Goal: Information Seeking & Learning: Learn about a topic

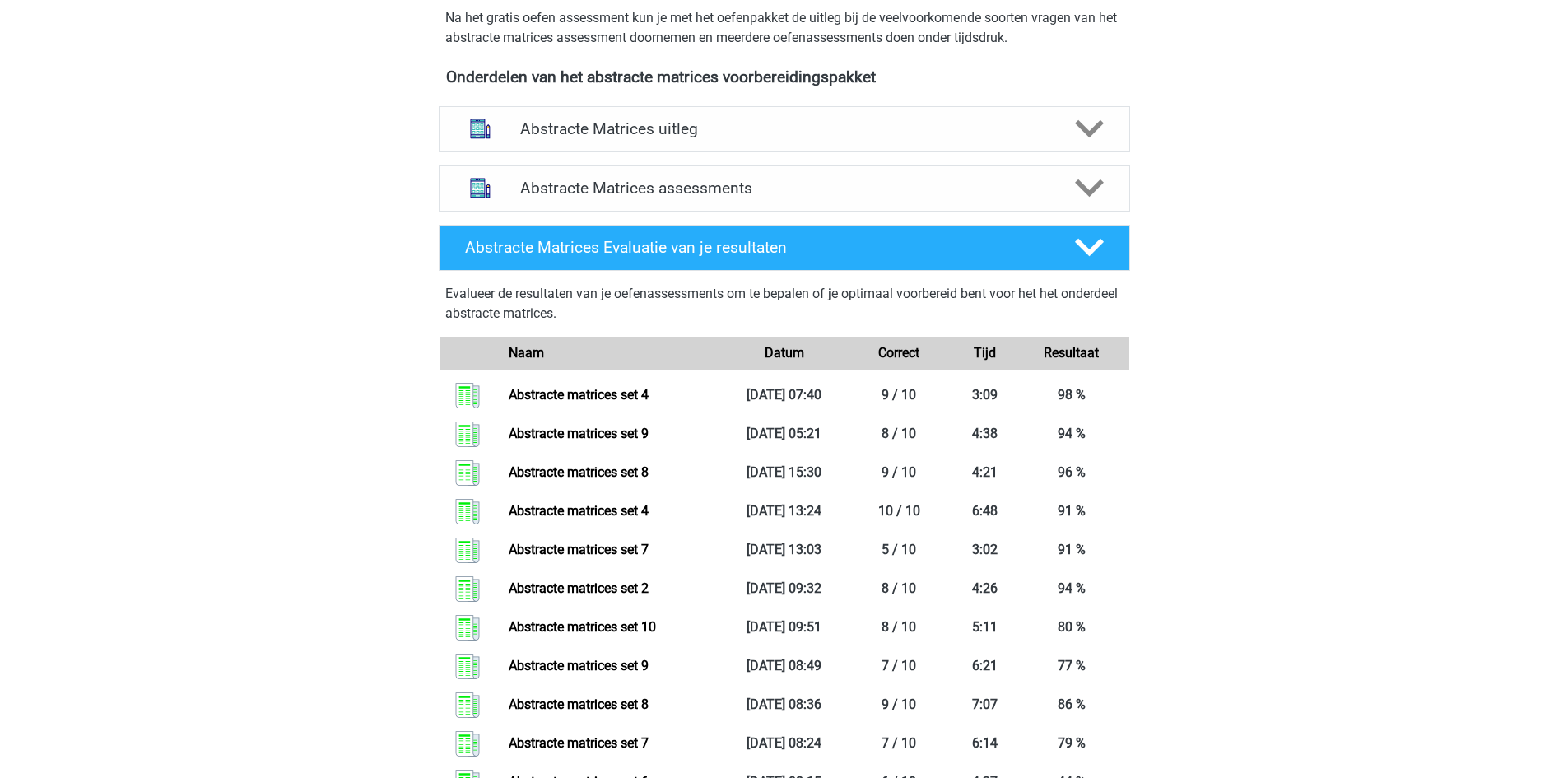
click at [715, 240] on h4 "Abstracte Matrices Evaluatie van je resultaten" at bounding box center [757, 247] width 584 height 19
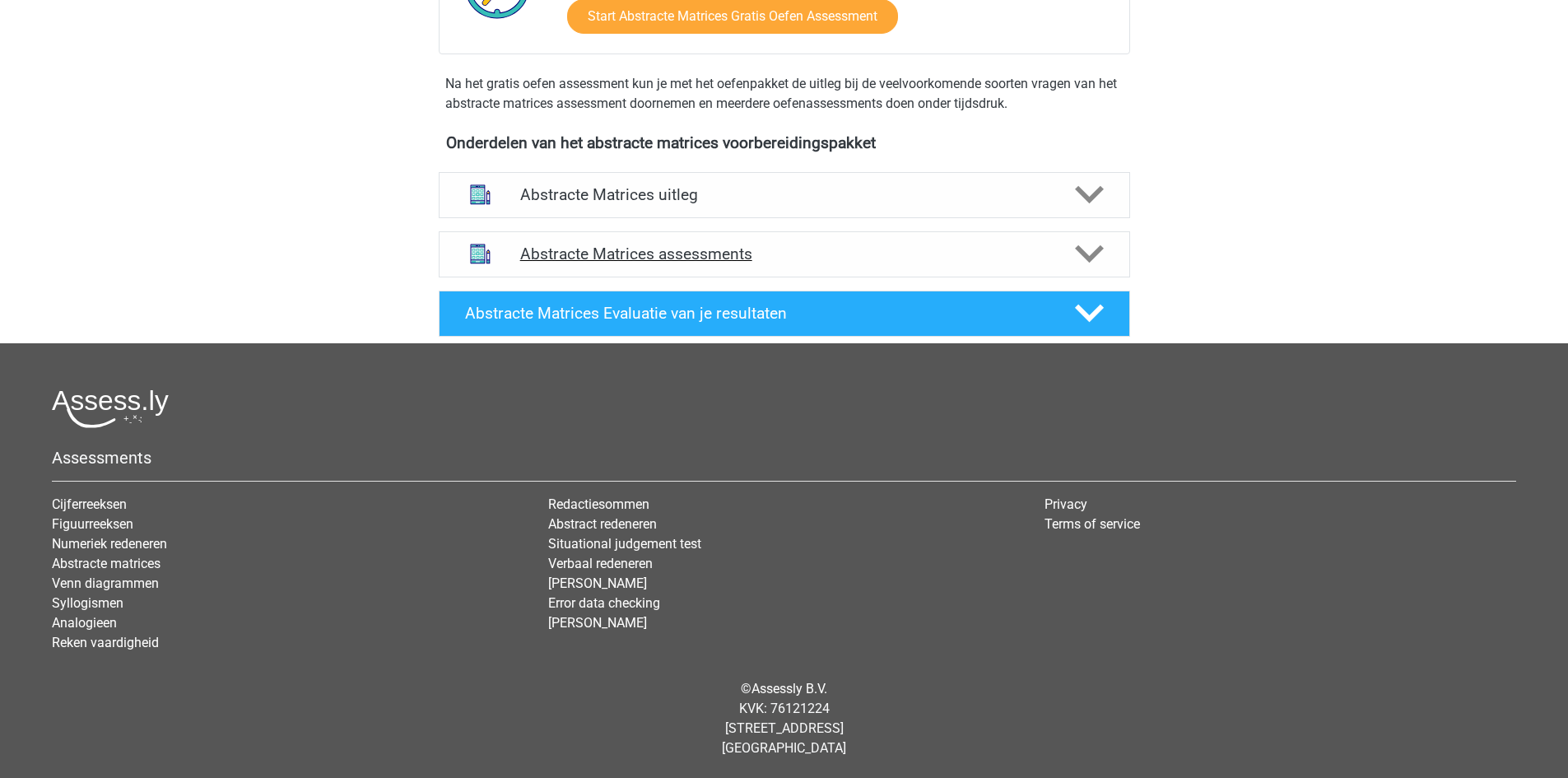
click at [739, 251] on h4 "Abstracte Matrices assessments" at bounding box center [784, 254] width 528 height 19
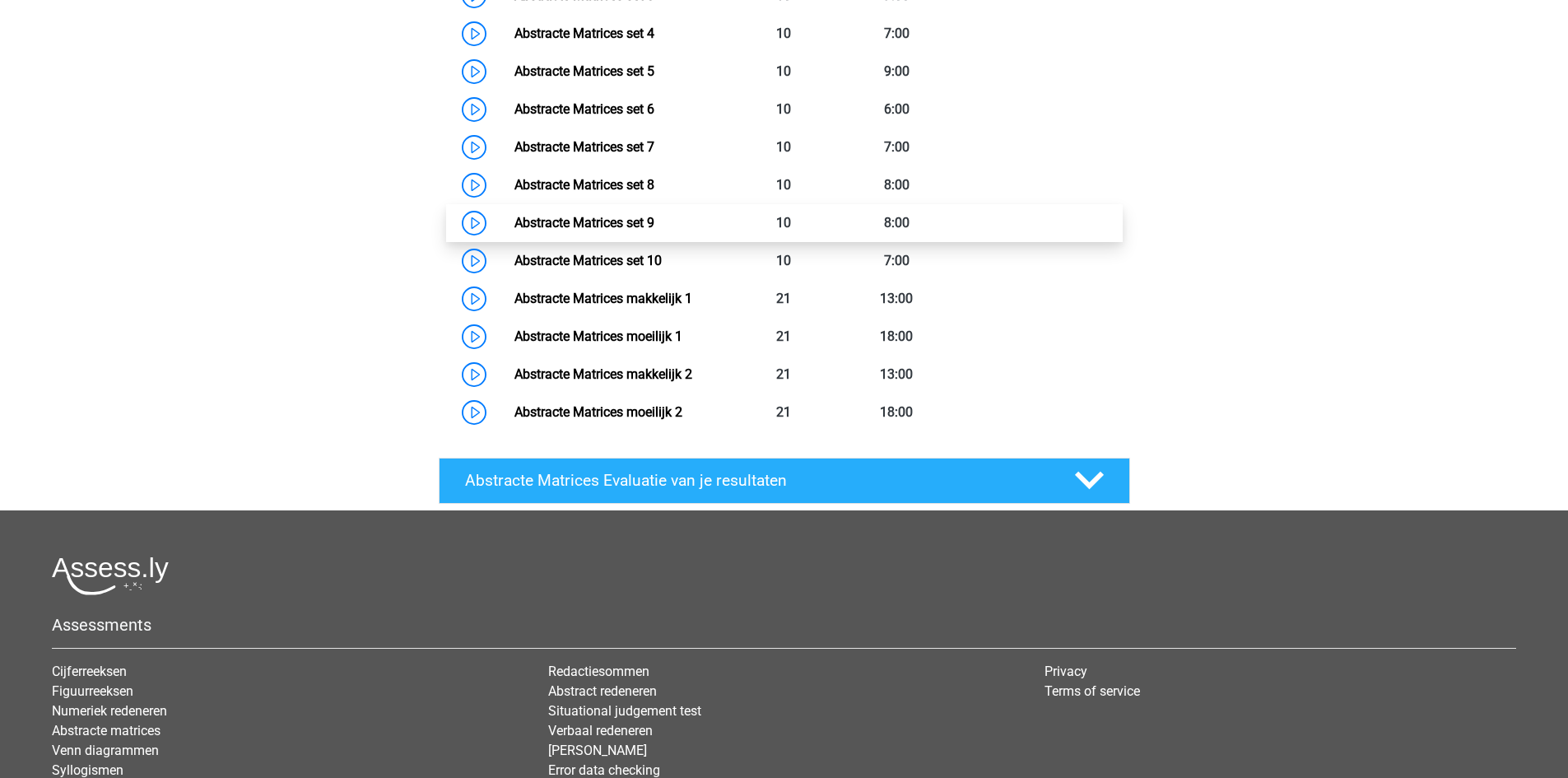
scroll to position [758, 0]
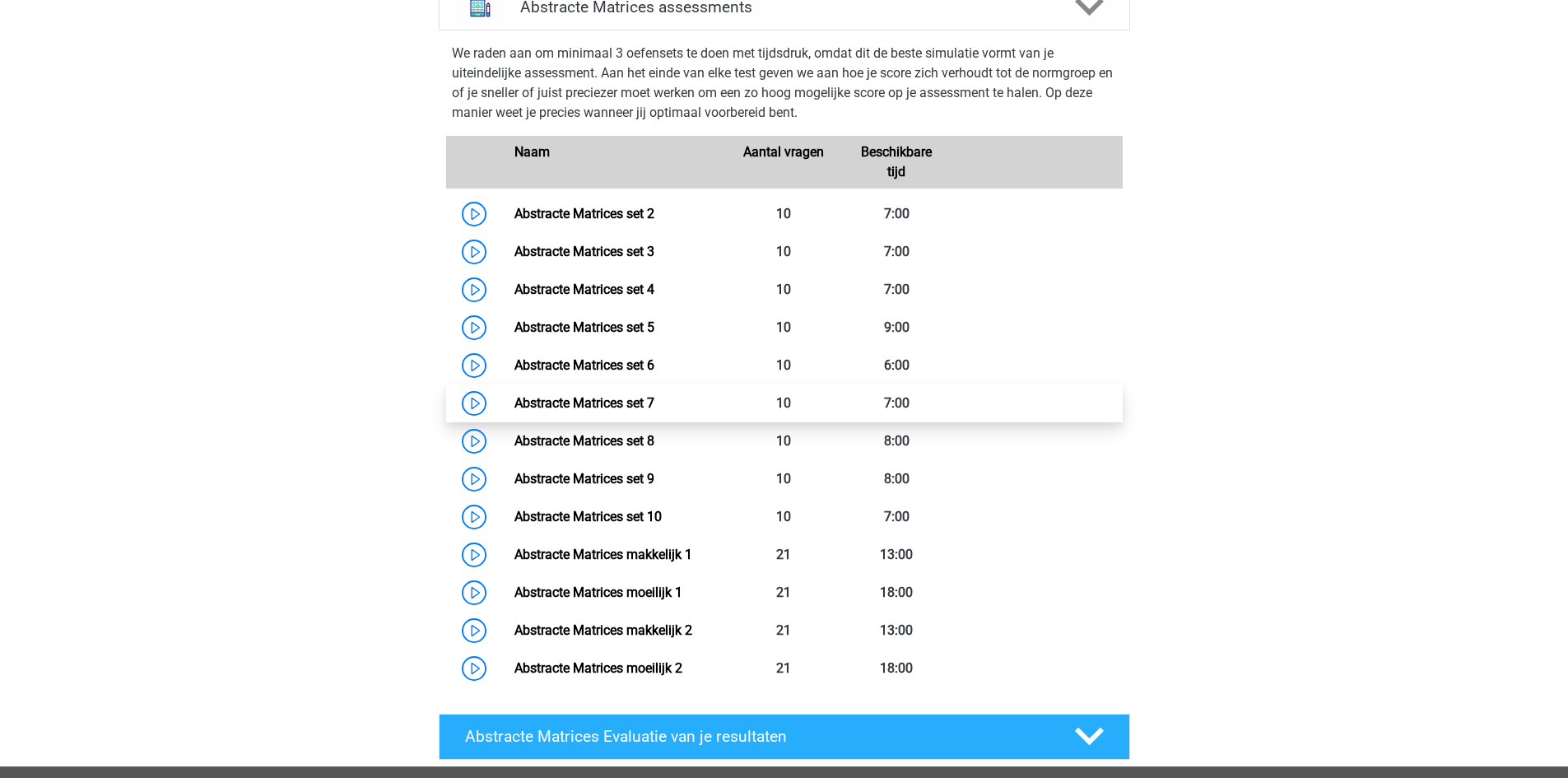
click at [514, 396] on link "Abstracte Matrices set 7" at bounding box center [584, 402] width 140 height 16
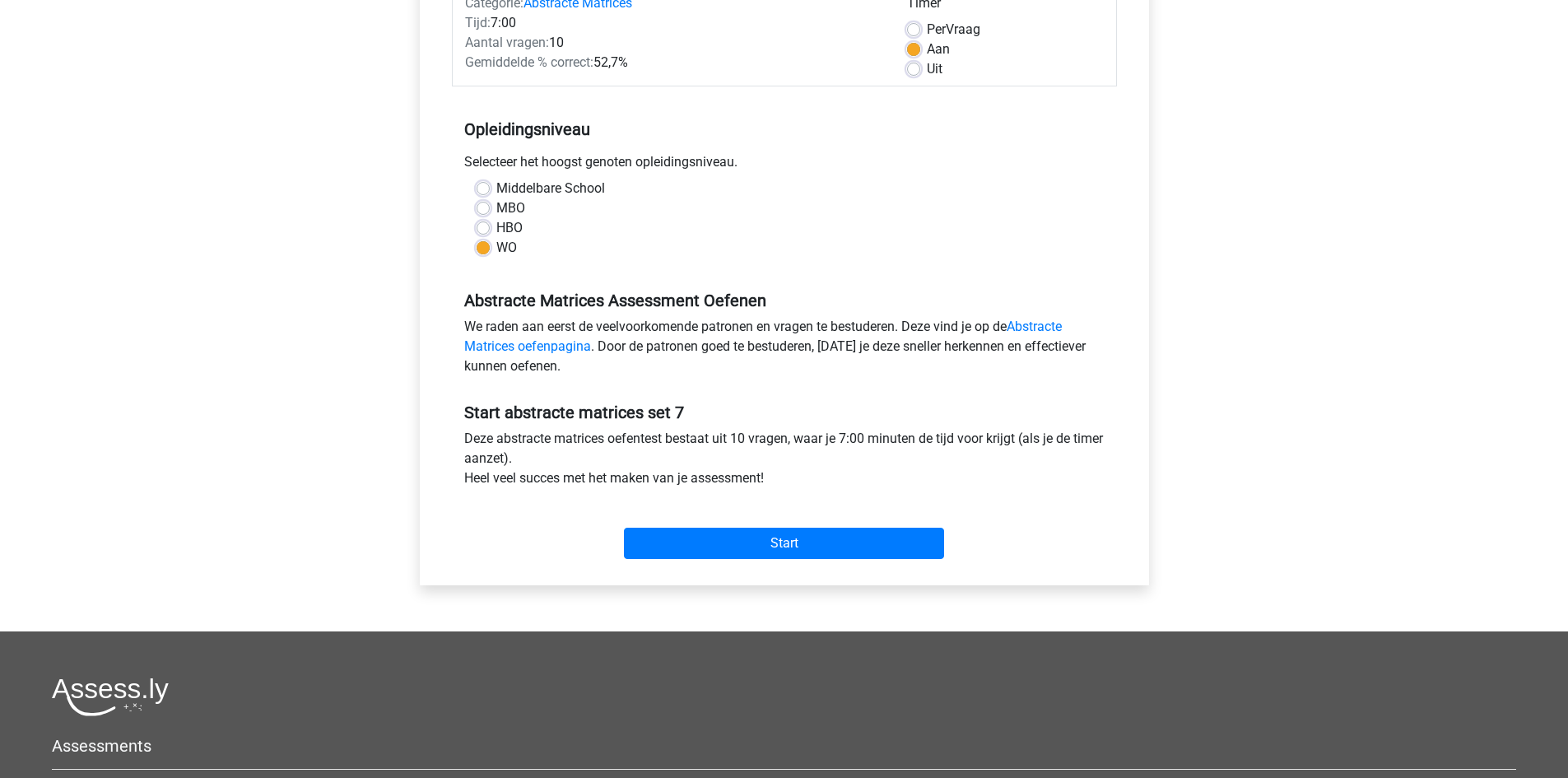
scroll to position [329, 0]
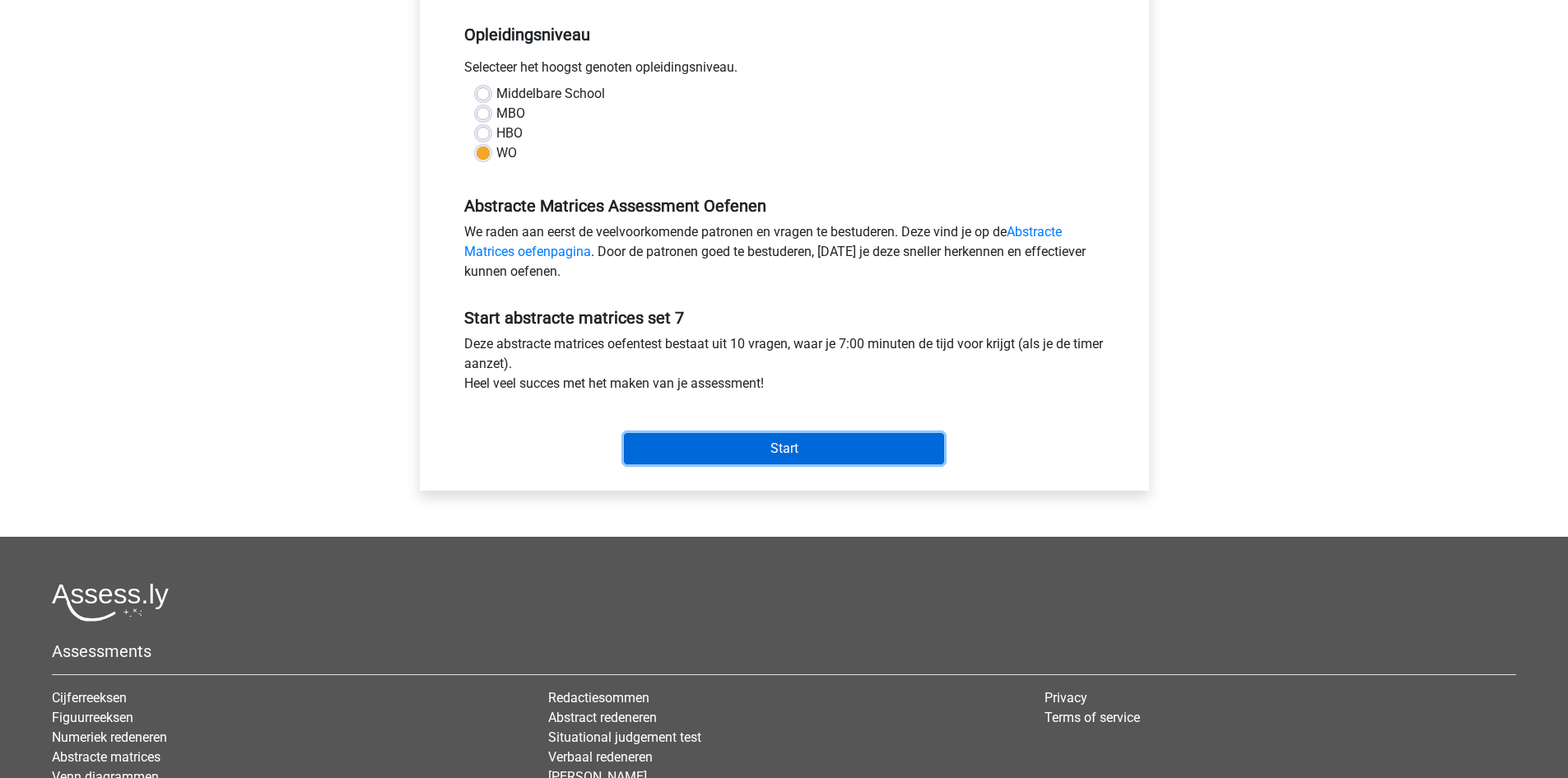
click at [777, 444] on input "Start" at bounding box center [784, 449] width 320 height 31
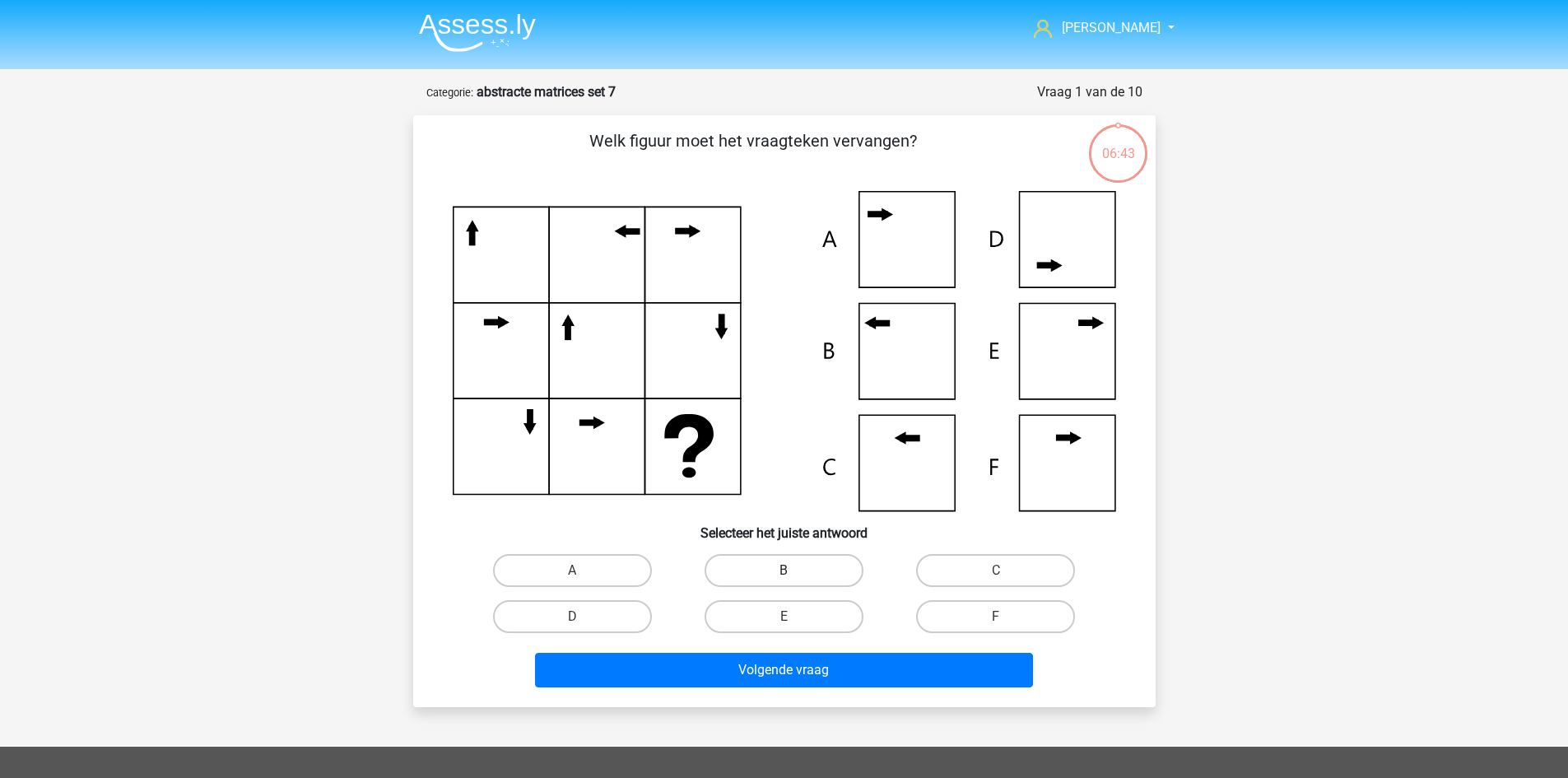
click at [801, 574] on label "B" at bounding box center [784, 570] width 159 height 33
click at [794, 574] on input "B" at bounding box center [789, 576] width 11 height 11
radio input "true"
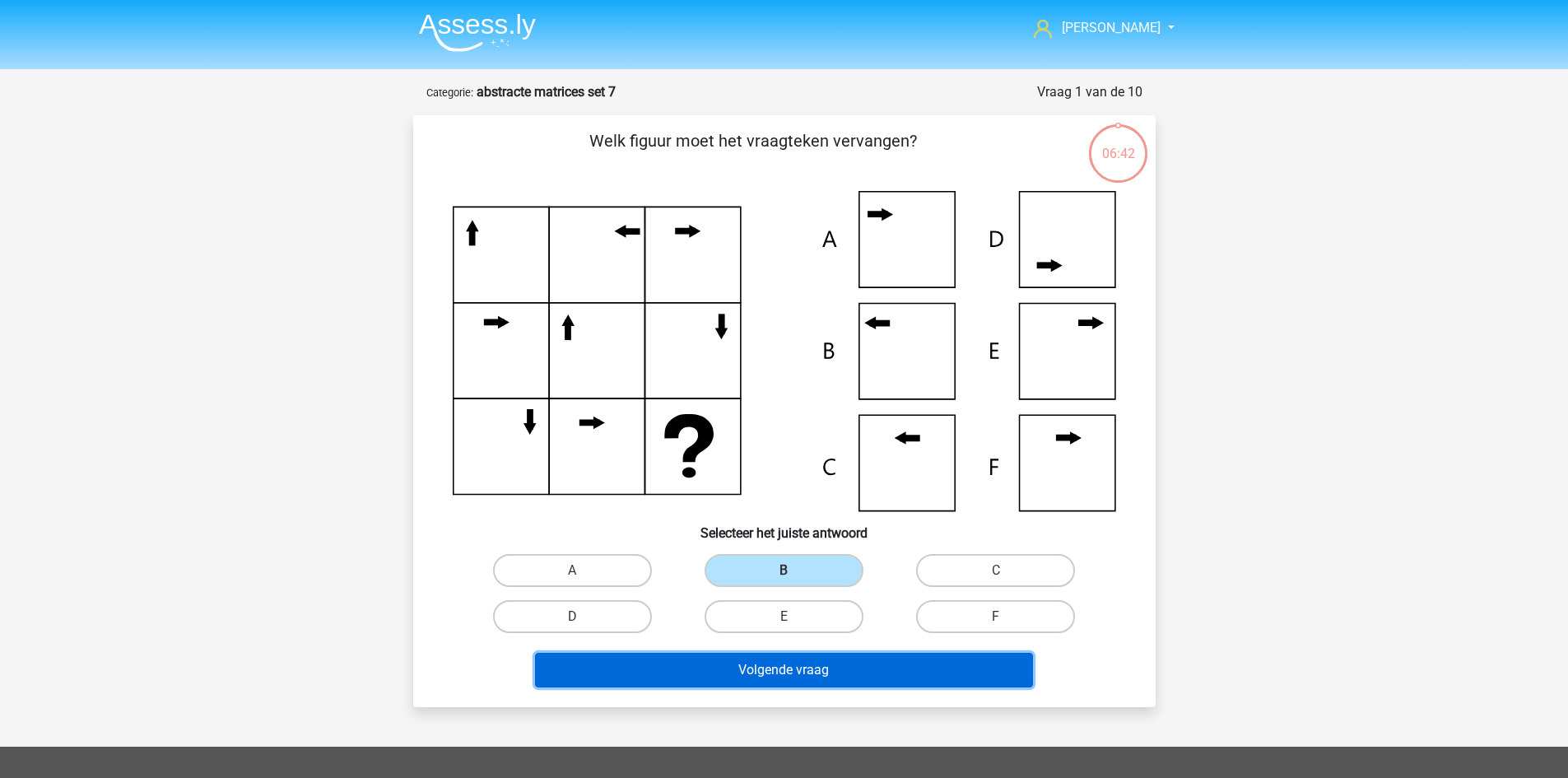
click at [828, 669] on button "Volgende vraag" at bounding box center [783, 670] width 498 height 35
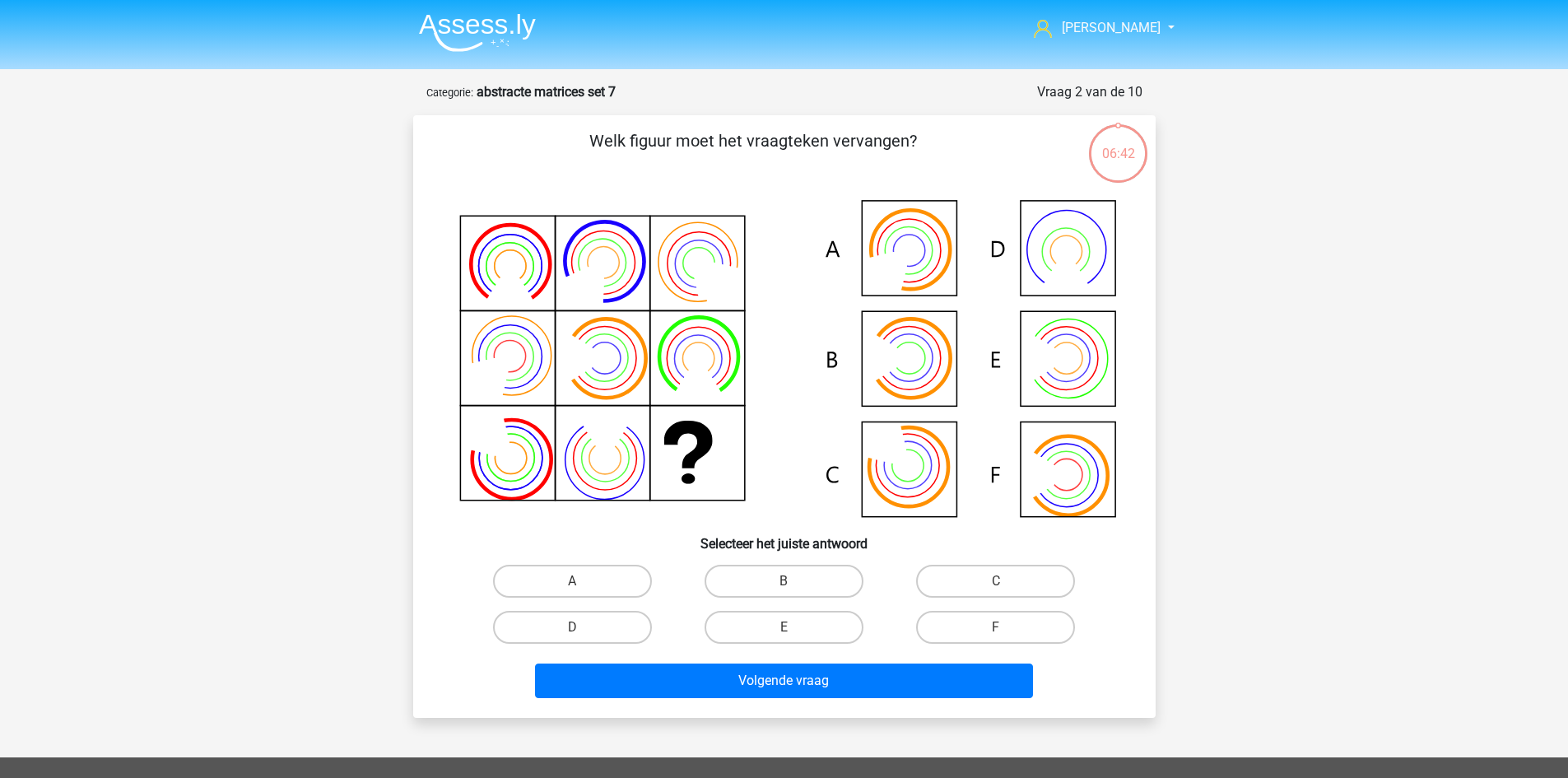
scroll to position [82, 0]
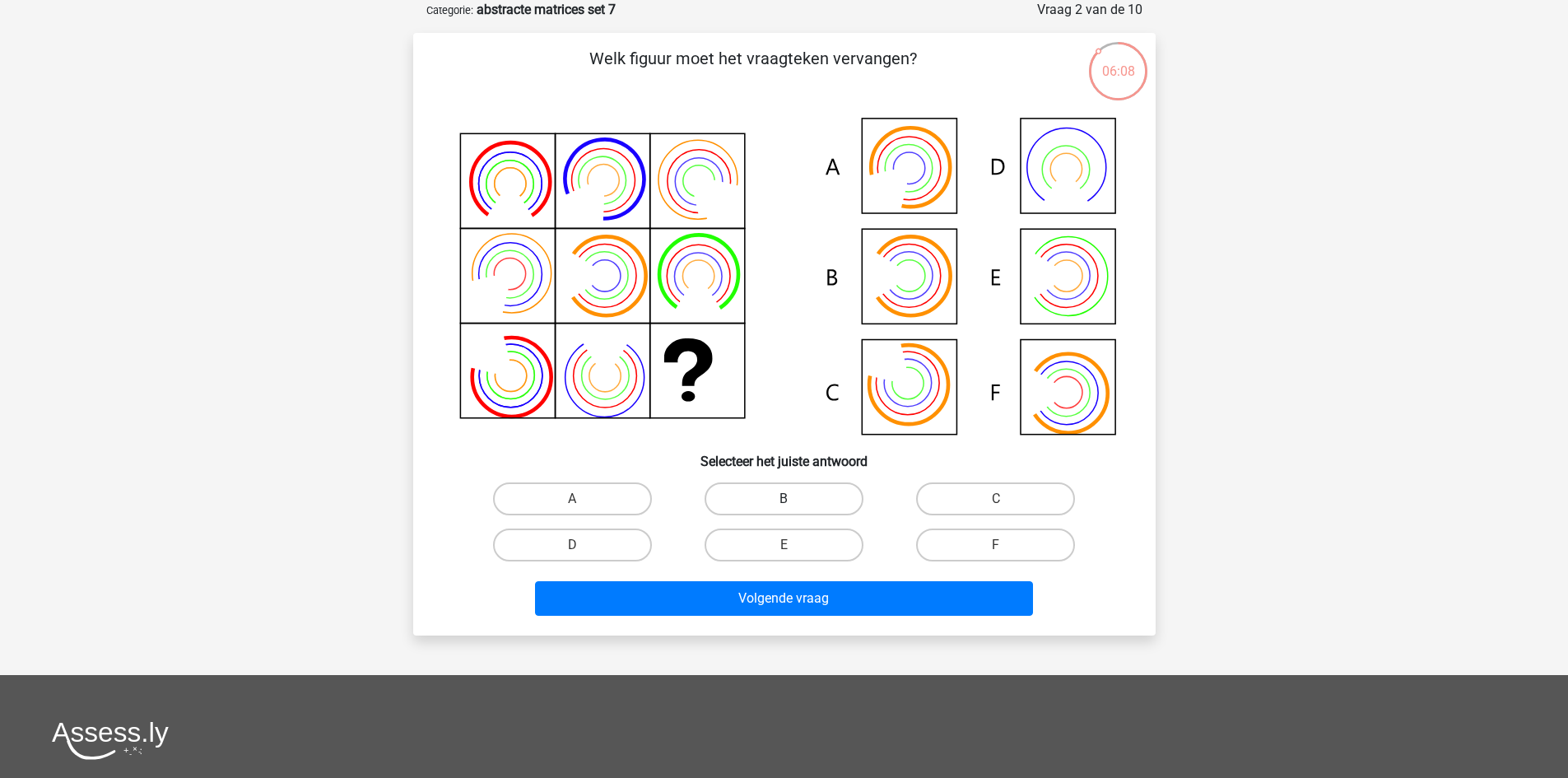
click at [826, 489] on label "B" at bounding box center [784, 499] width 159 height 33
click at [794, 499] on input "B" at bounding box center [789, 505] width 11 height 11
radio input "true"
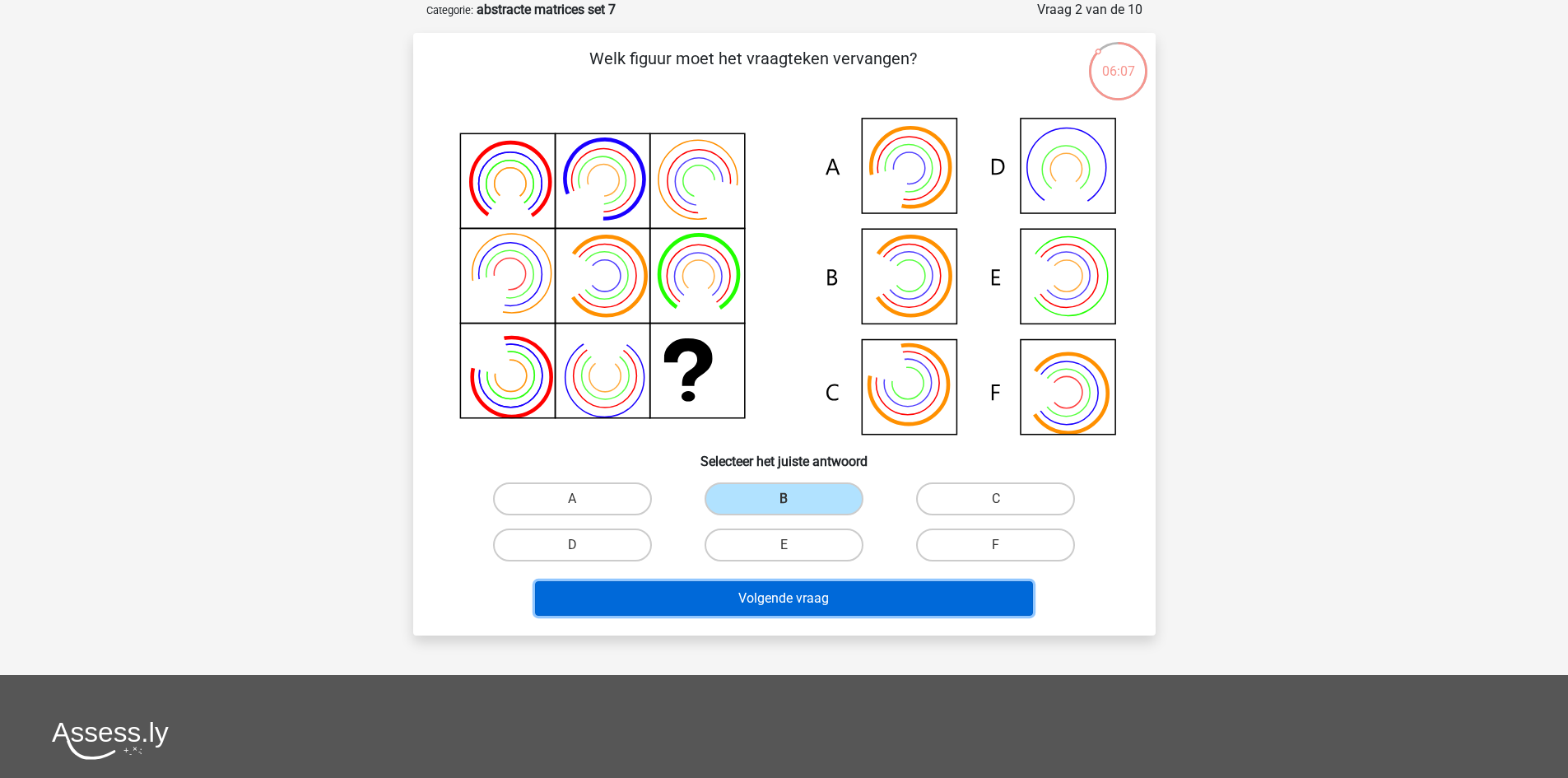
click at [838, 593] on button "Volgende vraag" at bounding box center [783, 599] width 498 height 35
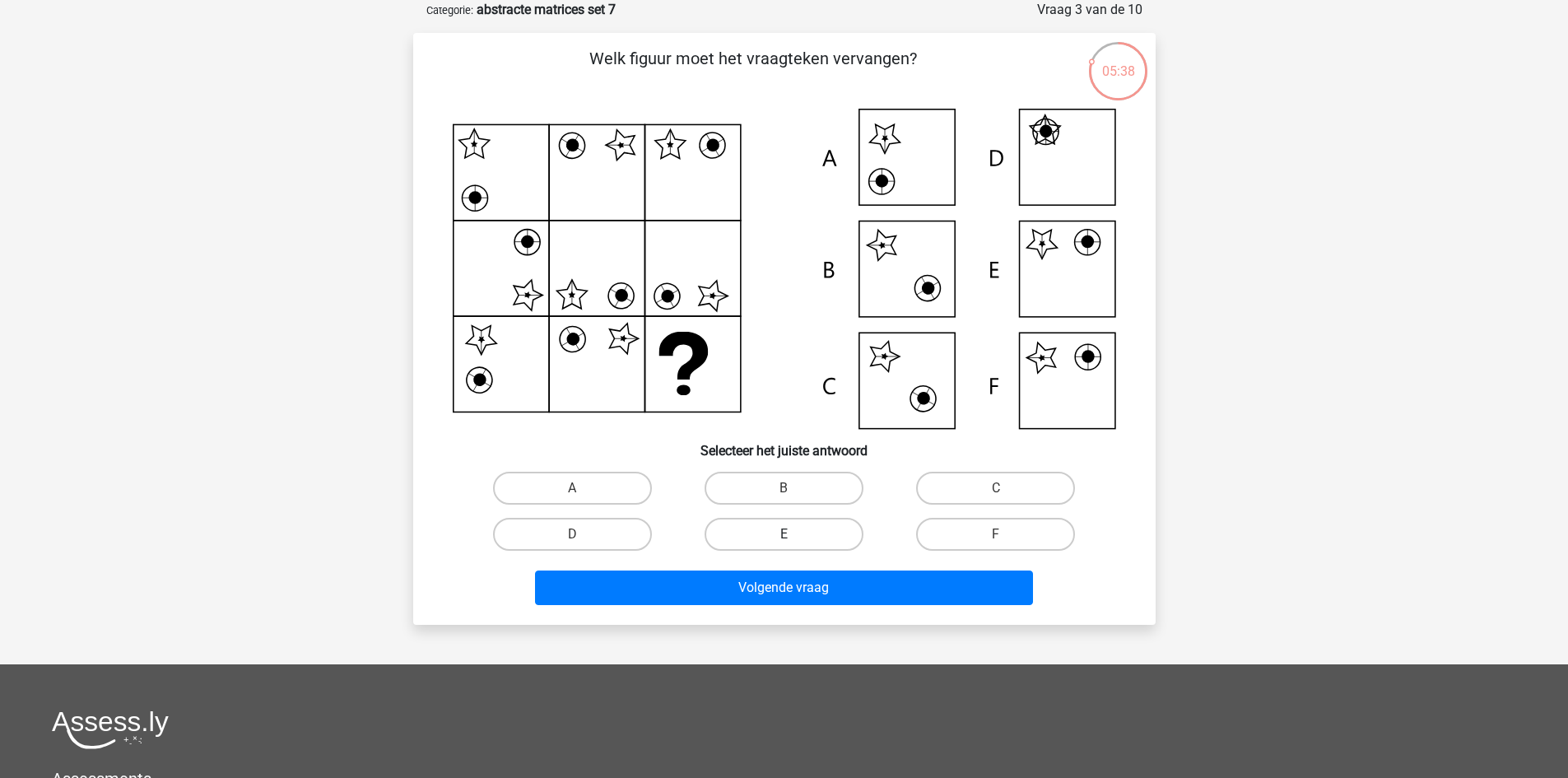
click at [820, 527] on label "E" at bounding box center [784, 535] width 159 height 33
click at [794, 535] on input "E" at bounding box center [789, 540] width 11 height 11
radio input "true"
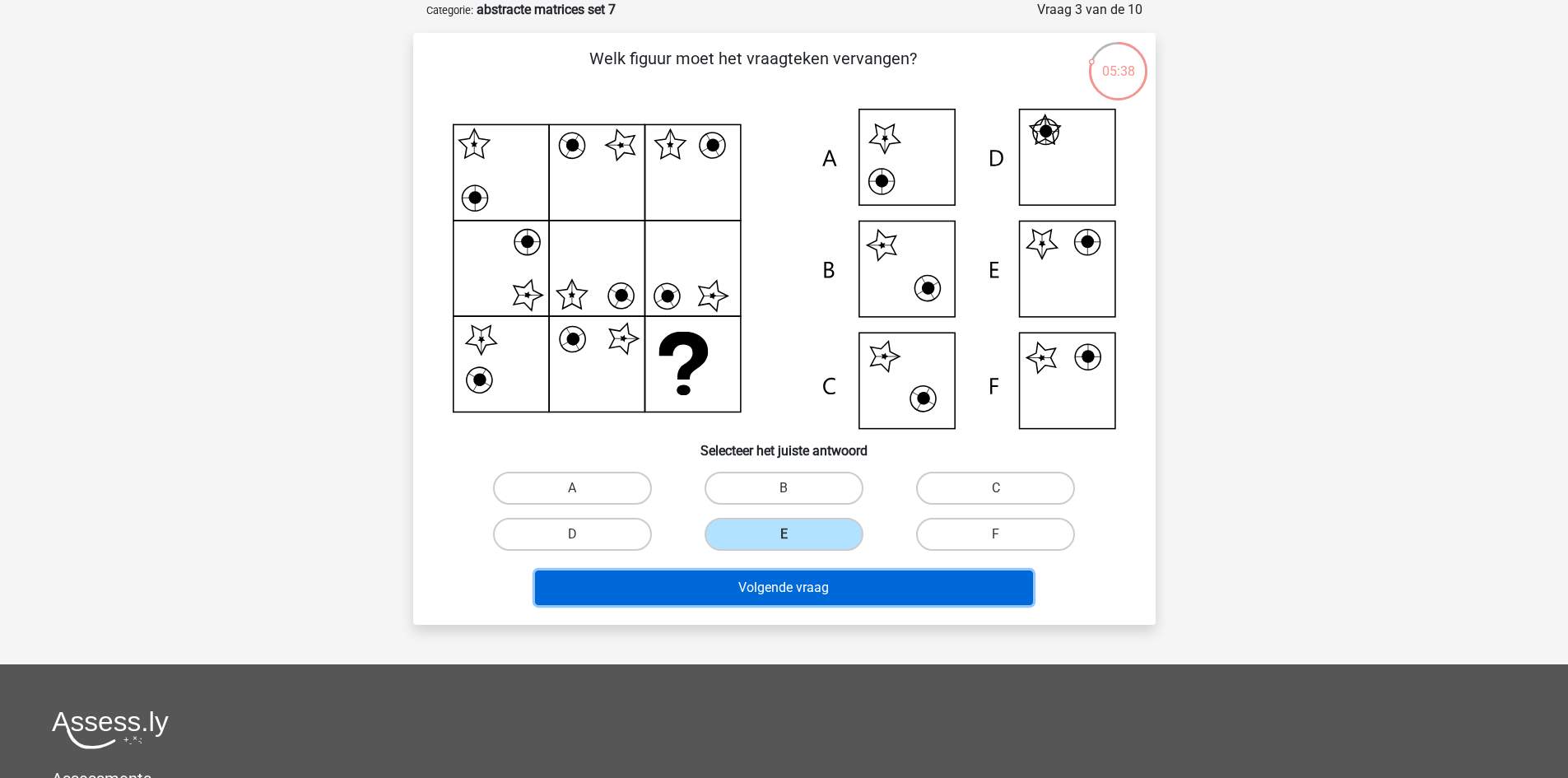
click at [824, 584] on button "Volgende vraag" at bounding box center [783, 588] width 498 height 35
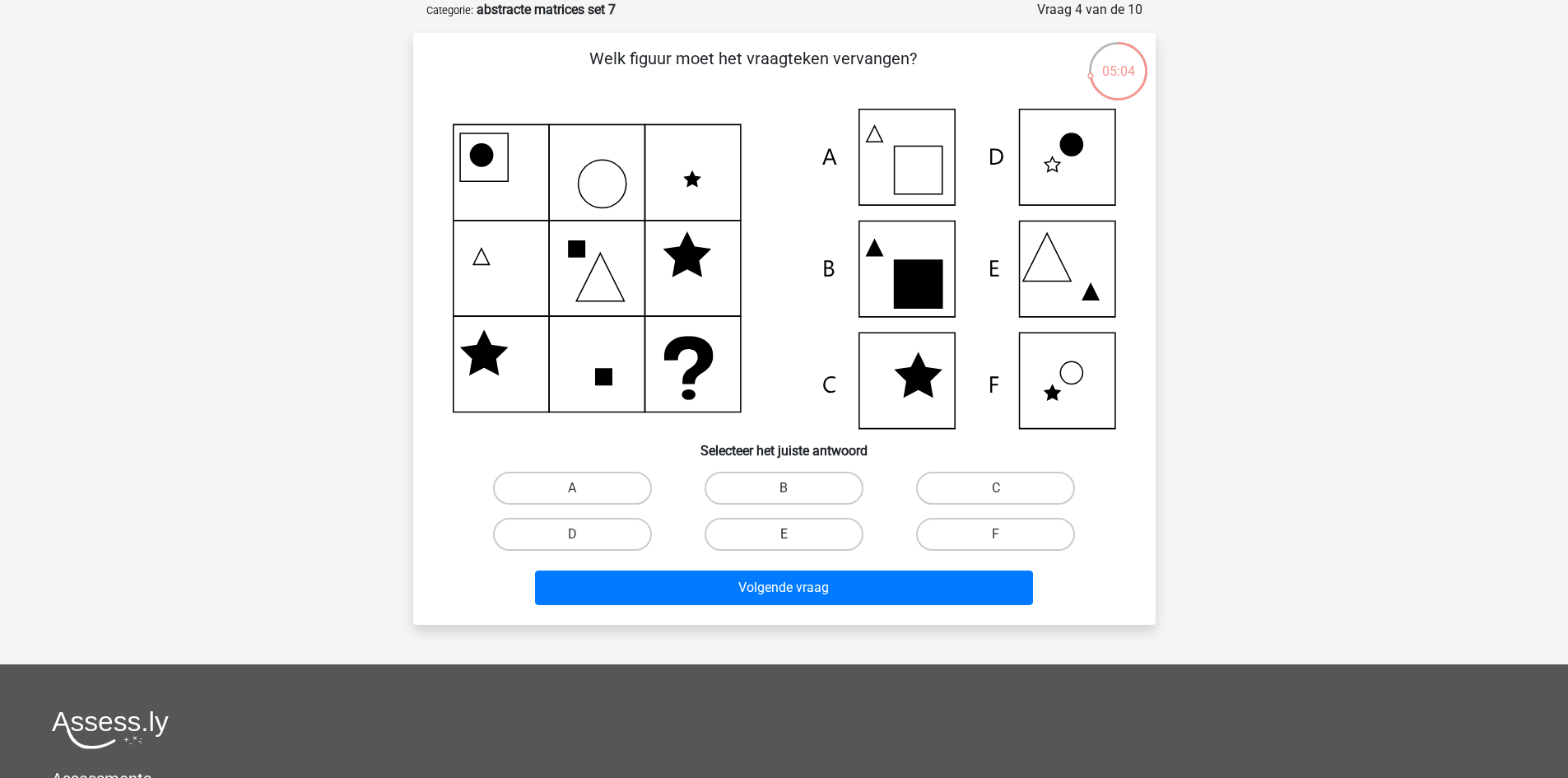
click at [796, 537] on label "E" at bounding box center [784, 535] width 159 height 33
click at [794, 537] on input "E" at bounding box center [789, 540] width 11 height 11
radio input "true"
click at [615, 491] on label "A" at bounding box center [573, 488] width 159 height 33
click at [583, 491] on input "A" at bounding box center [577, 494] width 11 height 11
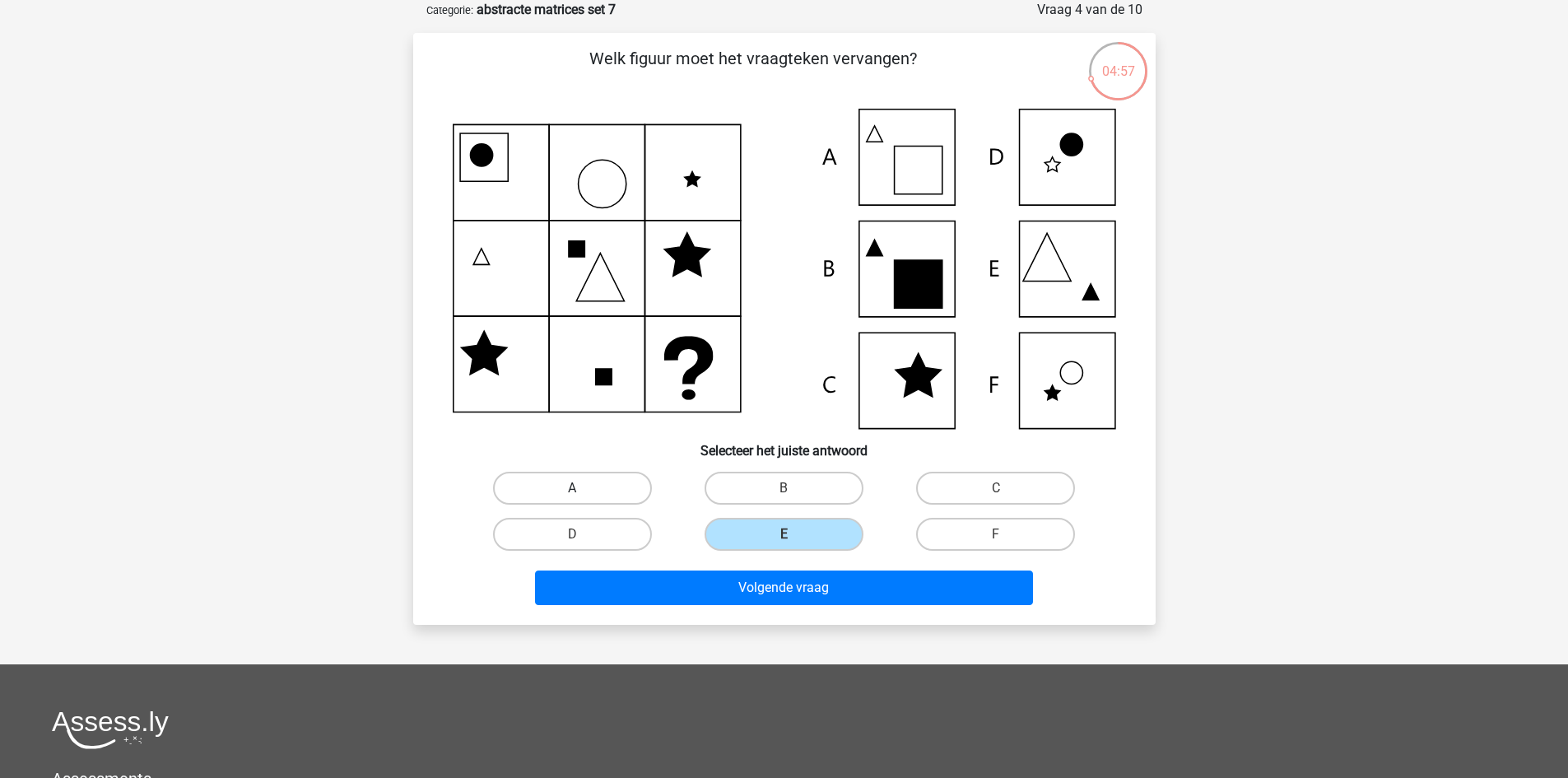
radio input "true"
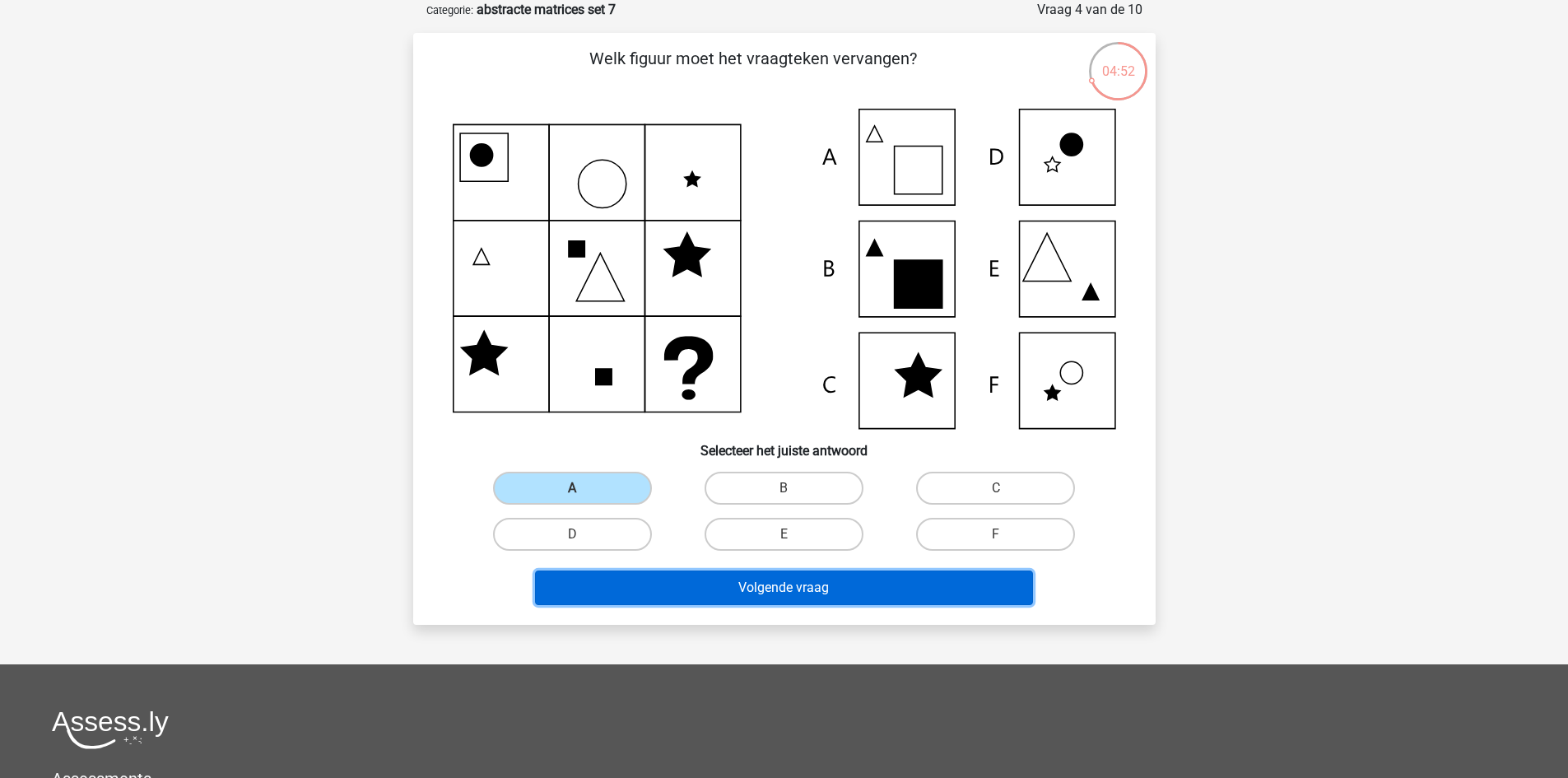
click at [791, 584] on button "Volgende vraag" at bounding box center [783, 588] width 498 height 35
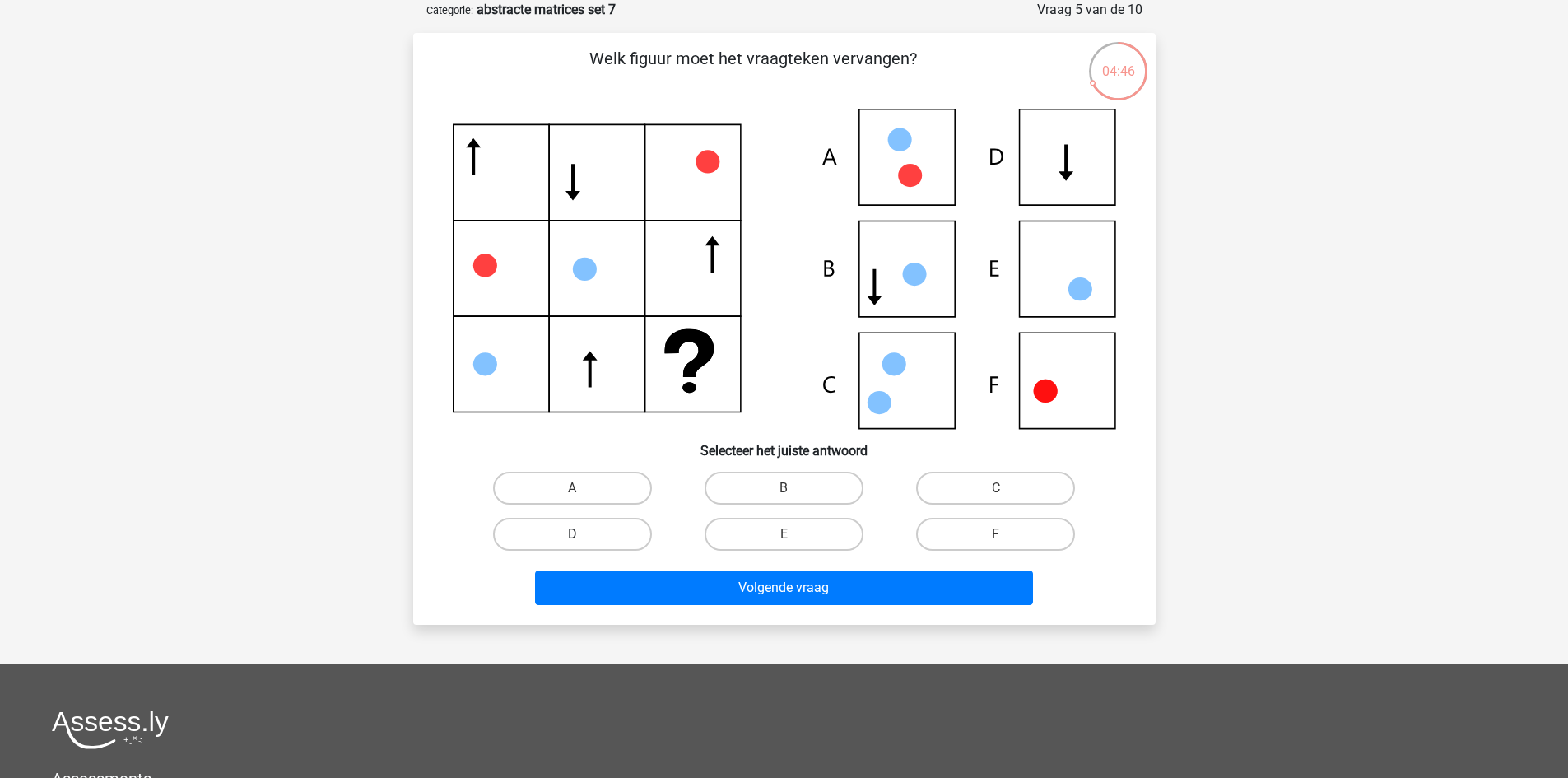
click at [624, 534] on label "D" at bounding box center [573, 535] width 159 height 33
click at [583, 535] on input "D" at bounding box center [577, 540] width 11 height 11
radio input "true"
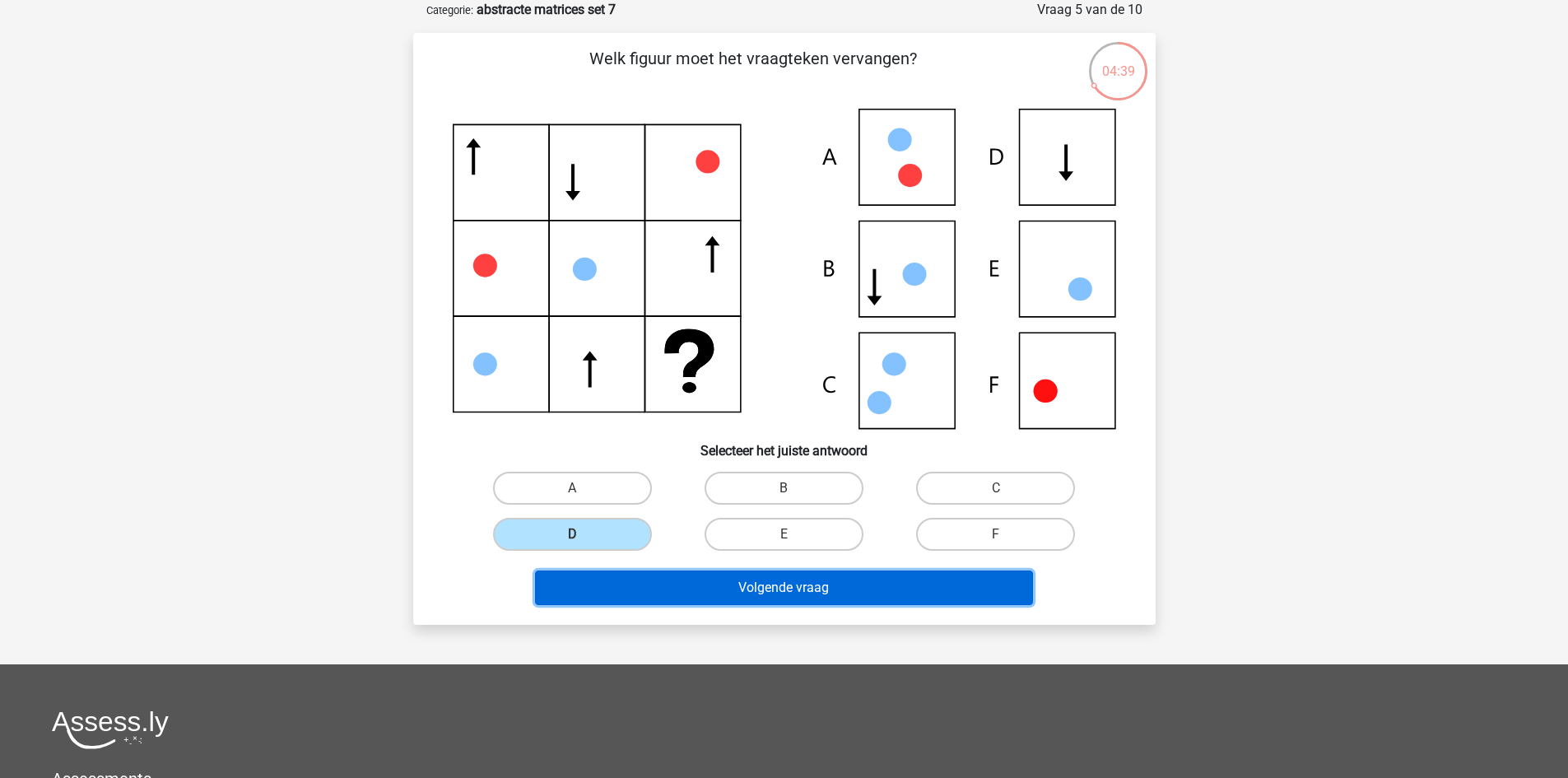
click at [793, 592] on button "Volgende vraag" at bounding box center [783, 588] width 498 height 35
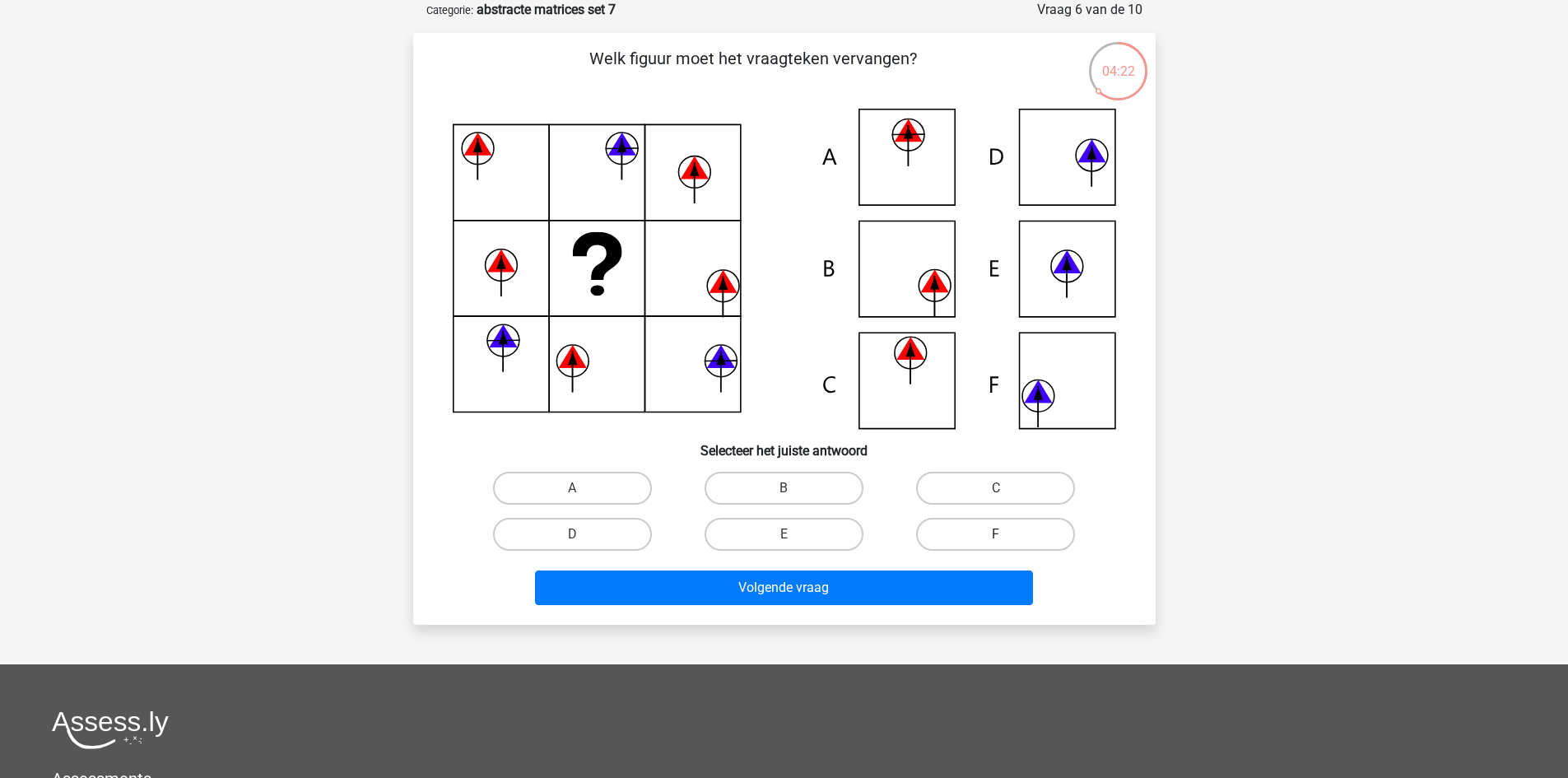
click at [999, 528] on label "F" at bounding box center [995, 535] width 159 height 33
click at [999, 535] on input "F" at bounding box center [1001, 540] width 11 height 11
radio input "true"
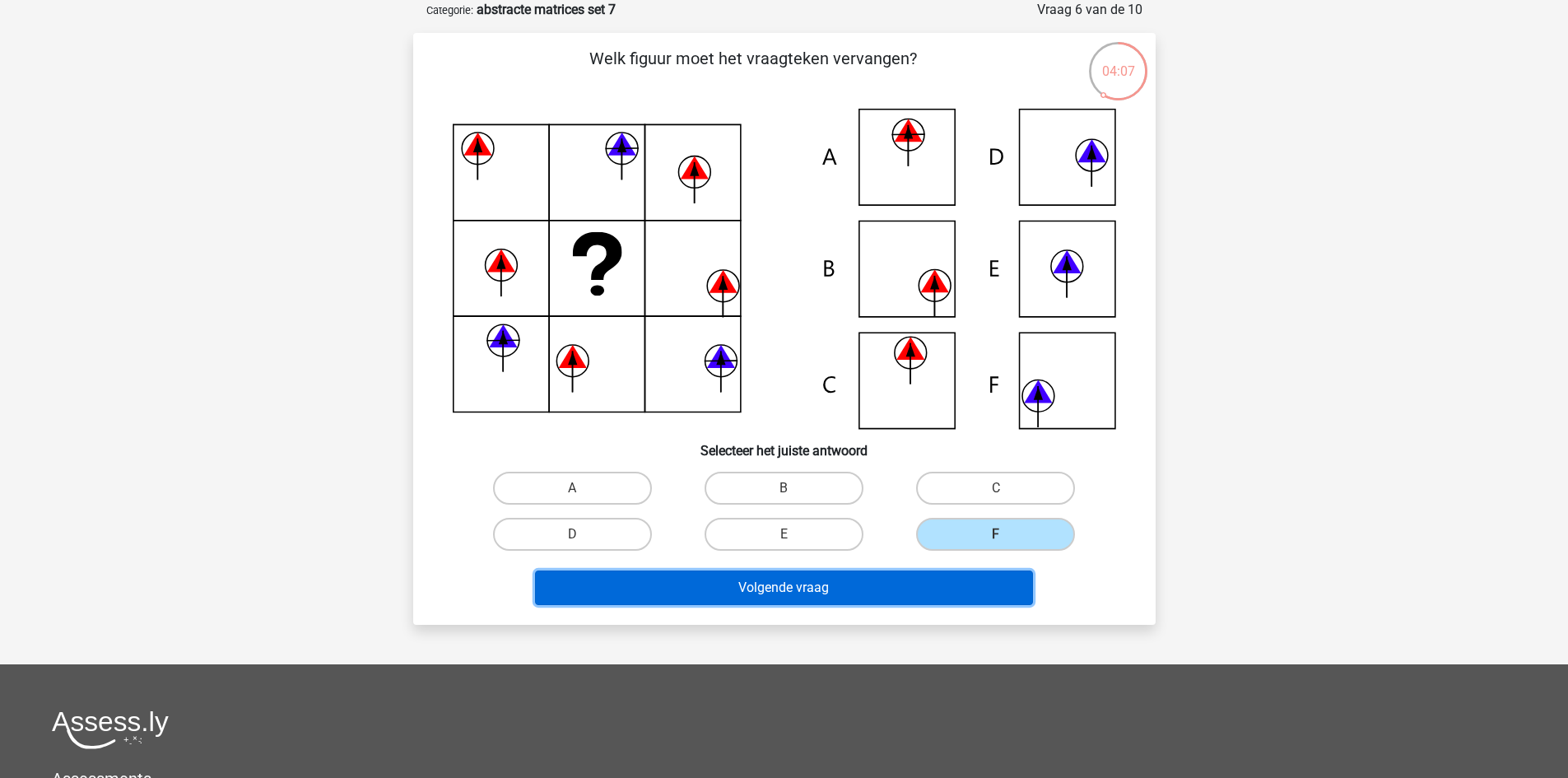
click at [808, 594] on button "Volgende vraag" at bounding box center [783, 588] width 498 height 35
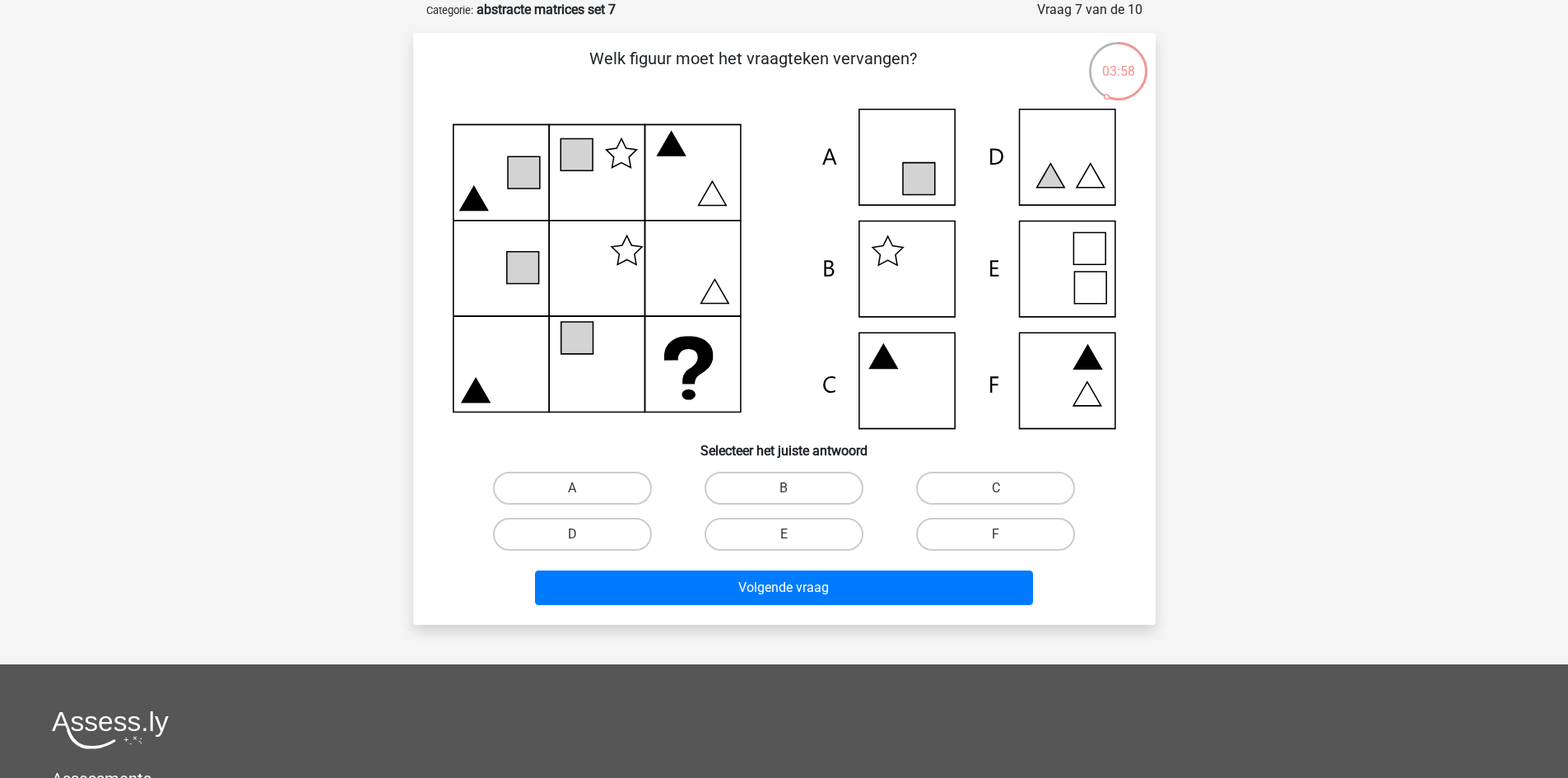
click at [1006, 488] on input "C" at bounding box center [1001, 494] width 11 height 11
radio input "true"
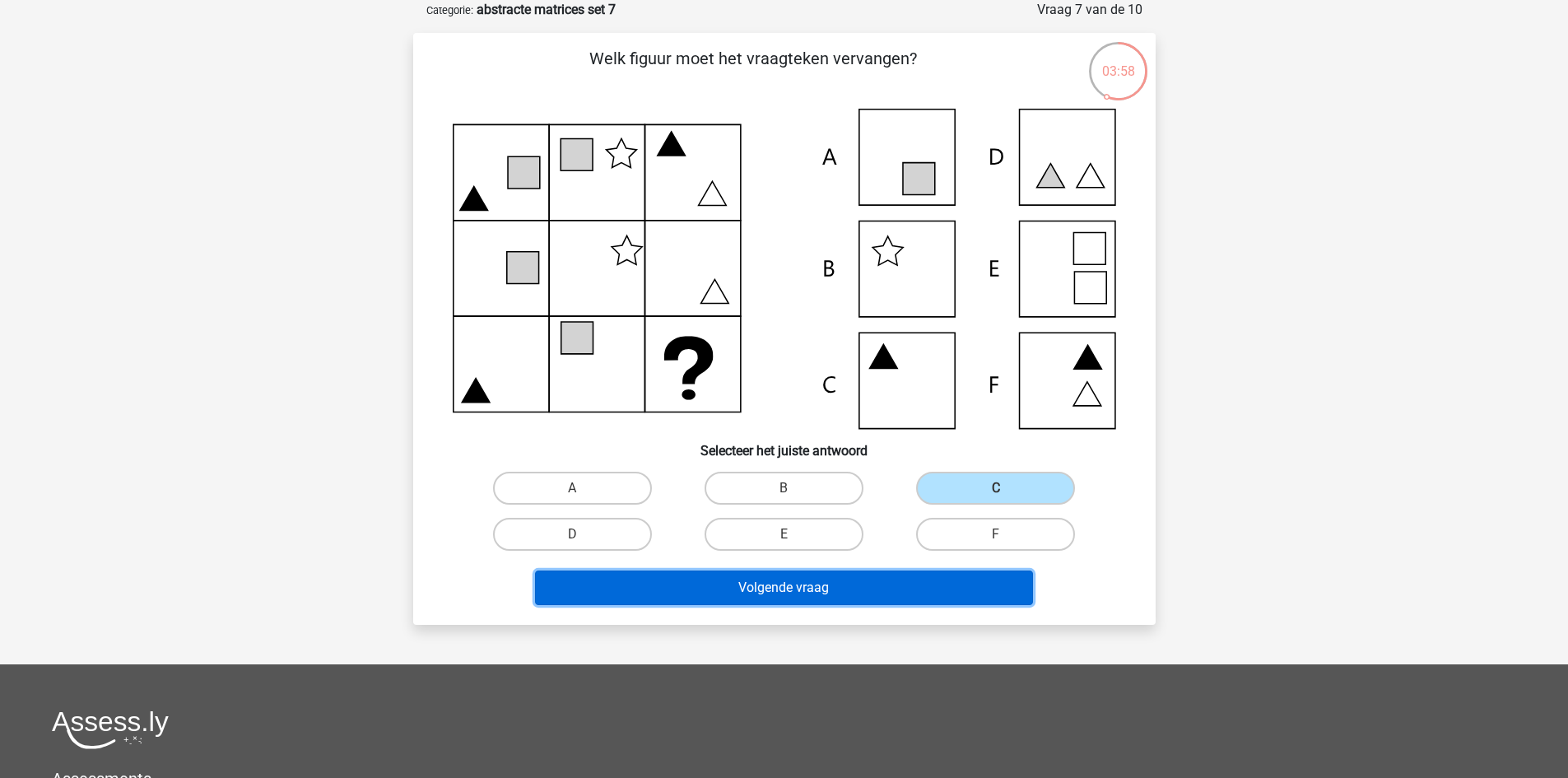
click at [886, 582] on button "Volgende vraag" at bounding box center [783, 588] width 498 height 35
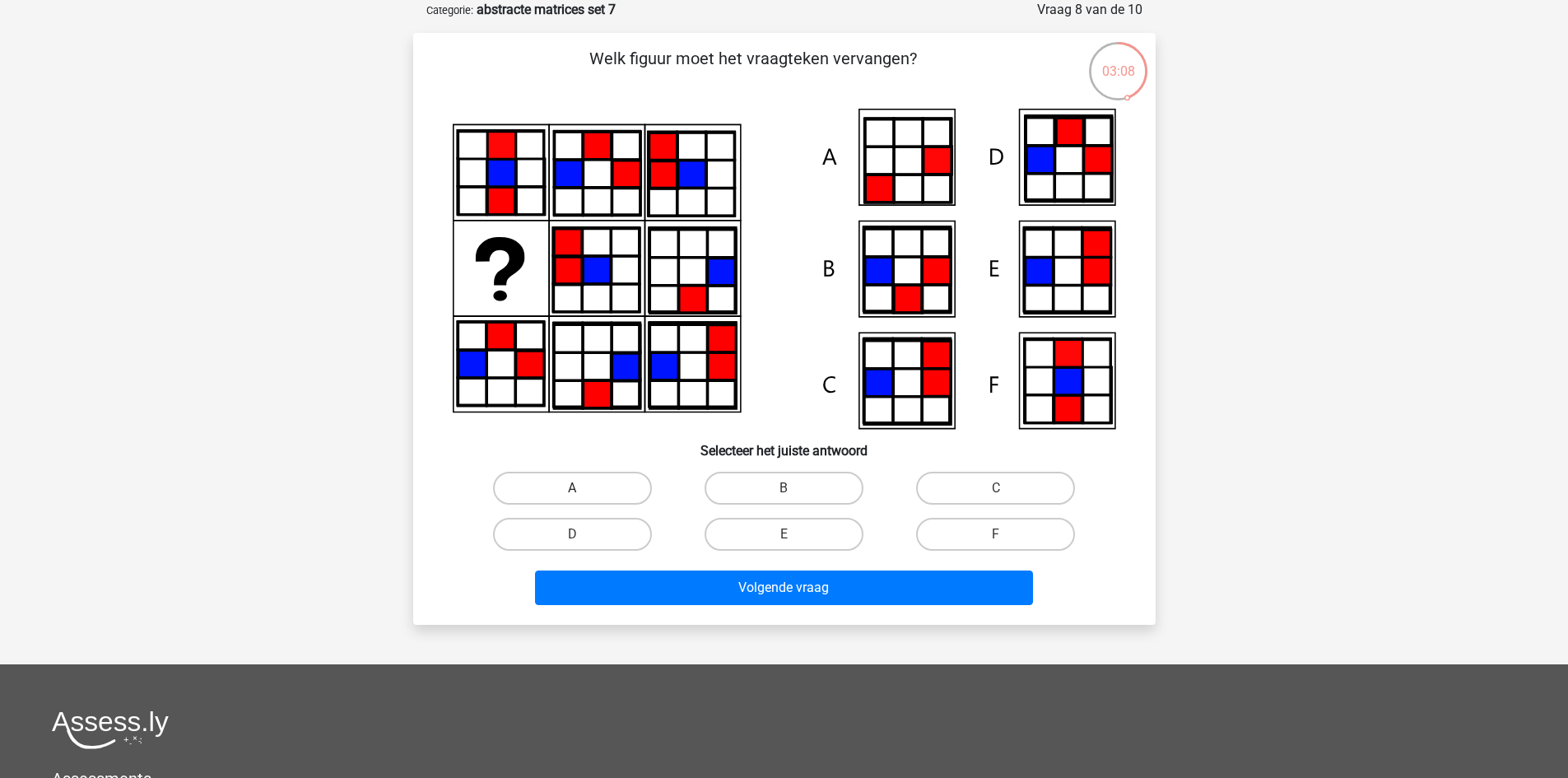
click at [539, 485] on label "A" at bounding box center [573, 488] width 159 height 33
click at [572, 488] on input "A" at bounding box center [577, 494] width 11 height 11
radio input "true"
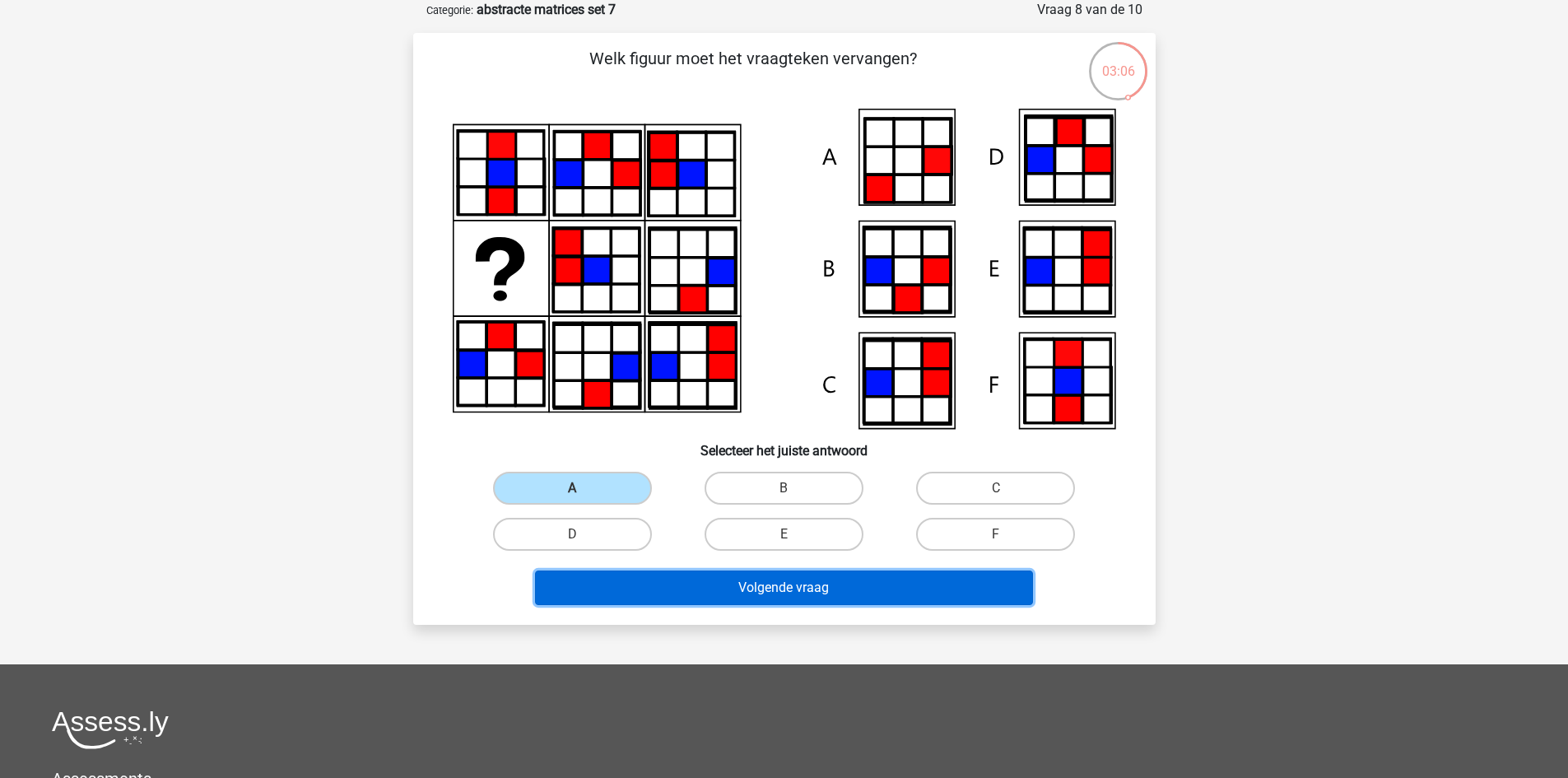
click at [695, 585] on button "Volgende vraag" at bounding box center [783, 588] width 498 height 35
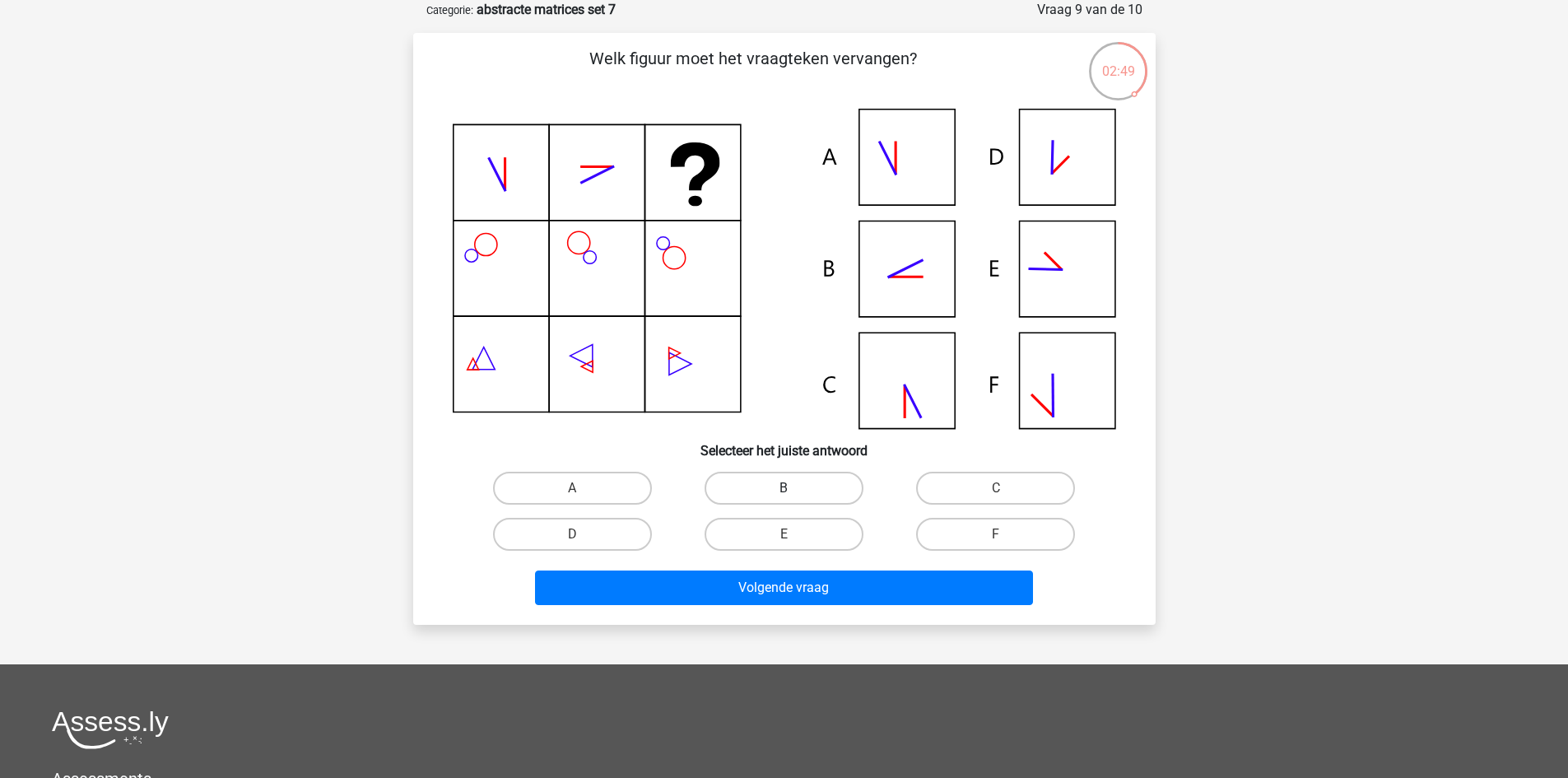
click at [773, 475] on label "B" at bounding box center [784, 488] width 159 height 33
click at [783, 488] on input "B" at bounding box center [789, 494] width 11 height 11
radio input "true"
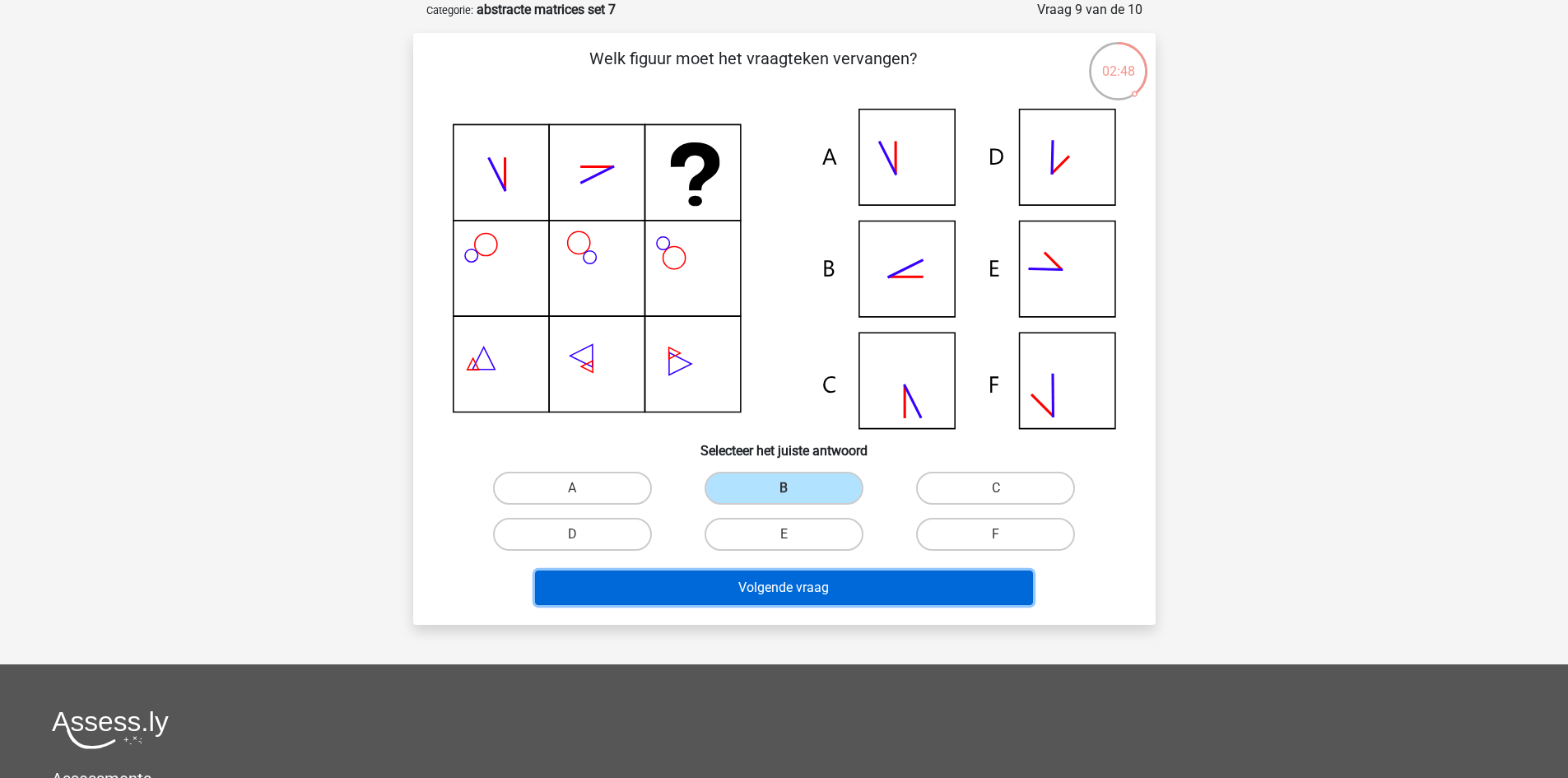
click at [819, 584] on button "Volgende vraag" at bounding box center [783, 588] width 498 height 35
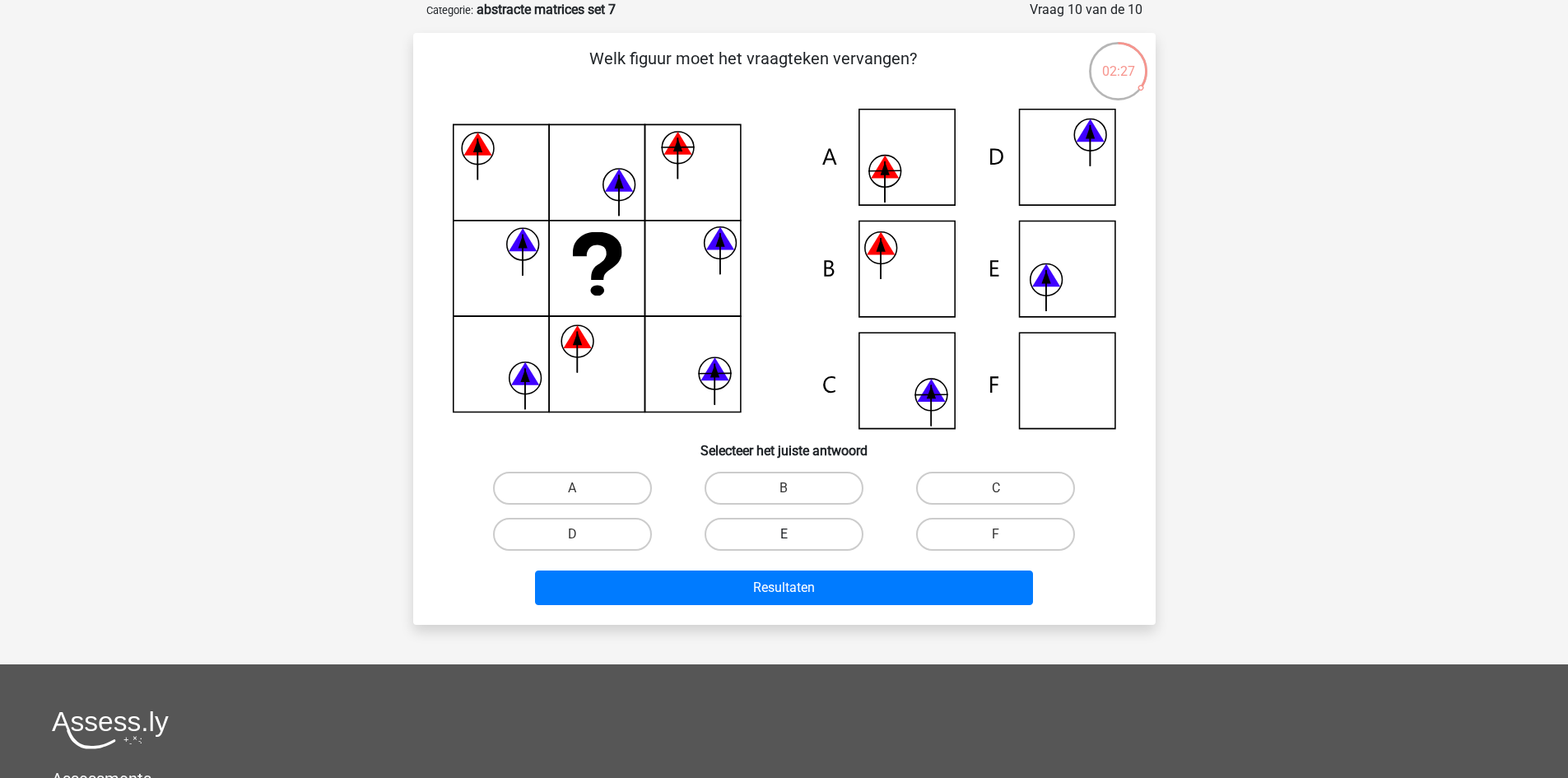
click at [821, 534] on label "E" at bounding box center [784, 535] width 159 height 33
click at [794, 535] on input "E" at bounding box center [789, 540] width 11 height 11
radio input "true"
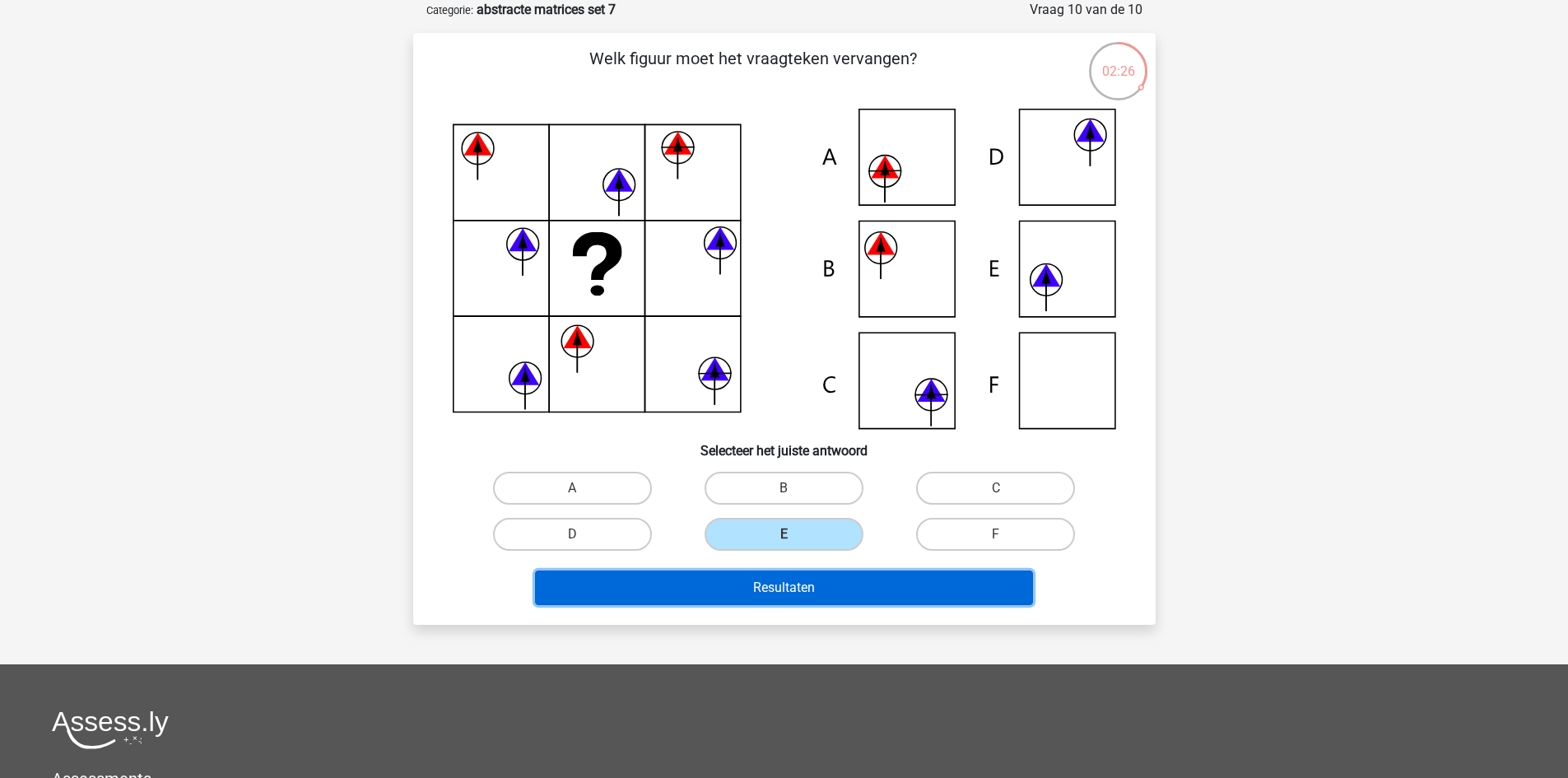
click at [810, 580] on button "Resultaten" at bounding box center [783, 588] width 498 height 35
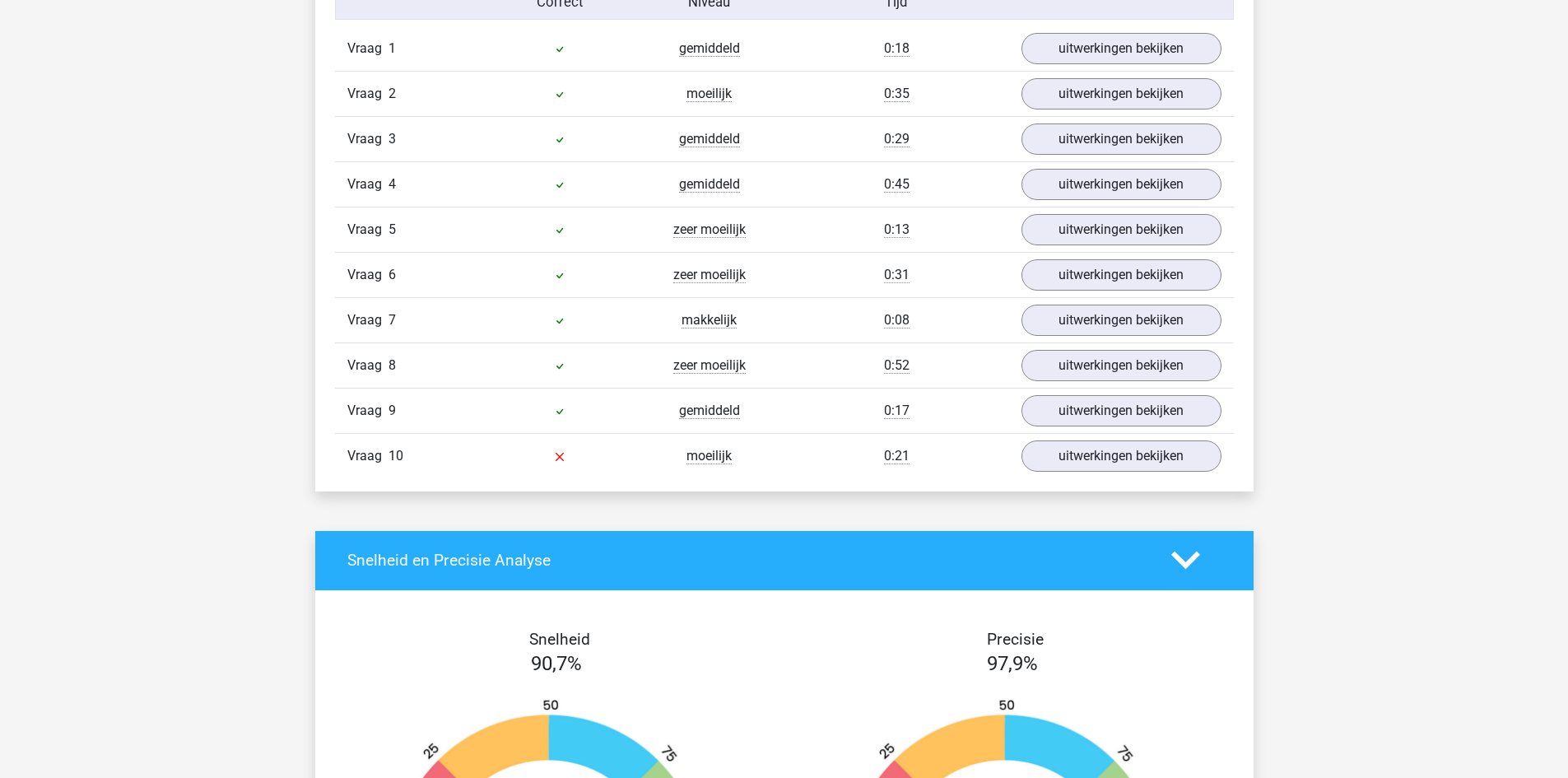
scroll to position [988, 0]
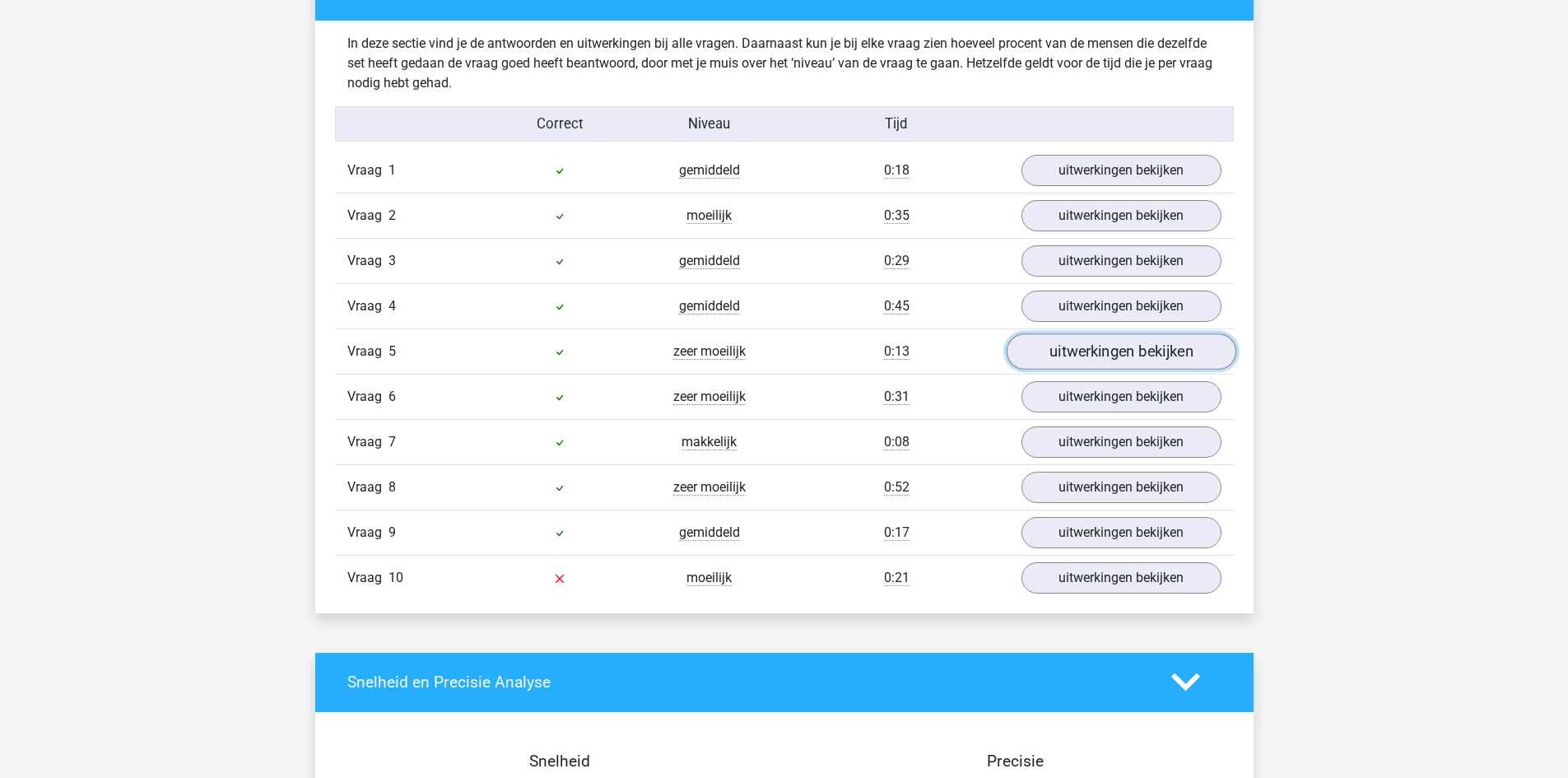
click at [1044, 346] on link "uitwerkingen bekijken" at bounding box center [1120, 352] width 229 height 37
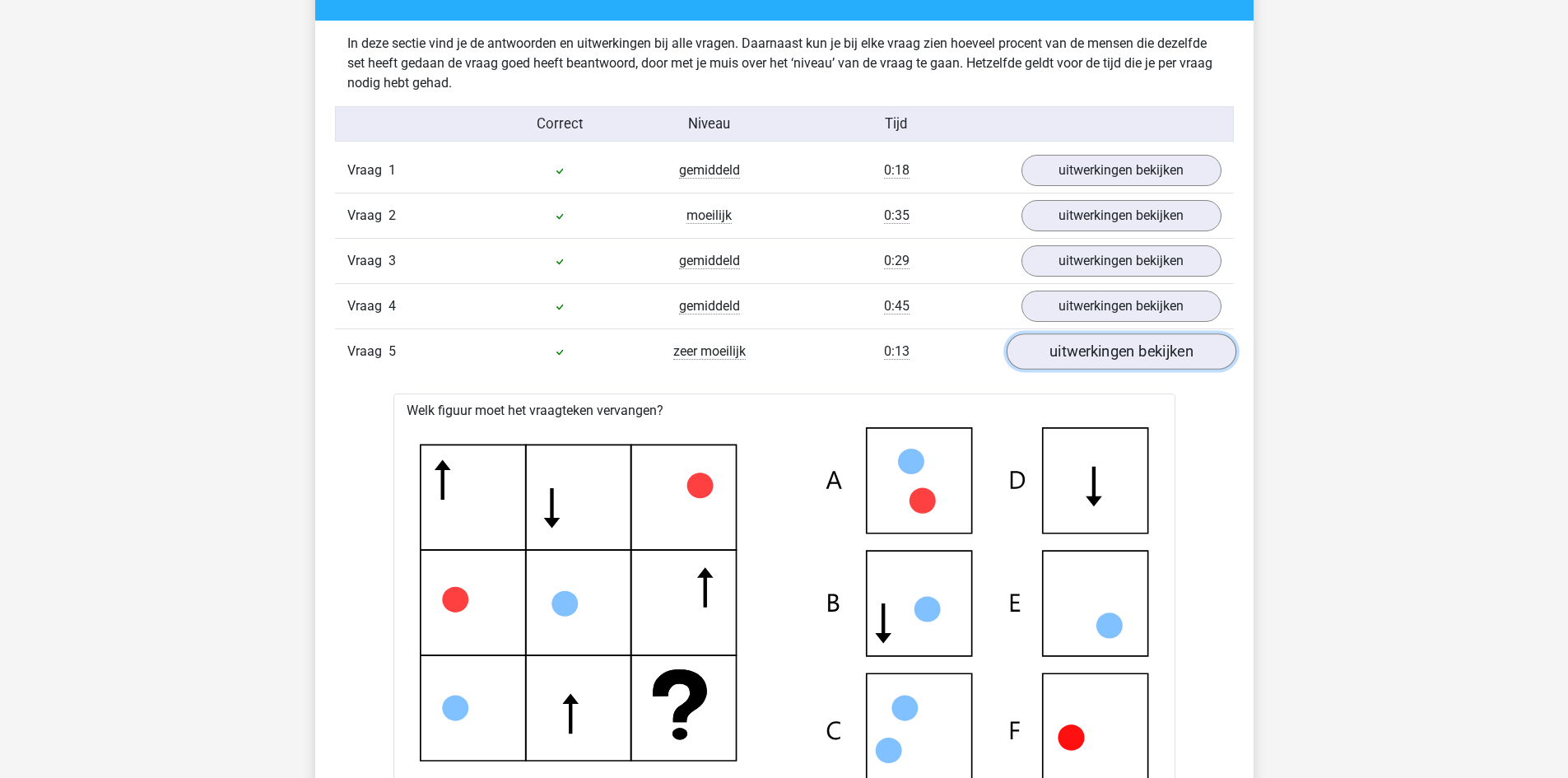
click at [1044, 346] on link "uitwerkingen bekijken" at bounding box center [1120, 352] width 229 height 37
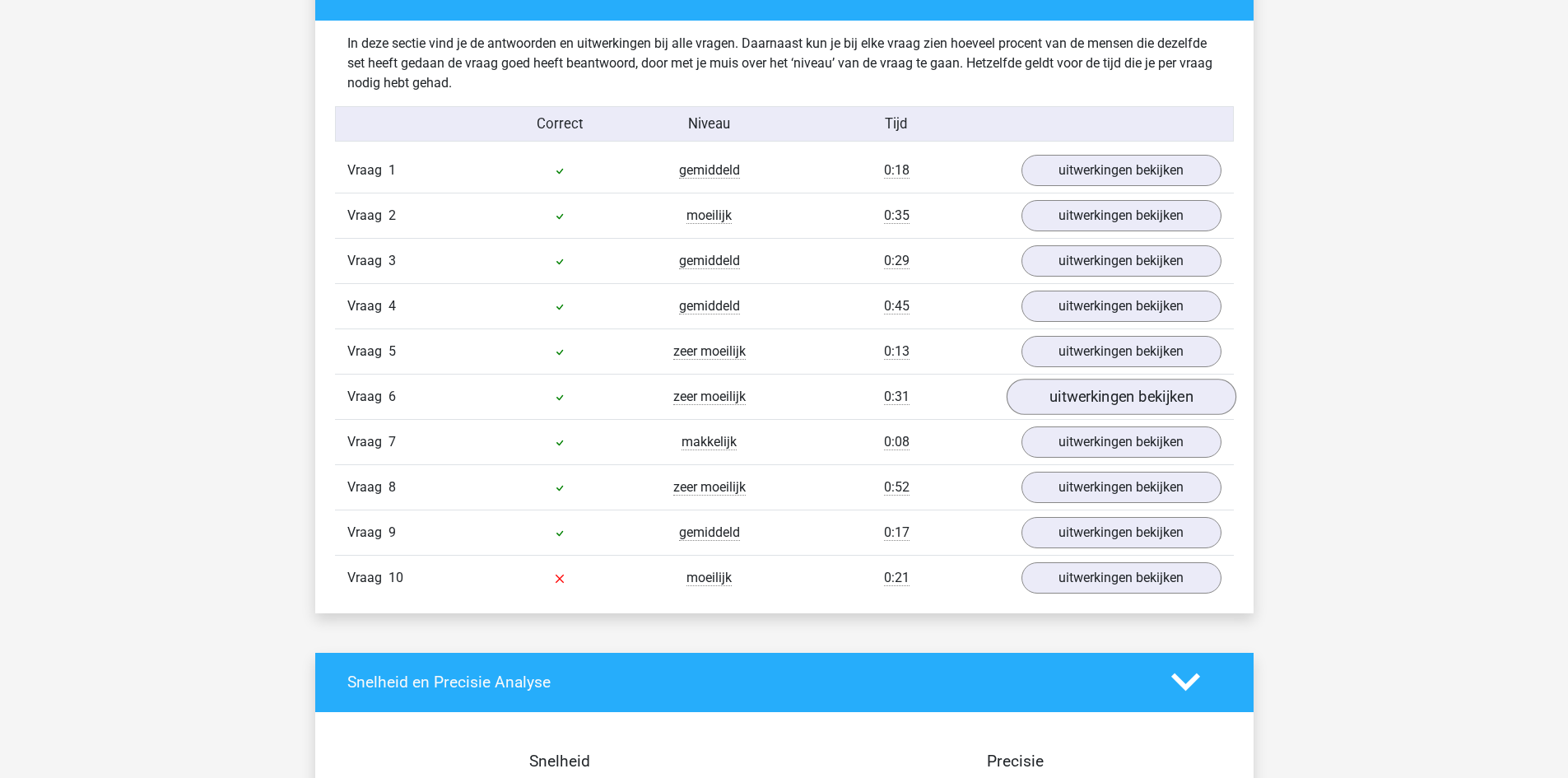
click at [1048, 382] on div "Vraag 6 zeer moeilijk 0:31 uitwerkingen bekijken" at bounding box center [785, 397] width 899 height 46
click at [1049, 397] on link "uitwerkingen bekijken" at bounding box center [1120, 397] width 229 height 37
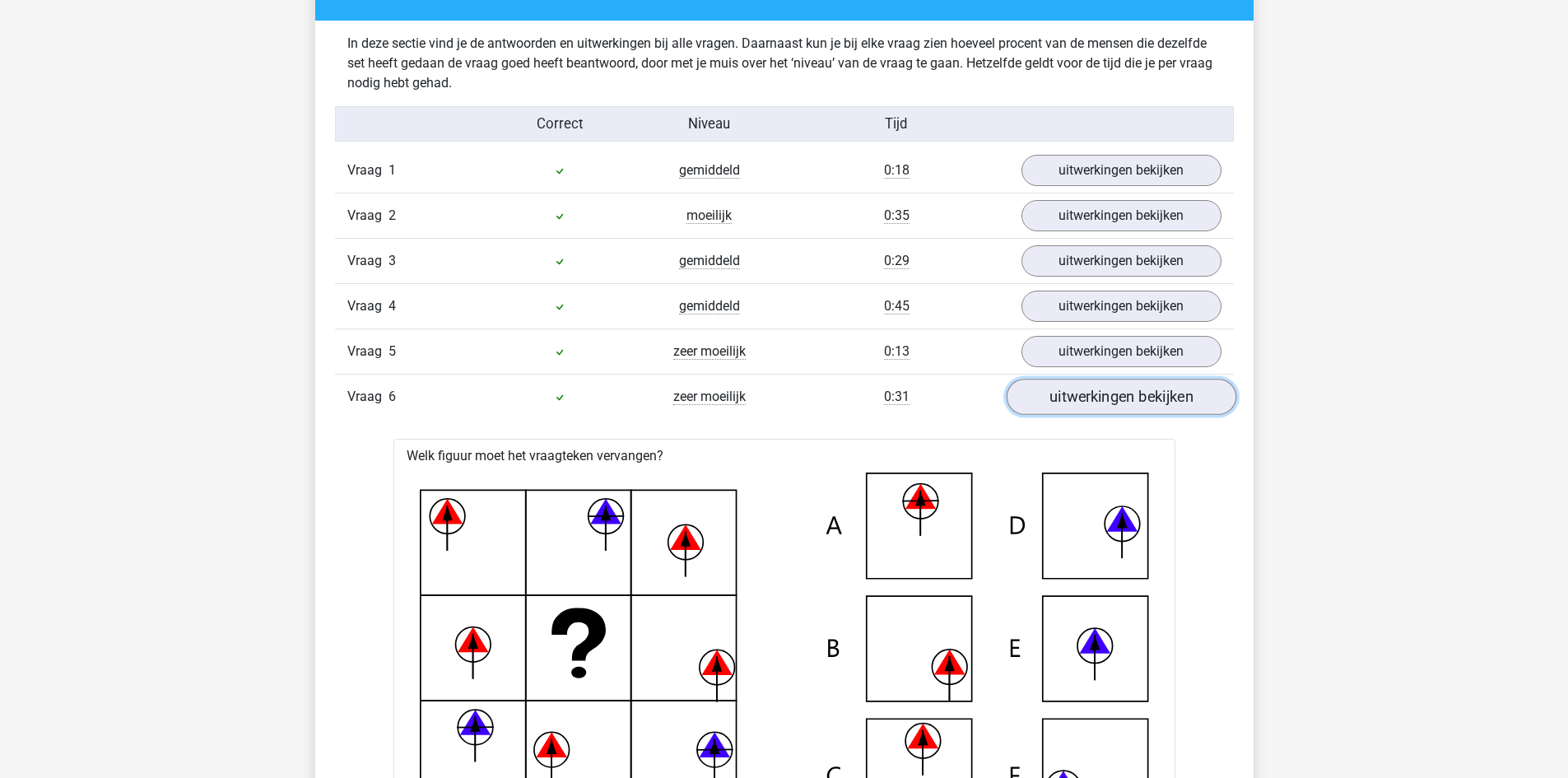
click at [1049, 397] on link "uitwerkingen bekijken" at bounding box center [1120, 397] width 229 height 37
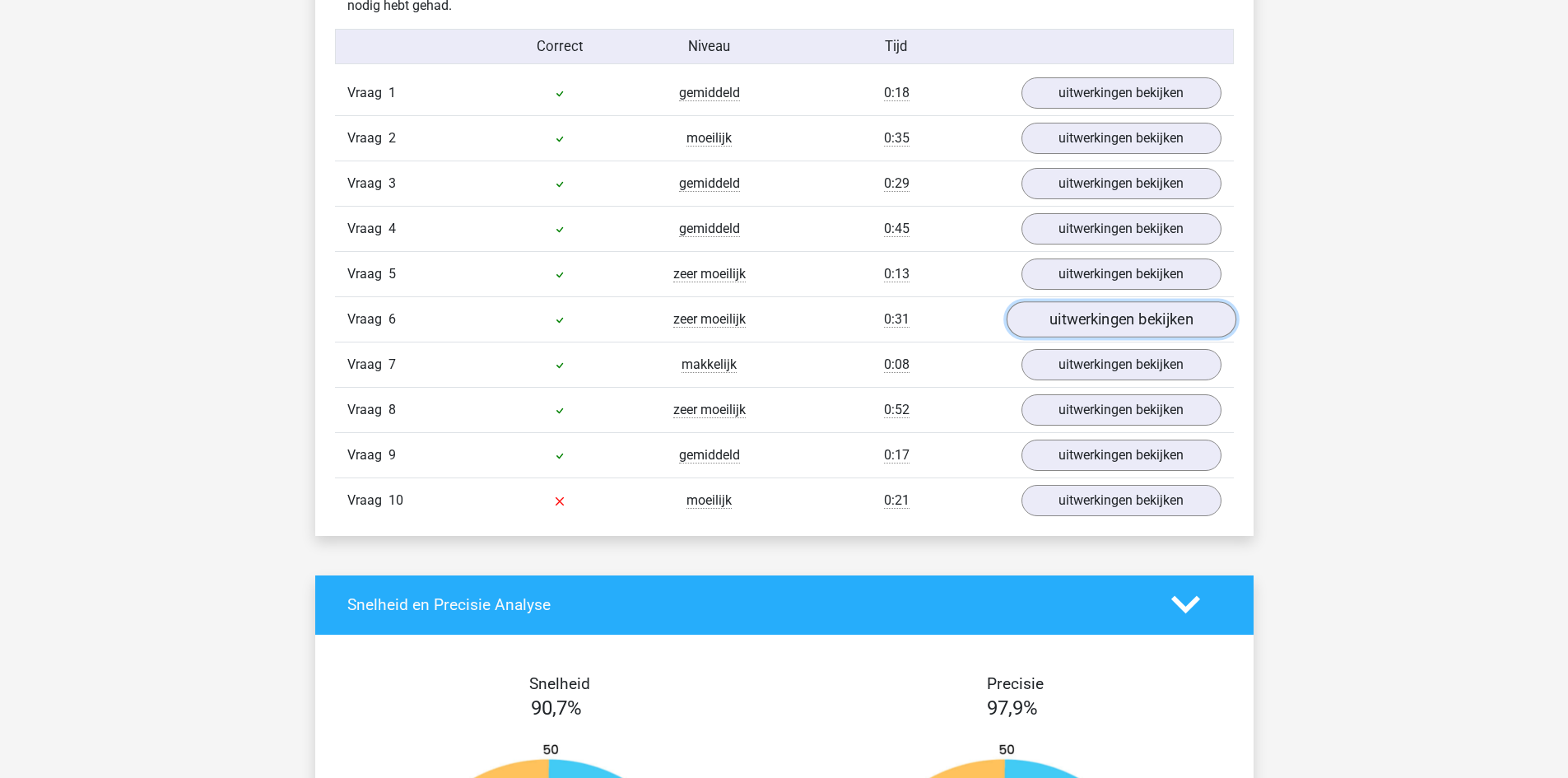
scroll to position [1071, 0]
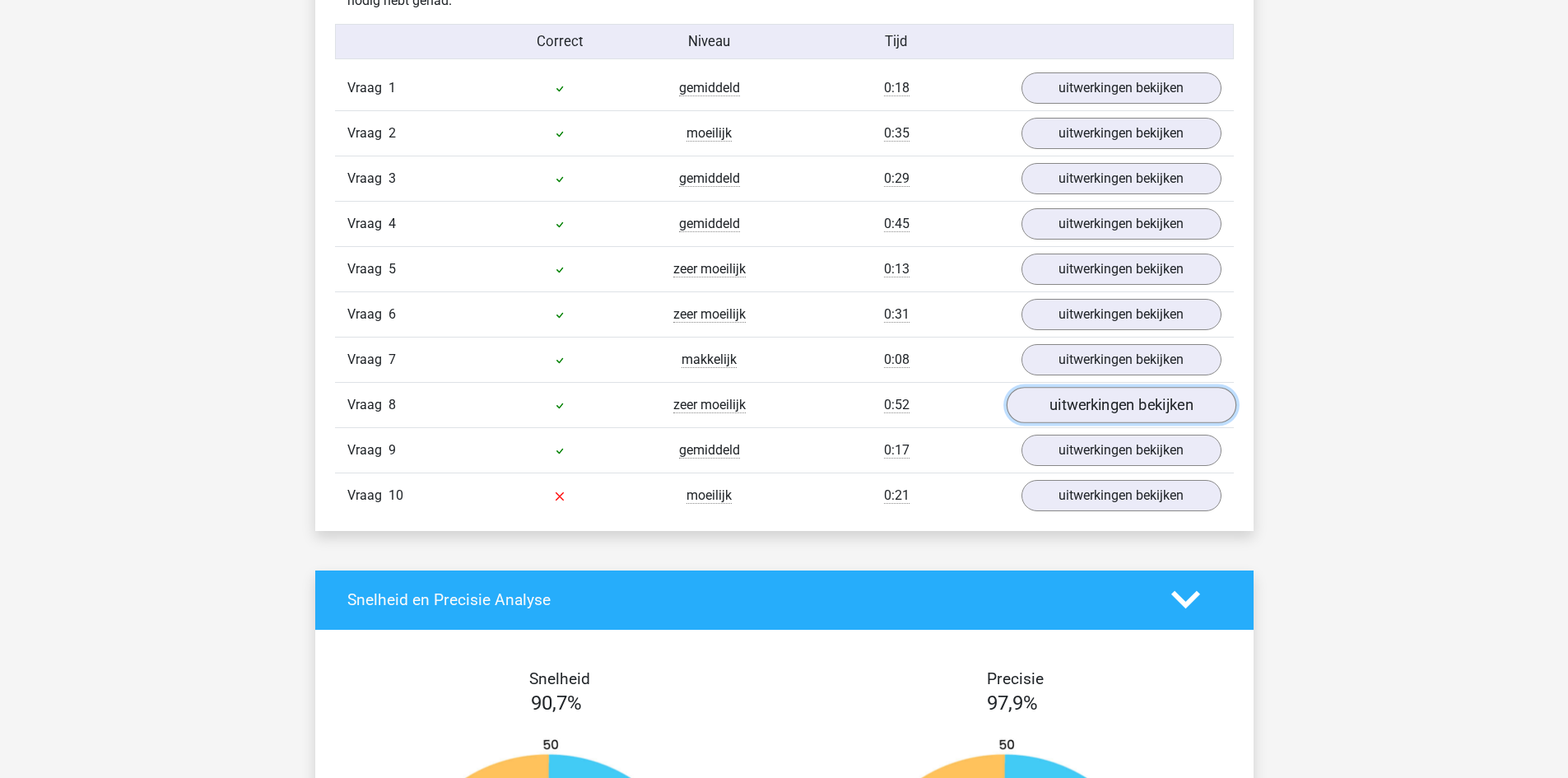
click at [1058, 415] on link "uitwerkingen bekijken" at bounding box center [1120, 405] width 229 height 37
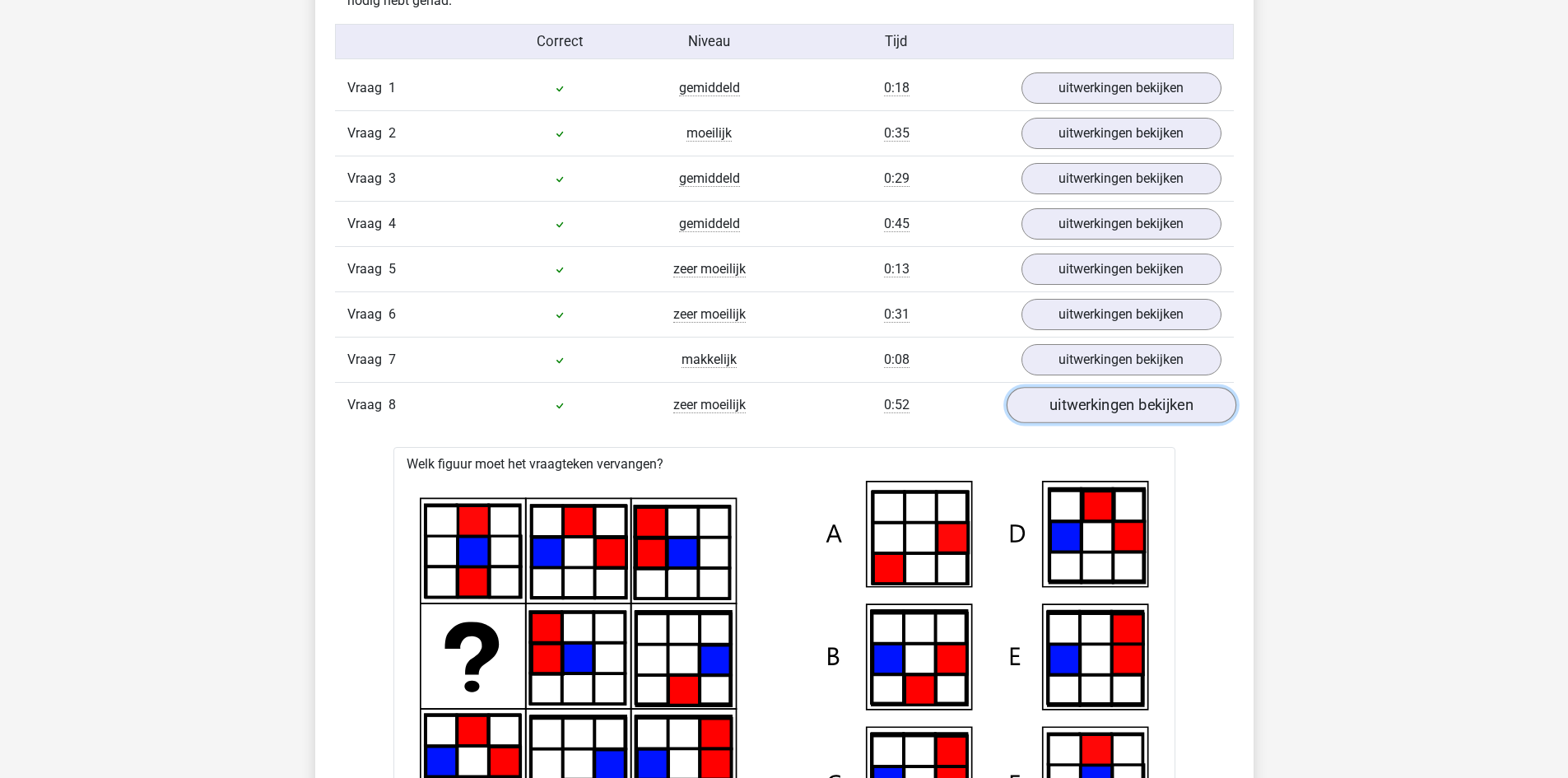
click at [1059, 412] on link "uitwerkingen bekijken" at bounding box center [1120, 405] width 229 height 37
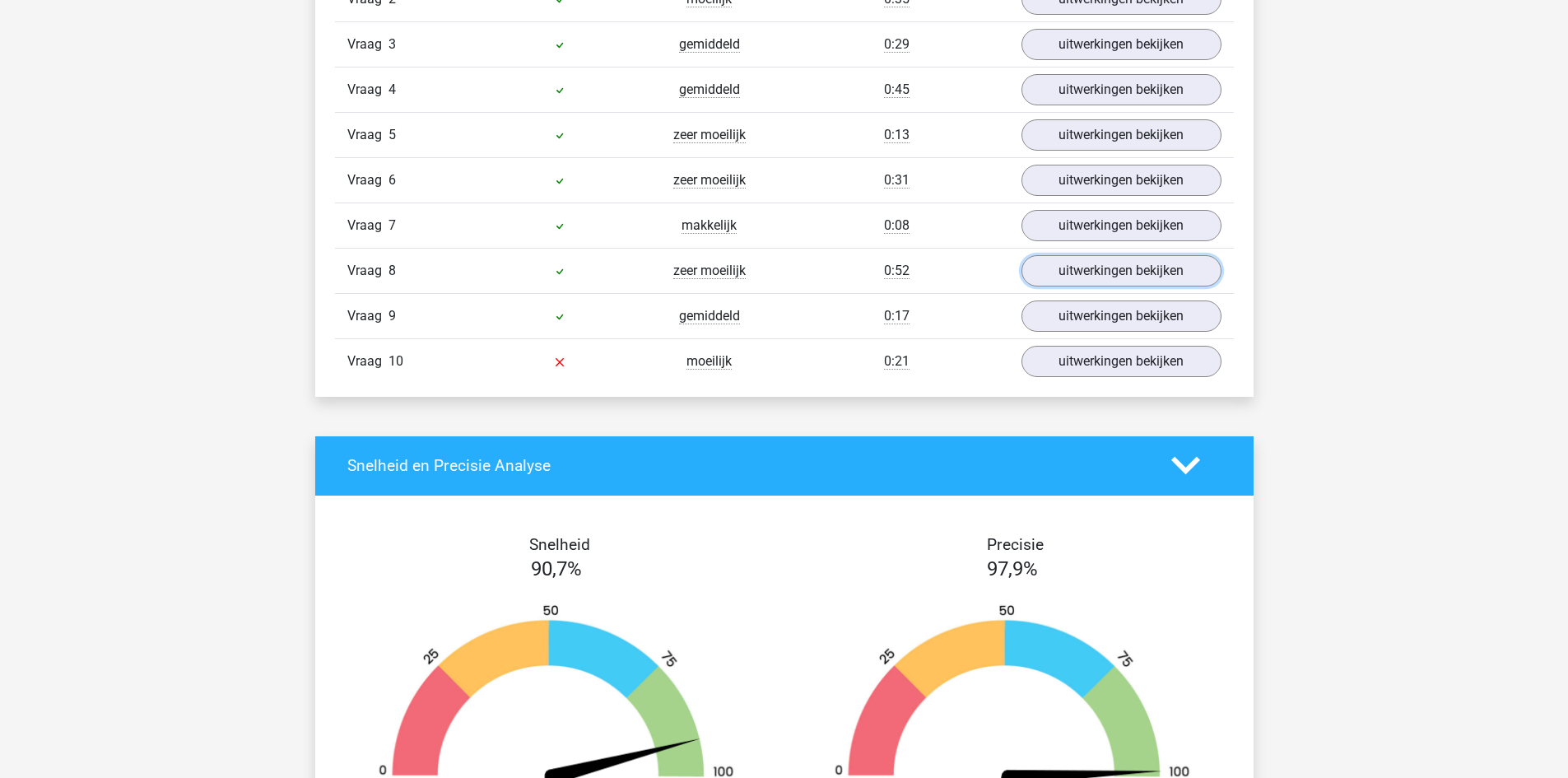
scroll to position [1235, 0]
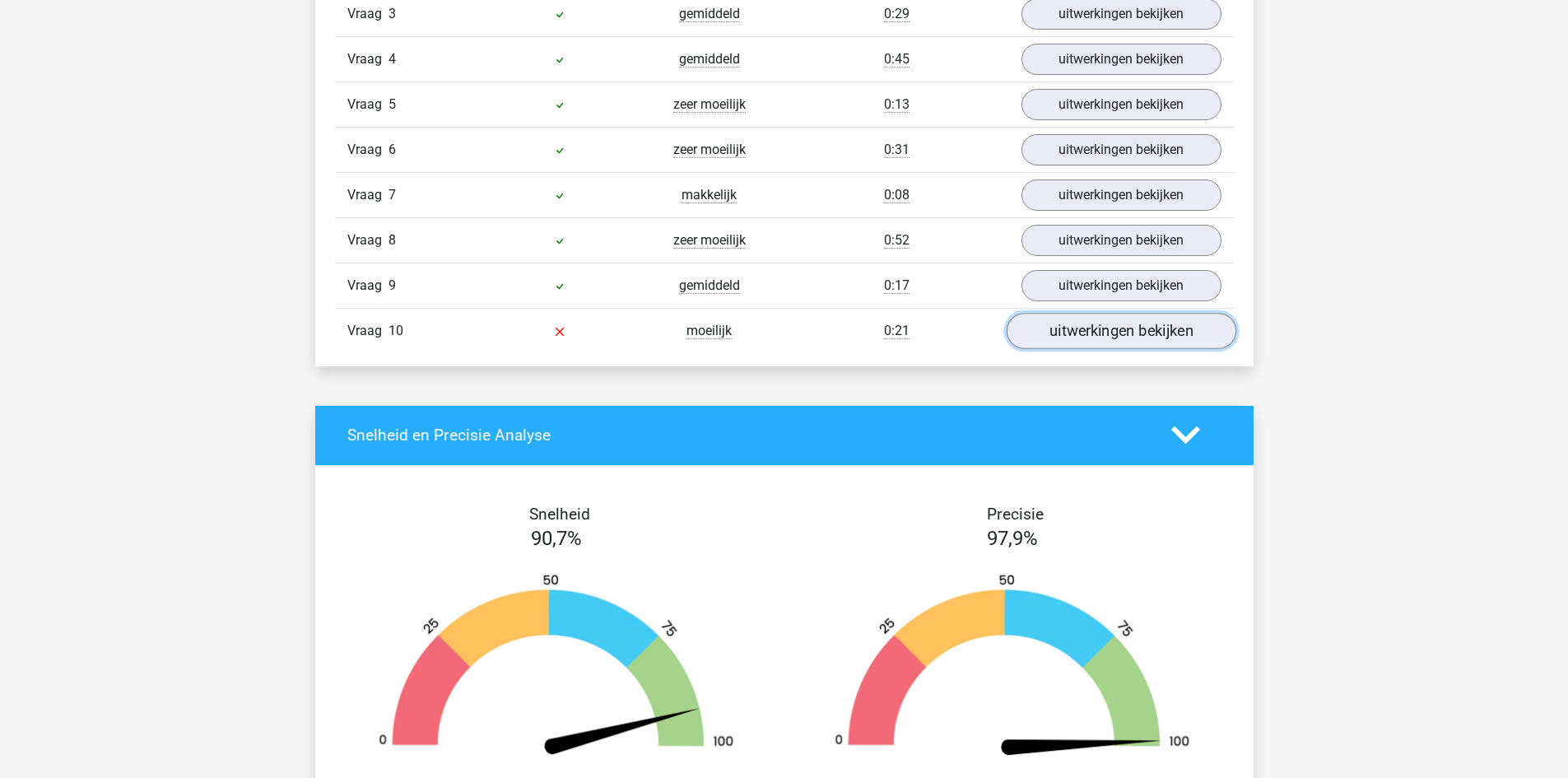
click at [1083, 336] on link "uitwerkingen bekijken" at bounding box center [1120, 331] width 229 height 37
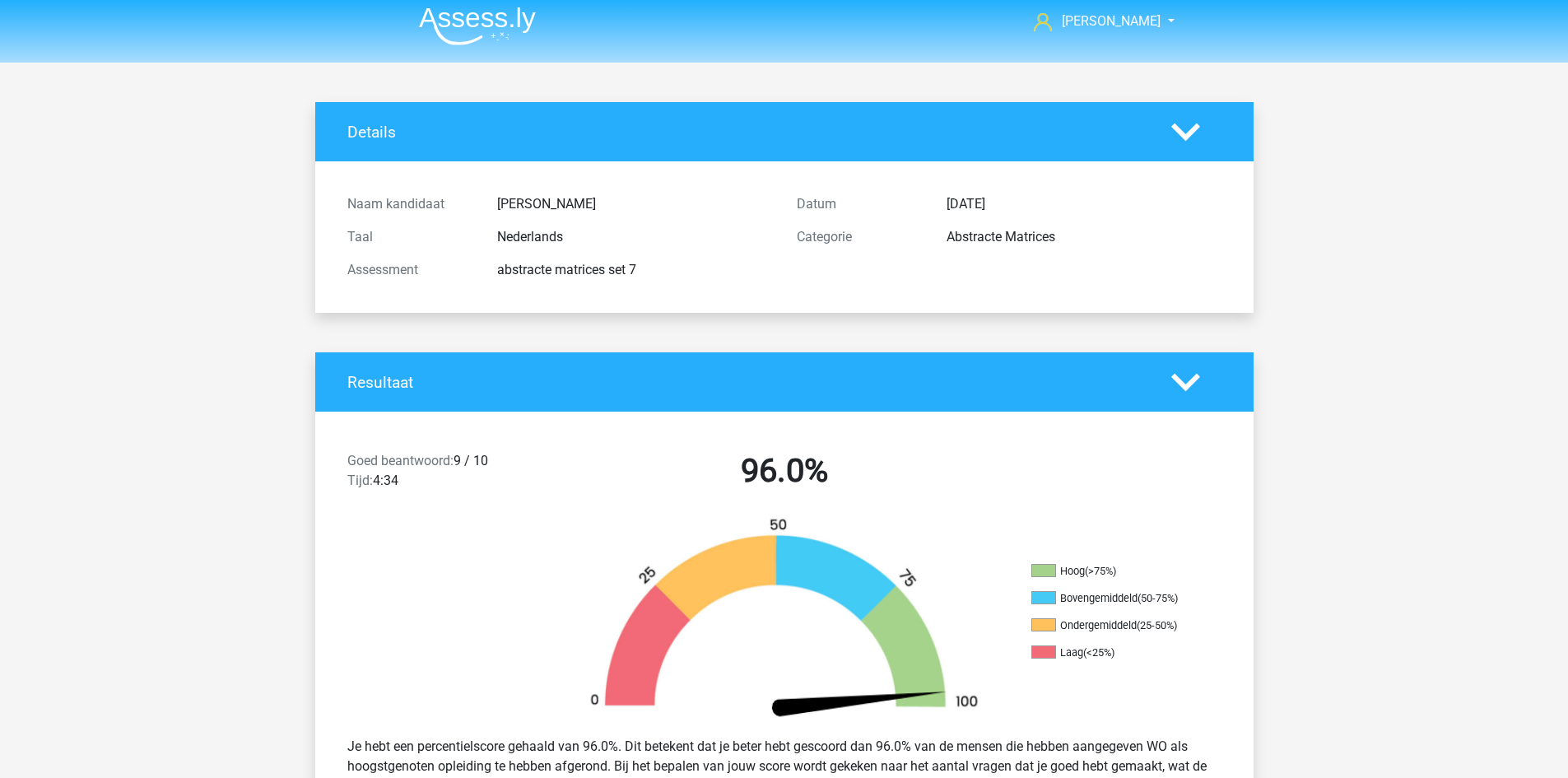
scroll to position [0, 0]
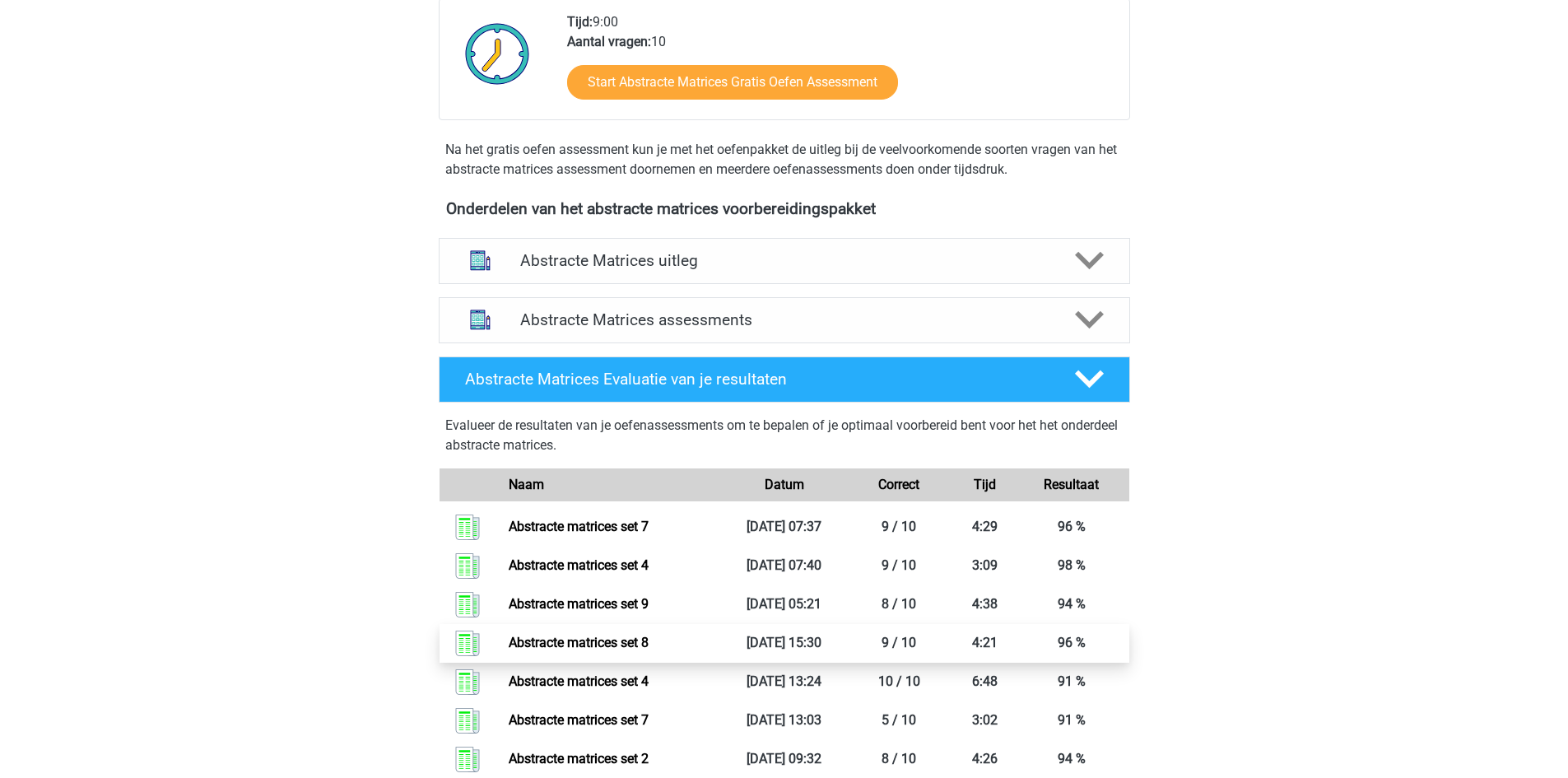
scroll to position [411, 0]
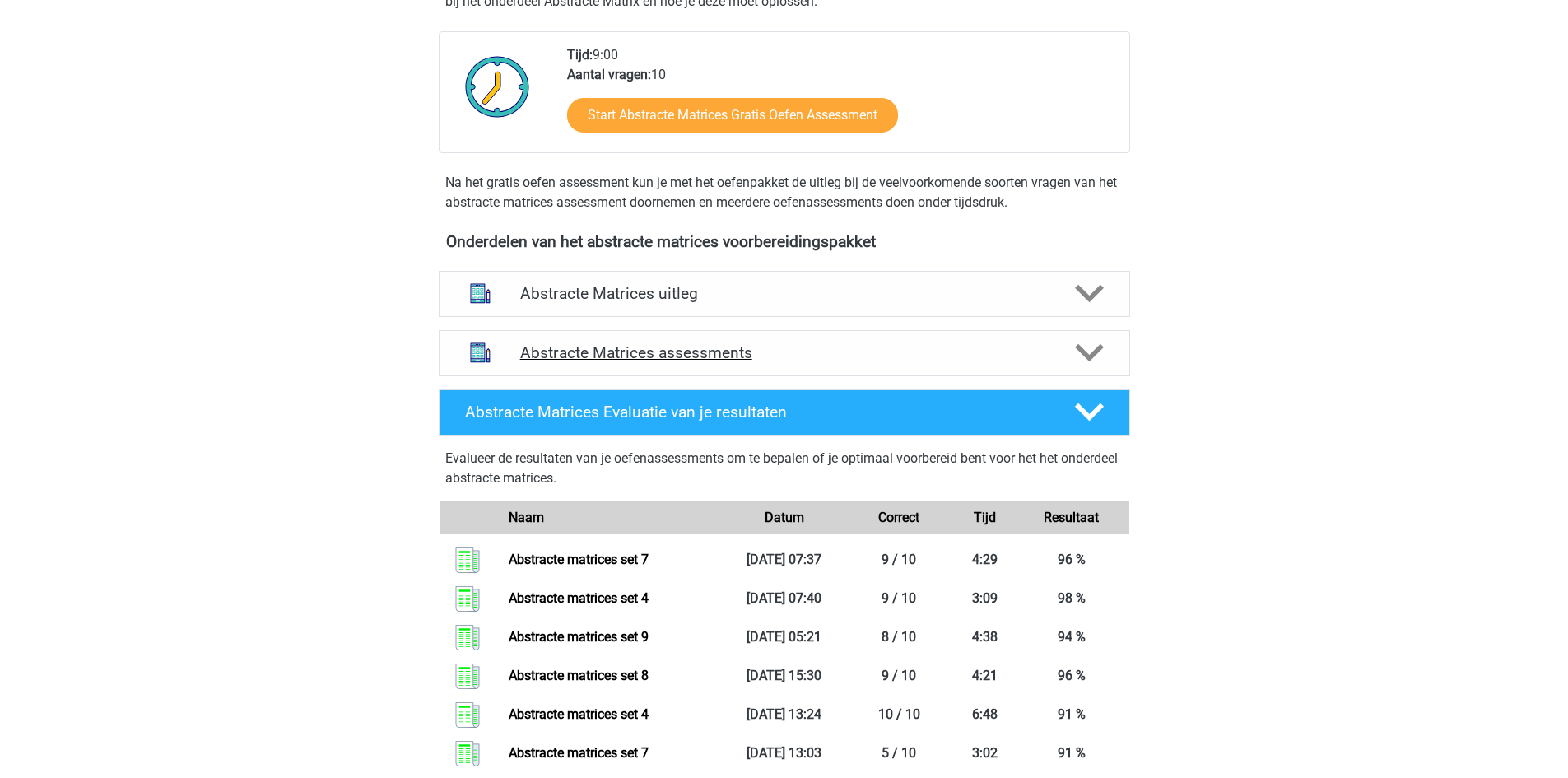
click at [695, 352] on h4 "Abstracte Matrices assessments" at bounding box center [784, 353] width 528 height 19
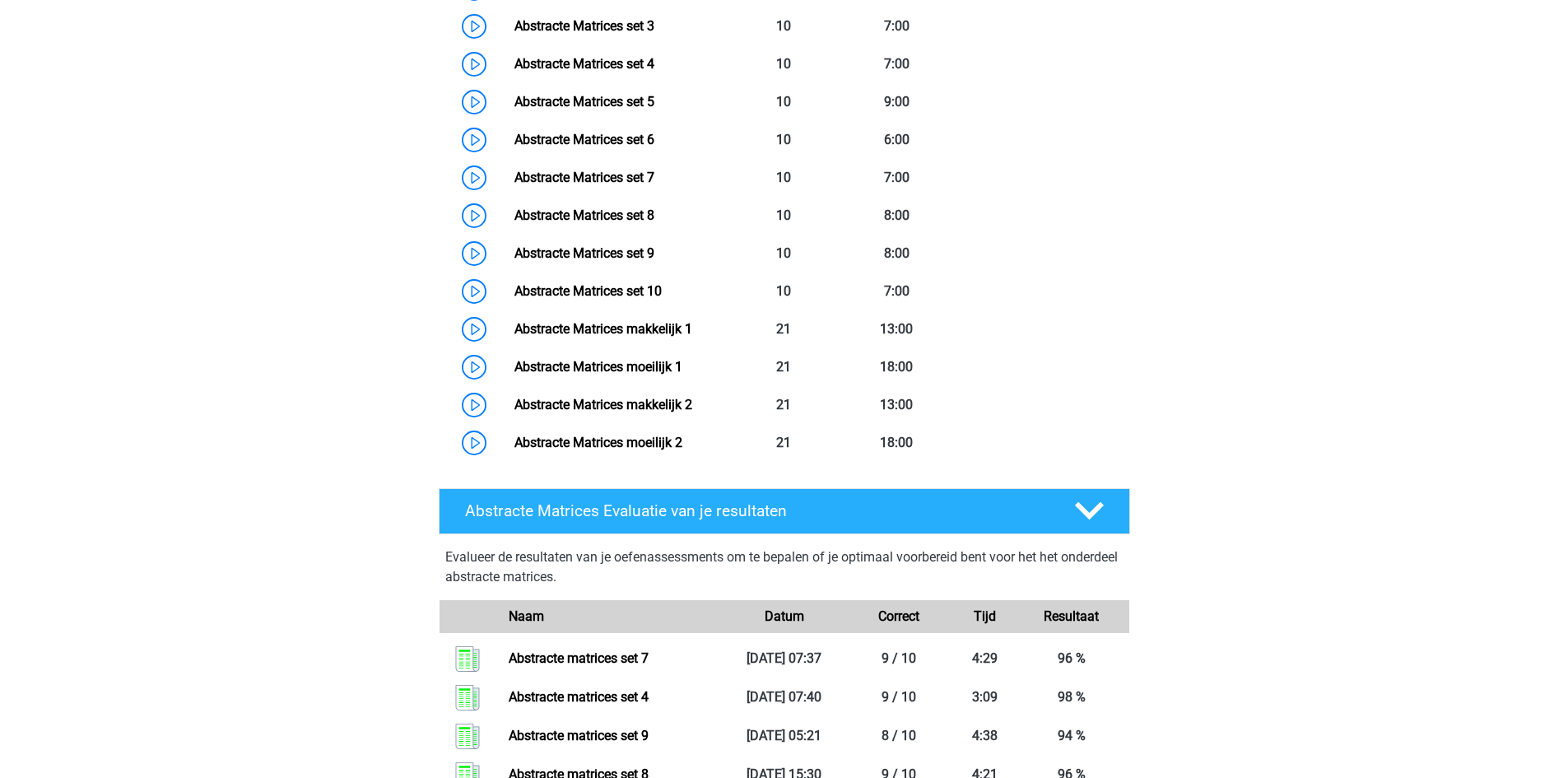
scroll to position [988, 0]
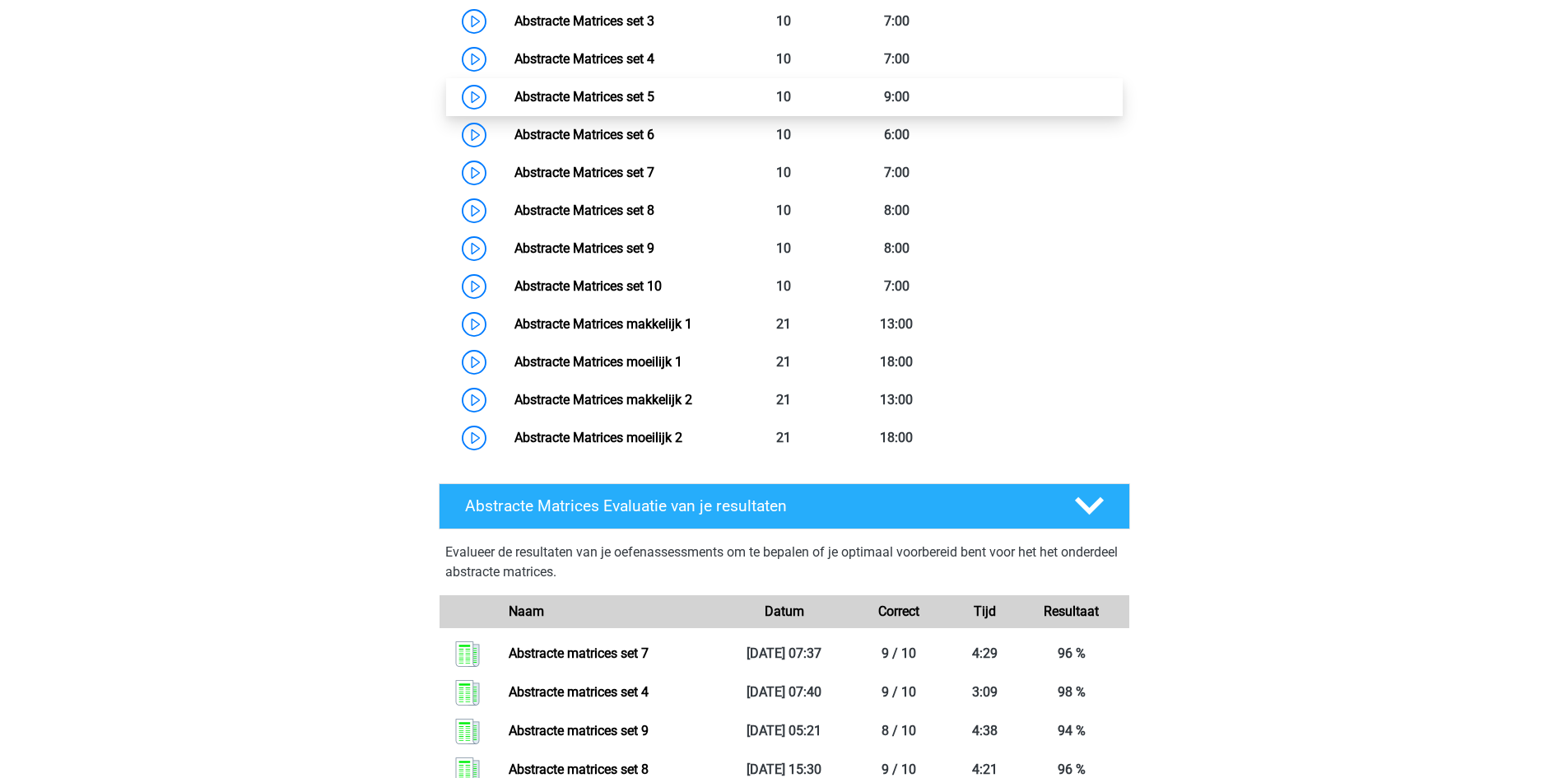
click at [514, 96] on link "Abstracte Matrices set 5" at bounding box center [584, 96] width 140 height 16
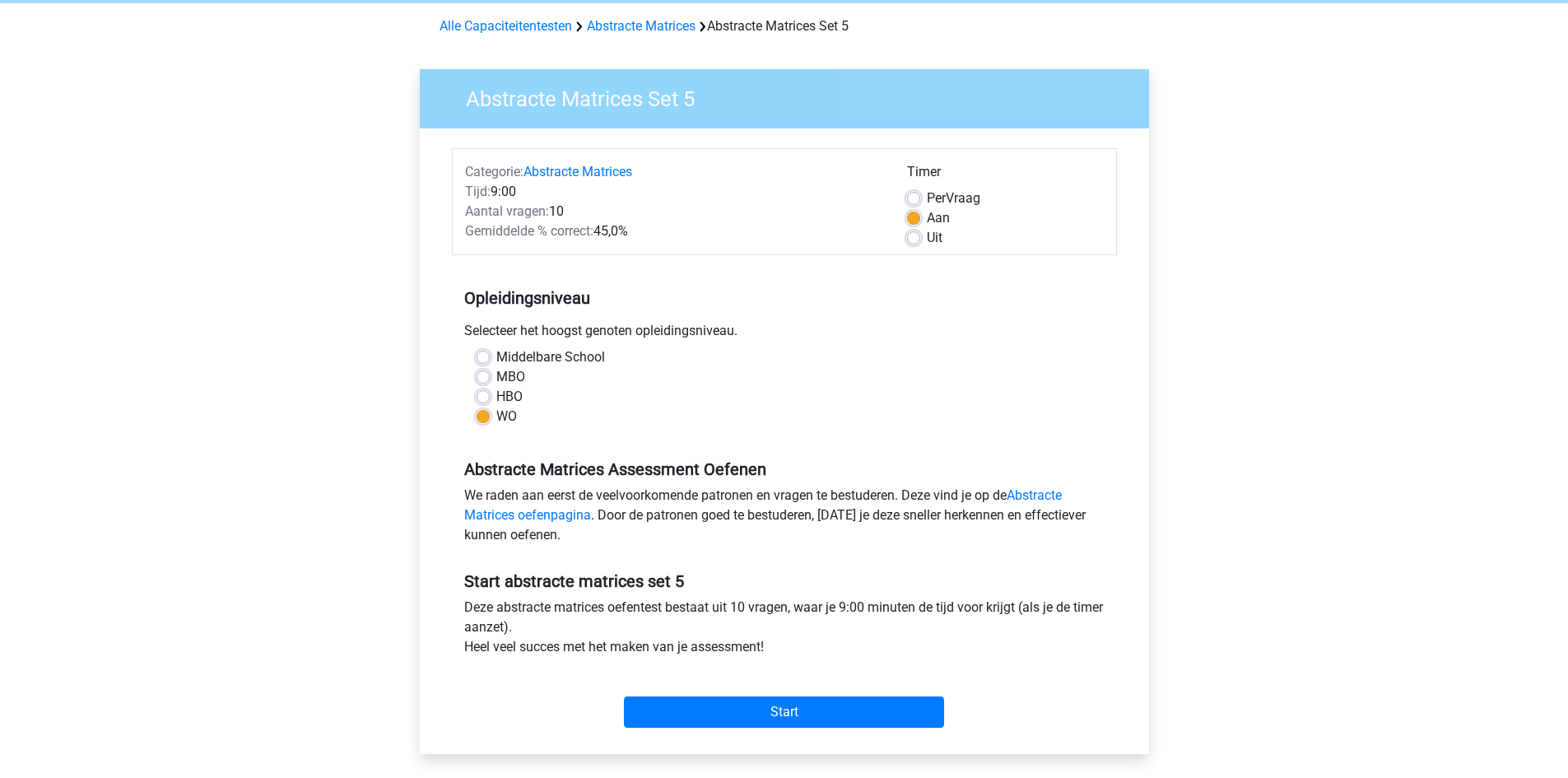
scroll to position [247, 0]
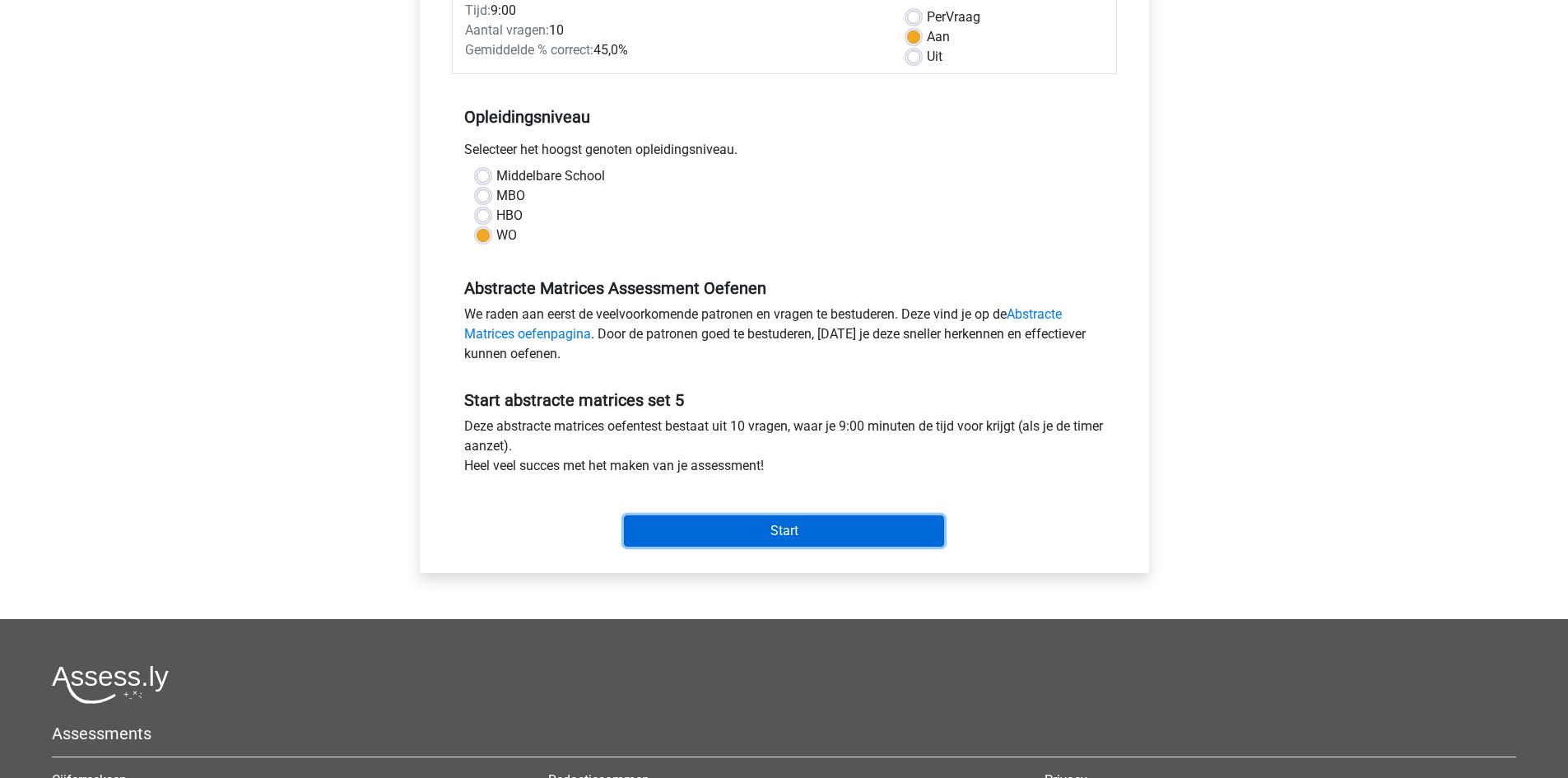
click at [789, 533] on input "Start" at bounding box center [784, 531] width 320 height 31
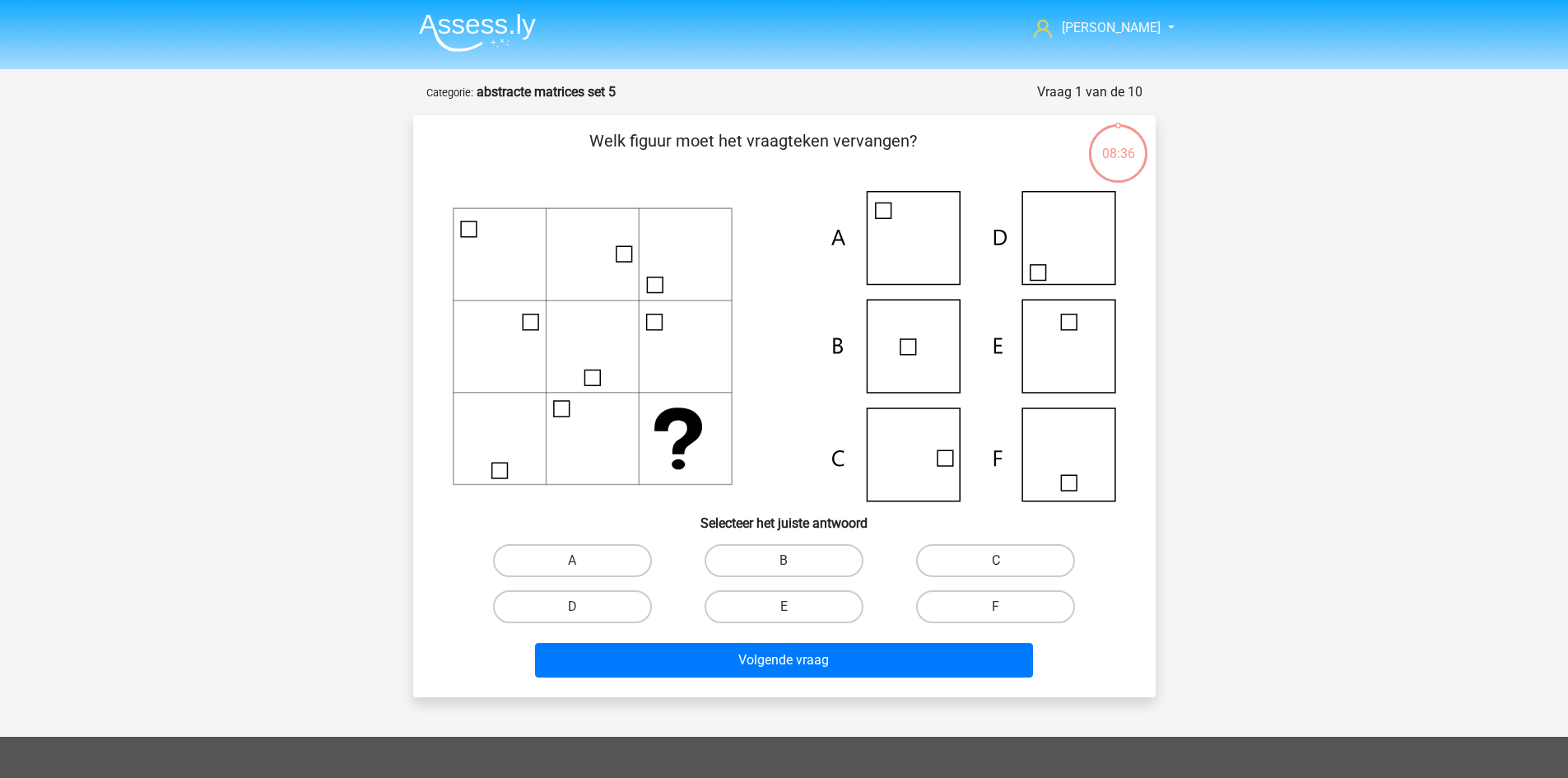
click at [992, 567] on label "C" at bounding box center [995, 560] width 159 height 33
click at [996, 567] on input "C" at bounding box center [1001, 566] width 11 height 11
radio input "true"
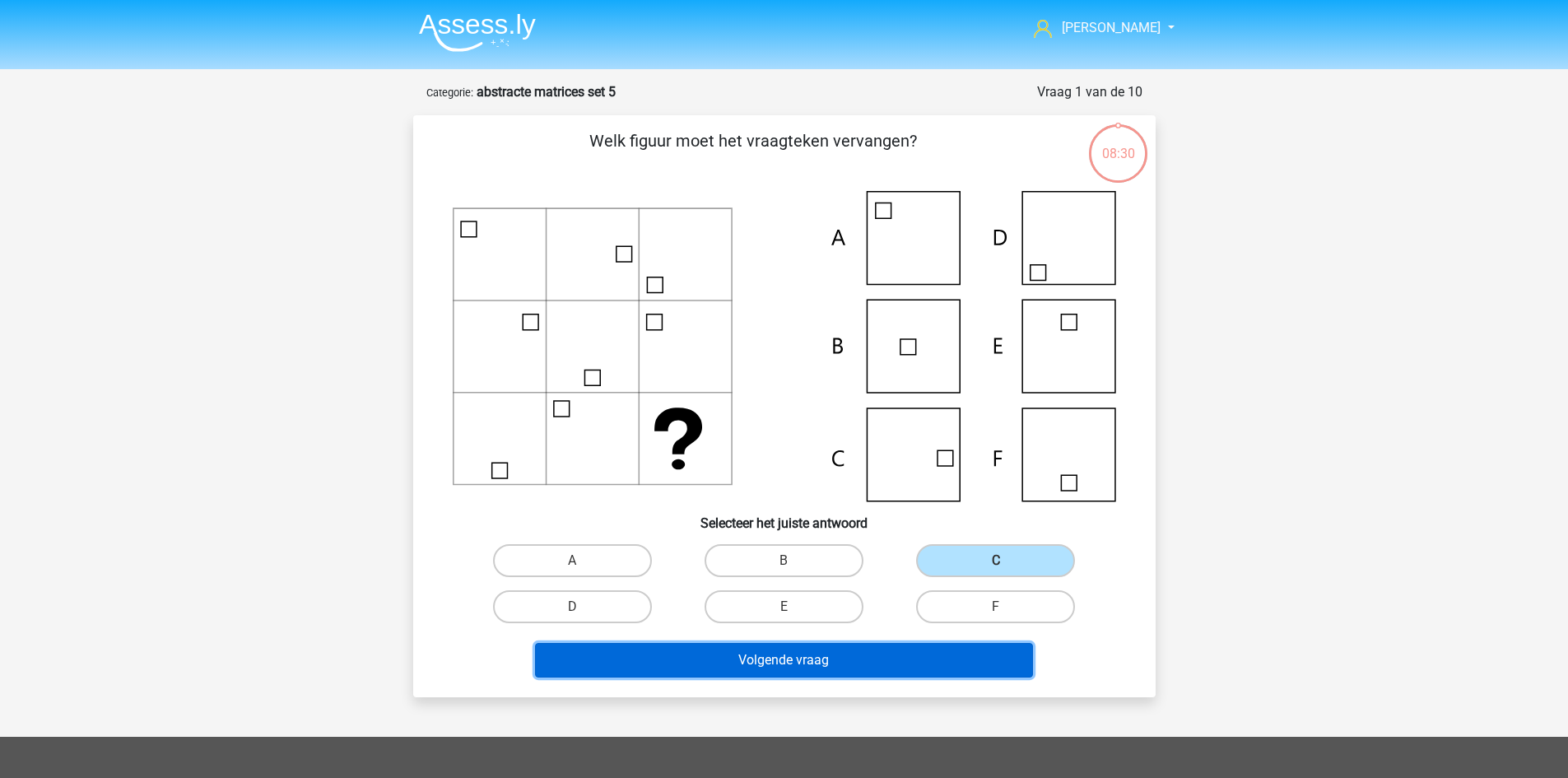
click at [870, 666] on button "Volgende vraag" at bounding box center [783, 660] width 498 height 35
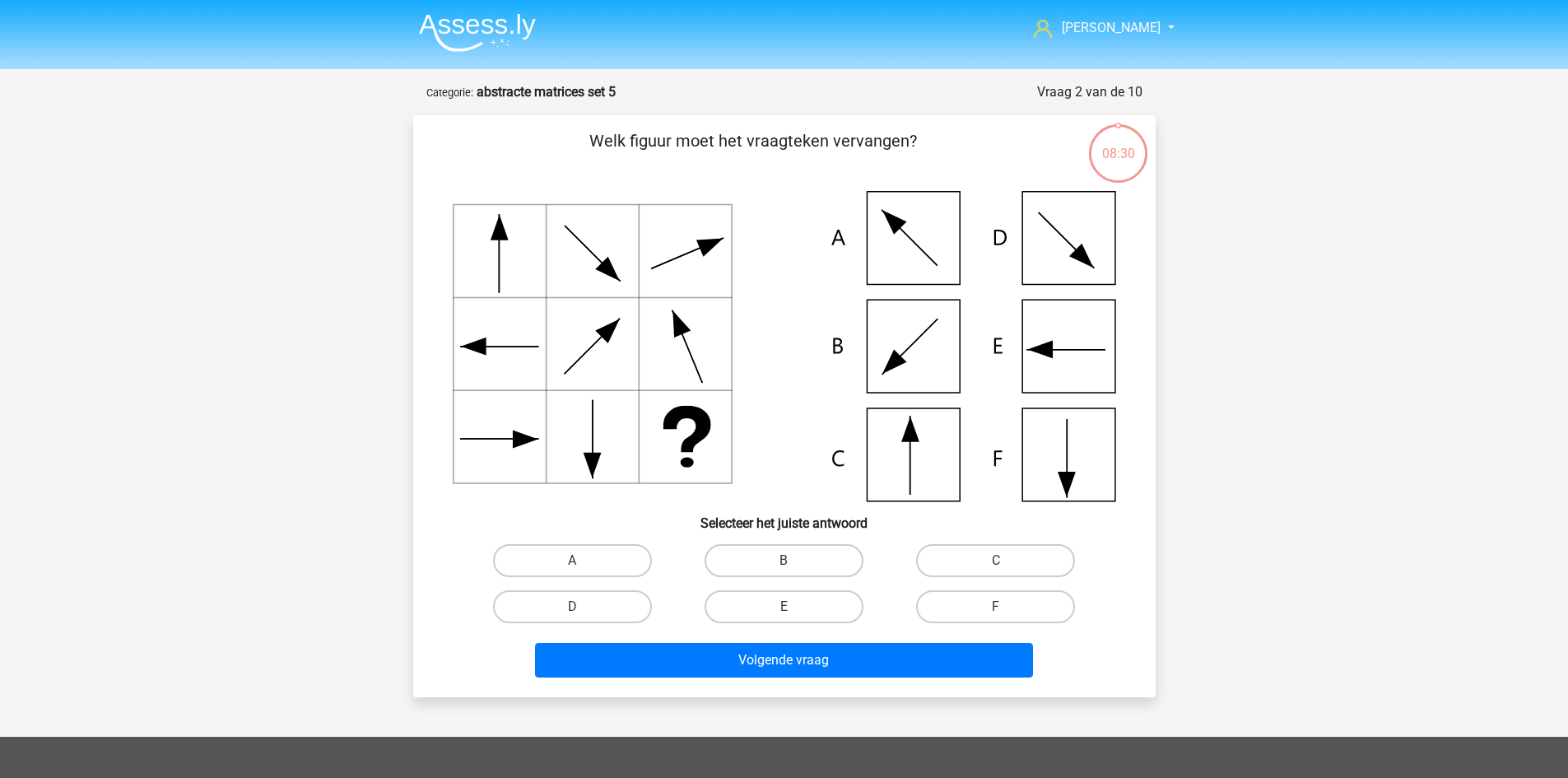
scroll to position [82, 0]
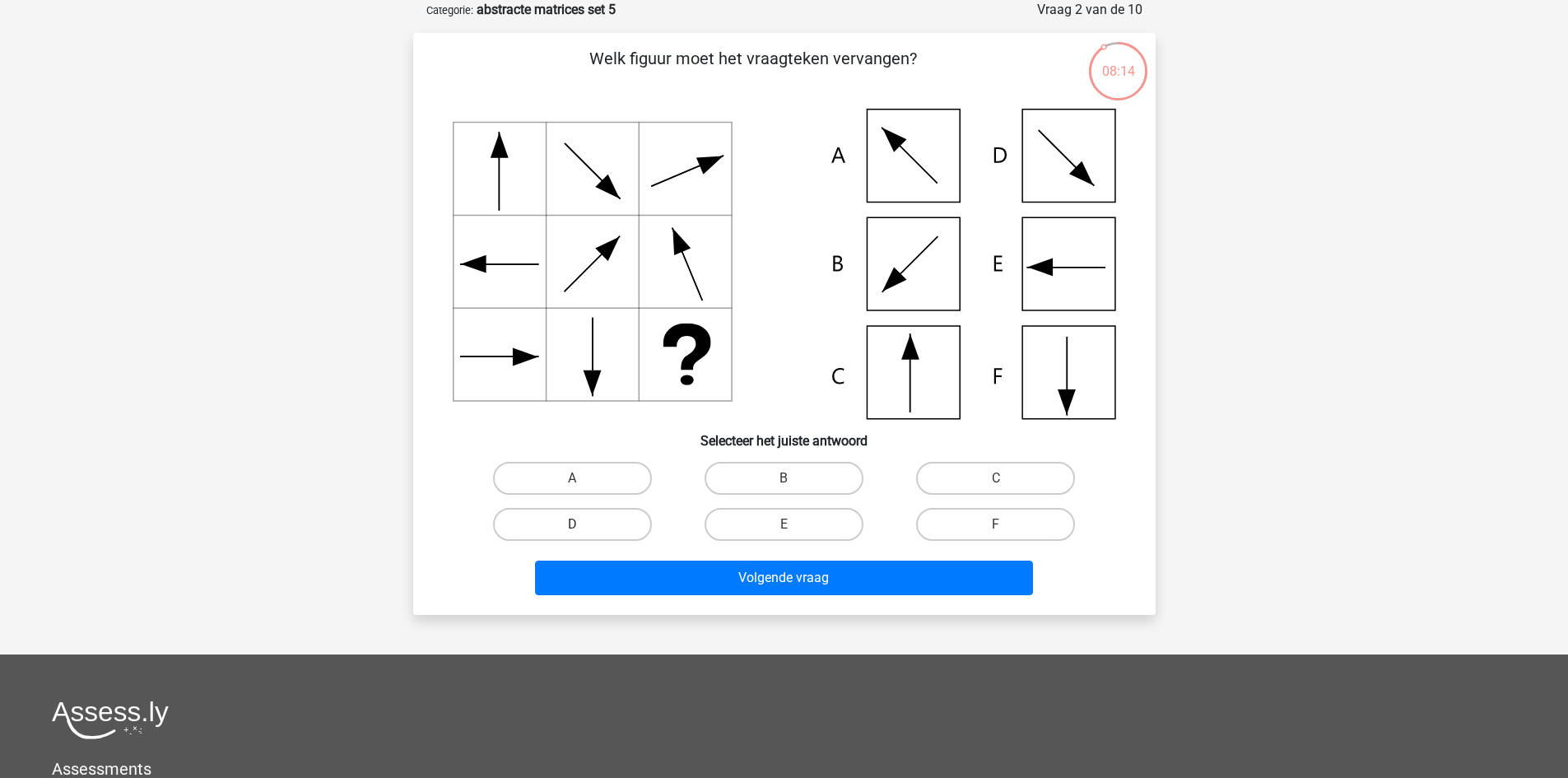
click at [634, 519] on label "D" at bounding box center [573, 525] width 159 height 33
click at [583, 525] on input "D" at bounding box center [577, 530] width 11 height 11
radio input "true"
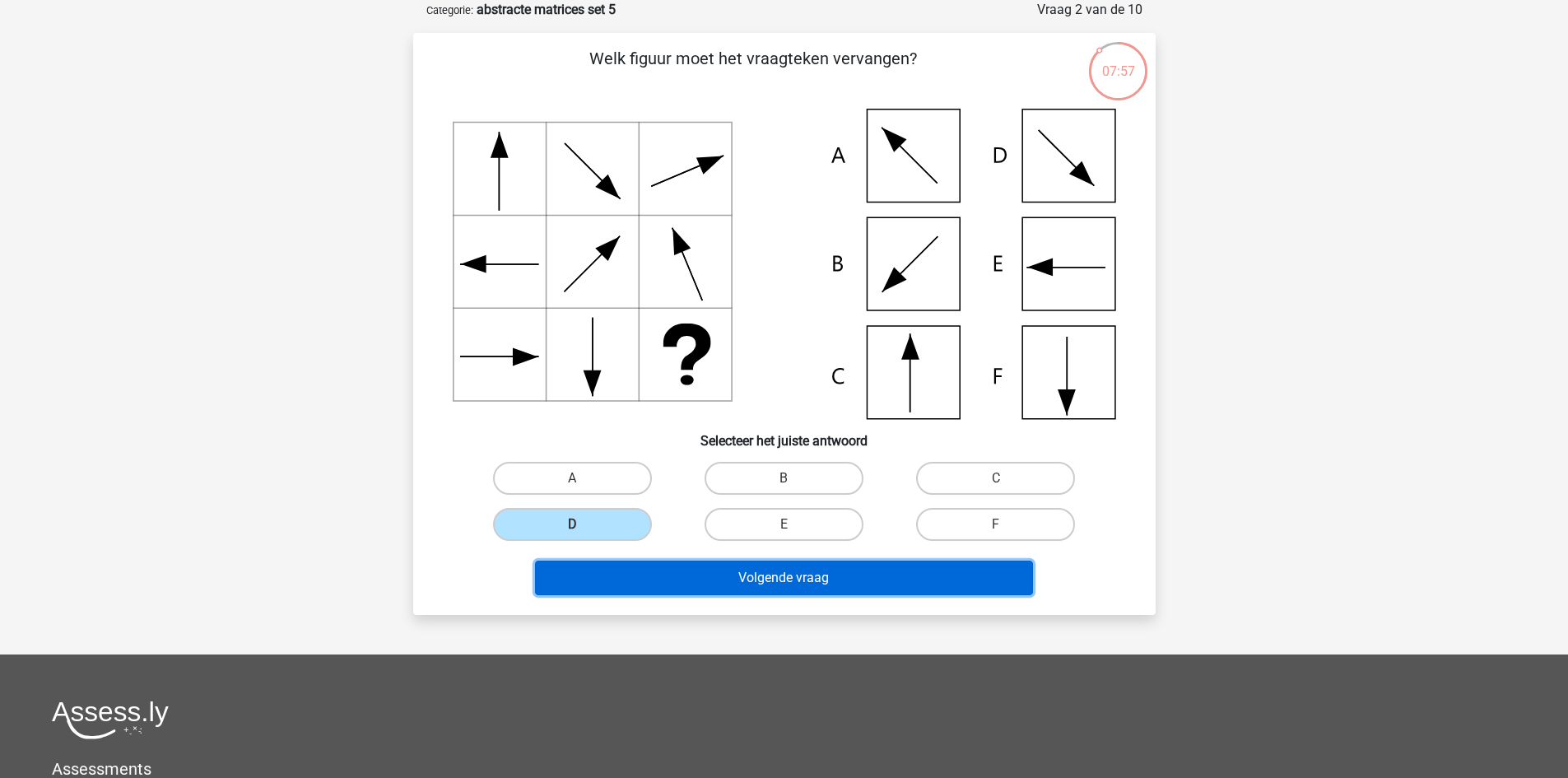
click at [804, 576] on button "Volgende vraag" at bounding box center [783, 578] width 498 height 35
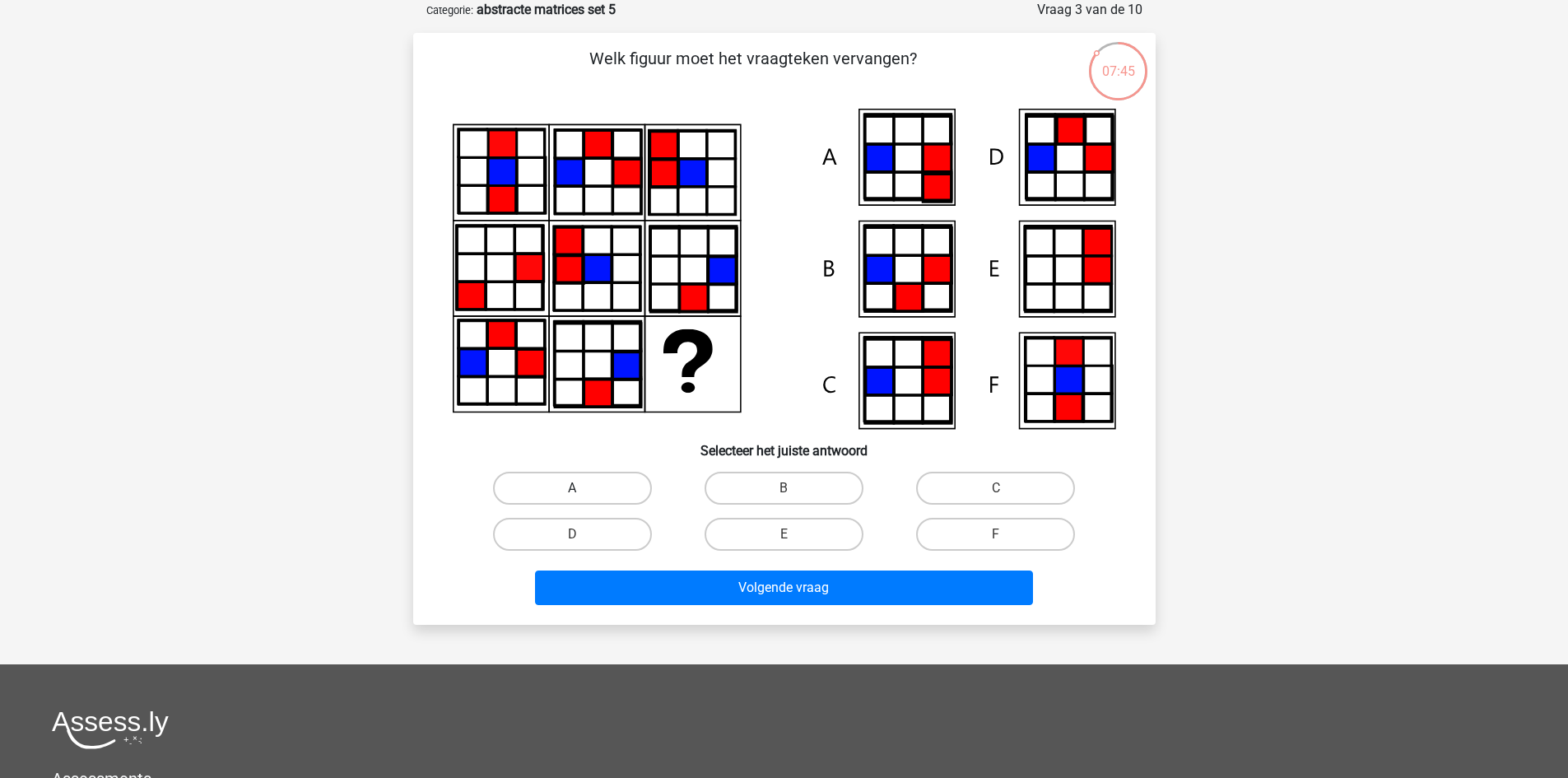
click at [611, 484] on label "A" at bounding box center [573, 488] width 159 height 33
click at [583, 488] on input "A" at bounding box center [577, 494] width 11 height 11
radio input "true"
click at [767, 479] on label "B" at bounding box center [784, 488] width 159 height 33
click at [783, 488] on input "B" at bounding box center [789, 494] width 11 height 11
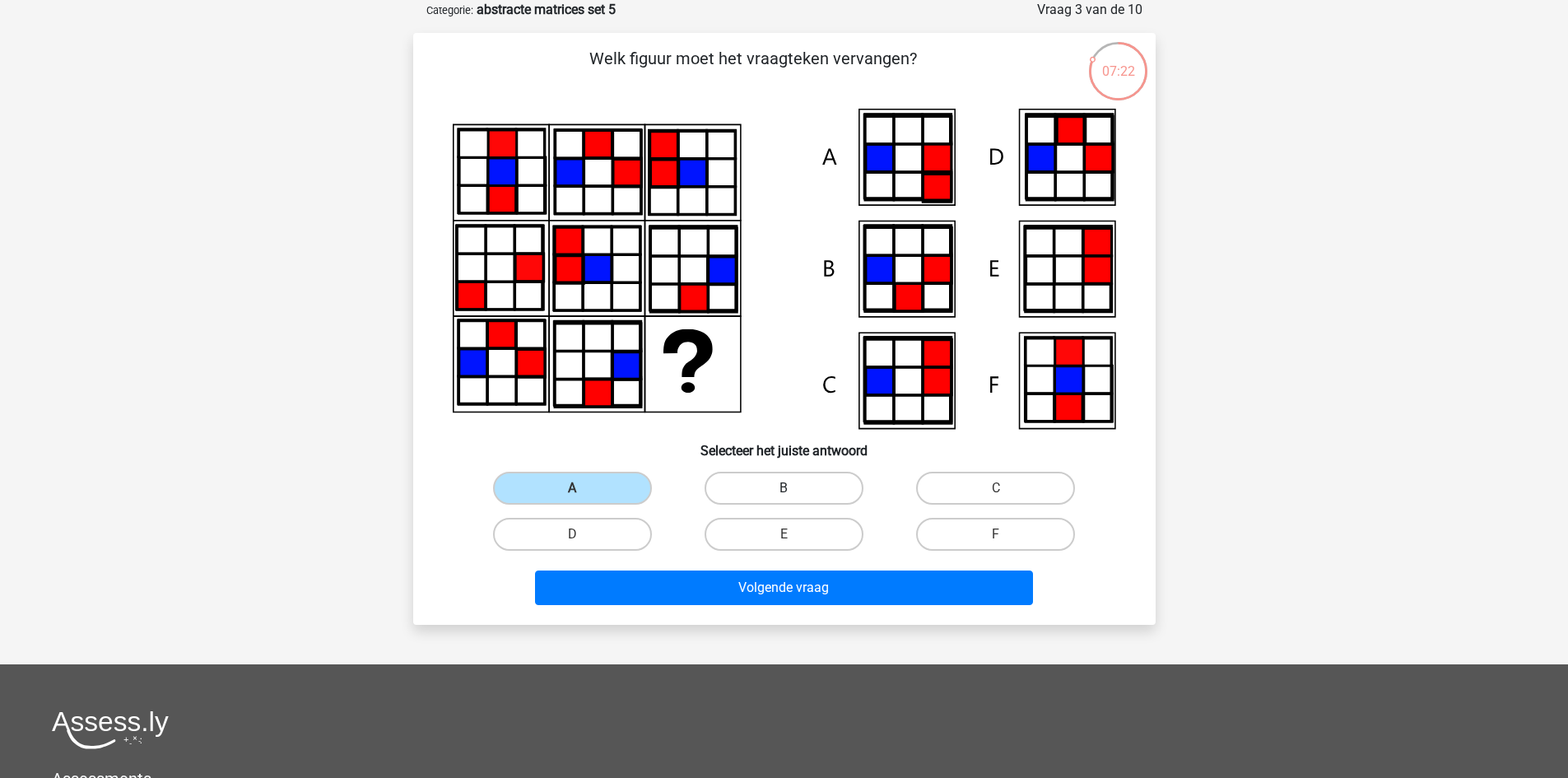
radio input "true"
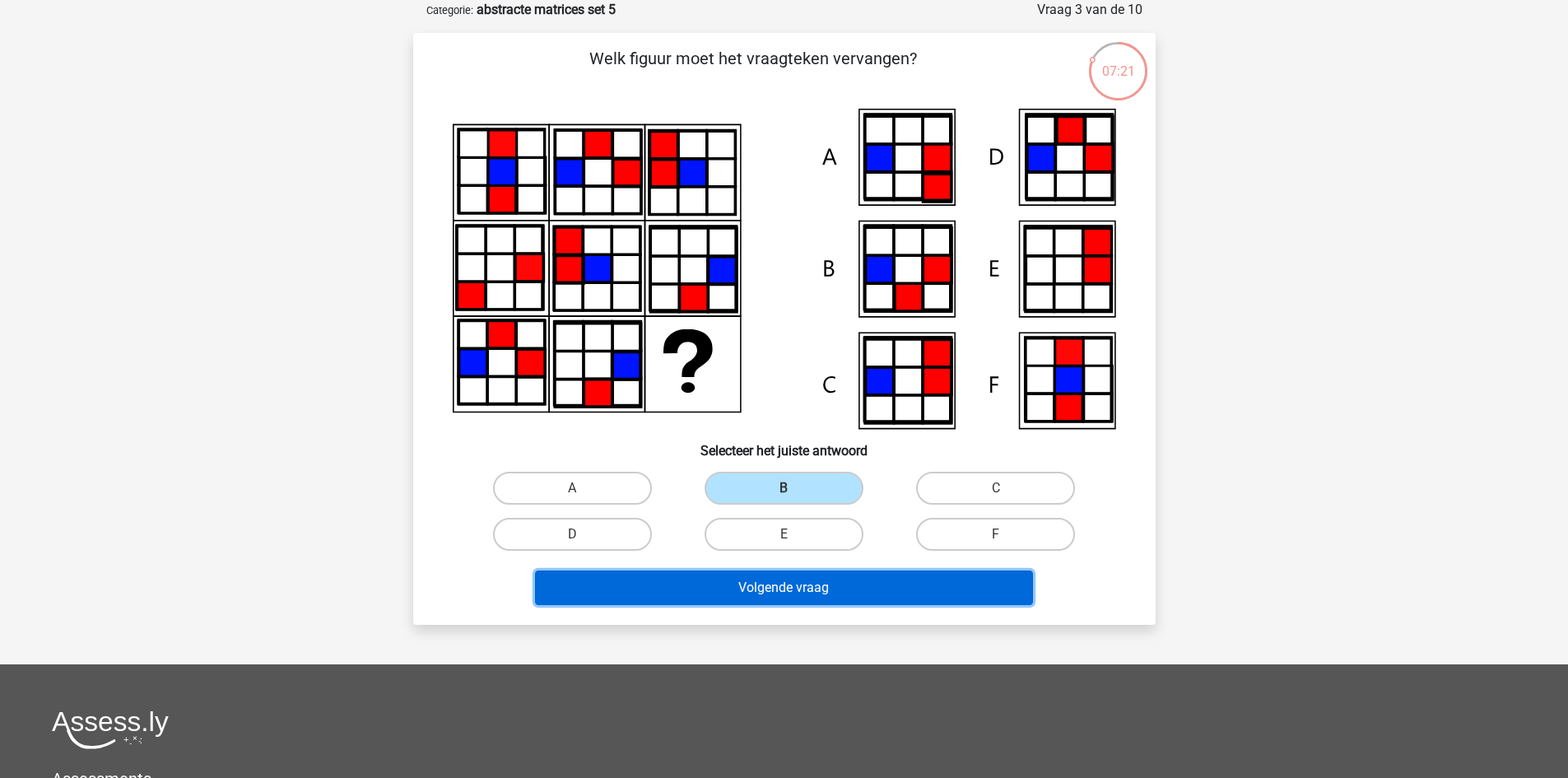
click at [776, 574] on button "Volgende vraag" at bounding box center [783, 588] width 498 height 35
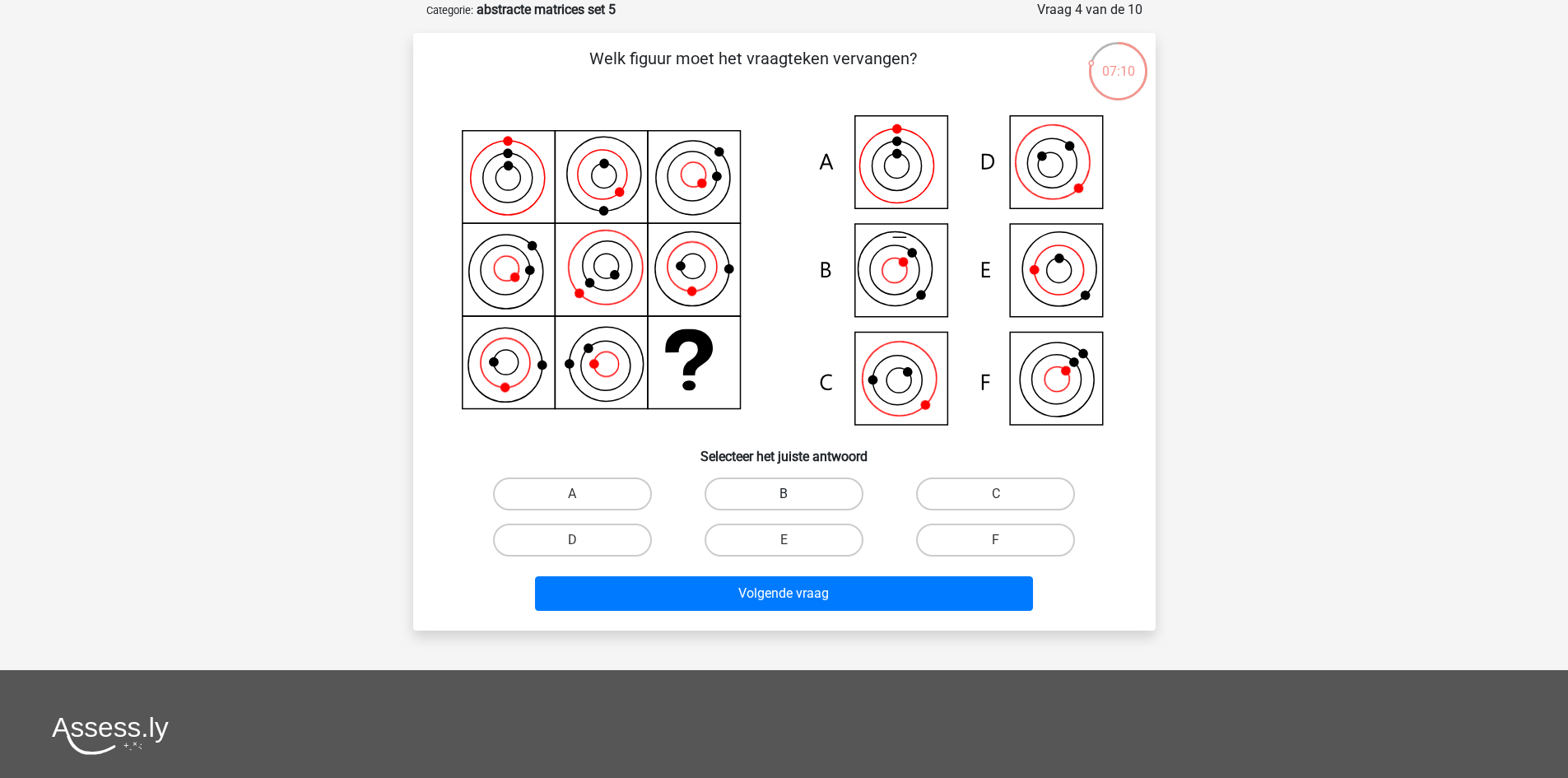
click at [781, 488] on label "B" at bounding box center [784, 494] width 159 height 33
click at [783, 494] on input "B" at bounding box center [789, 499] width 11 height 11
radio input "true"
click at [599, 492] on label "A" at bounding box center [573, 494] width 159 height 33
click at [583, 494] on input "A" at bounding box center [577, 499] width 11 height 11
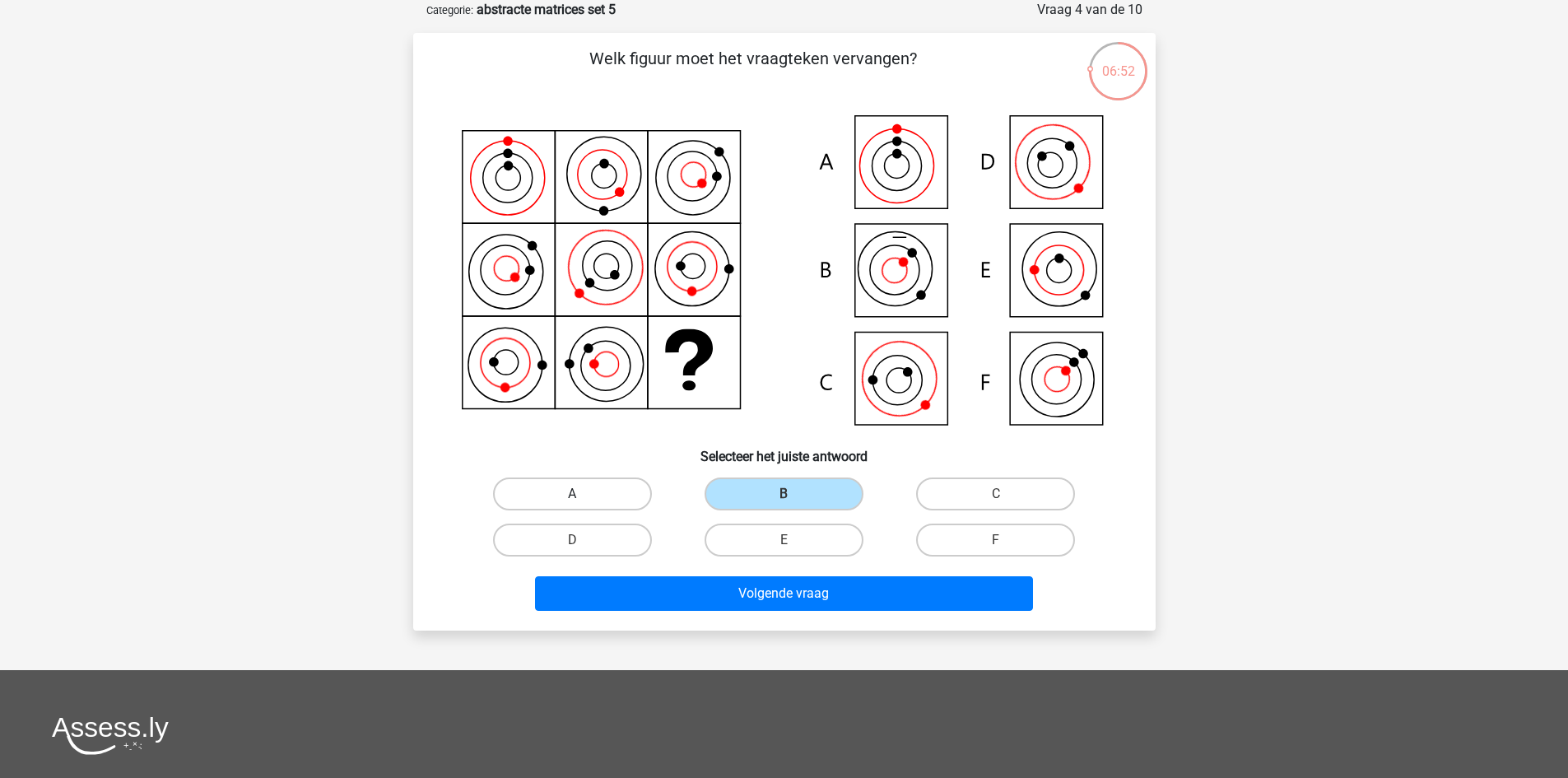
radio input "true"
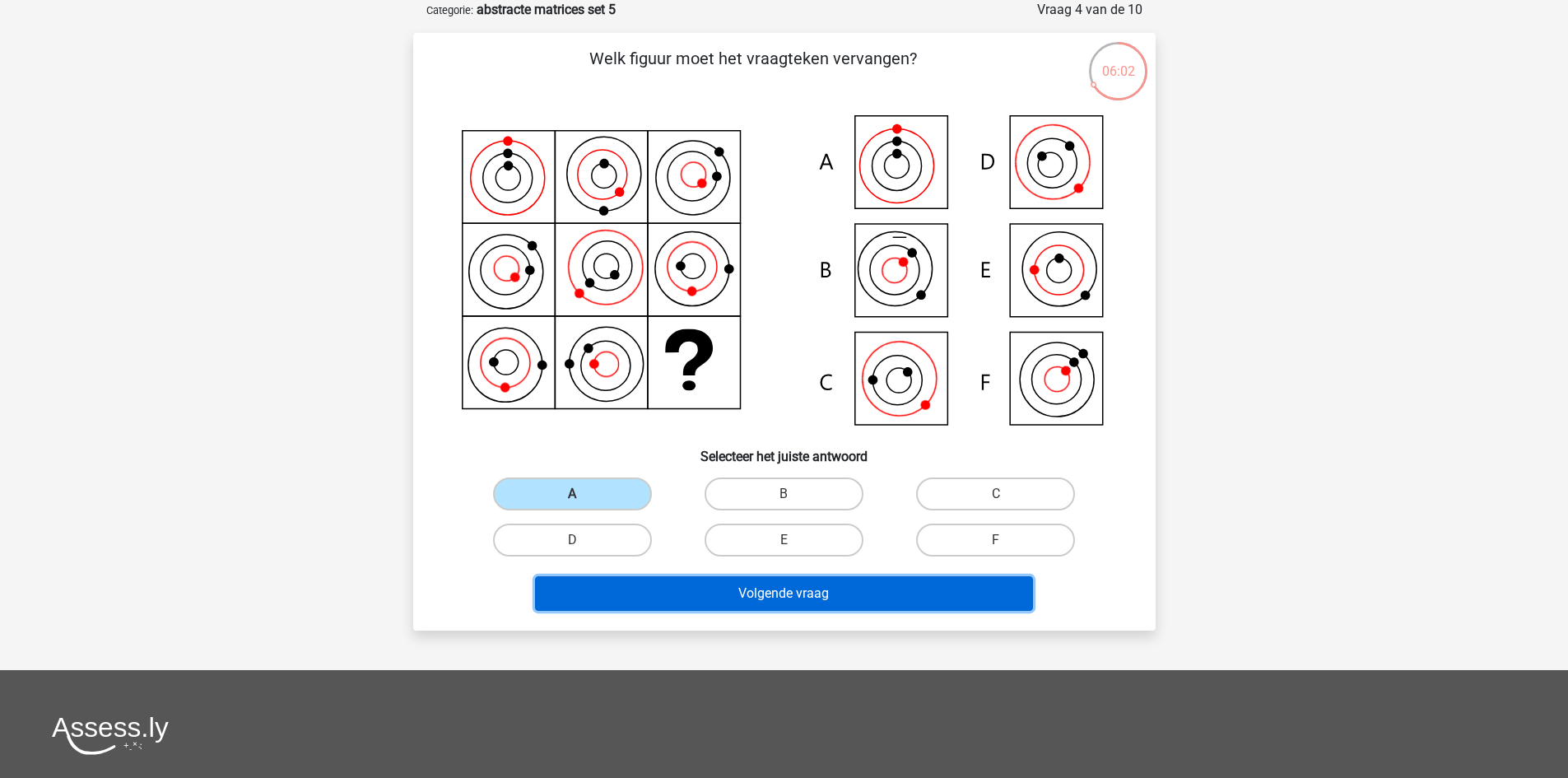
click at [821, 592] on button "Volgende vraag" at bounding box center [783, 593] width 498 height 35
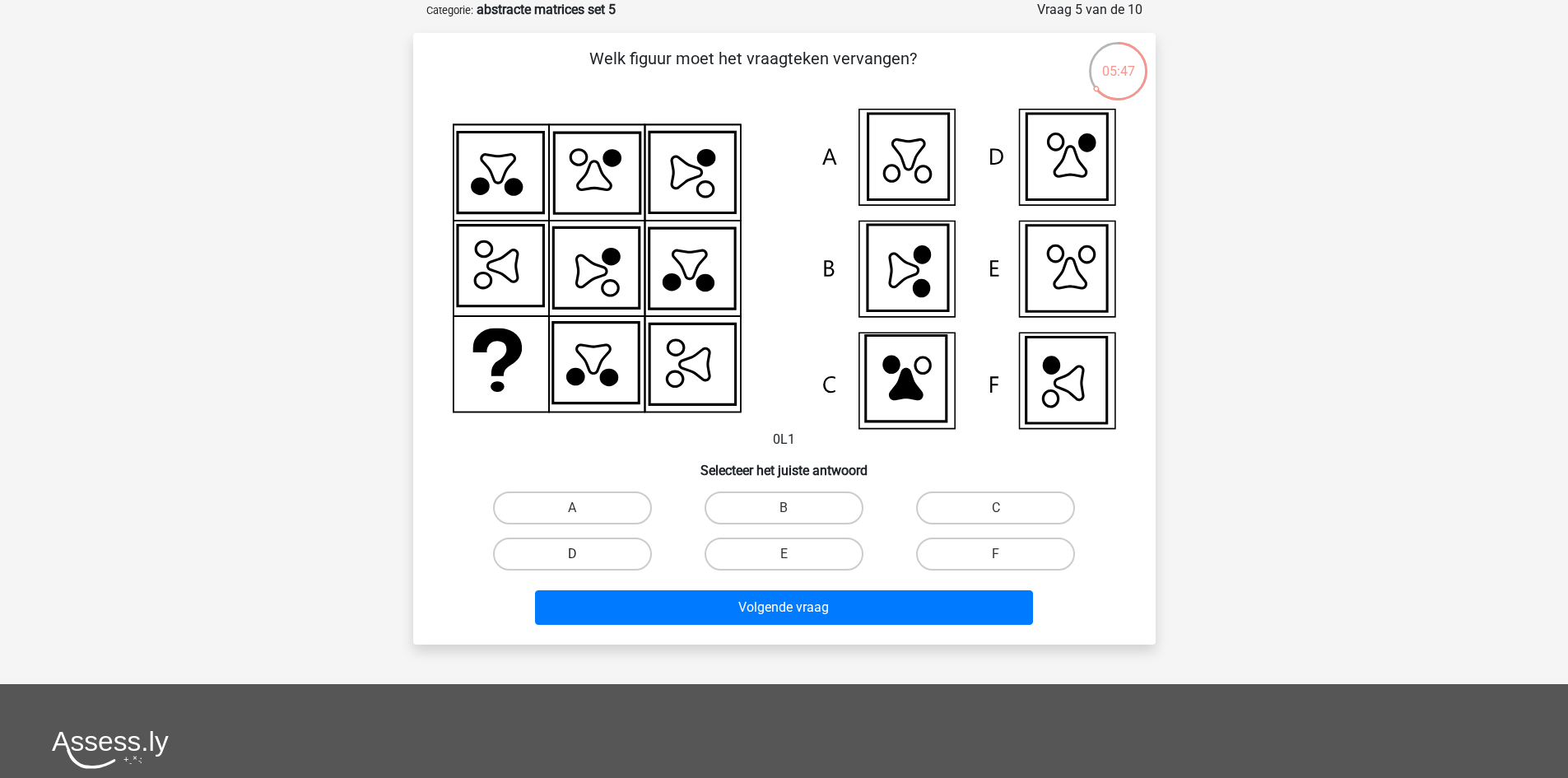
click at [590, 560] on label "D" at bounding box center [573, 554] width 159 height 33
click at [583, 560] on input "D" at bounding box center [577, 560] width 11 height 11
radio input "true"
click at [821, 544] on label "E" at bounding box center [784, 554] width 159 height 33
click at [794, 554] on input "E" at bounding box center [789, 560] width 11 height 11
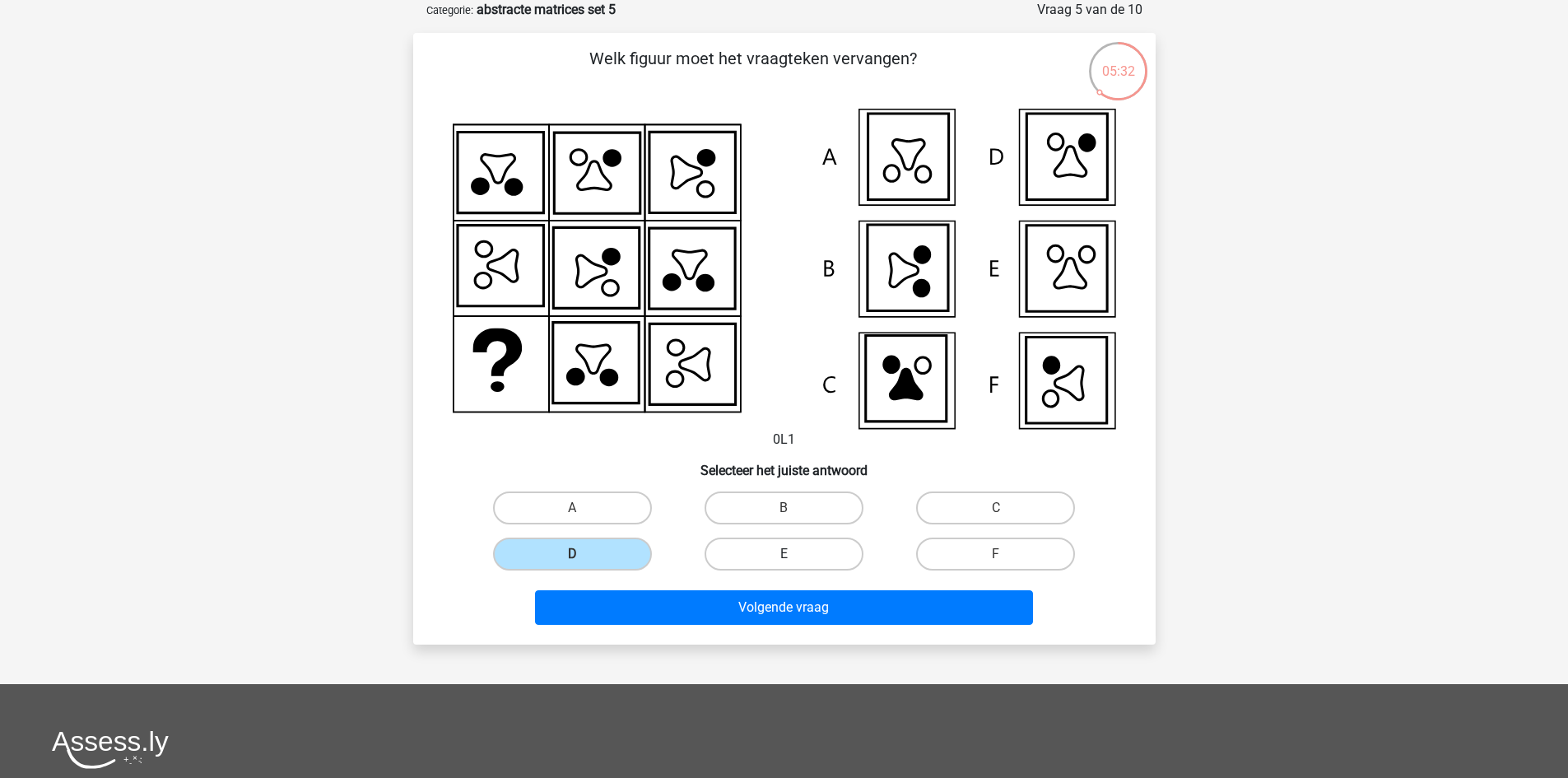
radio input "true"
click at [590, 560] on label "D" at bounding box center [573, 554] width 159 height 33
click at [583, 560] on input "D" at bounding box center [577, 560] width 11 height 11
radio input "true"
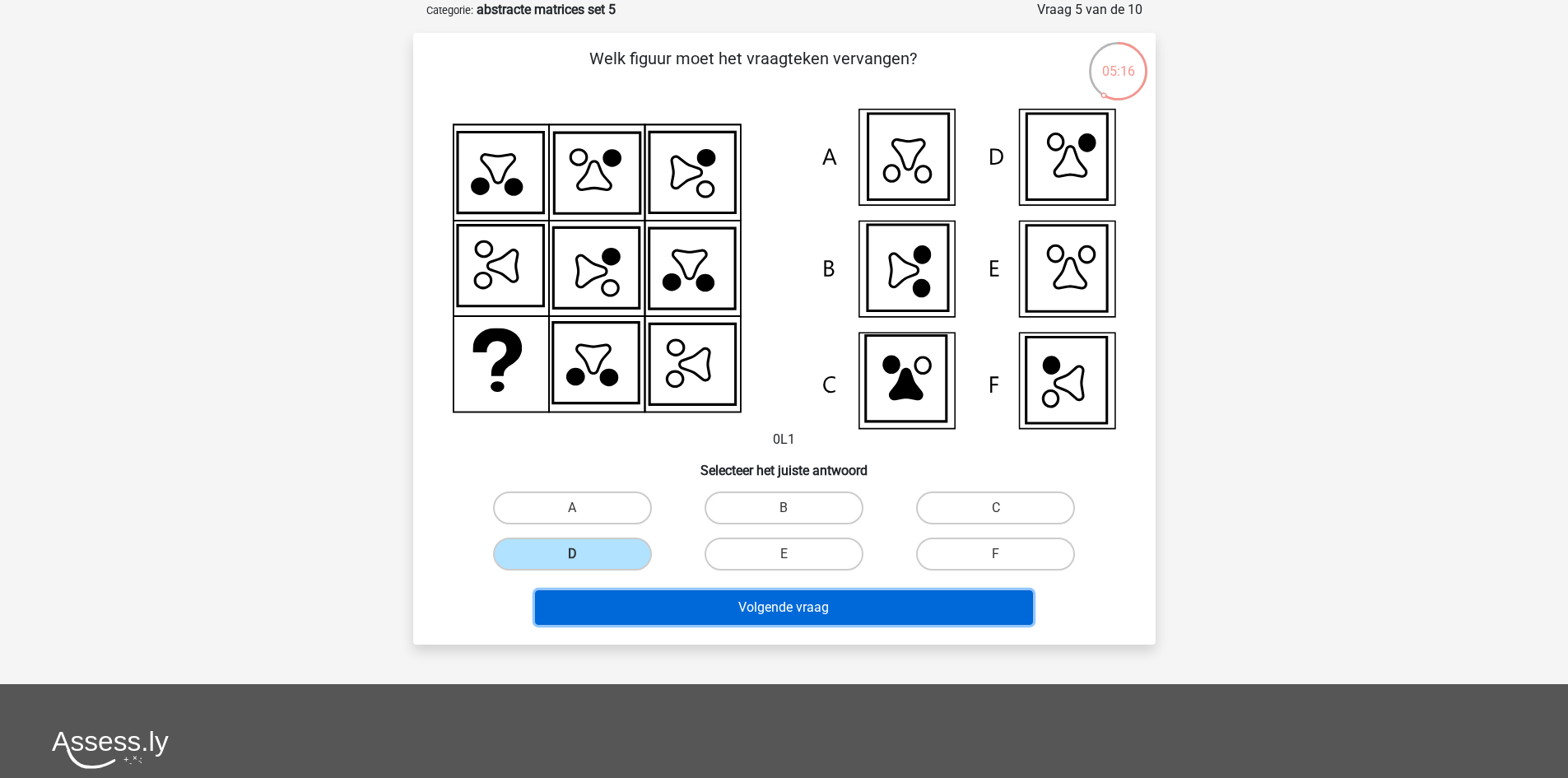
click at [657, 603] on button "Volgende vraag" at bounding box center [783, 608] width 498 height 35
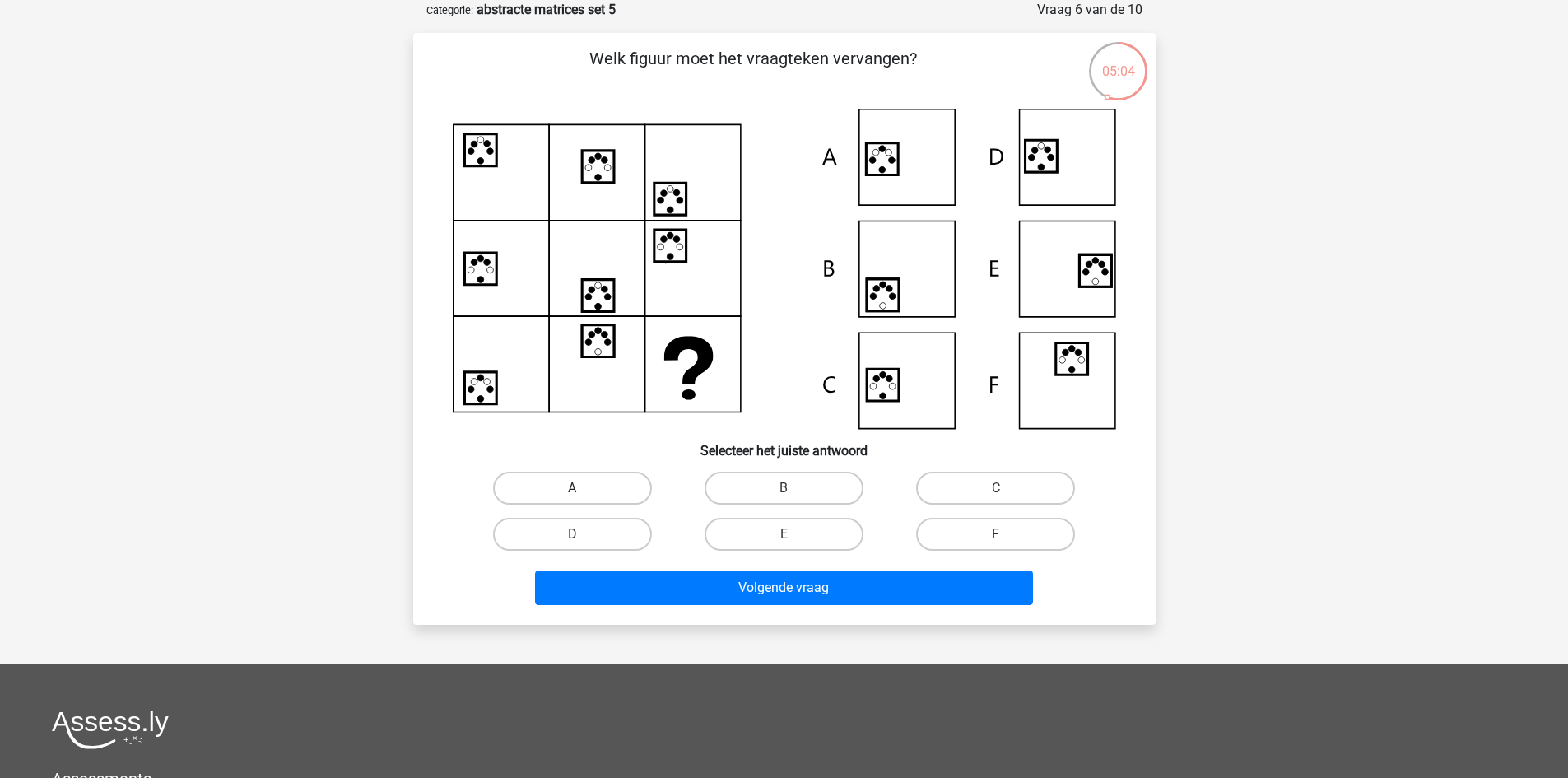
click at [627, 492] on label "A" at bounding box center [573, 488] width 159 height 33
click at [583, 492] on input "A" at bounding box center [577, 494] width 11 height 11
radio input "true"
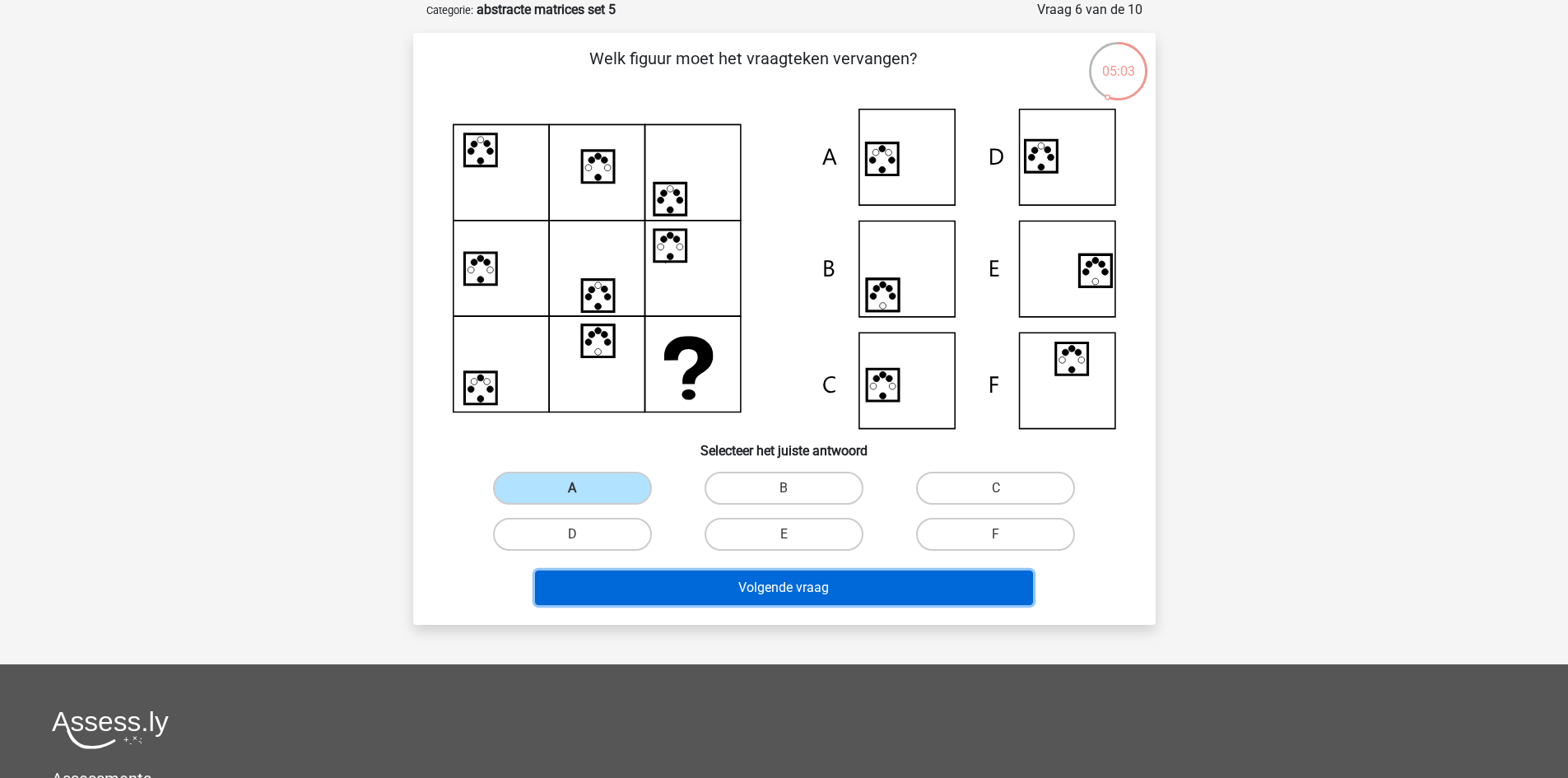
click at [804, 583] on button "Volgende vraag" at bounding box center [783, 588] width 498 height 35
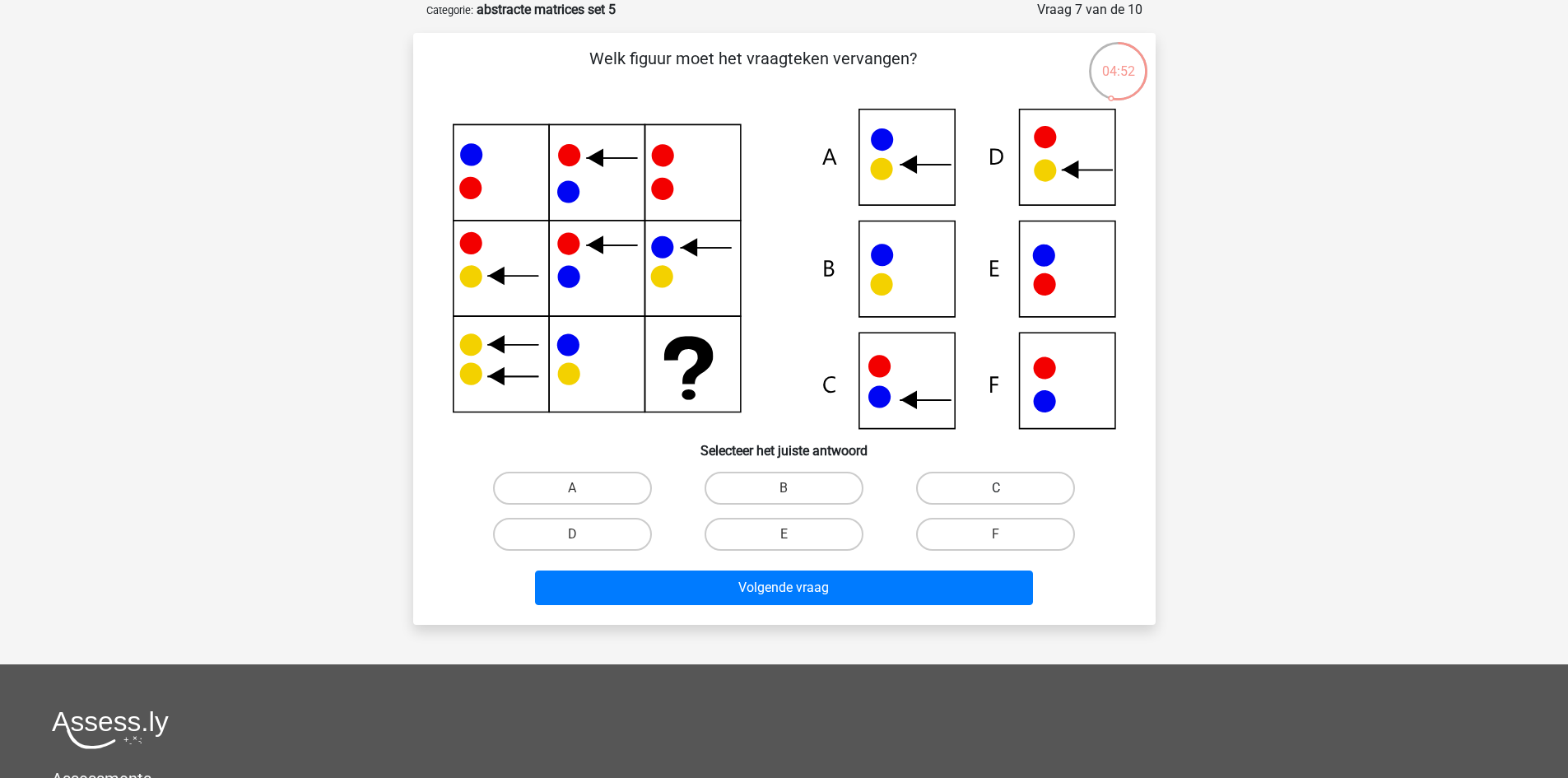
click at [940, 486] on label "C" at bounding box center [995, 488] width 159 height 33
click at [996, 488] on input "C" at bounding box center [1001, 494] width 11 height 11
radio input "true"
click at [869, 619] on div "Welk figuur moet het vraagteken vervangen?" at bounding box center [784, 329] width 742 height 592
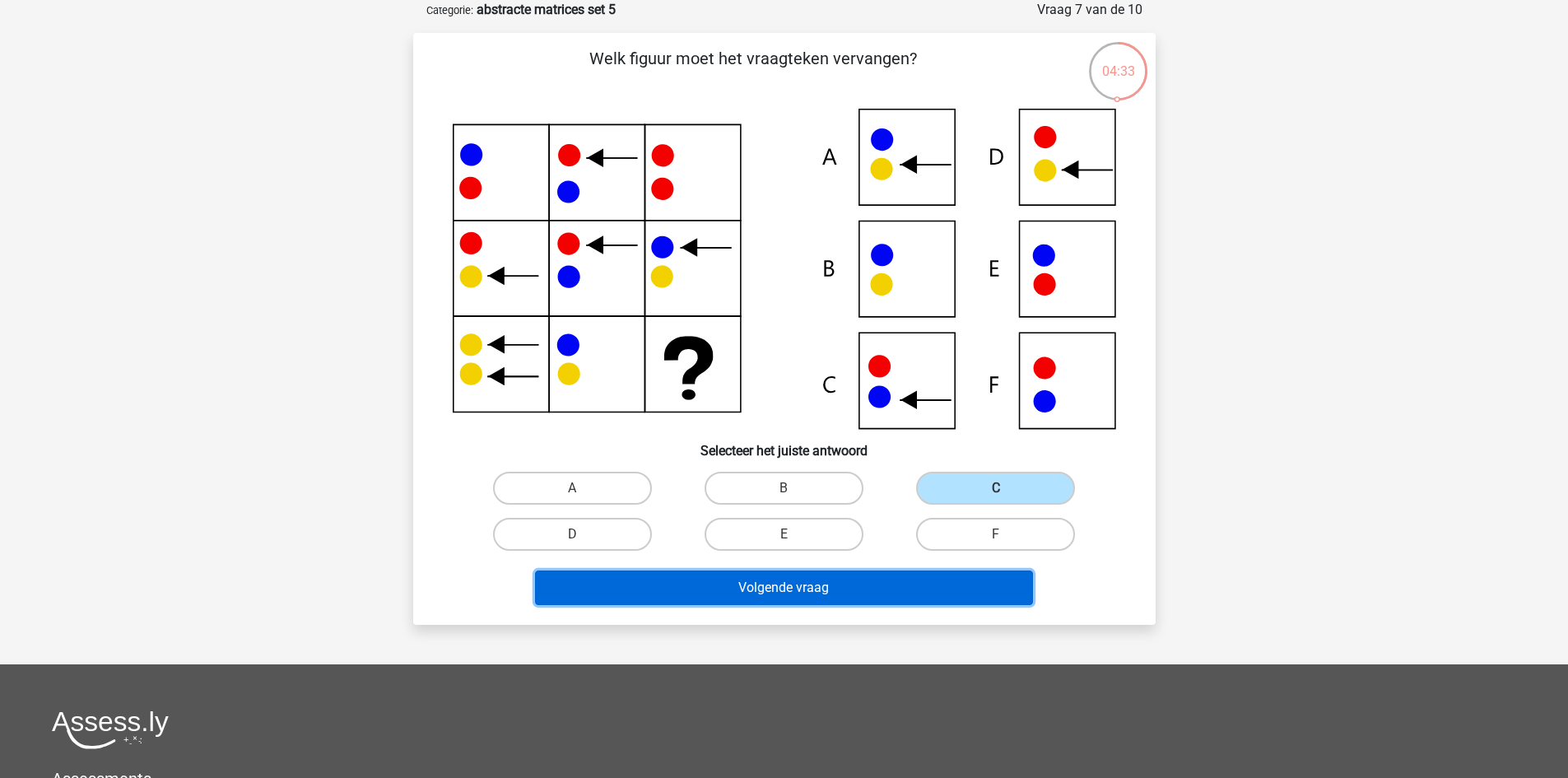
click at [868, 597] on button "Volgende vraag" at bounding box center [783, 588] width 498 height 35
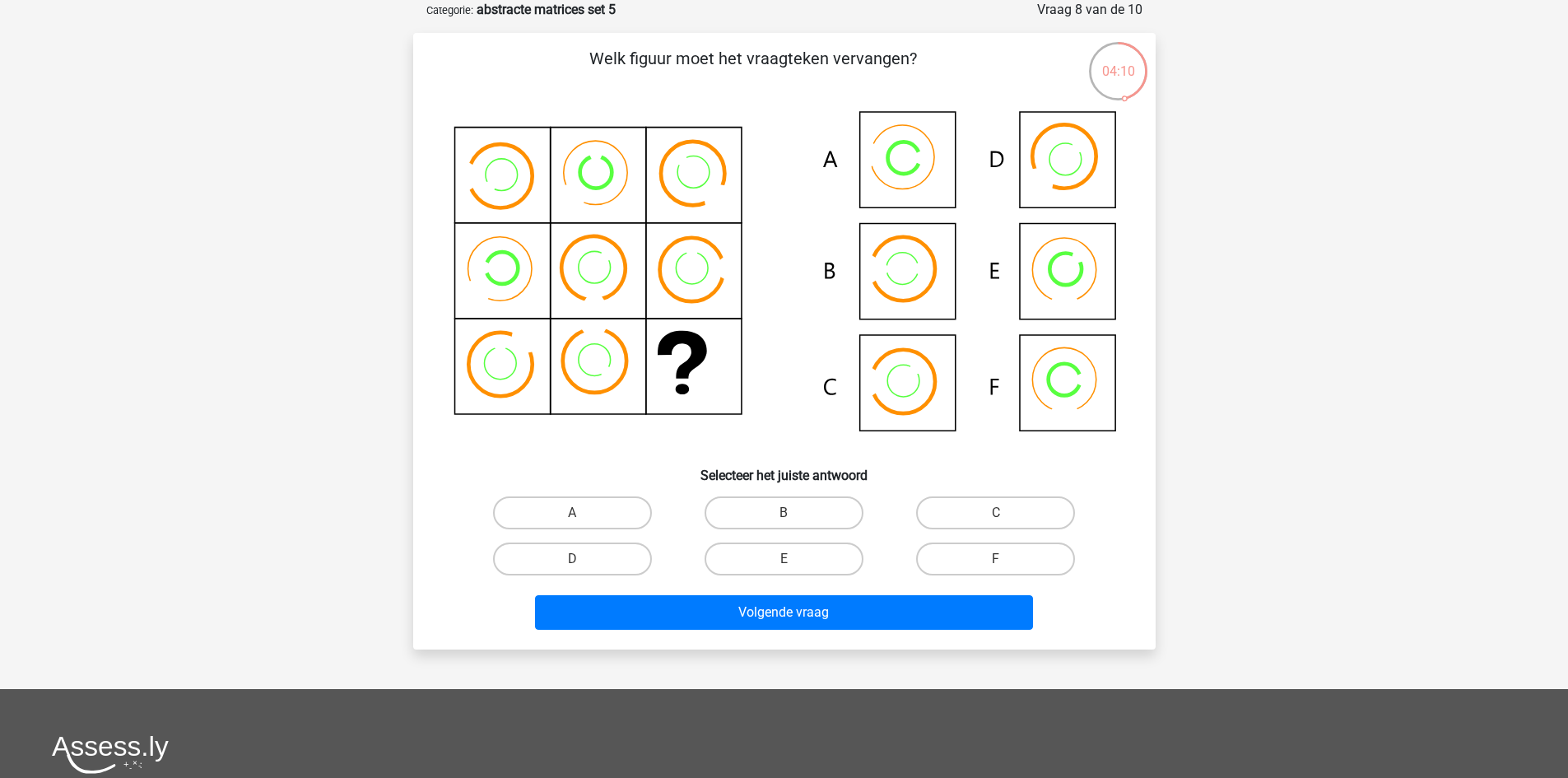
click at [794, 535] on div "B" at bounding box center [783, 513] width 211 height 46
click at [801, 513] on label "B" at bounding box center [784, 513] width 159 height 33
click at [794, 513] on input "B" at bounding box center [789, 518] width 11 height 11
radio input "true"
click at [998, 517] on input "C" at bounding box center [1001, 518] width 11 height 11
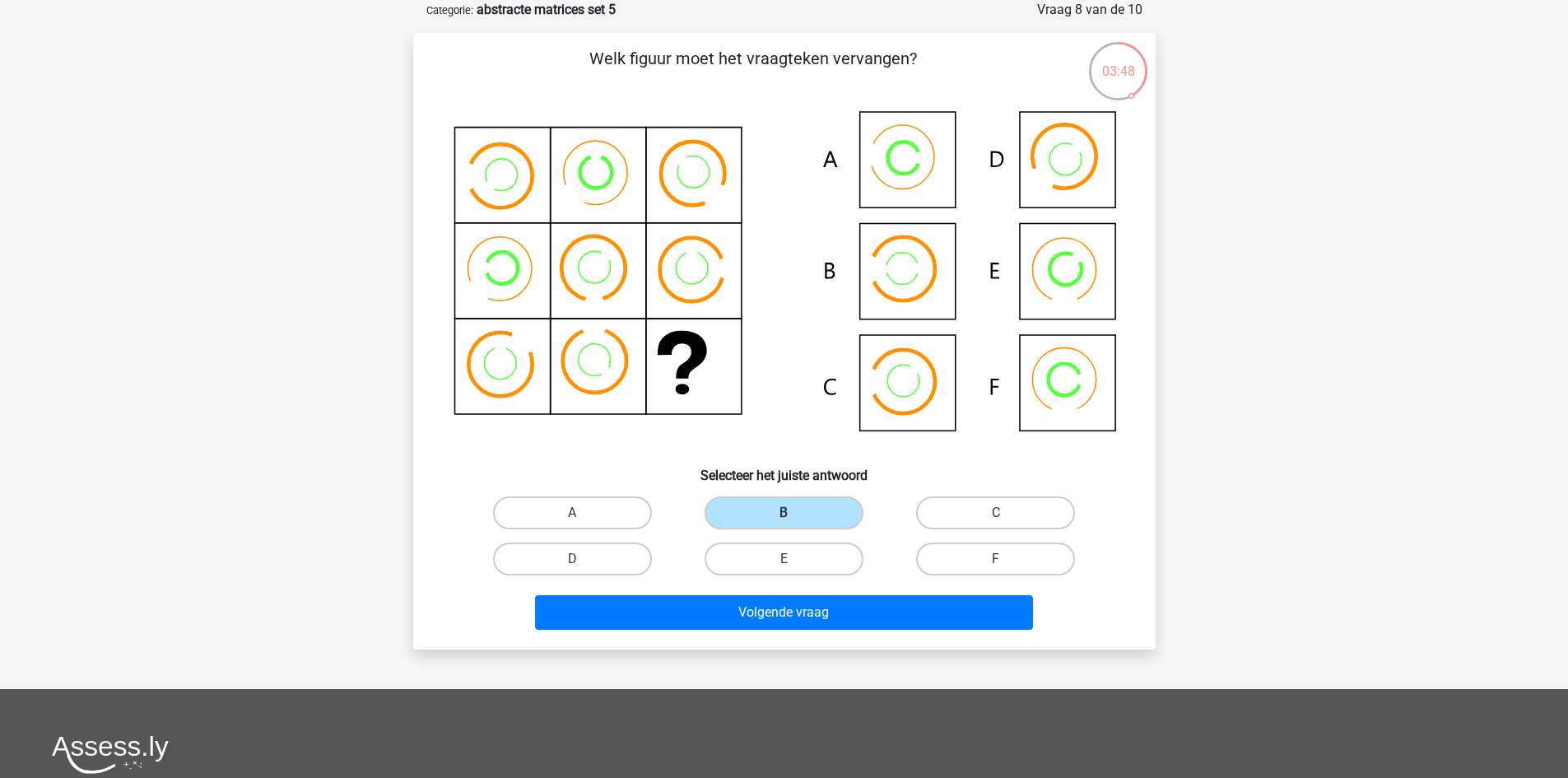
radio input "true"
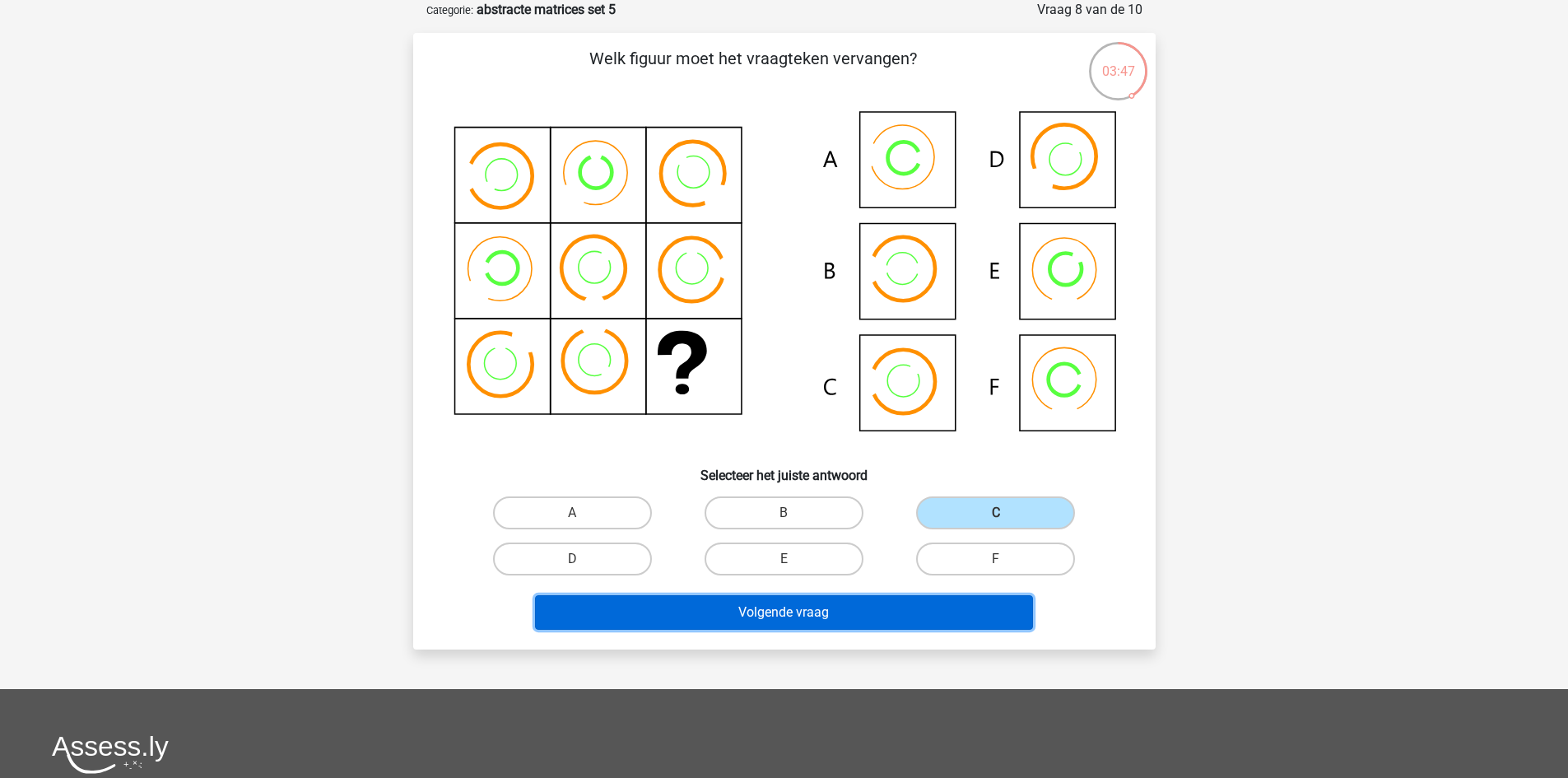
click at [740, 603] on button "Volgende vraag" at bounding box center [783, 613] width 498 height 35
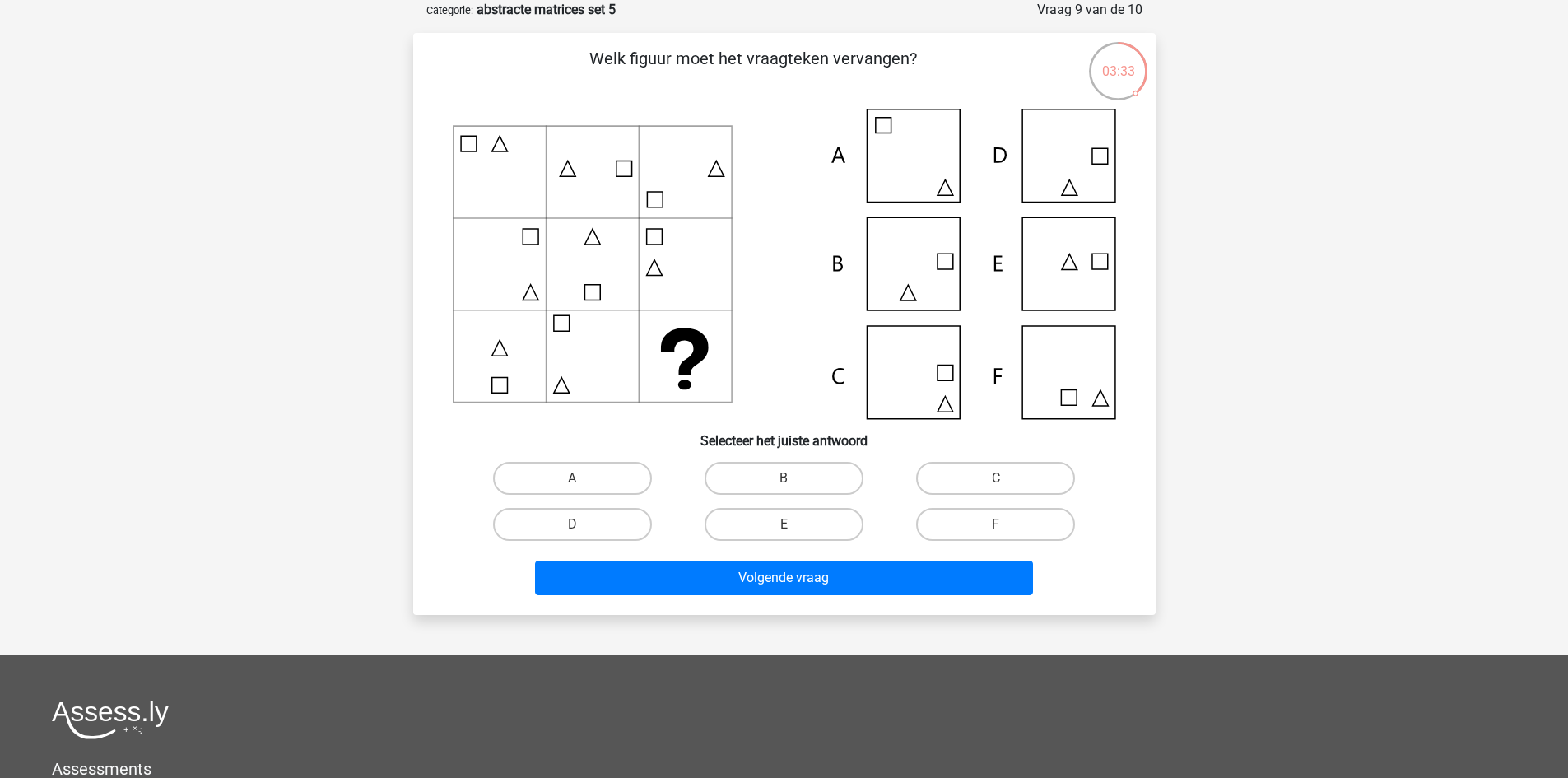
drag, startPoint x: 1015, startPoint y: 485, endPoint x: 998, endPoint y: 498, distance: 21.4
click at [1015, 485] on label "C" at bounding box center [995, 478] width 159 height 33
click at [1007, 485] on input "C" at bounding box center [1001, 484] width 11 height 11
radio input "true"
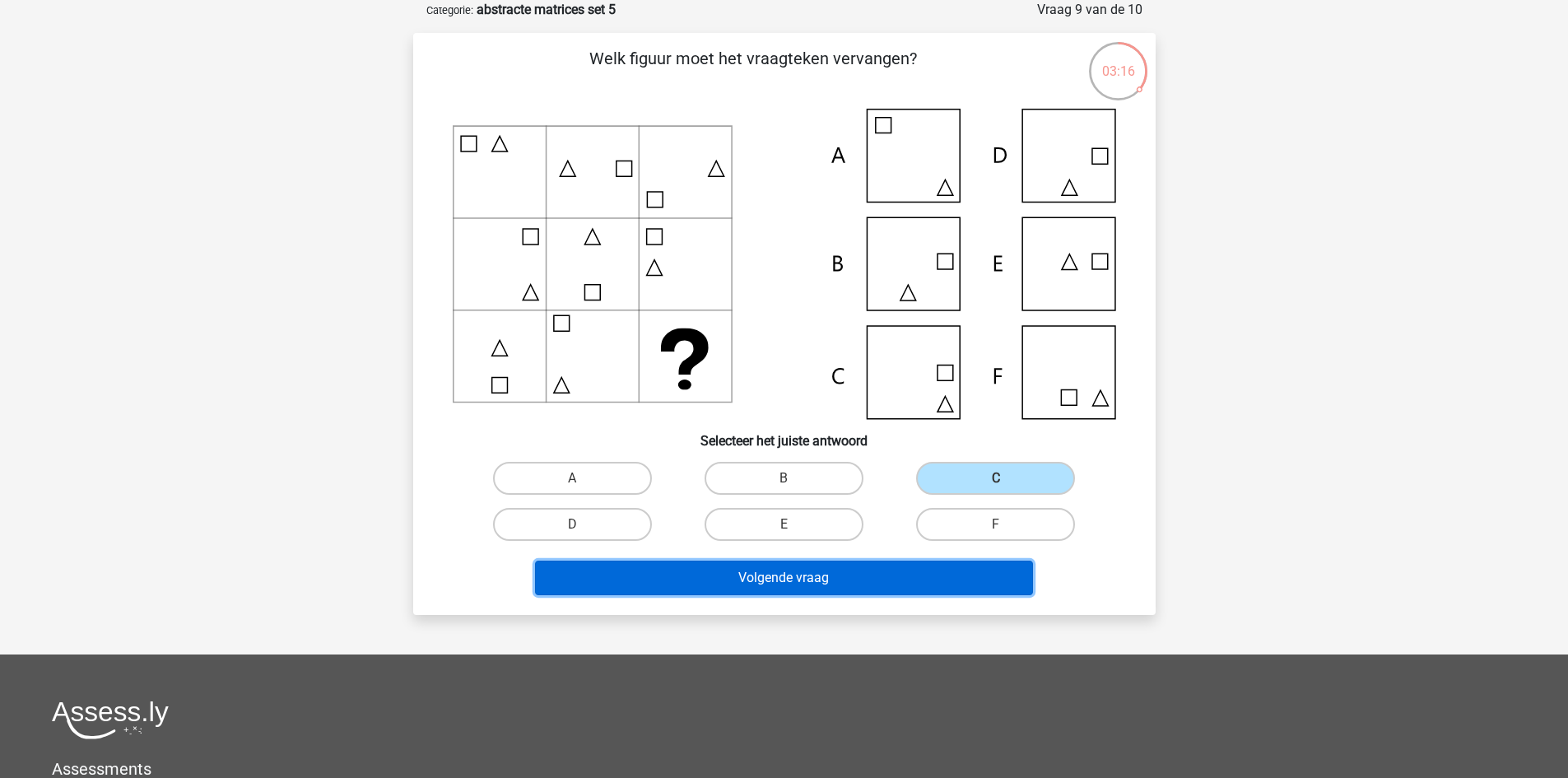
click at [800, 570] on button "Volgende vraag" at bounding box center [783, 578] width 498 height 35
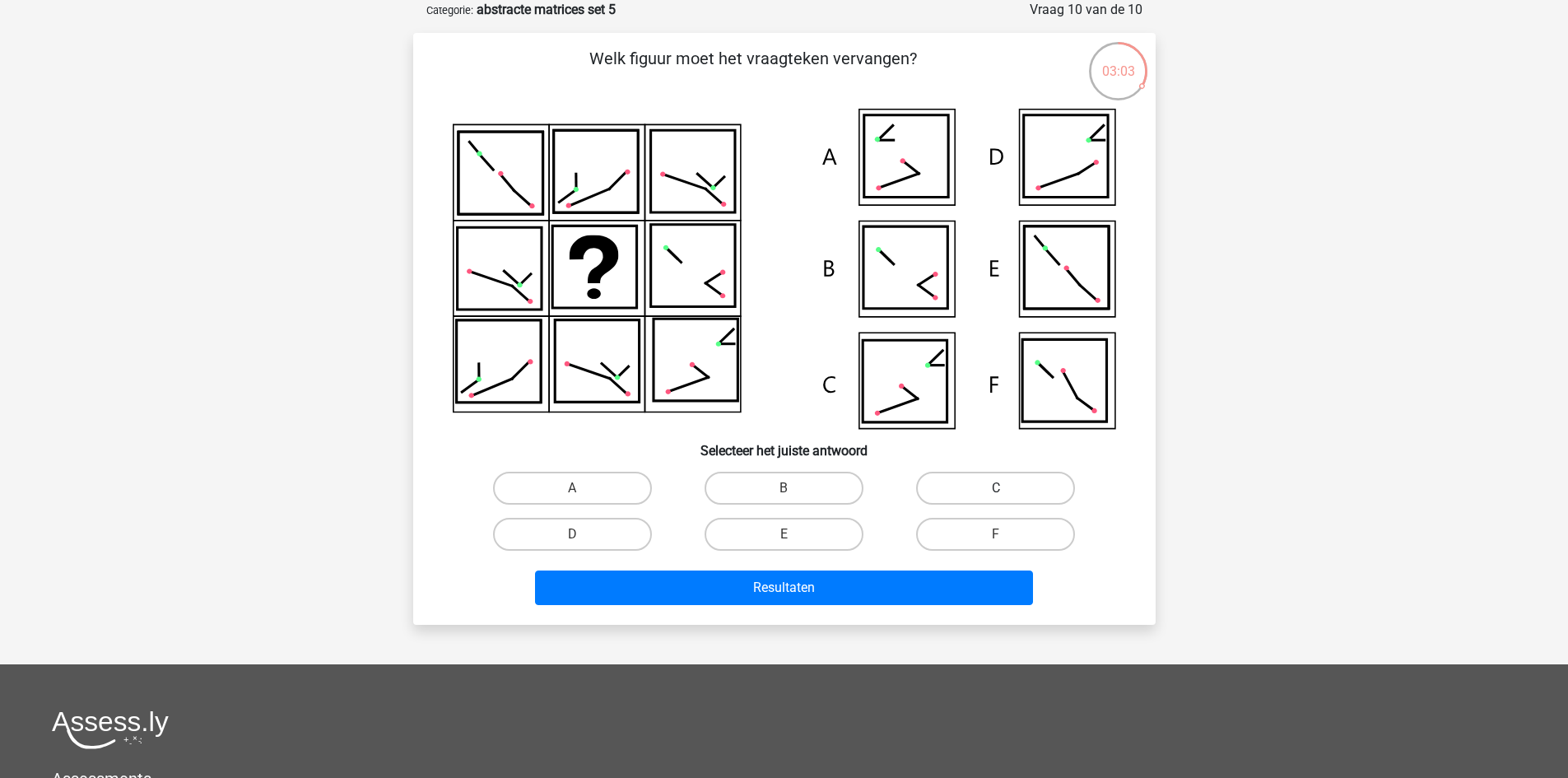
click at [940, 493] on label "C" at bounding box center [995, 488] width 159 height 33
click at [996, 493] on input "C" at bounding box center [1001, 494] width 11 height 11
radio input "true"
click at [592, 527] on label "D" at bounding box center [573, 535] width 159 height 33
click at [583, 535] on input "D" at bounding box center [577, 540] width 11 height 11
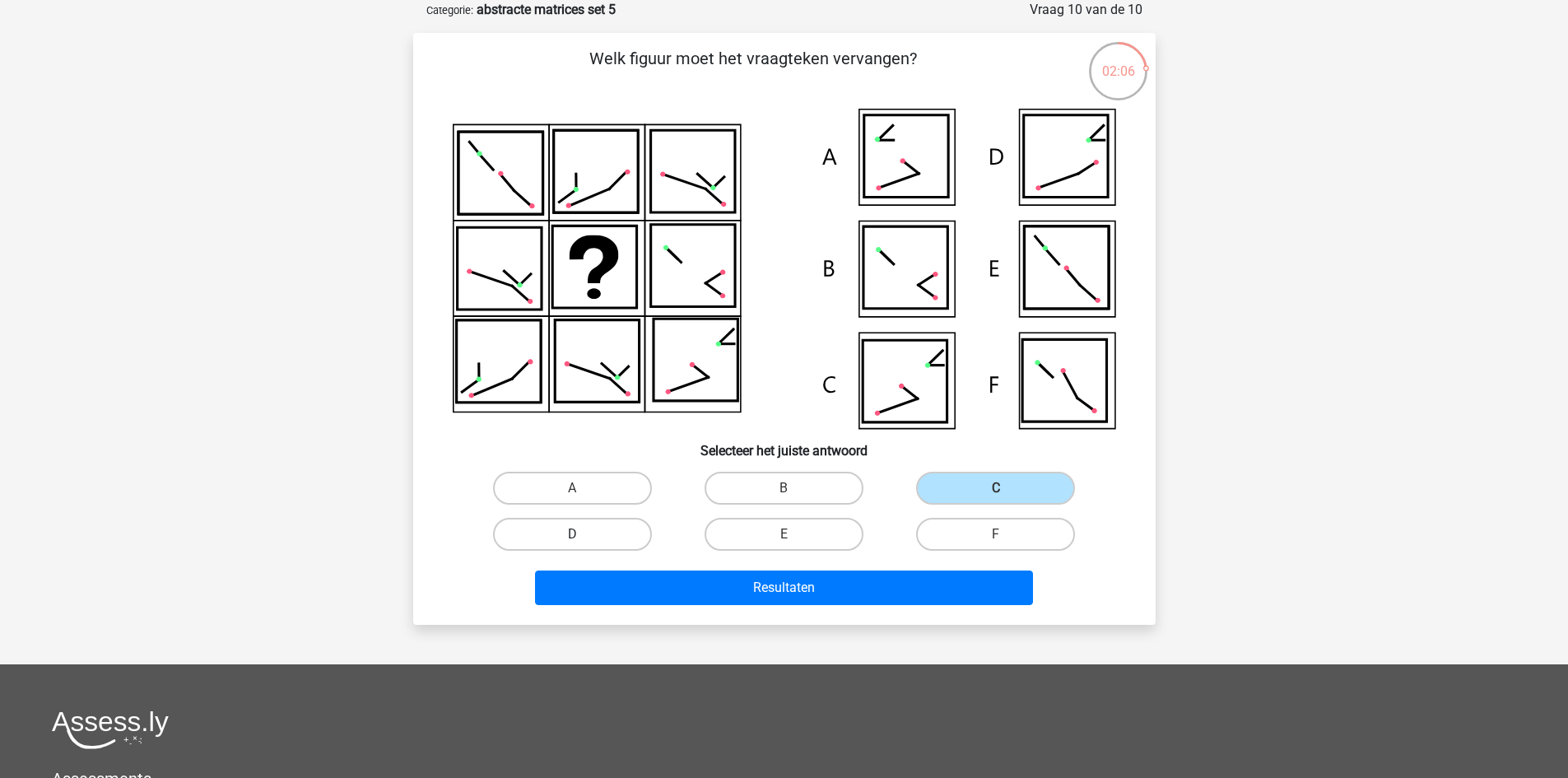
radio input "true"
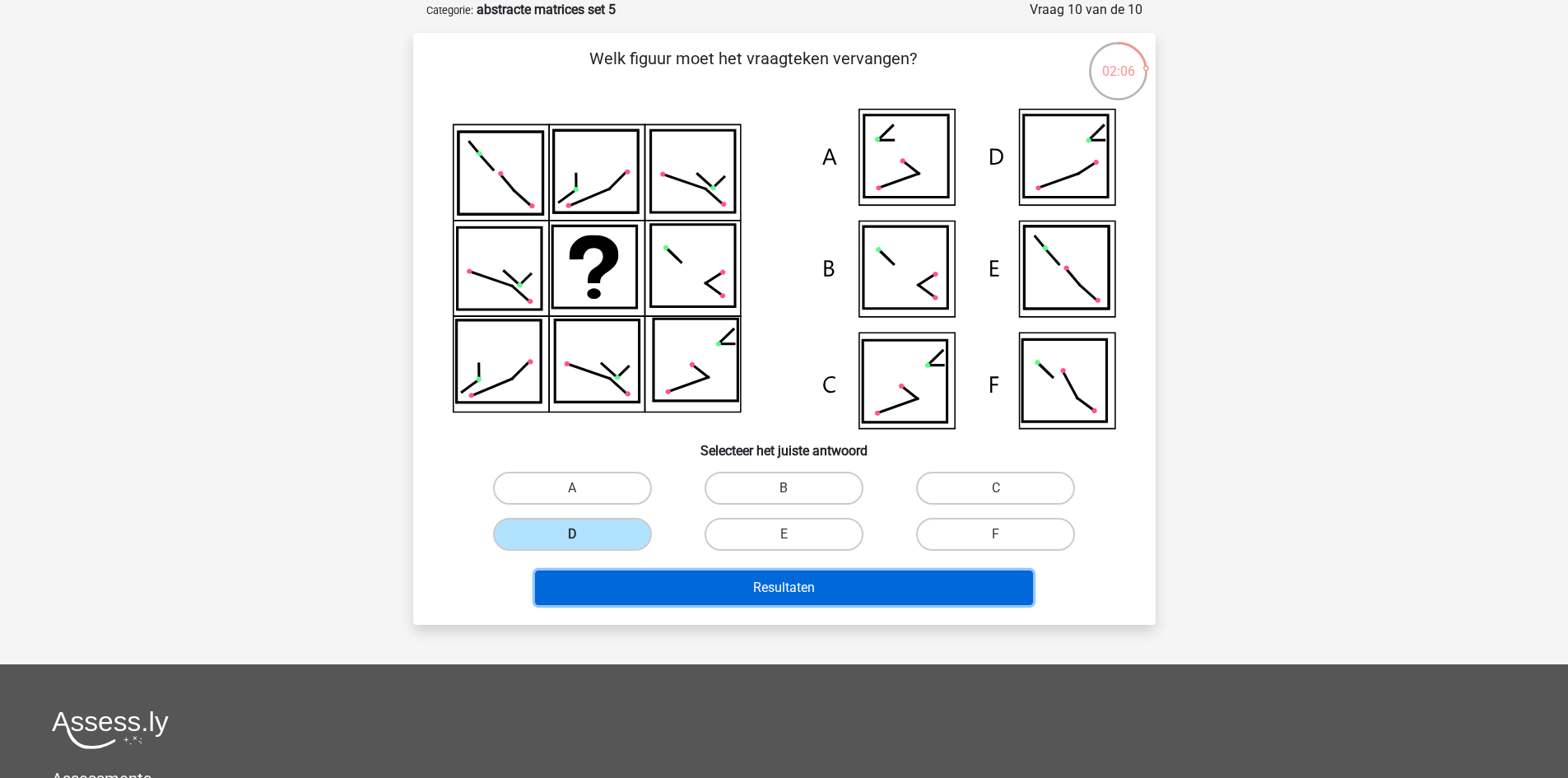
click at [703, 584] on button "Resultaten" at bounding box center [783, 588] width 498 height 35
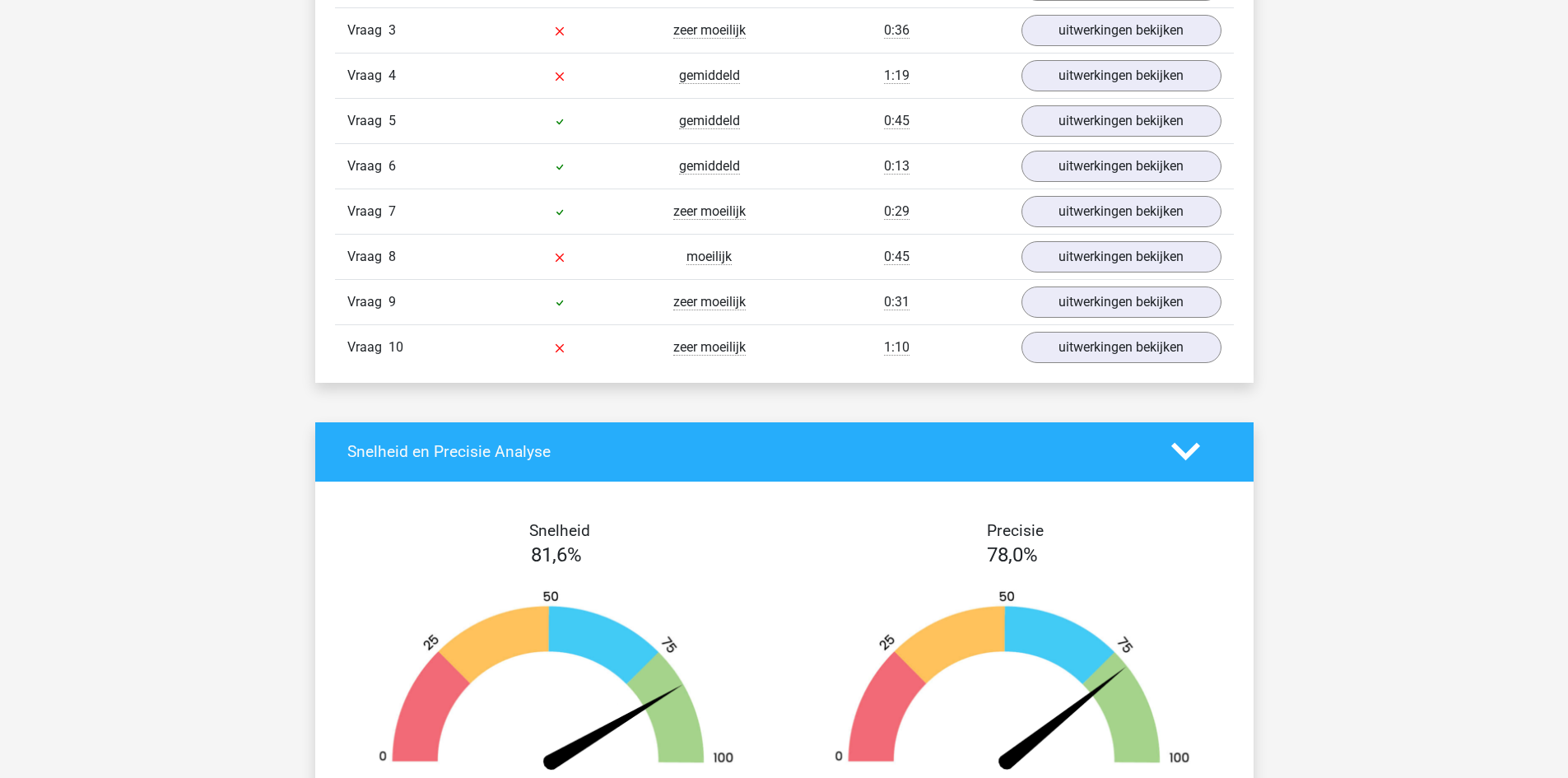
scroll to position [1235, 0]
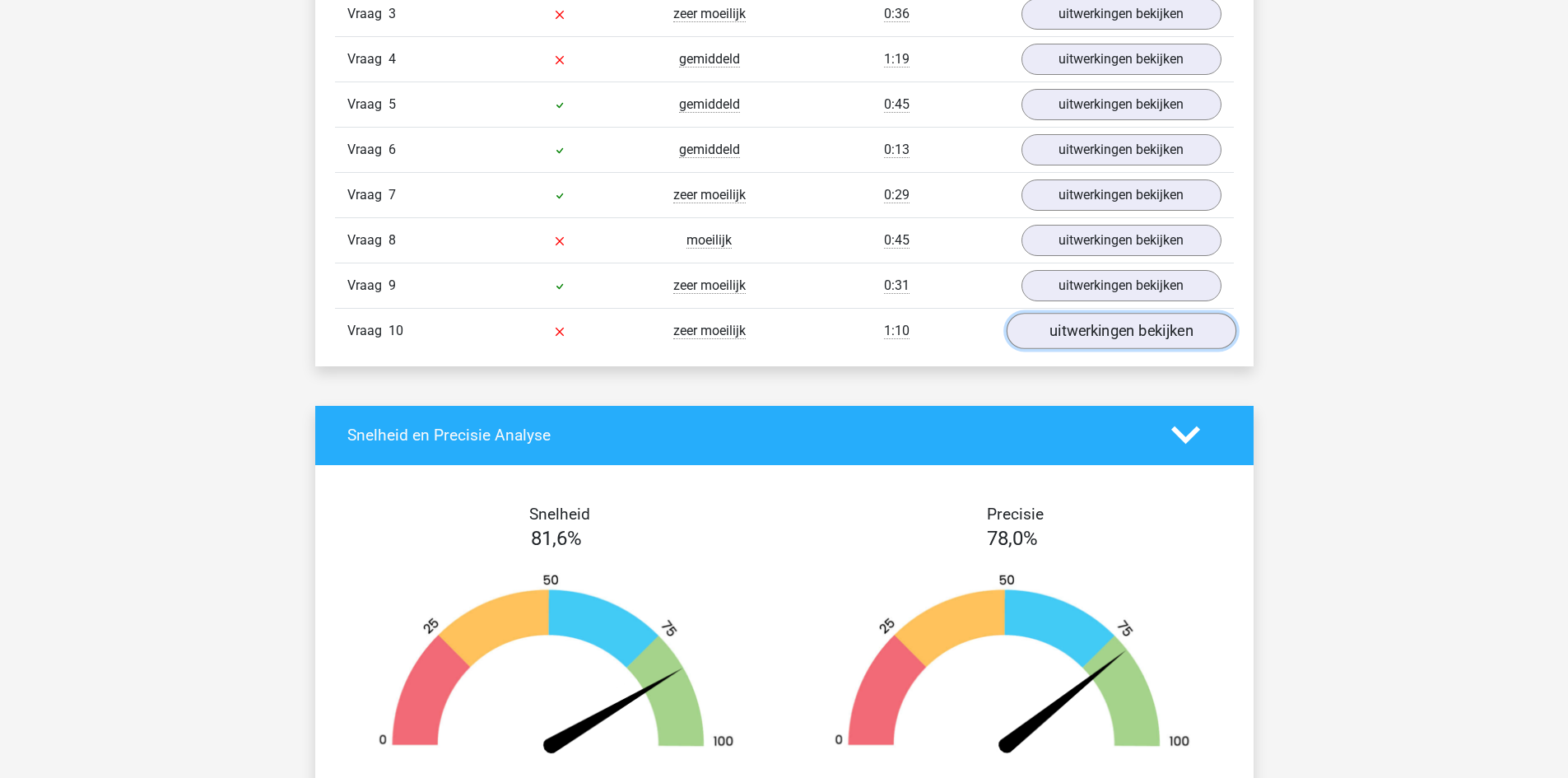
click at [1101, 319] on link "uitwerkingen bekijken" at bounding box center [1120, 331] width 229 height 37
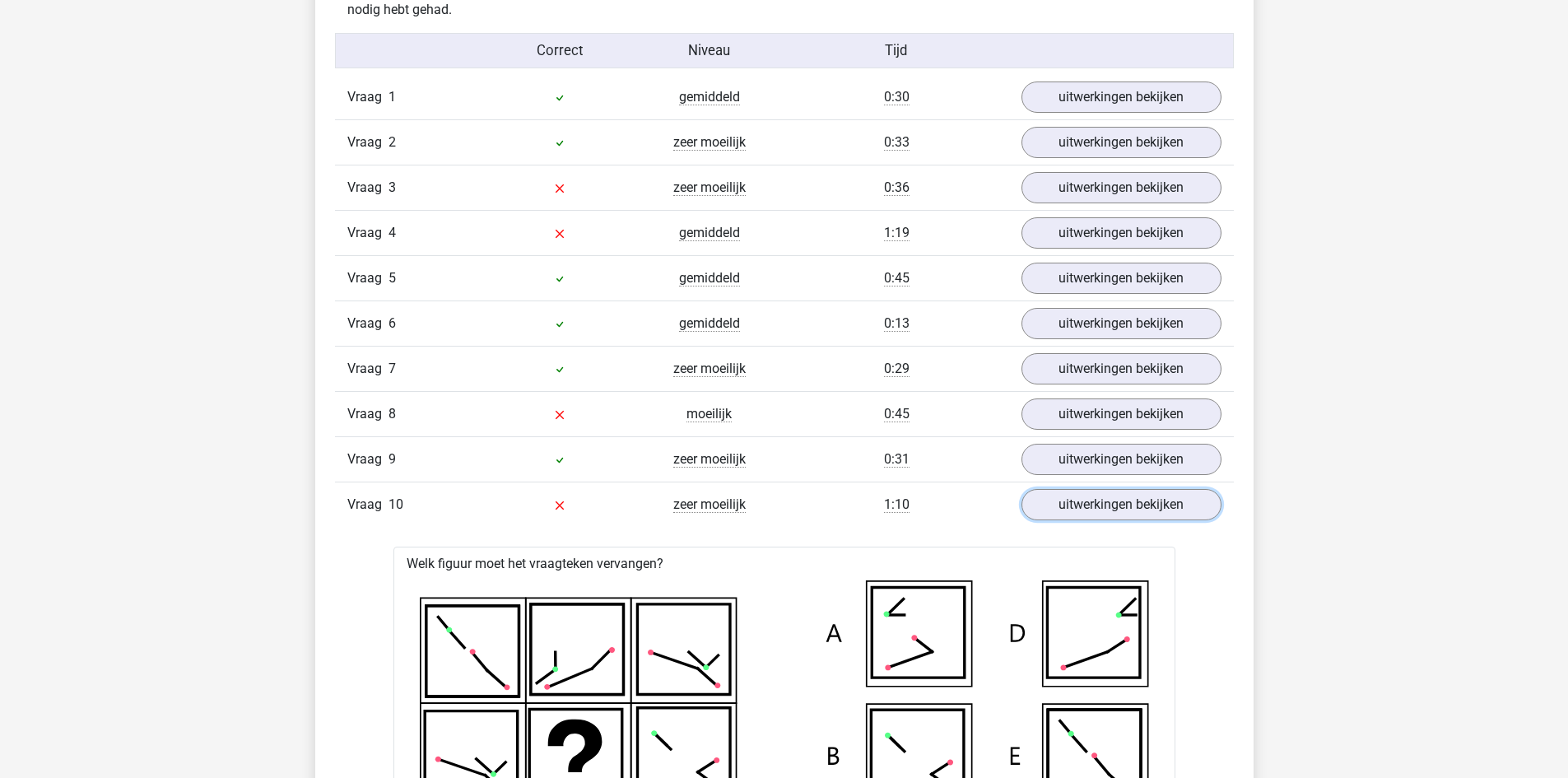
scroll to position [1071, 0]
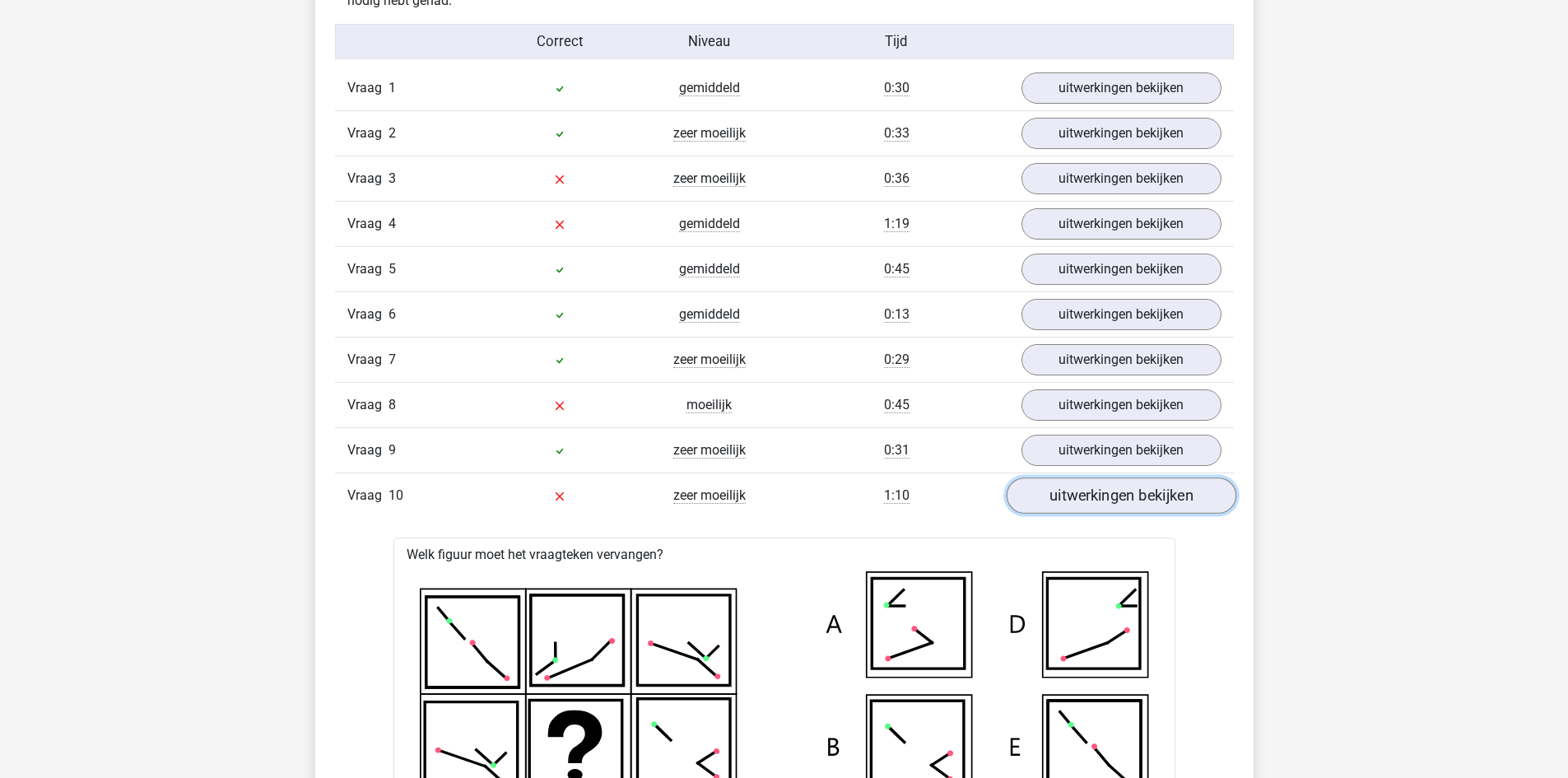
click at [1092, 502] on link "uitwerkingen bekijken" at bounding box center [1120, 496] width 229 height 37
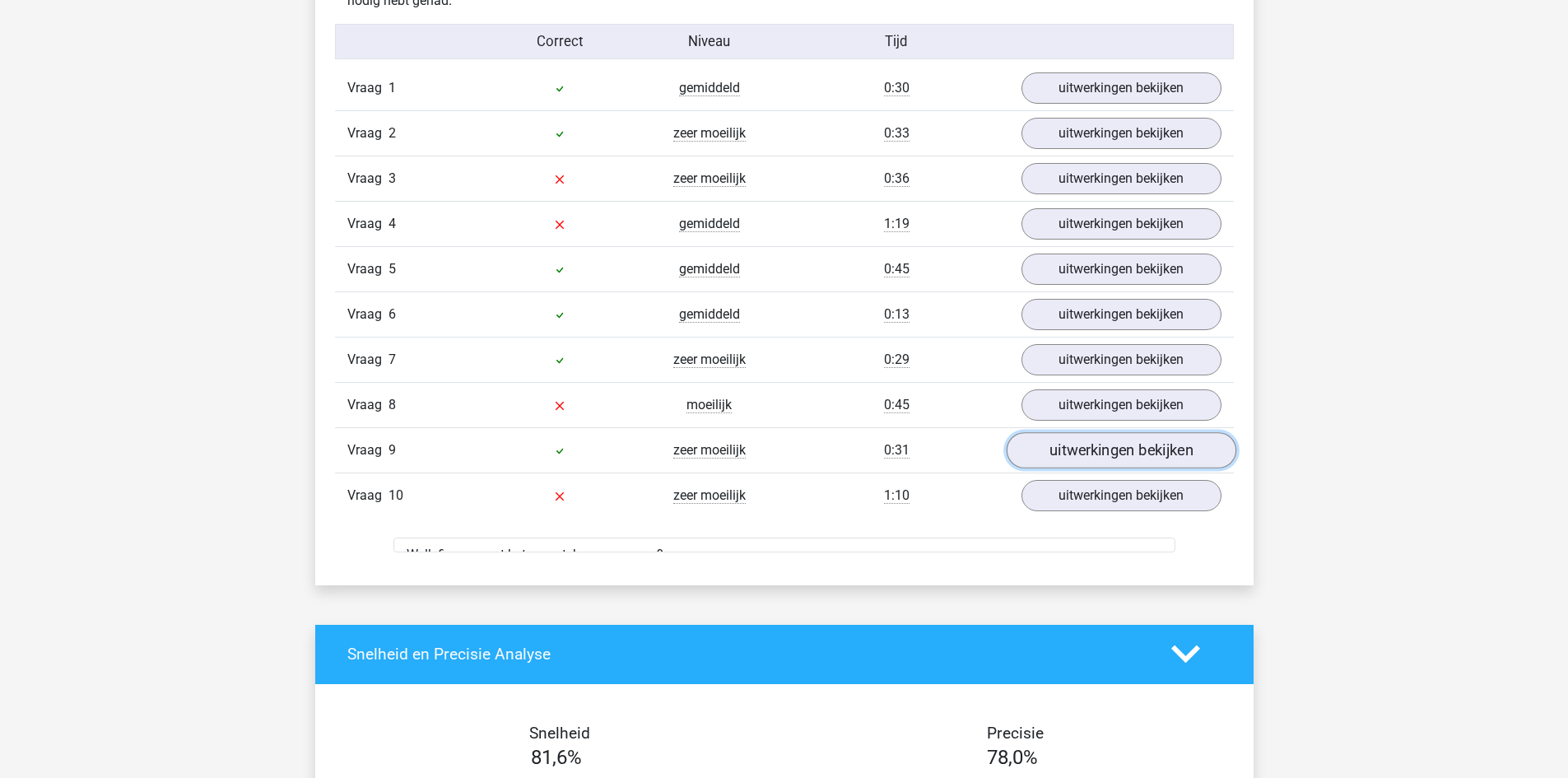
click at [1103, 454] on link "uitwerkingen bekijken" at bounding box center [1120, 451] width 229 height 37
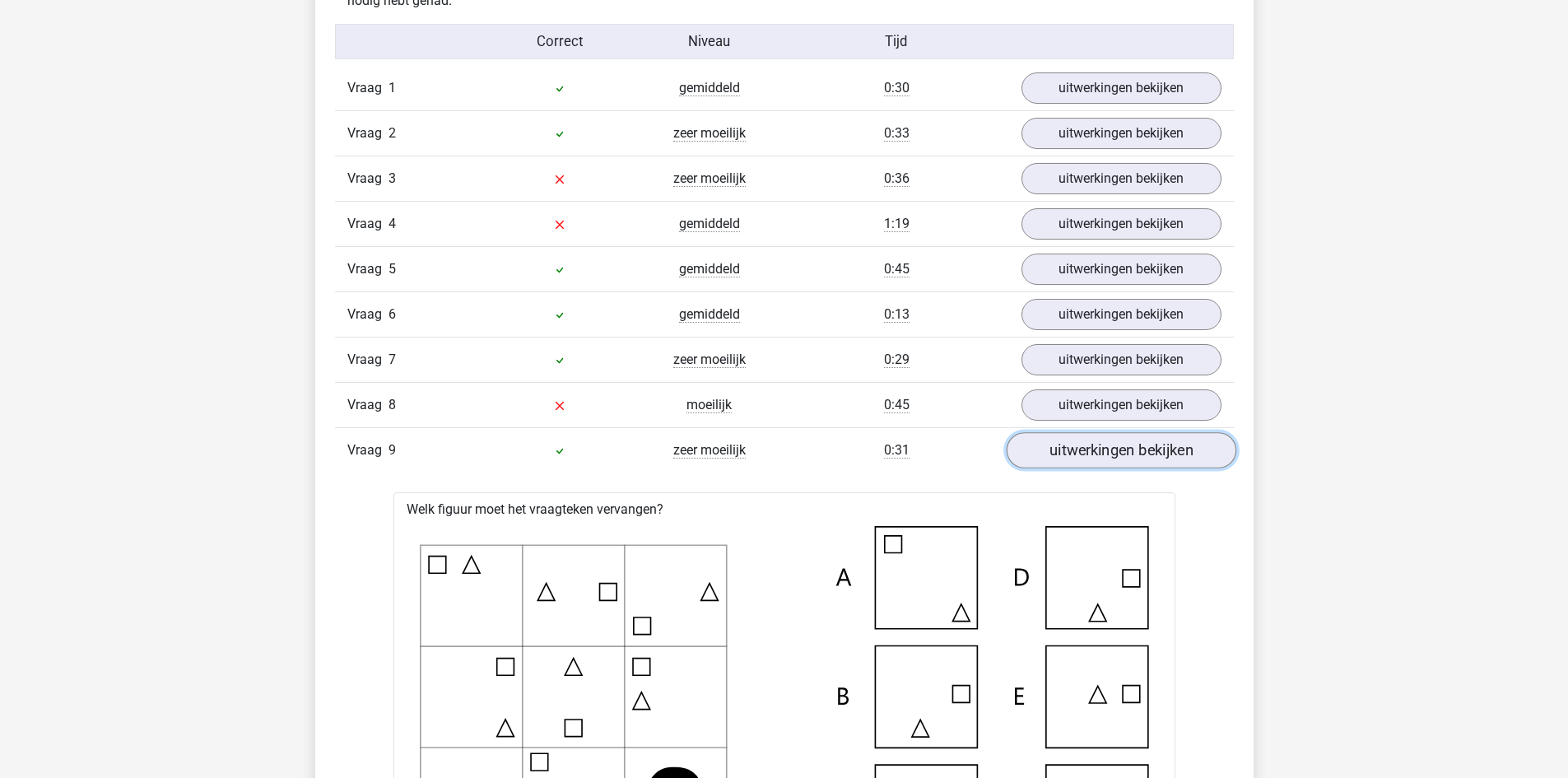
click at [1103, 453] on link "uitwerkingen bekijken" at bounding box center [1120, 451] width 229 height 37
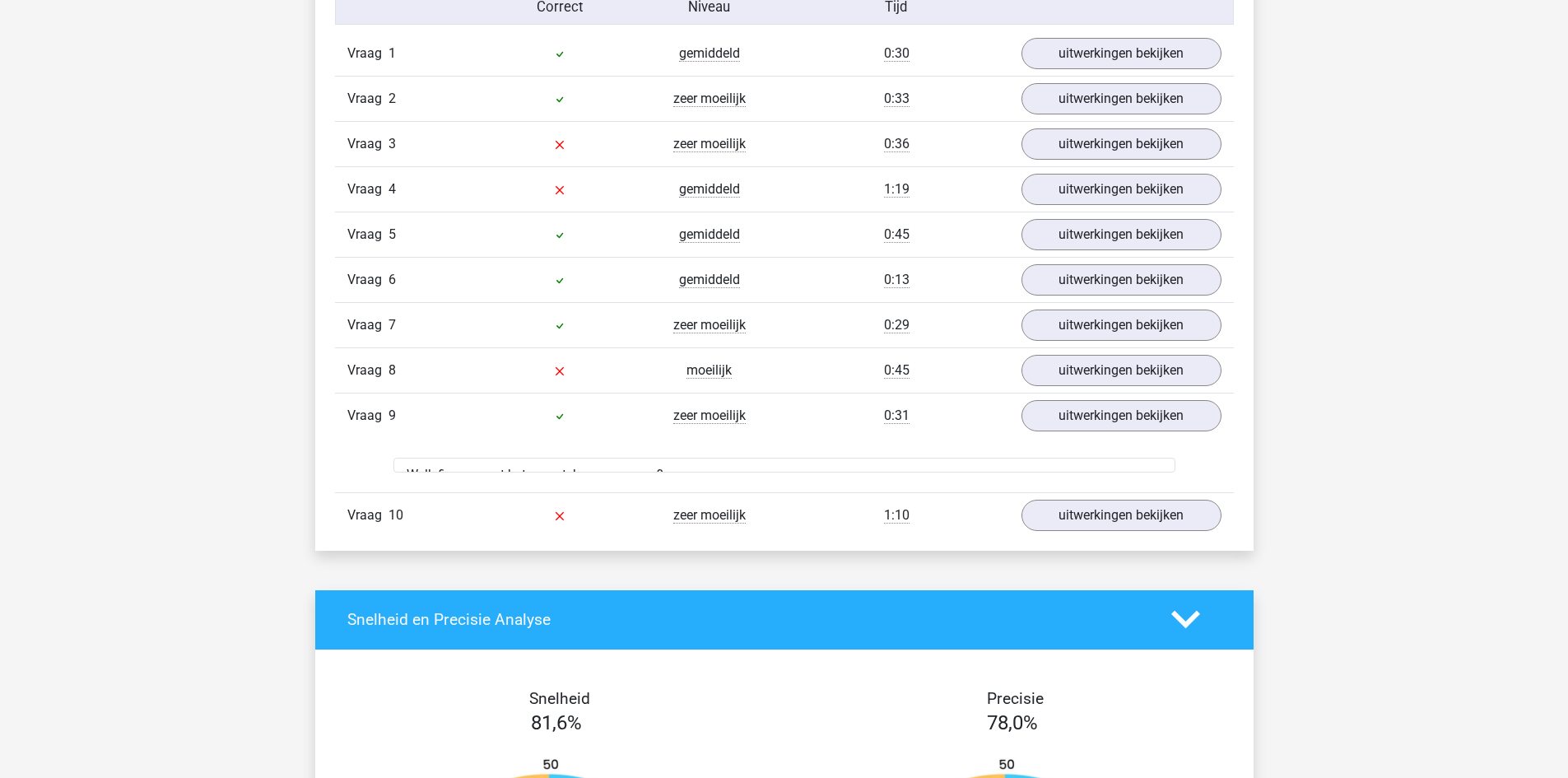
click at [1094, 384] on div "Vraag 1 gemiddeld 0:30 uitwerkingen bekijken Welk figuur moet het vraagteken ve…" at bounding box center [784, 284] width 874 height 506
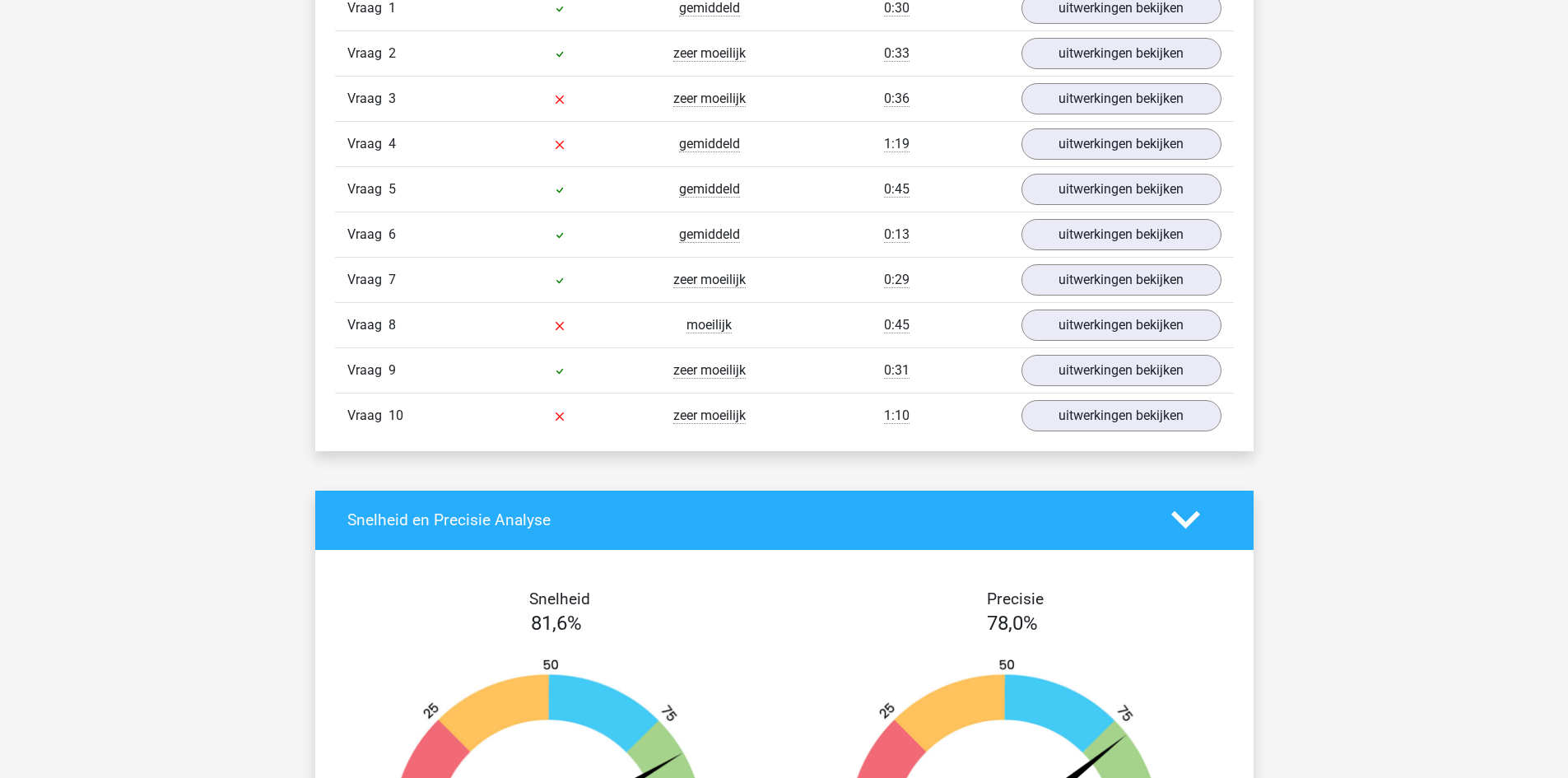
scroll to position [1153, 0]
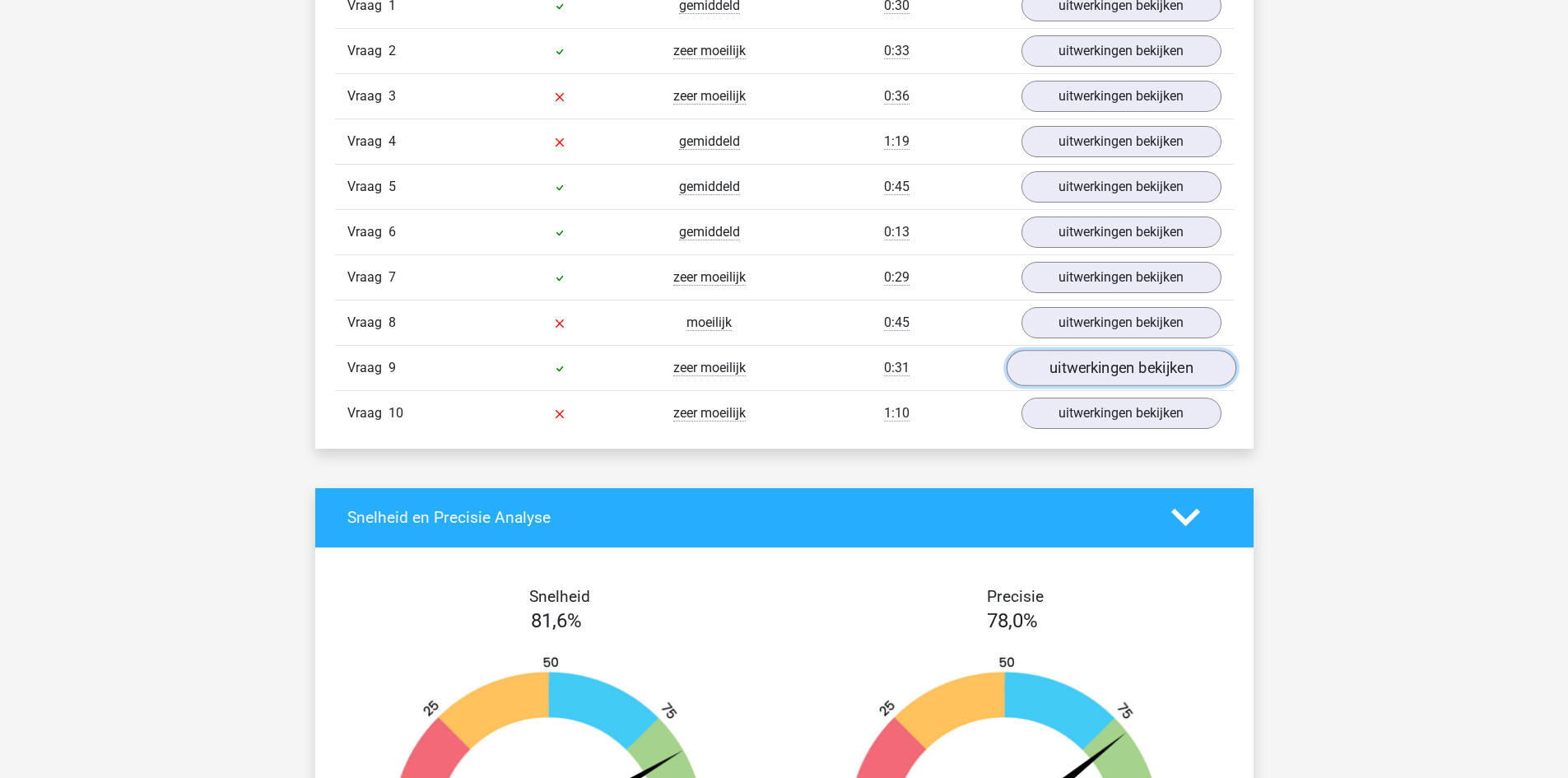
click at [1059, 359] on link "uitwerkingen bekijken" at bounding box center [1120, 368] width 229 height 37
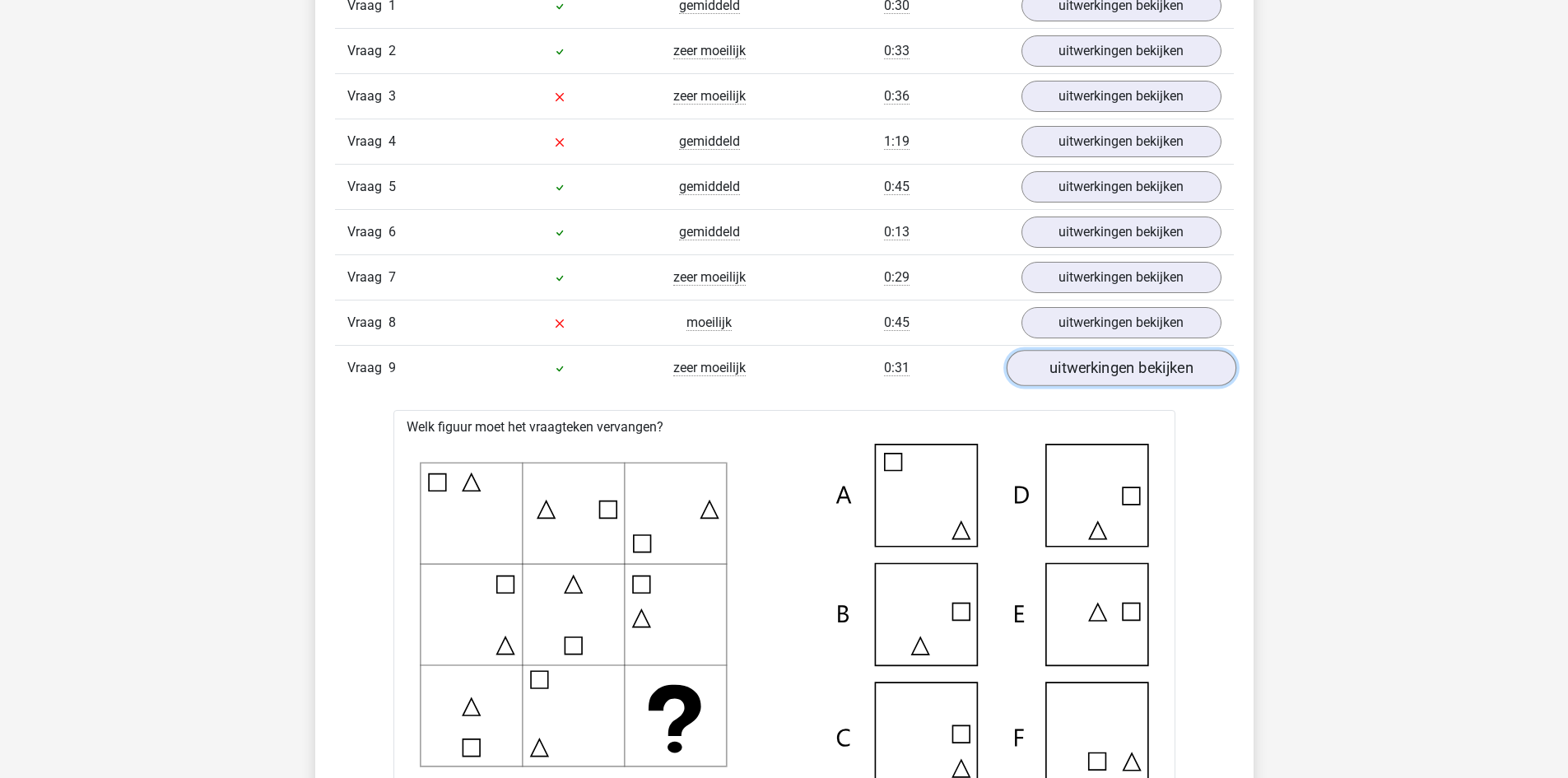
click at [1059, 359] on link "uitwerkingen bekijken" at bounding box center [1120, 368] width 229 height 37
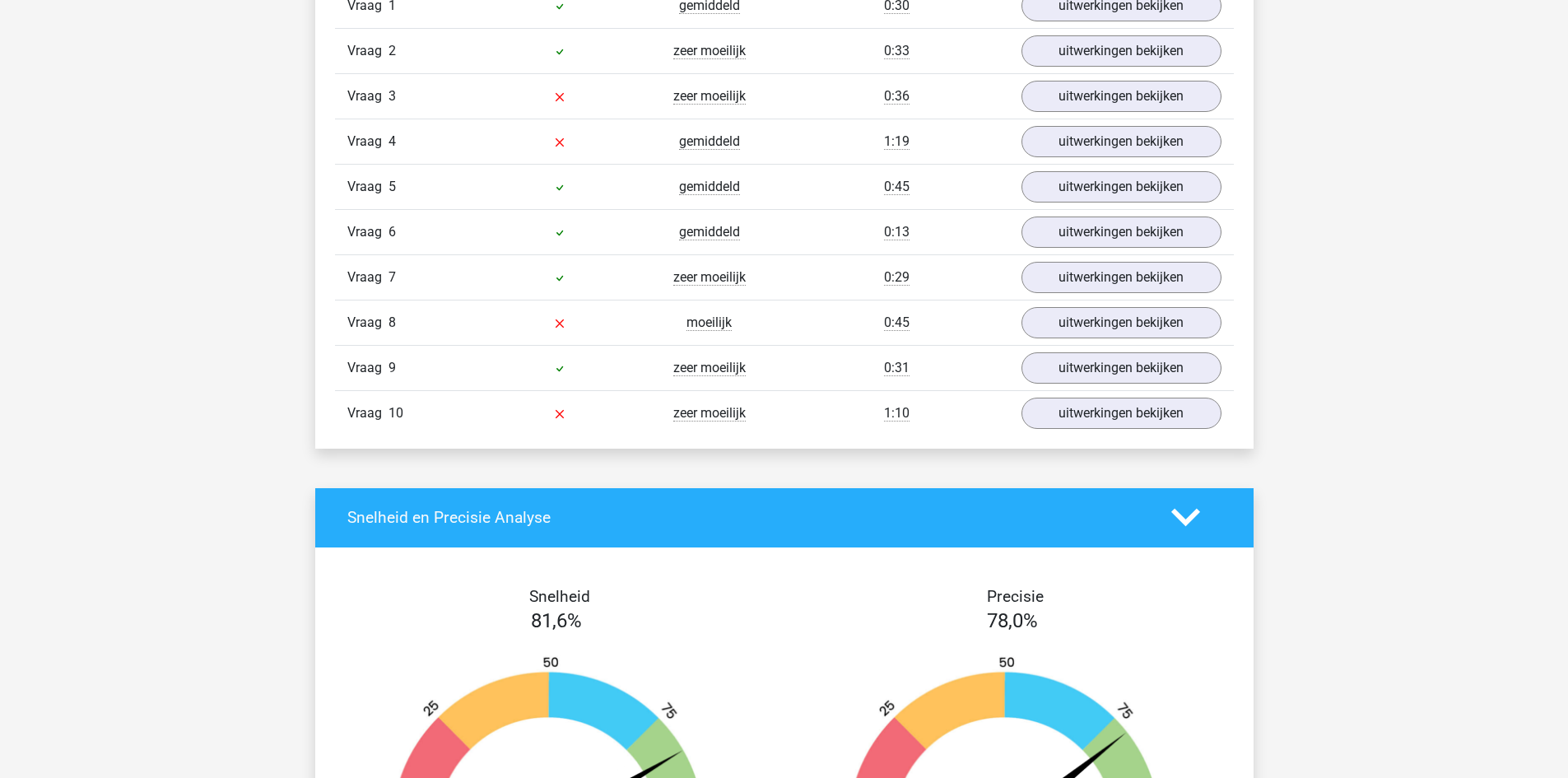
click at [1063, 301] on div "Vraag 8 moeilijk 0:45 uitwerkingen bekijken" at bounding box center [785, 323] width 899 height 46
click at [1060, 314] on link "uitwerkingen bekijken" at bounding box center [1120, 323] width 229 height 37
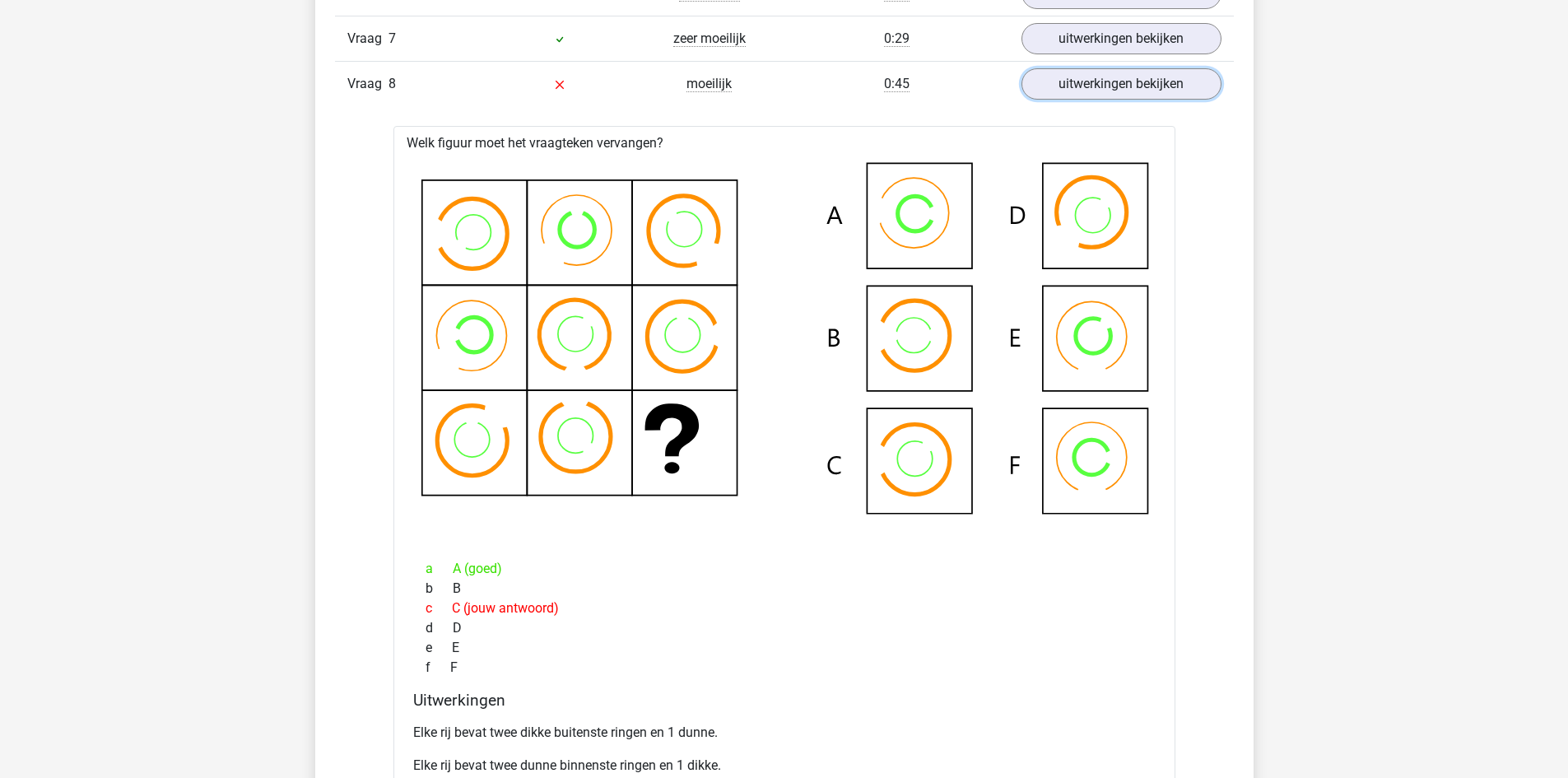
scroll to position [988, 0]
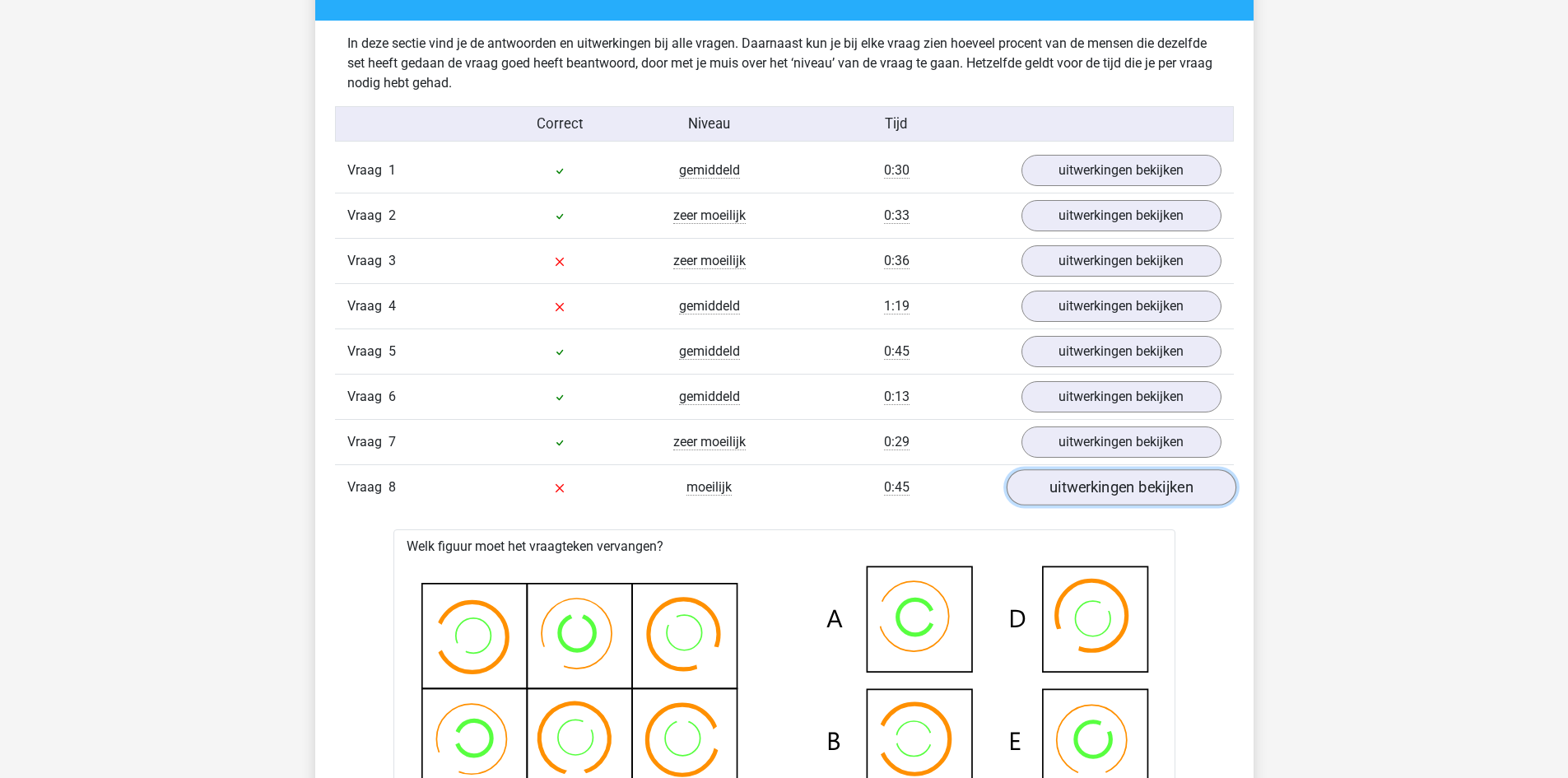
click at [1160, 481] on link "uitwerkingen bekijken" at bounding box center [1120, 487] width 229 height 37
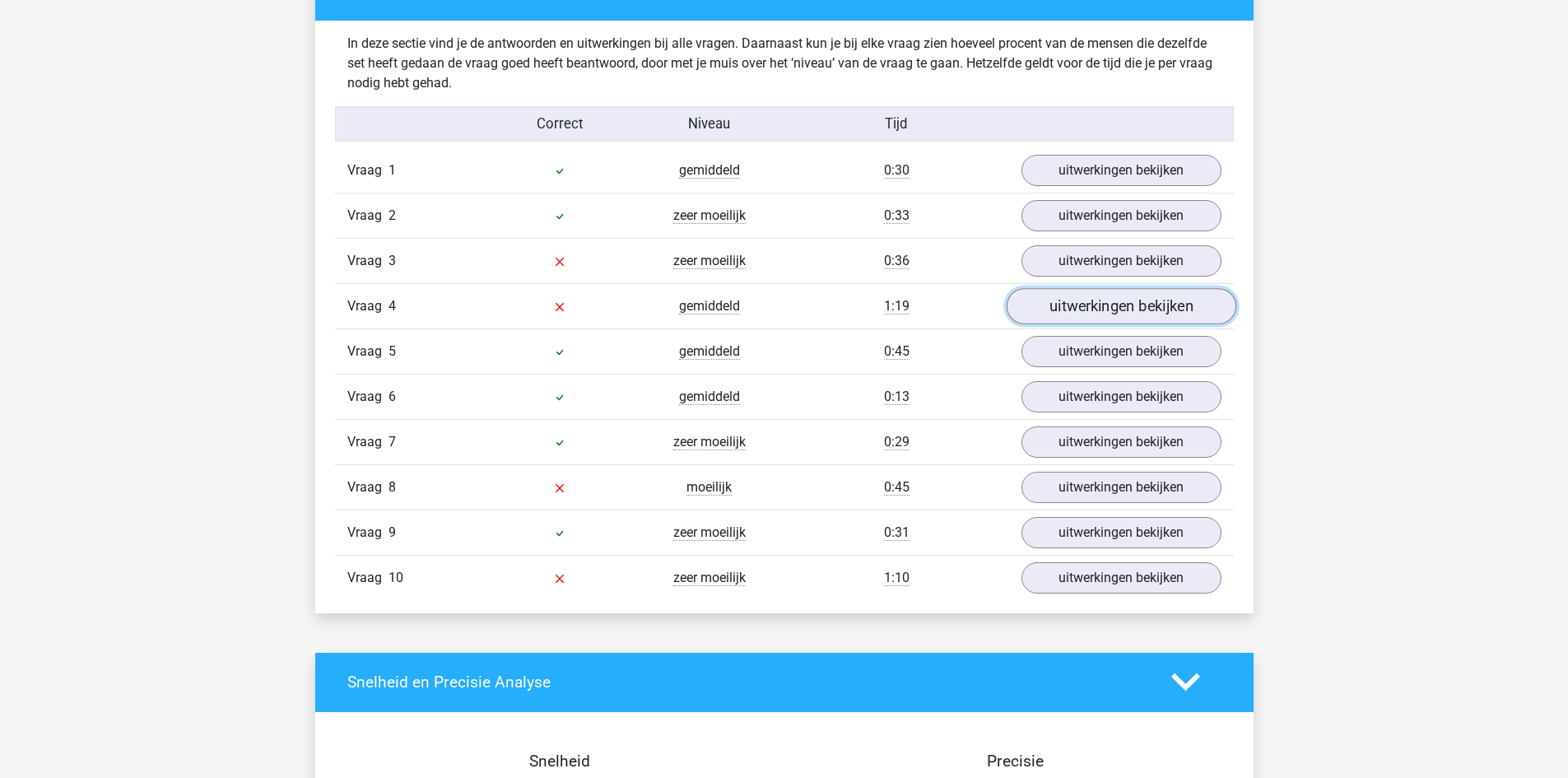
click at [1079, 296] on link "uitwerkingen bekijken" at bounding box center [1120, 306] width 229 height 37
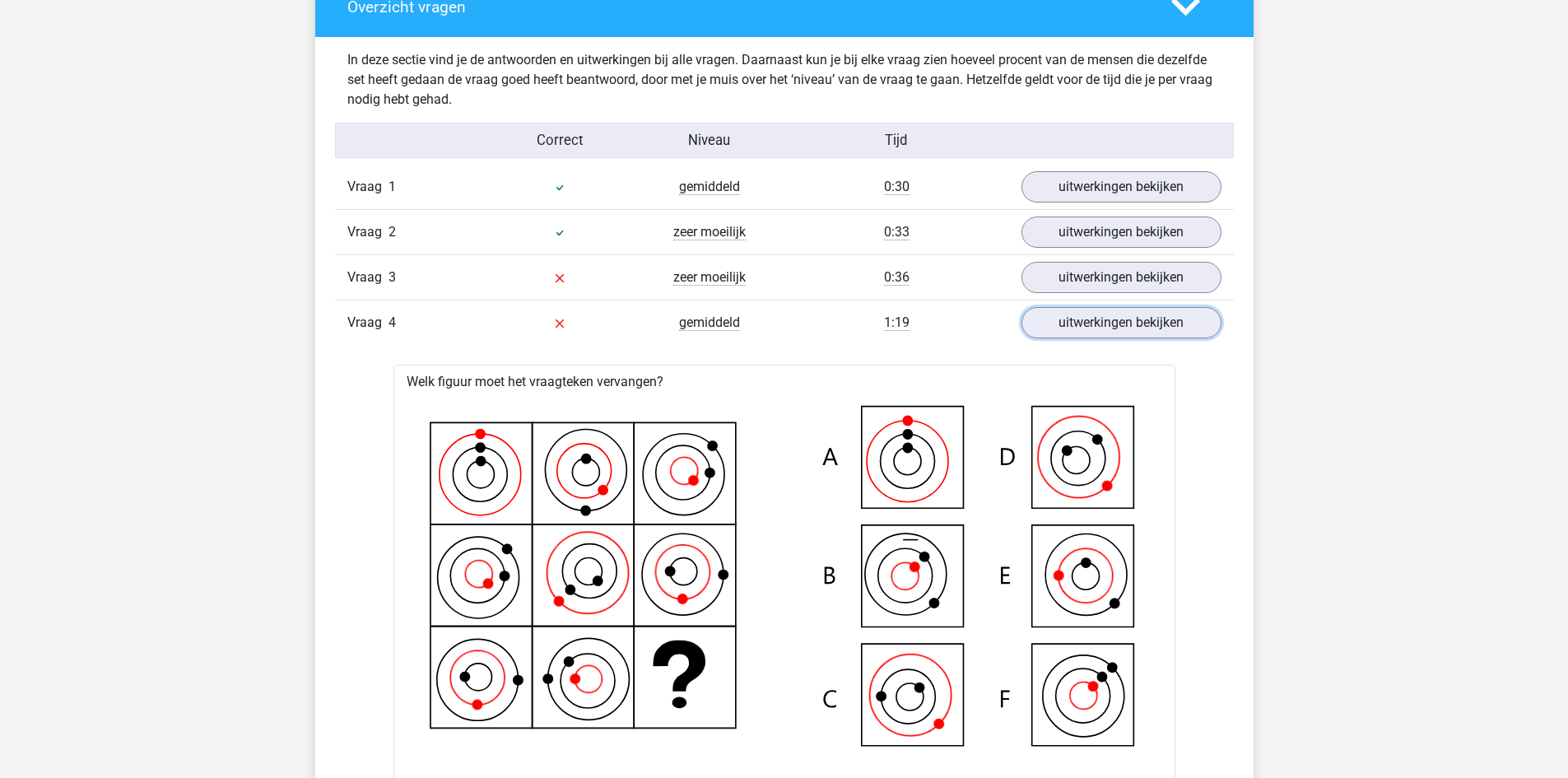
scroll to position [906, 0]
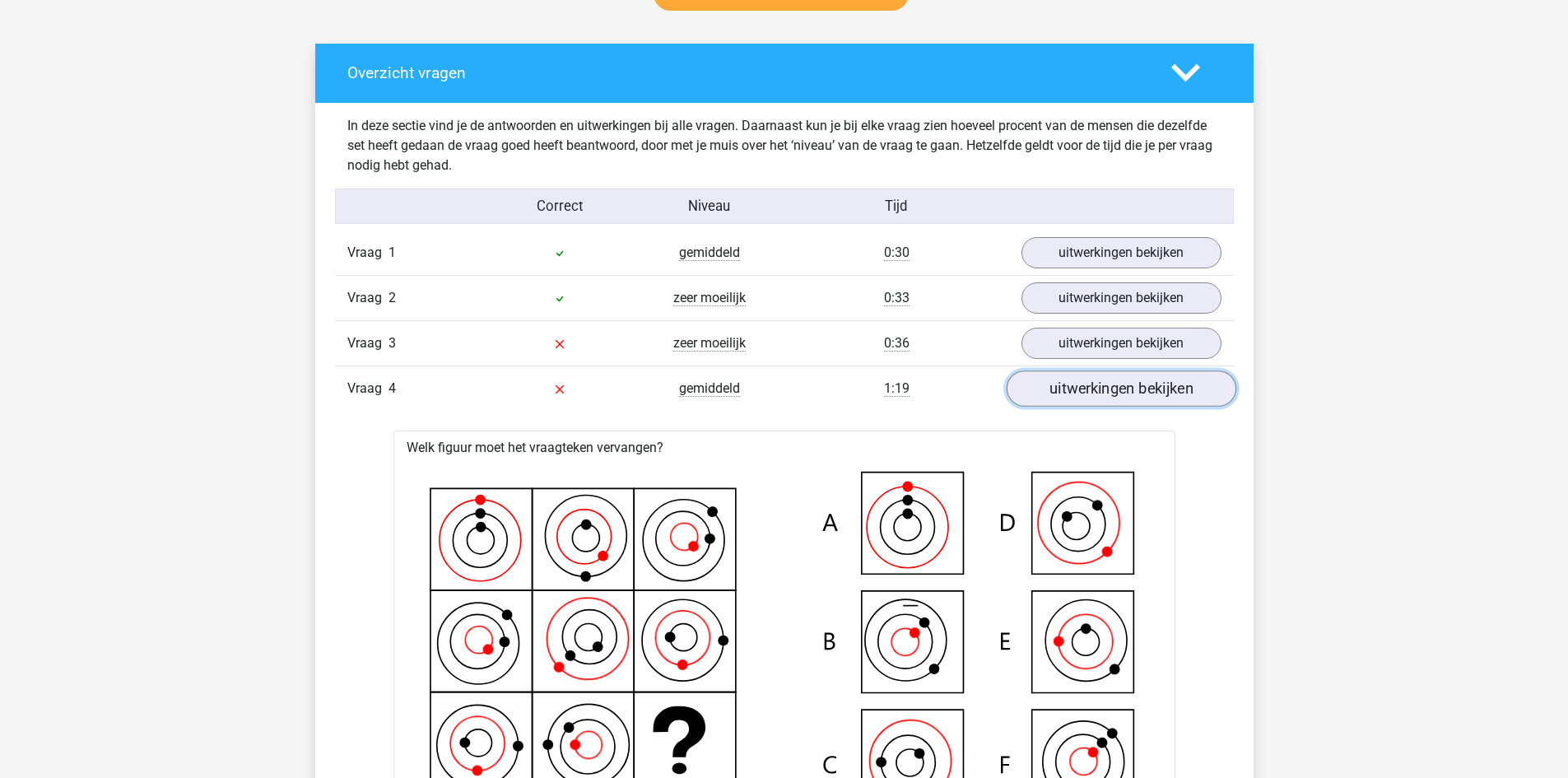
click at [1129, 372] on link "uitwerkingen bekijken" at bounding box center [1120, 389] width 229 height 37
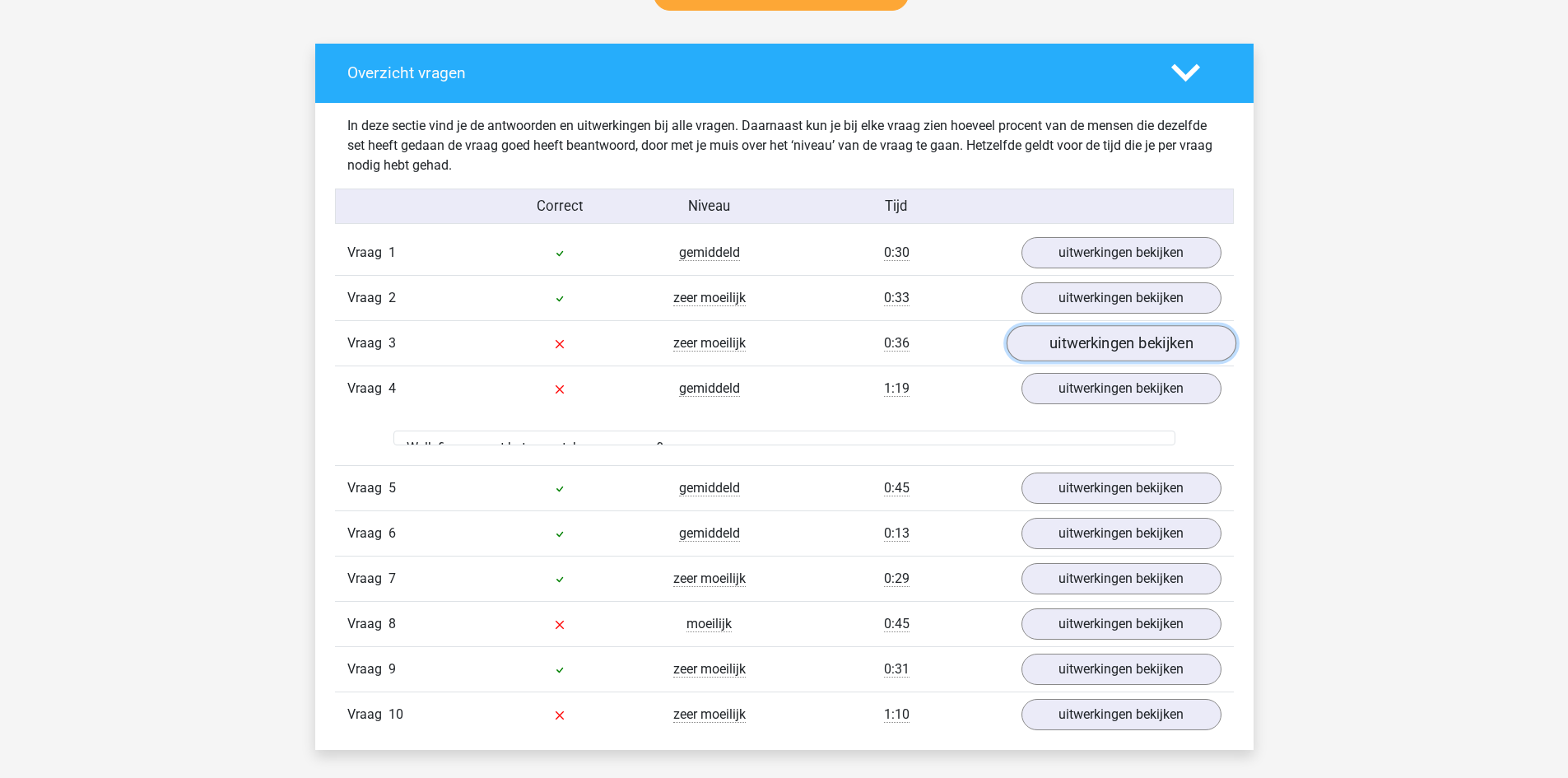
click at [1128, 327] on link "uitwerkingen bekijken" at bounding box center [1120, 344] width 229 height 37
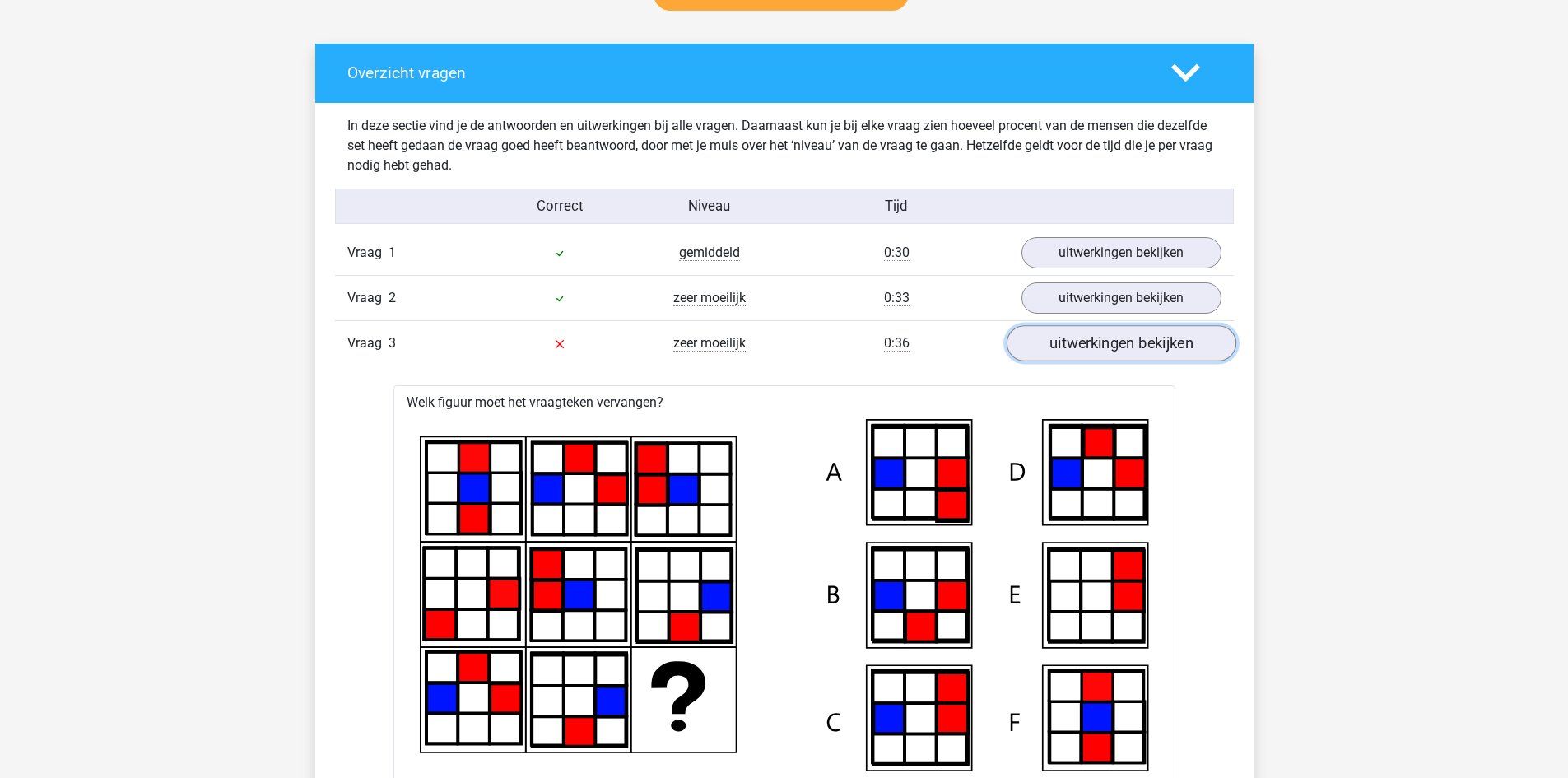
click at [1118, 330] on link "uitwerkingen bekijken" at bounding box center [1120, 344] width 229 height 37
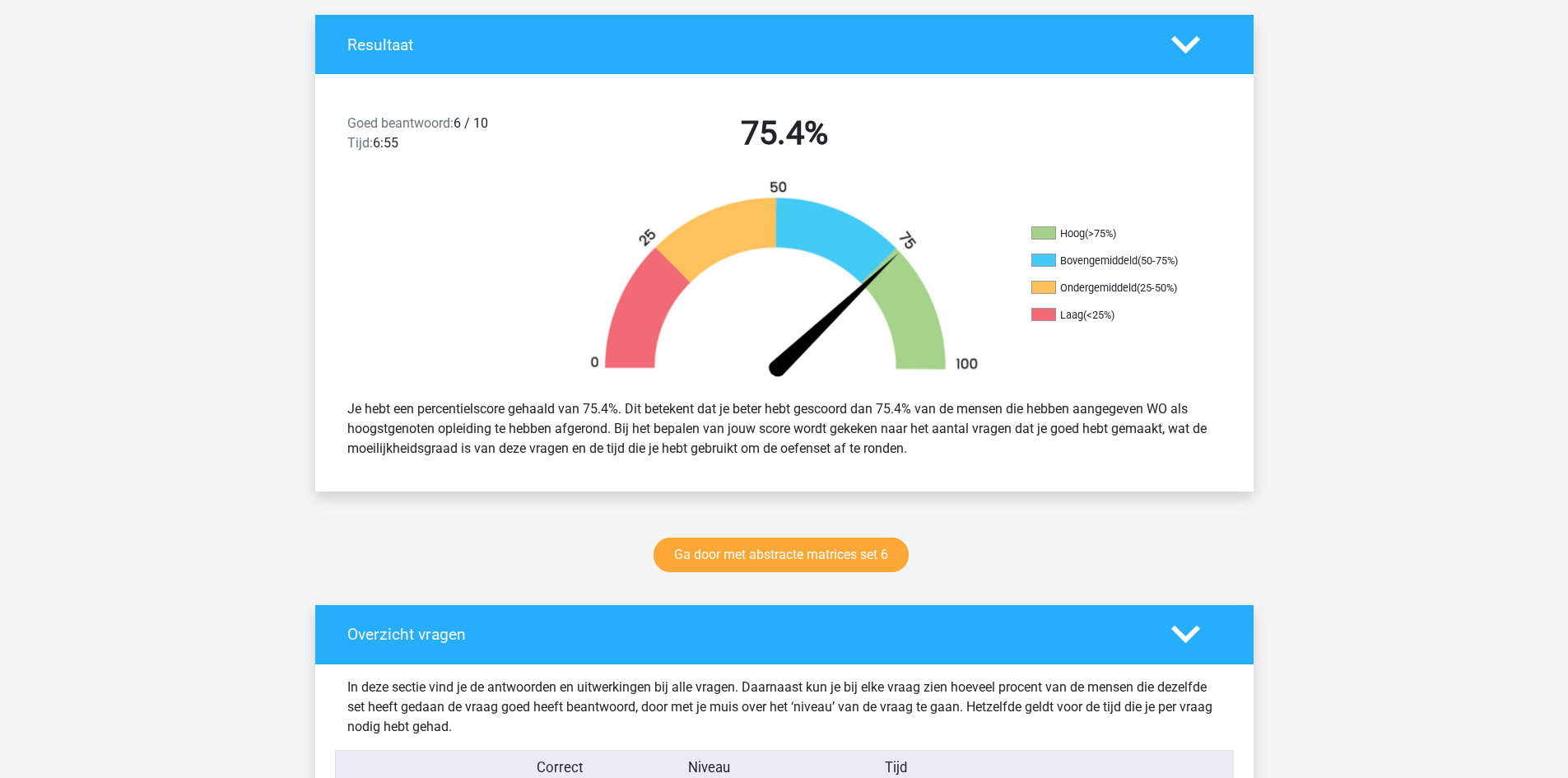
scroll to position [329, 0]
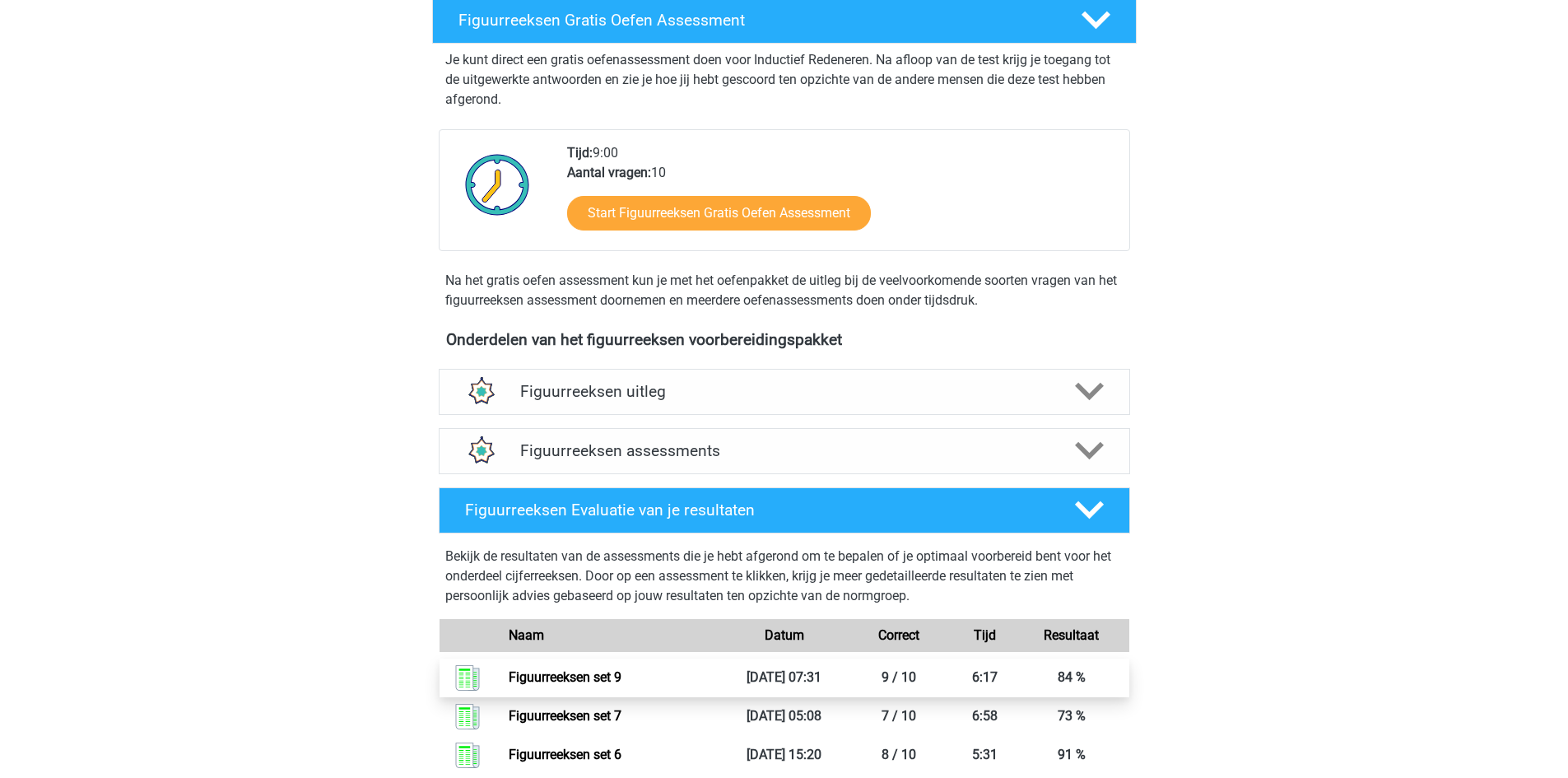
scroll to position [329, 0]
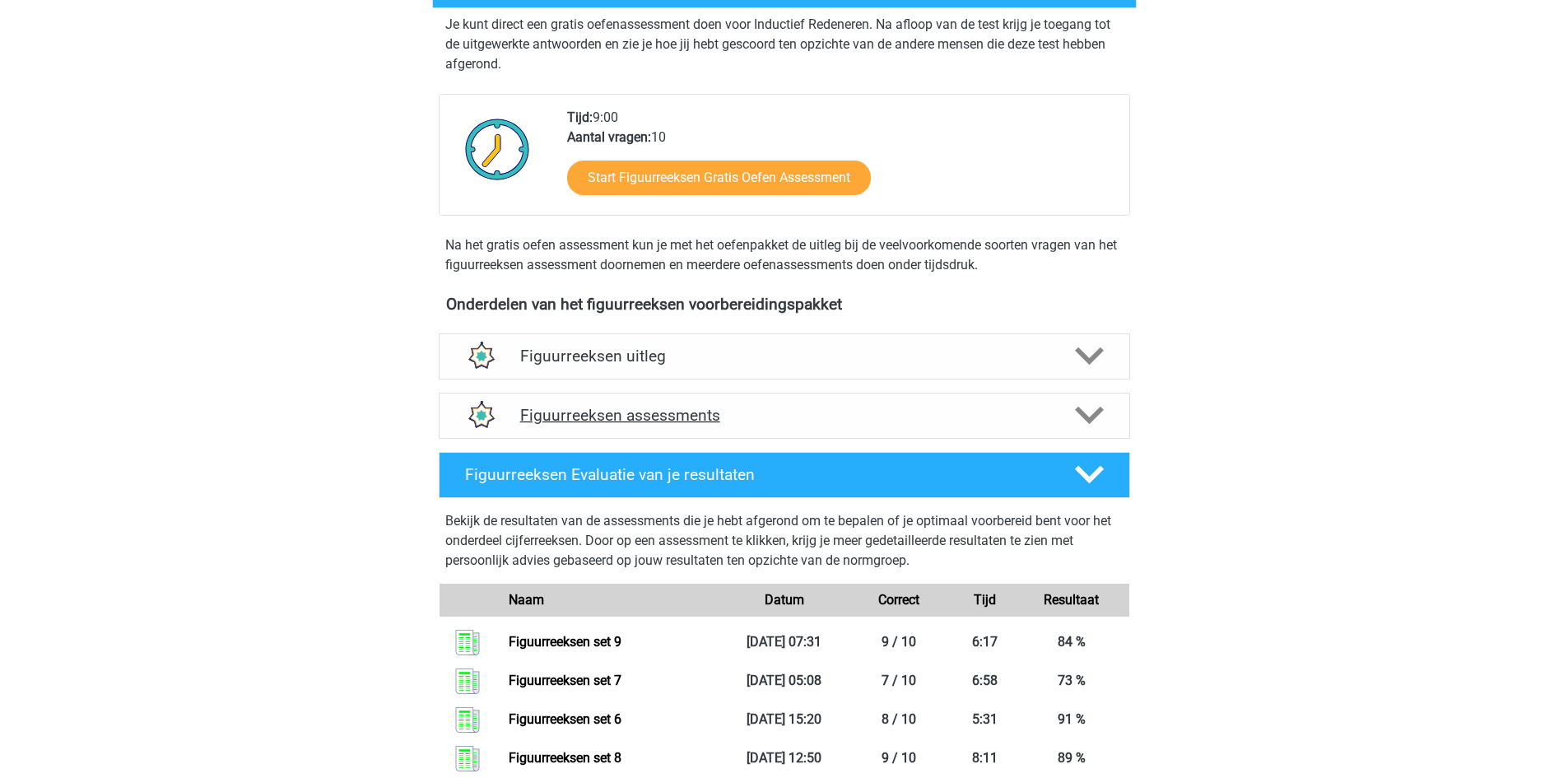
click at [700, 411] on h4 "Figuurreeksen assessments" at bounding box center [784, 415] width 528 height 19
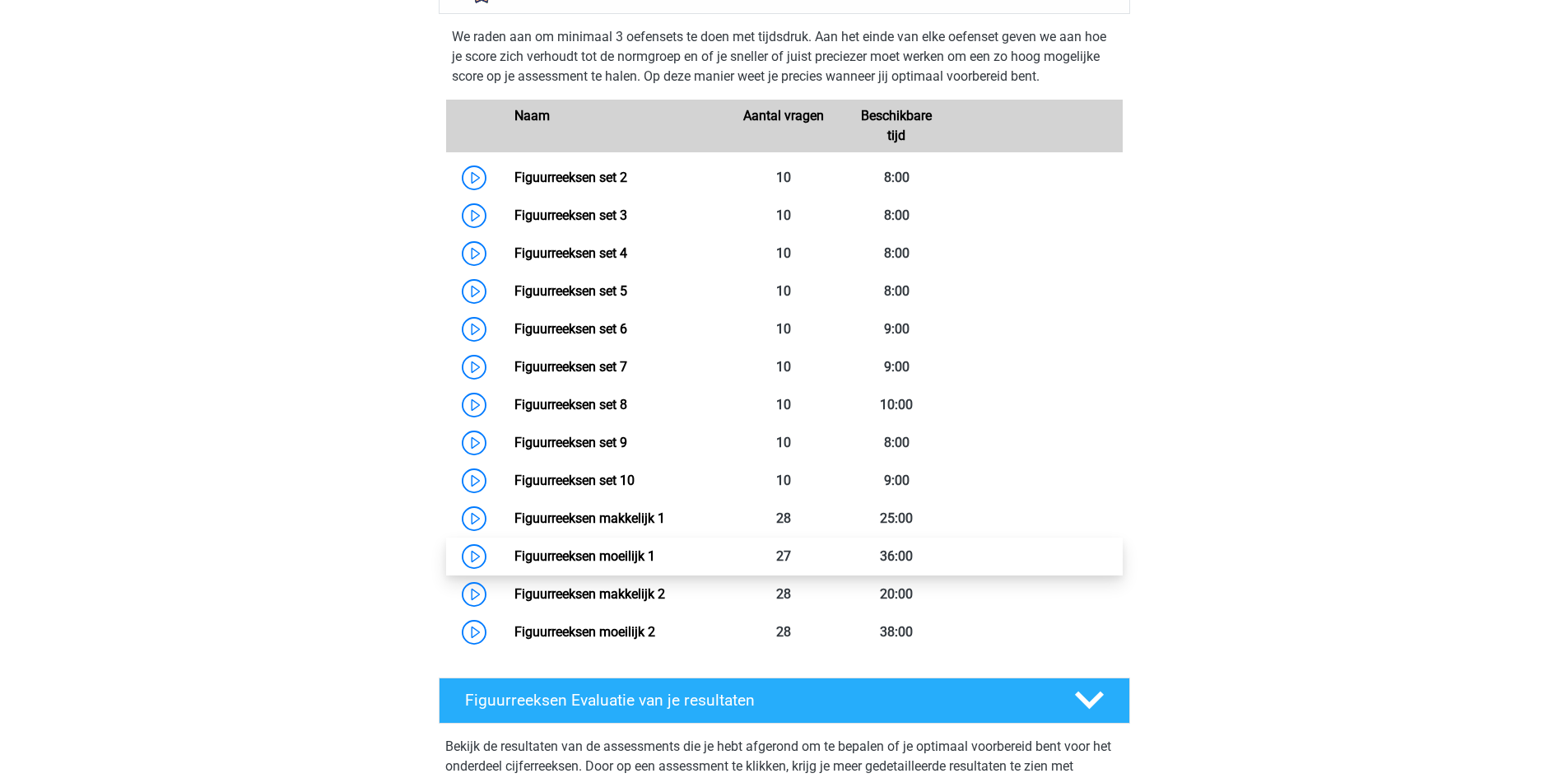
scroll to position [659, 0]
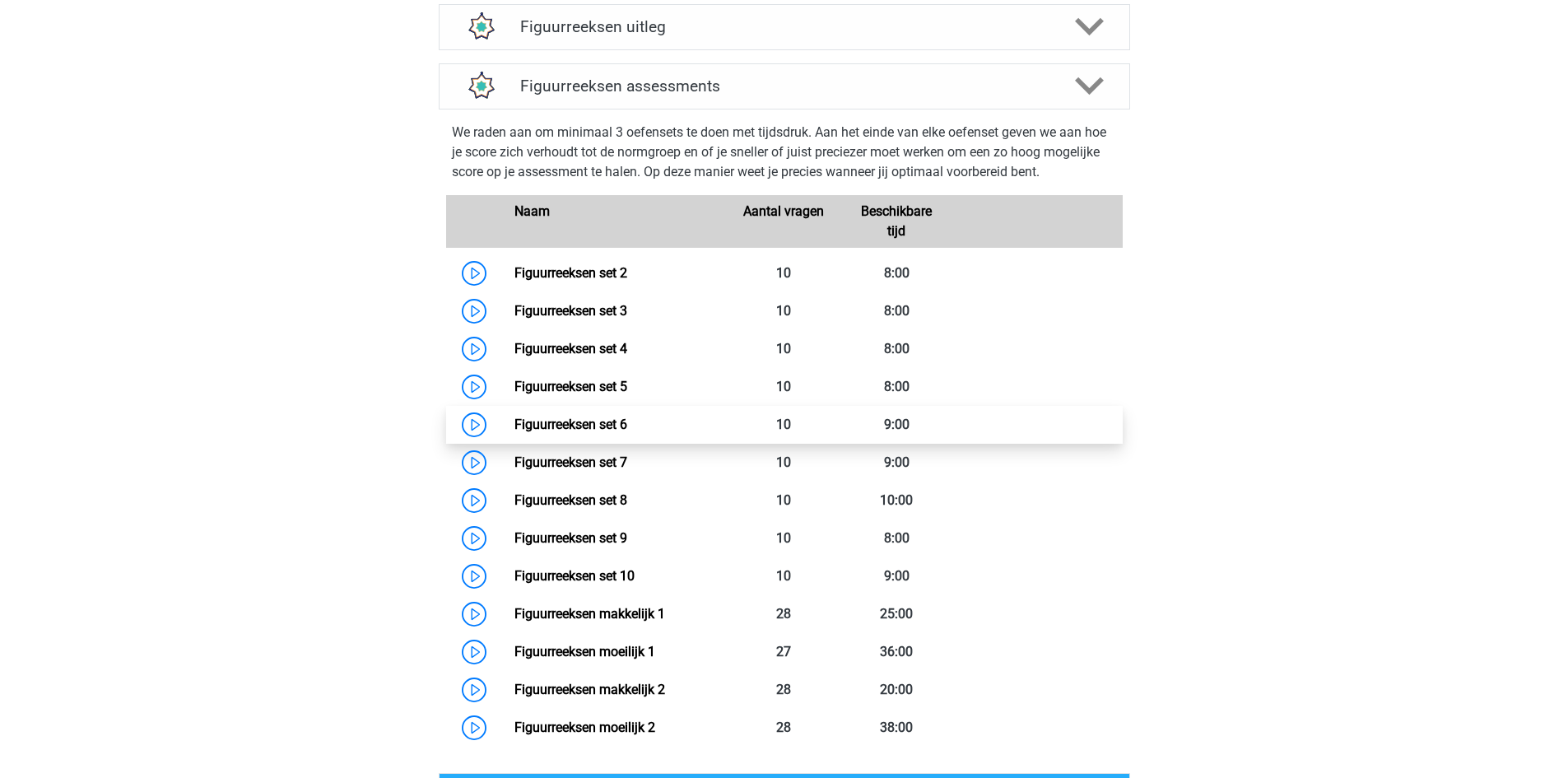
click at [514, 428] on link "Figuurreeksen set 6" at bounding box center [570, 424] width 112 height 16
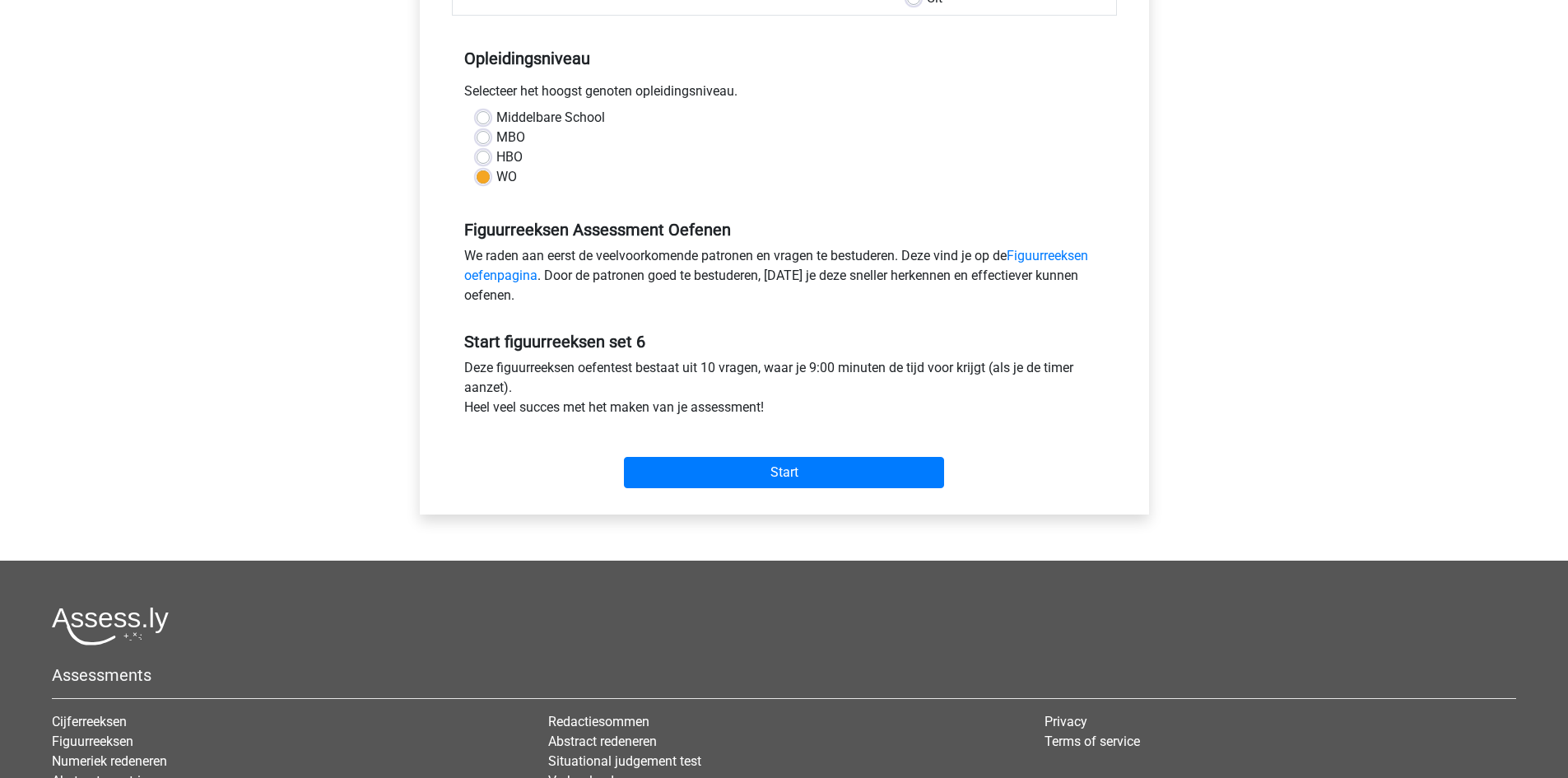
scroll to position [411, 0]
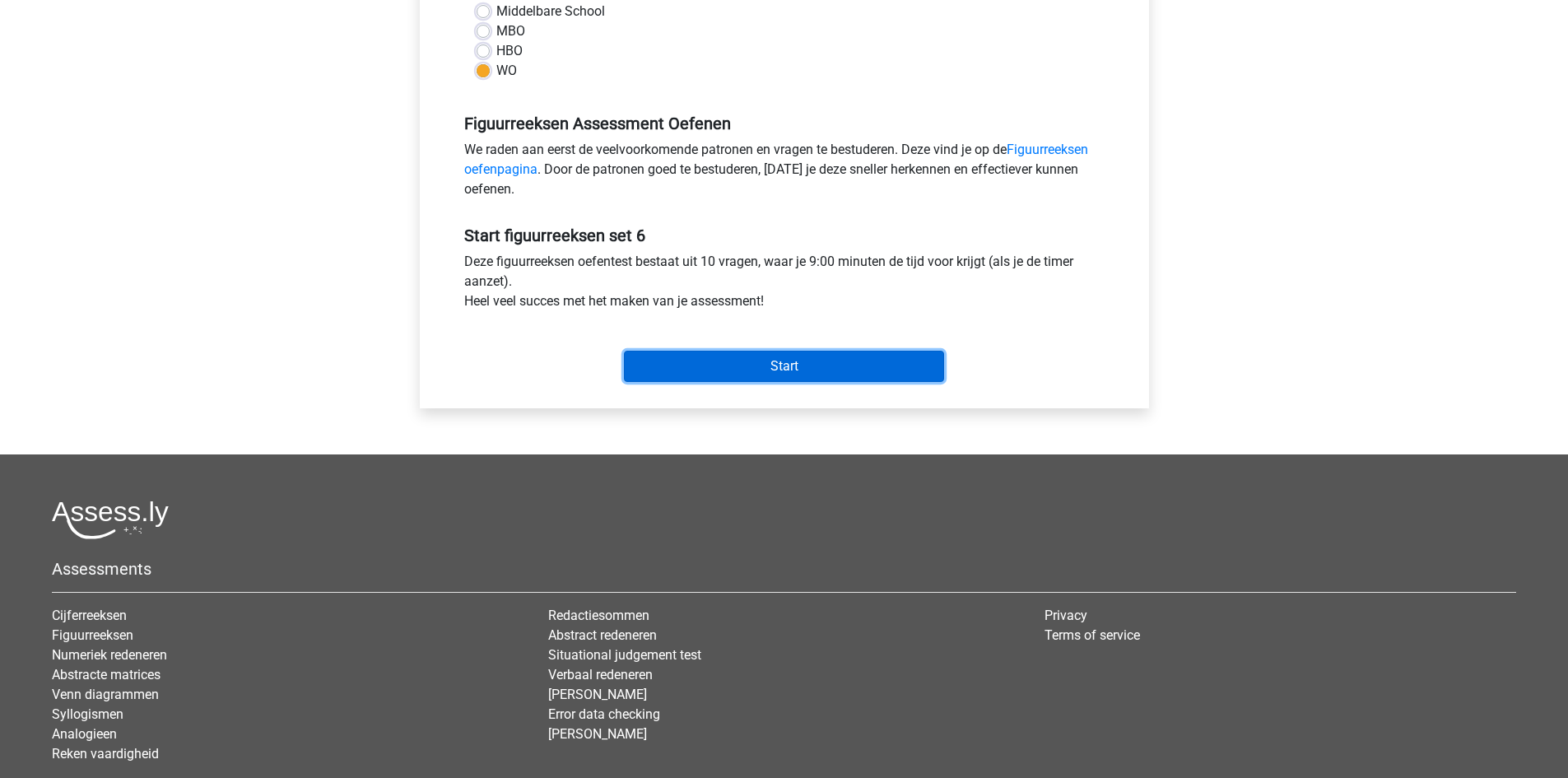
click at [734, 357] on input "Start" at bounding box center [784, 367] width 320 height 31
click at [745, 372] on input "Start" at bounding box center [784, 367] width 320 height 31
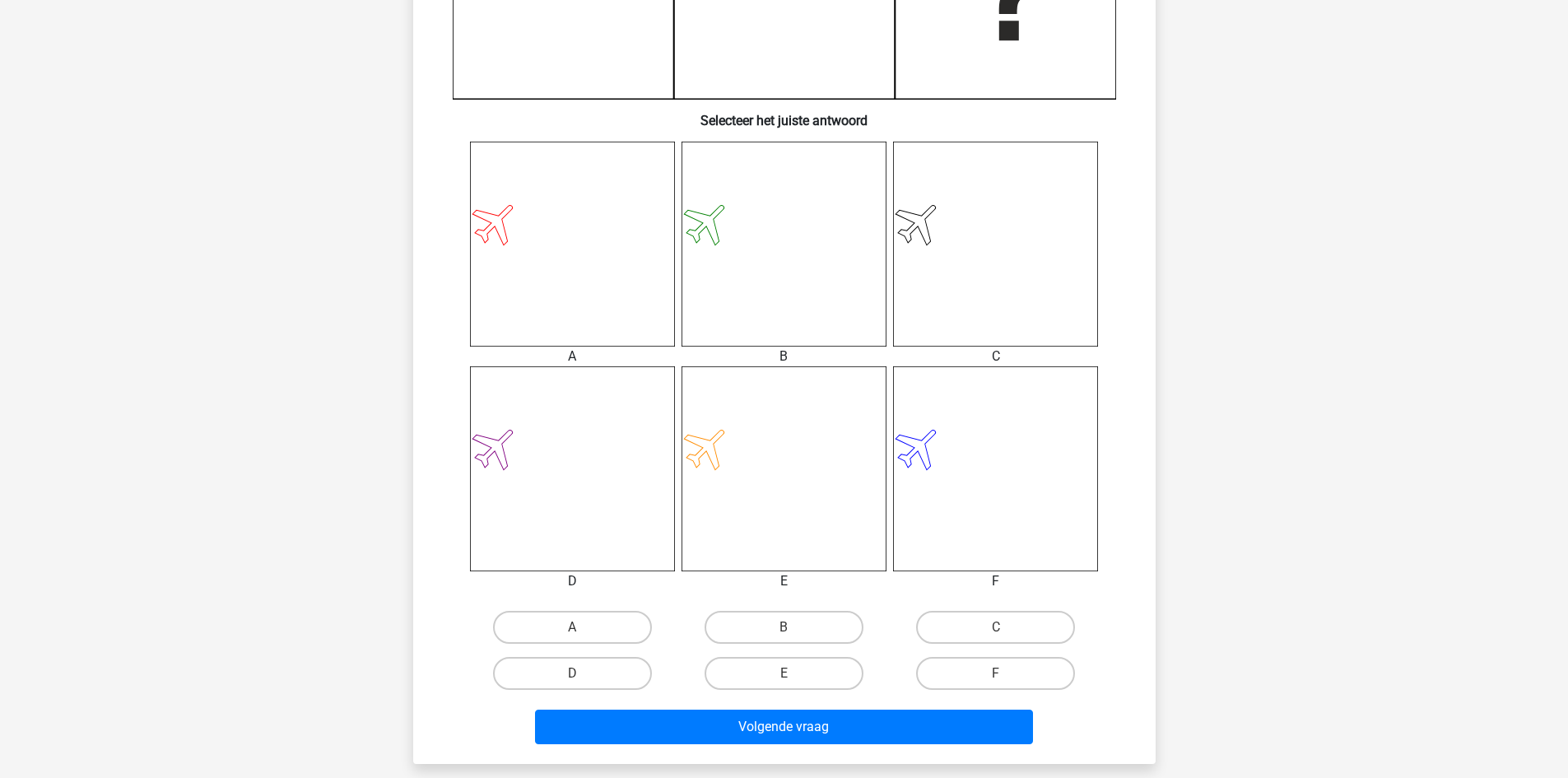
scroll to position [576, 0]
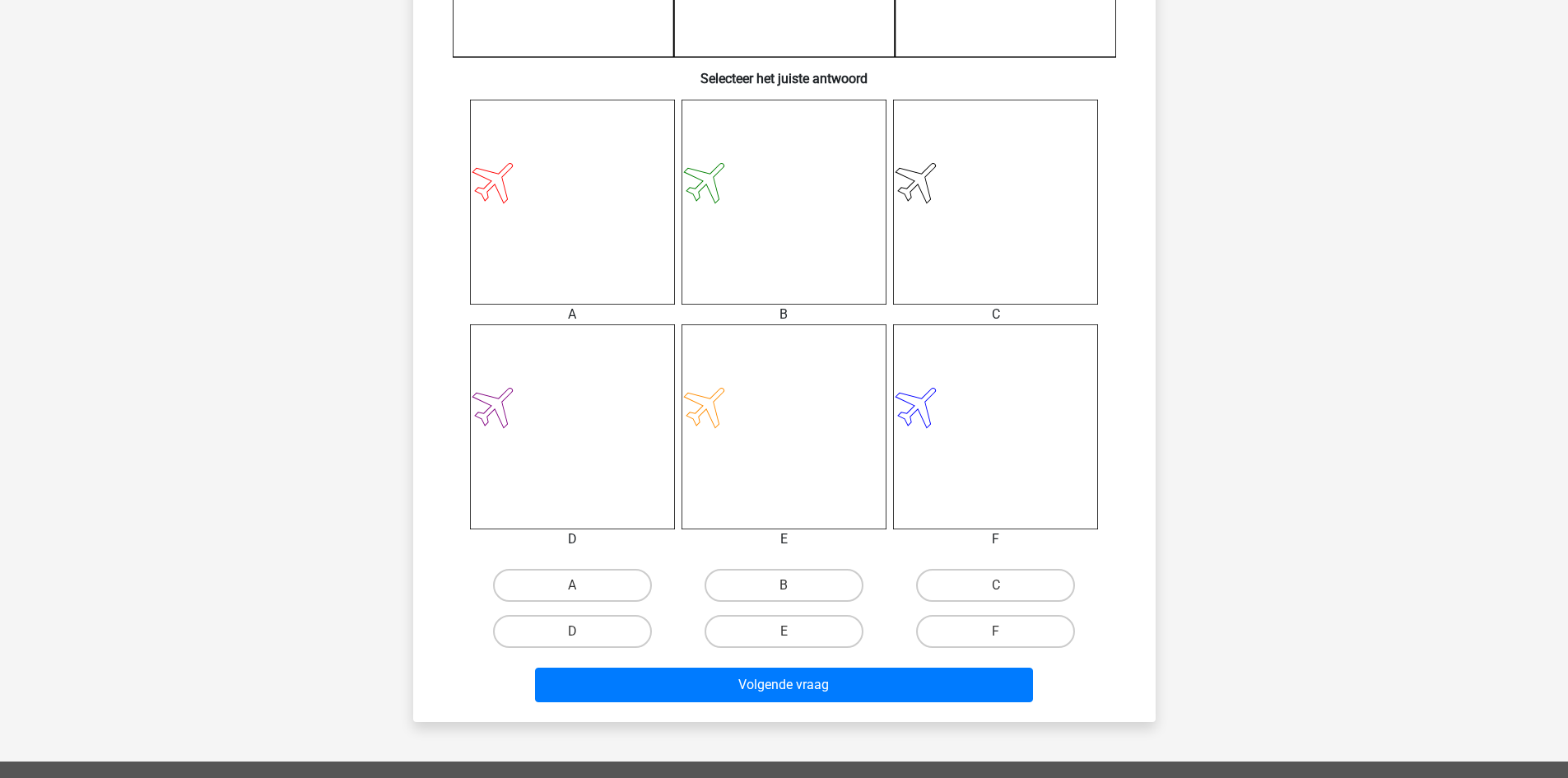
click at [575, 588] on input "A" at bounding box center [577, 591] width 11 height 11
radio input "true"
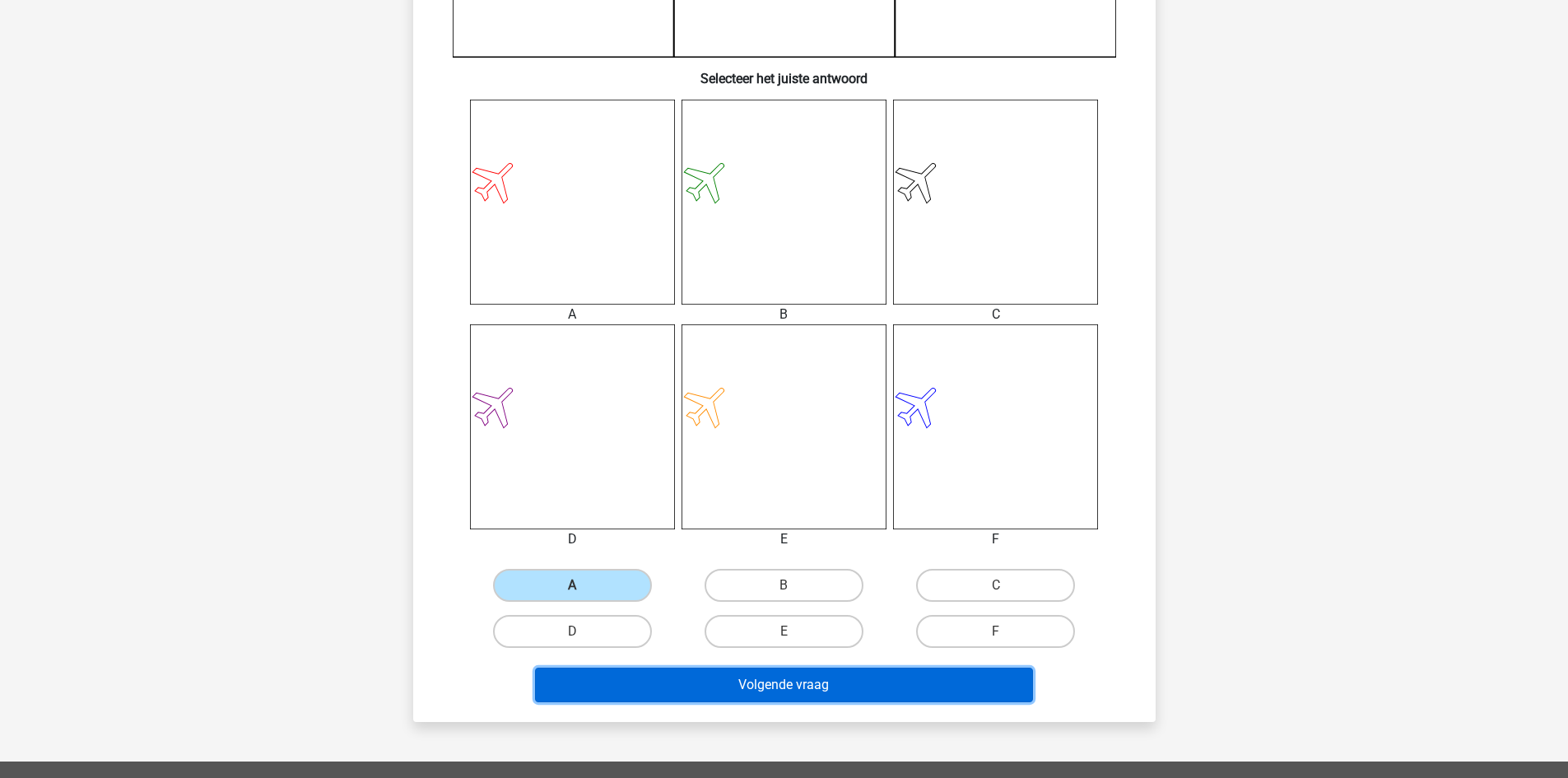
click at [626, 683] on button "Volgende vraag" at bounding box center [783, 685] width 498 height 35
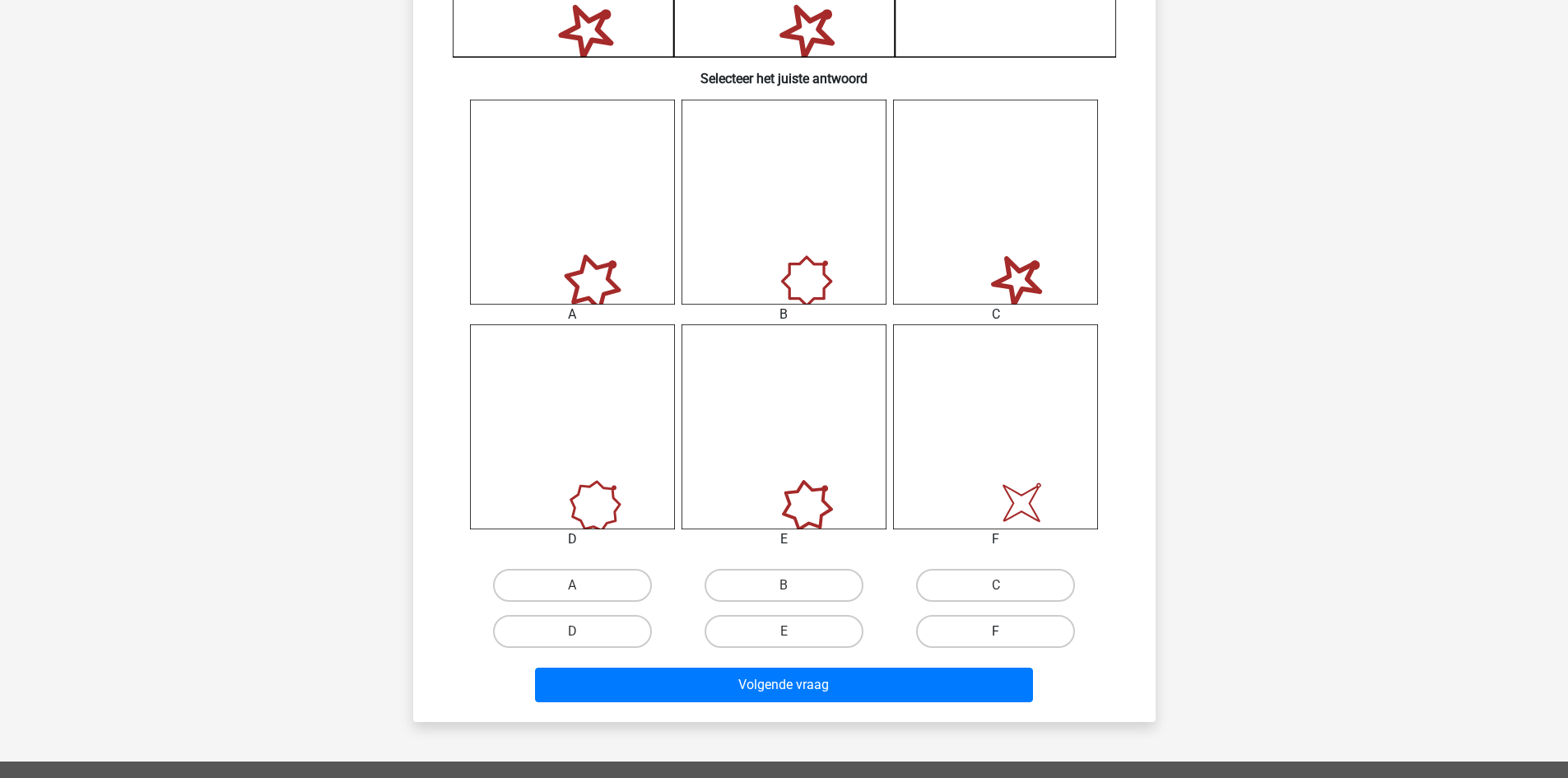
click at [999, 629] on label "F" at bounding box center [995, 632] width 159 height 33
click at [999, 632] on input "F" at bounding box center [1001, 637] width 11 height 11
radio input "true"
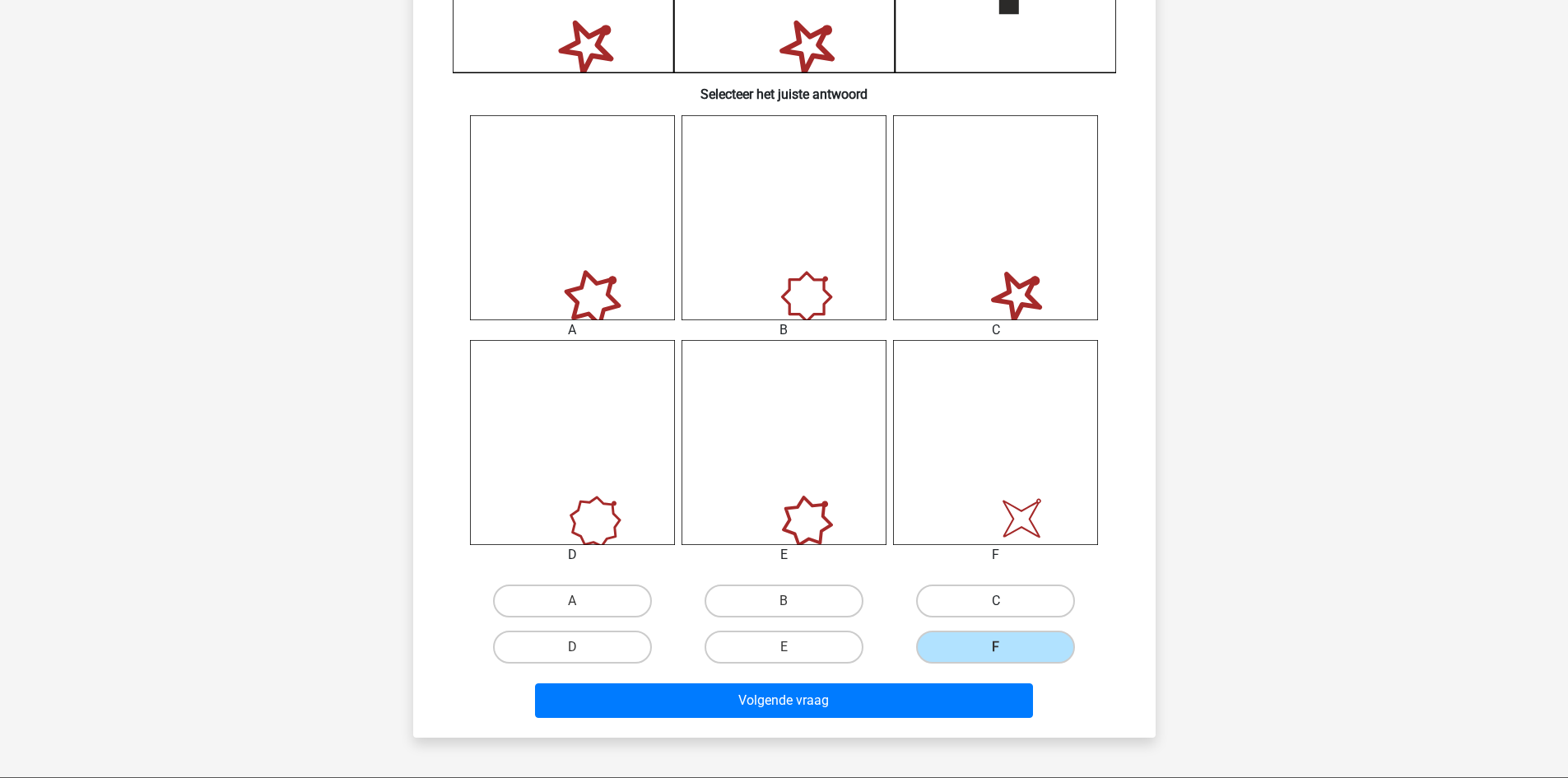
scroll to position [741, 0]
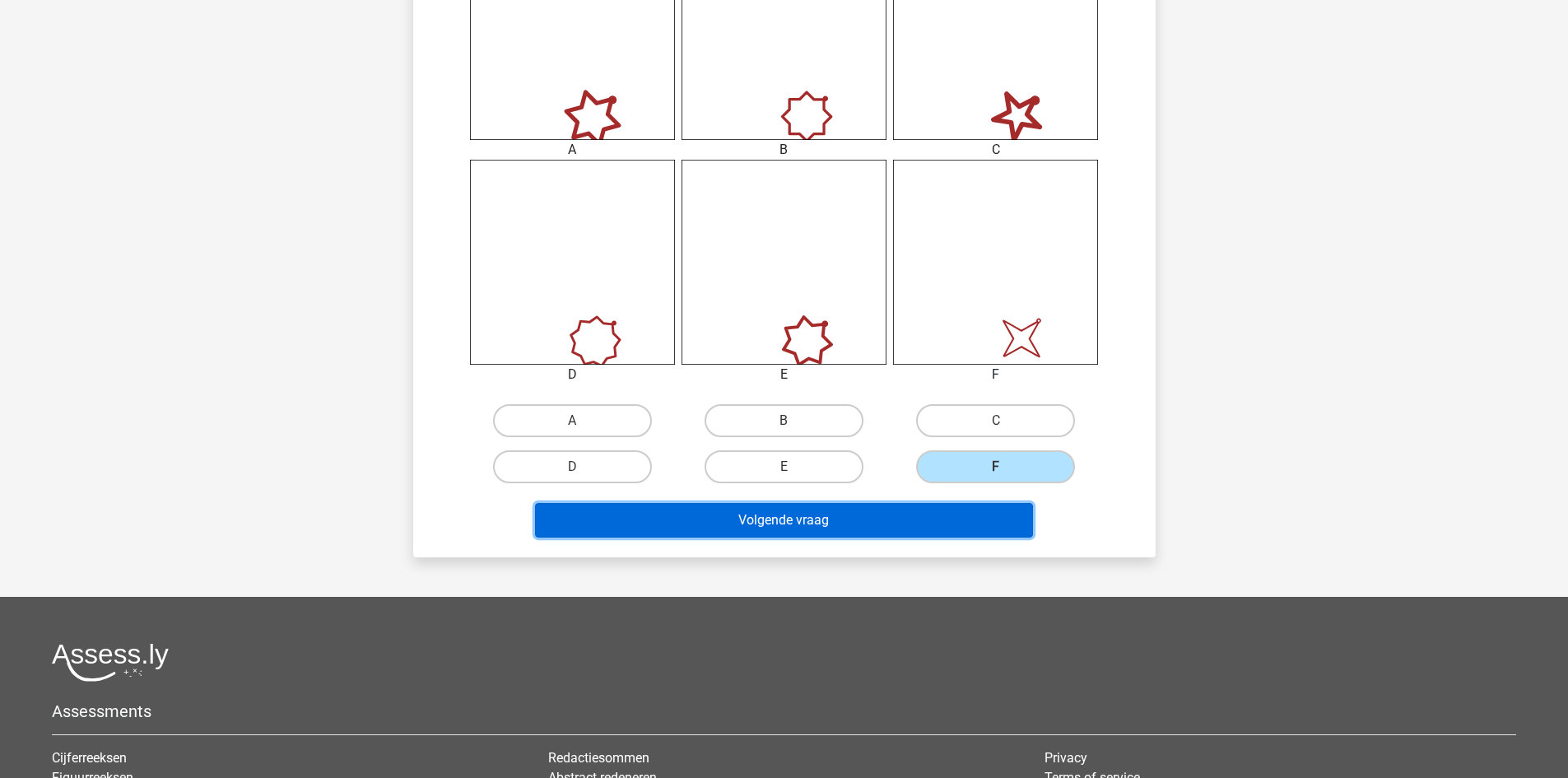
click at [821, 532] on button "Volgende vraag" at bounding box center [783, 520] width 498 height 35
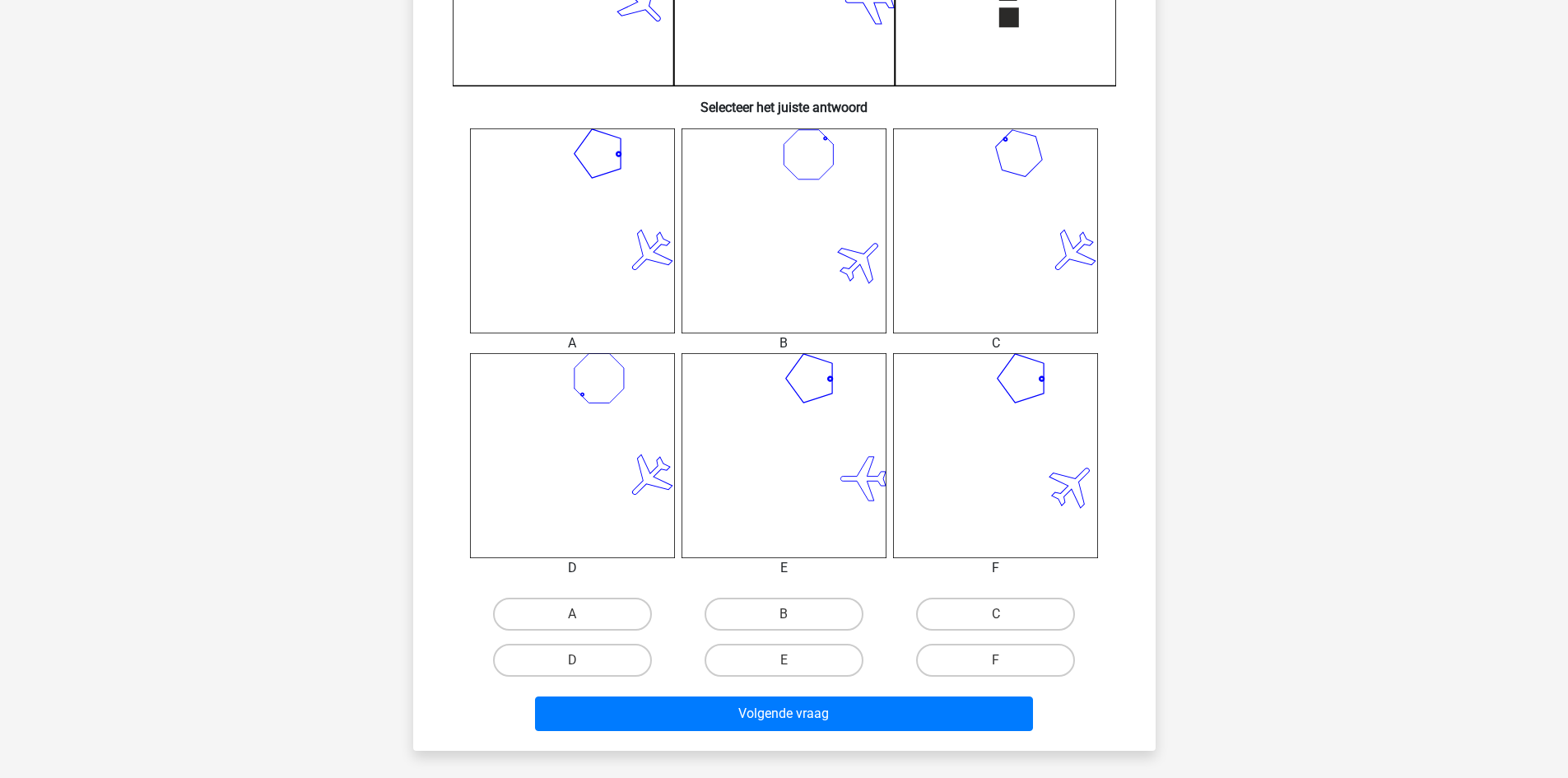
scroll to position [576, 0]
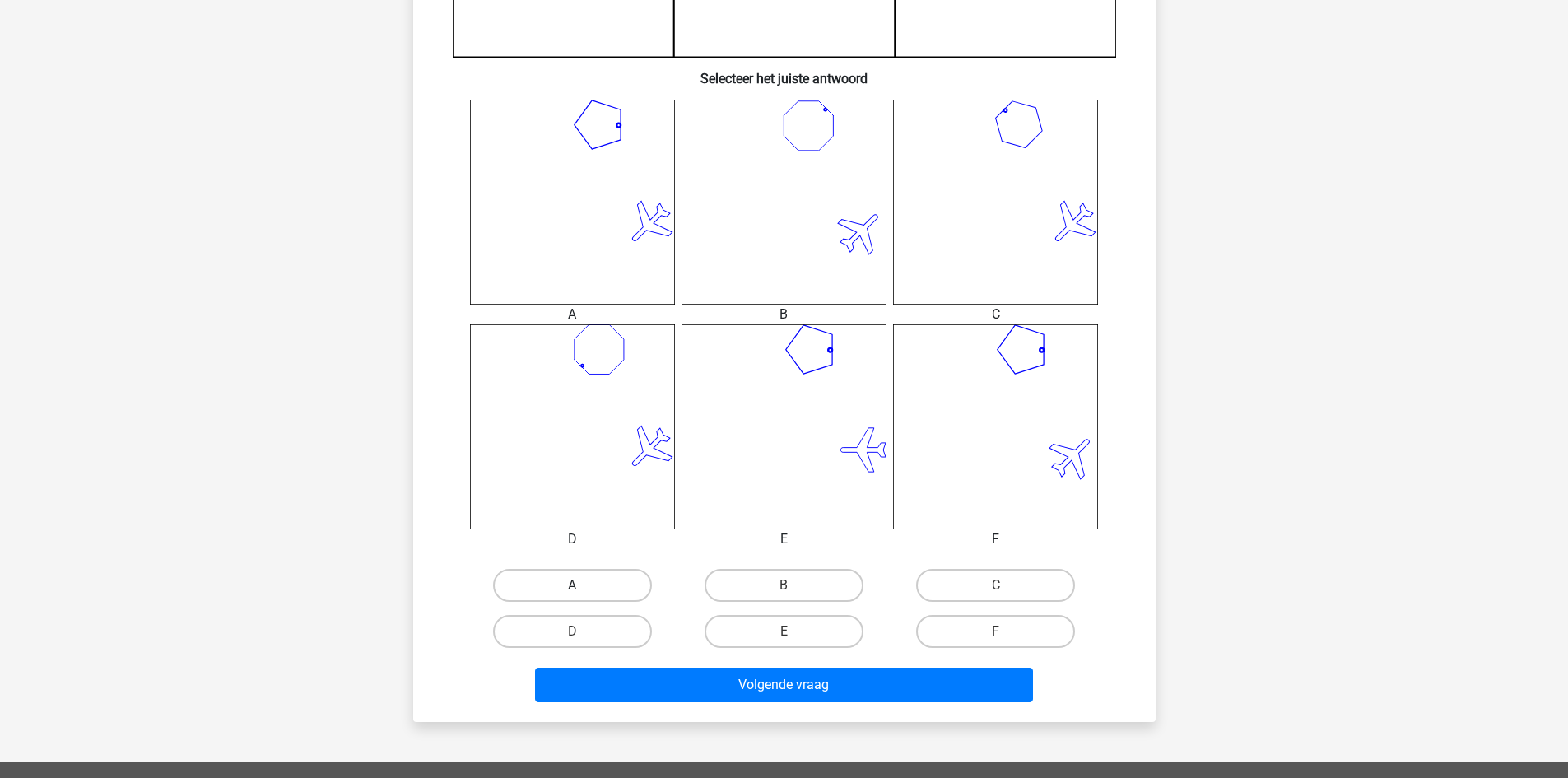
click at [614, 597] on label "A" at bounding box center [573, 585] width 159 height 33
click at [583, 596] on input "A" at bounding box center [577, 591] width 11 height 11
radio input "true"
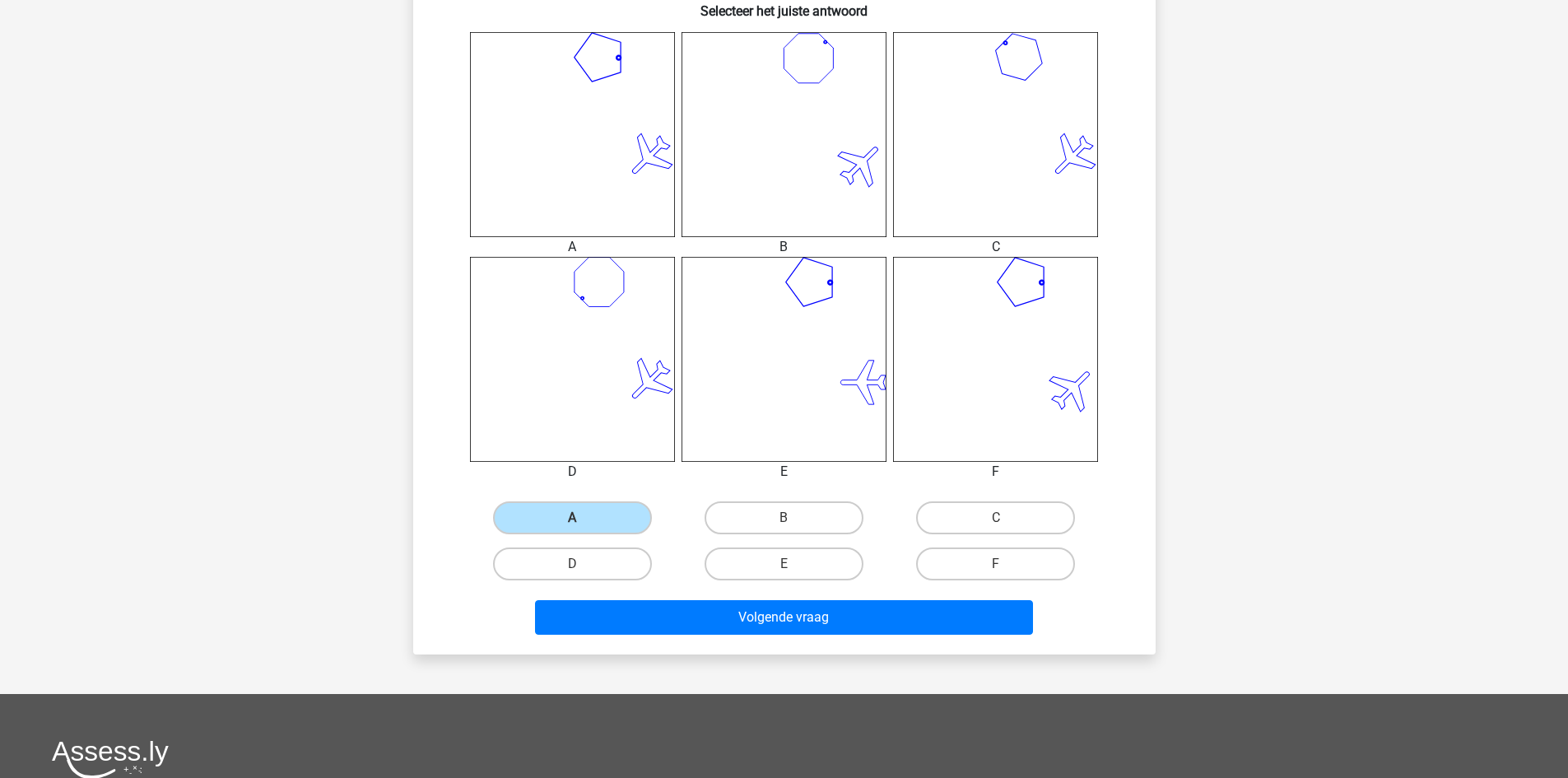
scroll to position [659, 0]
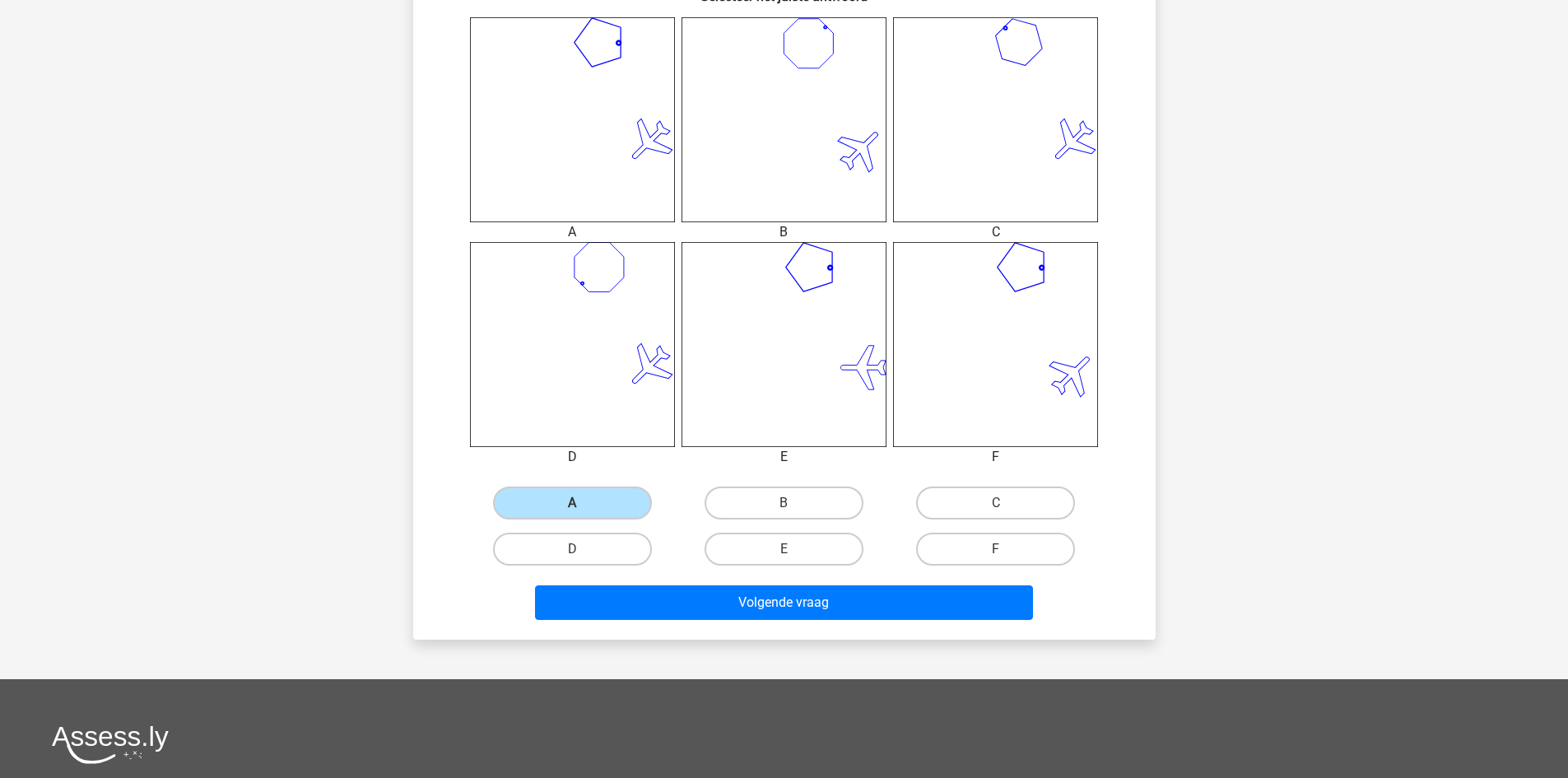
click at [779, 640] on div "Wat is de meest logische volgende figuur in de reeks? 1 2 3 4 5 6 Selecteer het…" at bounding box center [784, 48] width 742 height 1183
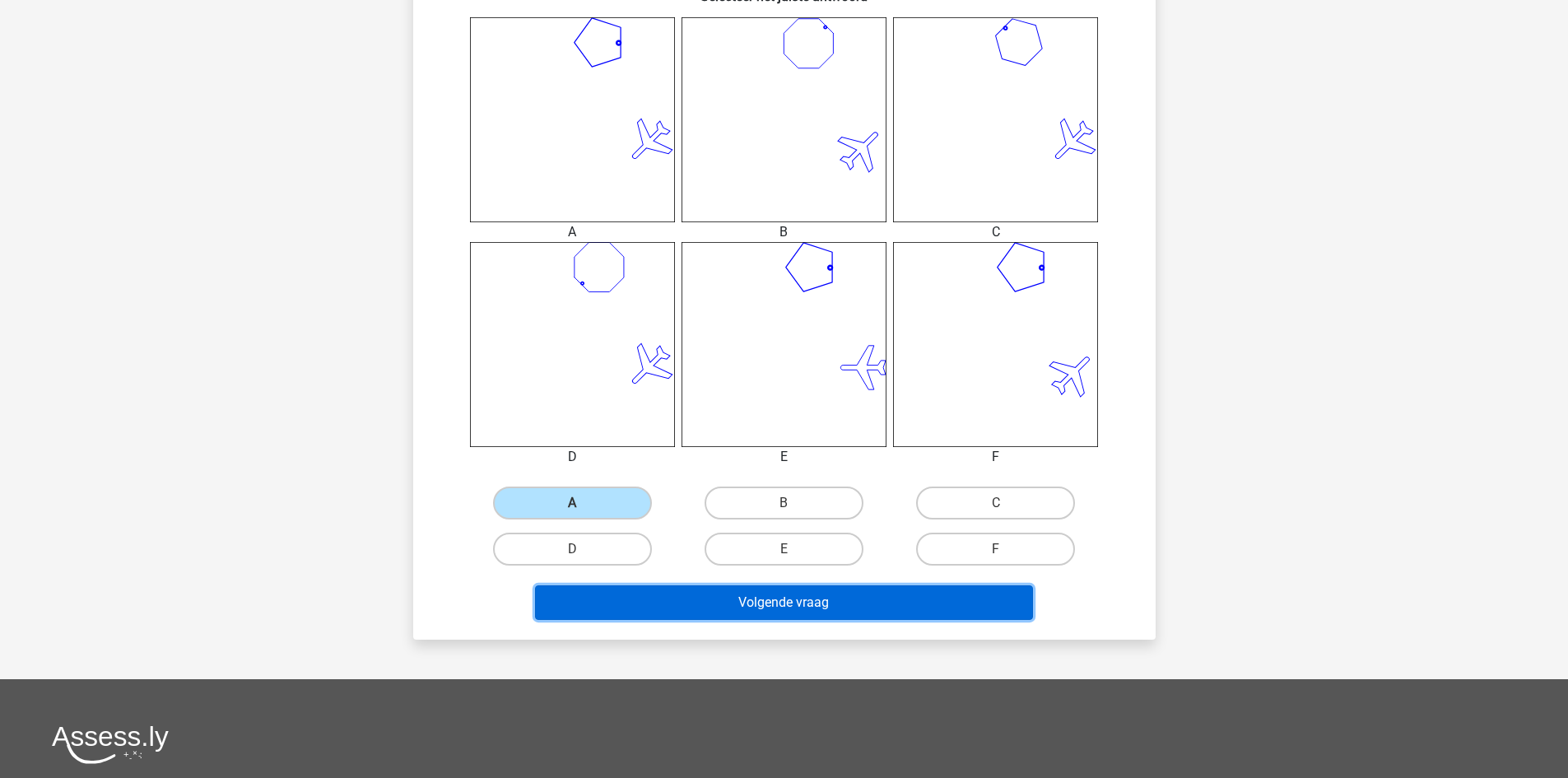
click at [785, 612] on button "Volgende vraag" at bounding box center [783, 602] width 498 height 35
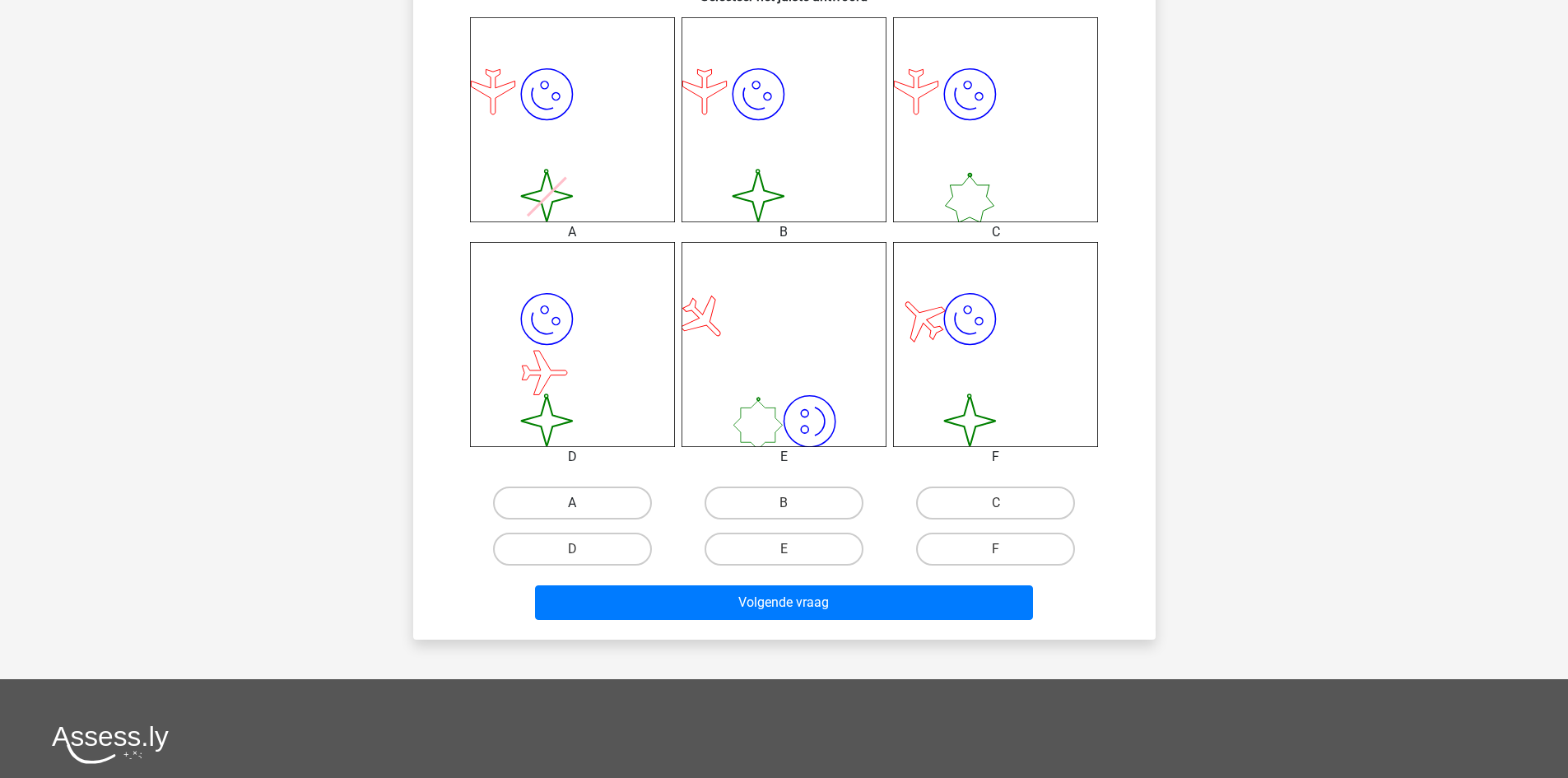
click at [585, 509] on label "A" at bounding box center [573, 503] width 159 height 33
click at [583, 509] on input "A" at bounding box center [577, 508] width 11 height 11
radio input "true"
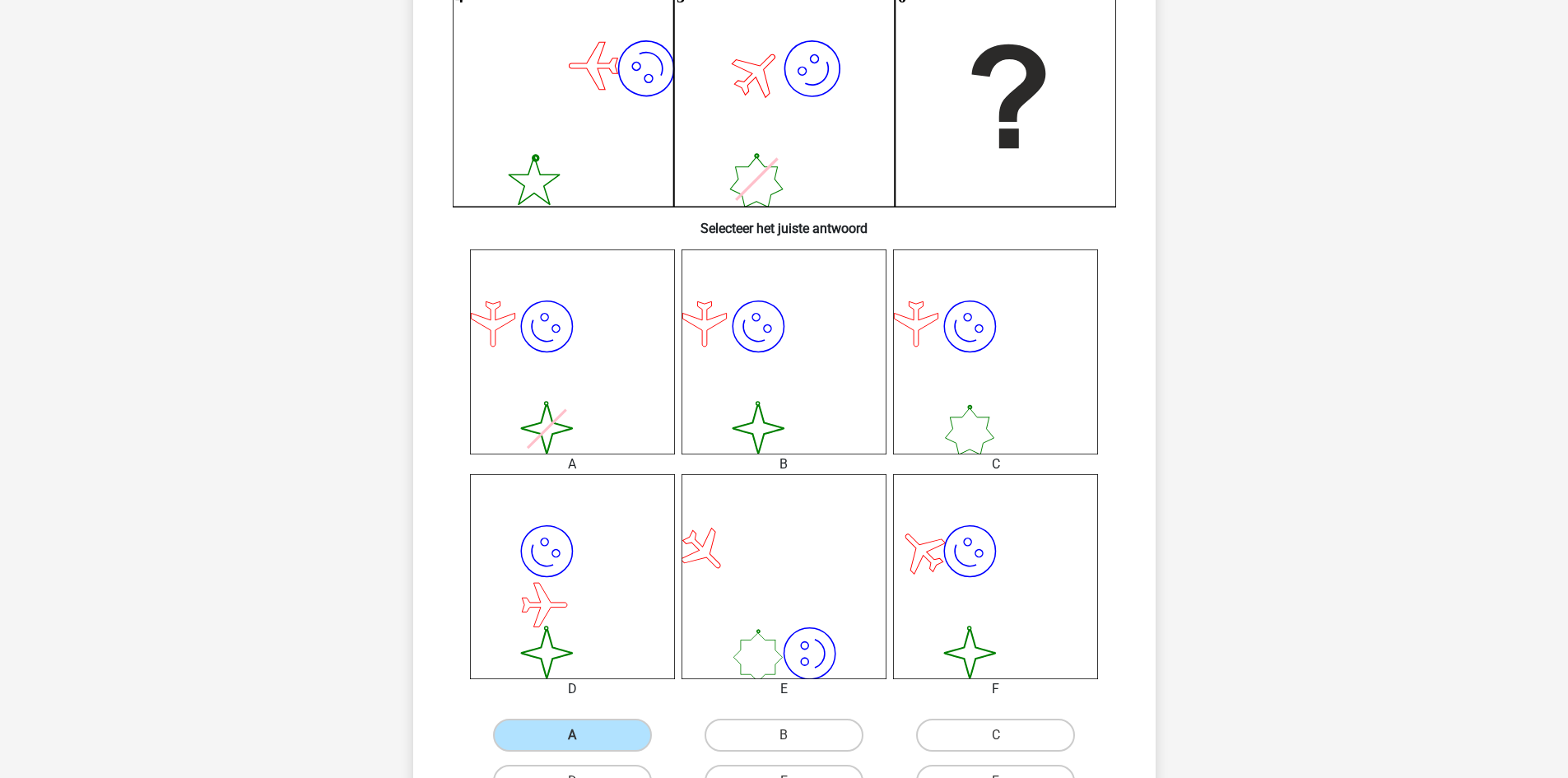
scroll to position [494, 0]
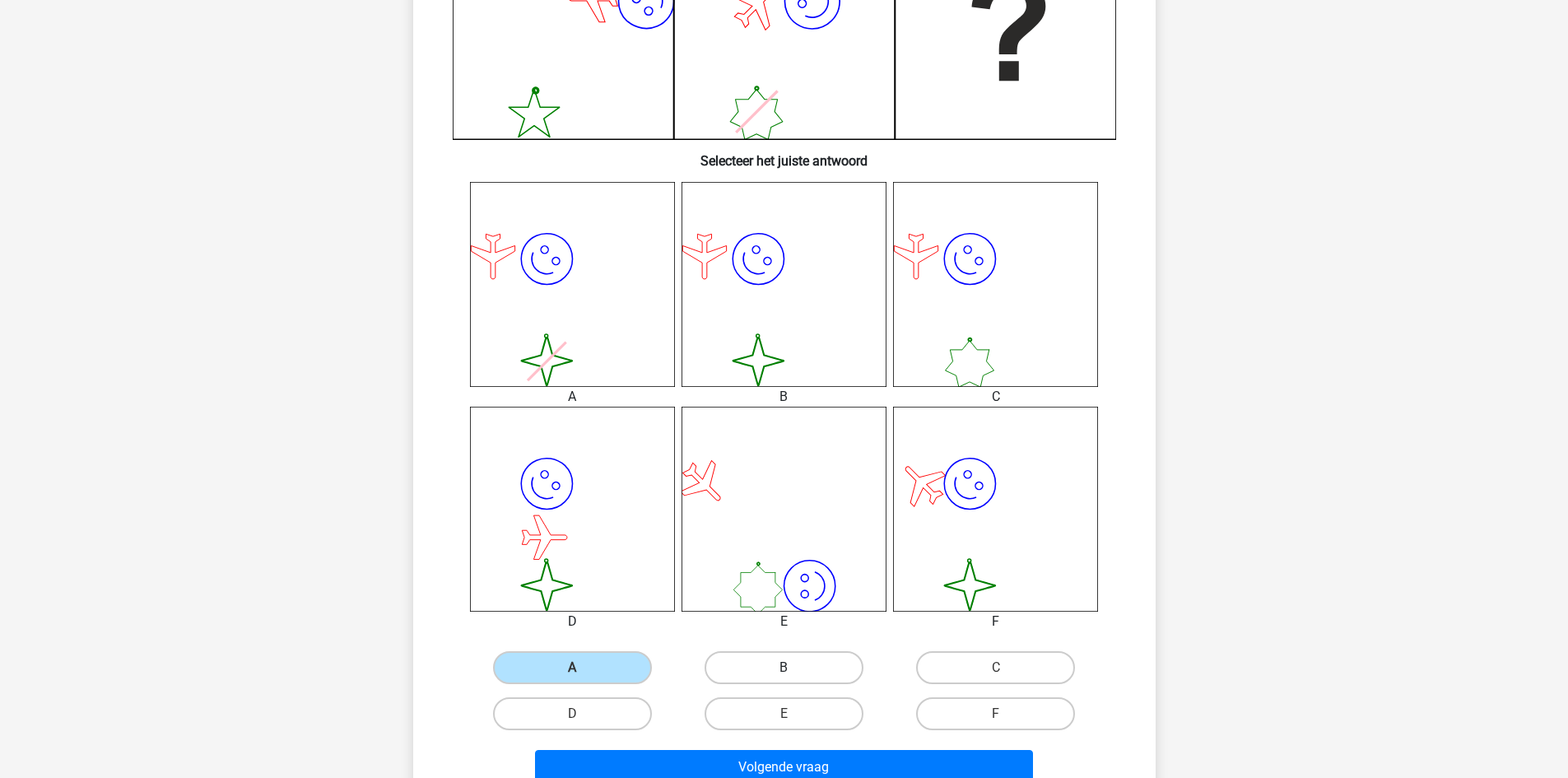
click at [832, 673] on label "B" at bounding box center [784, 667] width 159 height 33
click at [794, 673] on input "B" at bounding box center [789, 673] width 11 height 11
radio input "true"
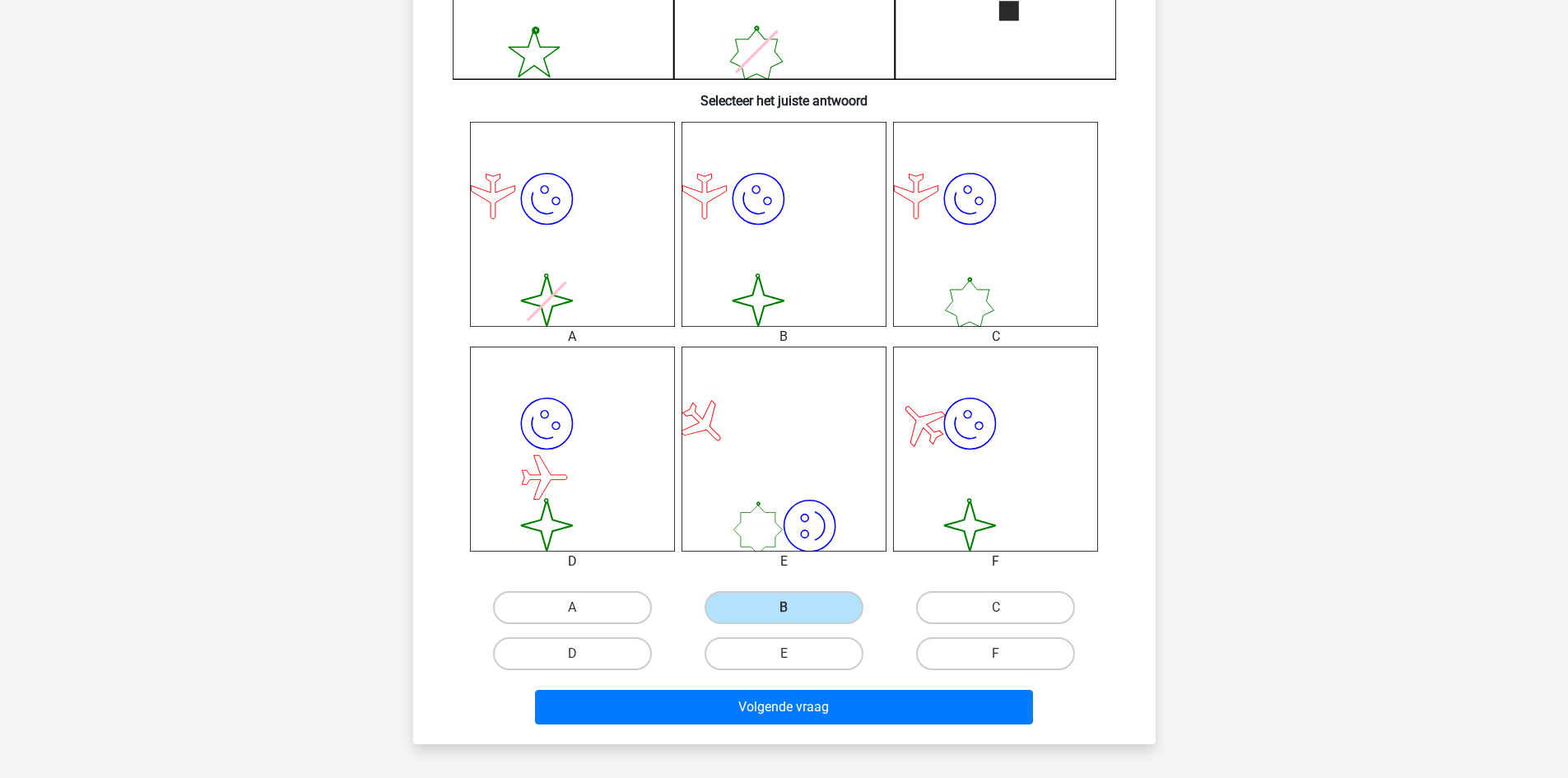
scroll to position [576, 0]
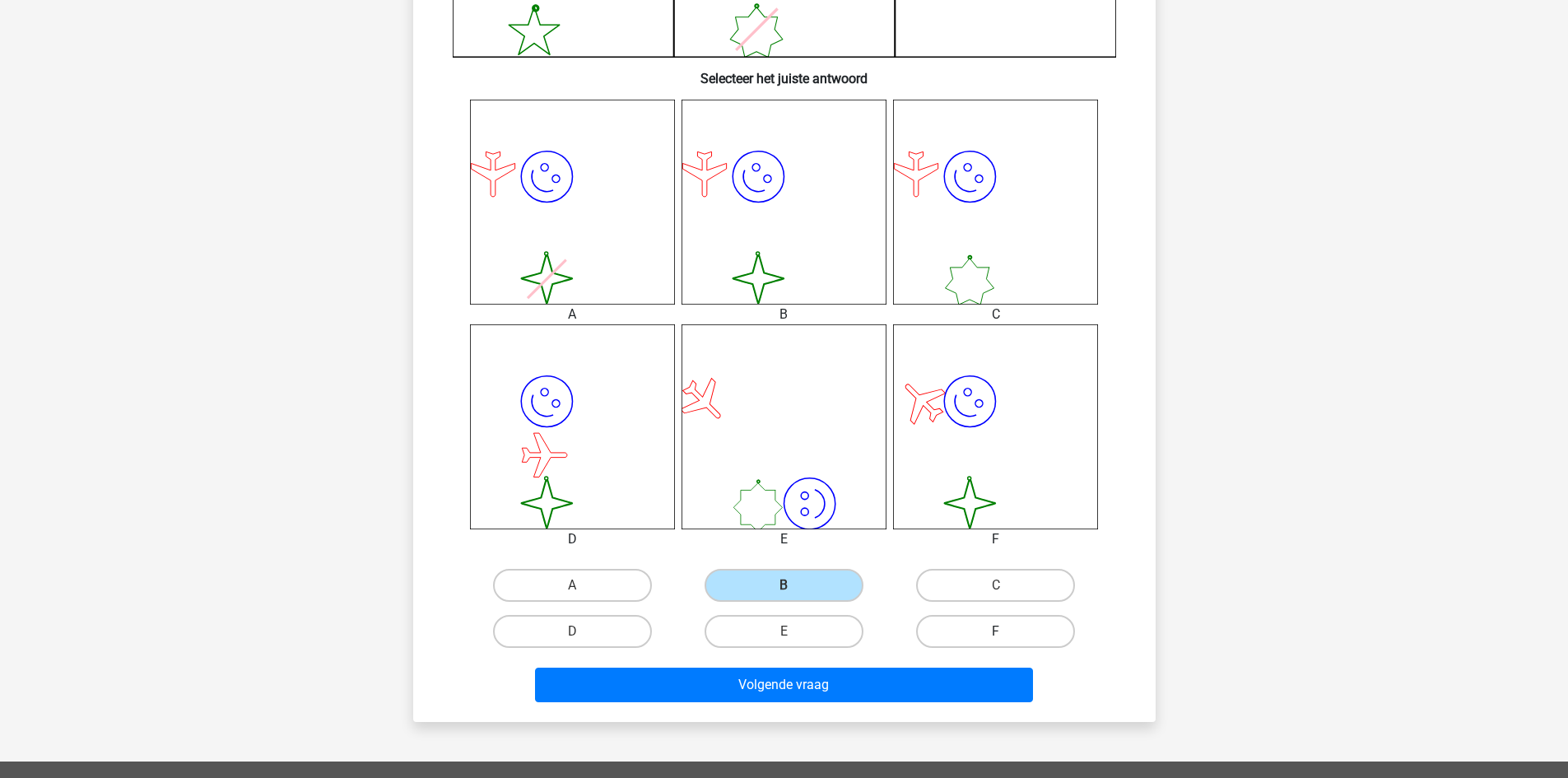
click at [975, 622] on label "F" at bounding box center [995, 632] width 159 height 33
click at [996, 632] on input "F" at bounding box center [1001, 637] width 11 height 11
radio input "true"
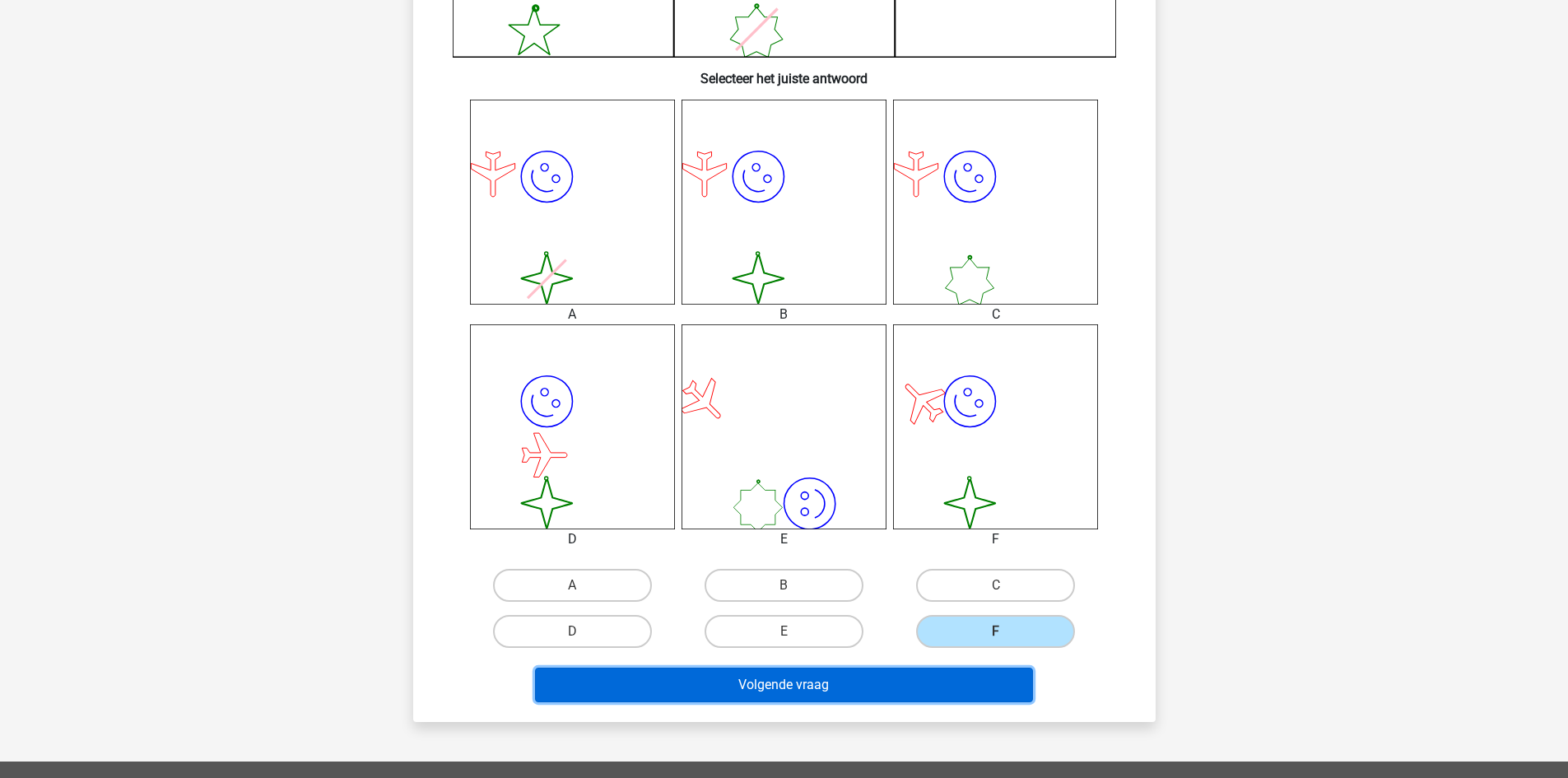
click at [936, 690] on button "Volgende vraag" at bounding box center [783, 685] width 498 height 35
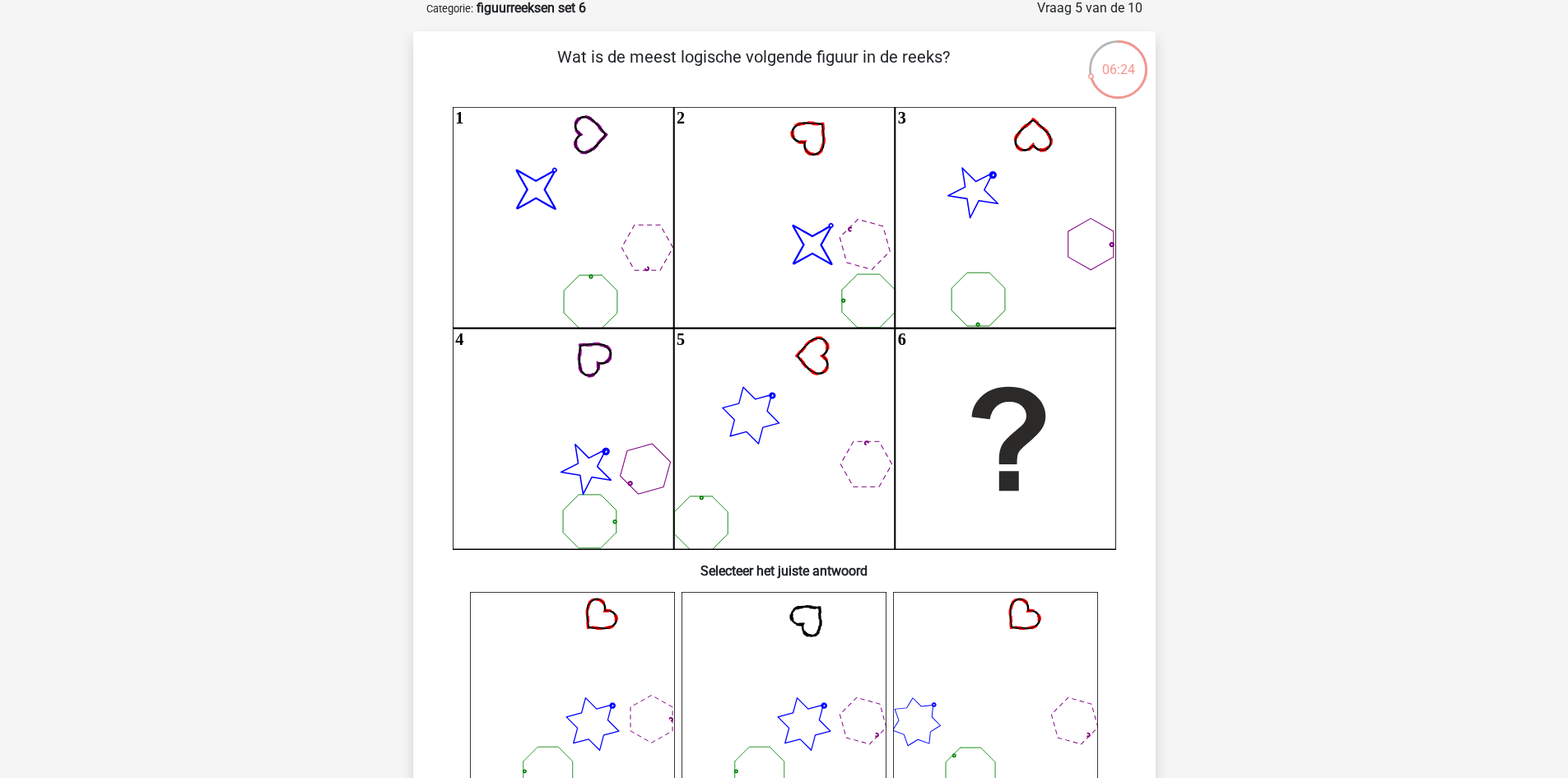
scroll to position [82, 0]
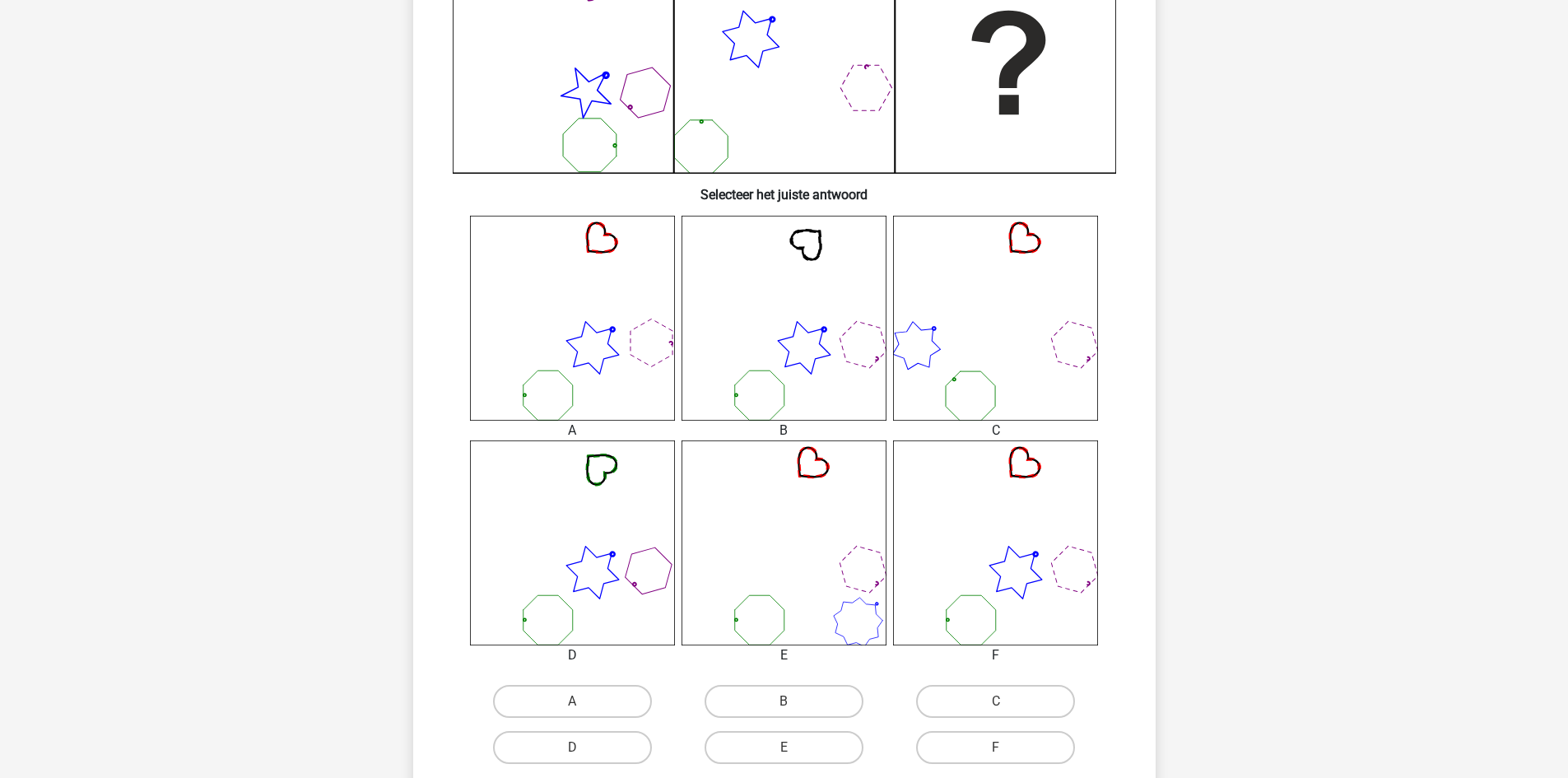
scroll to position [494, 0]
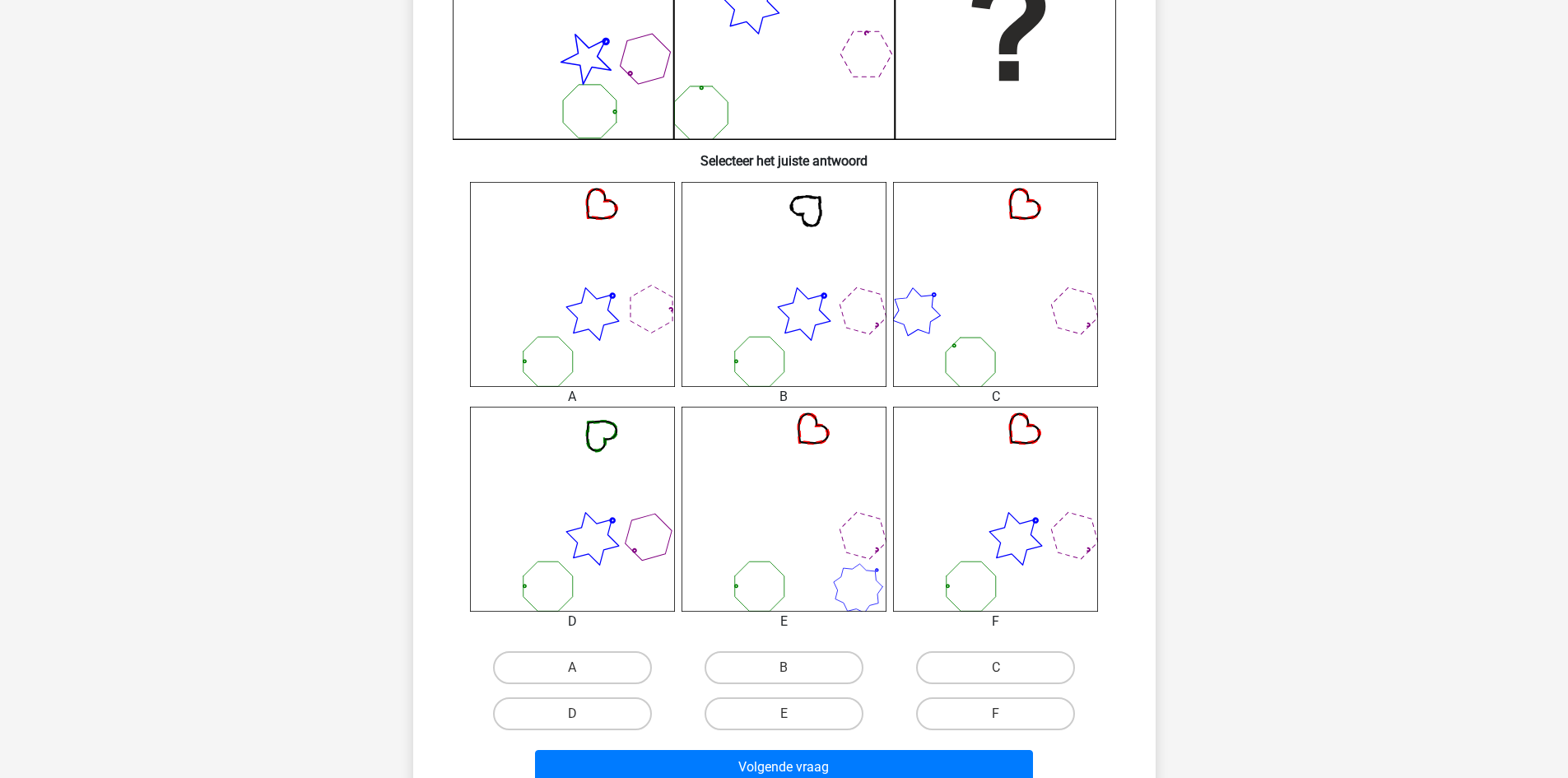
click at [593, 690] on div "A" at bounding box center [572, 667] width 211 height 46
click at [592, 671] on label "A" at bounding box center [573, 667] width 159 height 33
click at [583, 671] on input "A" at bounding box center [577, 673] width 11 height 11
radio input "true"
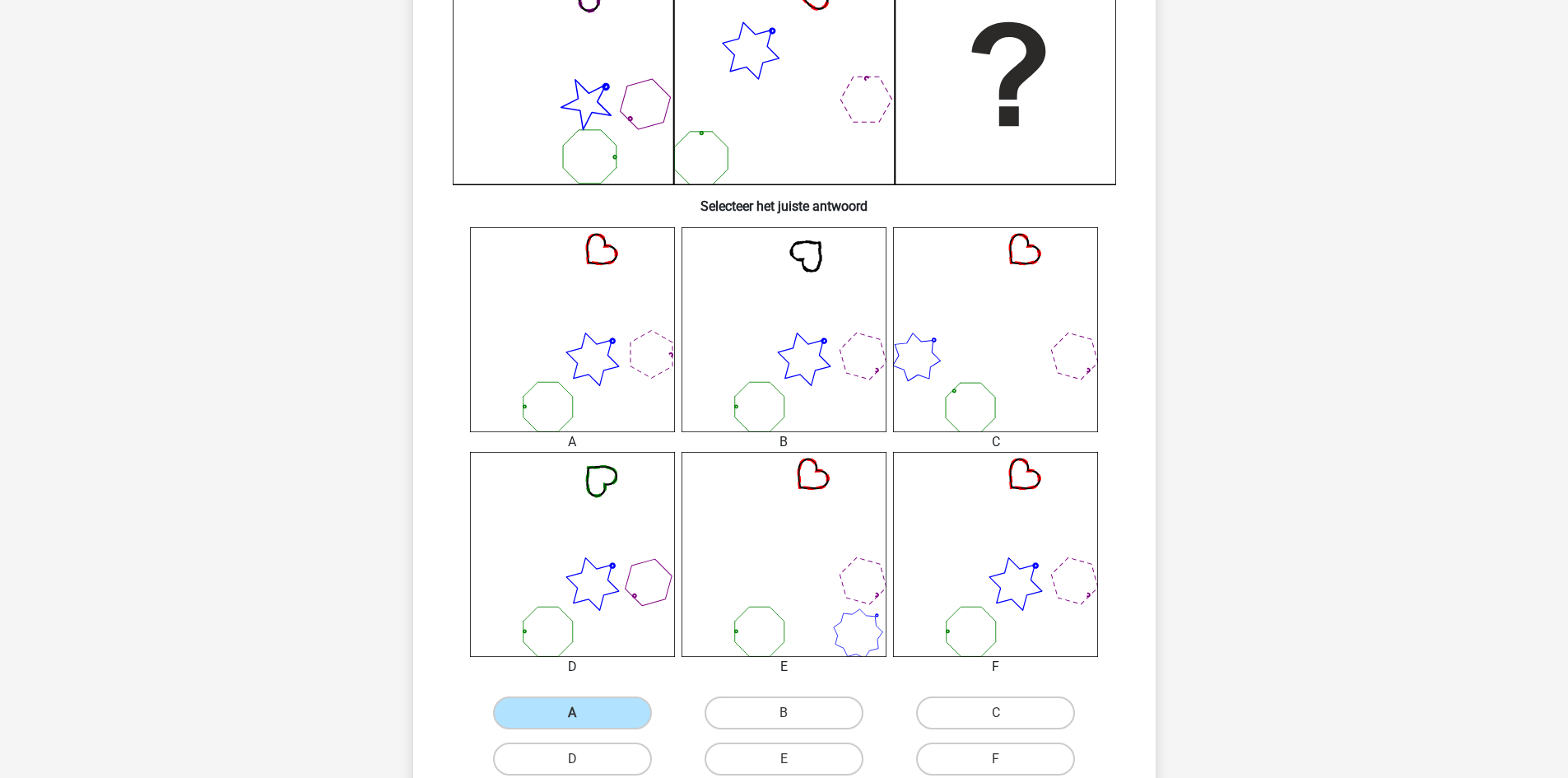
scroll to position [576, 0]
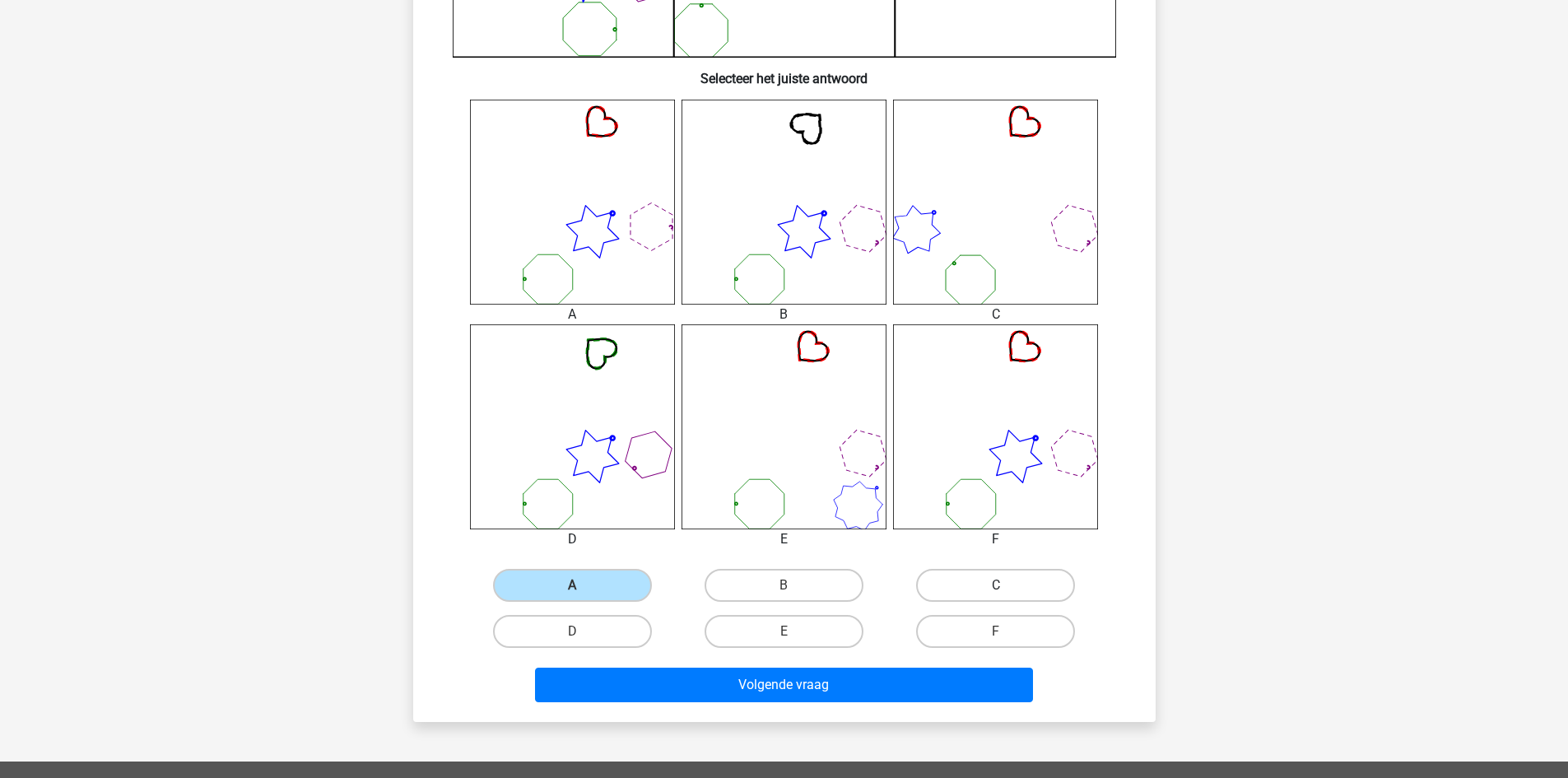
click at [987, 580] on label "C" at bounding box center [995, 585] width 159 height 33
click at [996, 585] on input "C" at bounding box center [1001, 591] width 11 height 11
radio input "true"
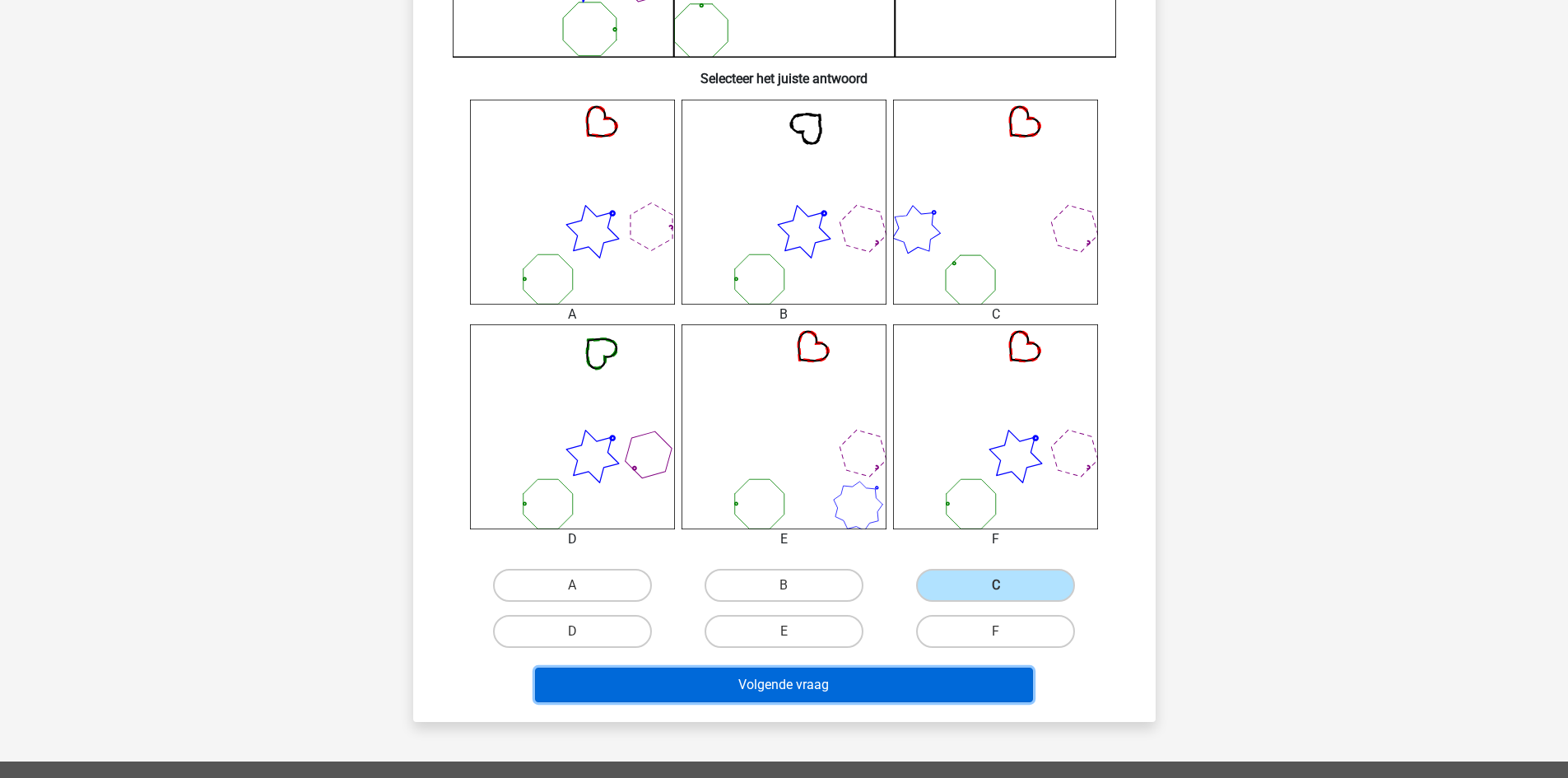
click at [904, 672] on button "Volgende vraag" at bounding box center [783, 685] width 498 height 35
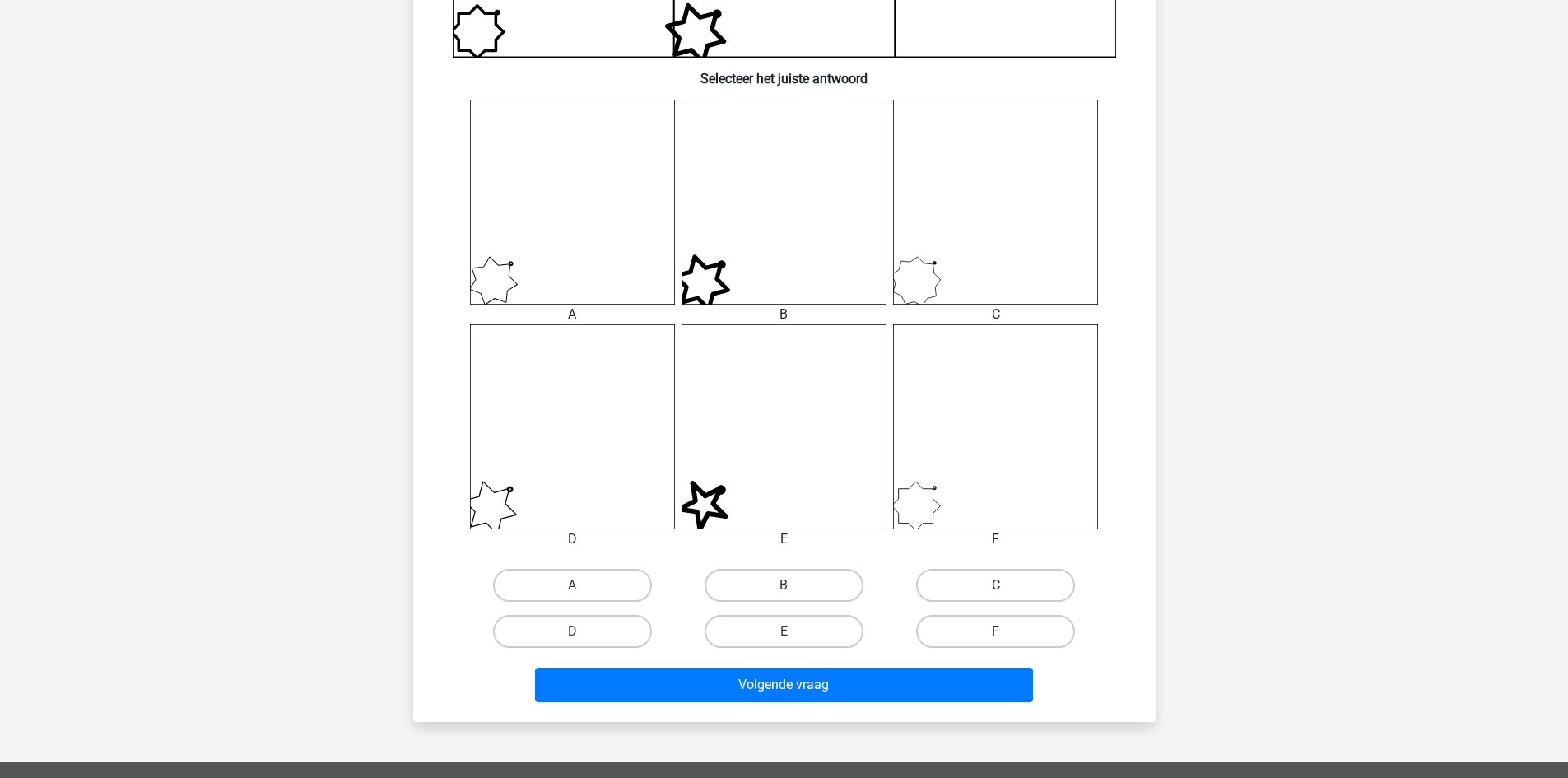
click at [980, 586] on label "C" at bounding box center [995, 585] width 159 height 33
click at [996, 586] on input "C" at bounding box center [1001, 591] width 11 height 11
radio input "true"
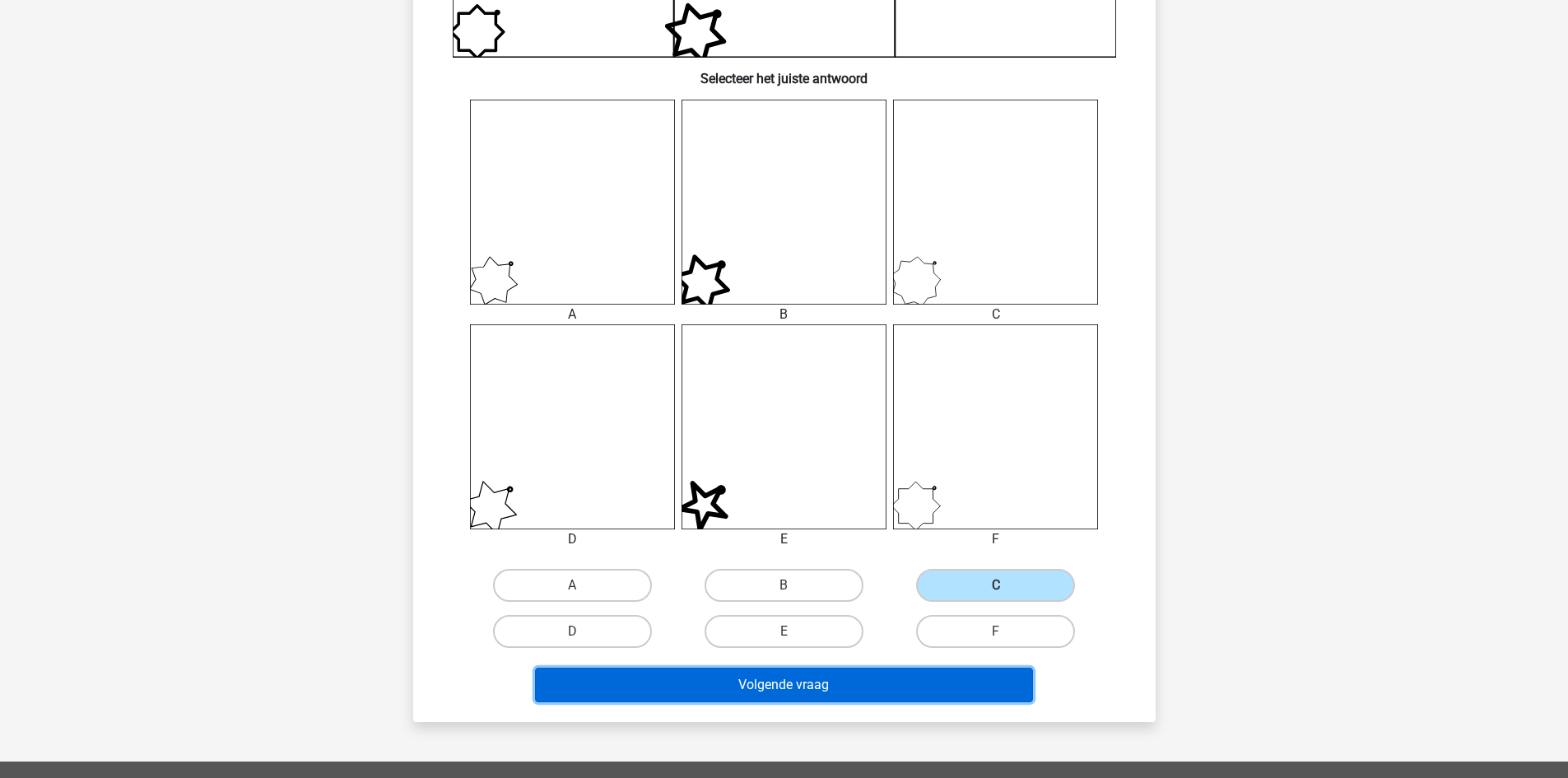
click at [925, 674] on button "Volgende vraag" at bounding box center [783, 685] width 498 height 35
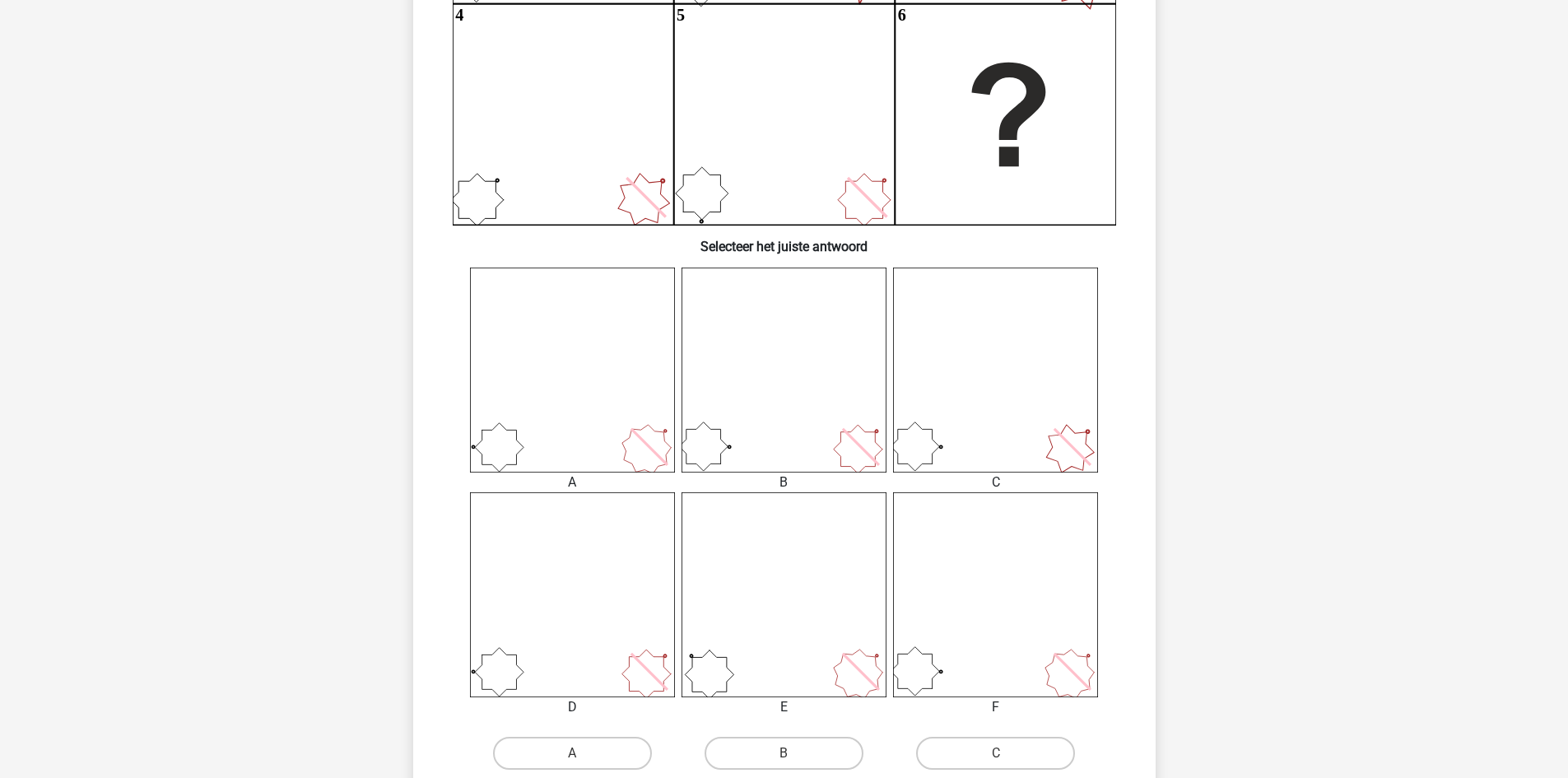
scroll to position [494, 0]
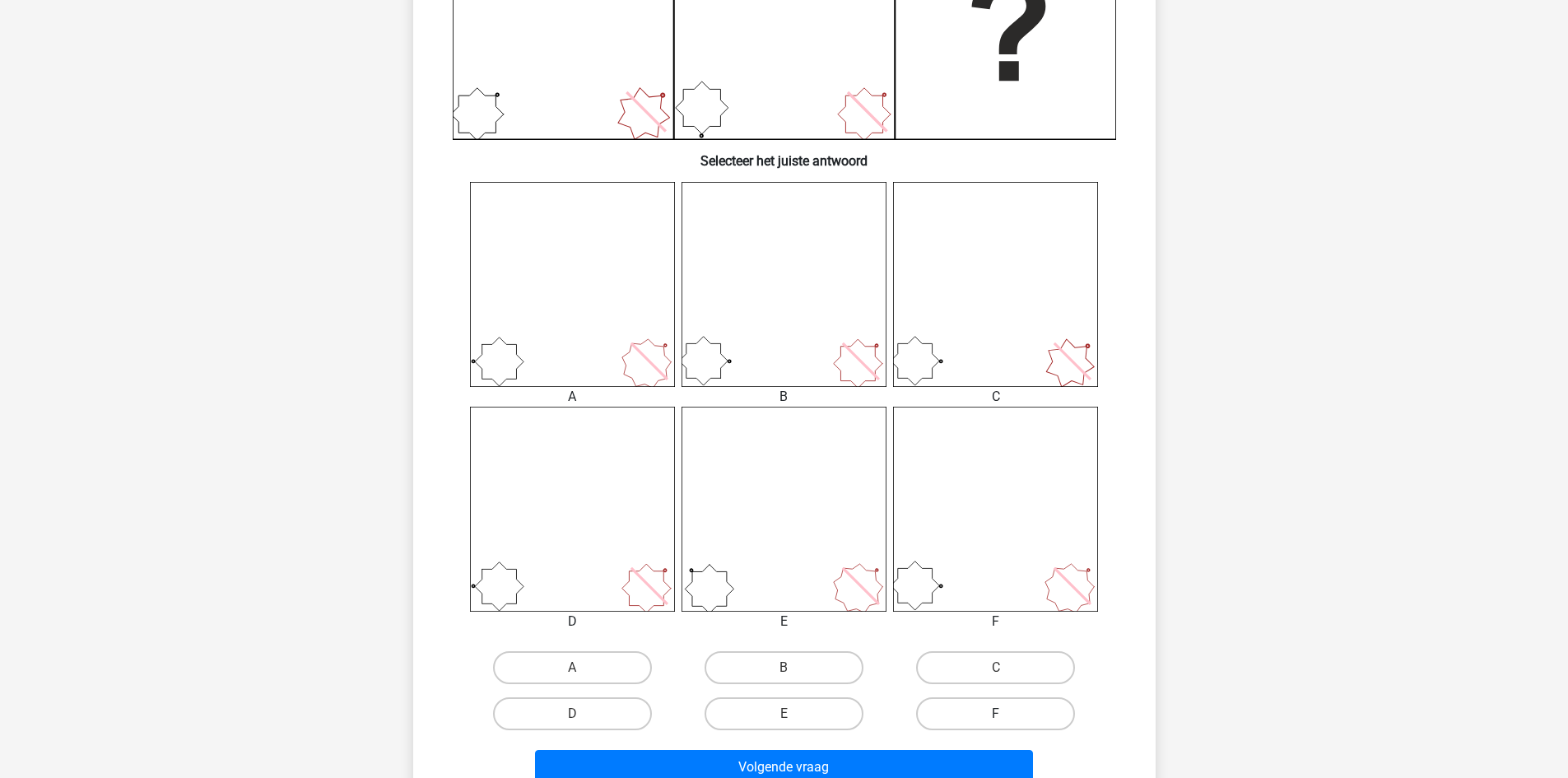
click at [1012, 718] on label "F" at bounding box center [995, 714] width 159 height 33
click at [1007, 718] on input "F" at bounding box center [1001, 719] width 11 height 11
radio input "true"
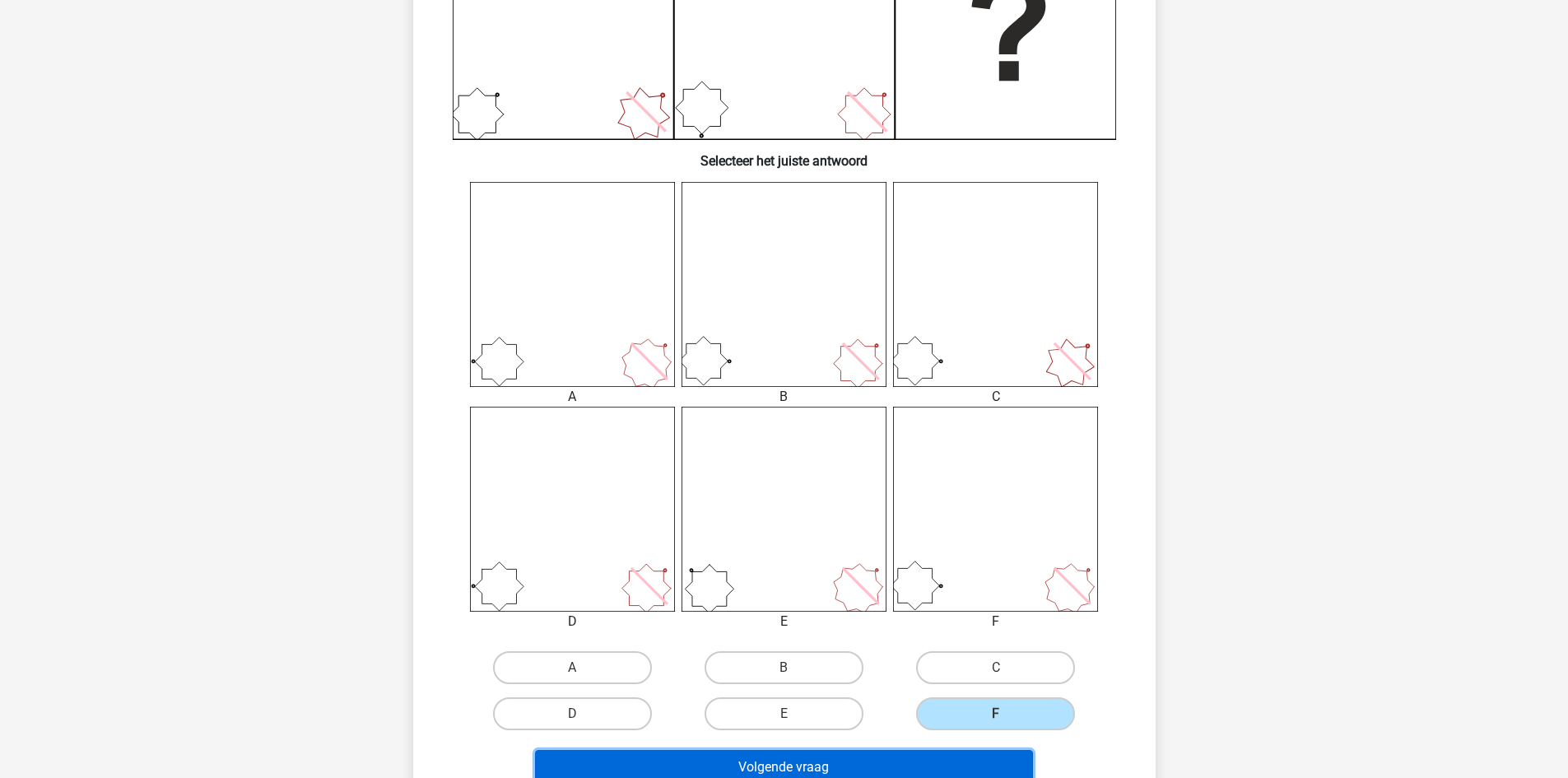
click at [884, 762] on button "Volgende vraag" at bounding box center [783, 768] width 498 height 35
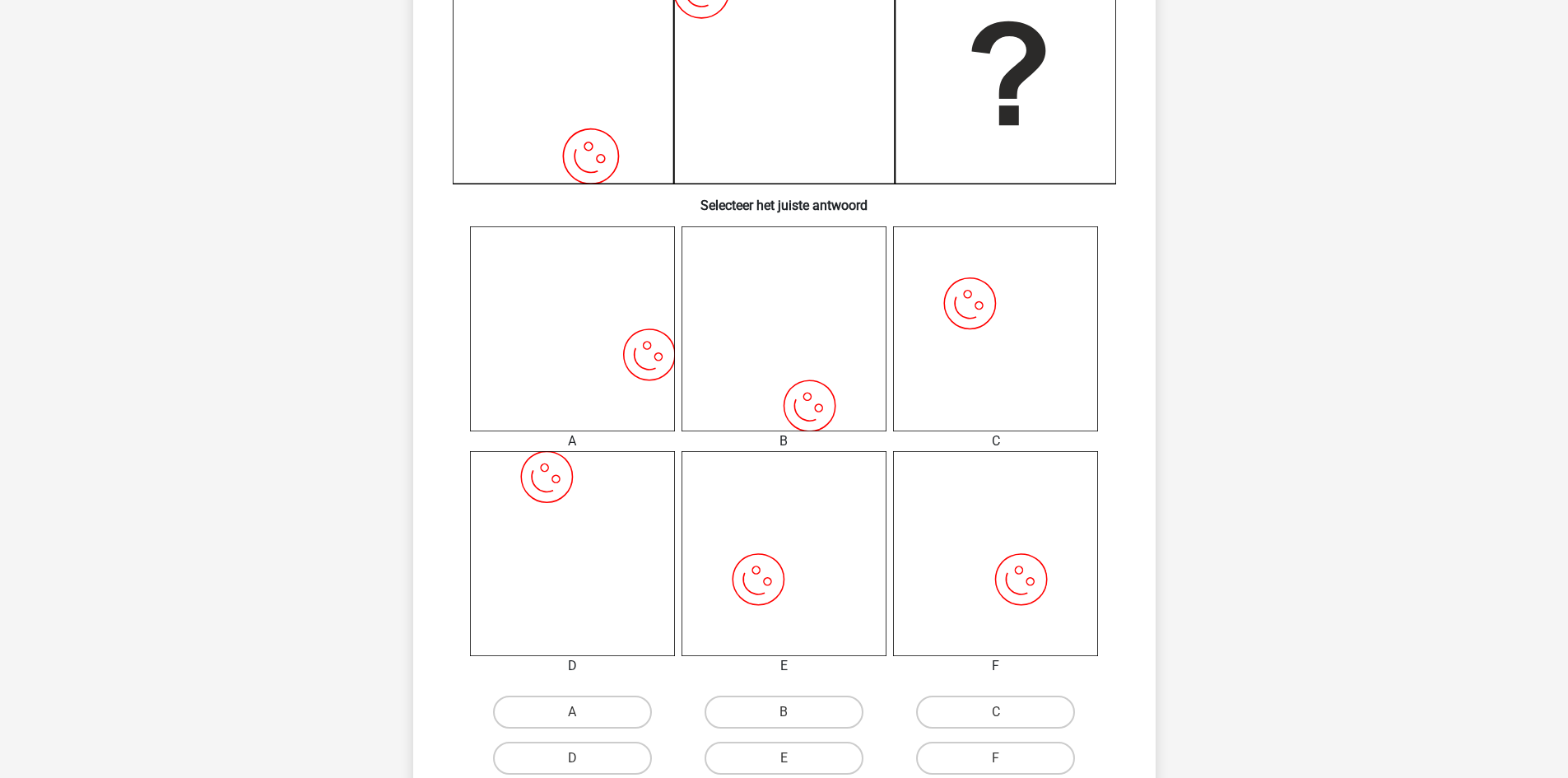
scroll to position [576, 0]
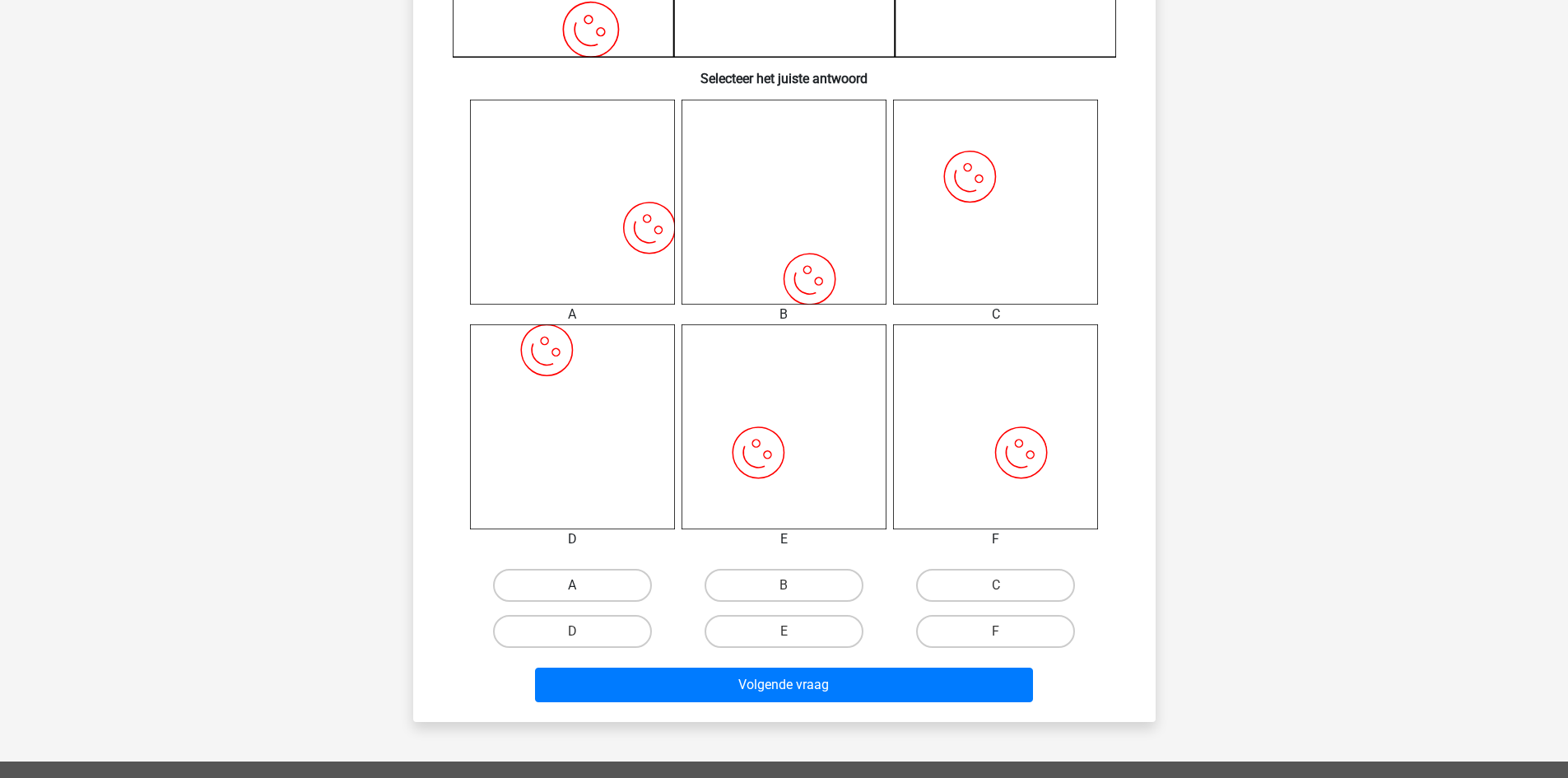
click at [609, 597] on label "A" at bounding box center [573, 585] width 159 height 33
click at [583, 596] on input "A" at bounding box center [577, 591] width 11 height 11
radio input "true"
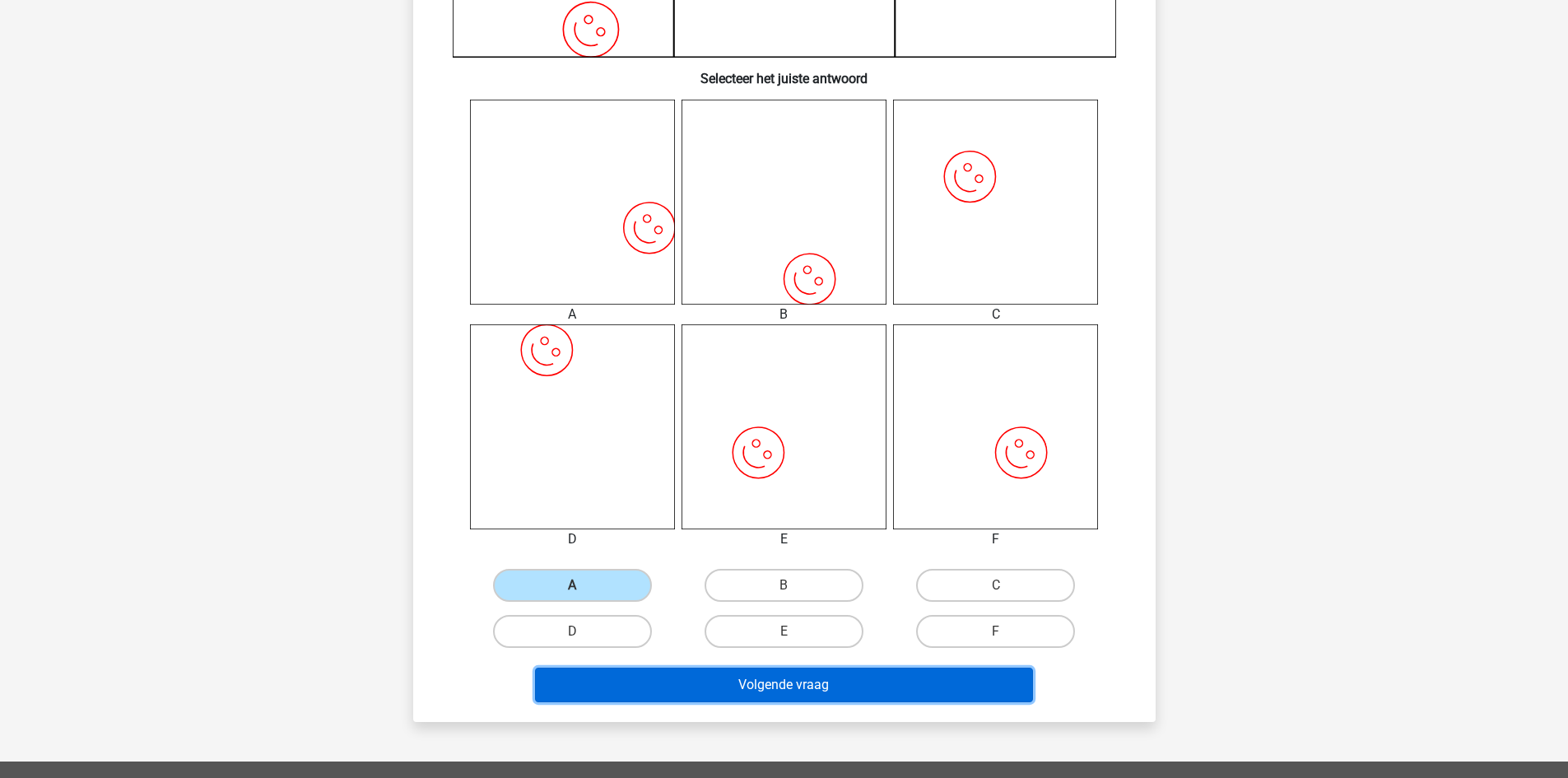
click at [791, 690] on button "Volgende vraag" at bounding box center [783, 685] width 498 height 35
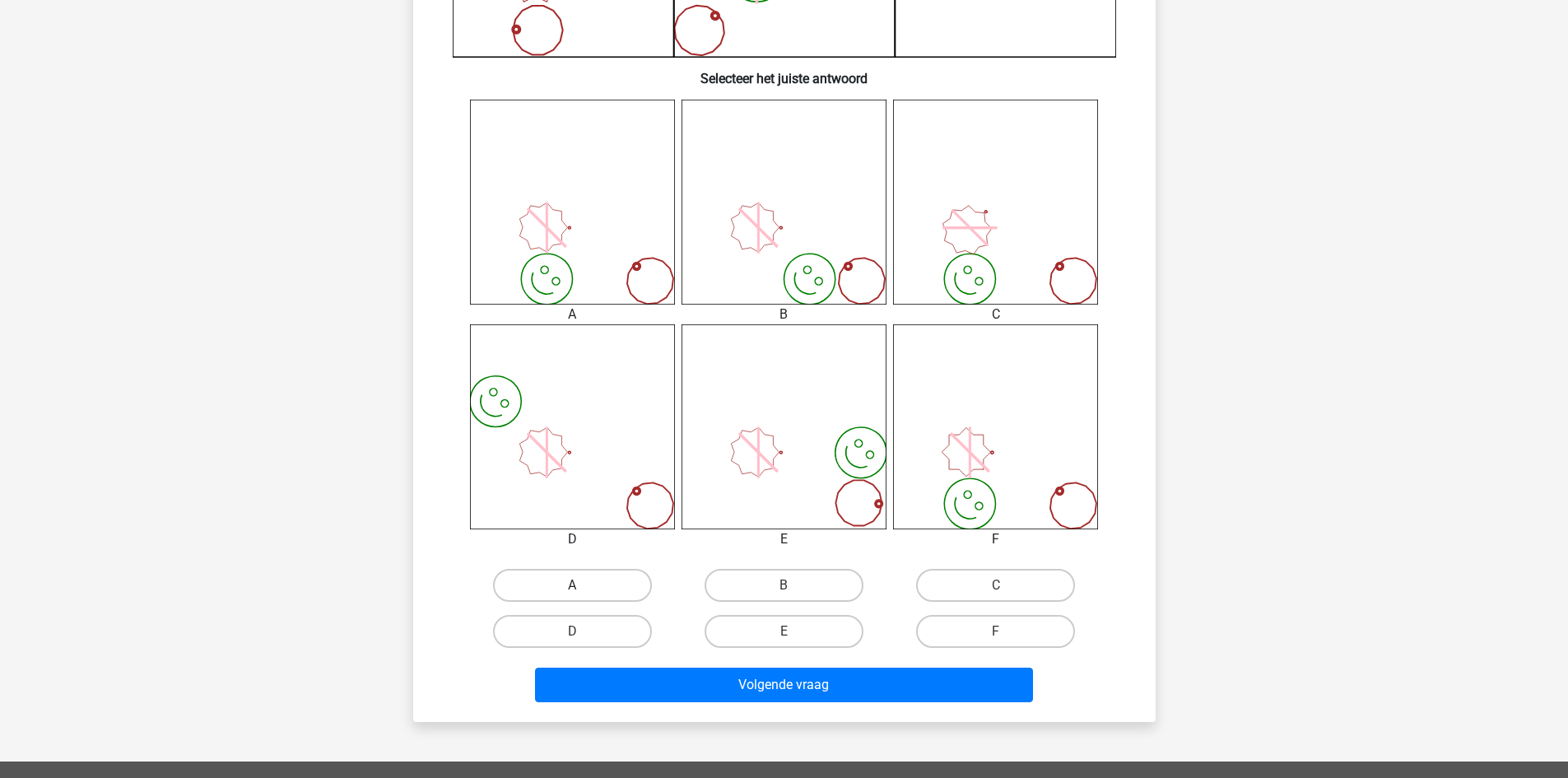
click at [599, 583] on label "A" at bounding box center [573, 585] width 159 height 33
click at [583, 585] on input "A" at bounding box center [577, 591] width 11 height 11
radio input "true"
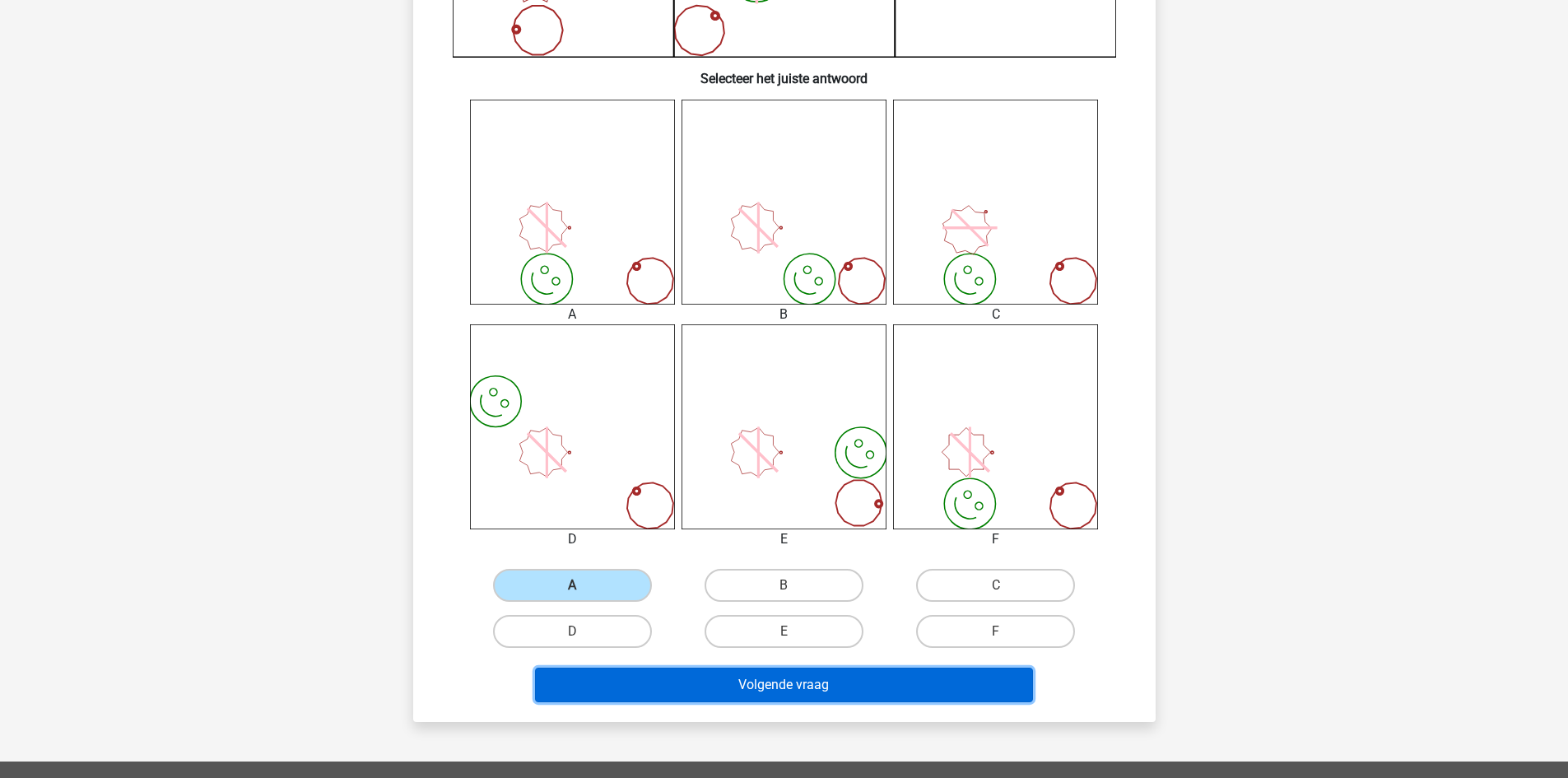
click at [716, 676] on button "Volgende vraag" at bounding box center [783, 685] width 498 height 35
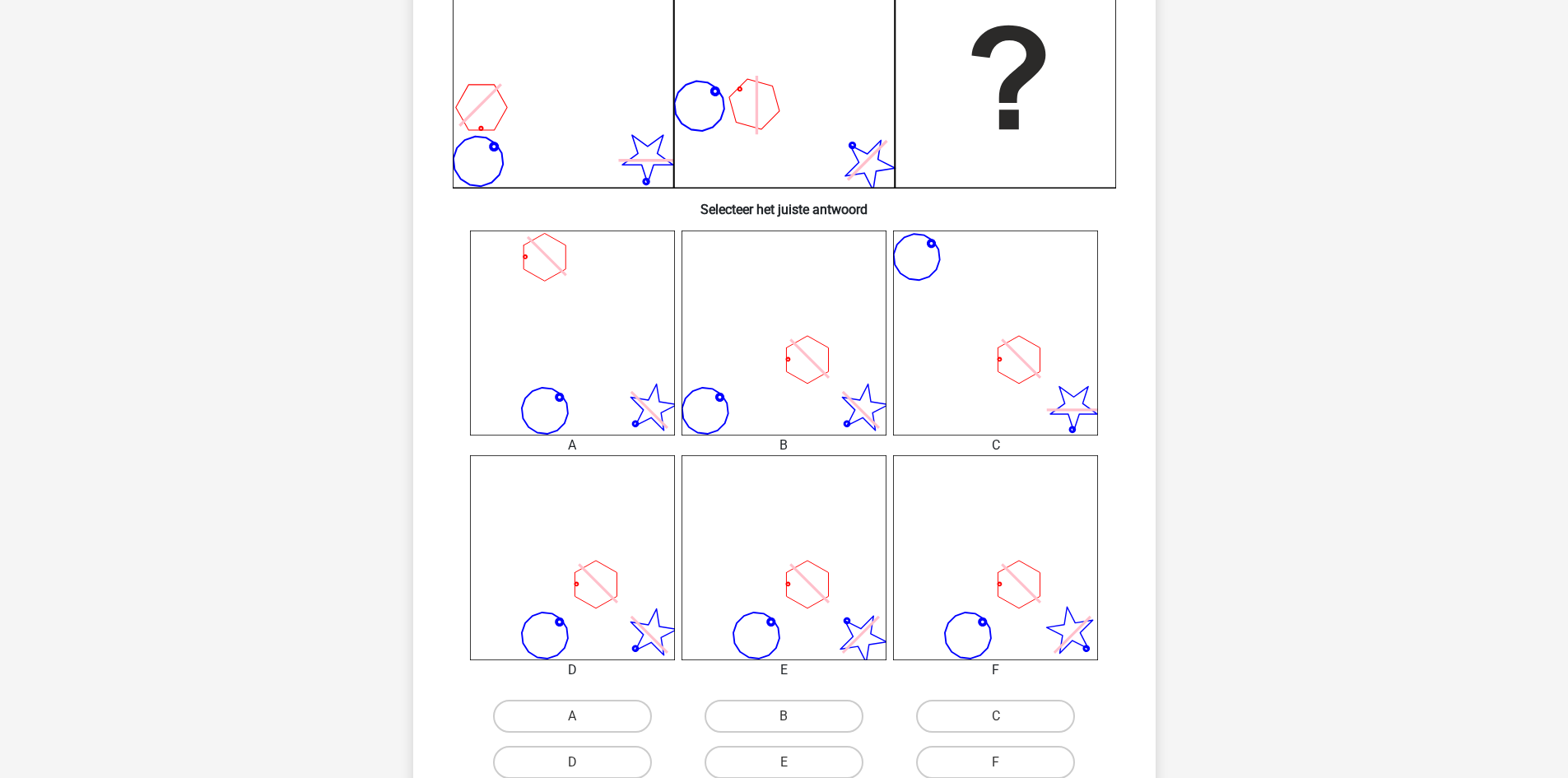
scroll to position [494, 0]
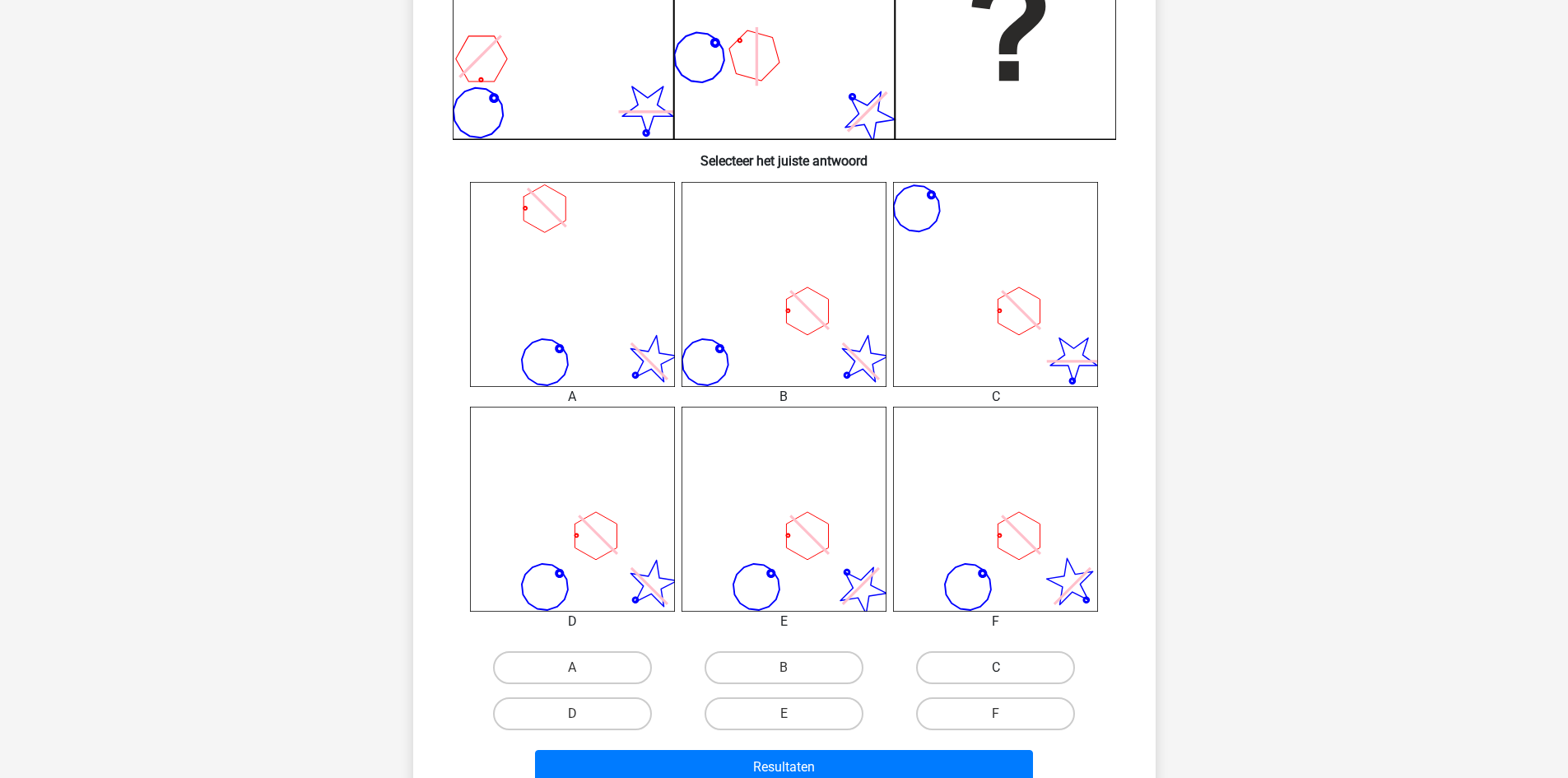
click at [991, 662] on label "C" at bounding box center [995, 667] width 159 height 33
click at [996, 667] on input "C" at bounding box center [1001, 673] width 11 height 11
radio input "true"
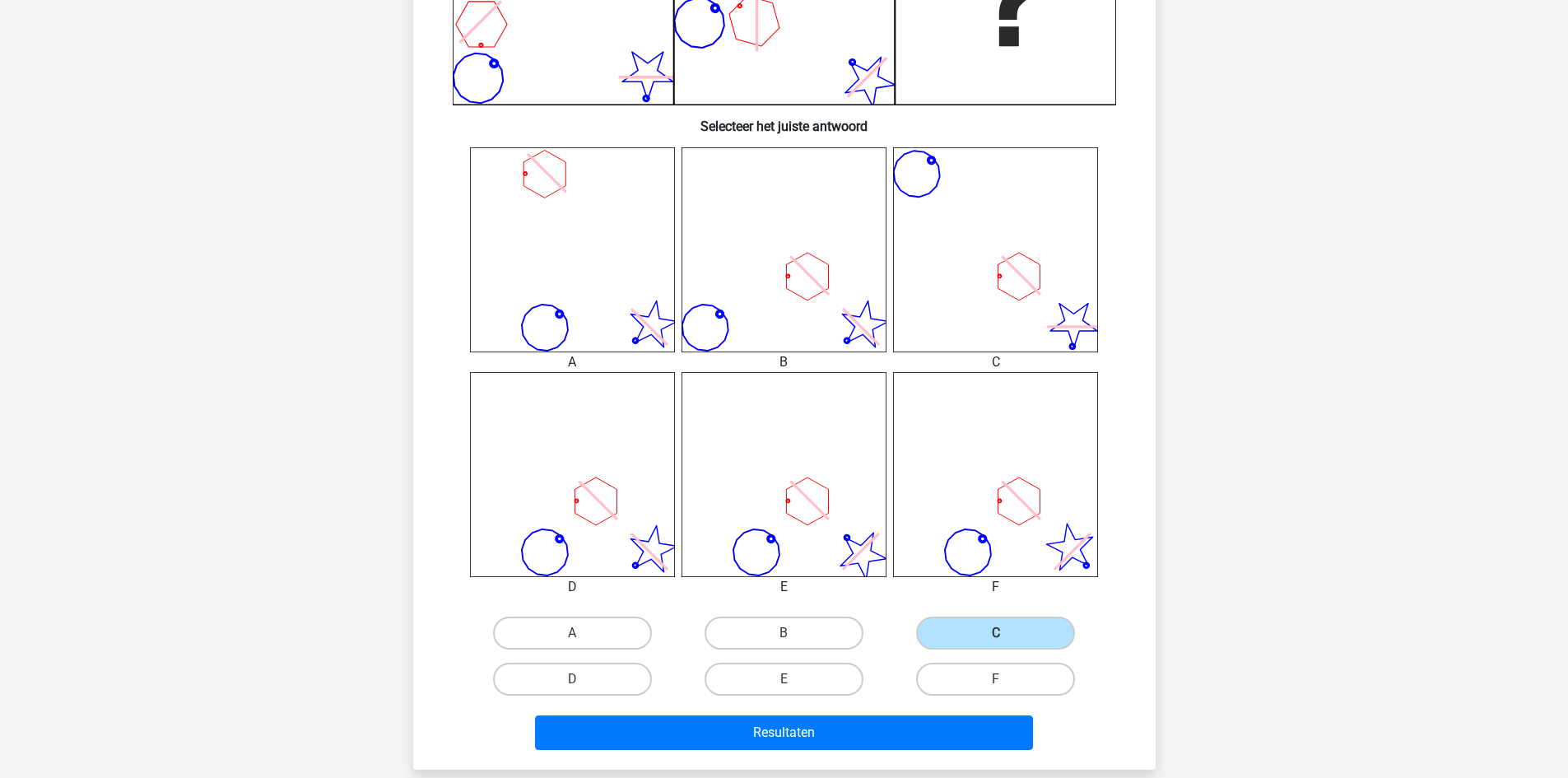
scroll to position [576, 0]
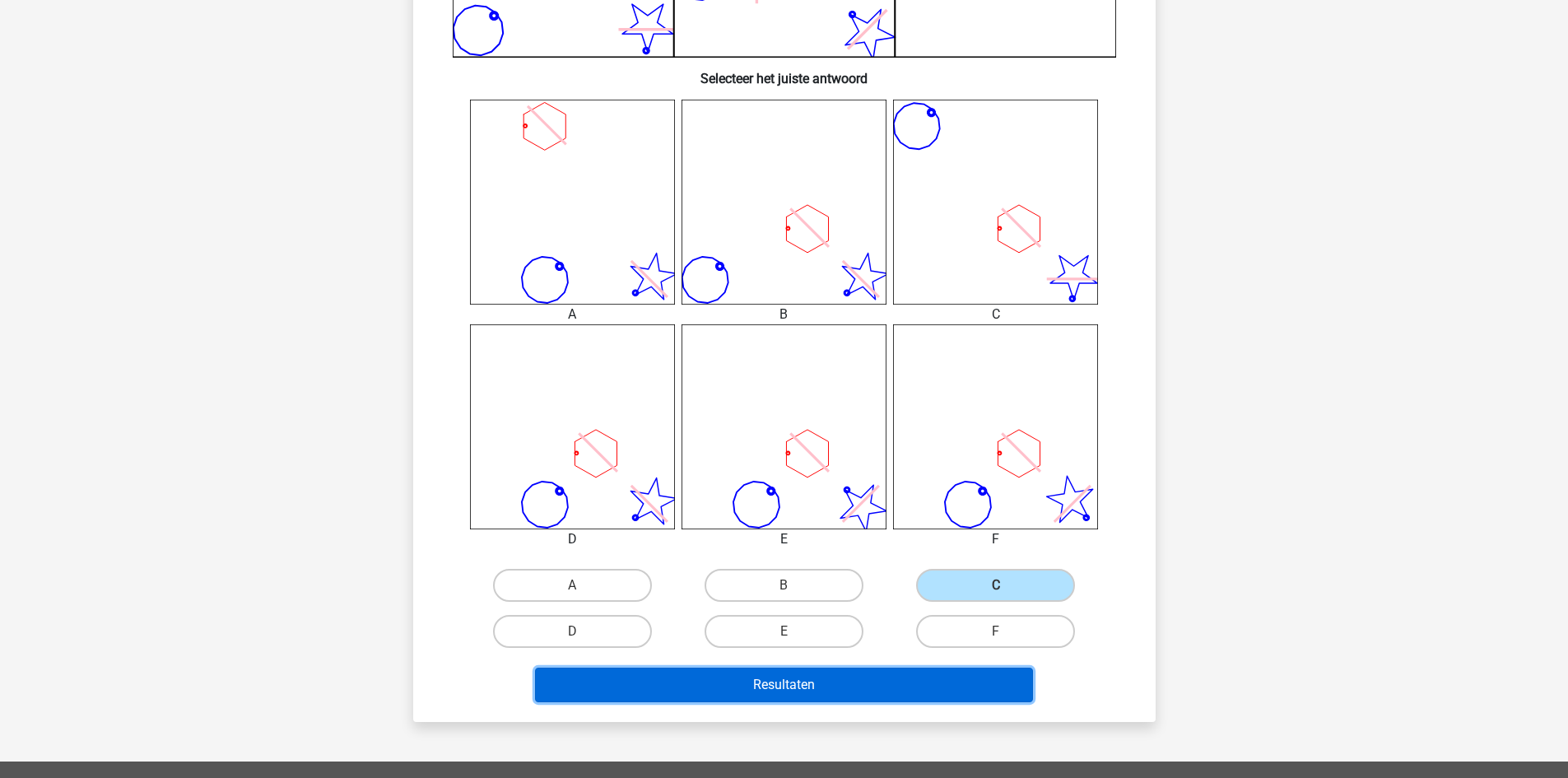
click at [819, 697] on button "Resultaten" at bounding box center [783, 685] width 498 height 35
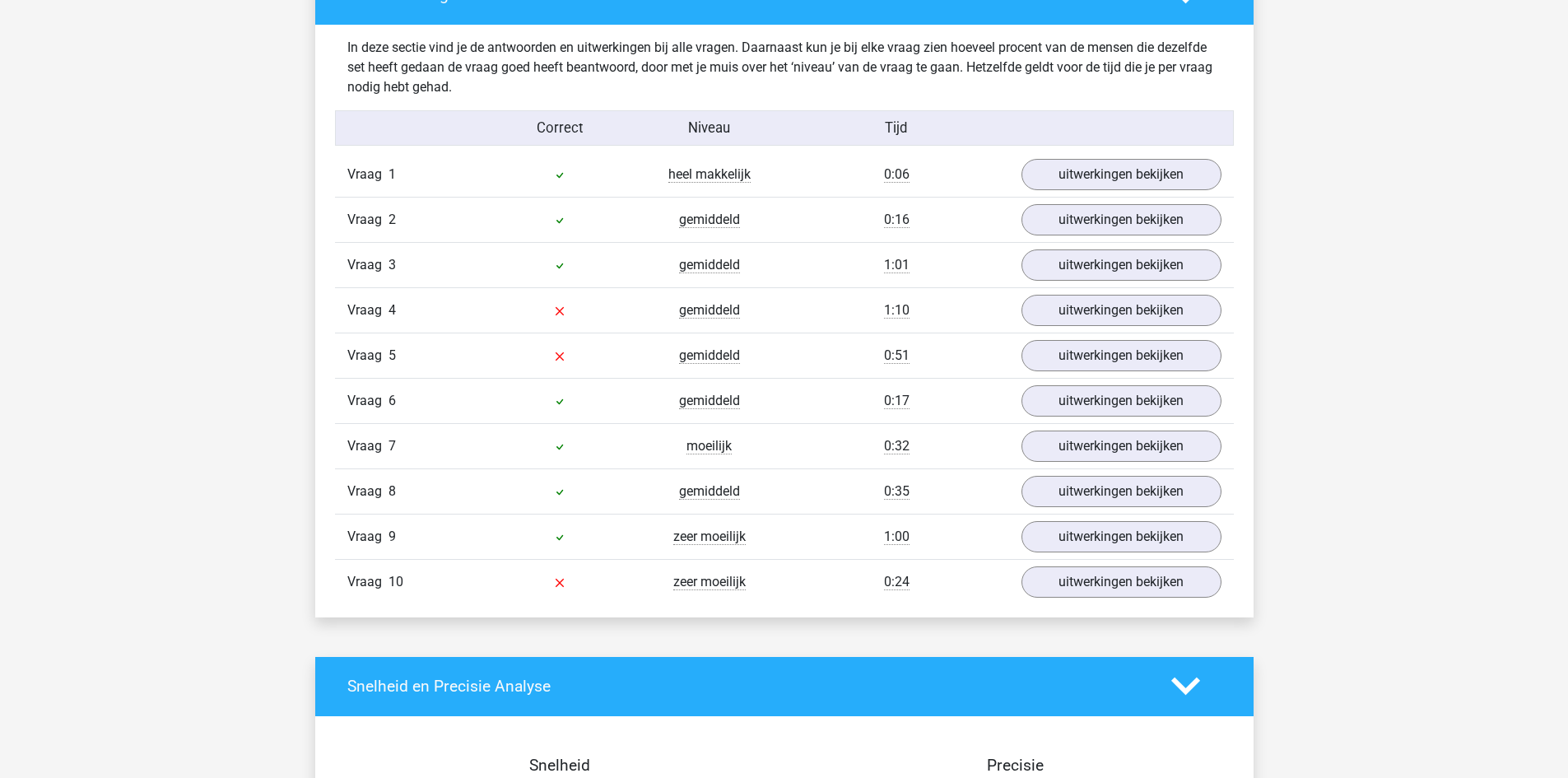
scroll to position [988, 0]
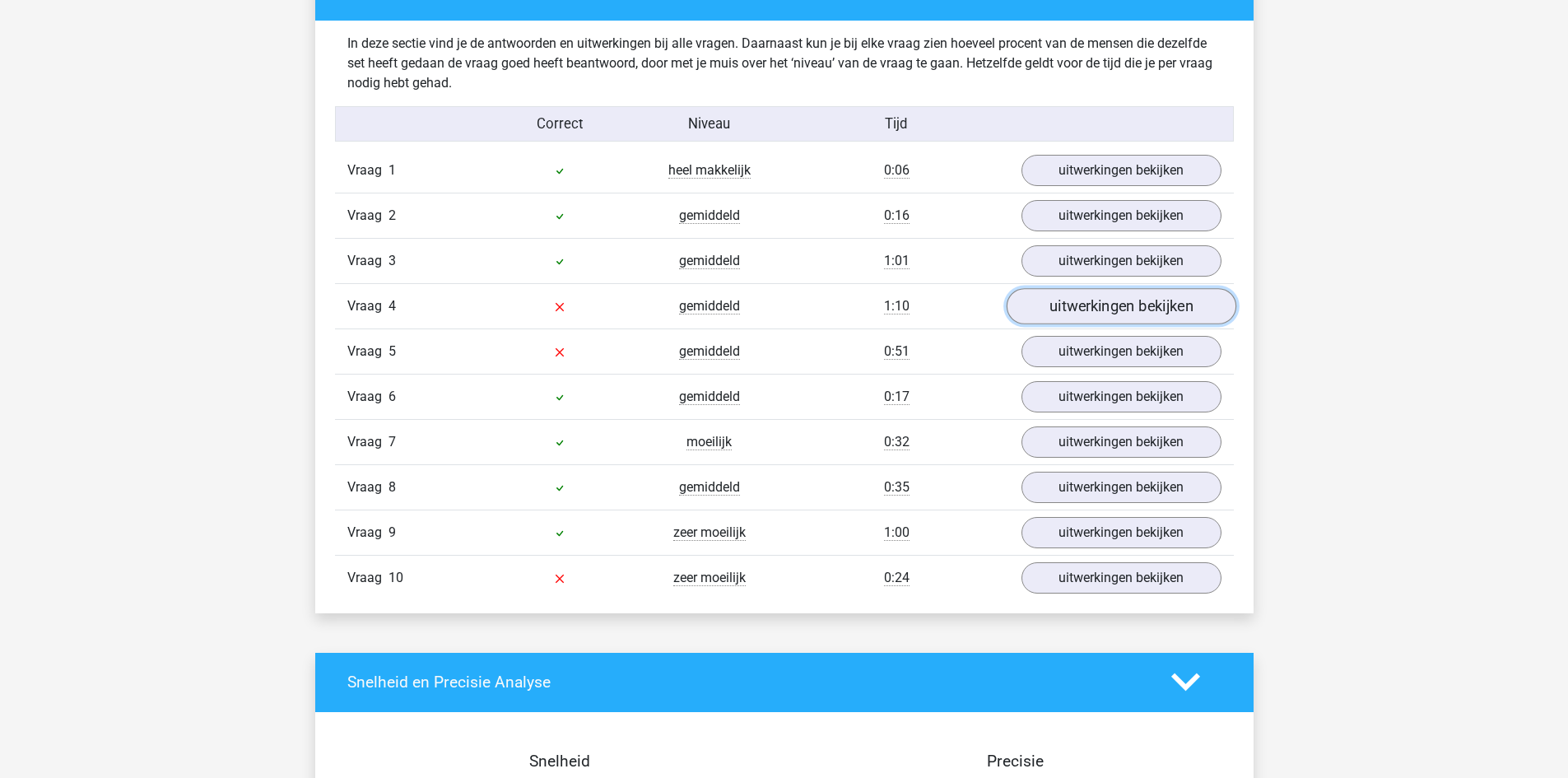
click at [1076, 298] on link "uitwerkingen bekijken" at bounding box center [1120, 306] width 229 height 37
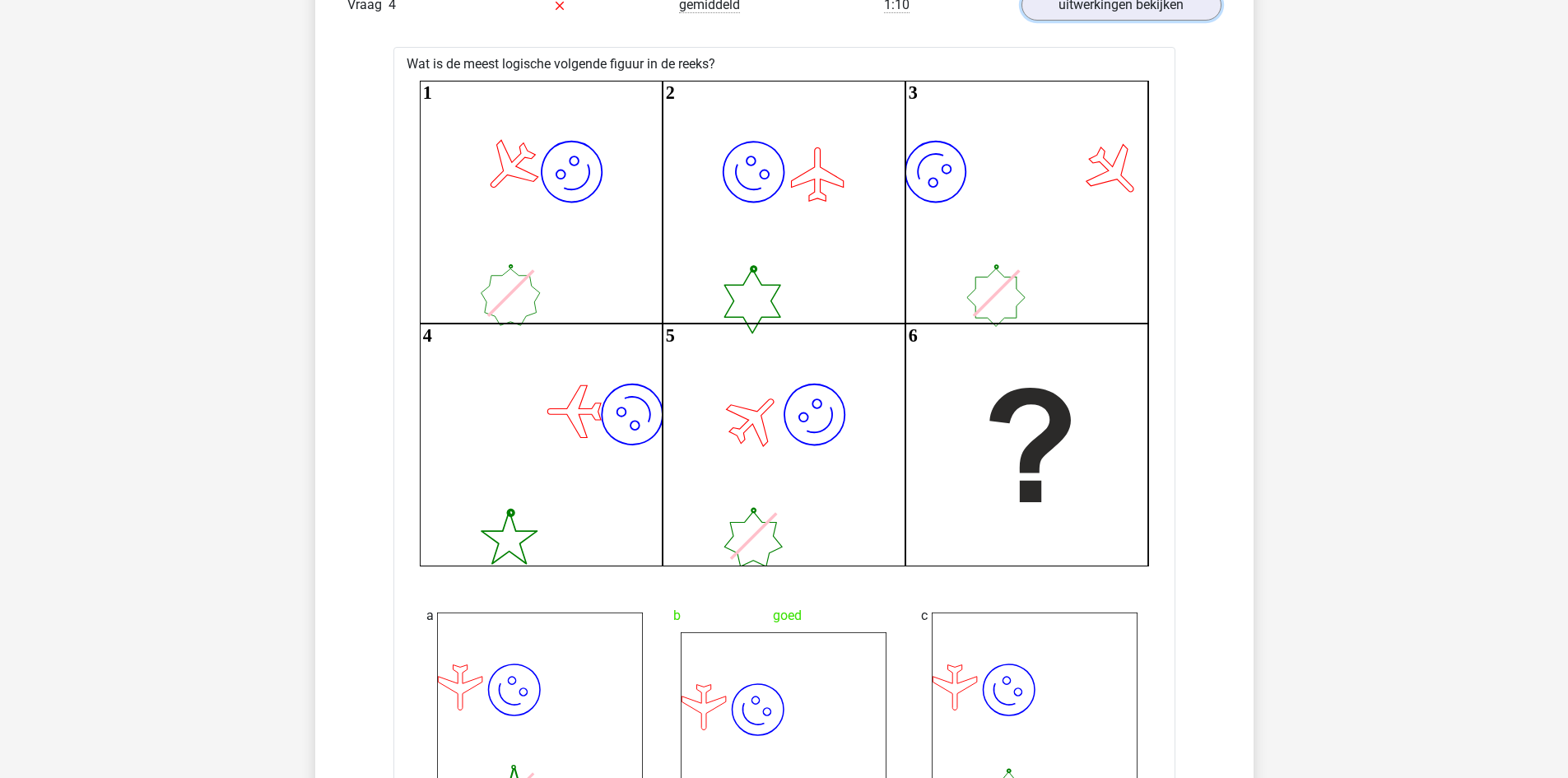
scroll to position [1071, 0]
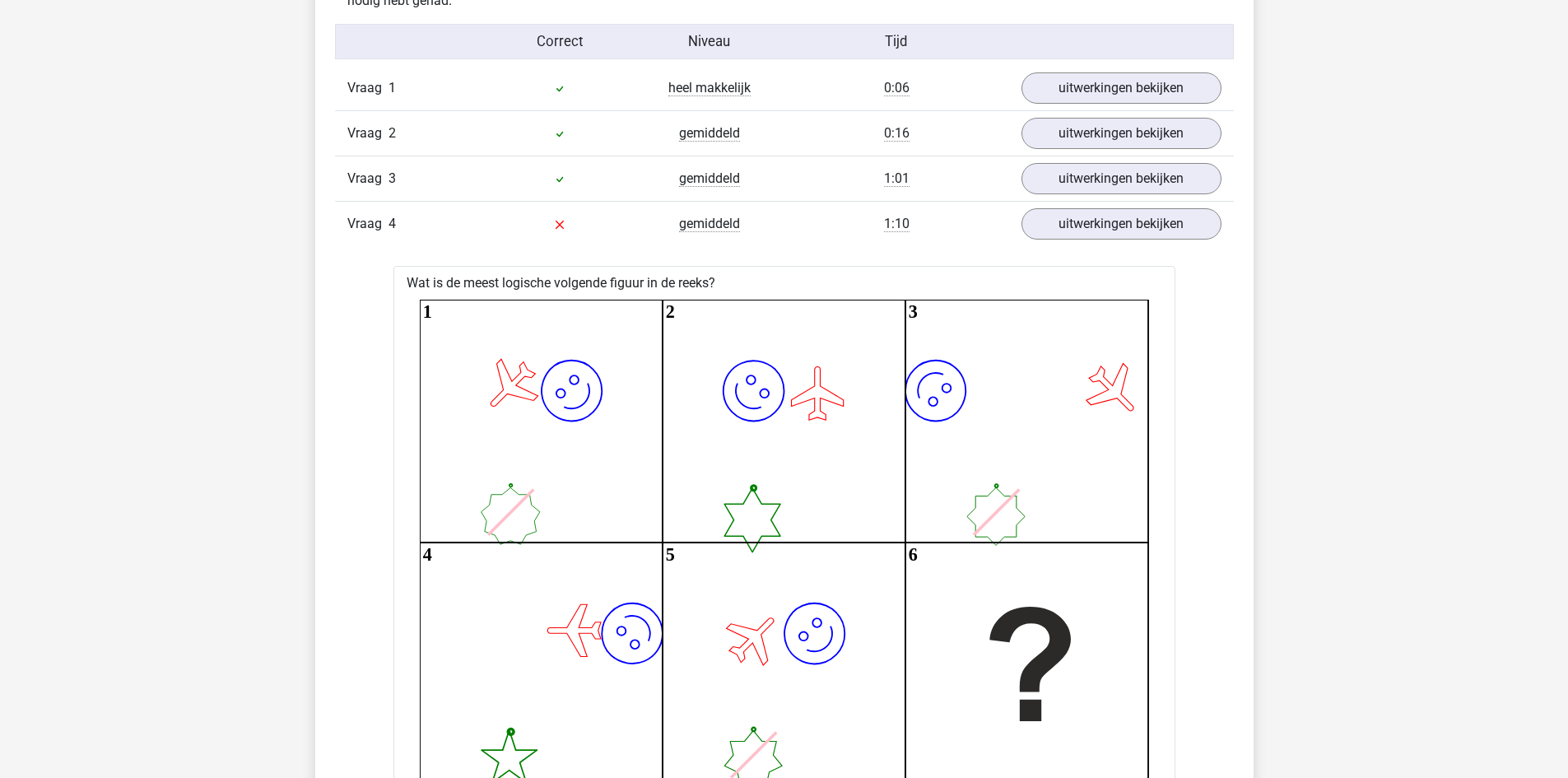
click at [1051, 244] on div "Vraag 4 gemiddeld 1:10 uitwerkingen bekijken" at bounding box center [785, 224] width 899 height 46
click at [1051, 242] on div "Vraag 4 gemiddeld 1:10 uitwerkingen bekijken" at bounding box center [785, 224] width 899 height 46
click at [1054, 221] on link "uitwerkingen bekijken" at bounding box center [1120, 224] width 229 height 37
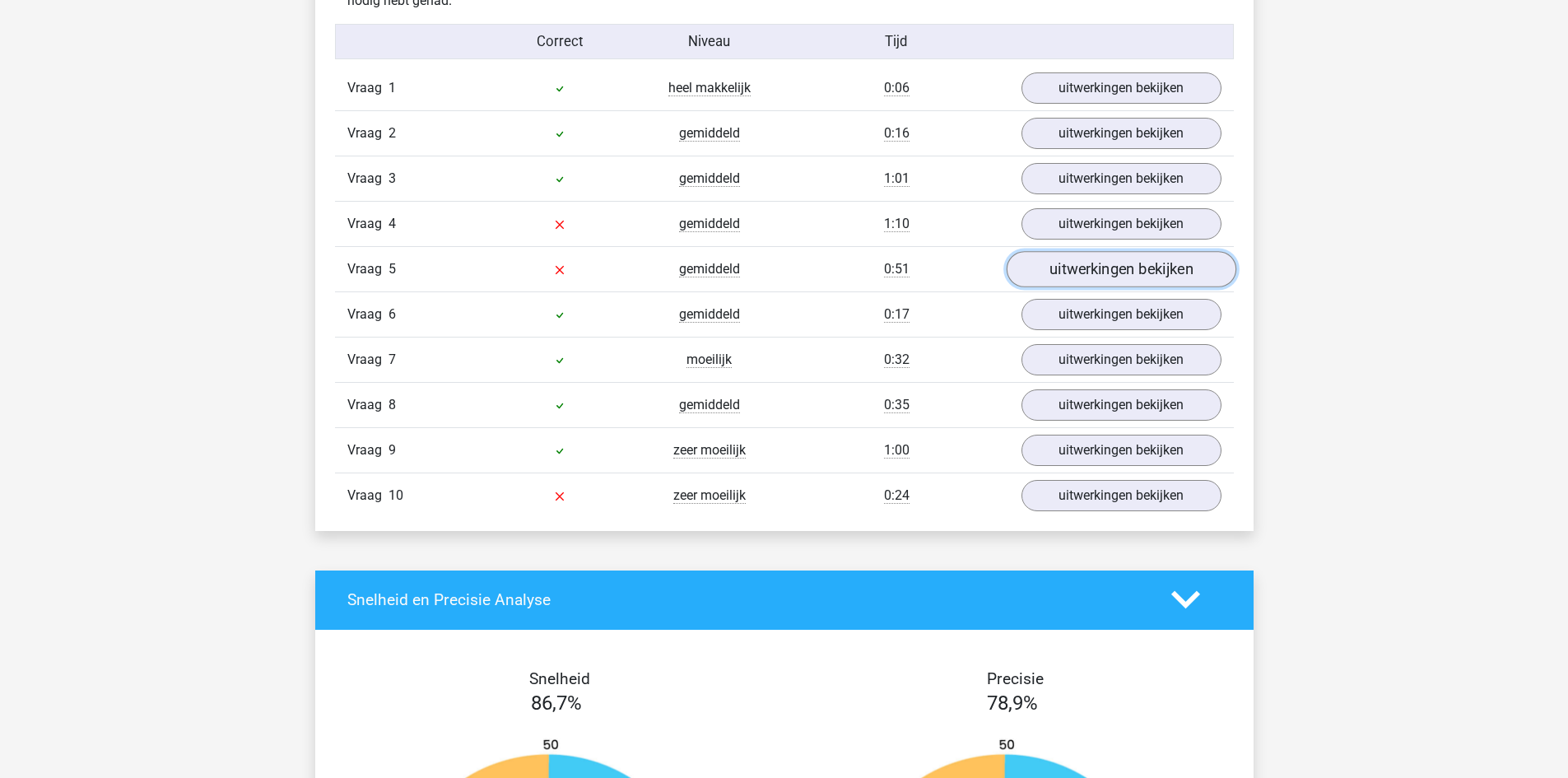
click at [1060, 281] on link "uitwerkingen bekijken" at bounding box center [1120, 270] width 229 height 37
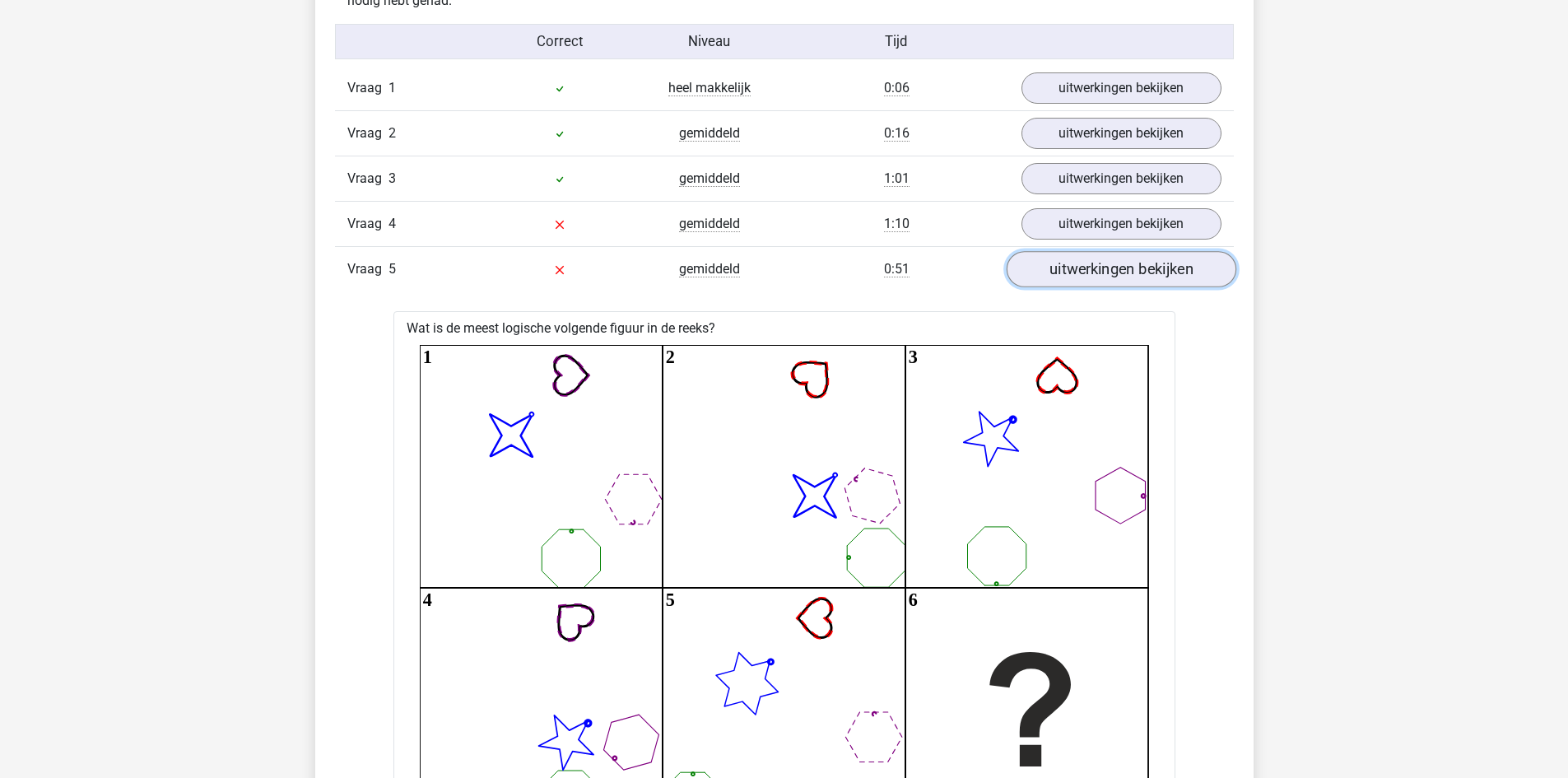
click at [1060, 281] on link "uitwerkingen bekijken" at bounding box center [1120, 270] width 229 height 37
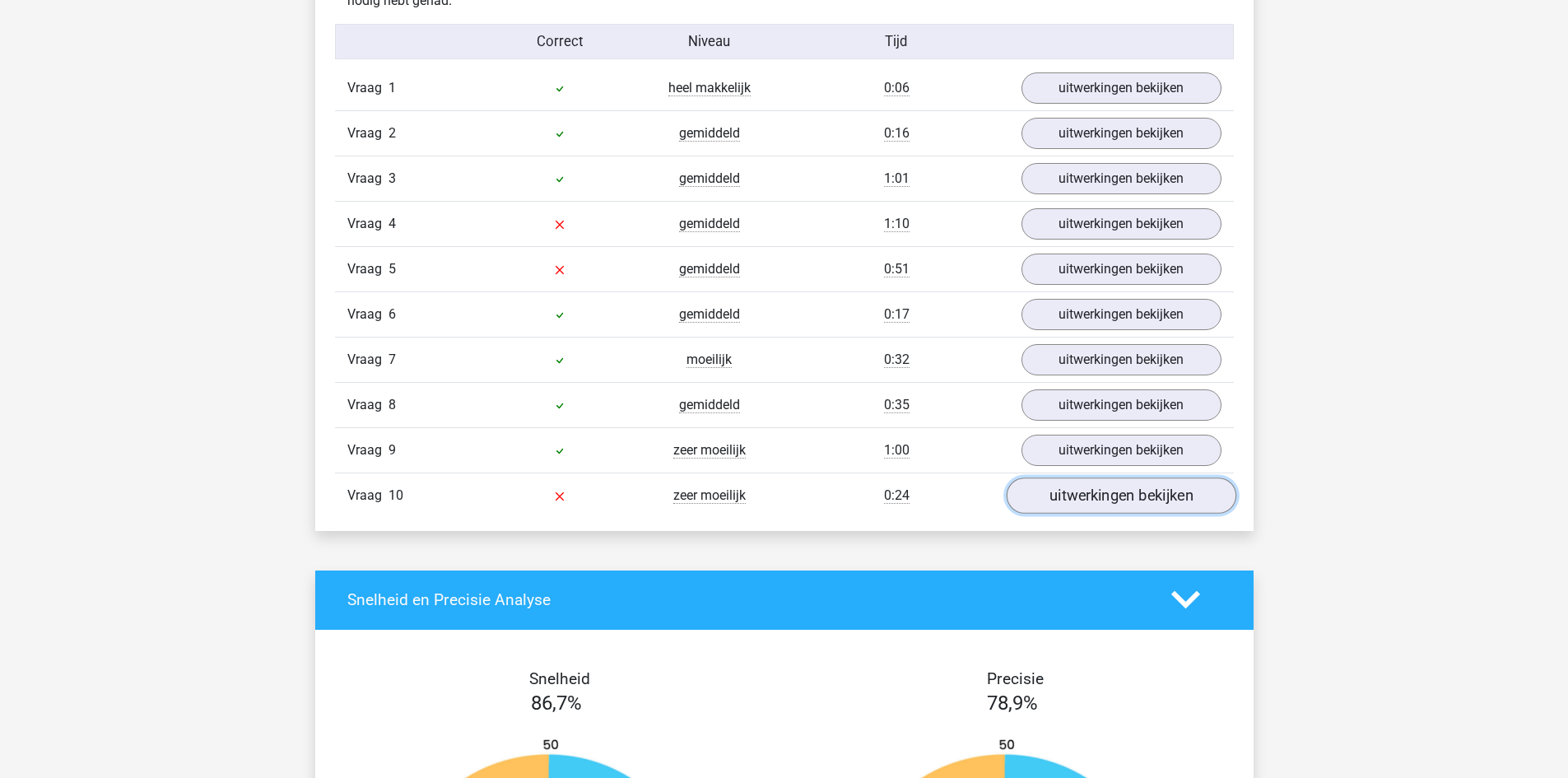
click at [1076, 497] on link "uitwerkingen bekijken" at bounding box center [1120, 496] width 229 height 37
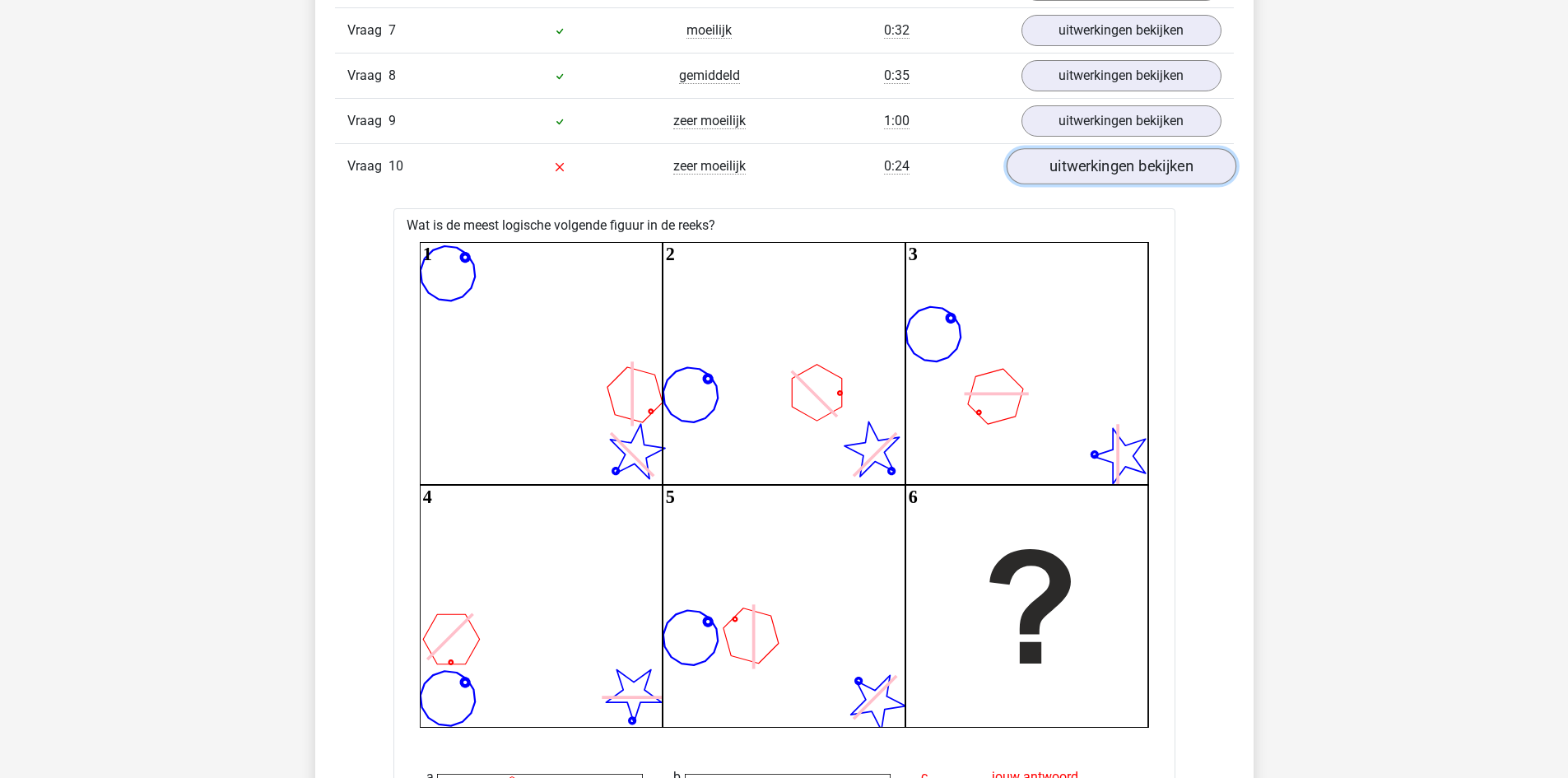
drag, startPoint x: 1168, startPoint y: 171, endPoint x: 1153, endPoint y: 177, distance: 16.2
click at [1167, 171] on link "uitwerkingen bekijken" at bounding box center [1120, 166] width 229 height 37
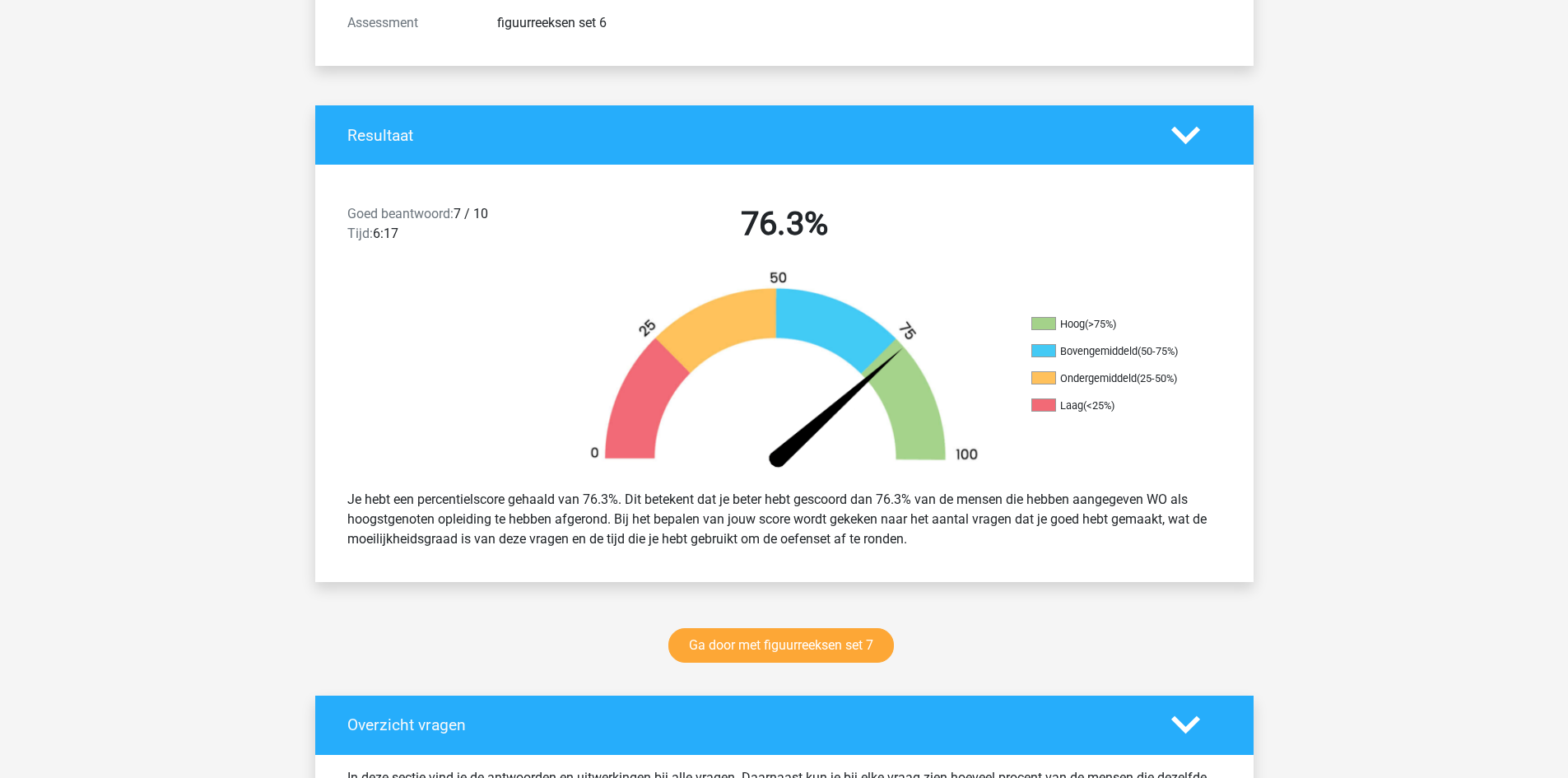
scroll to position [0, 0]
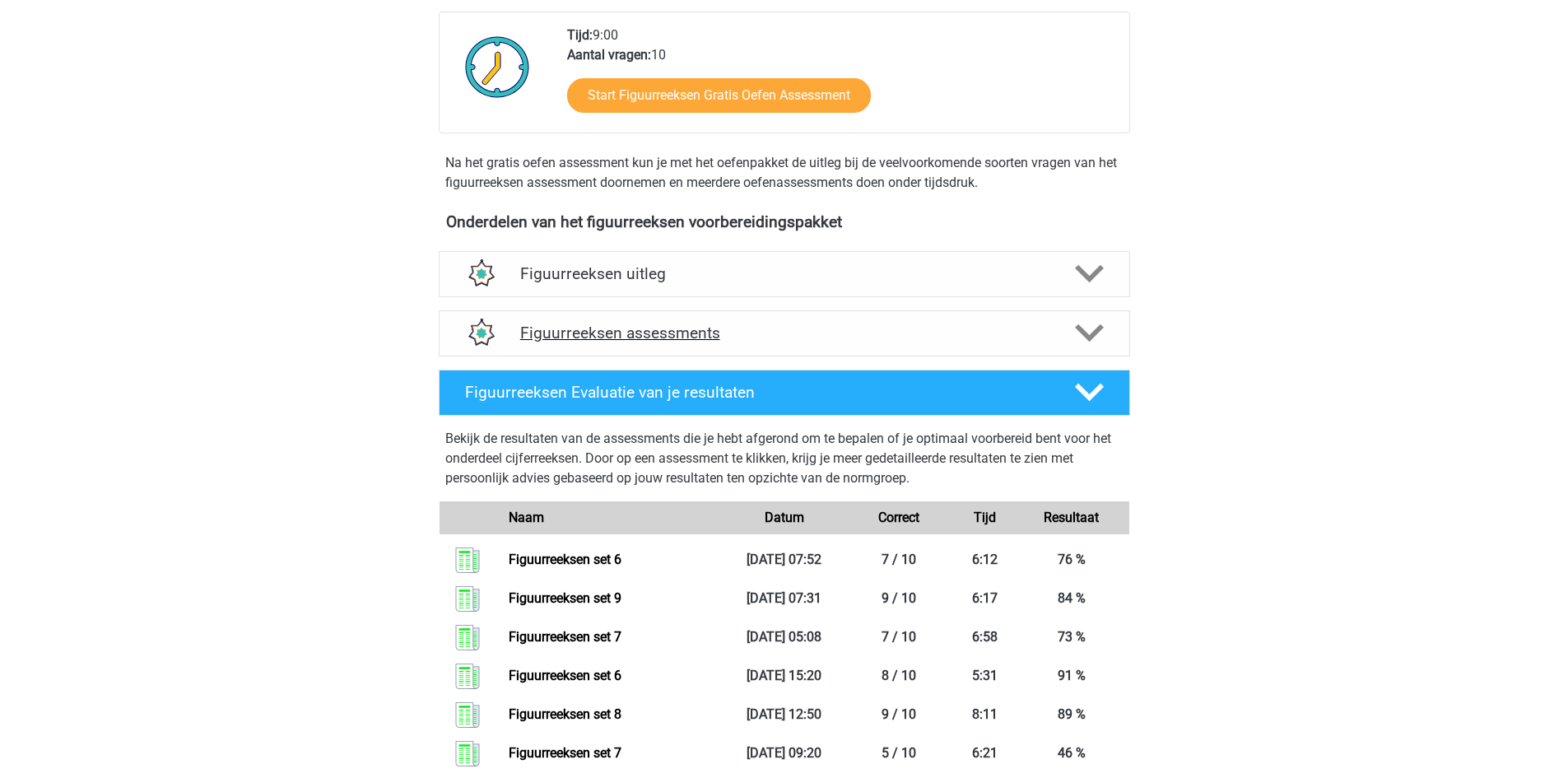
click at [683, 340] on h4 "Figuurreeksen assessments" at bounding box center [784, 333] width 528 height 19
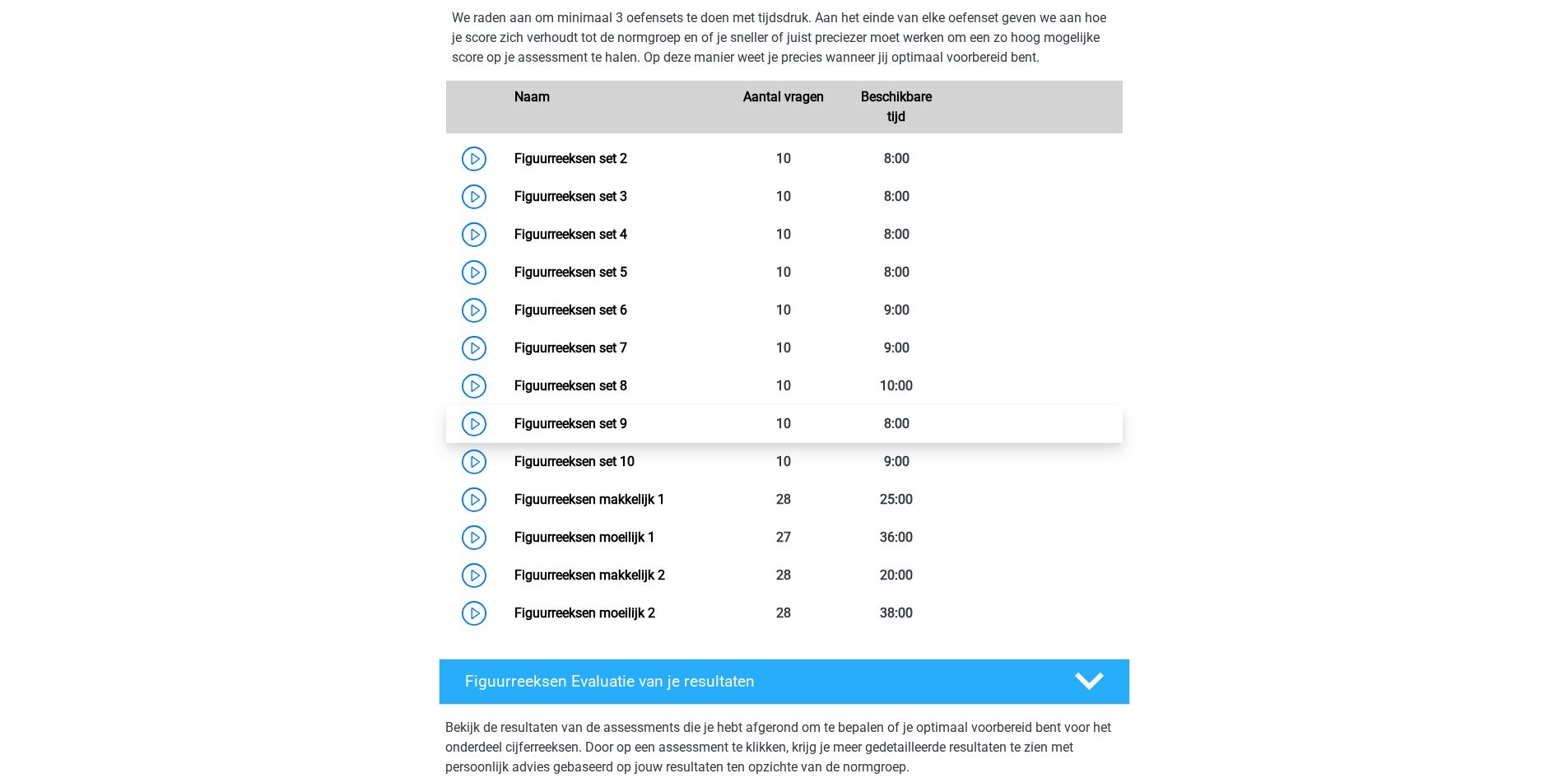
scroll to position [824, 0]
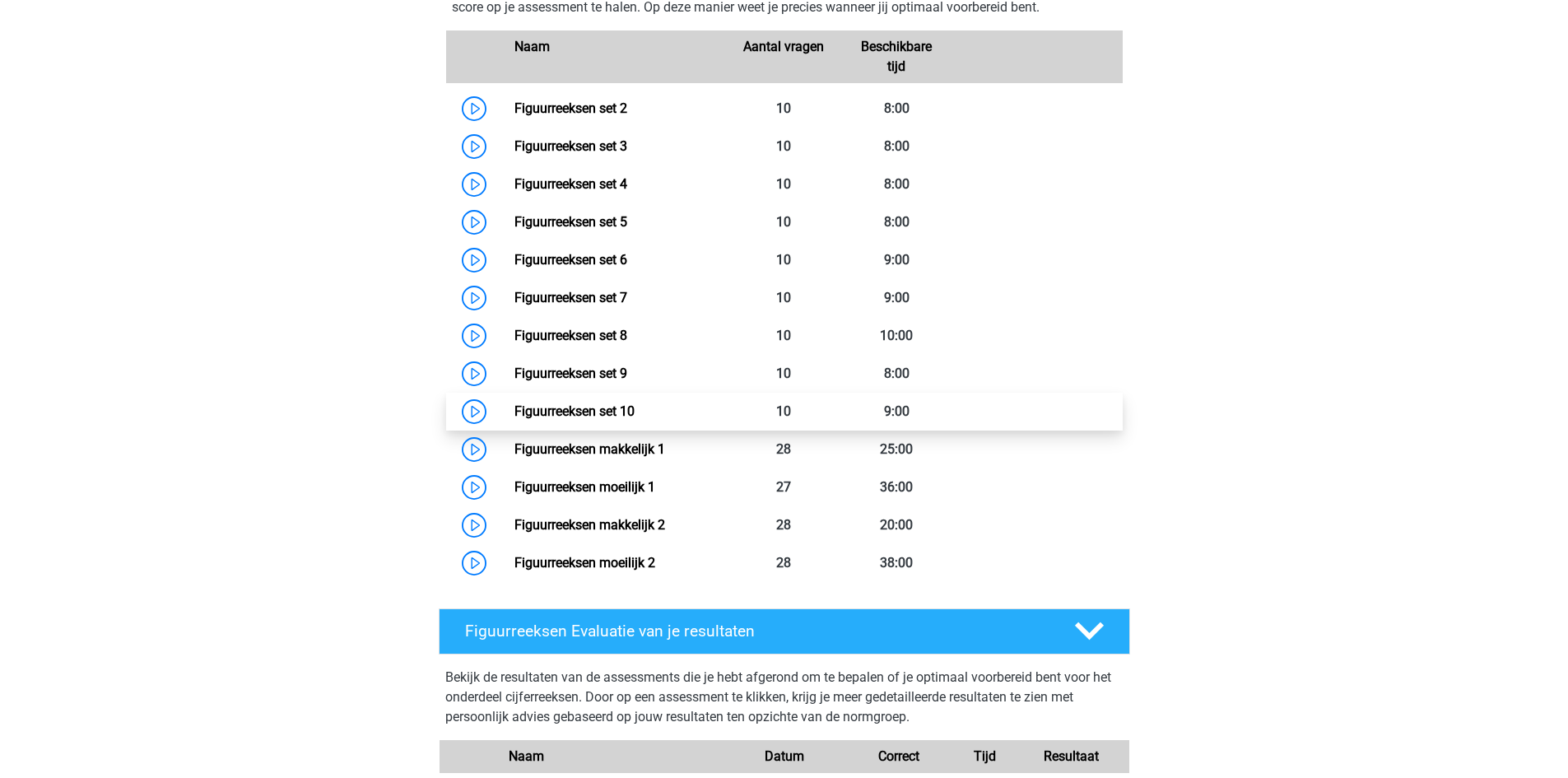
click at [514, 419] on link "Figuurreeksen set 10" at bounding box center [575, 410] width 121 height 16
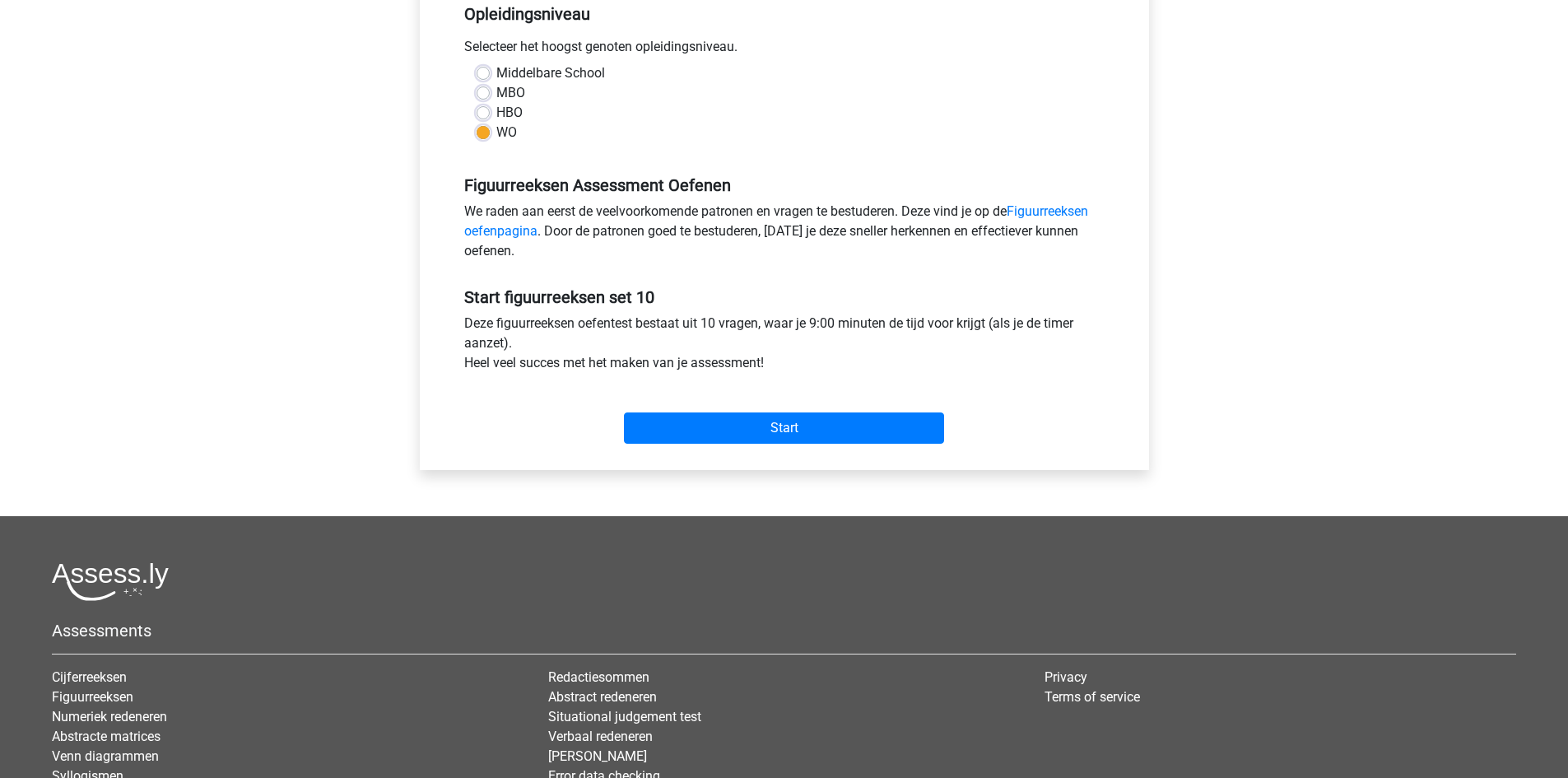
scroll to position [411, 0]
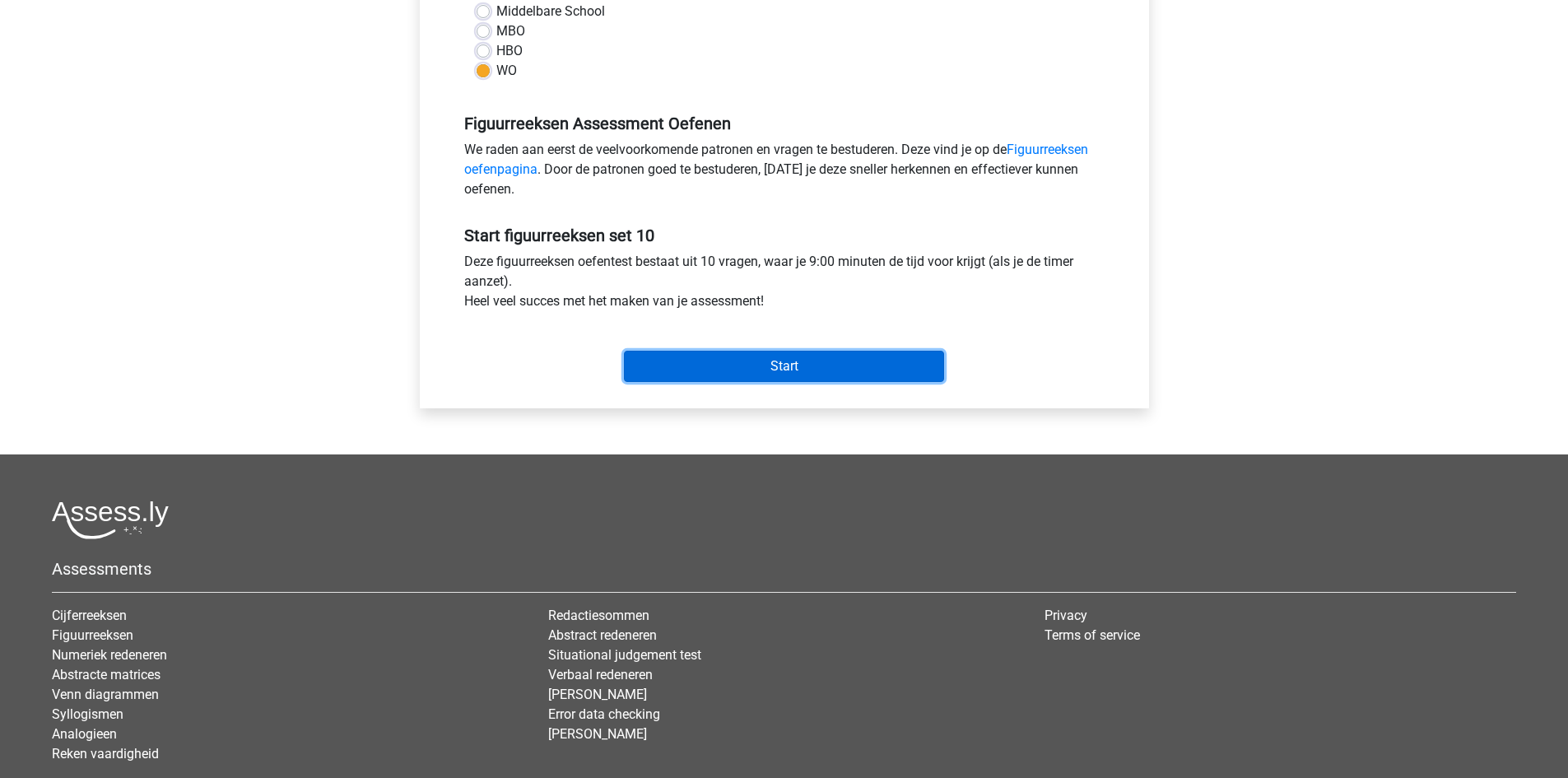
click at [776, 359] on input "Start" at bounding box center [784, 367] width 320 height 31
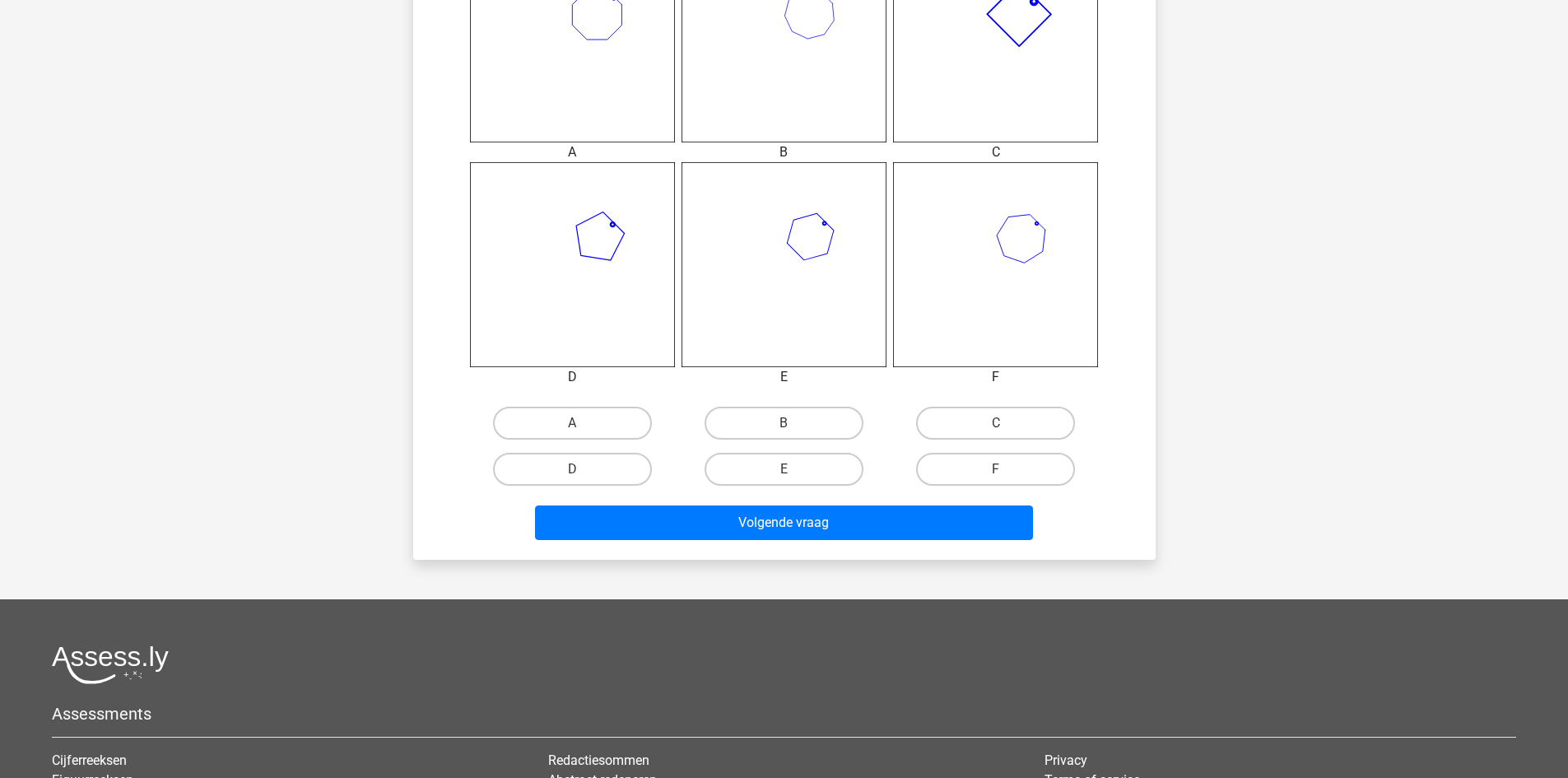
scroll to position [741, 0]
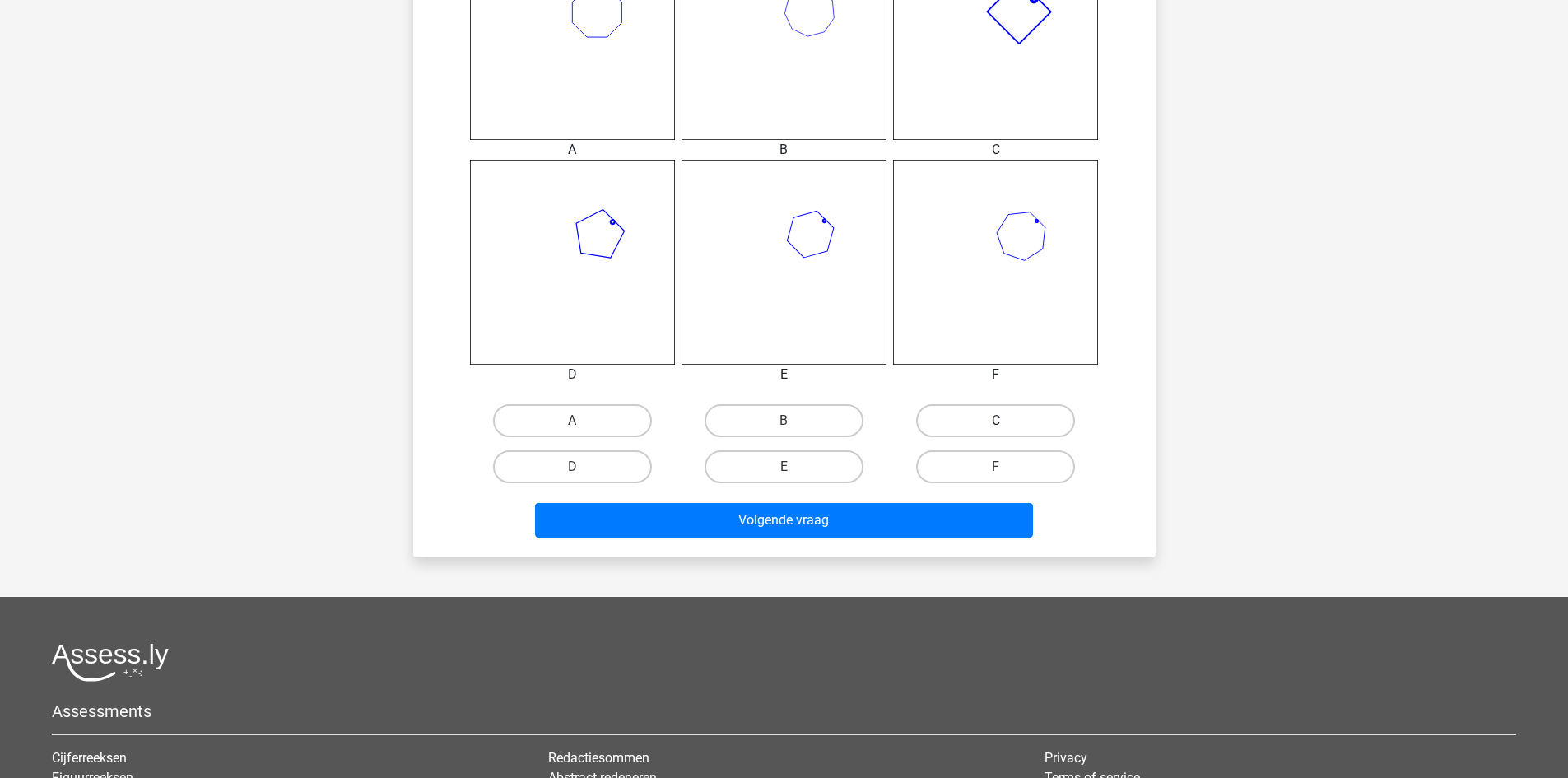
click at [948, 408] on label "C" at bounding box center [995, 421] width 159 height 33
click at [996, 421] on input "C" at bounding box center [1001, 426] width 11 height 11
radio input "true"
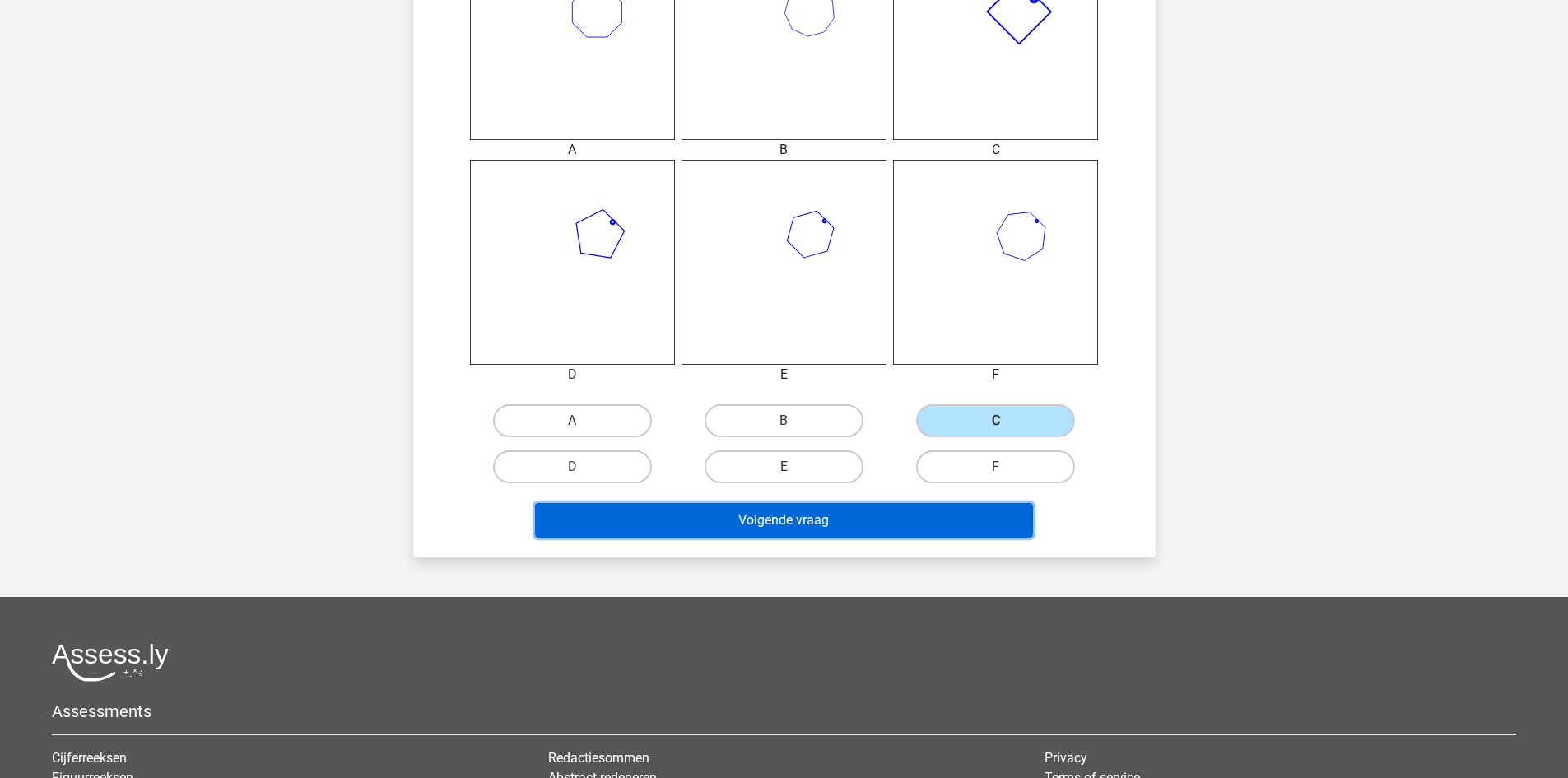
click at [825, 523] on button "Volgende vraag" at bounding box center [783, 520] width 498 height 35
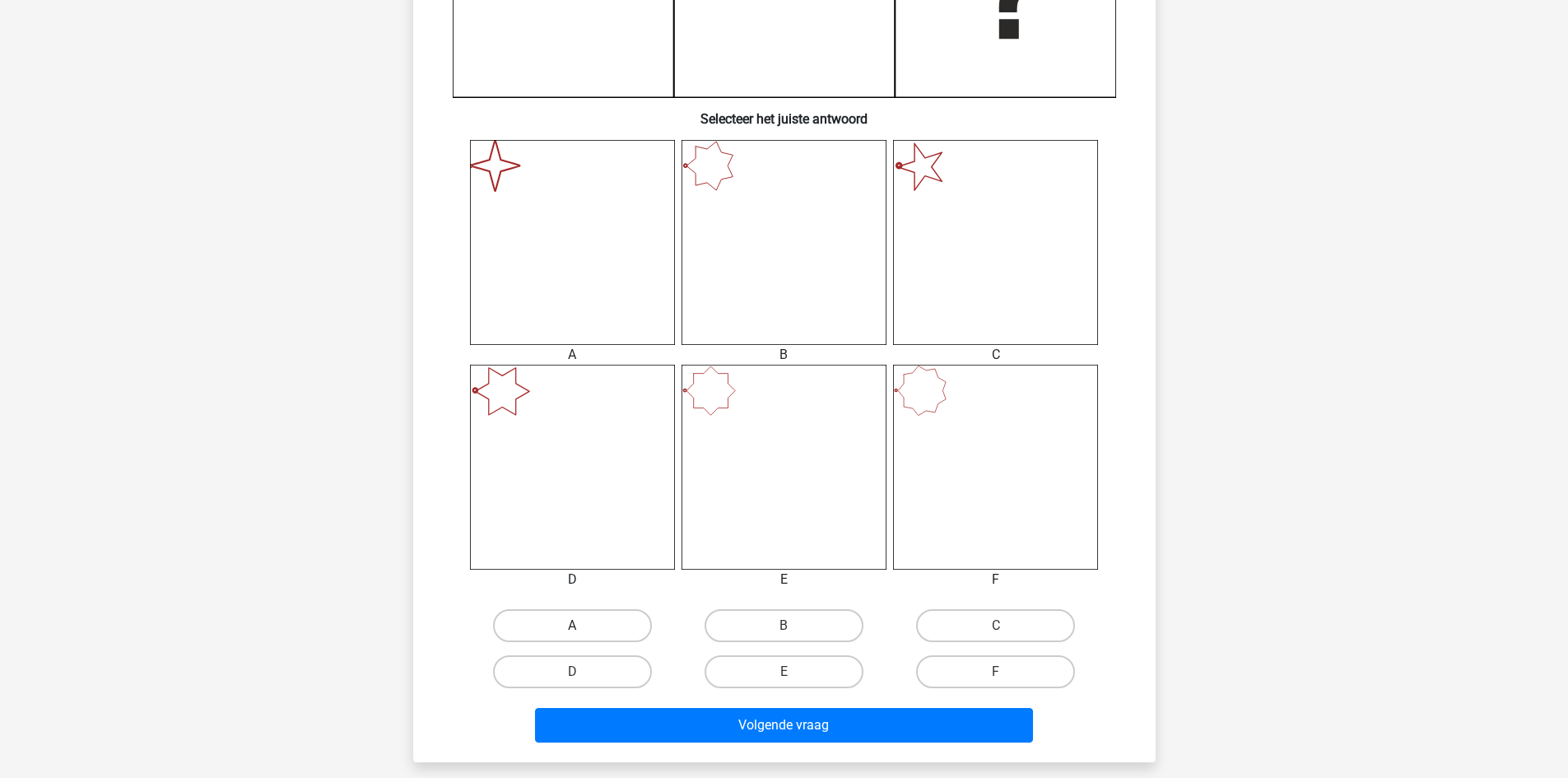
scroll to position [576, 0]
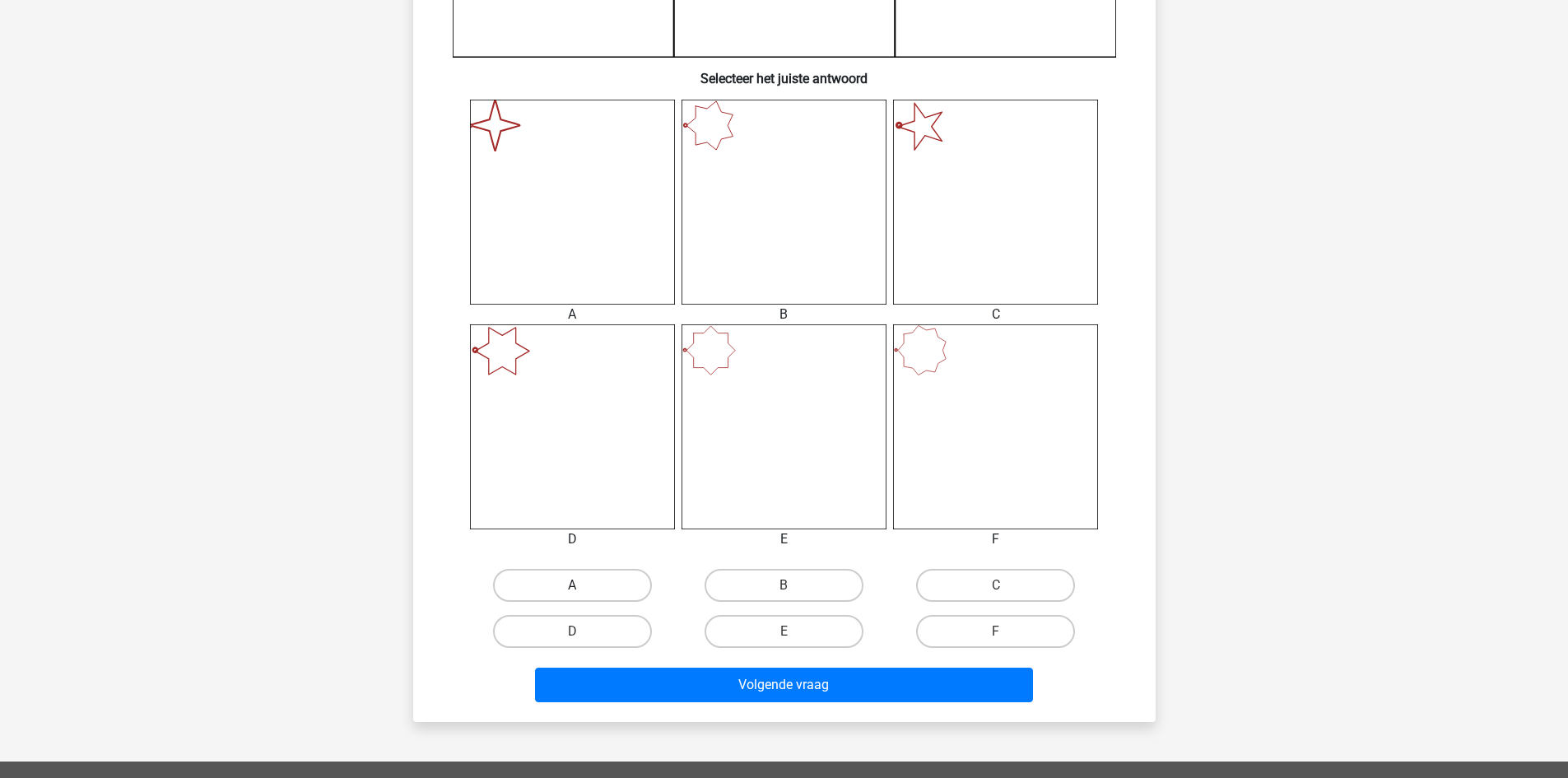
click at [601, 581] on label "A" at bounding box center [573, 585] width 159 height 33
click at [583, 585] on input "A" at bounding box center [577, 591] width 11 height 11
radio input "true"
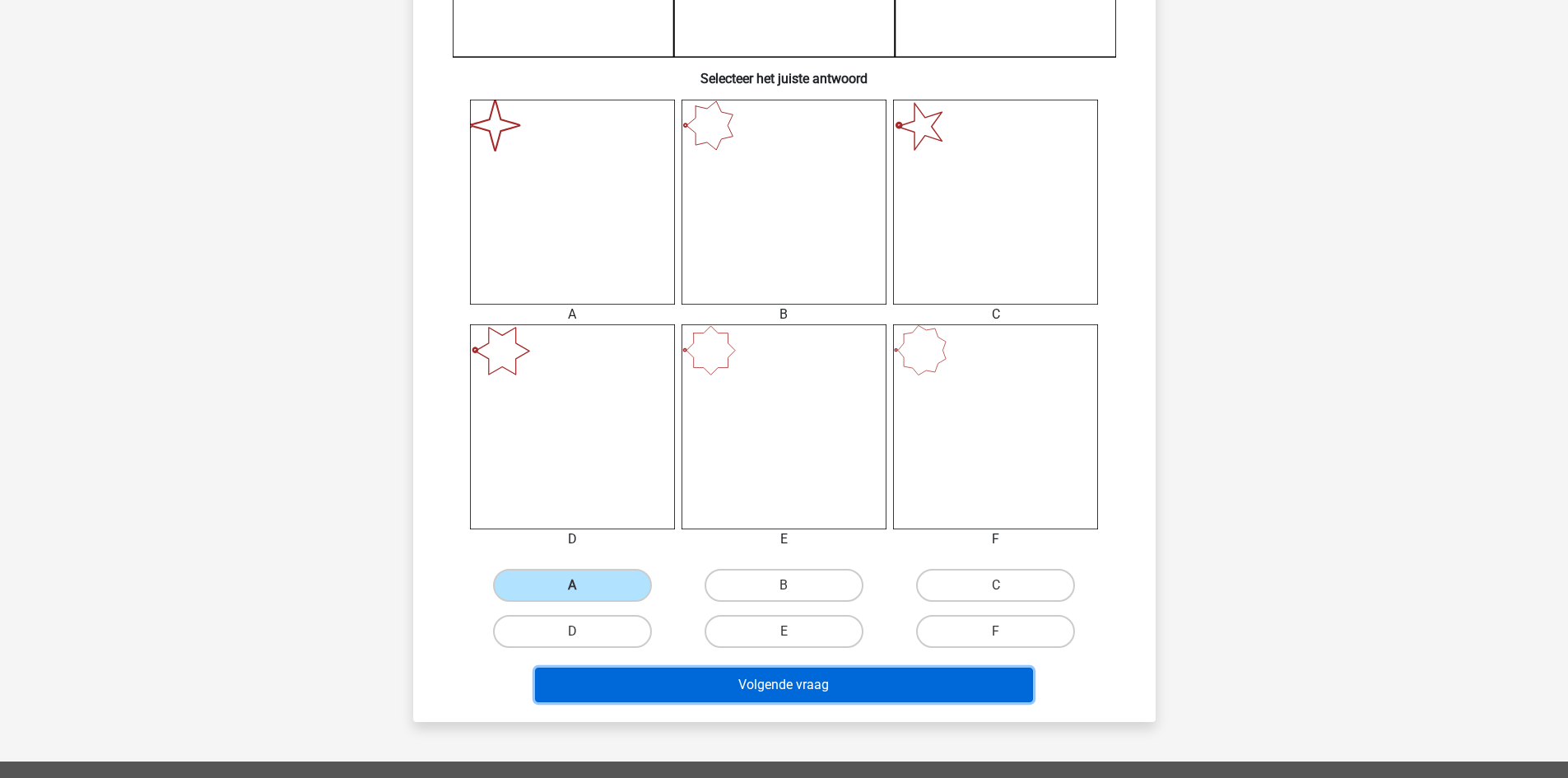
click at [694, 679] on button "Volgende vraag" at bounding box center [783, 685] width 498 height 35
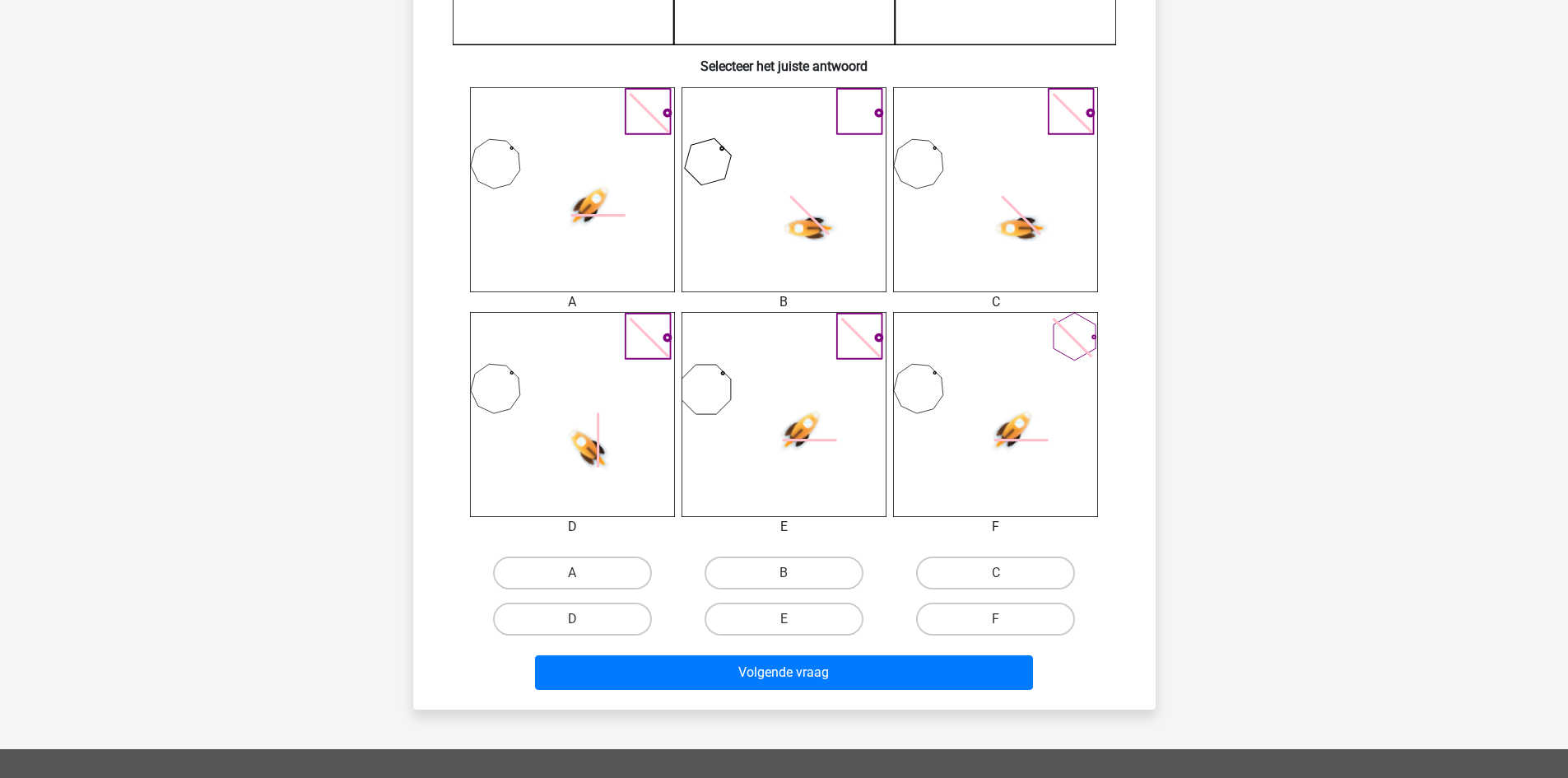
scroll to position [659, 0]
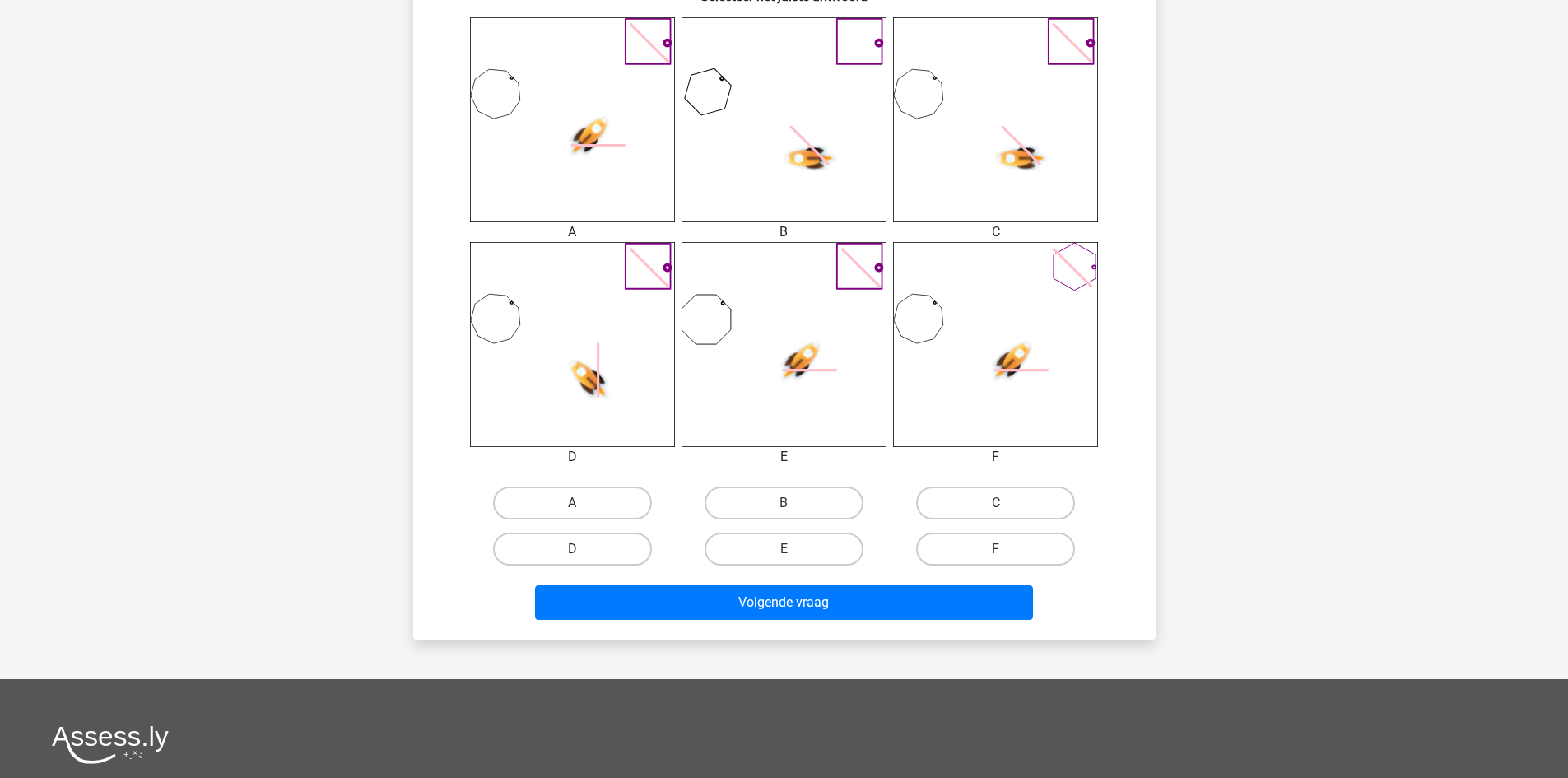
click at [619, 558] on label "D" at bounding box center [573, 549] width 159 height 33
click at [583, 558] on input "D" at bounding box center [577, 555] width 11 height 11
radio input "true"
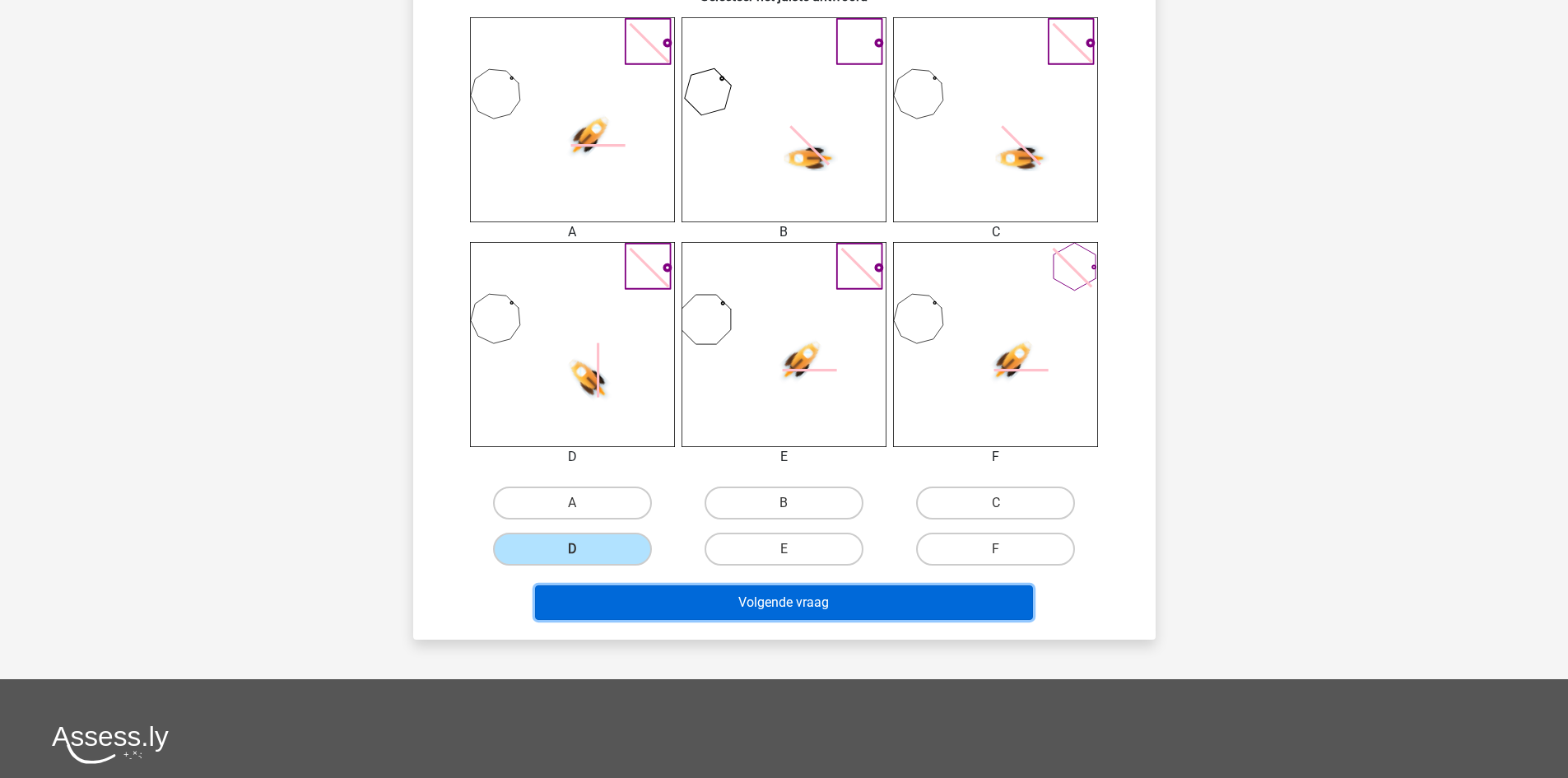
click at [705, 613] on button "Volgende vraag" at bounding box center [783, 602] width 498 height 35
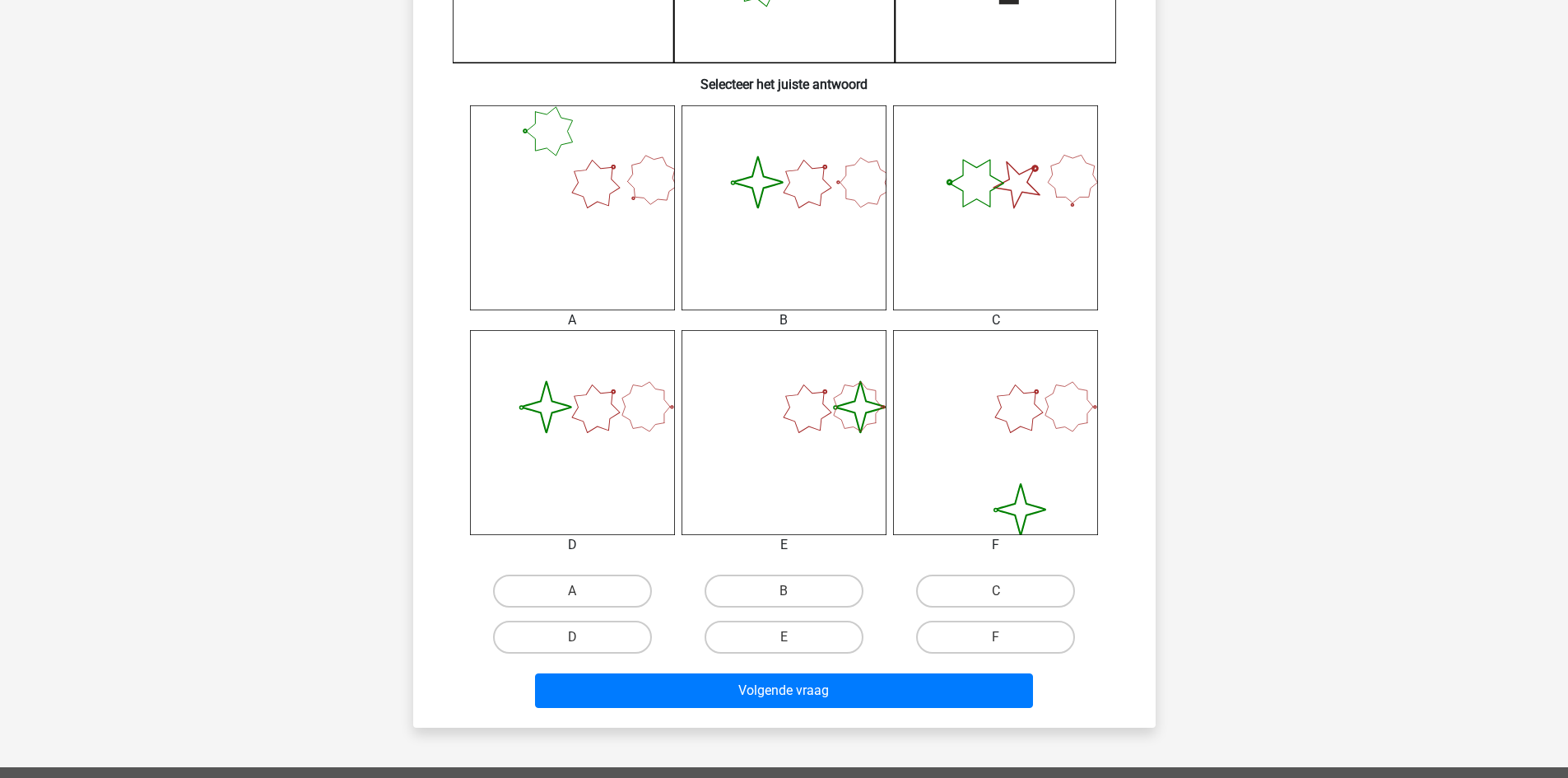
scroll to position [576, 0]
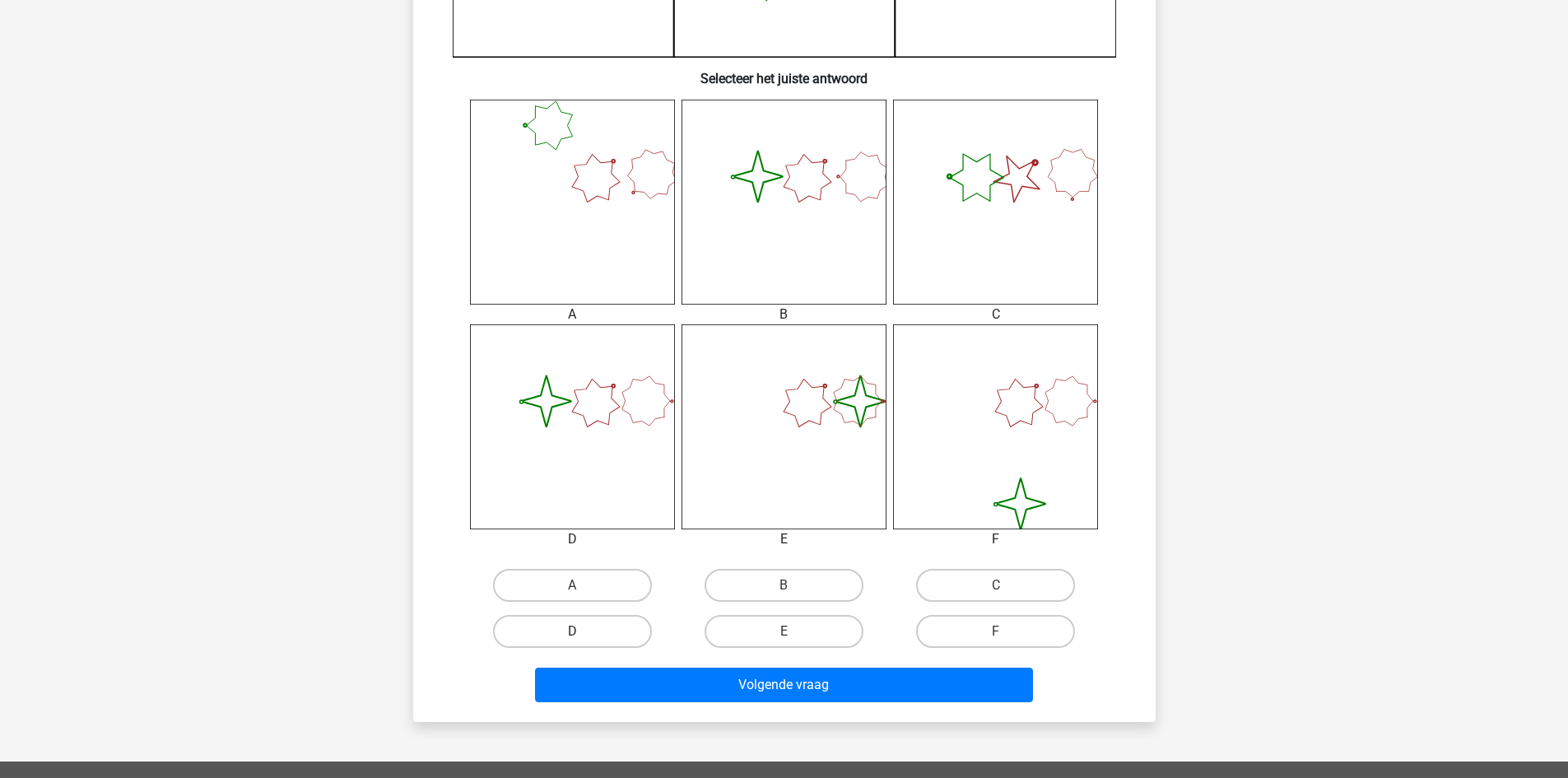
click at [627, 634] on label "D" at bounding box center [573, 632] width 159 height 33
click at [583, 634] on input "D" at bounding box center [577, 637] width 11 height 11
radio input "true"
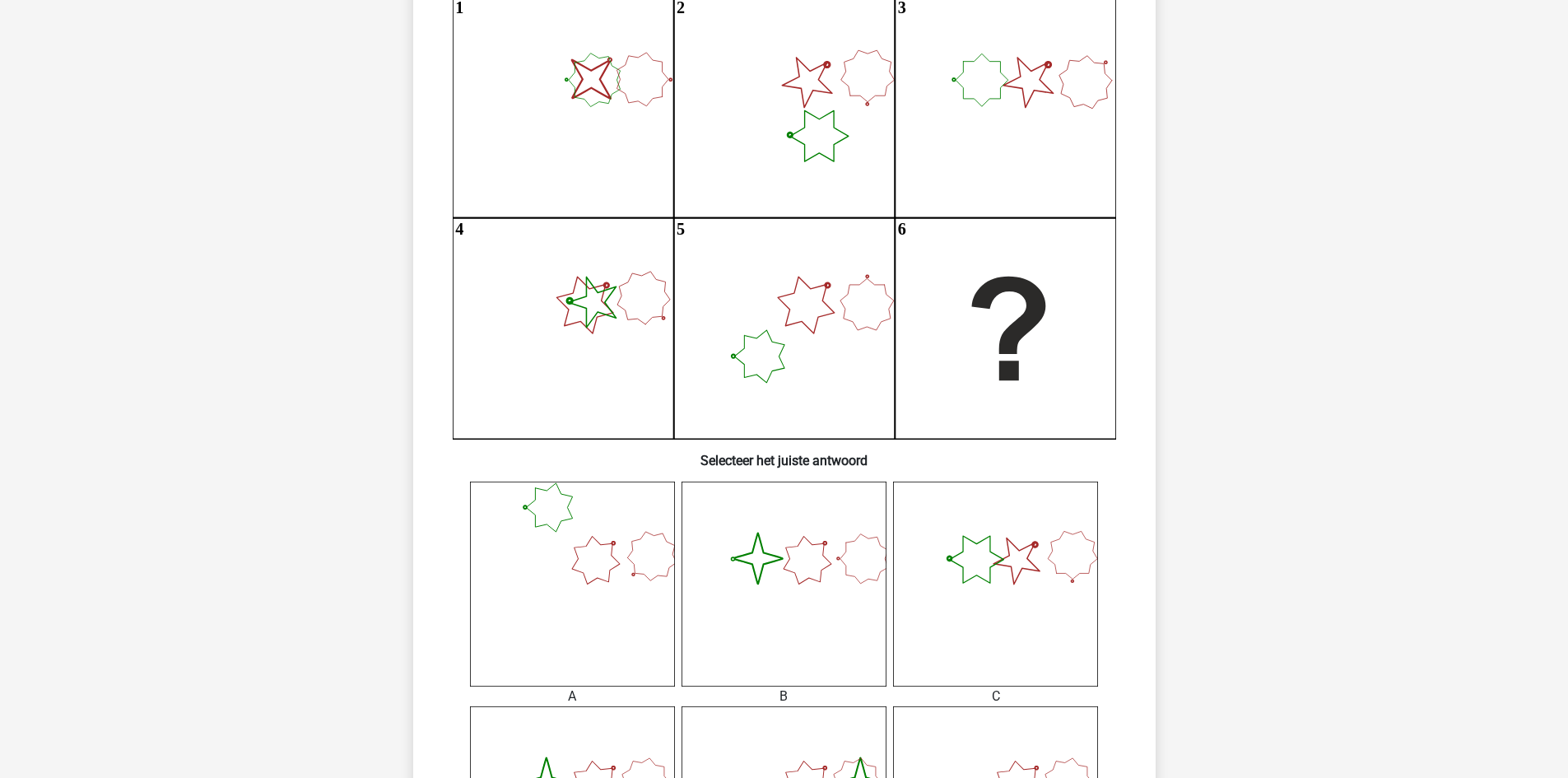
scroll to position [82, 0]
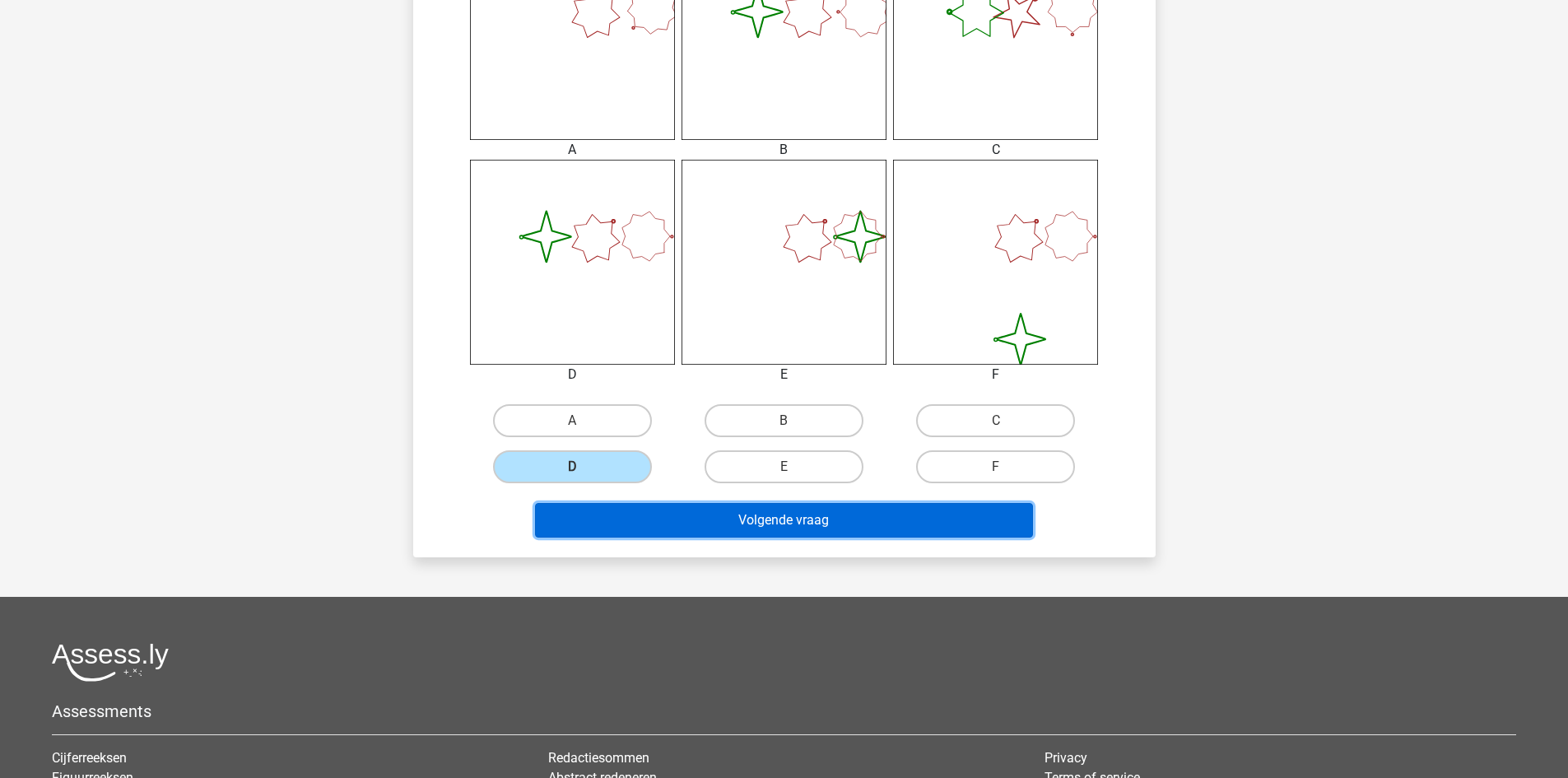
click at [651, 524] on button "Volgende vraag" at bounding box center [783, 520] width 498 height 35
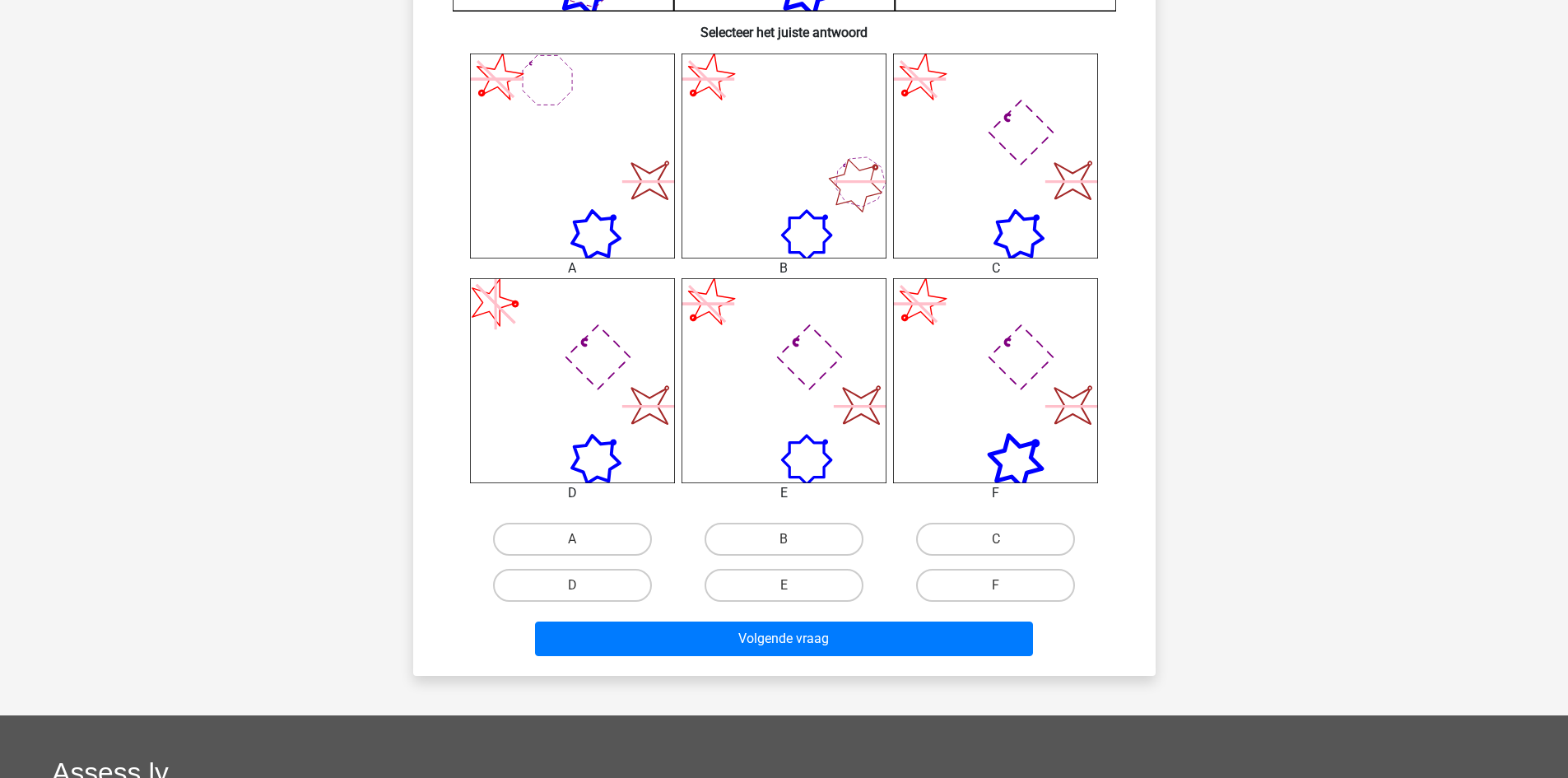
scroll to position [659, 0]
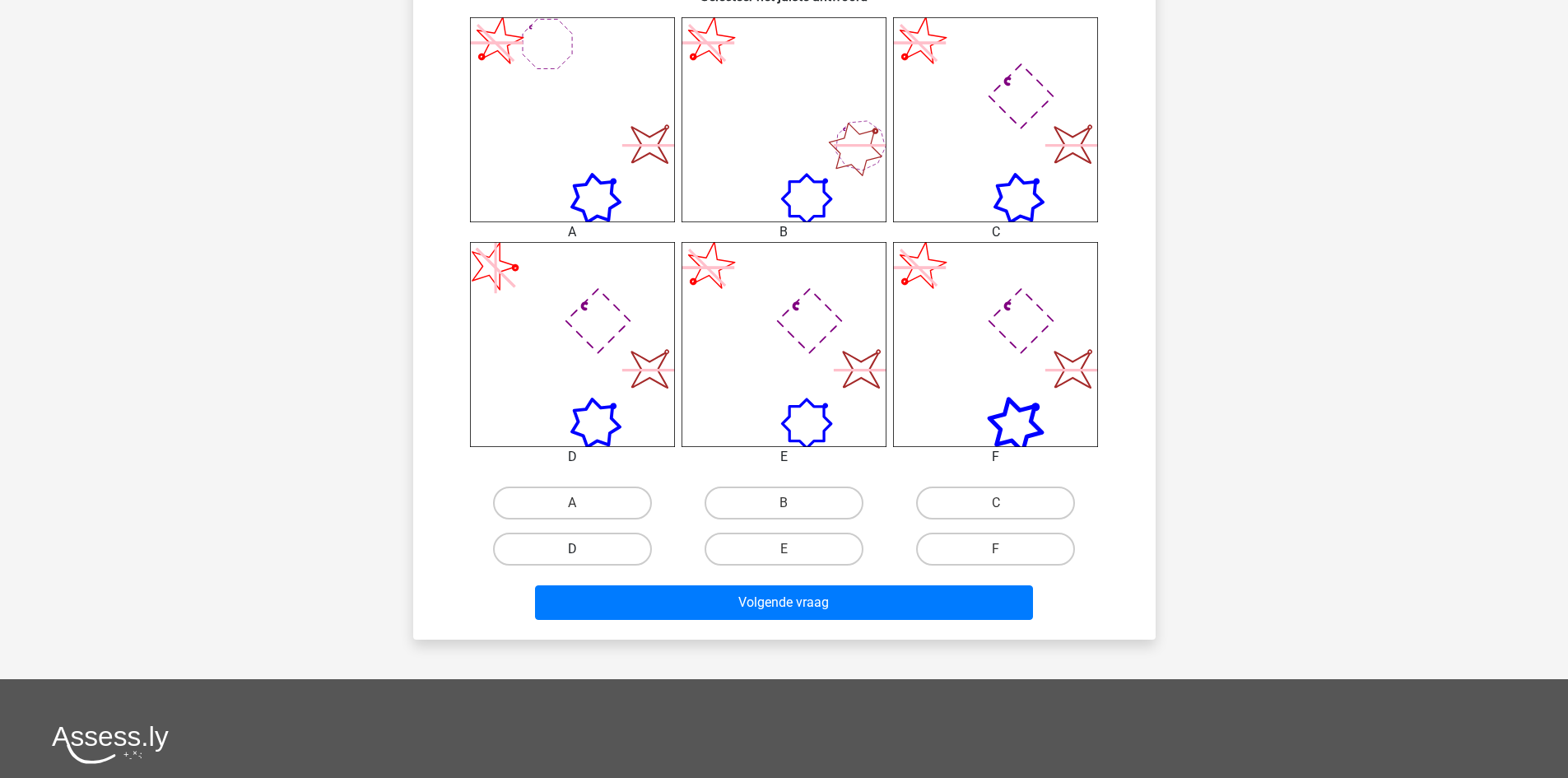
click at [601, 549] on label "D" at bounding box center [573, 549] width 159 height 33
click at [583, 549] on input "D" at bounding box center [577, 555] width 11 height 11
radio input "true"
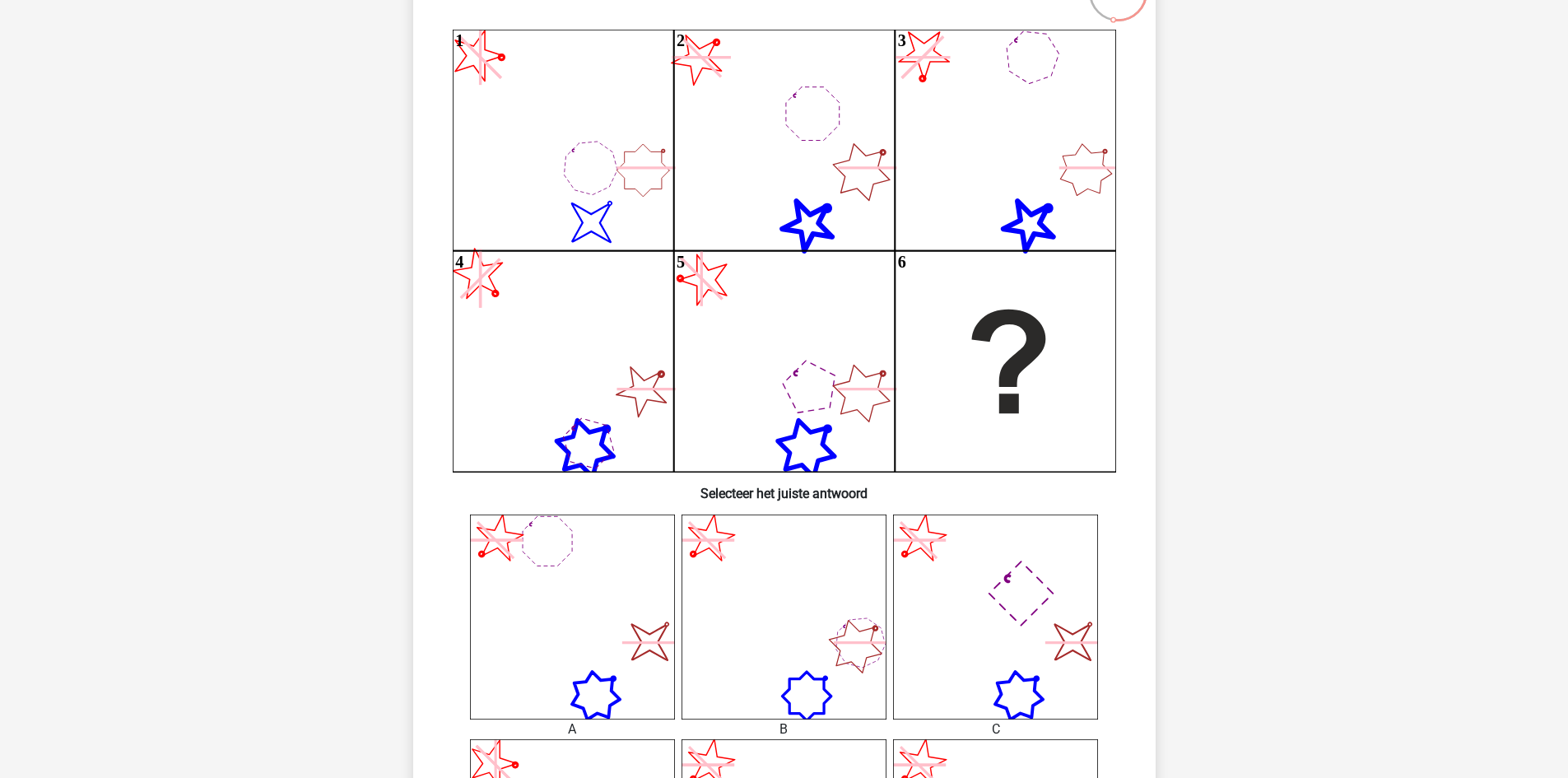
scroll to position [494, 0]
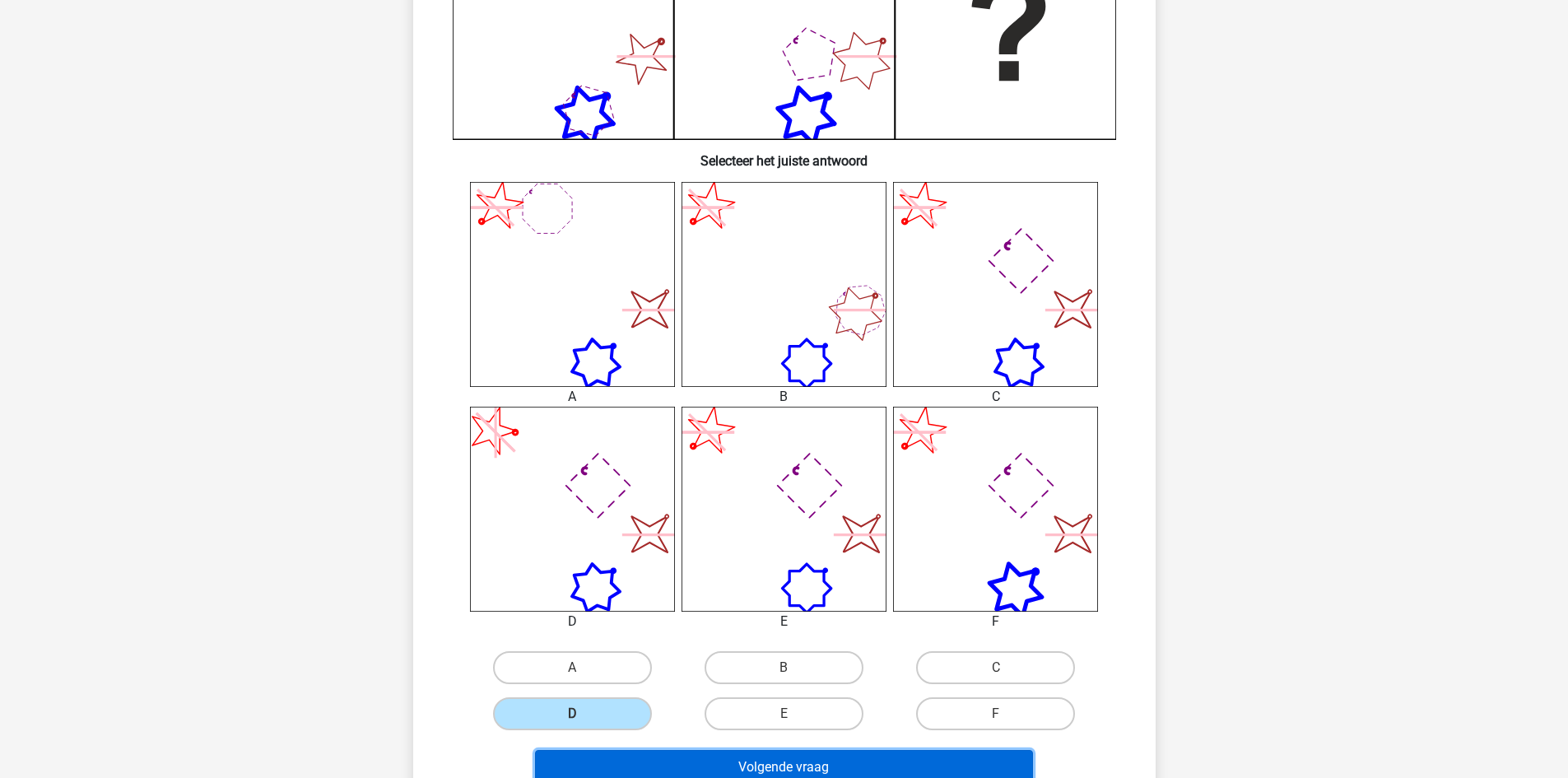
click at [740, 759] on button "Volgende vraag" at bounding box center [783, 768] width 498 height 35
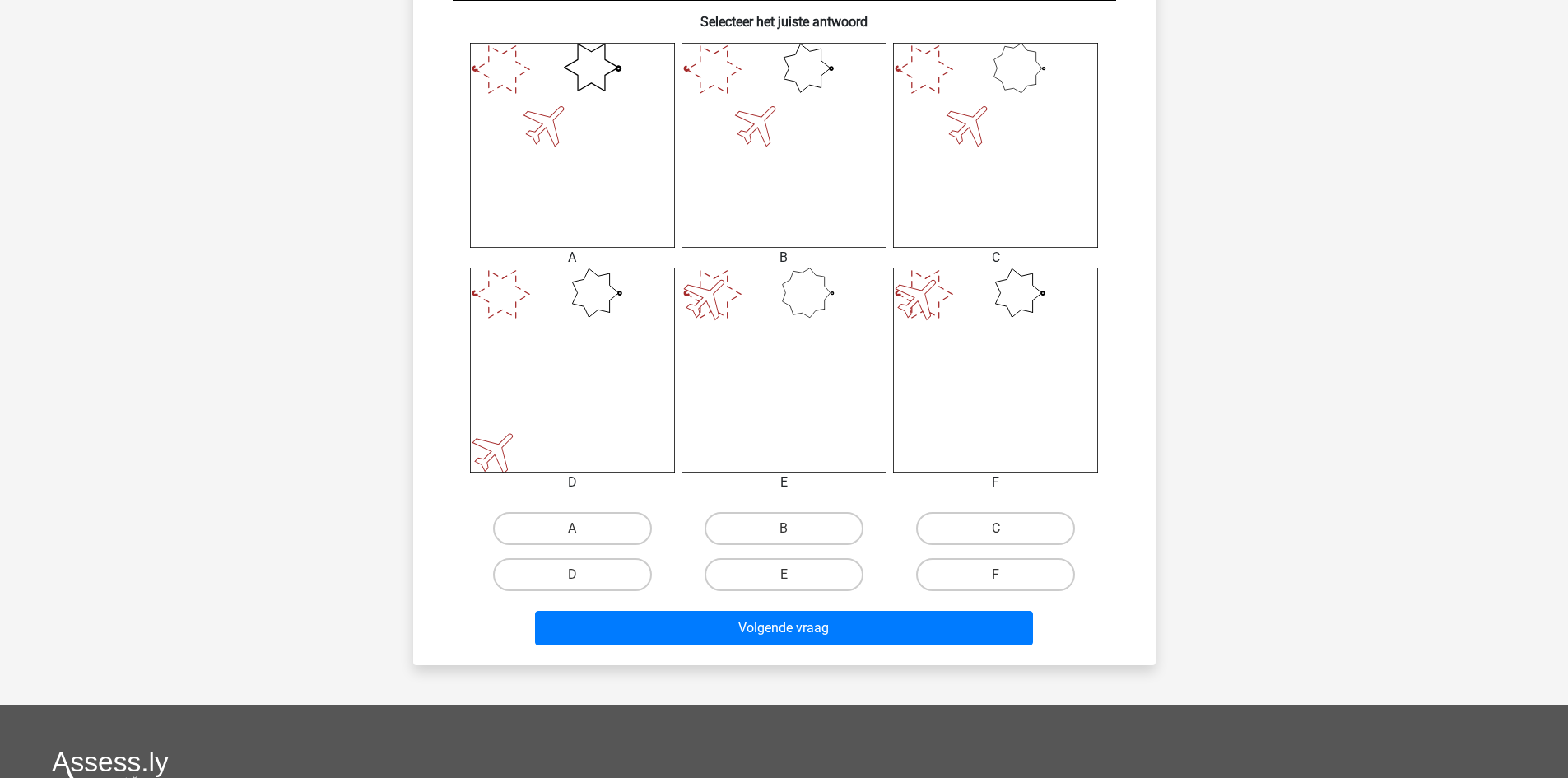
scroll to position [659, 0]
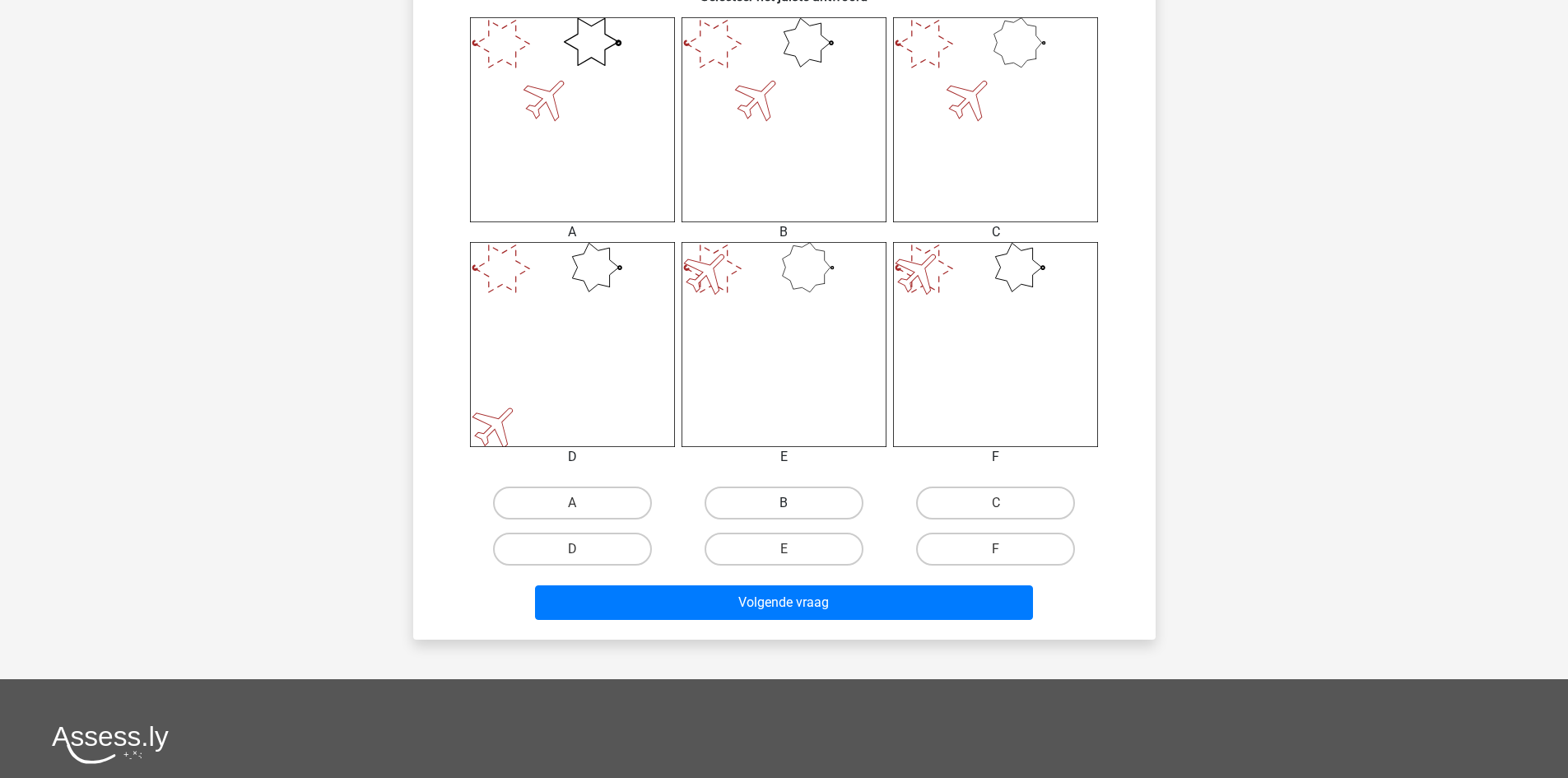
click at [783, 500] on label "B" at bounding box center [784, 503] width 159 height 33
click at [783, 503] on input "B" at bounding box center [789, 508] width 11 height 11
radio input "true"
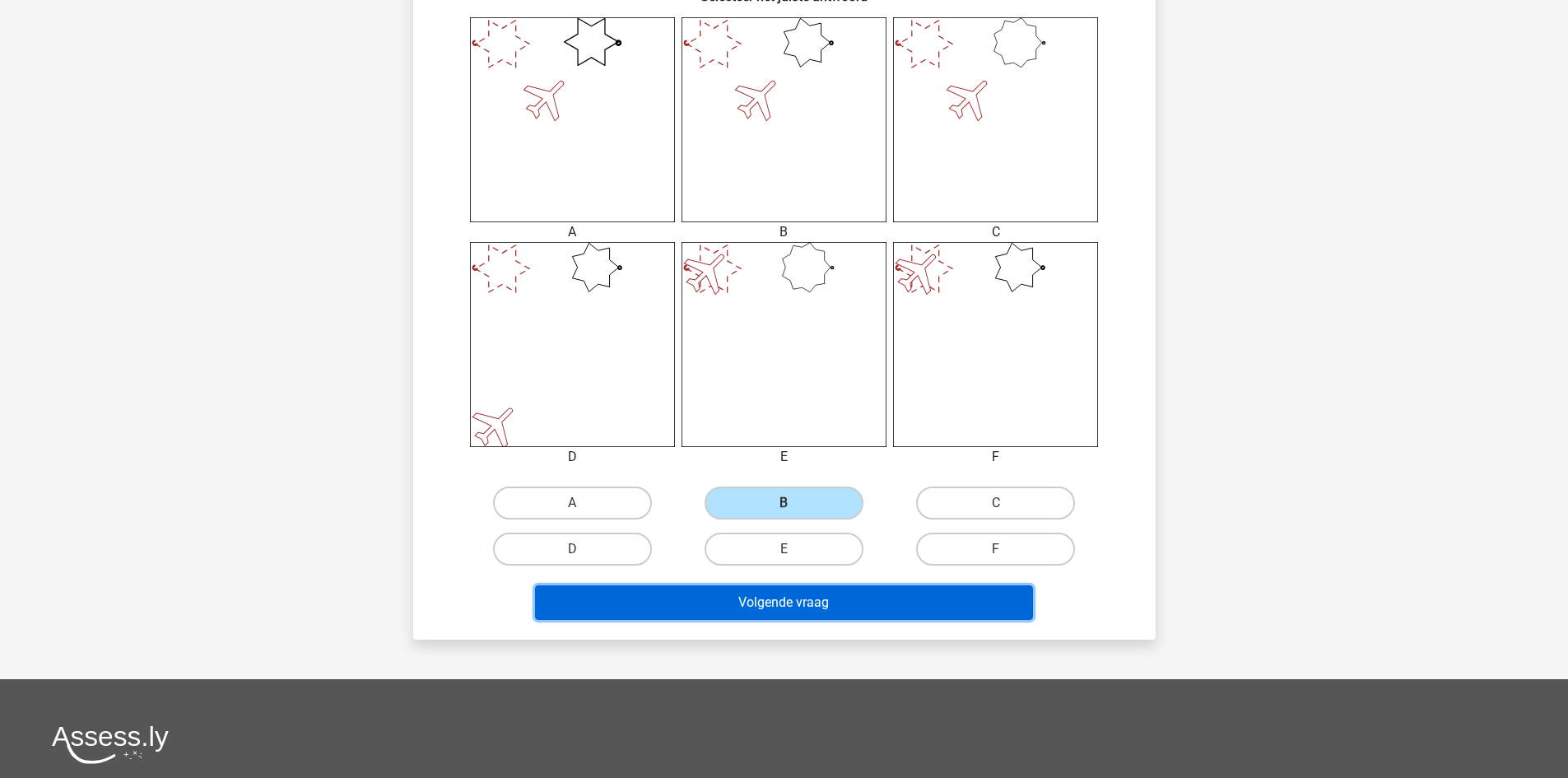
click at [805, 598] on button "Volgende vraag" at bounding box center [783, 602] width 498 height 35
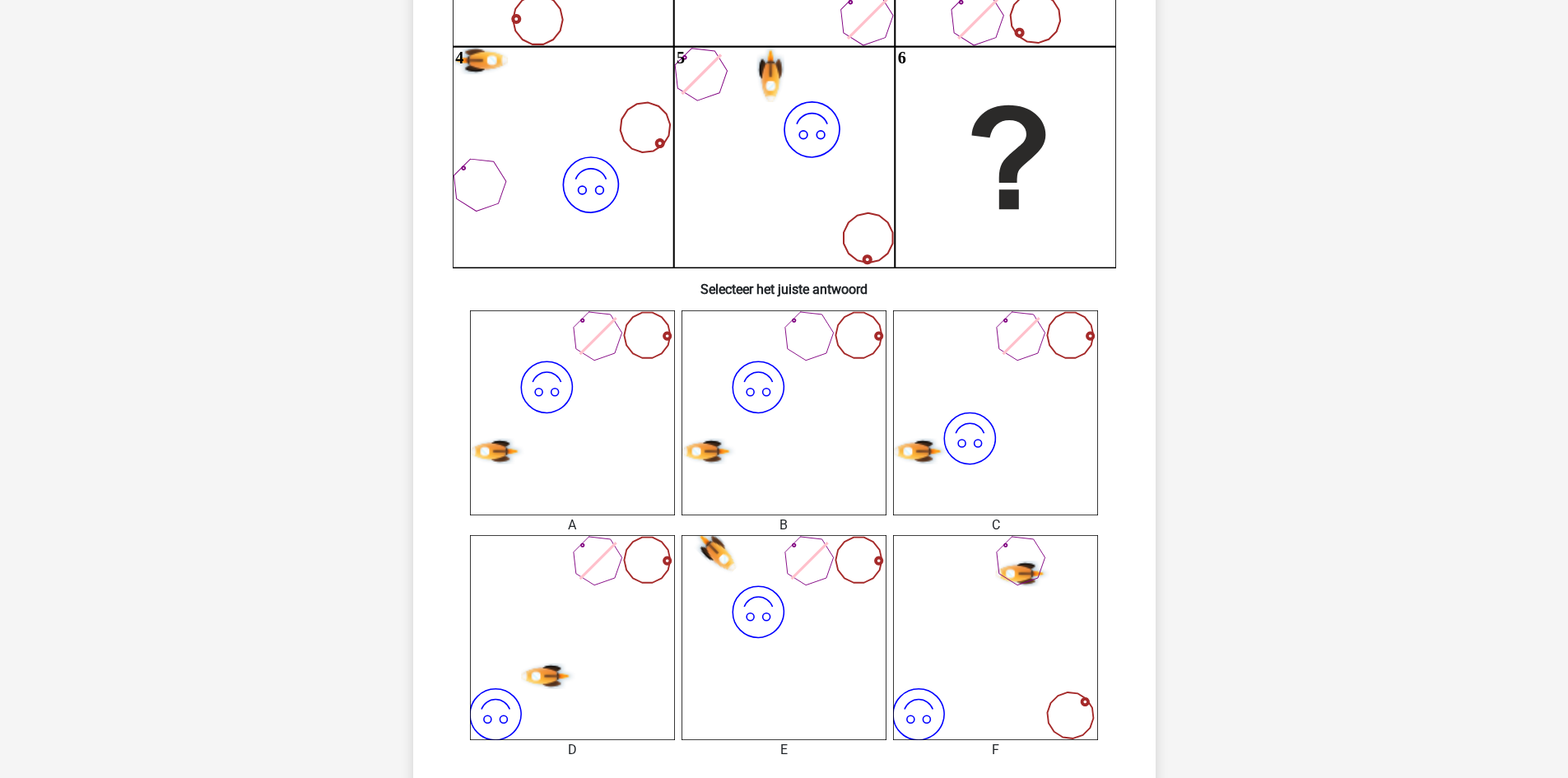
scroll to position [494, 0]
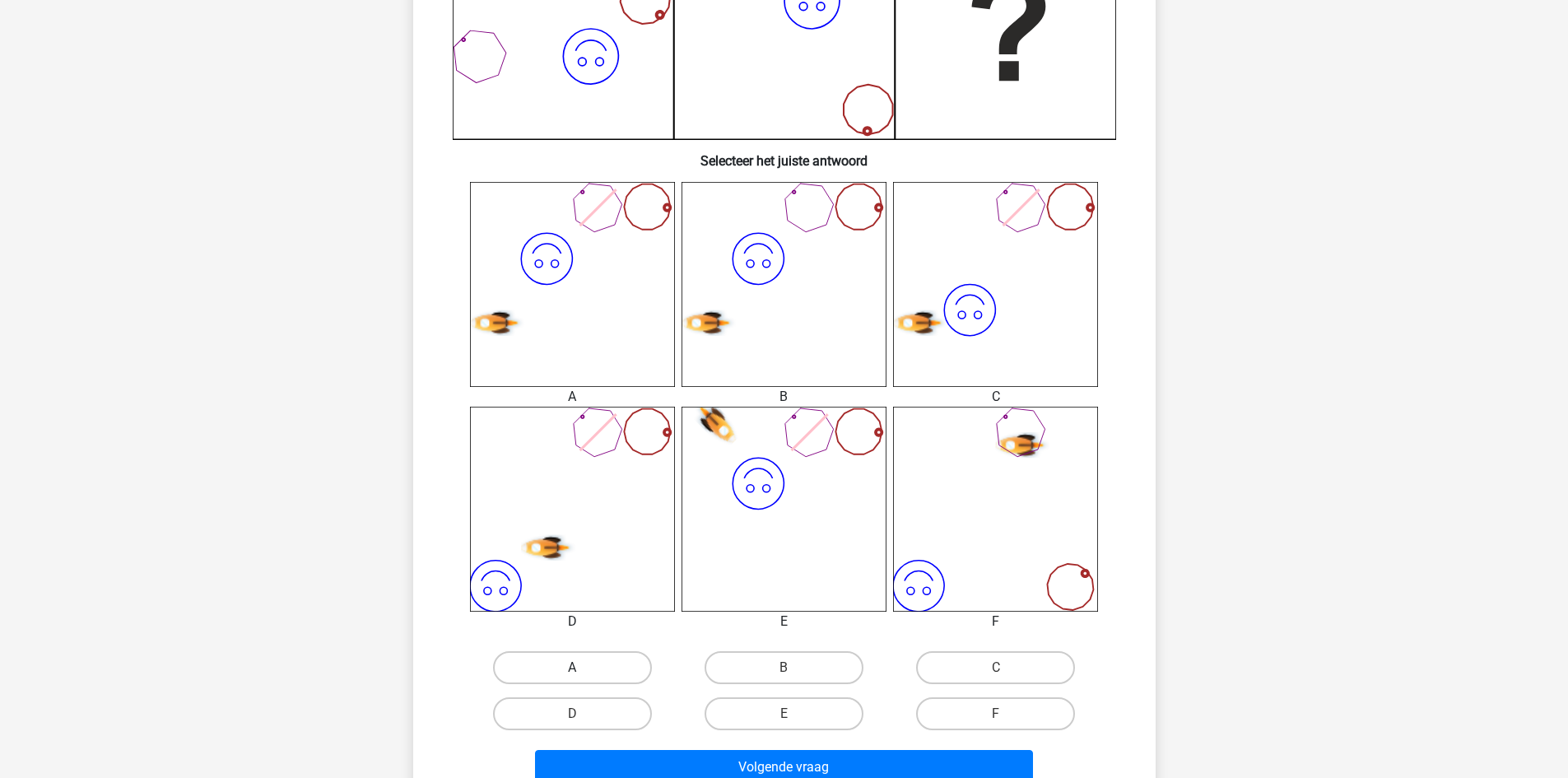
click at [609, 666] on label "A" at bounding box center [573, 667] width 159 height 33
click at [583, 667] on input "A" at bounding box center [577, 673] width 11 height 11
radio input "true"
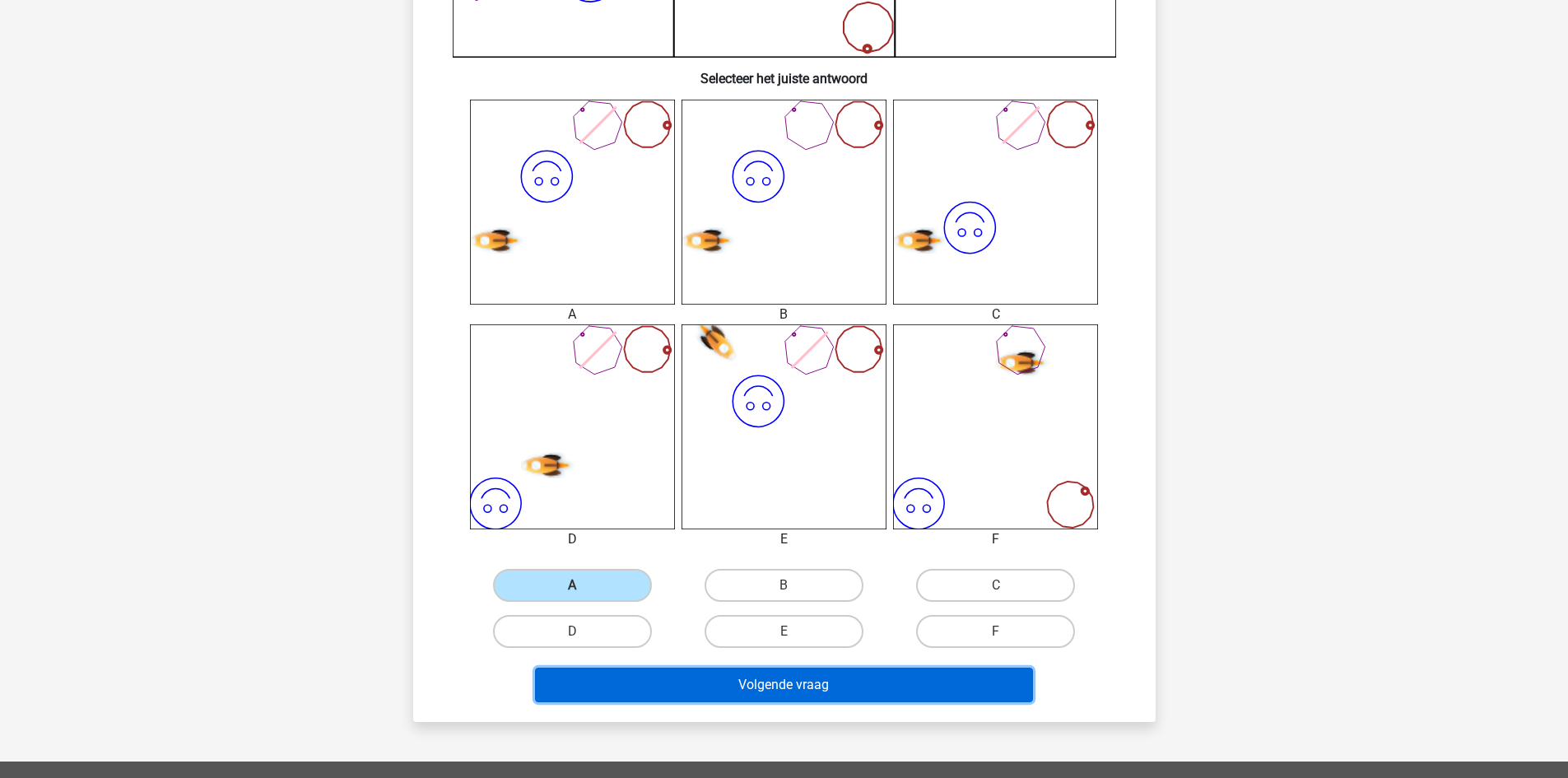
click at [716, 698] on button "Volgende vraag" at bounding box center [783, 685] width 498 height 35
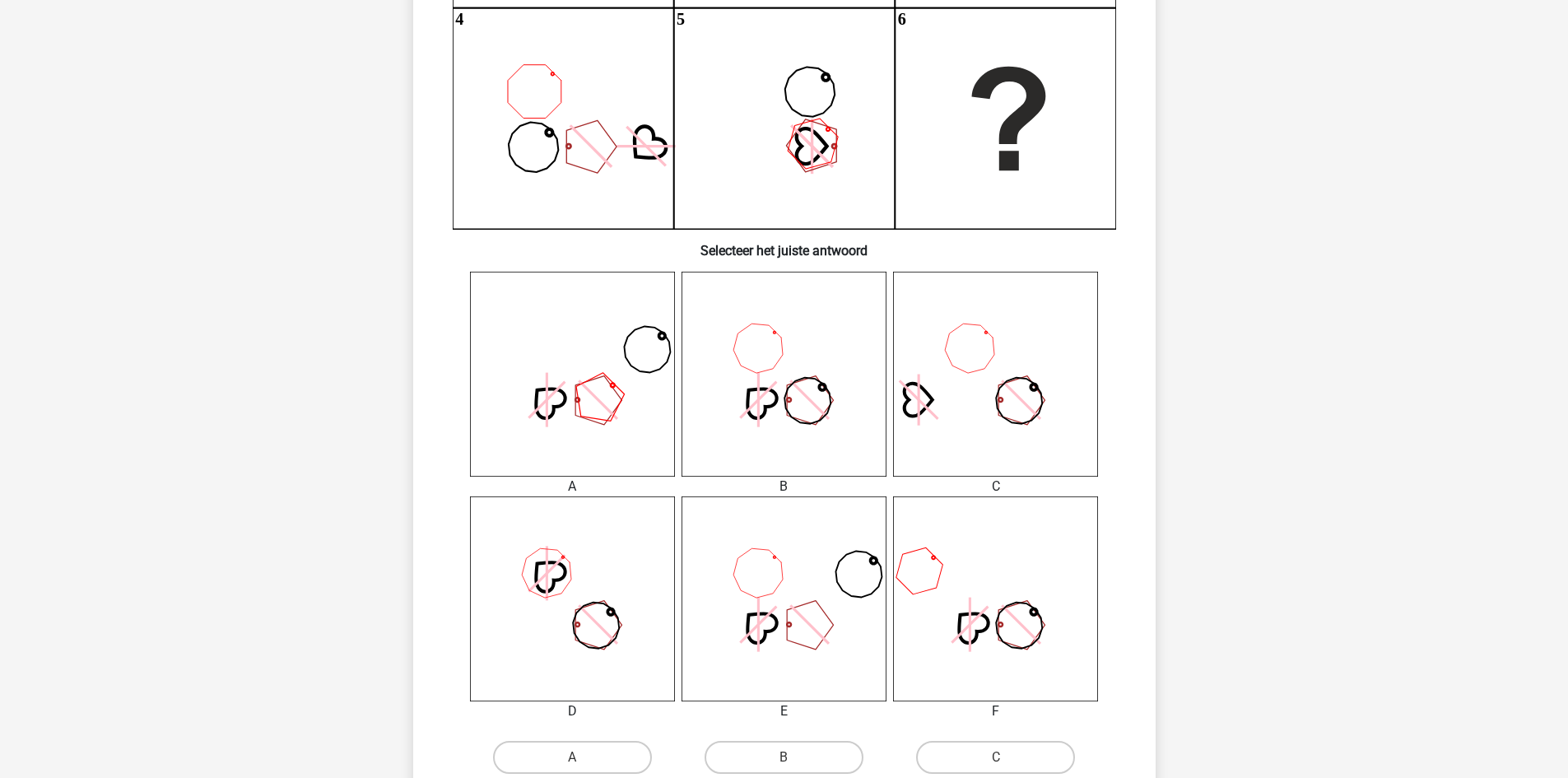
scroll to position [411, 0]
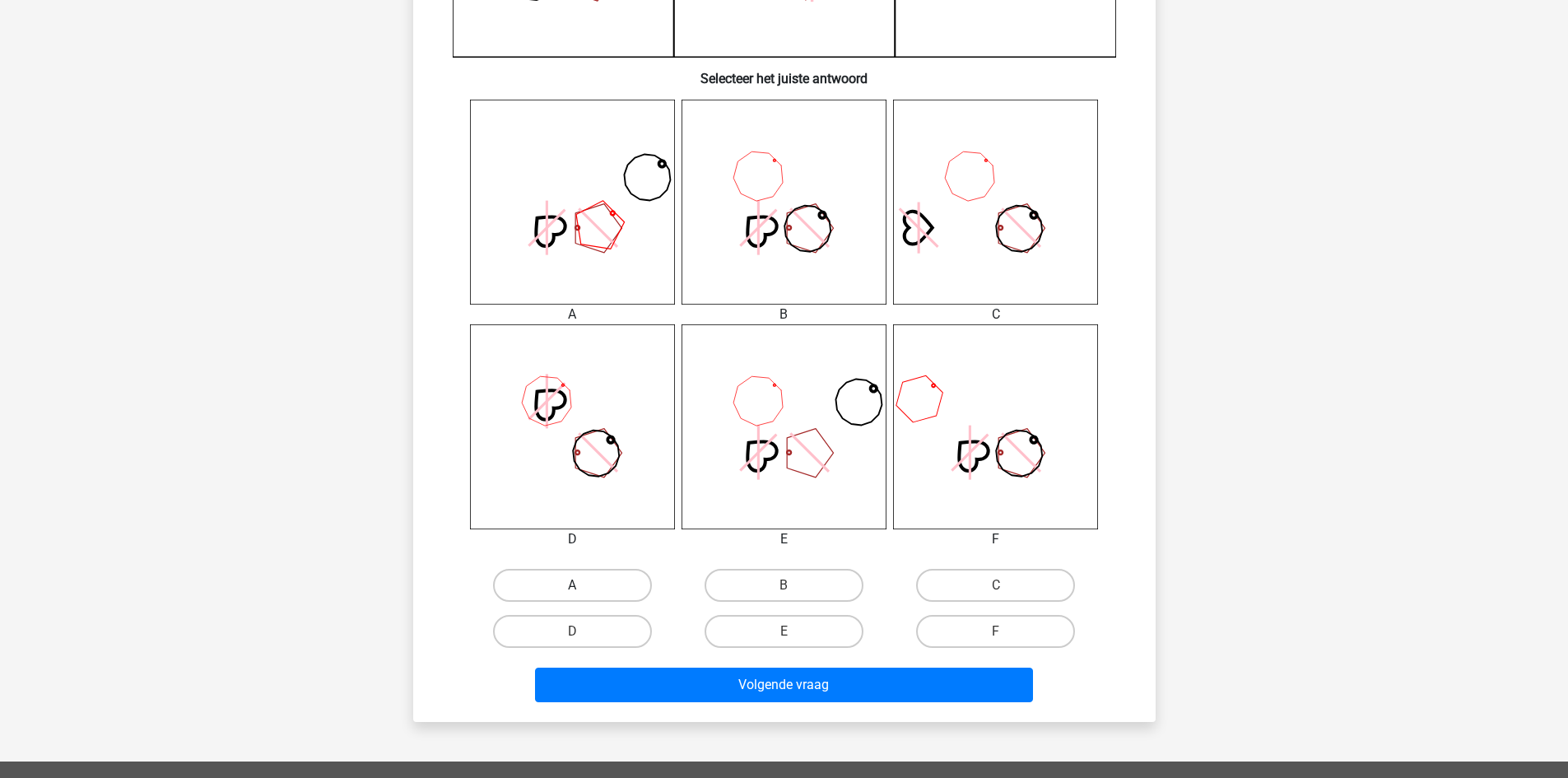
click at [609, 581] on label "A" at bounding box center [573, 585] width 159 height 33
click at [583, 585] on input "A" at bounding box center [577, 591] width 11 height 11
radio input "true"
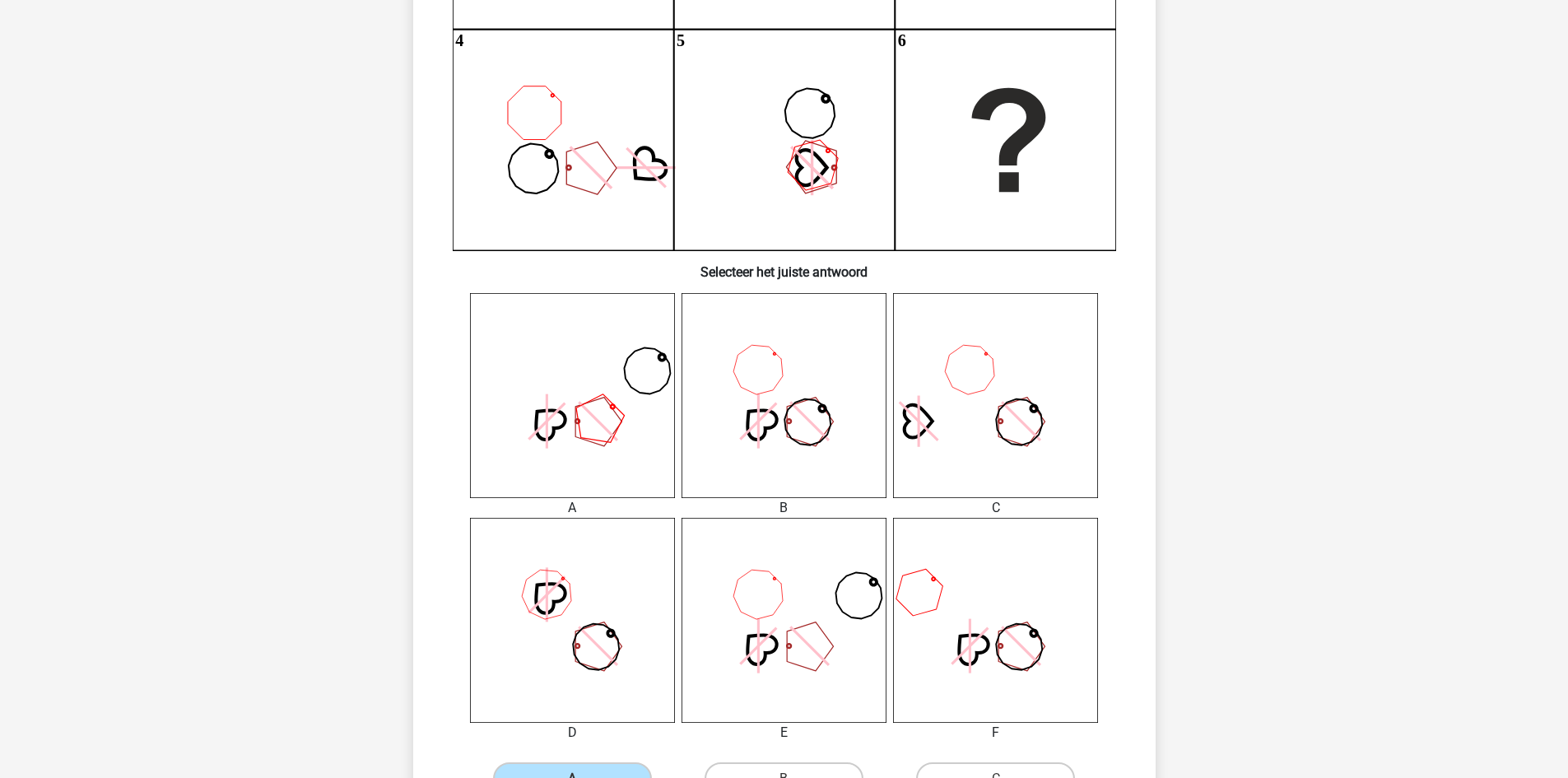
scroll to position [494, 0]
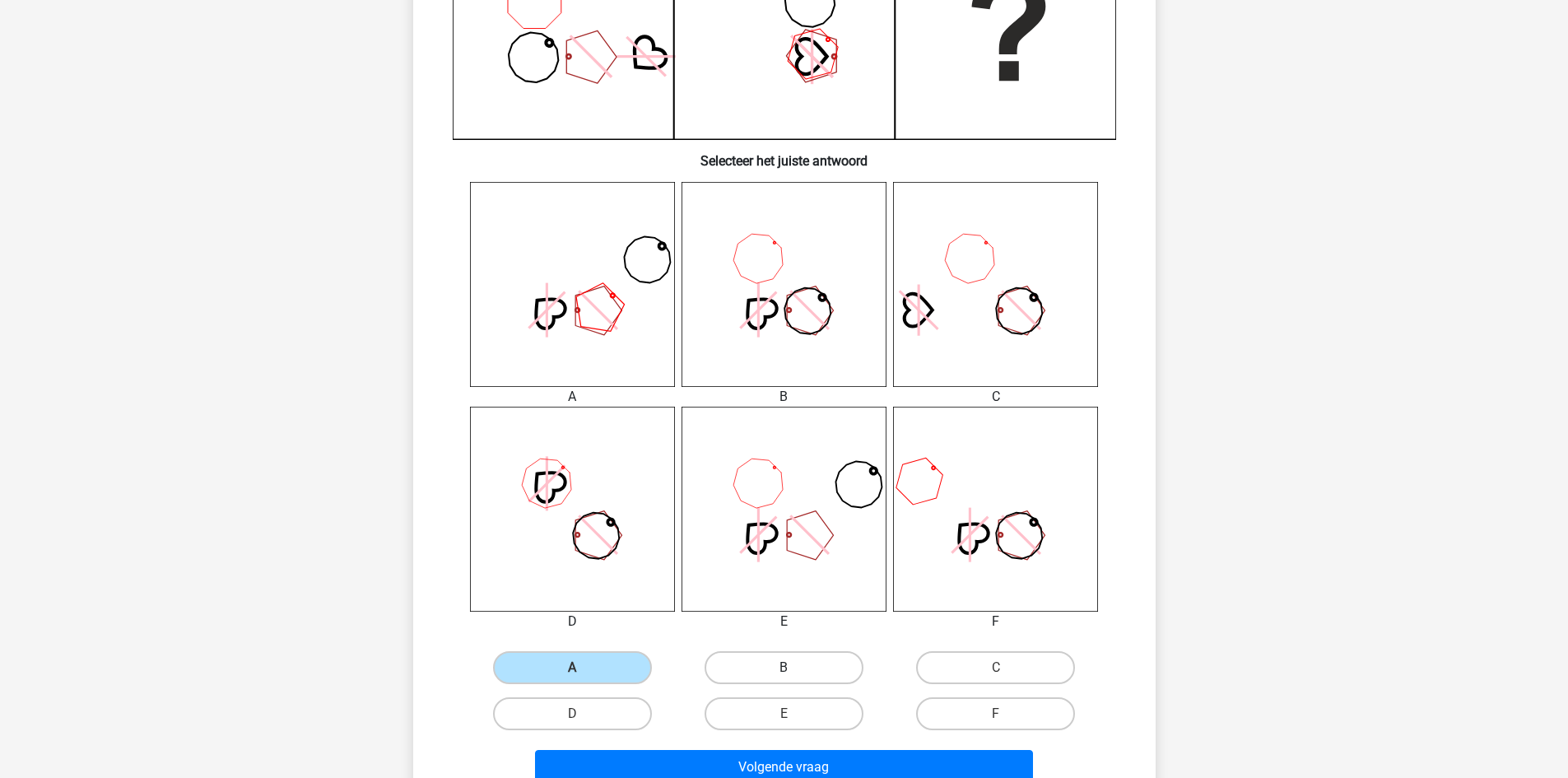
click at [795, 673] on label "B" at bounding box center [784, 667] width 159 height 33
click at [794, 673] on input "B" at bounding box center [789, 673] width 11 height 11
radio input "true"
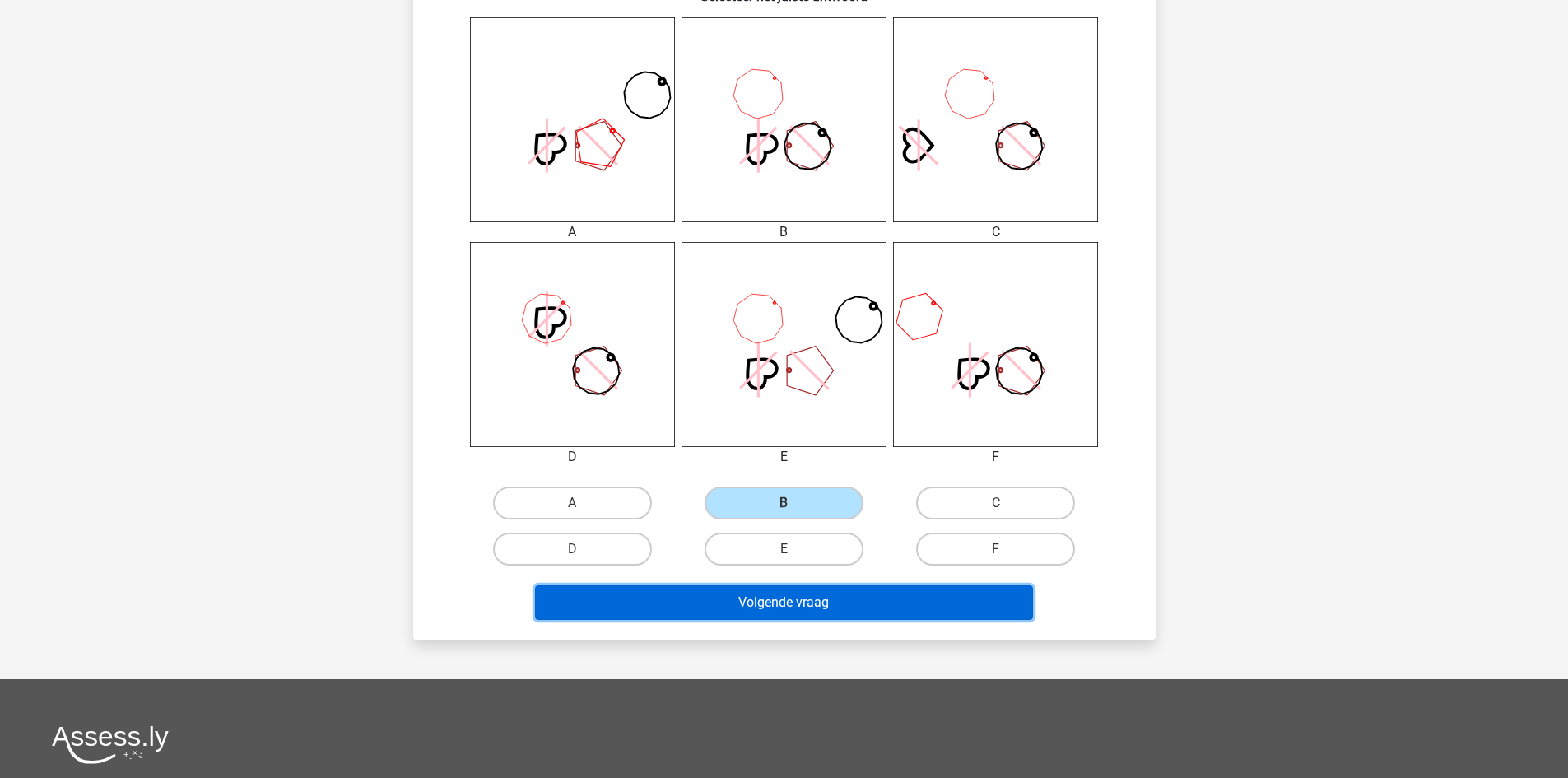
click at [814, 600] on button "Volgende vraag" at bounding box center [783, 602] width 498 height 35
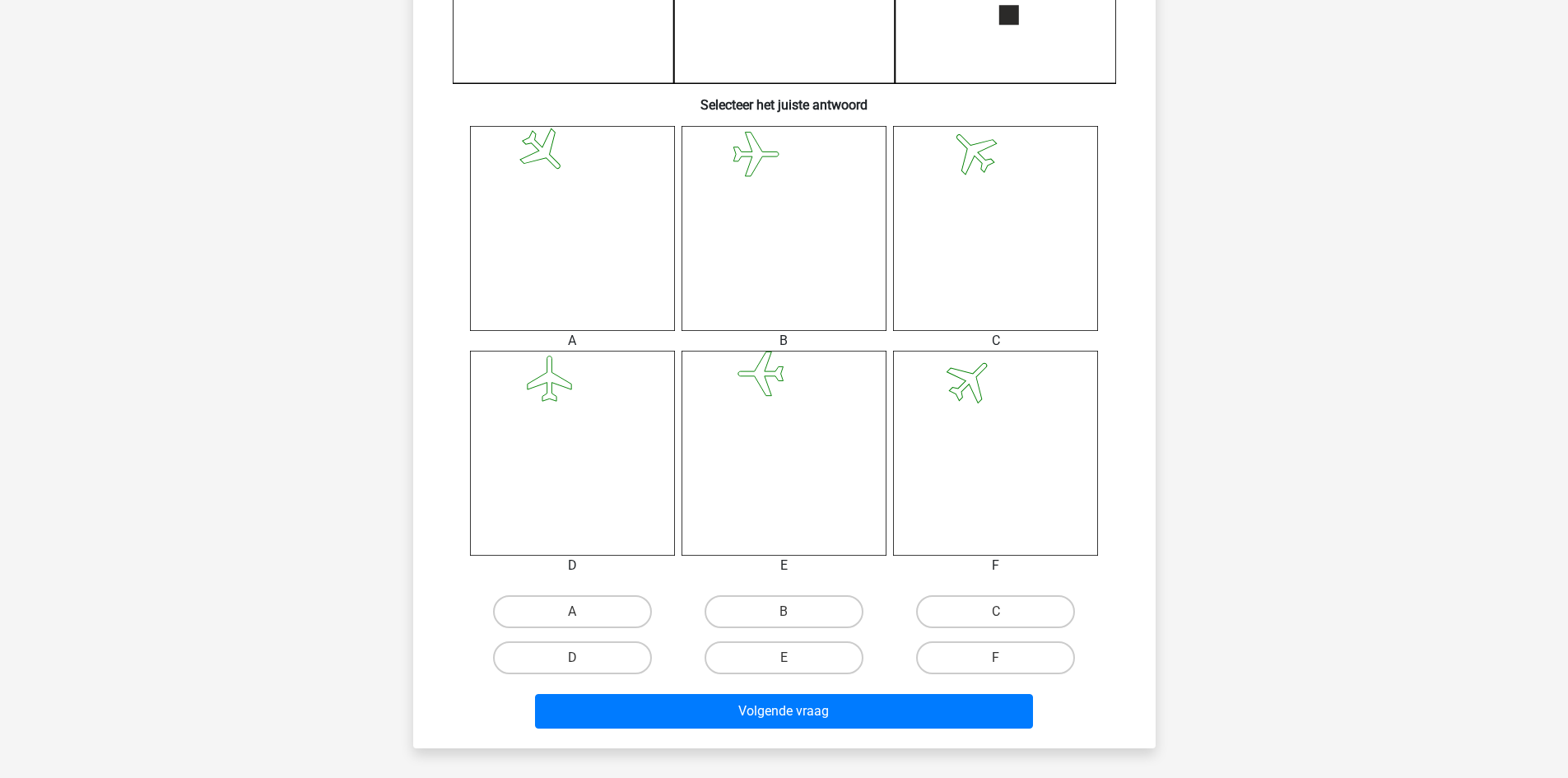
scroll to position [741, 0]
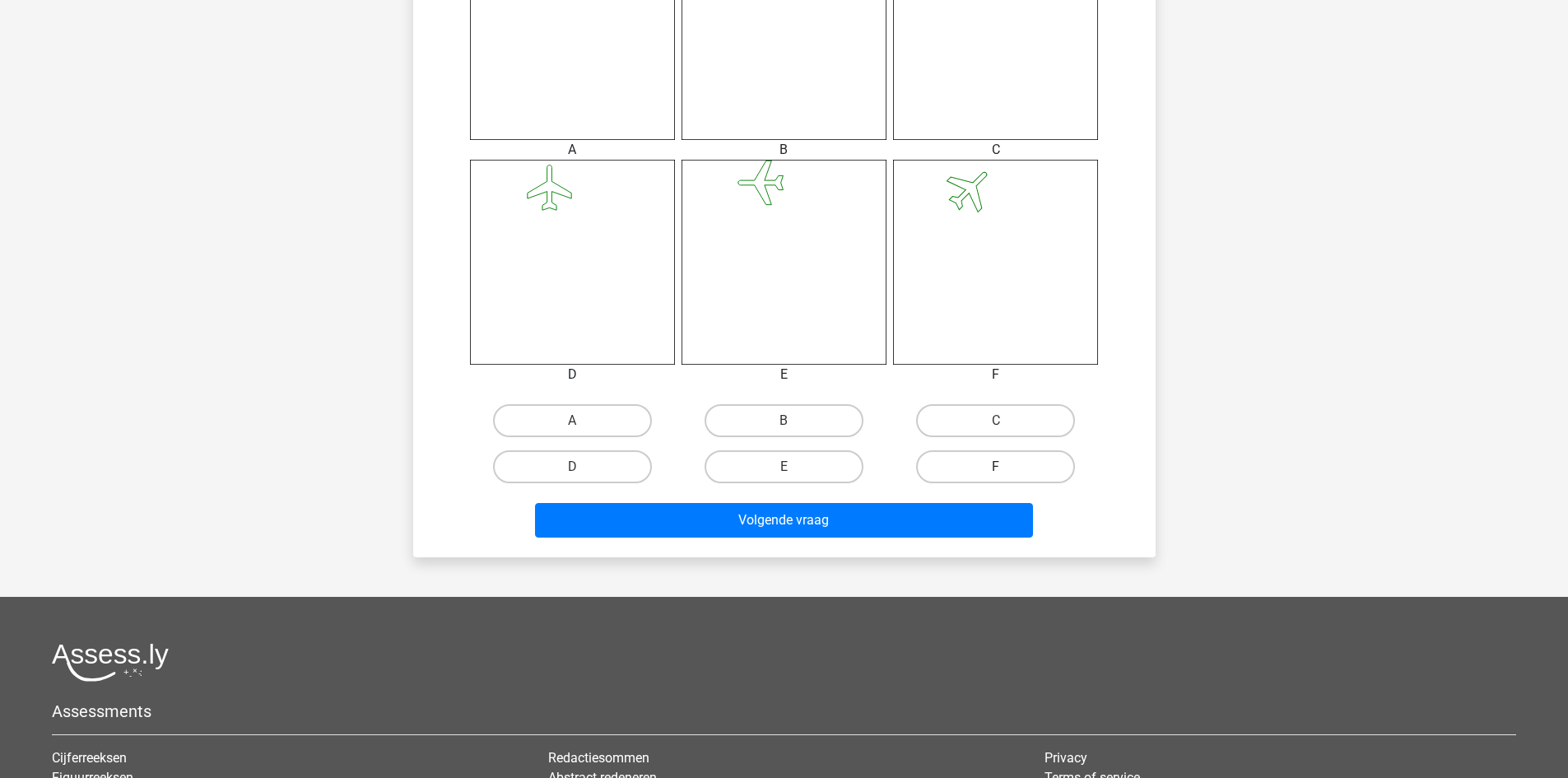
click at [954, 456] on label "F" at bounding box center [995, 467] width 159 height 33
click at [996, 467] on input "F" at bounding box center [1001, 473] width 11 height 11
radio input "true"
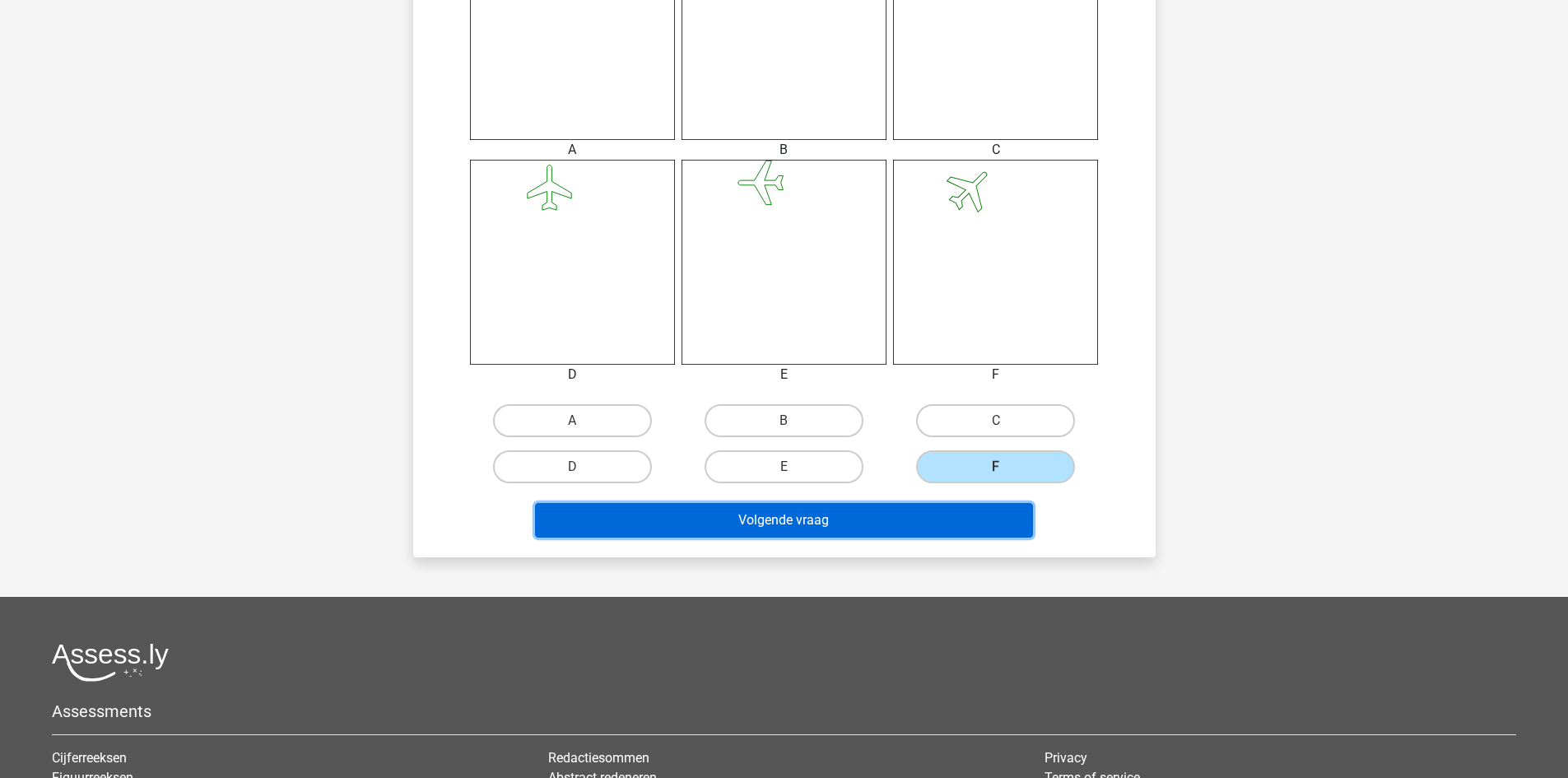
click at [933, 503] on button "Volgende vraag" at bounding box center [783, 520] width 498 height 35
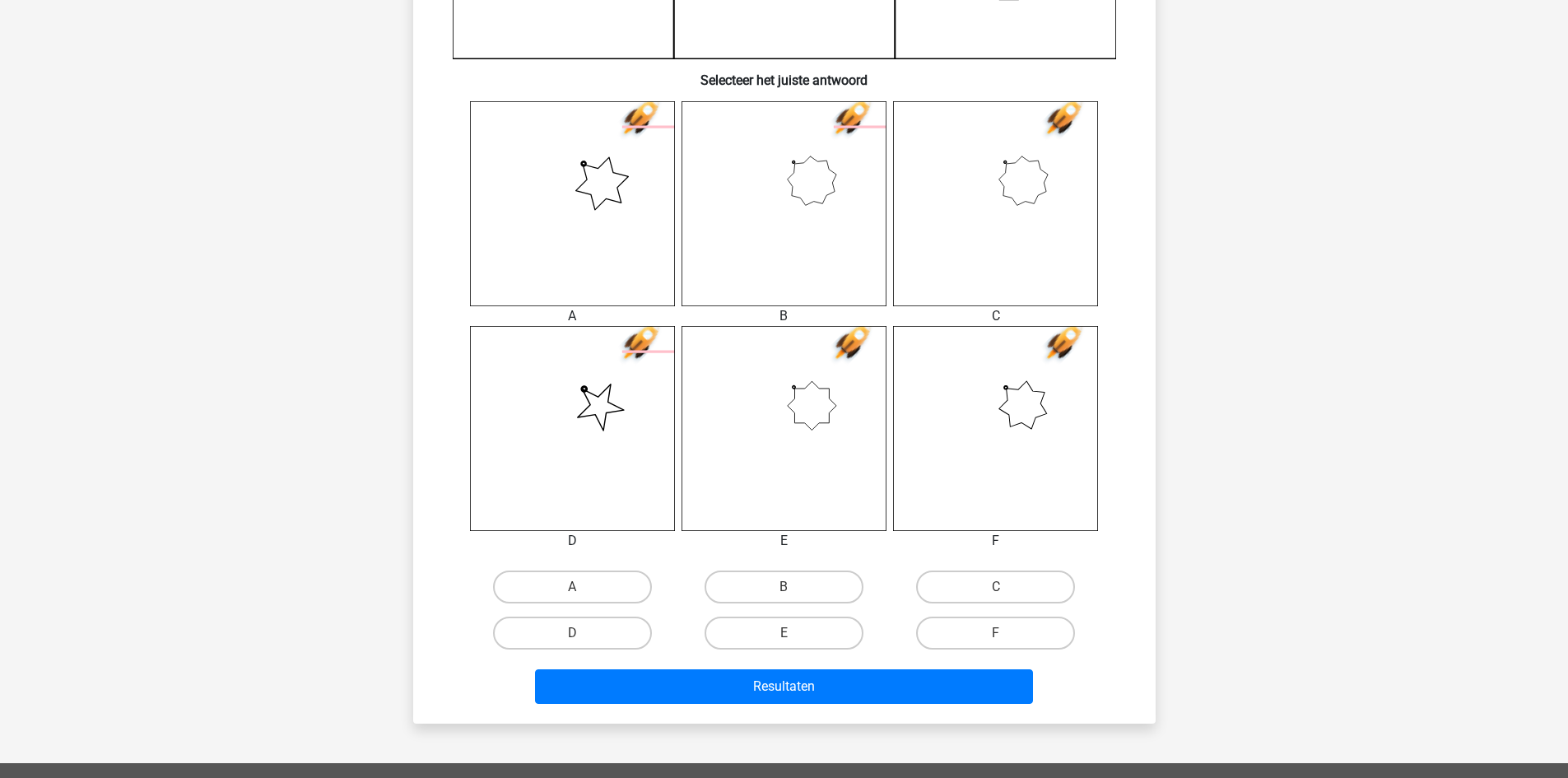
scroll to position [576, 0]
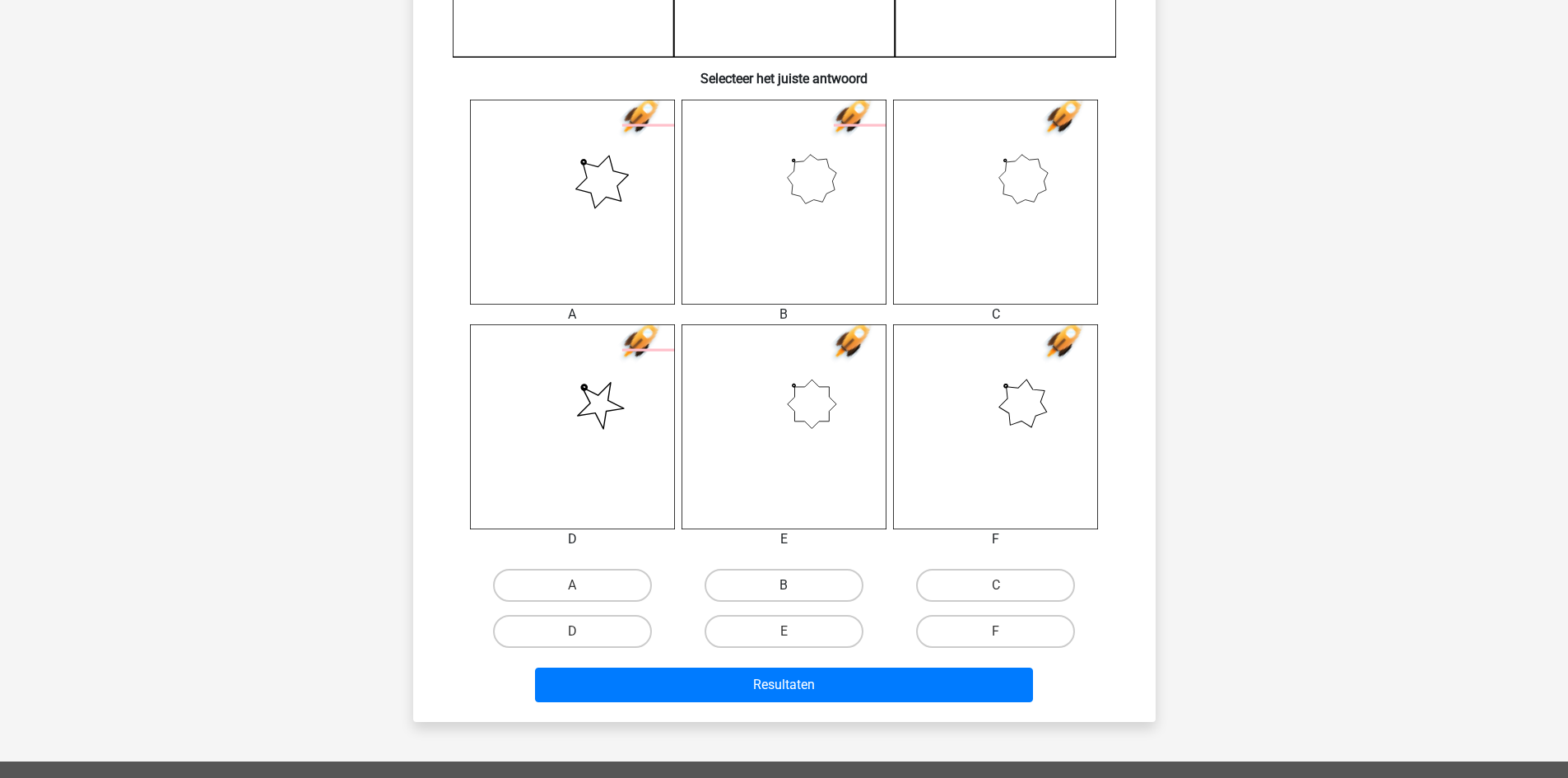
click at [820, 592] on label "B" at bounding box center [784, 585] width 159 height 33
click at [794, 592] on input "B" at bounding box center [789, 591] width 11 height 11
radio input "true"
click at [807, 664] on div "Resultaten" at bounding box center [784, 681] width 690 height 54
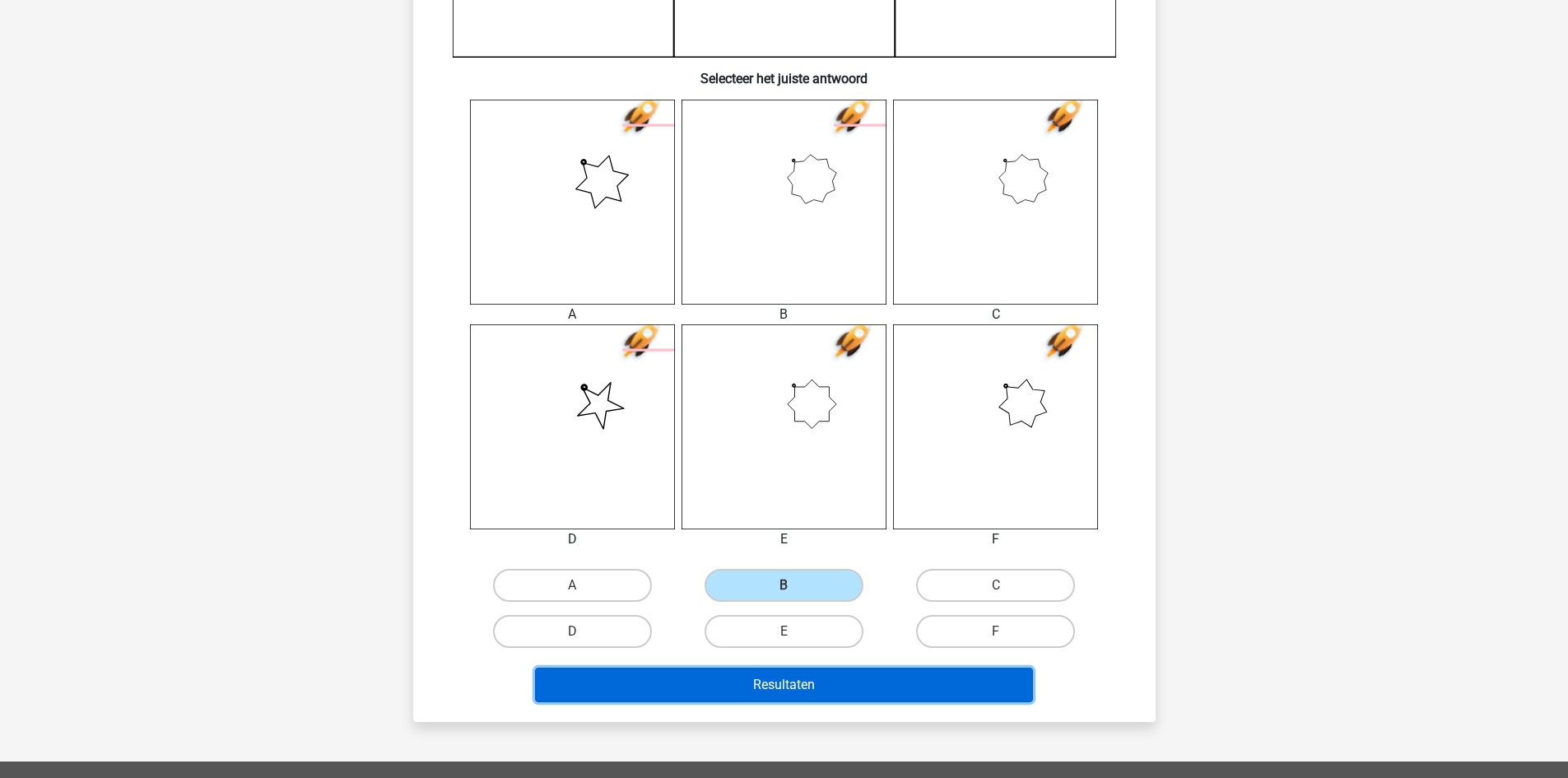
click at [810, 673] on button "Resultaten" at bounding box center [783, 685] width 498 height 35
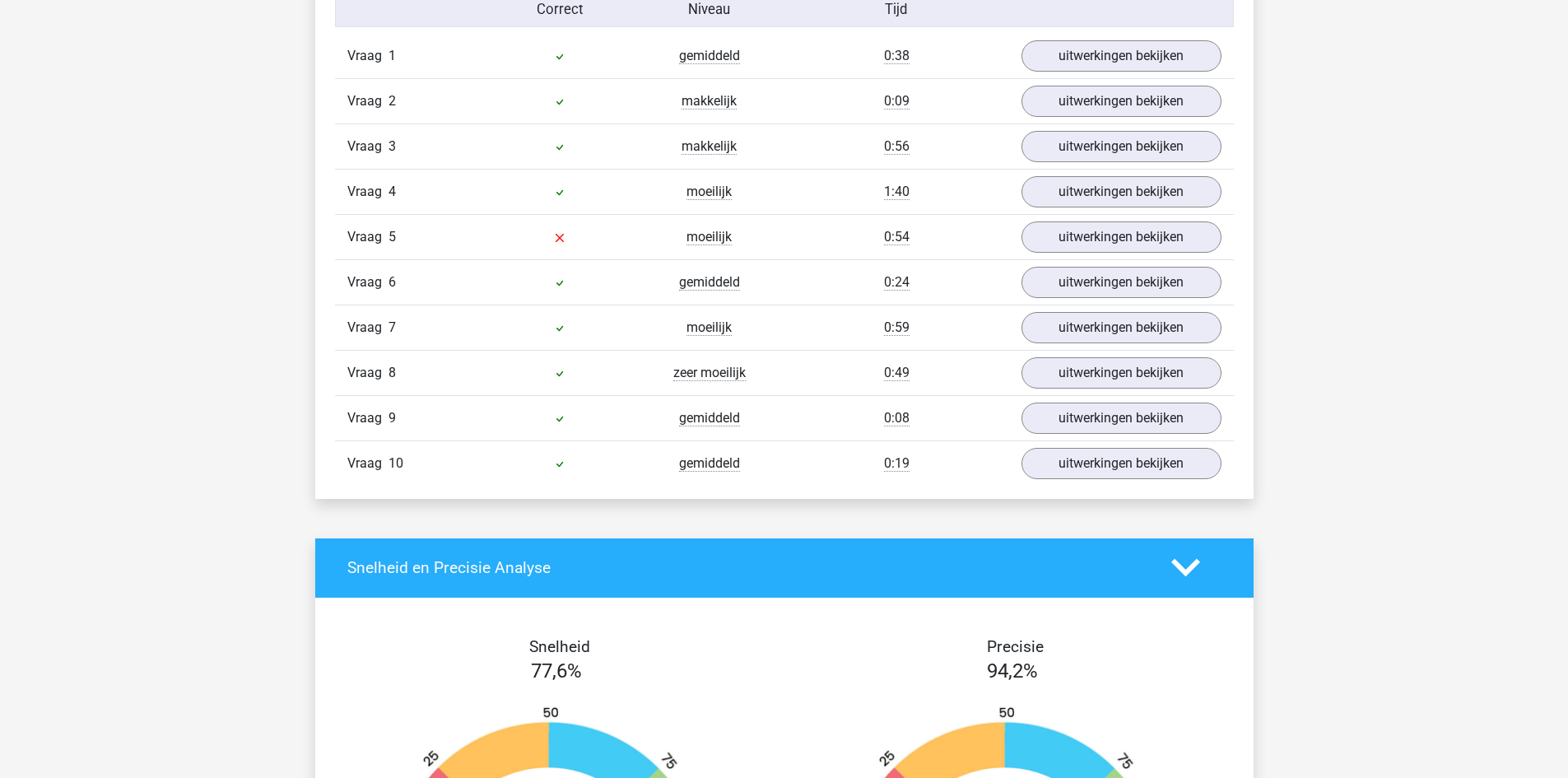
scroll to position [1071, 0]
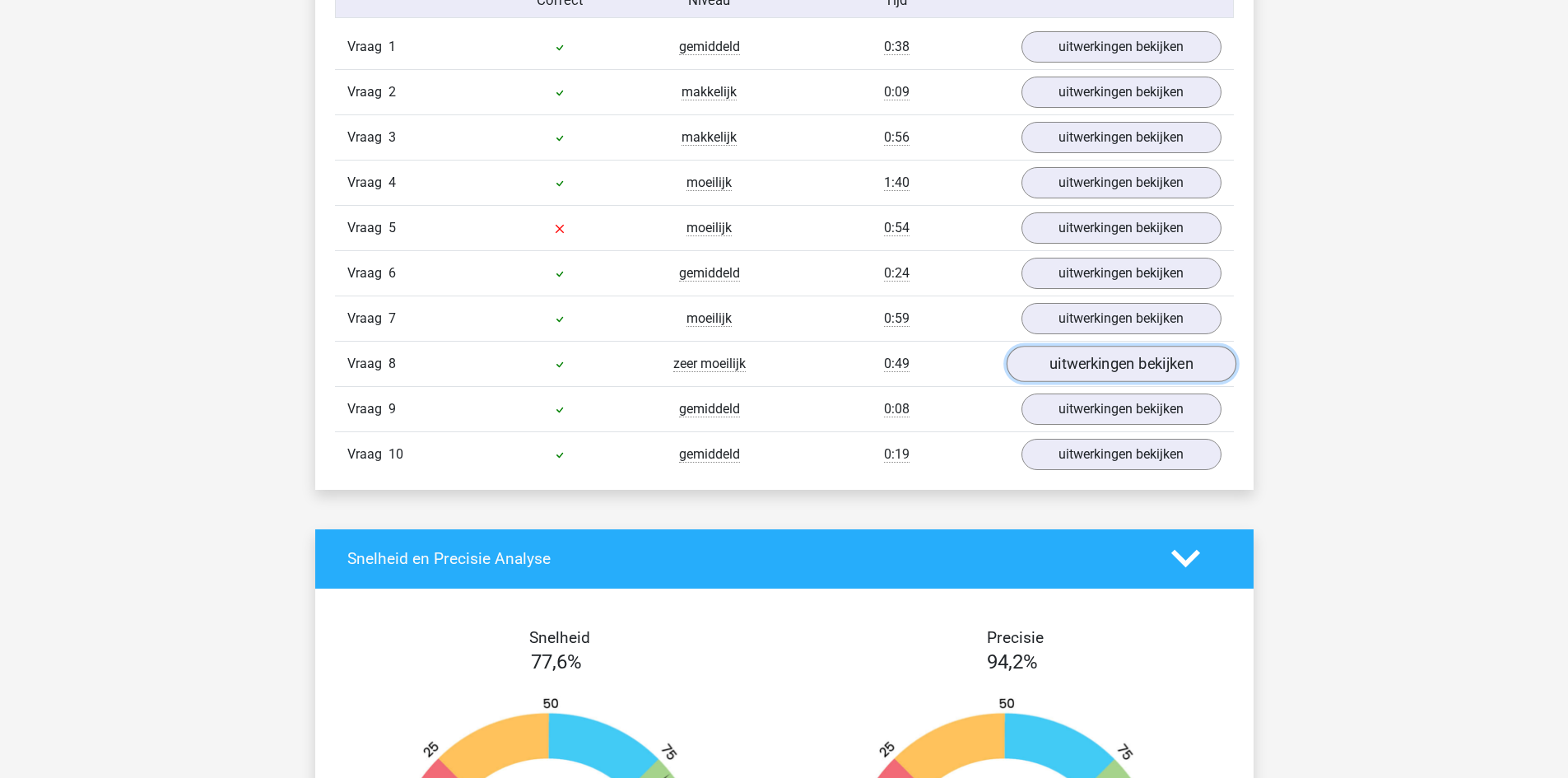
click at [1088, 366] on link "uitwerkingen bekijken" at bounding box center [1120, 364] width 229 height 37
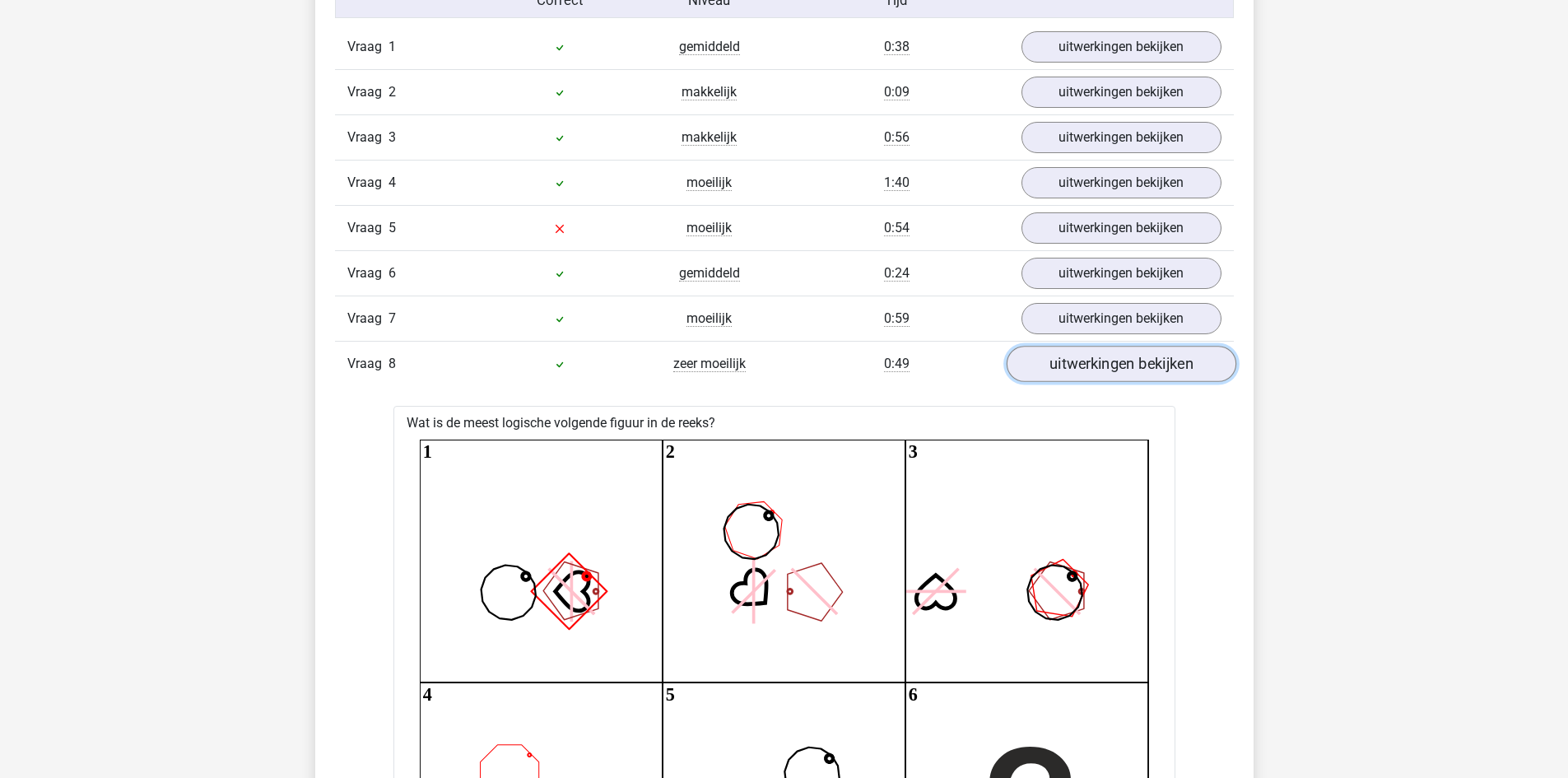
click at [1088, 366] on link "uitwerkingen bekijken" at bounding box center [1120, 364] width 229 height 37
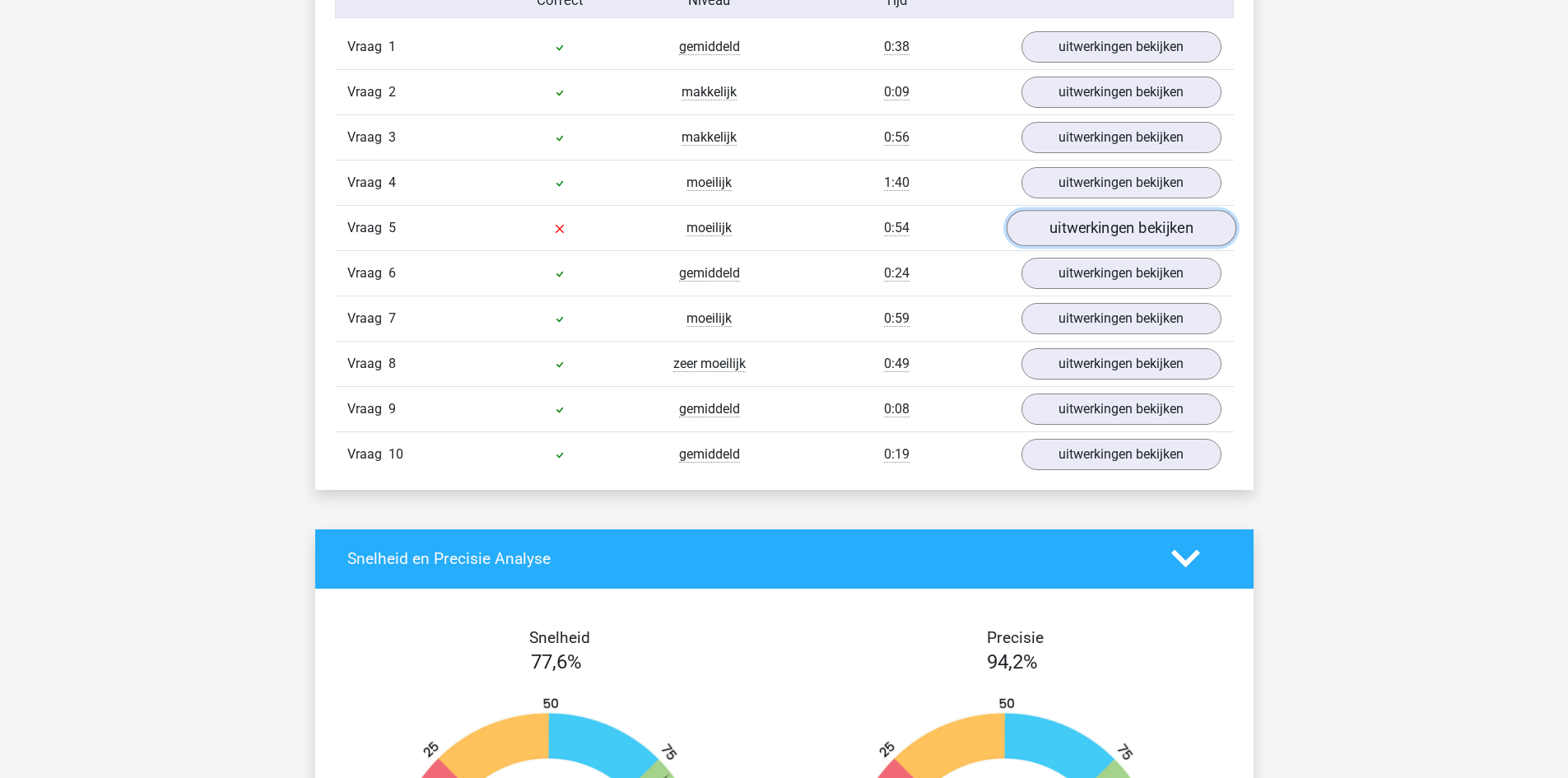
click at [1090, 232] on link "uitwerkingen bekijken" at bounding box center [1120, 229] width 229 height 37
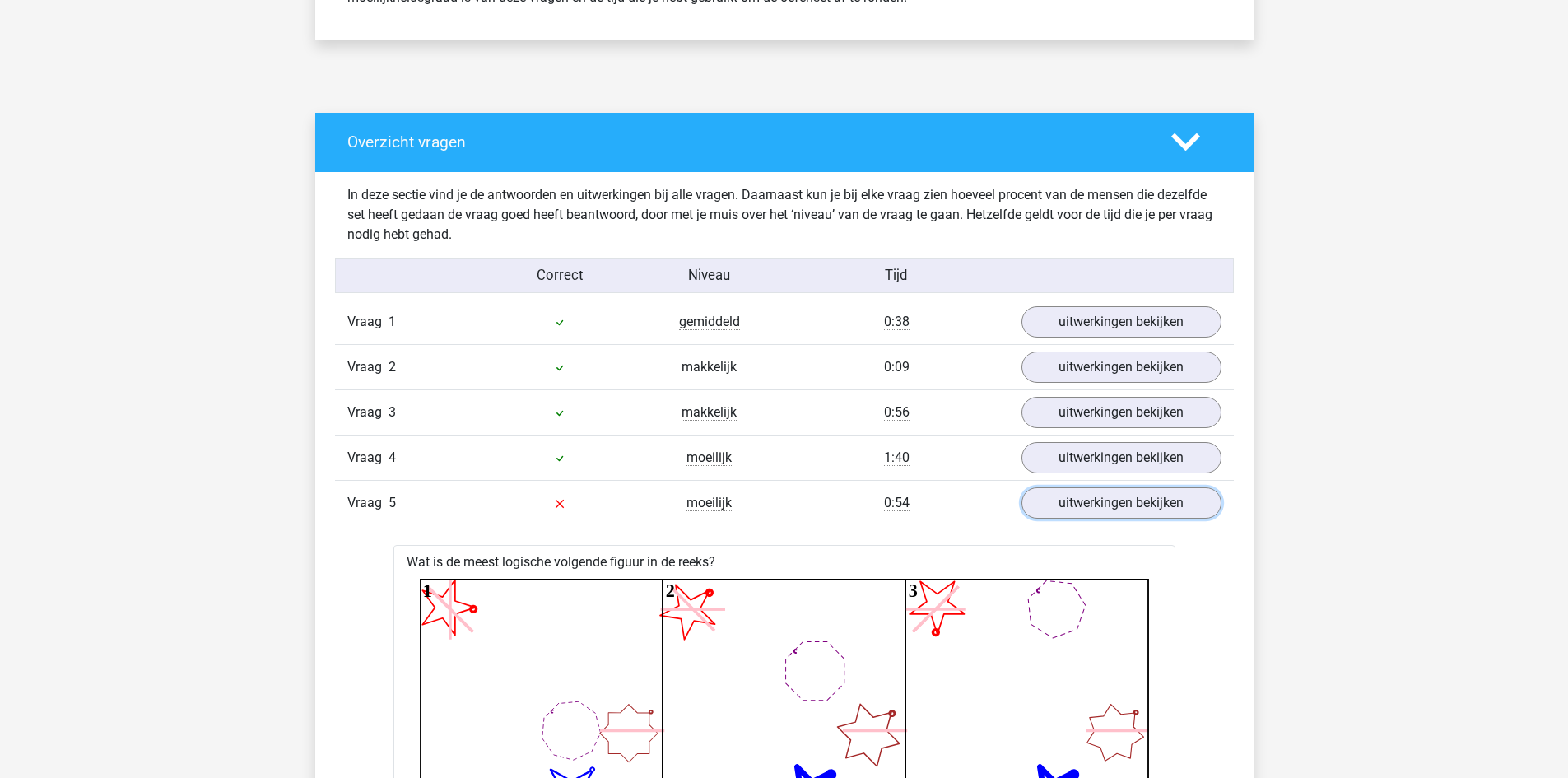
scroll to position [494, 0]
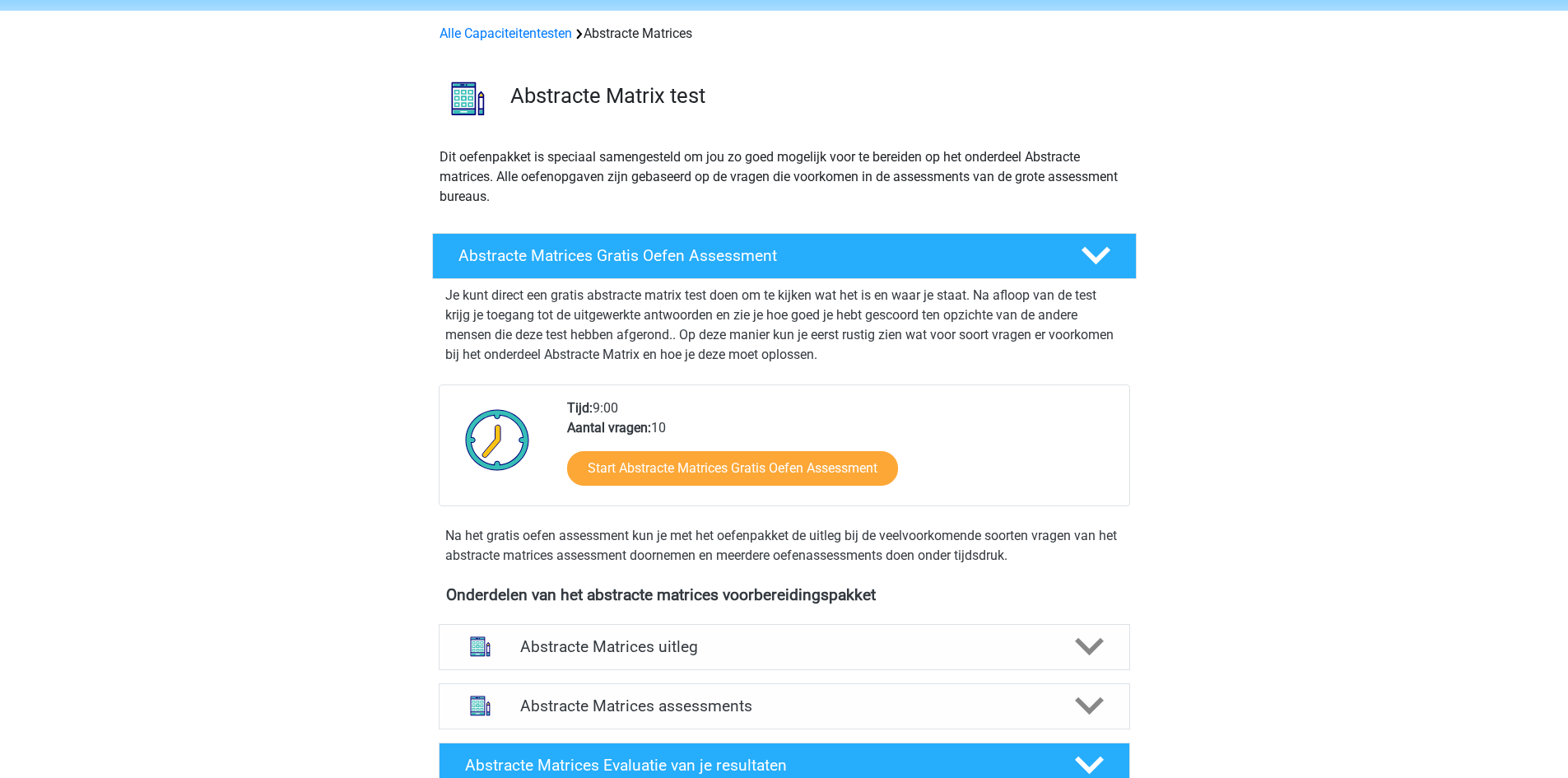
scroll to position [494, 0]
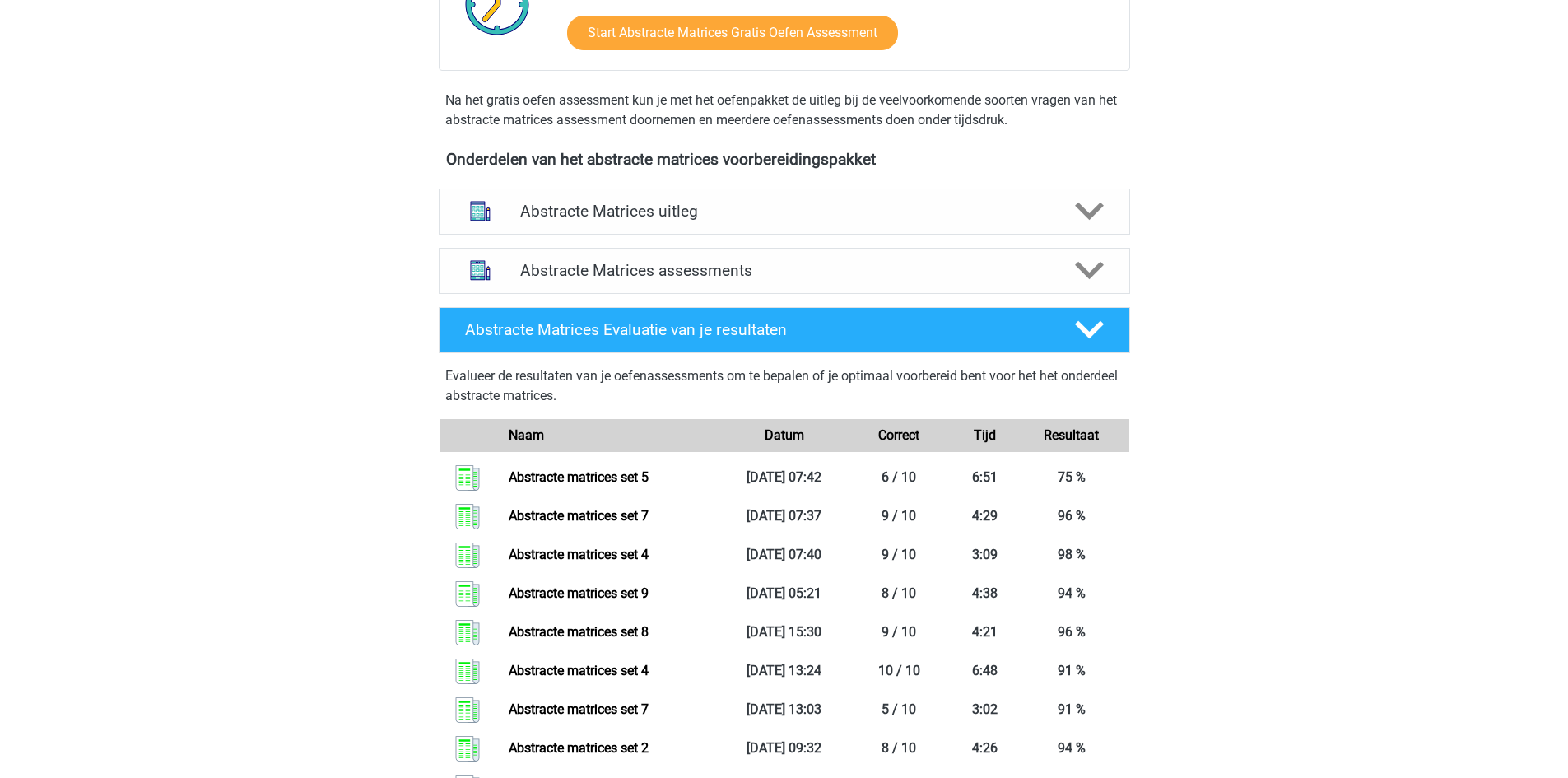
click at [670, 272] on h4 "Abstracte Matrices assessments" at bounding box center [784, 271] width 528 height 19
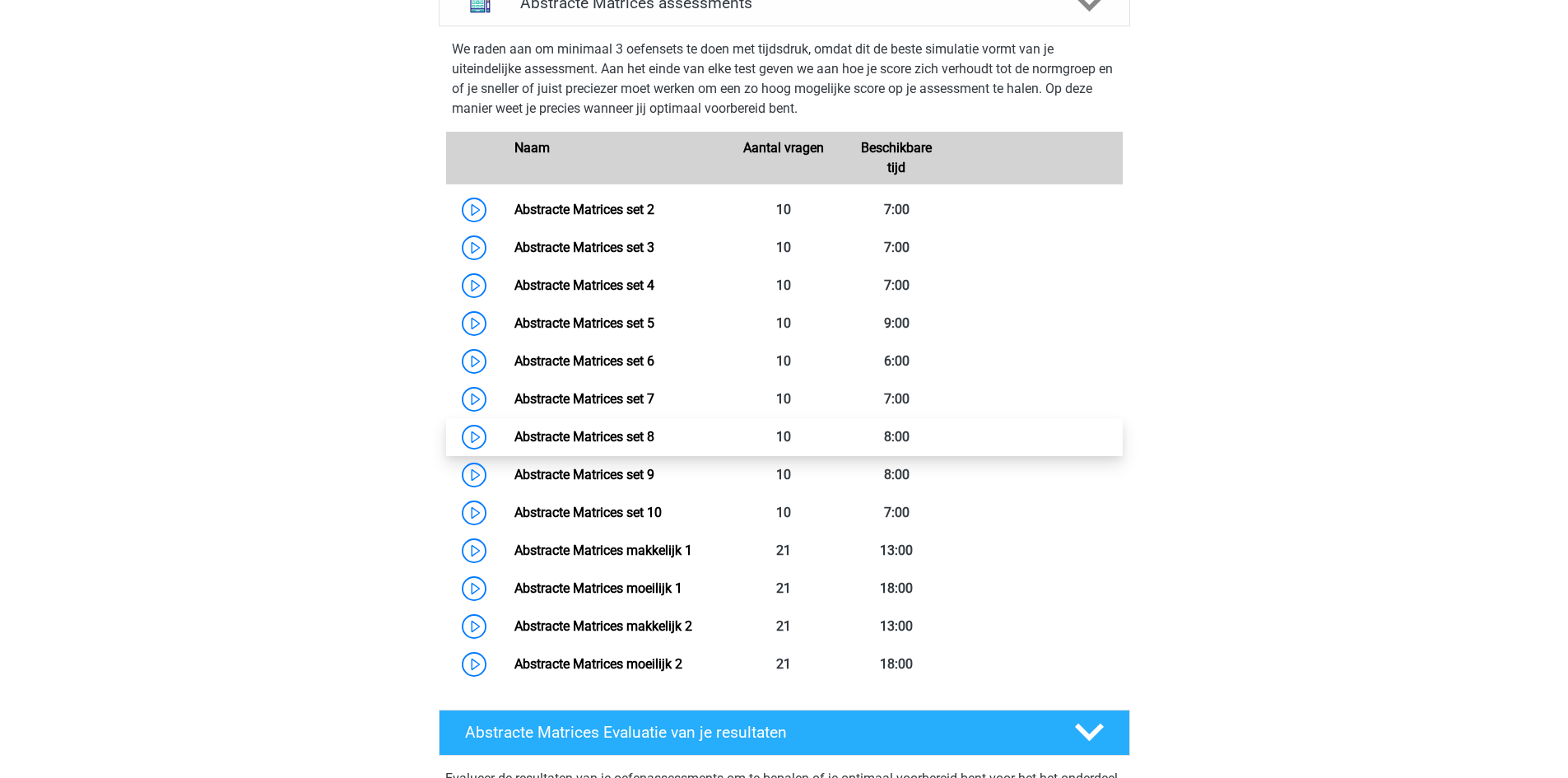
scroll to position [741, 0]
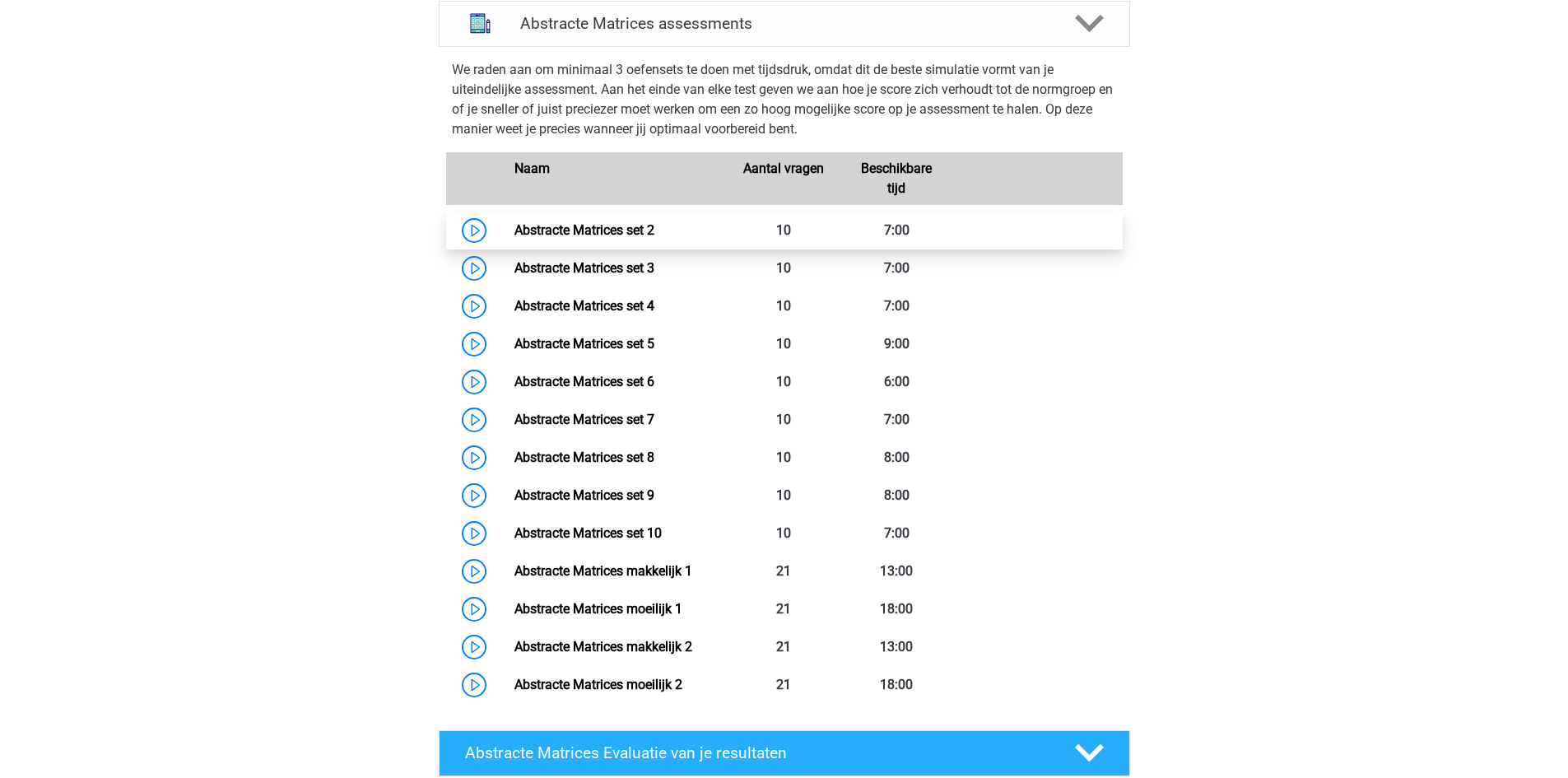
click at [514, 236] on link "Abstracte Matrices set 2" at bounding box center [584, 229] width 140 height 16
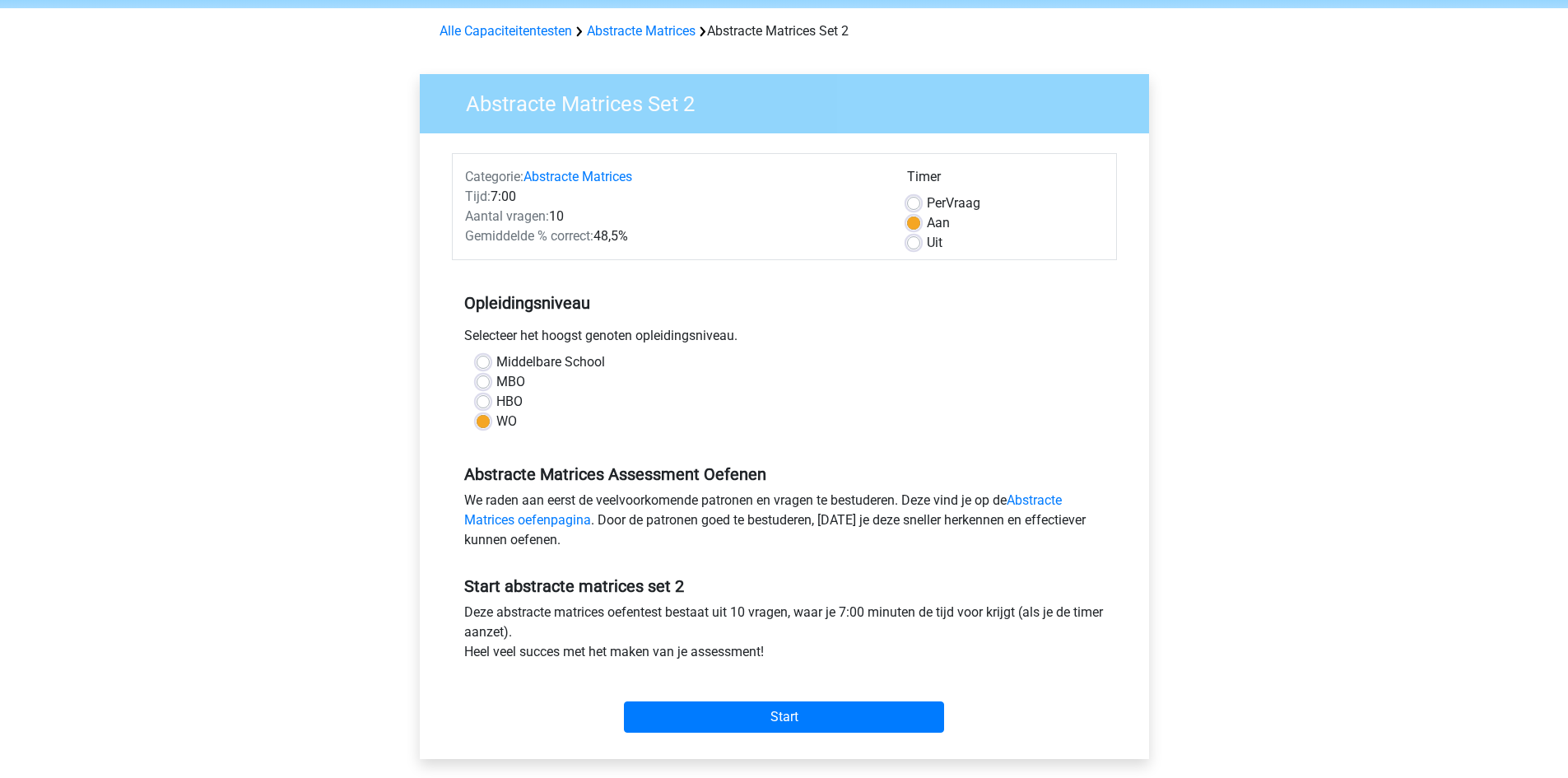
scroll to position [247, 0]
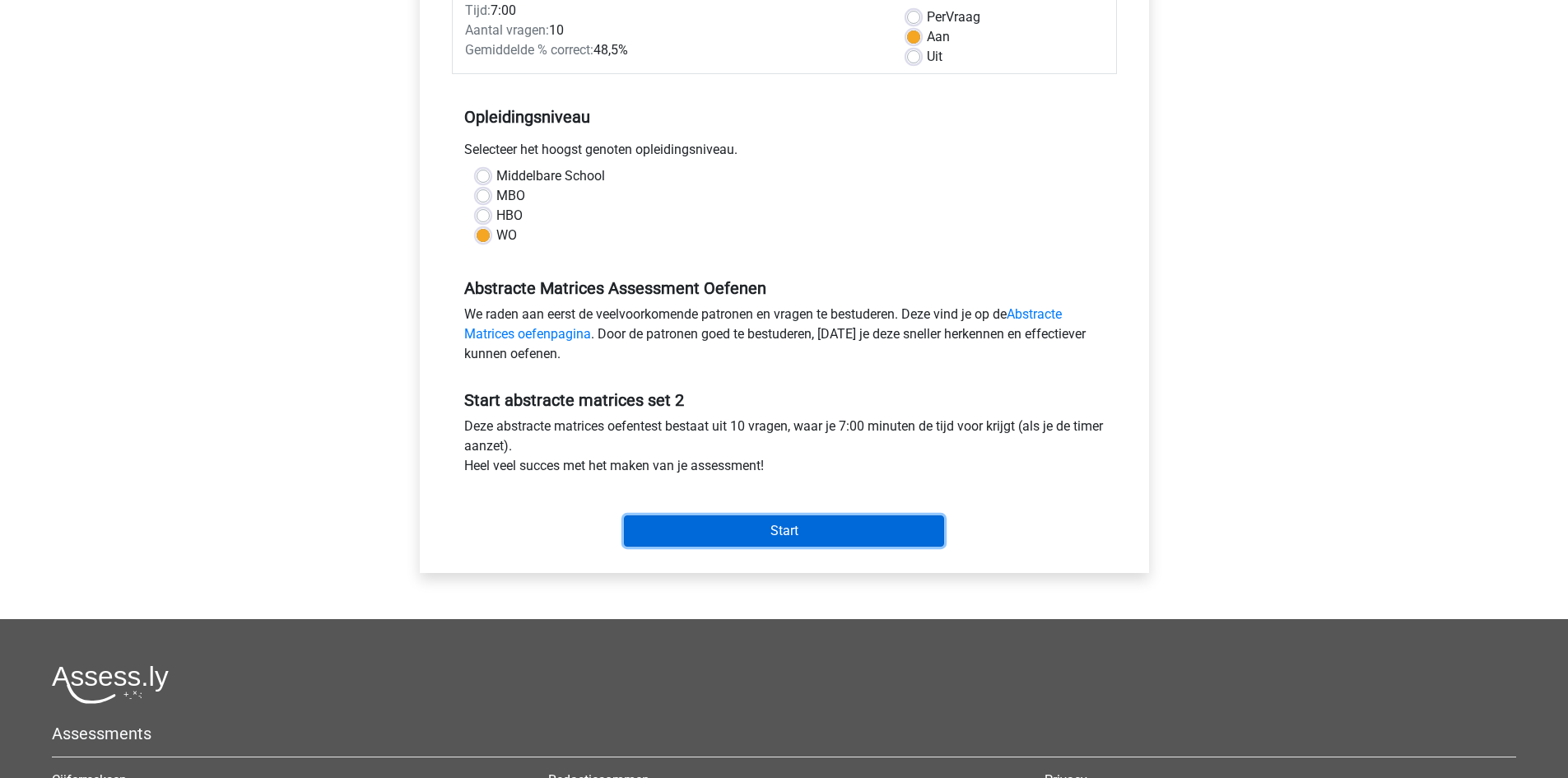
click at [734, 527] on input "Start" at bounding box center [784, 531] width 320 height 31
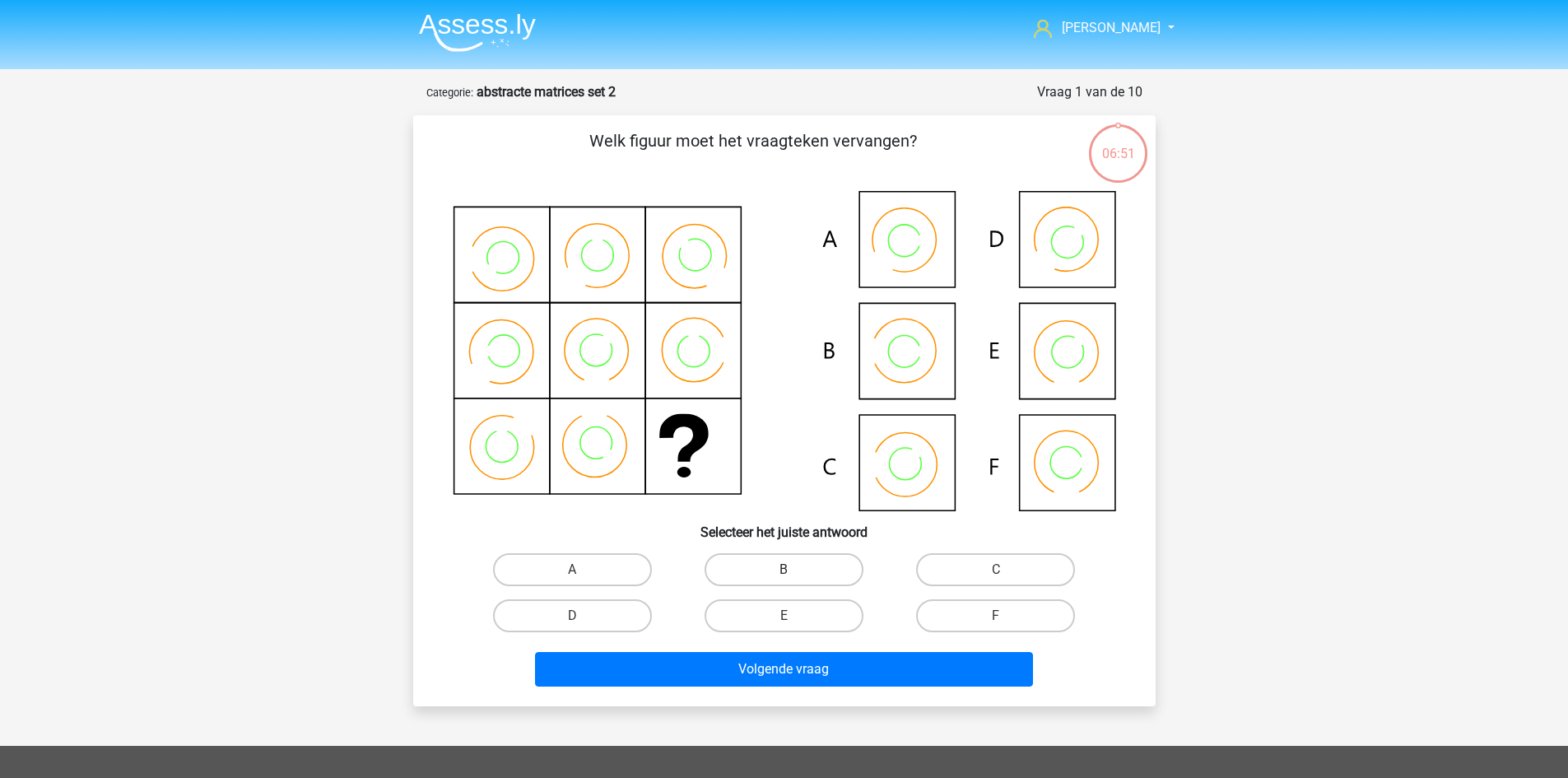
click at [793, 566] on label "B" at bounding box center [784, 570] width 159 height 33
click at [793, 570] on input "B" at bounding box center [789, 575] width 11 height 11
radio input "true"
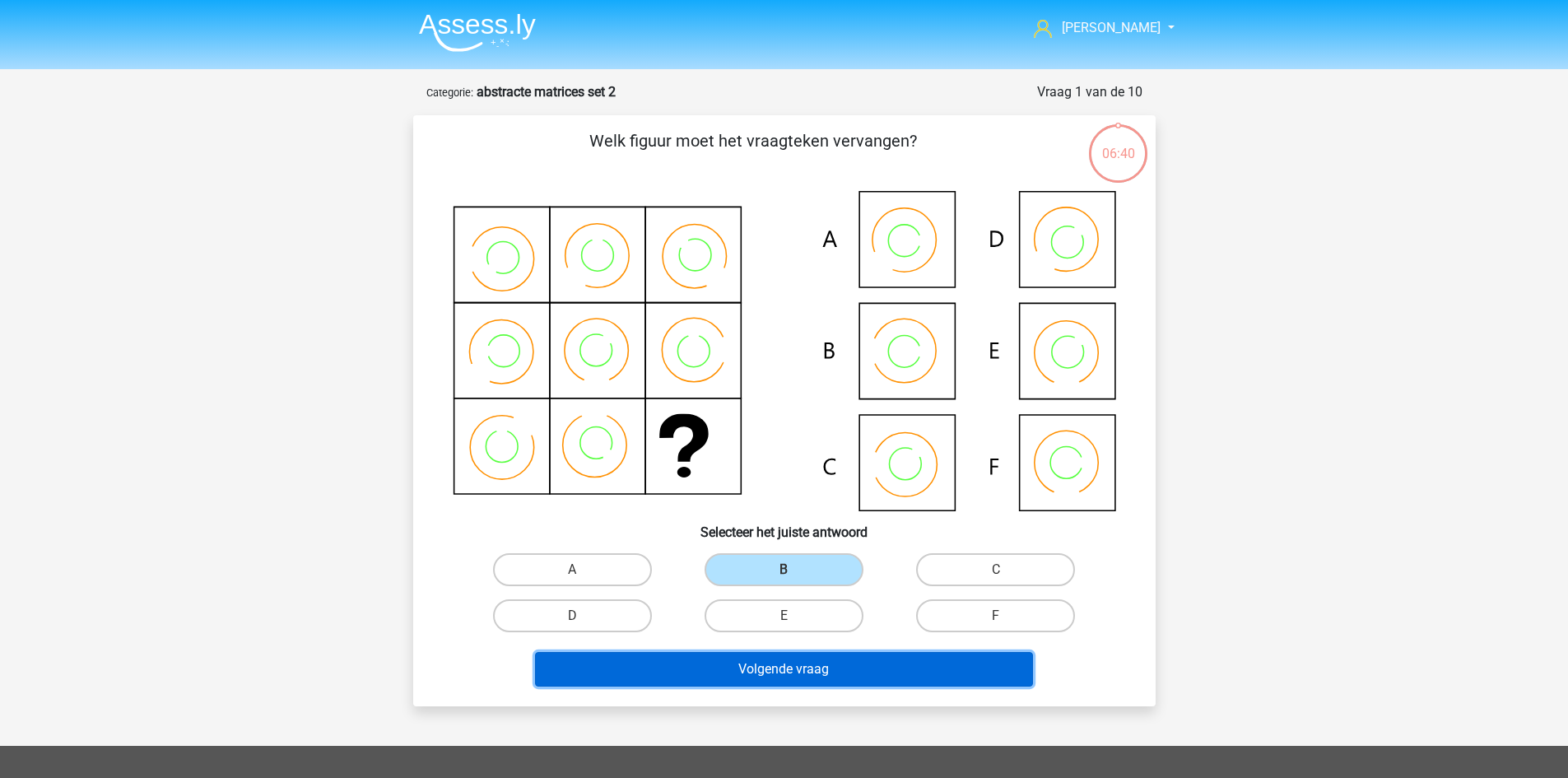
click at [805, 664] on button "Volgende vraag" at bounding box center [783, 669] width 498 height 35
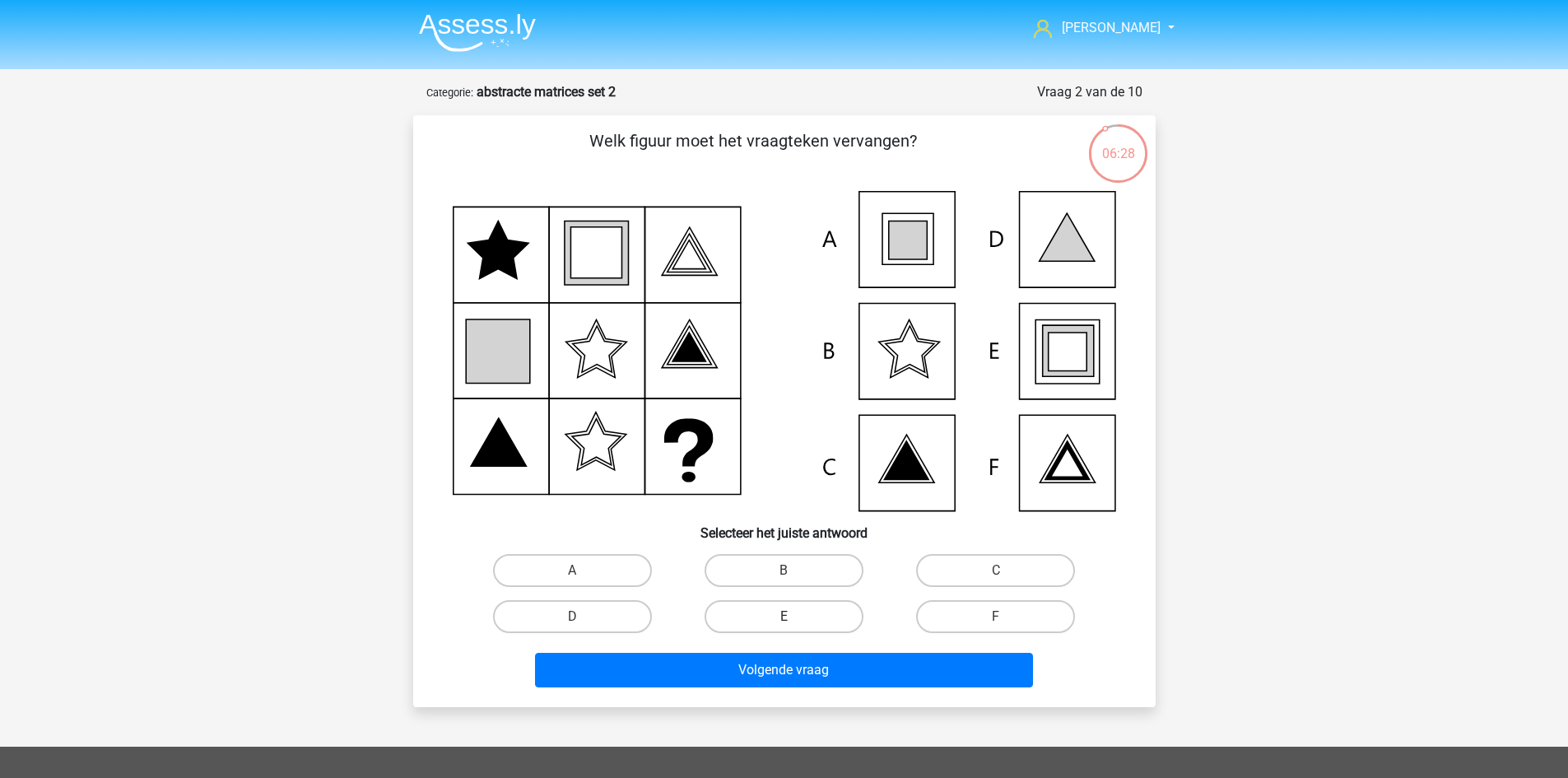
click at [757, 617] on label "E" at bounding box center [784, 617] width 159 height 33
click at [783, 617] on input "E" at bounding box center [789, 623] width 11 height 11
radio input "true"
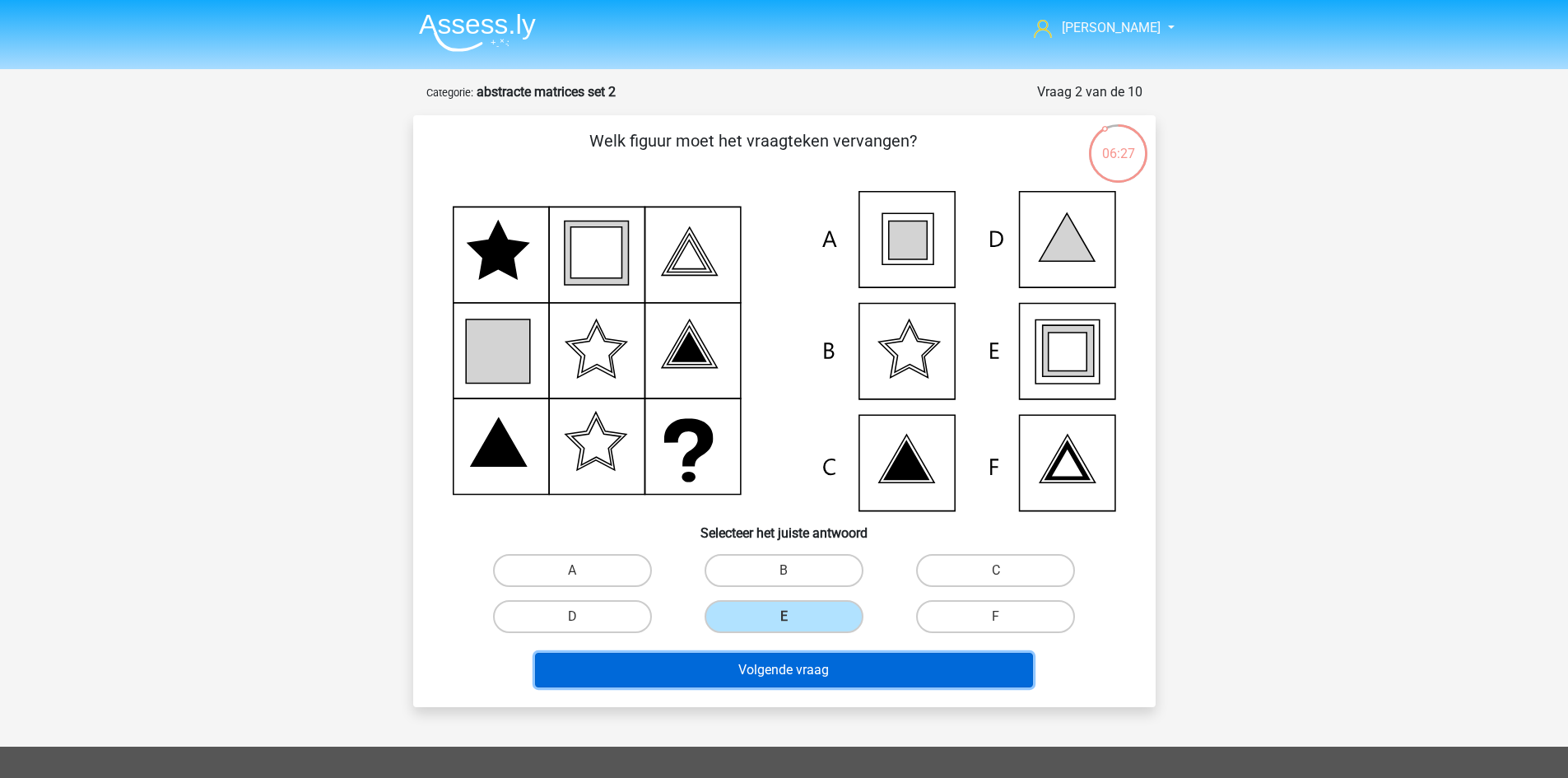
click at [768, 677] on button "Volgende vraag" at bounding box center [783, 670] width 498 height 35
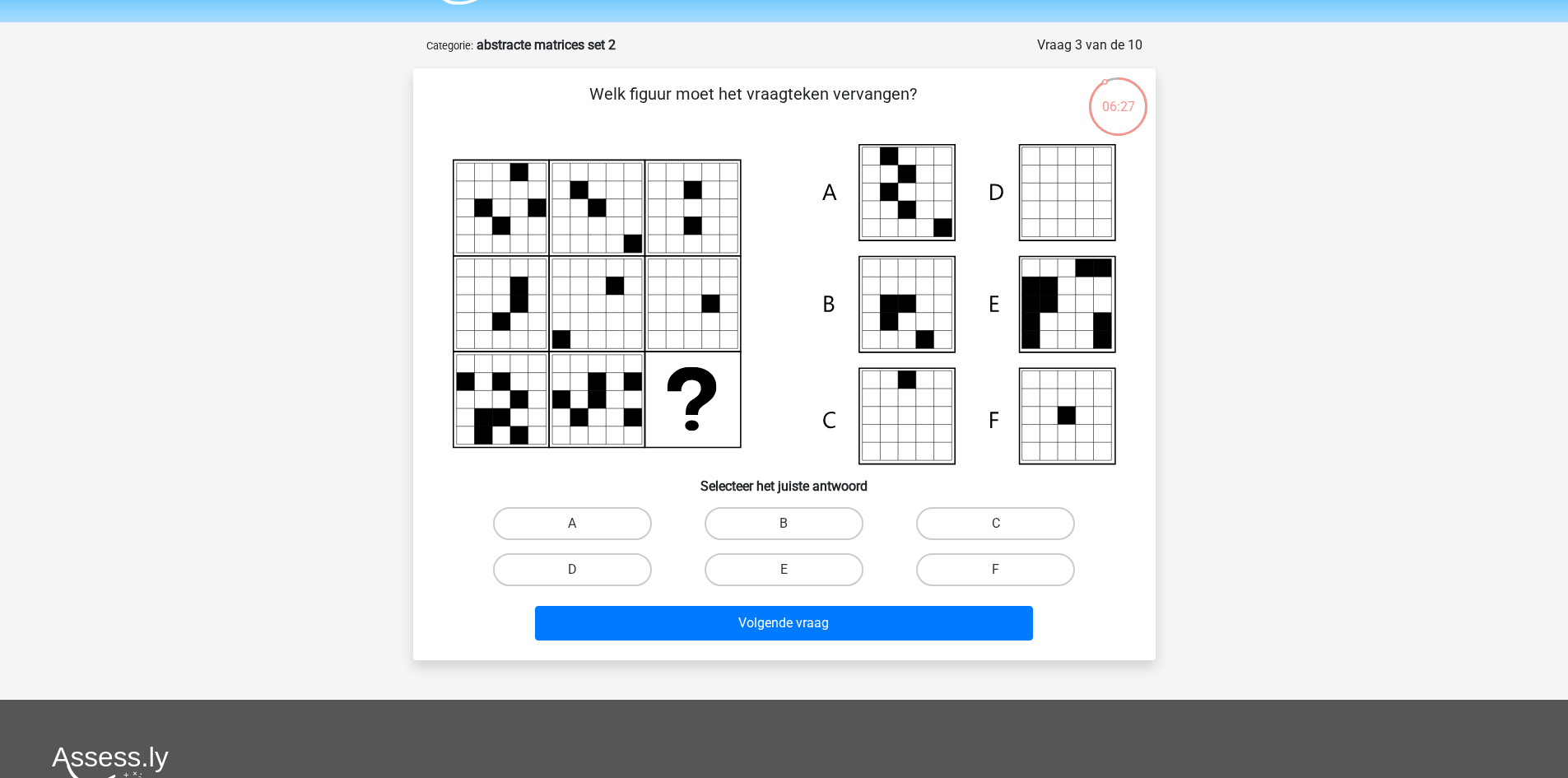
scroll to position [82, 0]
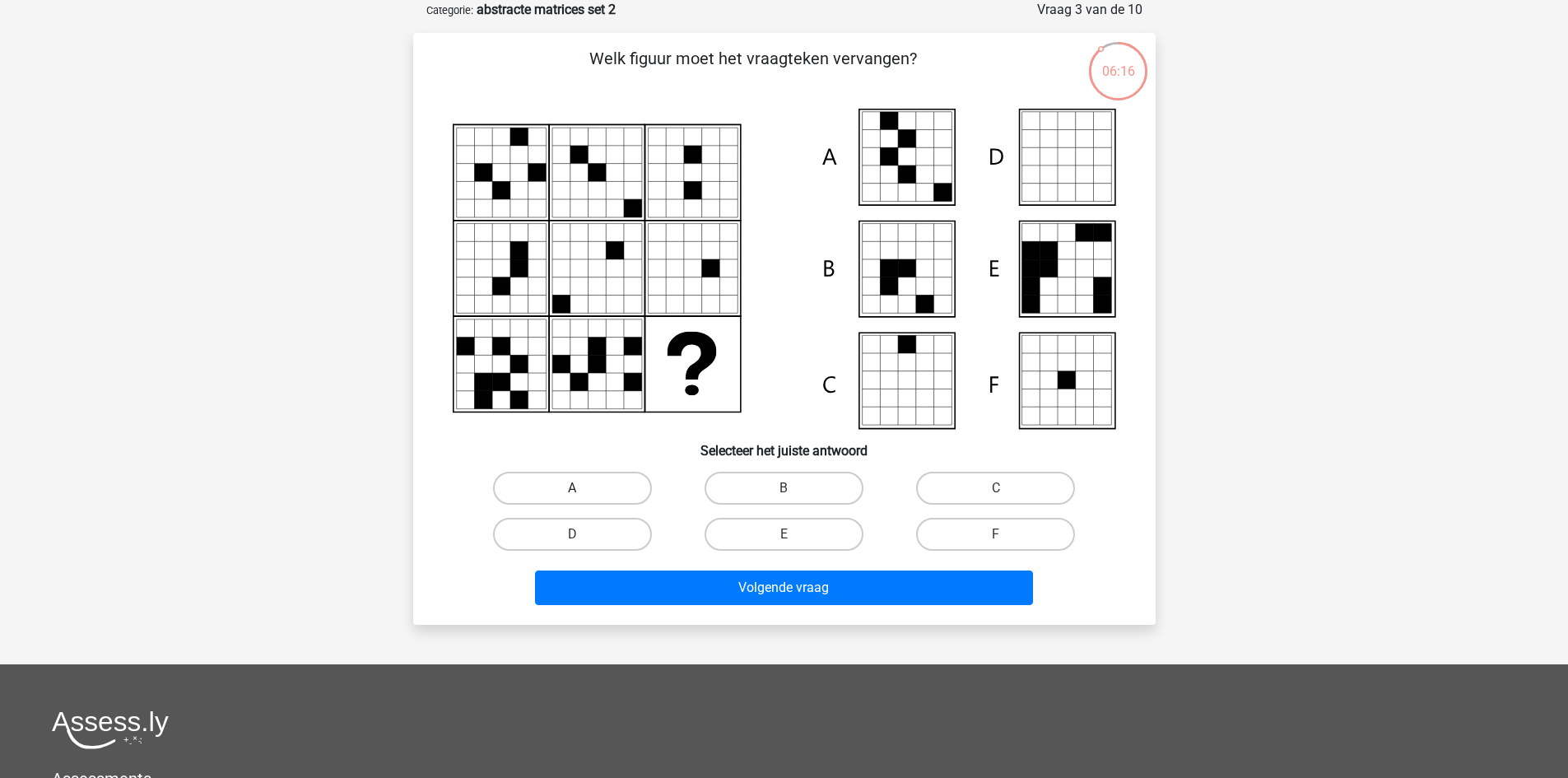
click at [626, 488] on label "A" at bounding box center [573, 488] width 159 height 33
click at [583, 488] on input "A" at bounding box center [577, 494] width 11 height 11
radio input "true"
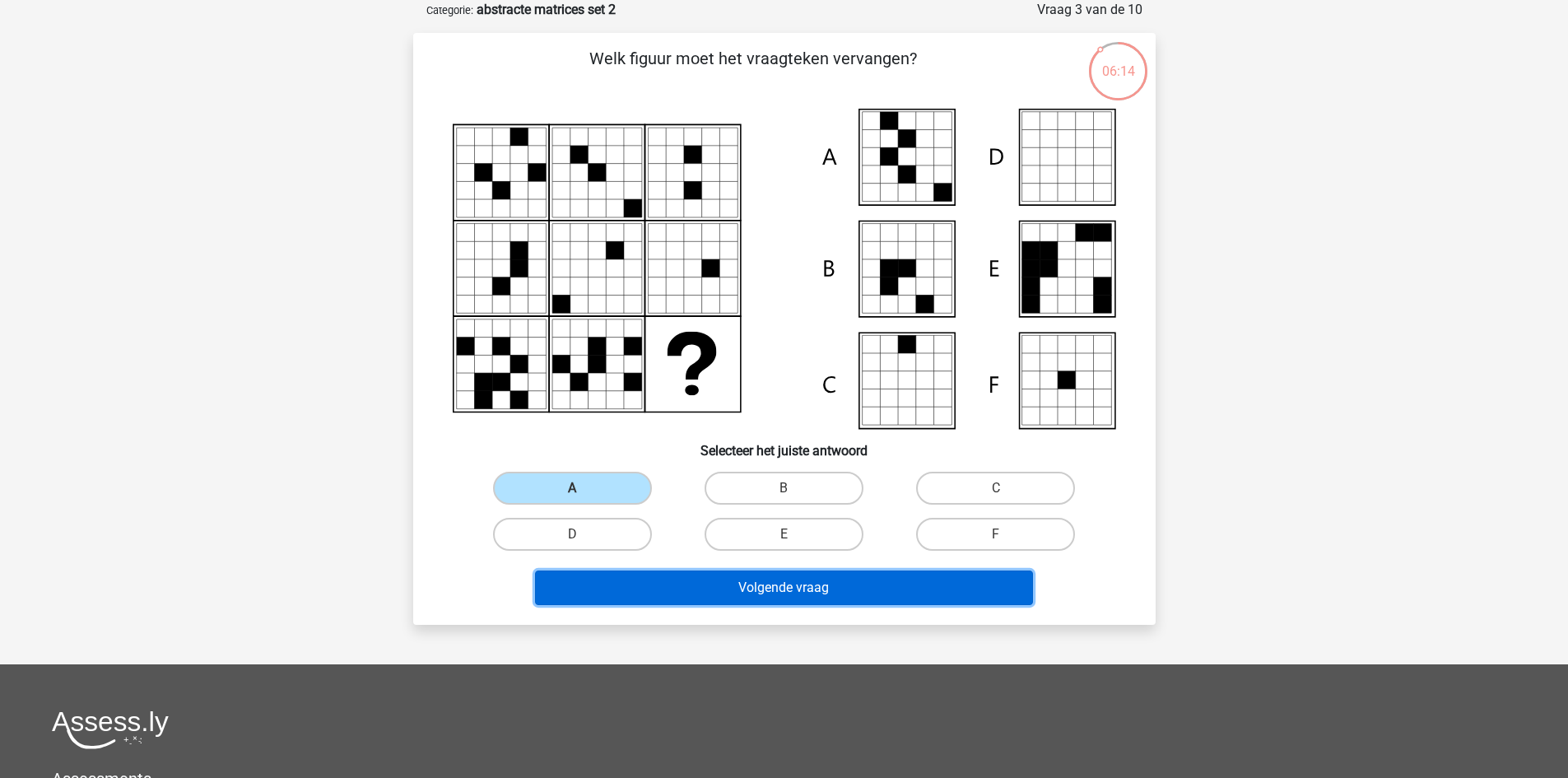
click at [689, 603] on button "Volgende vraag" at bounding box center [783, 588] width 498 height 35
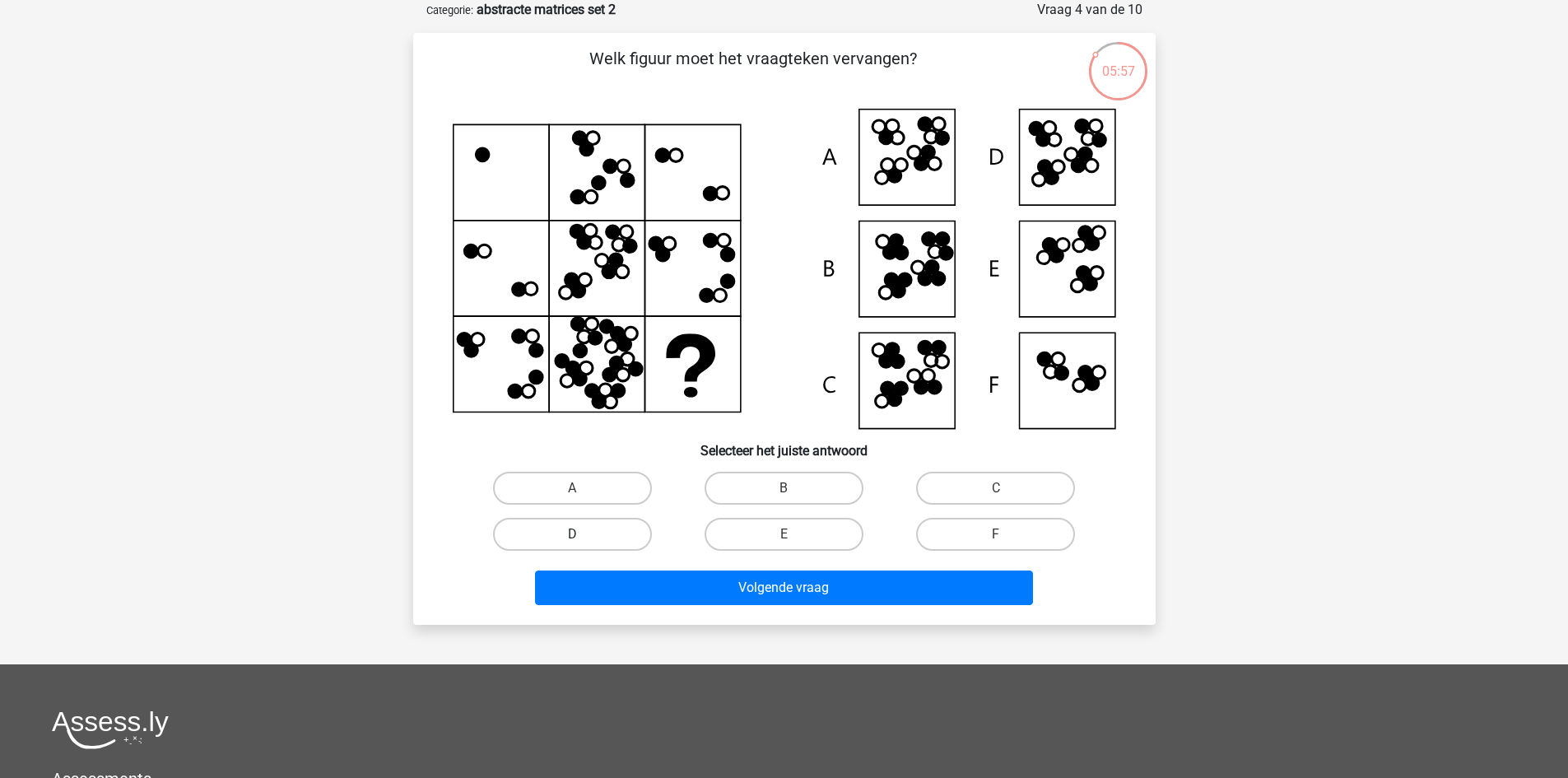
click at [626, 541] on label "D" at bounding box center [573, 535] width 159 height 33
click at [583, 541] on input "D" at bounding box center [577, 540] width 11 height 11
radio input "true"
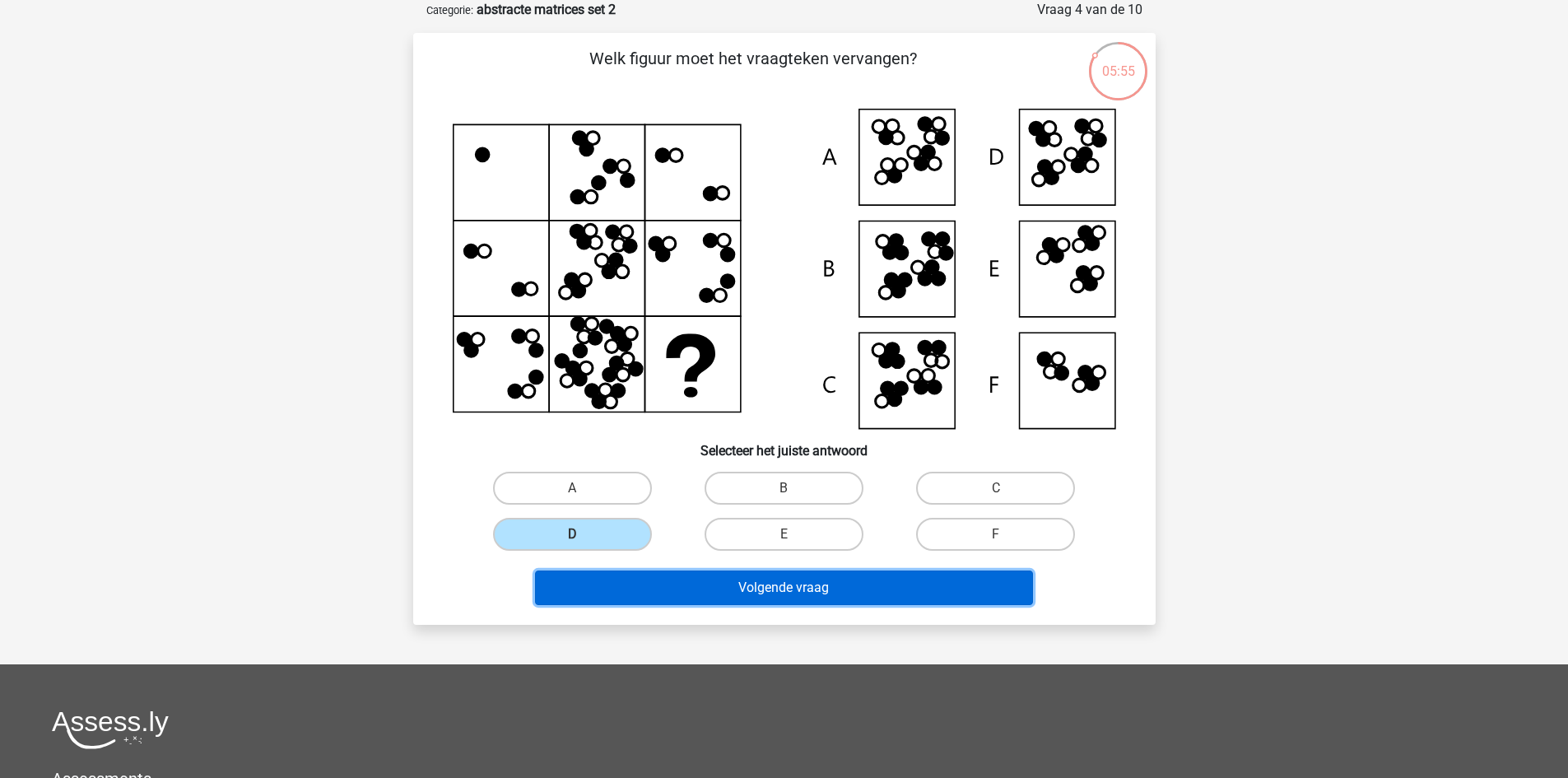
click at [780, 583] on button "Volgende vraag" at bounding box center [783, 588] width 498 height 35
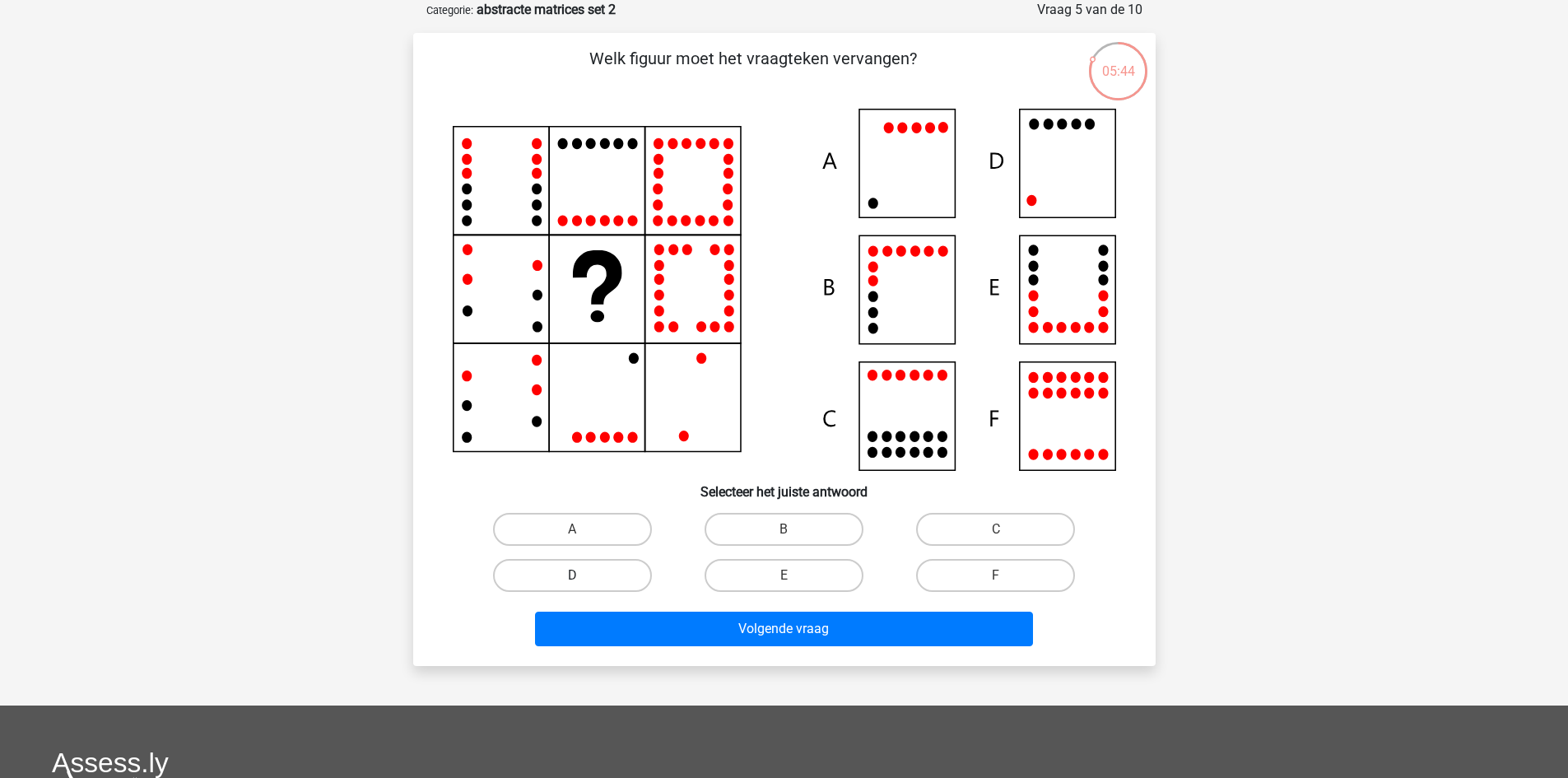
click at [611, 570] on label "D" at bounding box center [573, 576] width 159 height 33
click at [583, 576] on input "D" at bounding box center [577, 581] width 11 height 11
radio input "true"
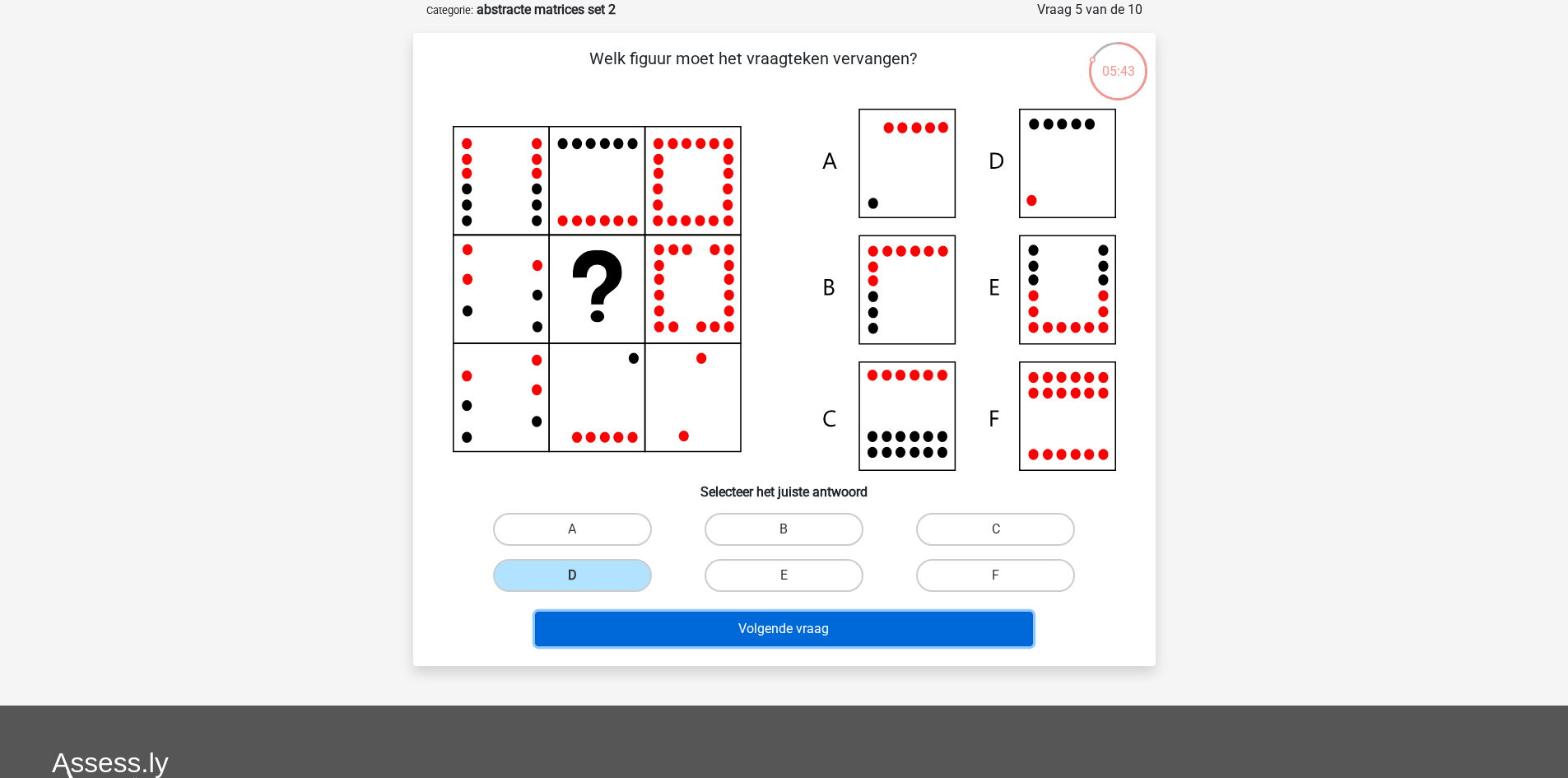
click at [669, 645] on button "Volgende vraag" at bounding box center [783, 629] width 498 height 35
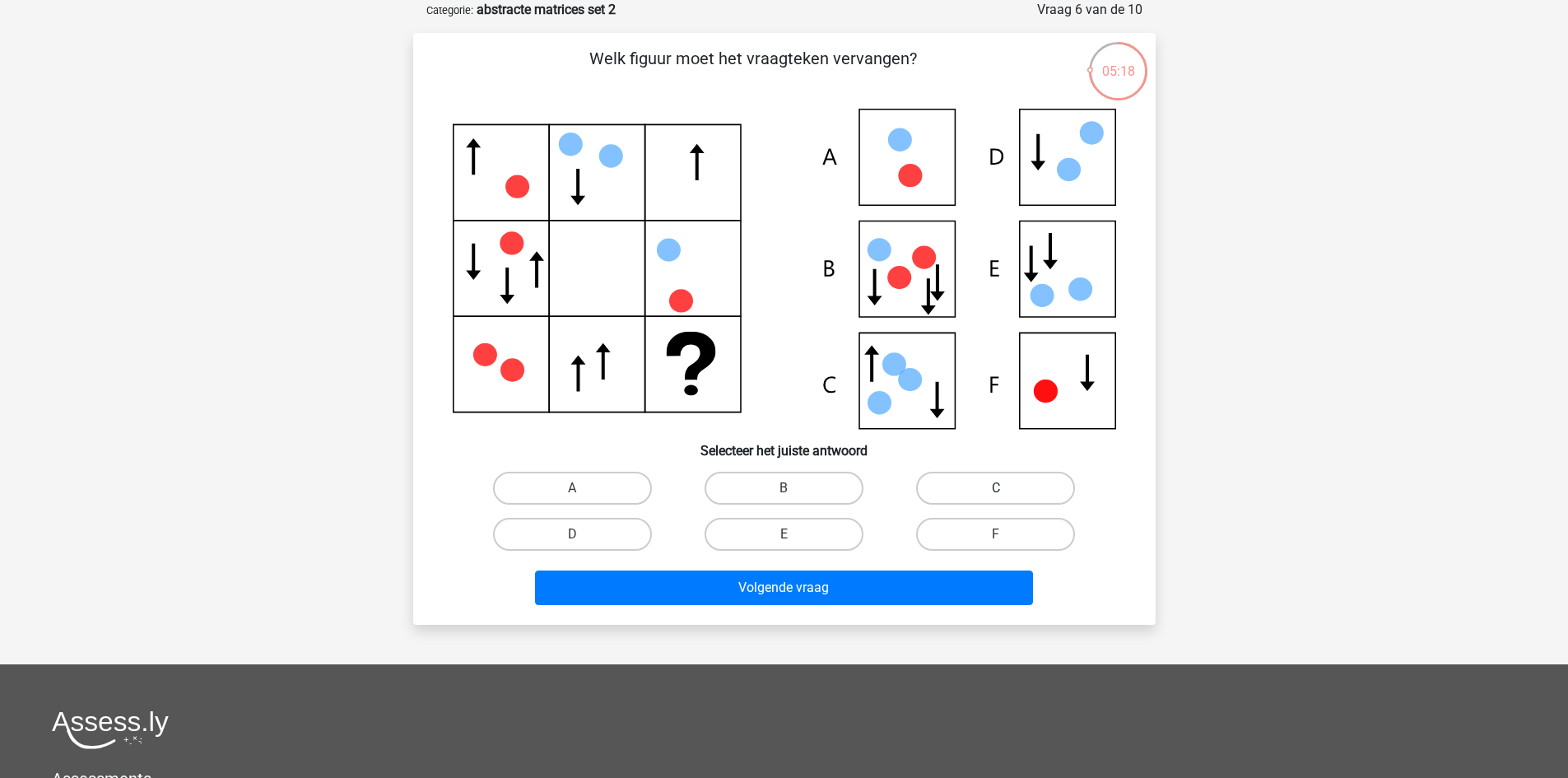
click at [1015, 490] on label "C" at bounding box center [995, 488] width 159 height 33
click at [1007, 490] on input "C" at bounding box center [1001, 494] width 11 height 11
radio input "true"
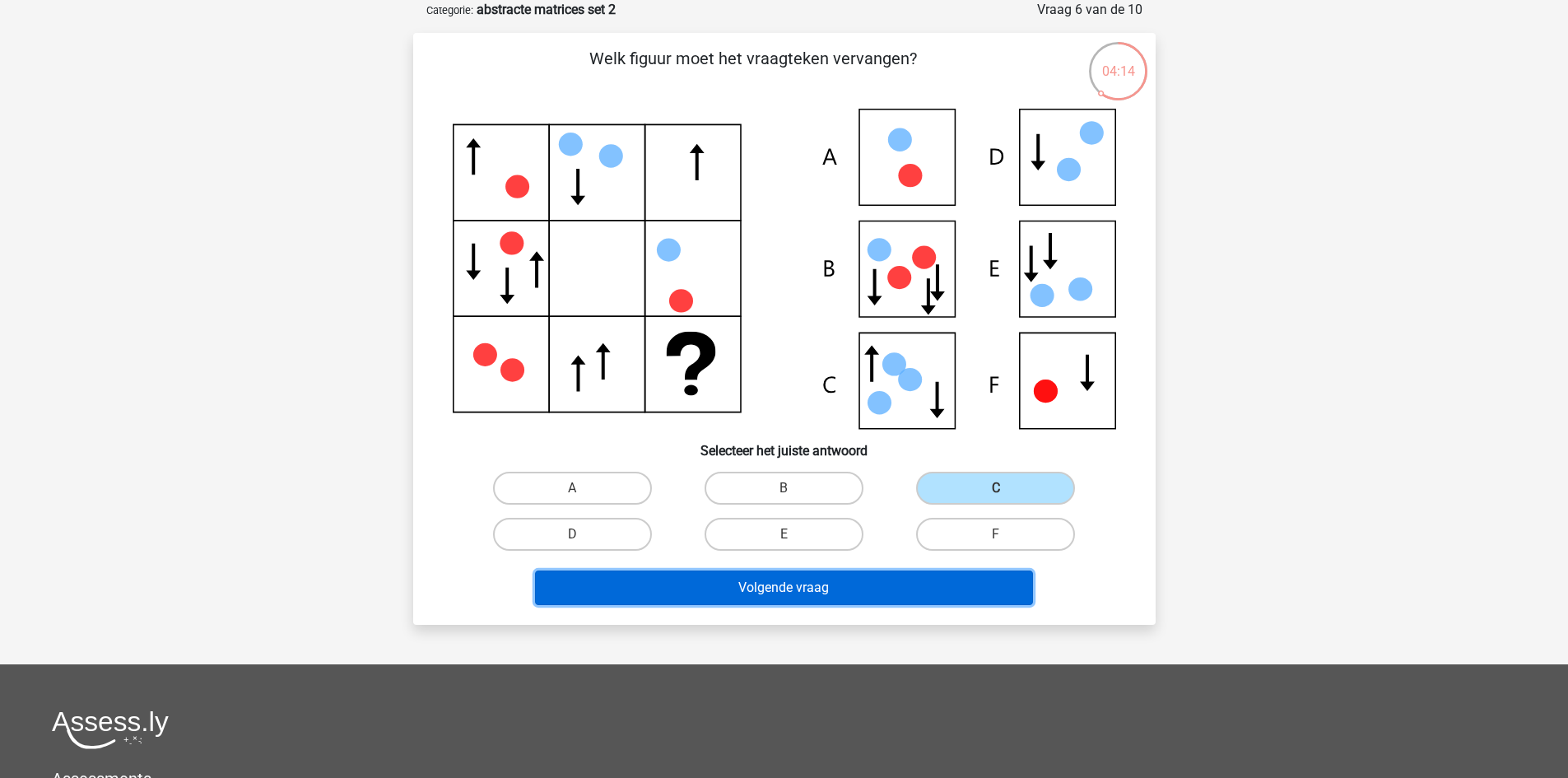
click at [847, 577] on button "Volgende vraag" at bounding box center [783, 588] width 498 height 35
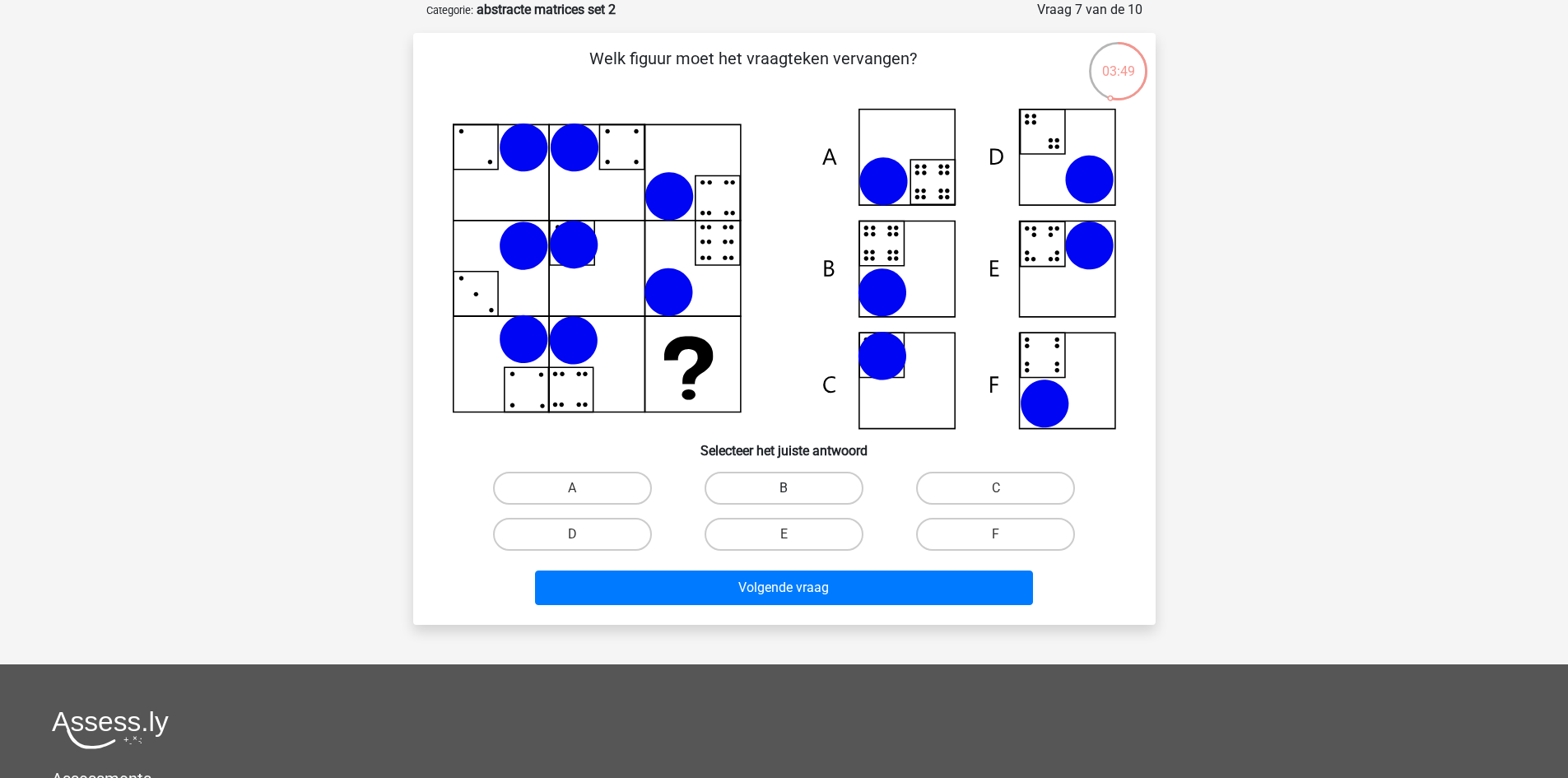
click at [797, 496] on label "B" at bounding box center [784, 488] width 159 height 33
click at [794, 496] on input "B" at bounding box center [789, 494] width 11 height 11
radio input "true"
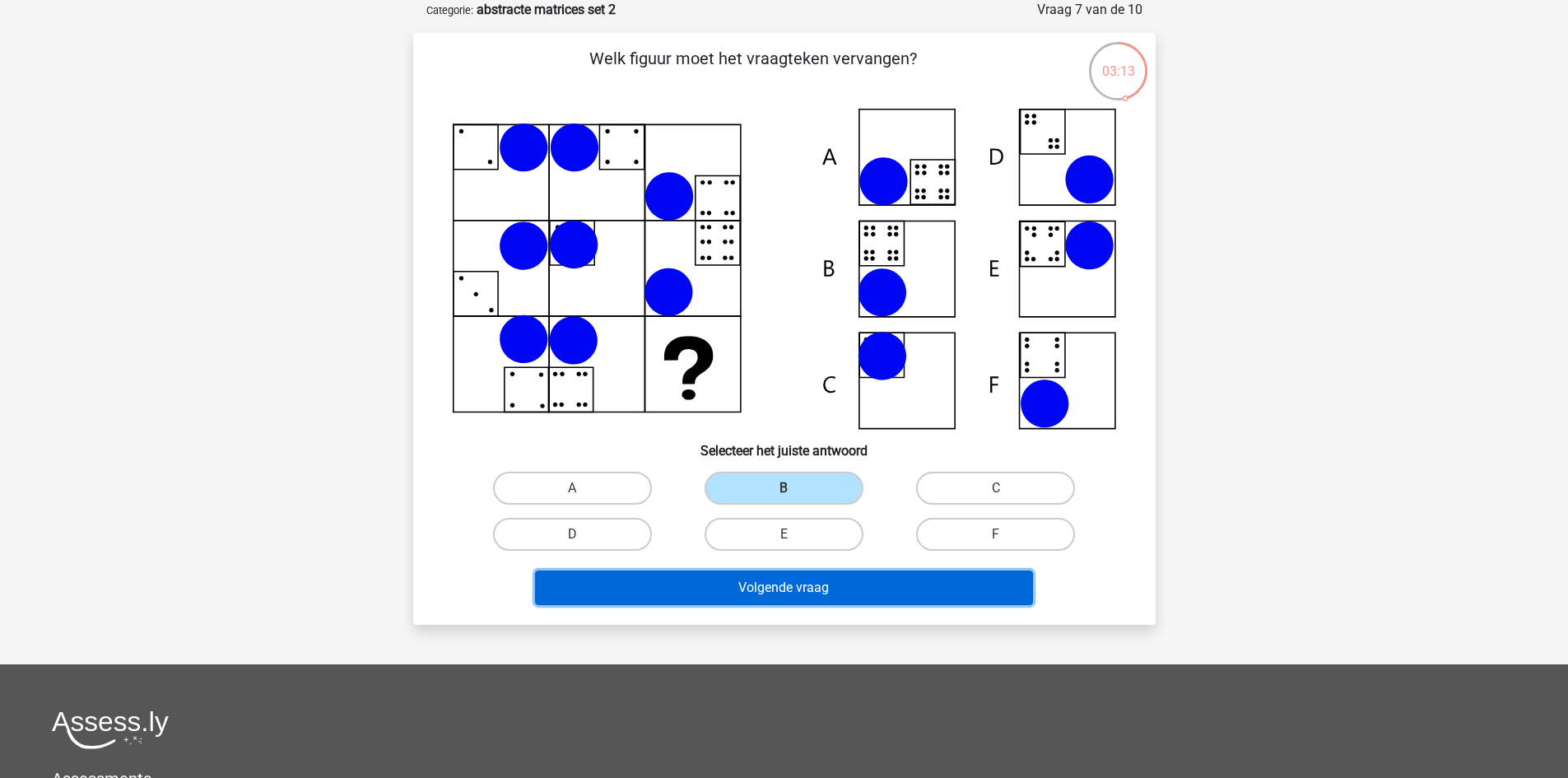
click at [892, 585] on button "Volgende vraag" at bounding box center [783, 588] width 498 height 35
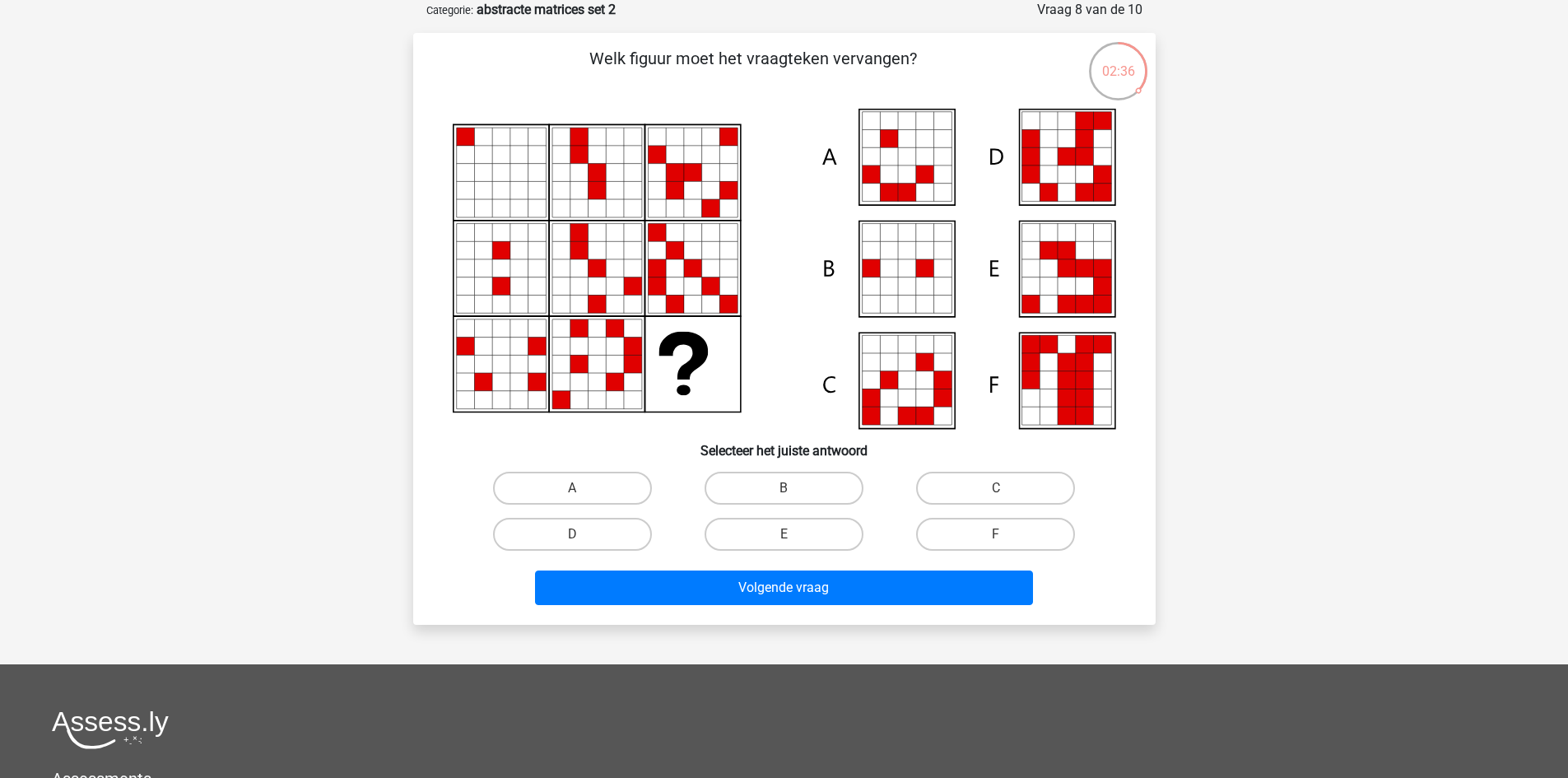
click at [842, 557] on div "E" at bounding box center [783, 534] width 211 height 46
click at [842, 538] on label "E" at bounding box center [784, 535] width 159 height 33
click at [794, 538] on input "E" at bounding box center [789, 540] width 11 height 11
radio input "true"
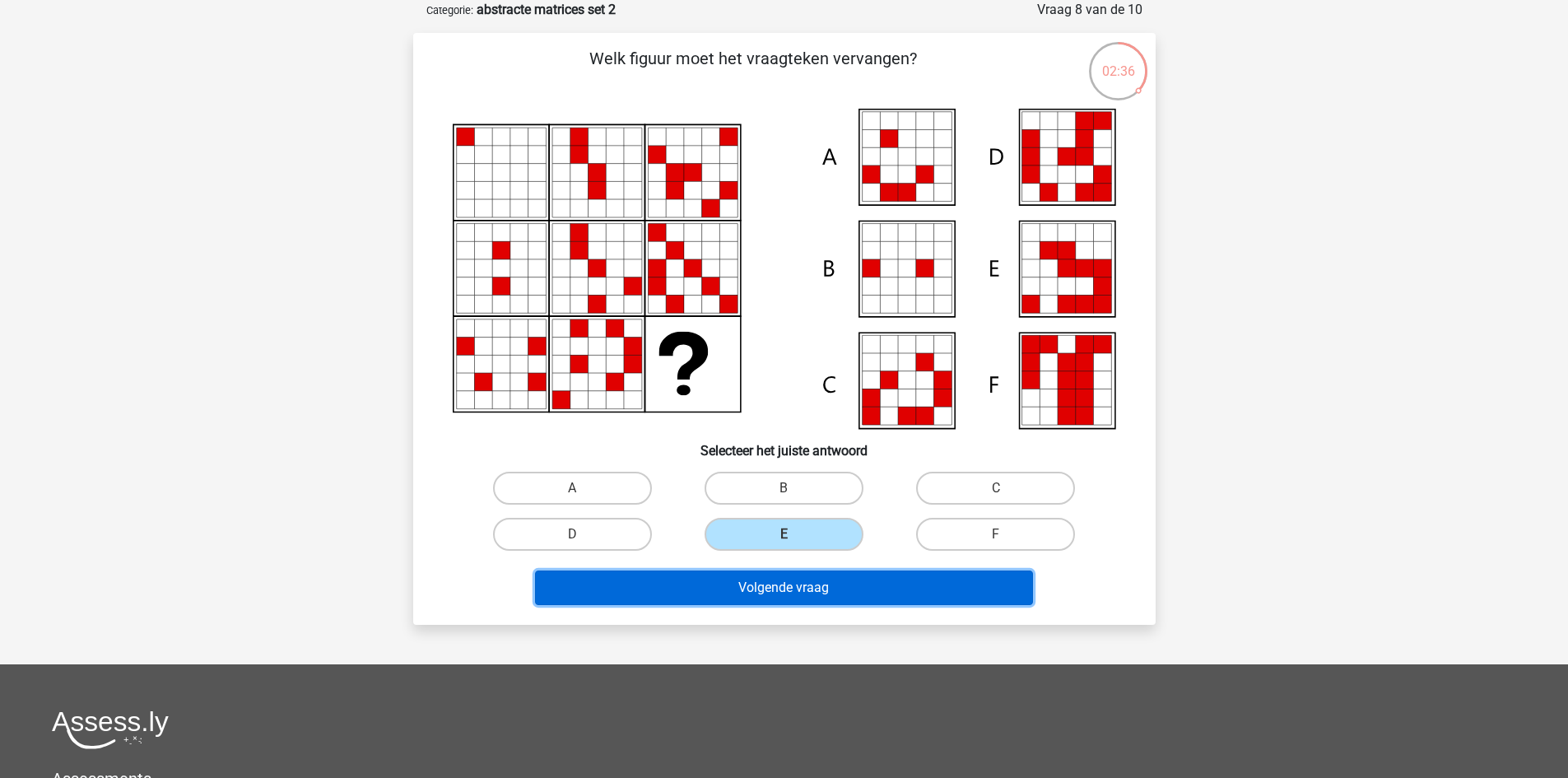
click at [865, 587] on button "Volgende vraag" at bounding box center [783, 588] width 498 height 35
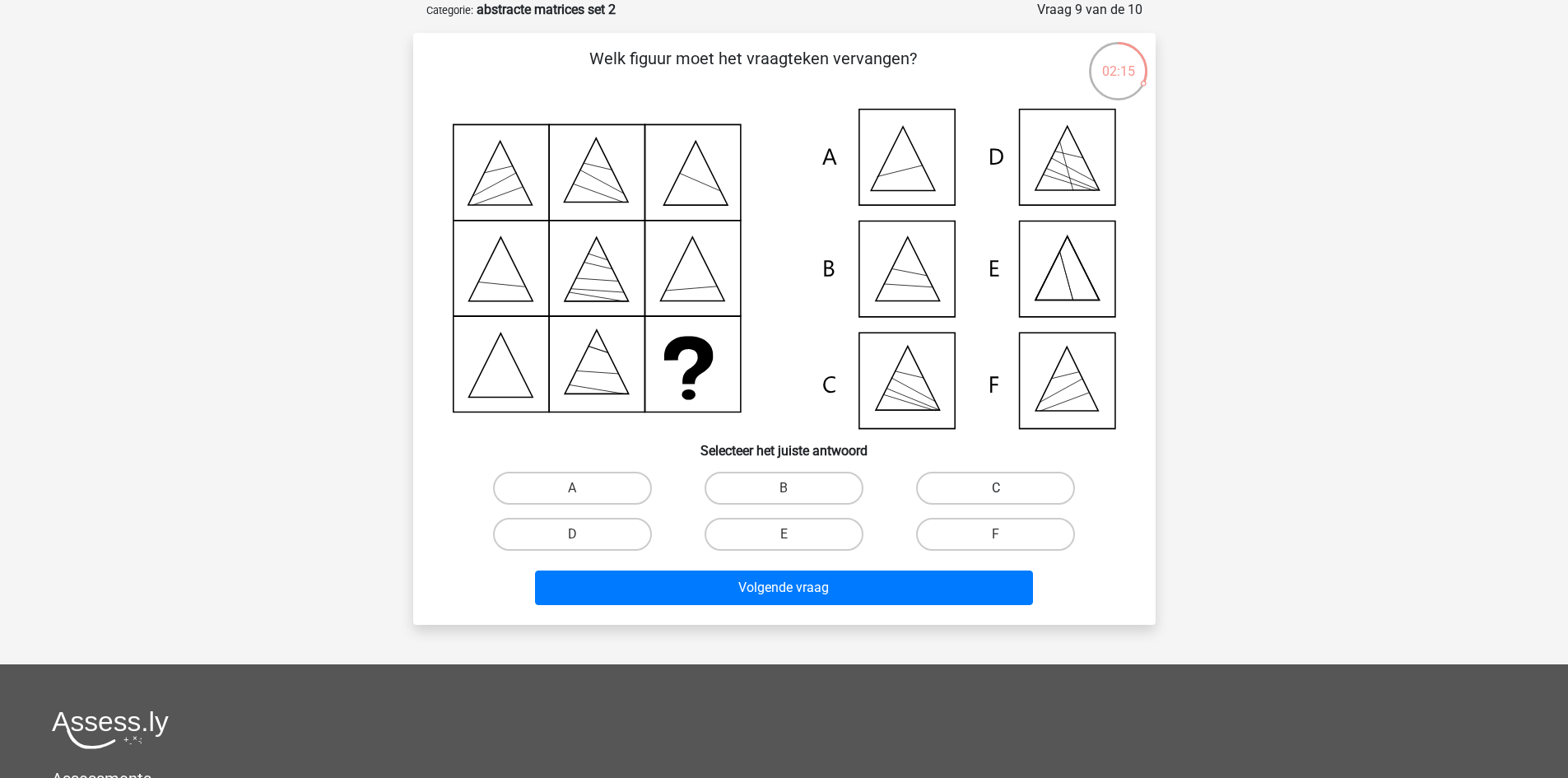
click at [982, 489] on label "C" at bounding box center [995, 488] width 159 height 33
click at [996, 489] on input "C" at bounding box center [1001, 494] width 11 height 11
radio input "true"
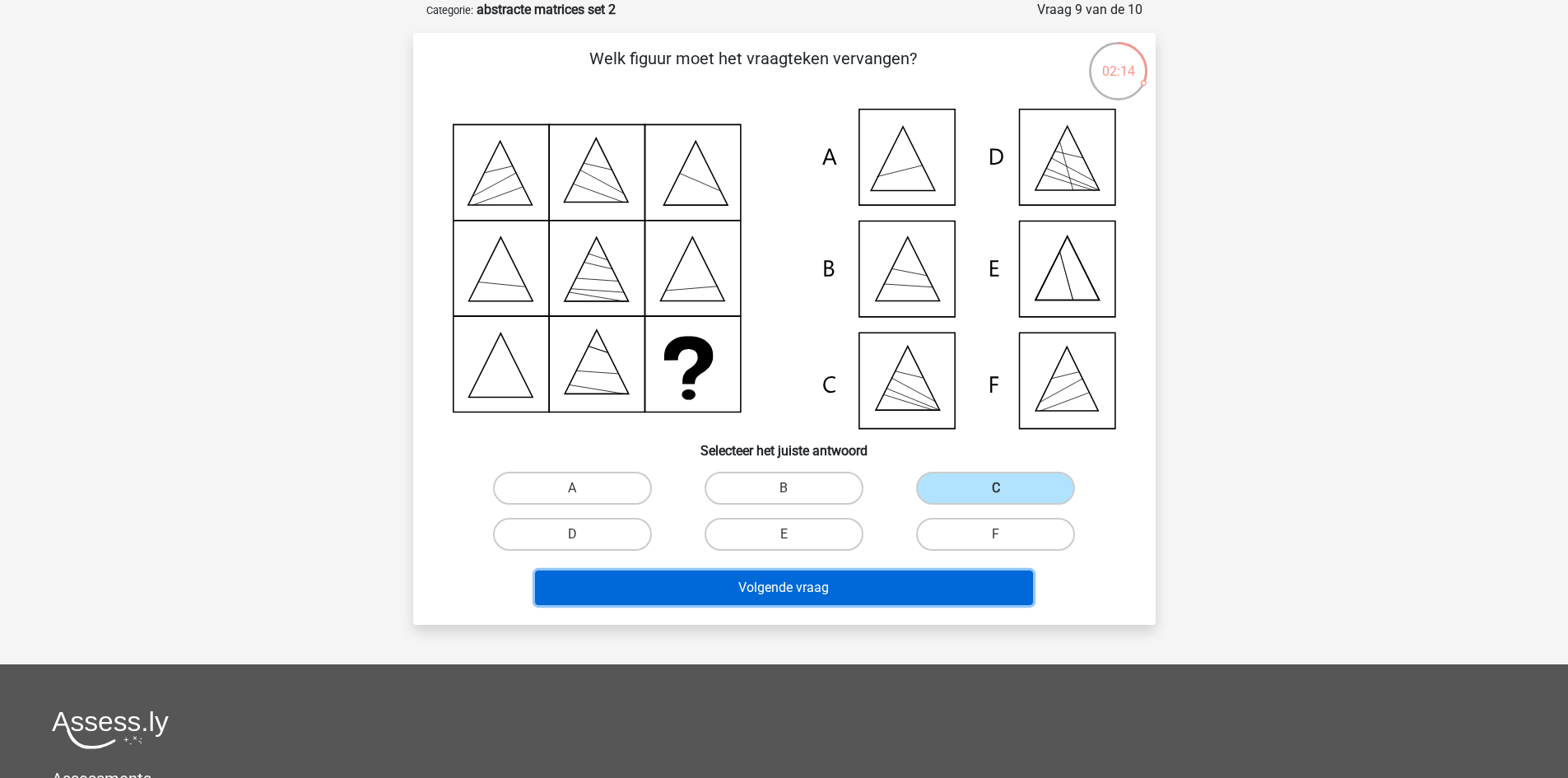
click at [843, 595] on button "Volgende vraag" at bounding box center [783, 588] width 498 height 35
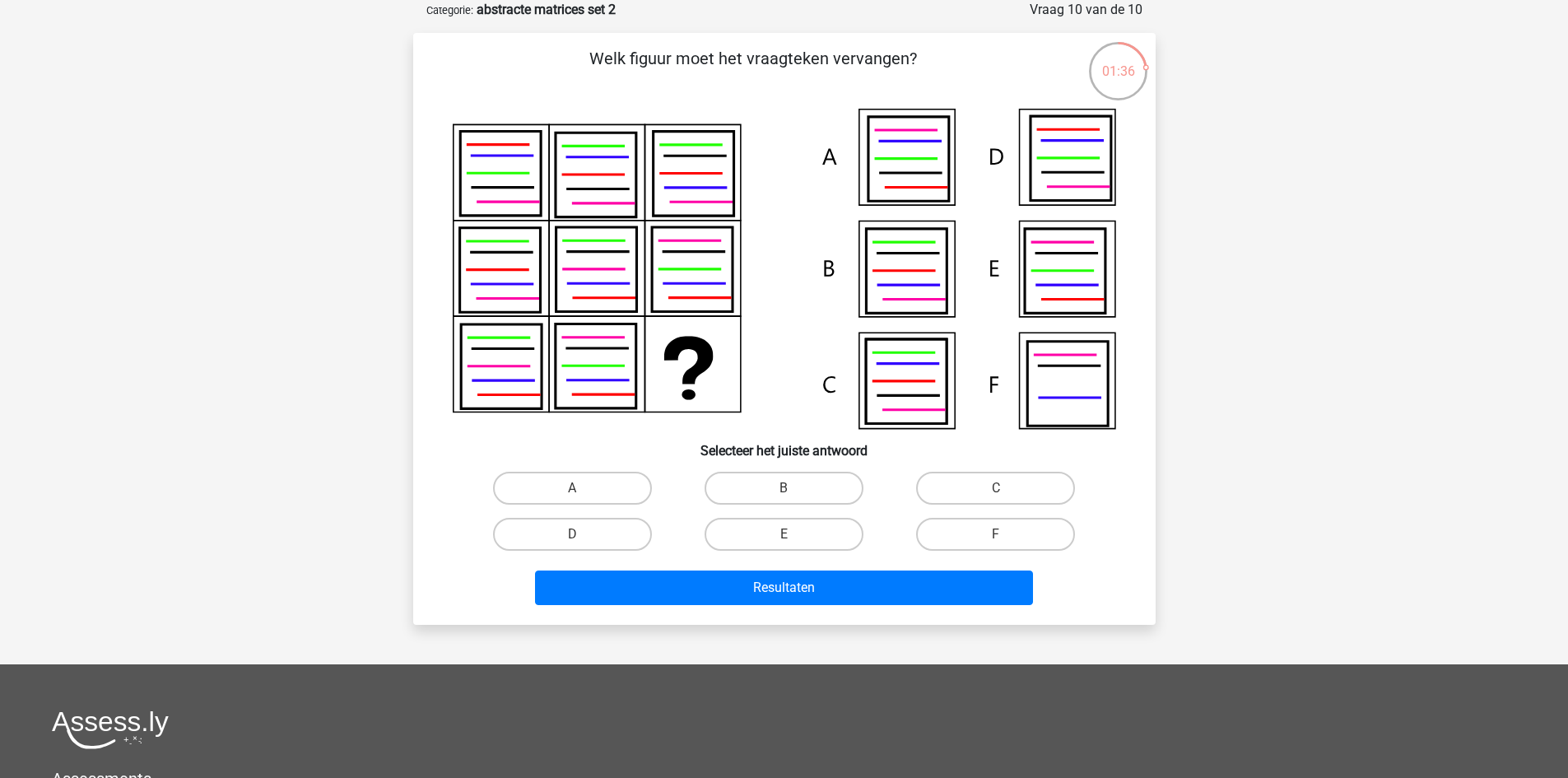
click at [581, 488] on input "A" at bounding box center [577, 494] width 11 height 11
radio input "true"
click at [814, 531] on label "E" at bounding box center [784, 535] width 159 height 33
click at [794, 535] on input "E" at bounding box center [789, 540] width 11 height 11
radio input "true"
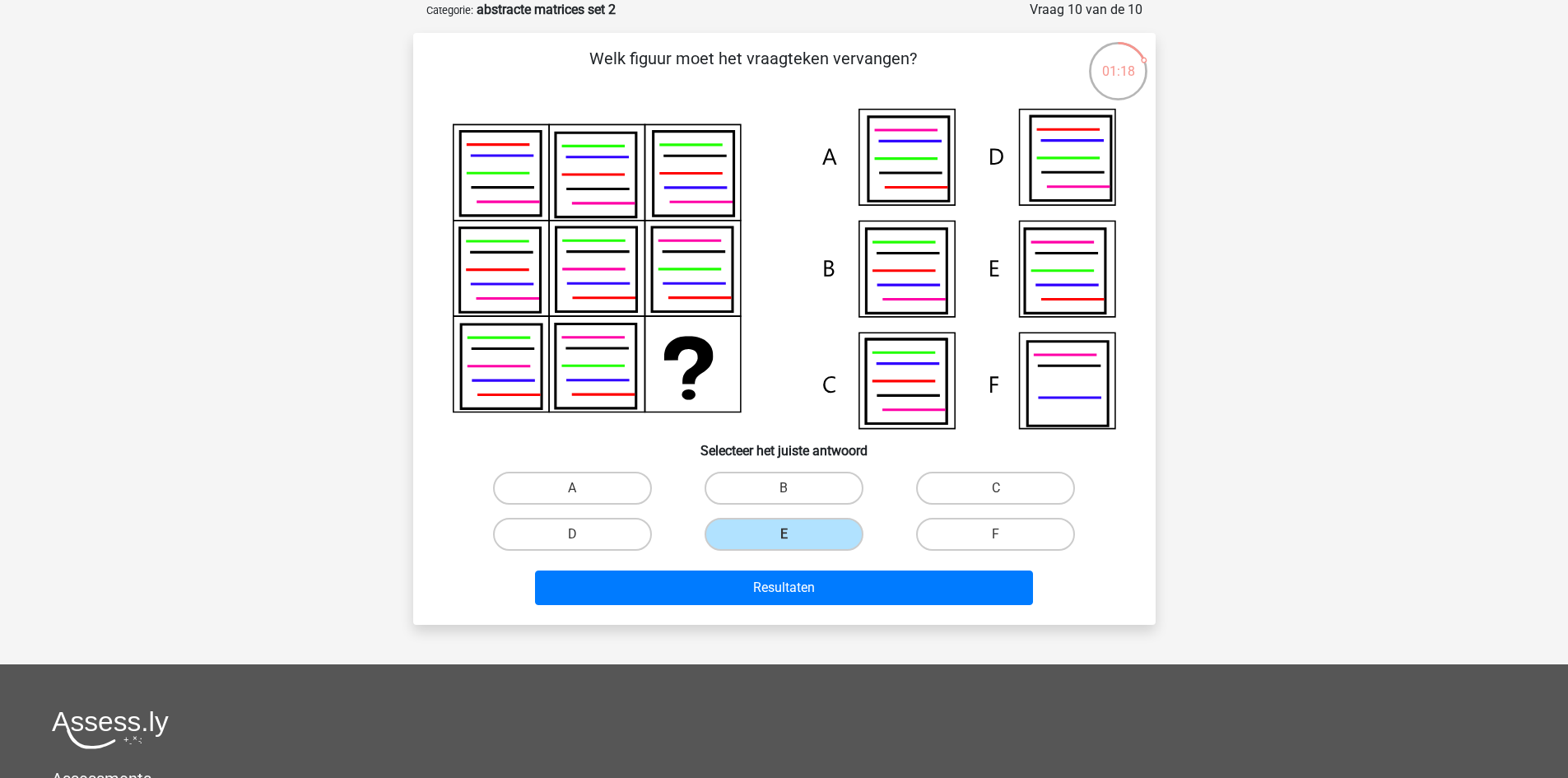
click at [780, 605] on div "Resultaten" at bounding box center [784, 591] width 635 height 41
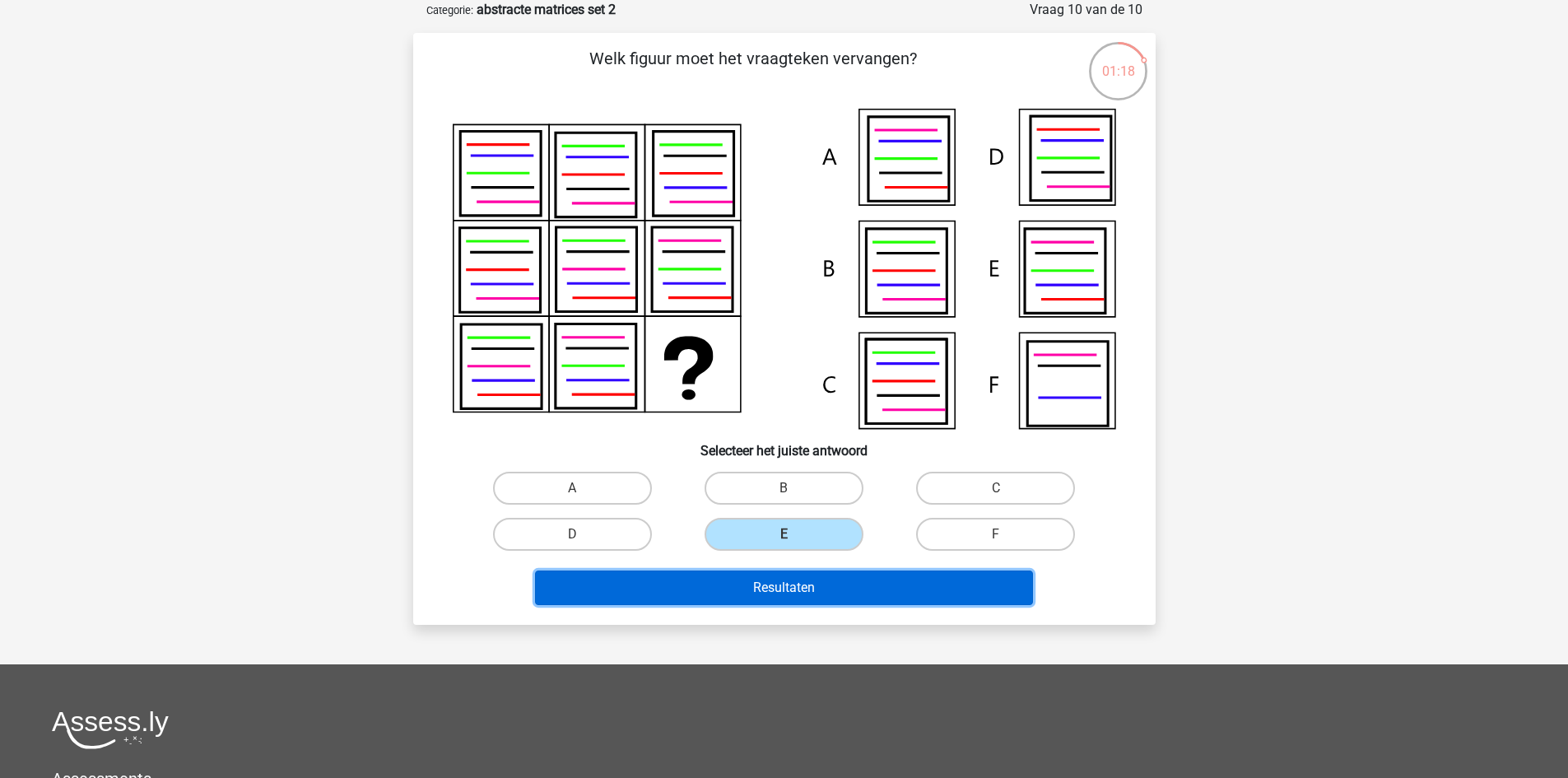
click at [779, 596] on button "Resultaten" at bounding box center [783, 588] width 498 height 35
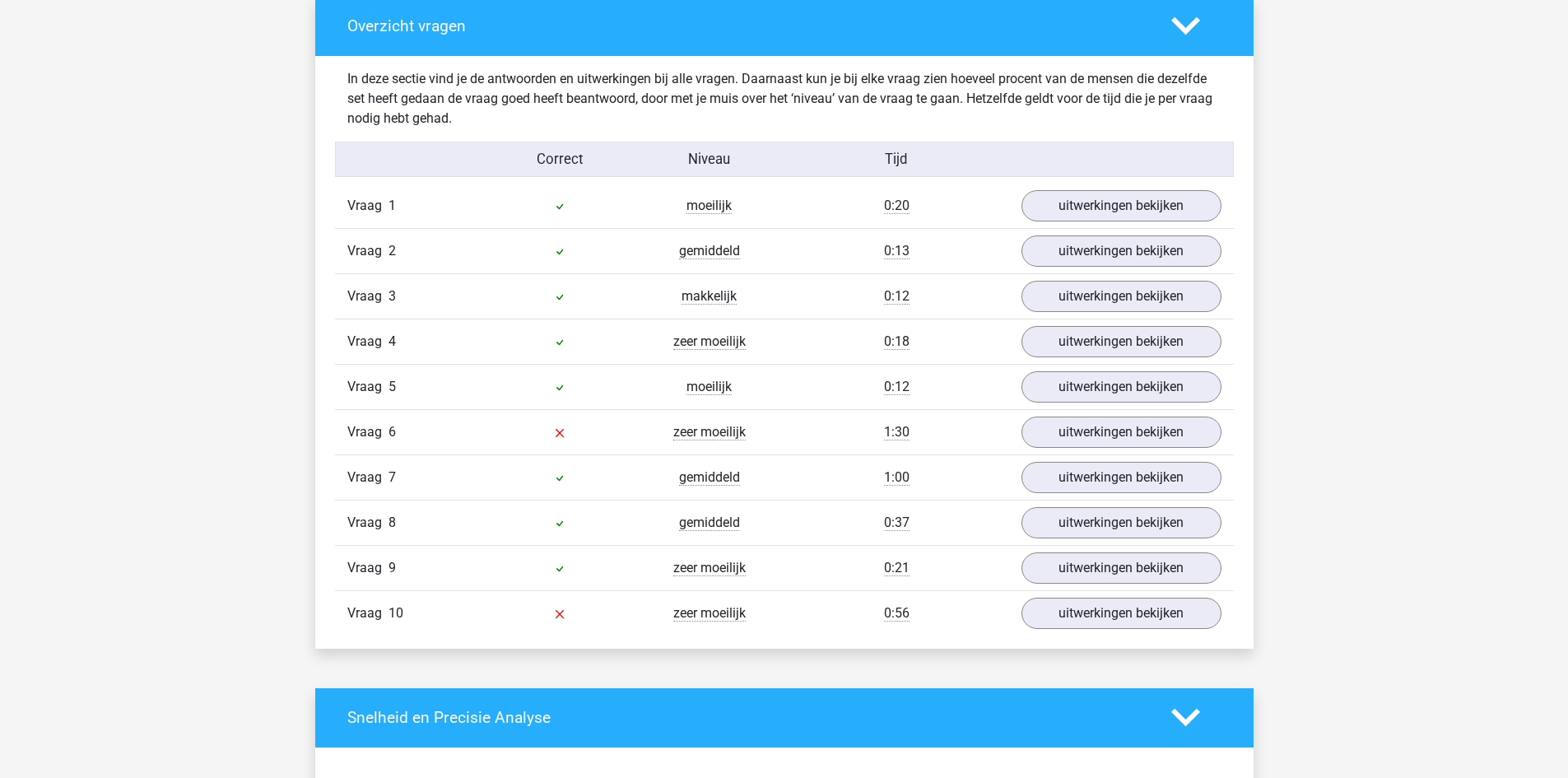
scroll to position [988, 0]
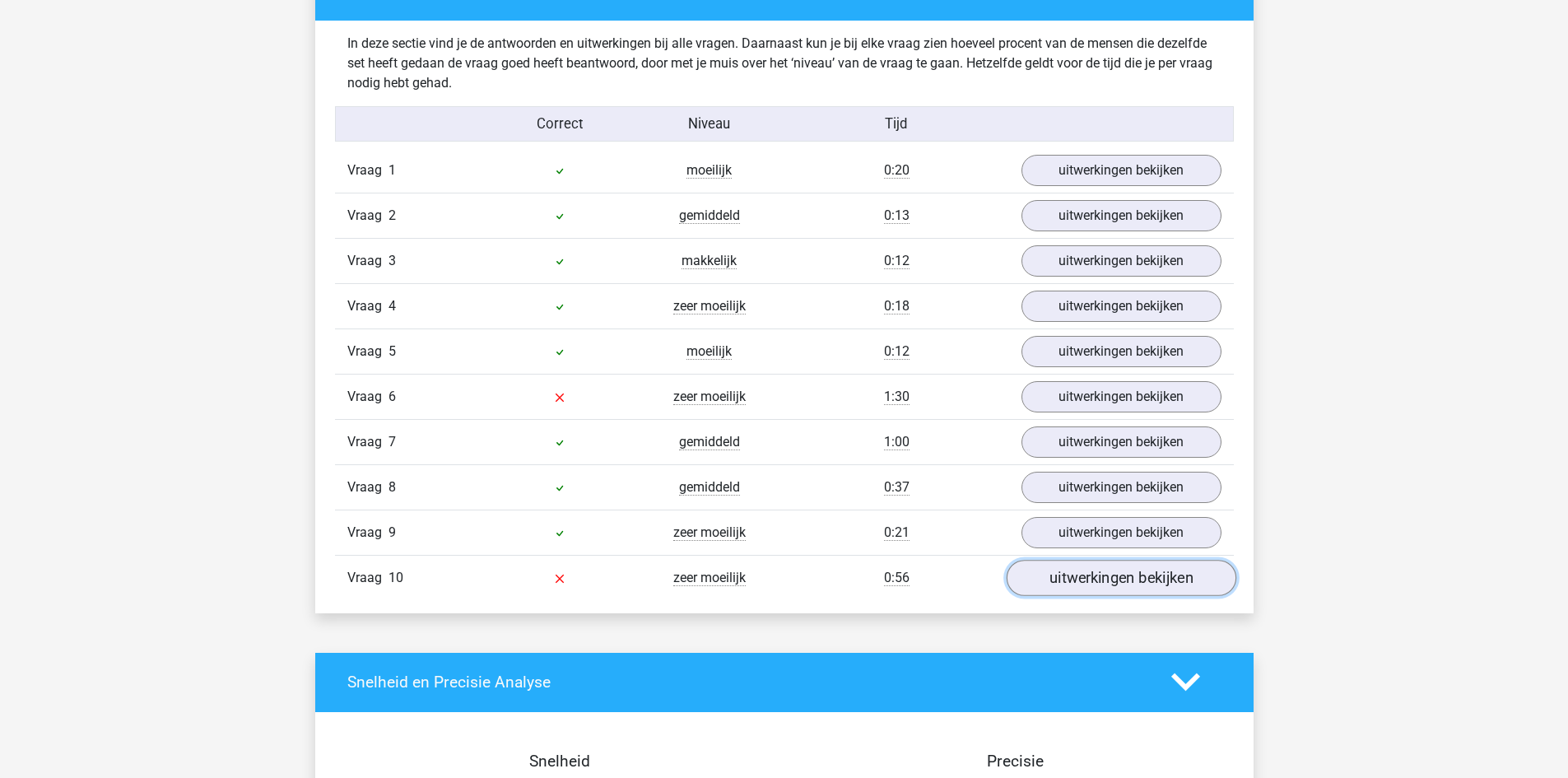
click at [1118, 577] on link "uitwerkingen bekijken" at bounding box center [1120, 578] width 229 height 37
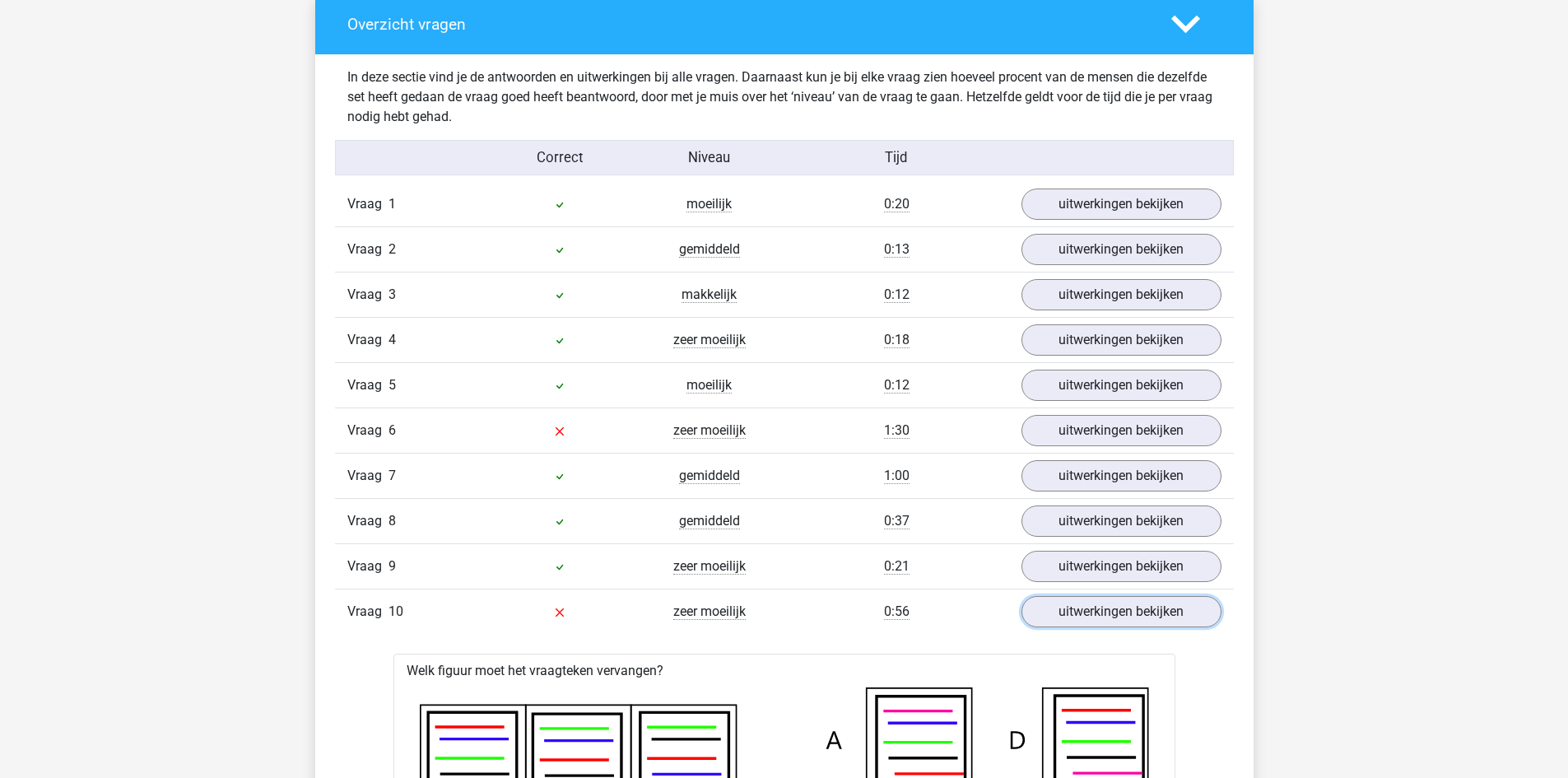
scroll to position [906, 0]
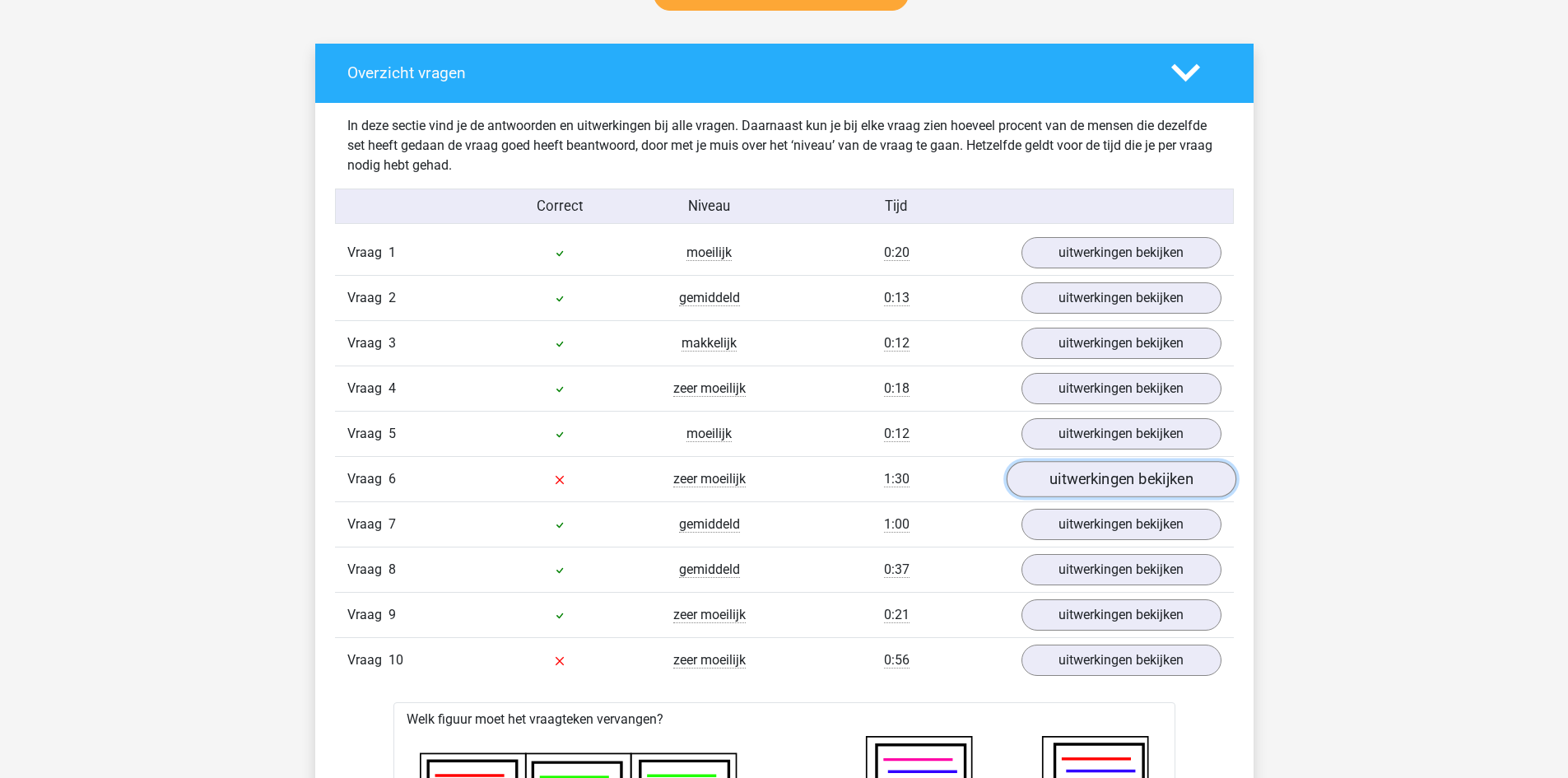
click at [1034, 468] on link "uitwerkingen bekijken" at bounding box center [1120, 479] width 229 height 37
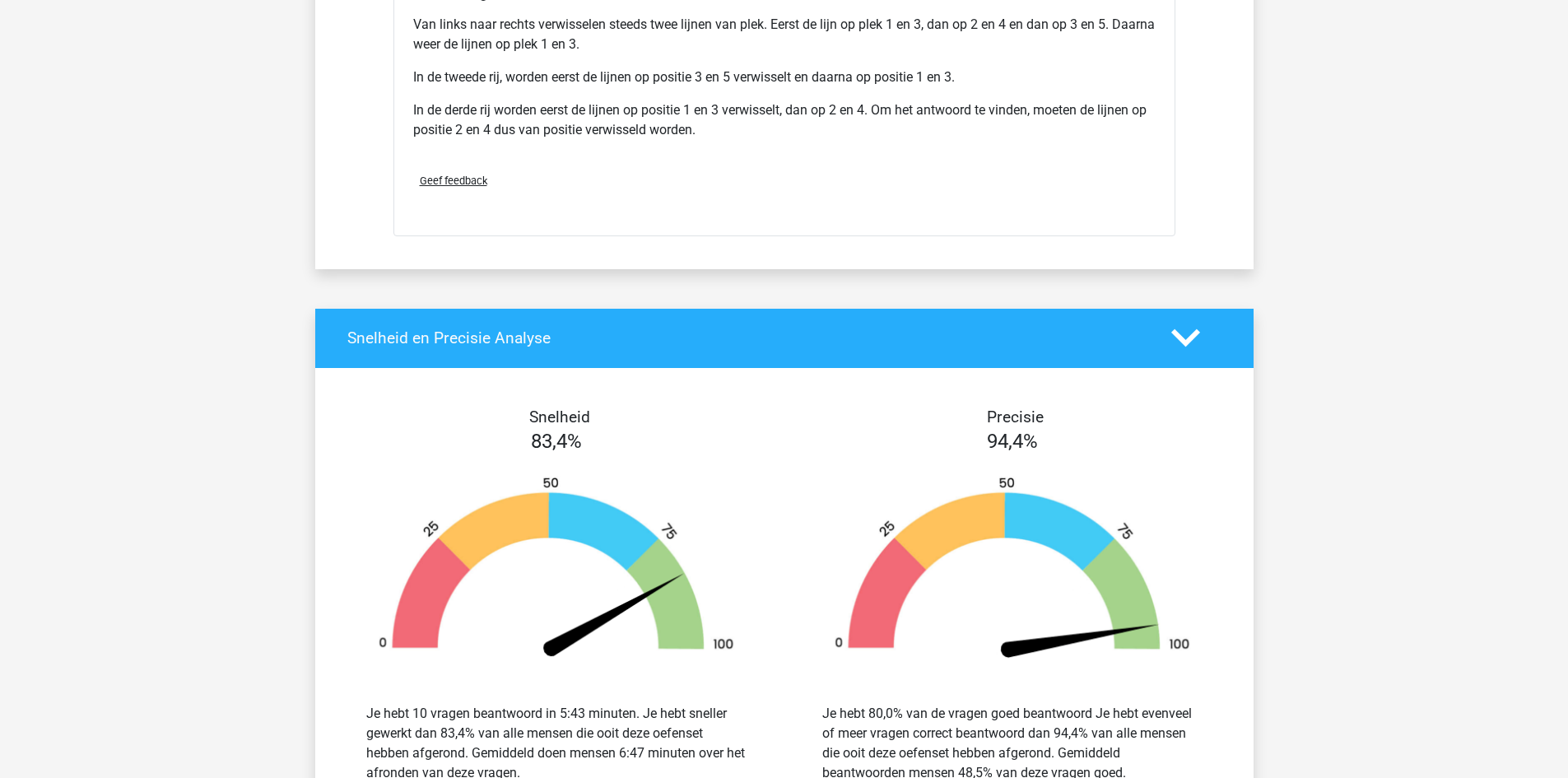
scroll to position [2882, 0]
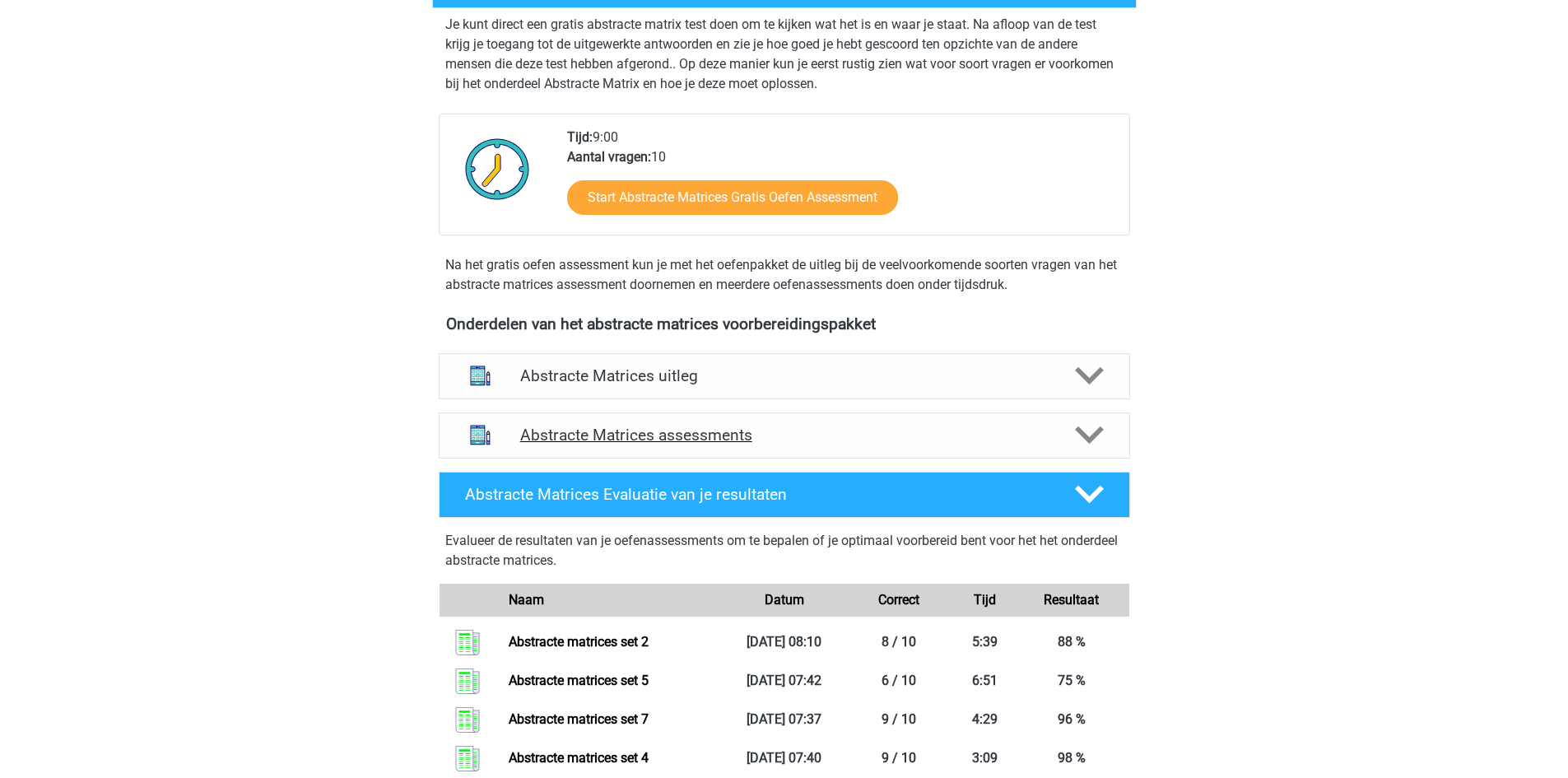
click at [676, 437] on h4 "Abstracte Matrices assessments" at bounding box center [784, 435] width 528 height 19
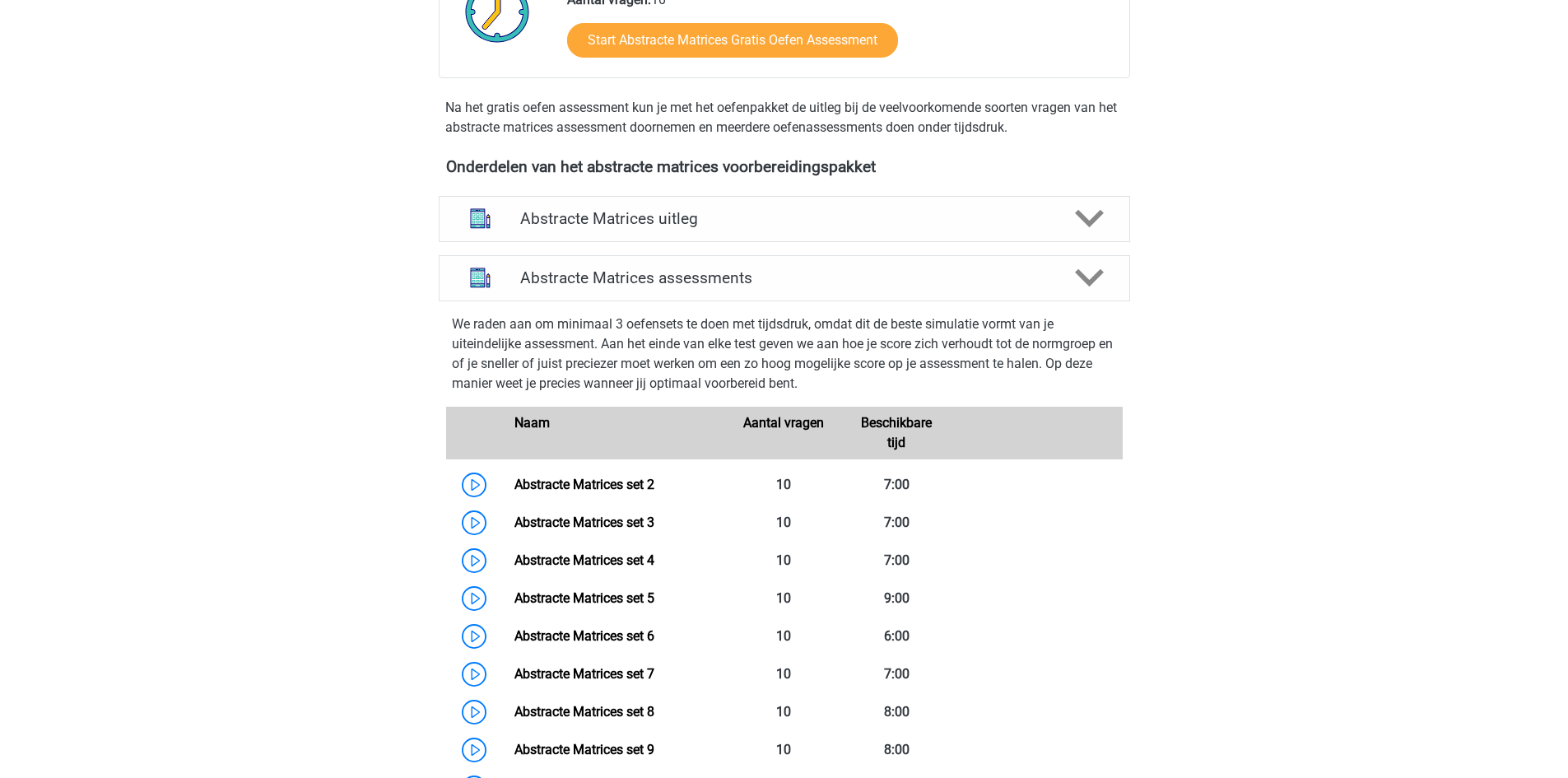
scroll to position [988, 0]
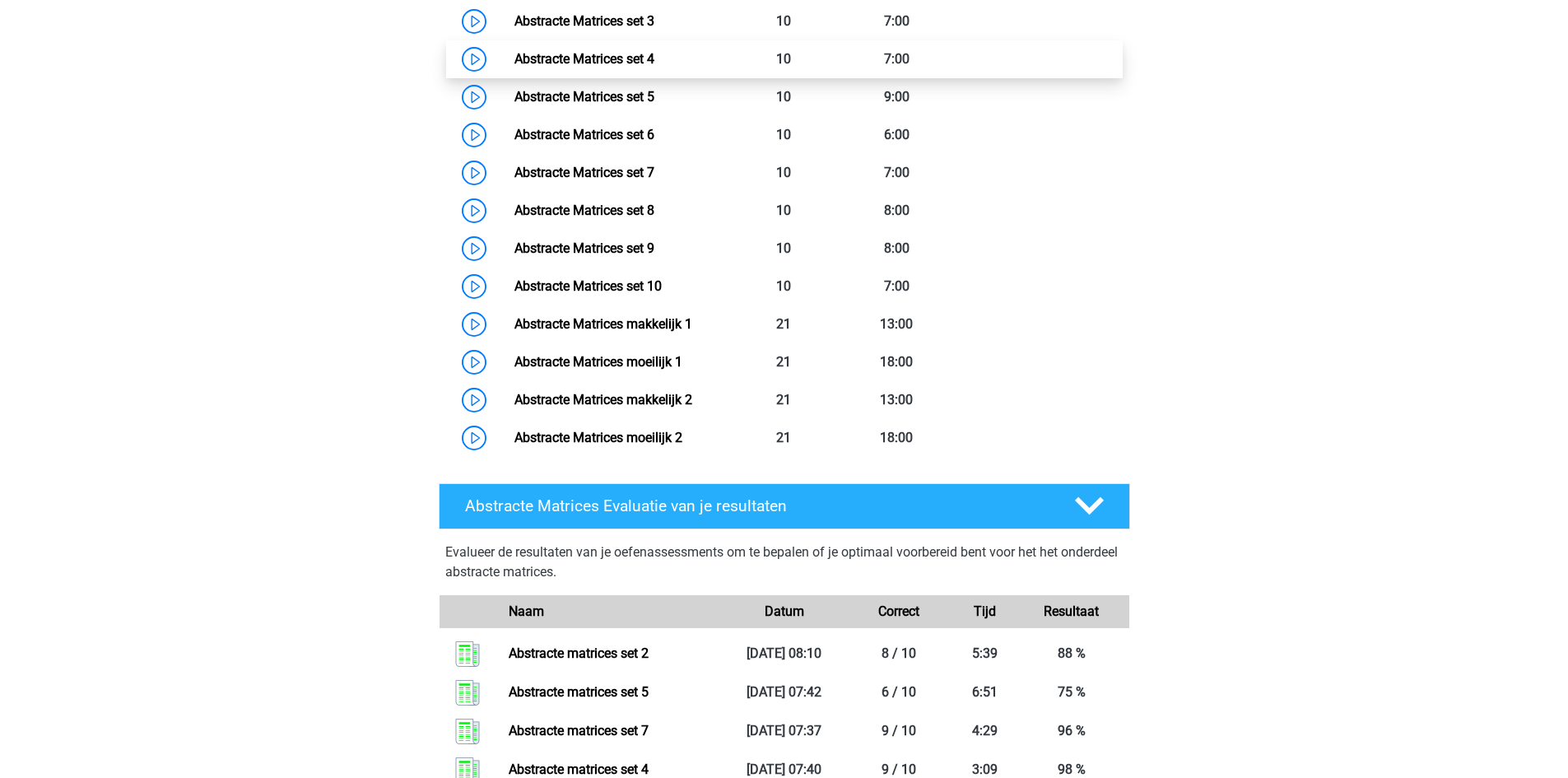
click at [514, 59] on link "Abstracte Matrices set 4" at bounding box center [584, 59] width 140 height 16
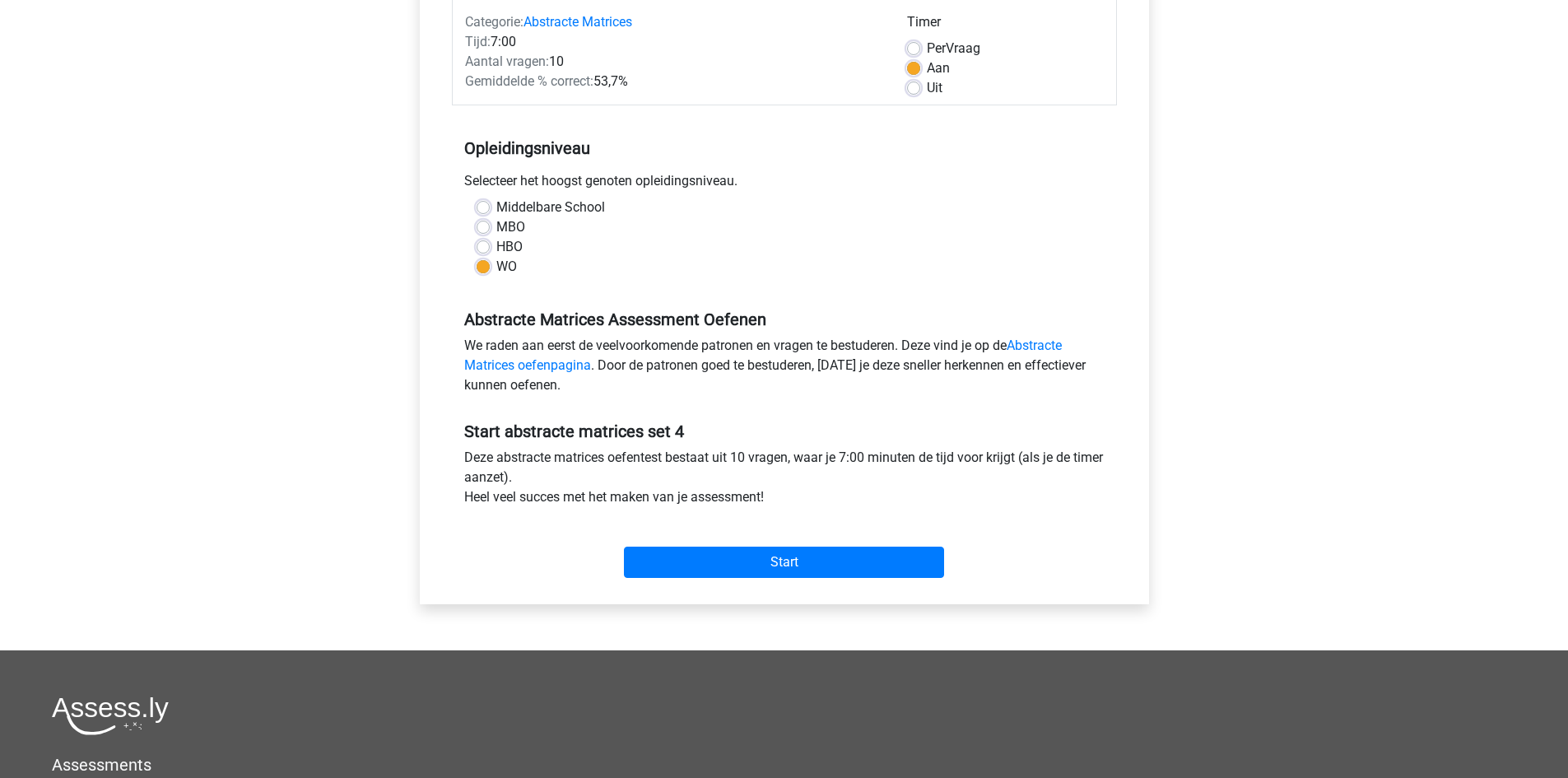
scroll to position [247, 0]
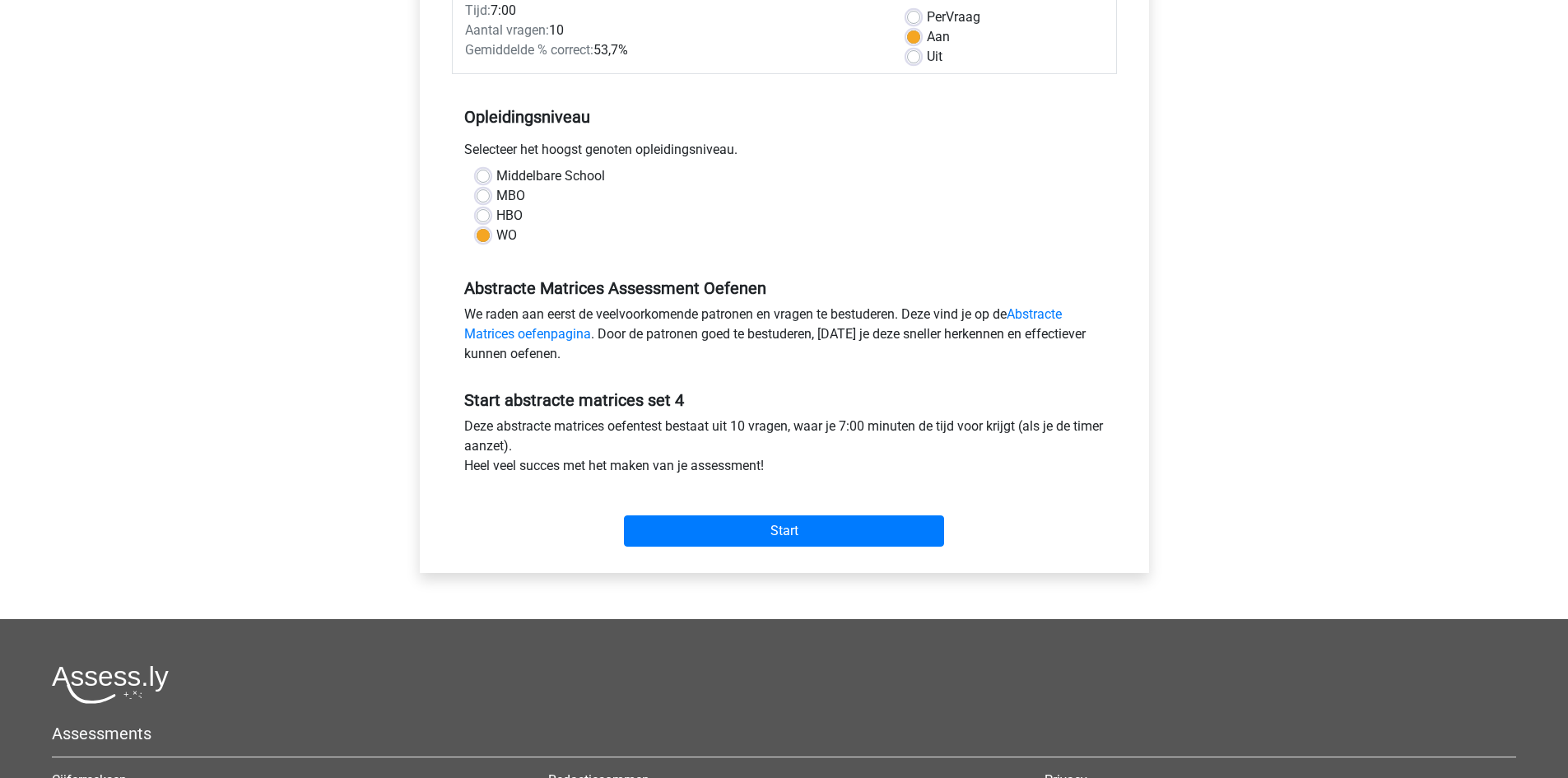
click at [700, 560] on div "Categorie: Abstracte Matrices Tijd: 7:00 Aantal vragen: 10 Gemiddelde % correct…" at bounding box center [784, 260] width 705 height 626
click at [705, 535] on input "Start" at bounding box center [784, 531] width 320 height 31
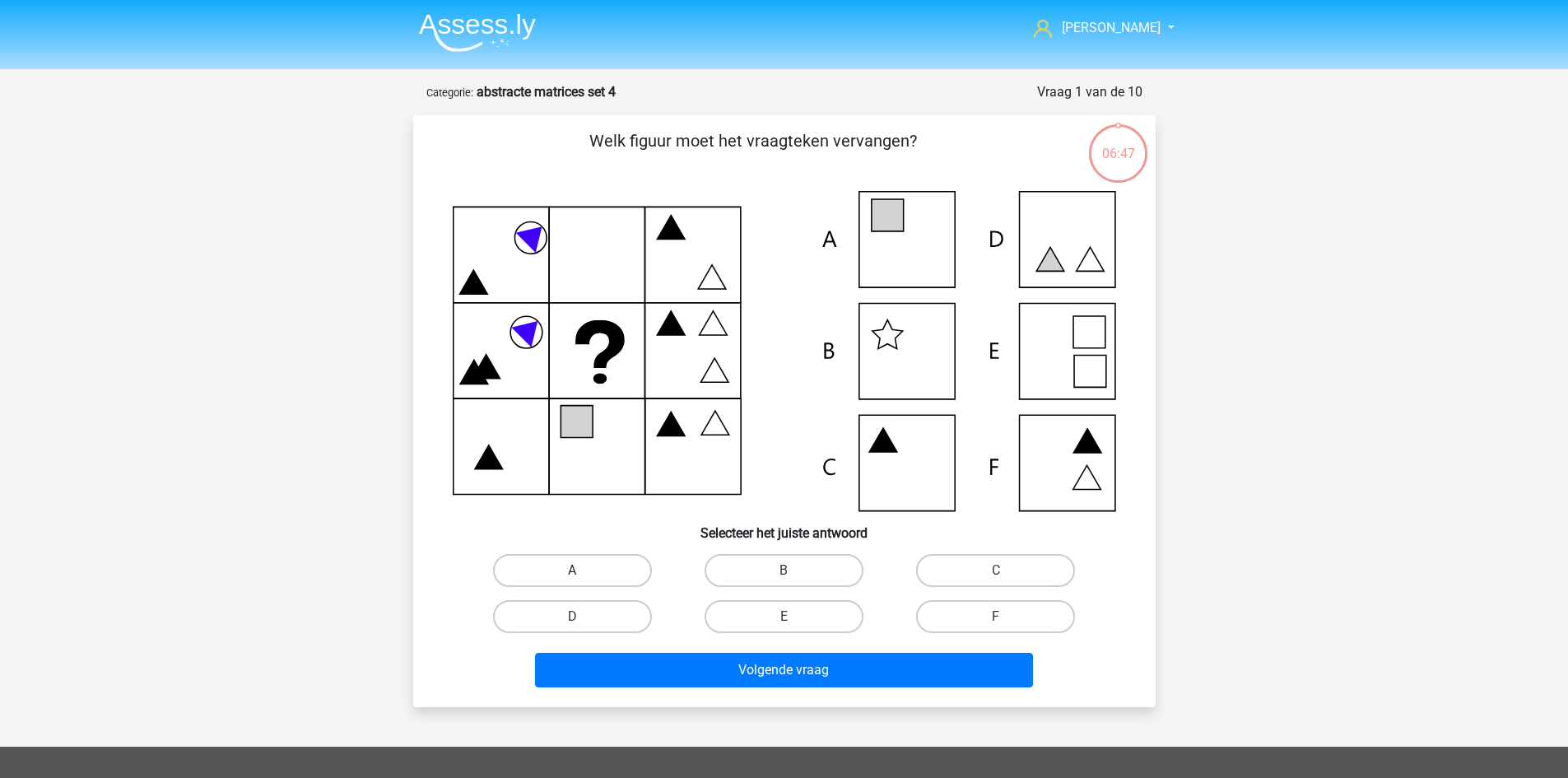
click at [592, 567] on label "A" at bounding box center [573, 570] width 159 height 33
click at [583, 570] on input "A" at bounding box center [577, 576] width 11 height 11
radio input "true"
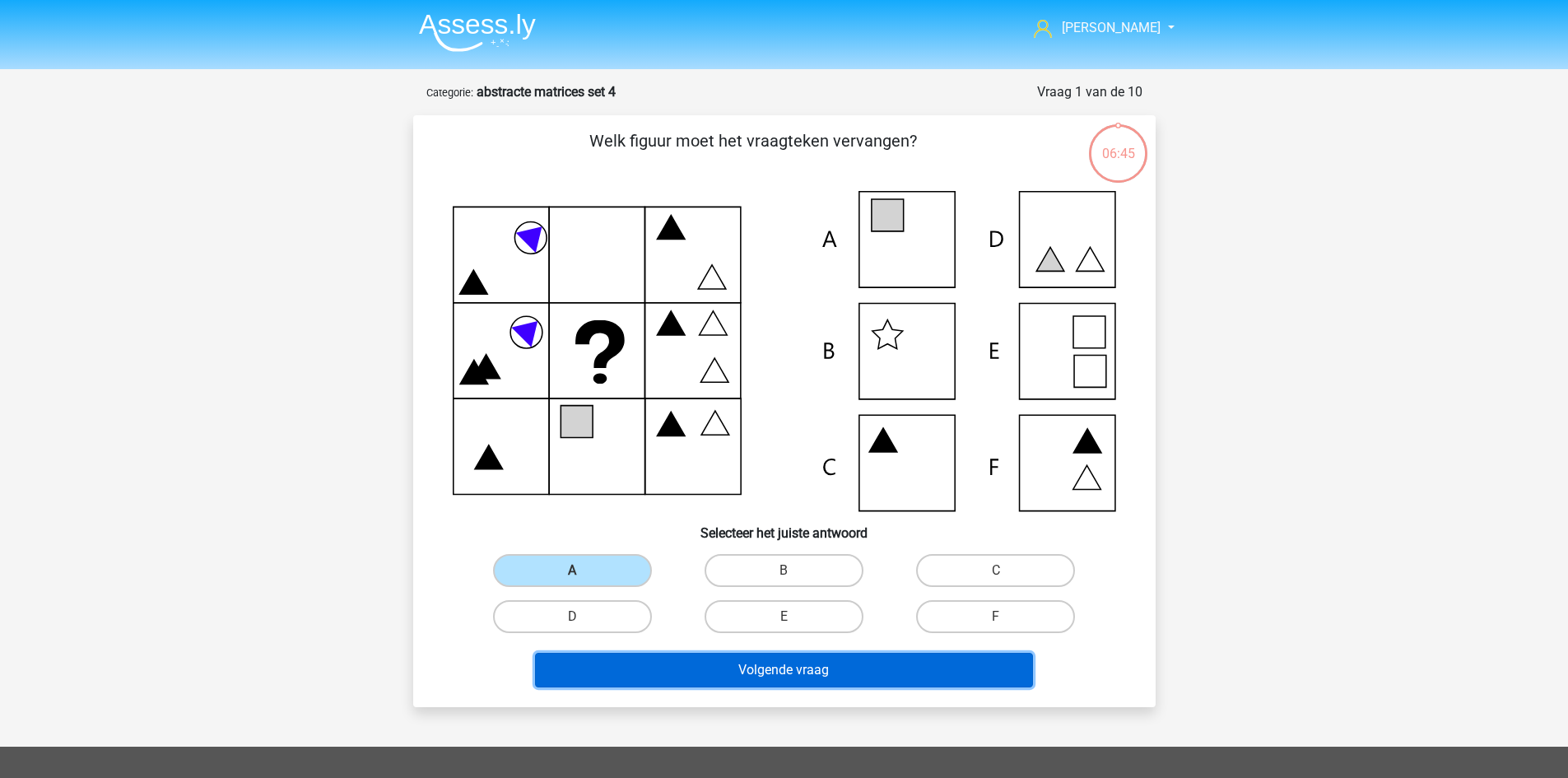
click at [742, 665] on button "Volgende vraag" at bounding box center [783, 670] width 498 height 35
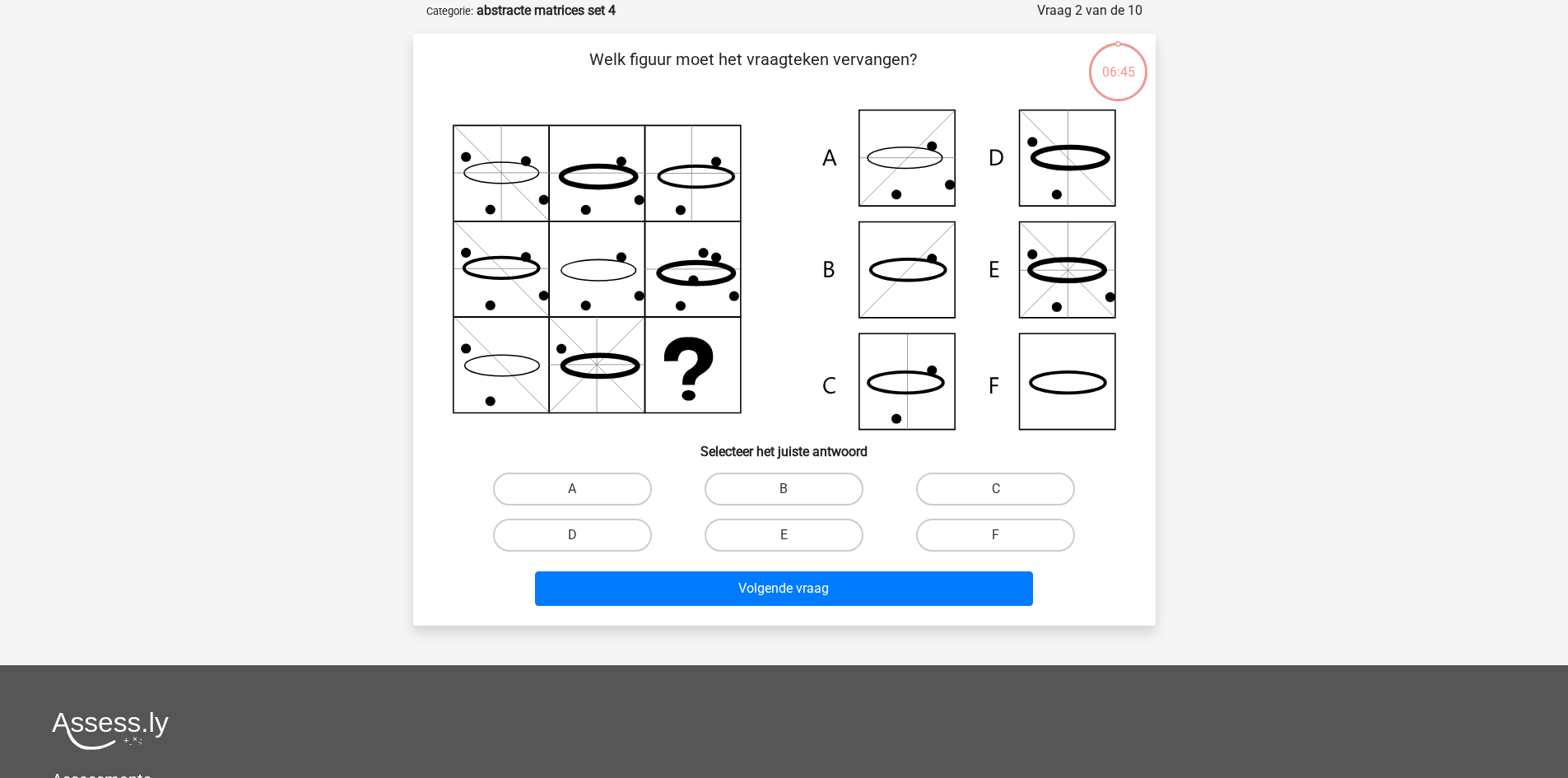
scroll to position [82, 0]
click at [958, 532] on label "F" at bounding box center [995, 535] width 159 height 33
click at [996, 535] on input "F" at bounding box center [1001, 540] width 11 height 11
radio input "true"
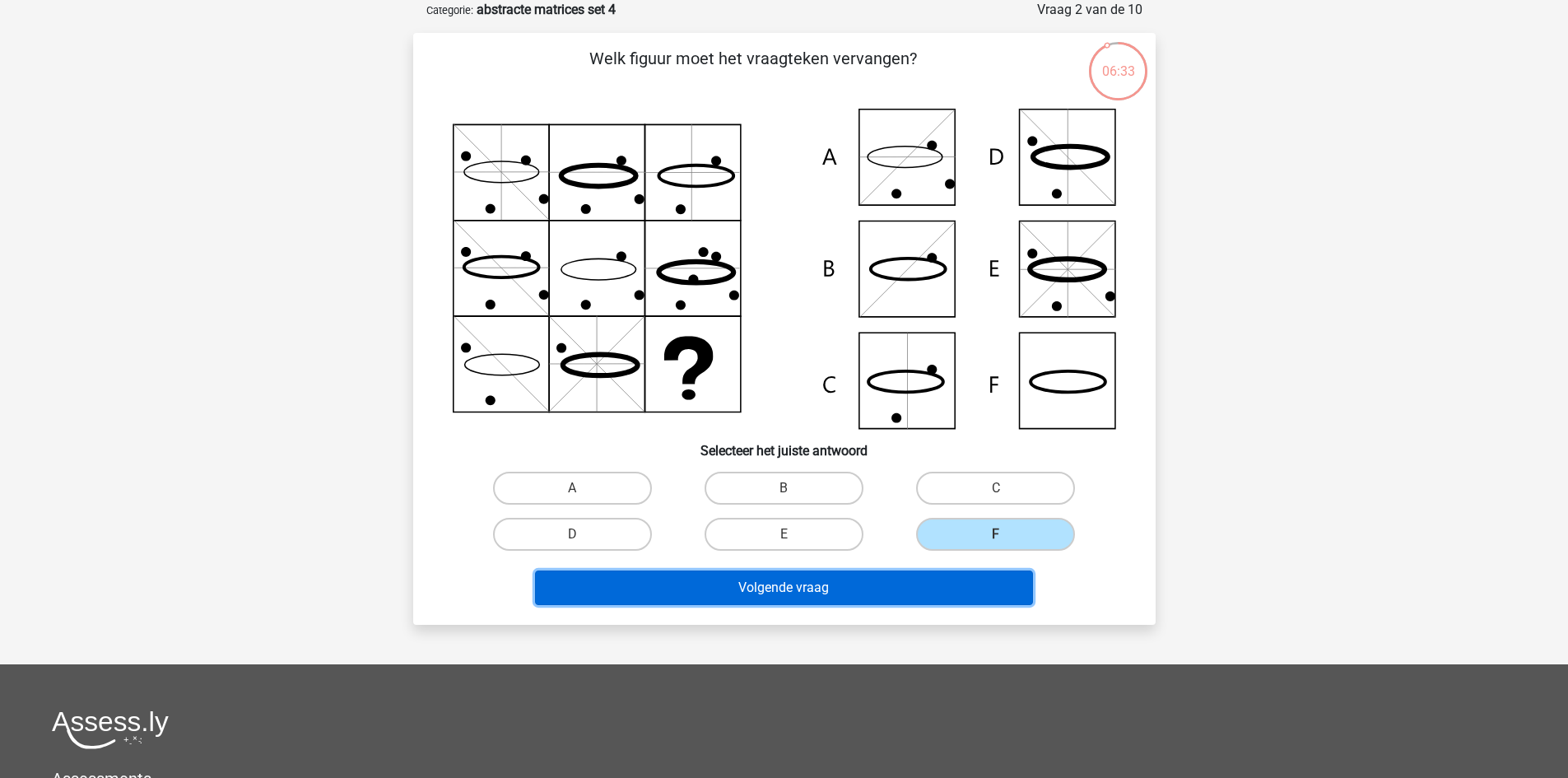
click at [953, 582] on button "Volgende vraag" at bounding box center [783, 588] width 498 height 35
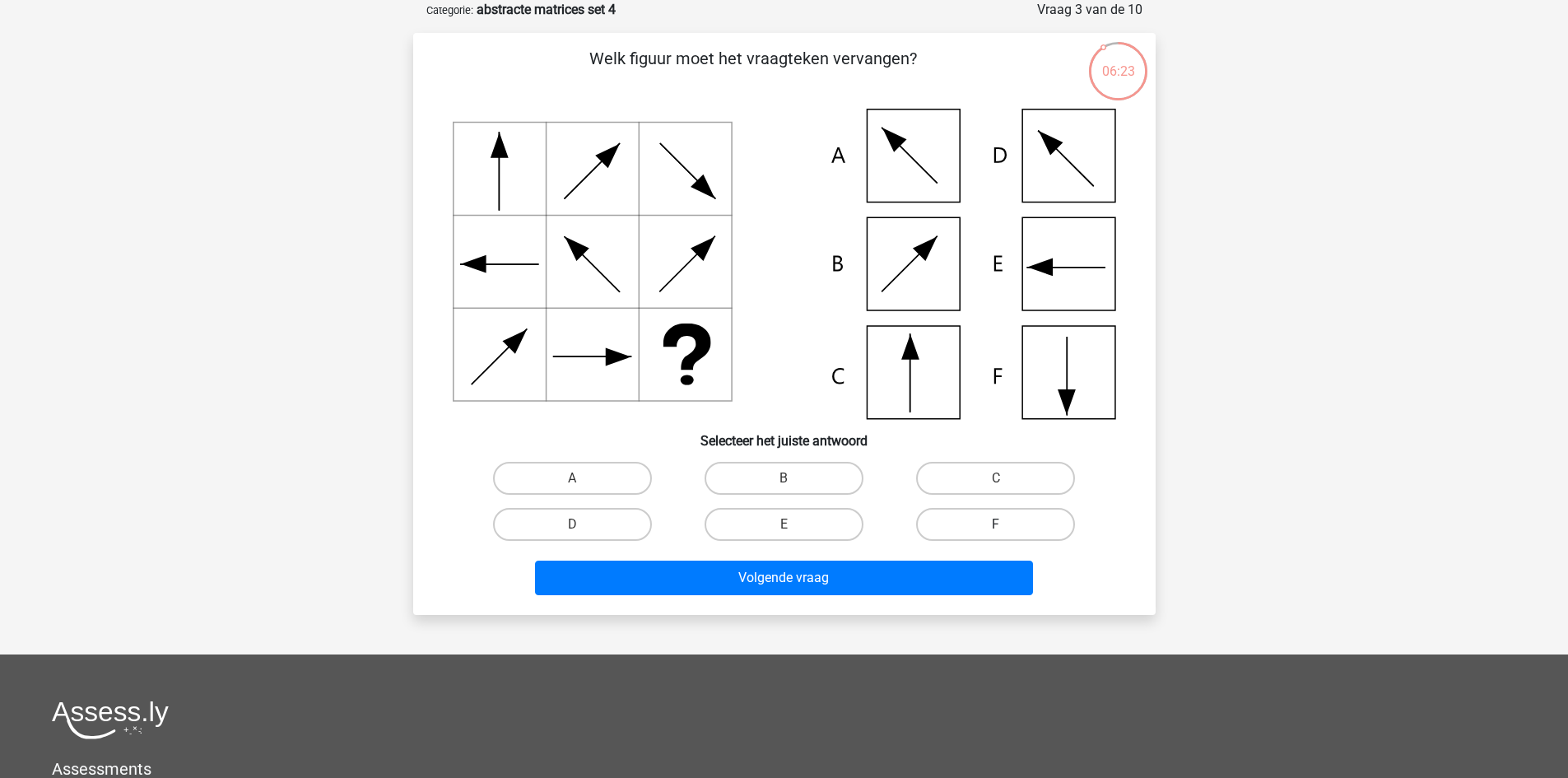
click at [932, 518] on label "F" at bounding box center [995, 525] width 159 height 33
click at [996, 525] on input "F" at bounding box center [1001, 530] width 11 height 11
radio input "true"
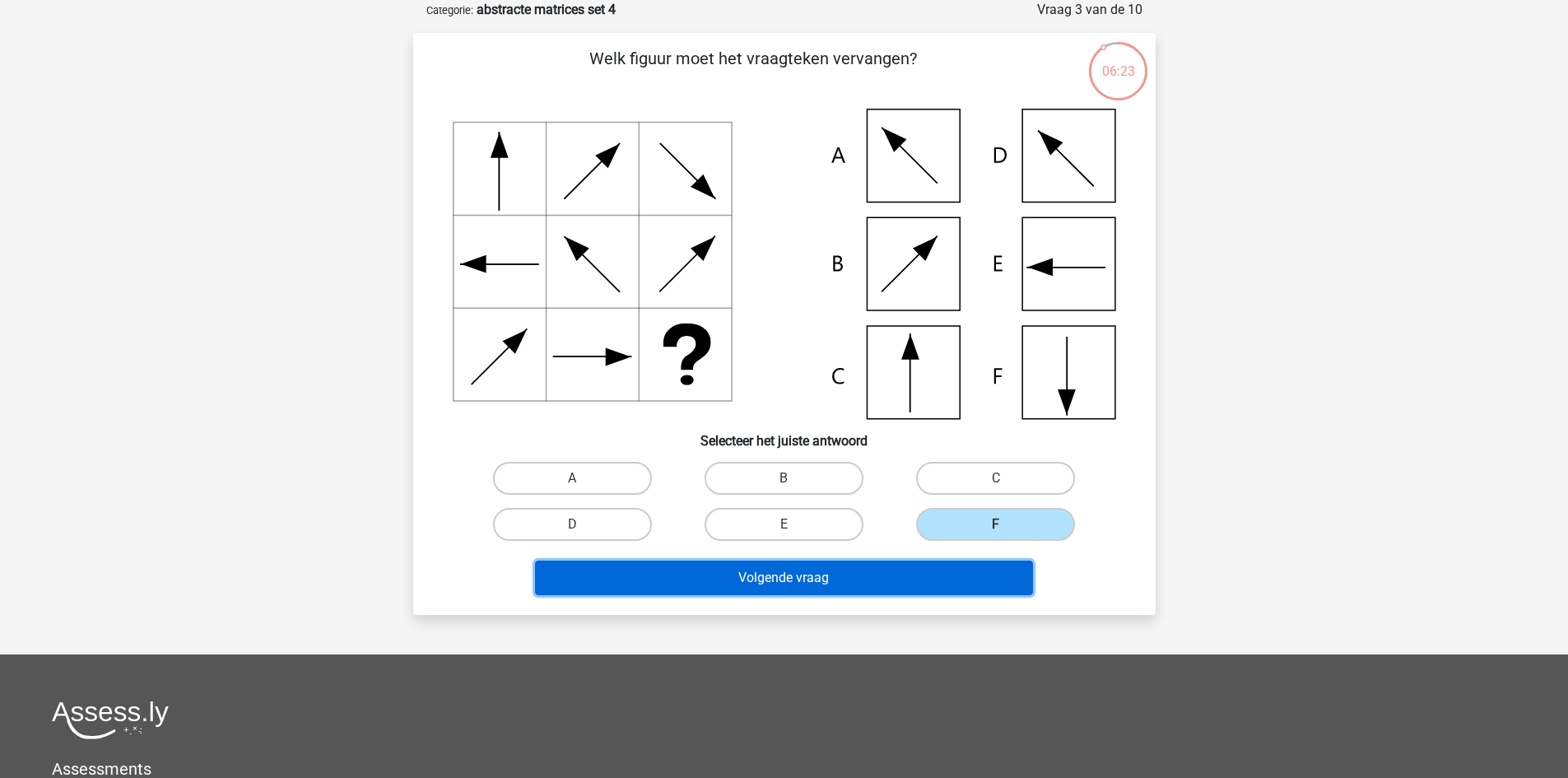
click at [917, 568] on button "Volgende vraag" at bounding box center [783, 578] width 498 height 35
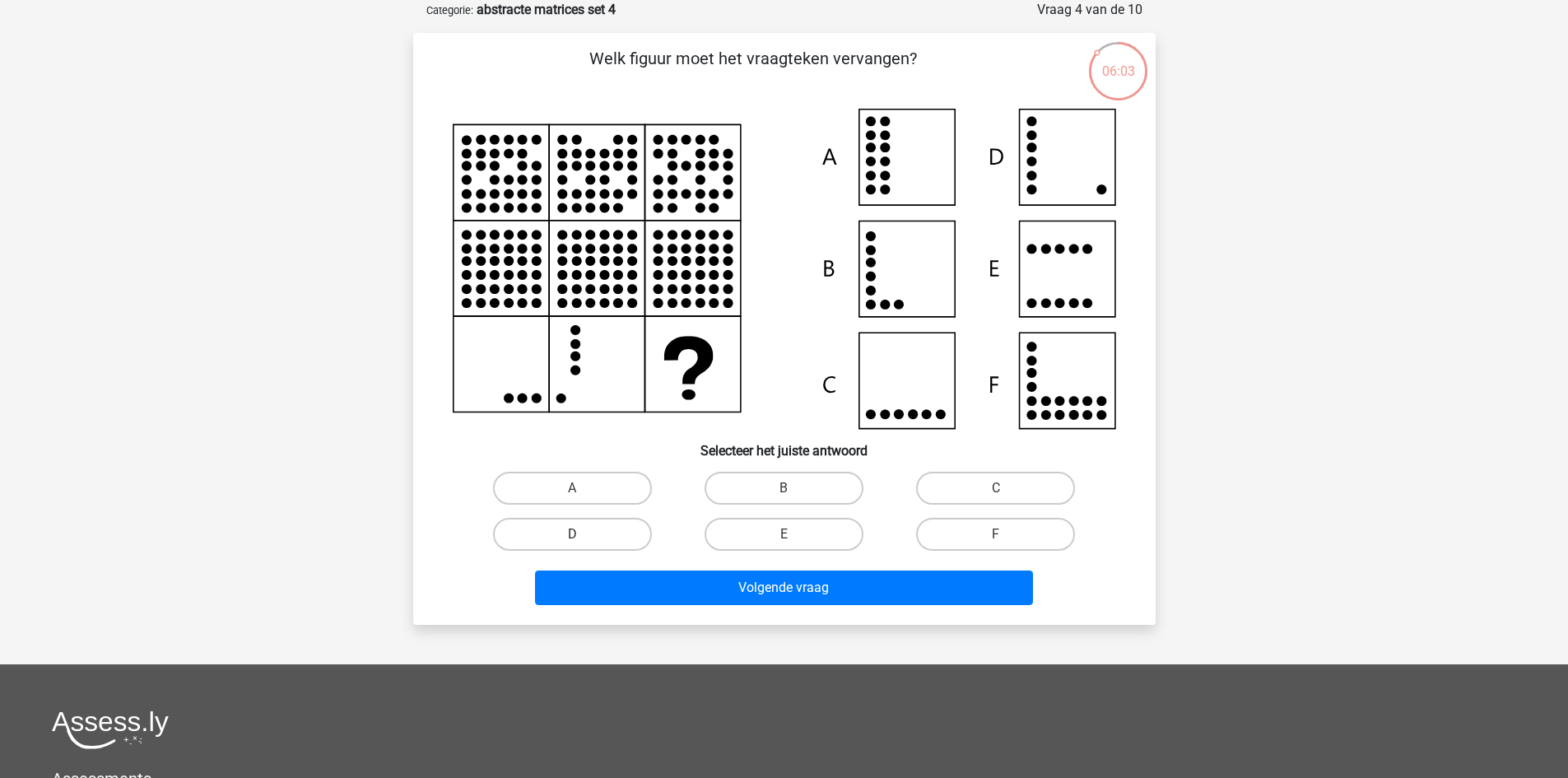
click at [594, 544] on label "D" at bounding box center [573, 535] width 159 height 33
click at [583, 544] on input "D" at bounding box center [577, 540] width 11 height 11
radio input "true"
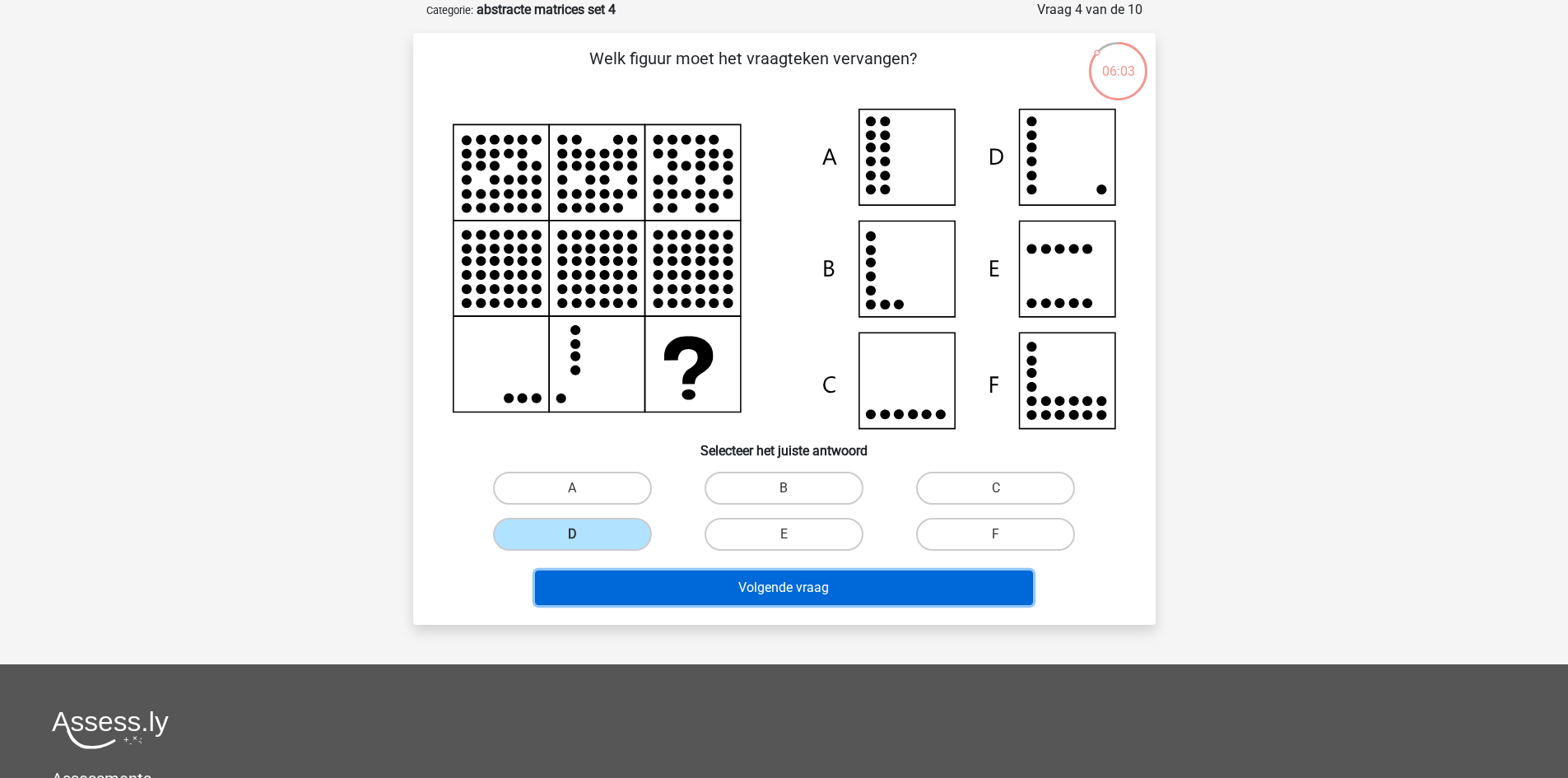
click at [700, 580] on button "Volgende vraag" at bounding box center [783, 588] width 498 height 35
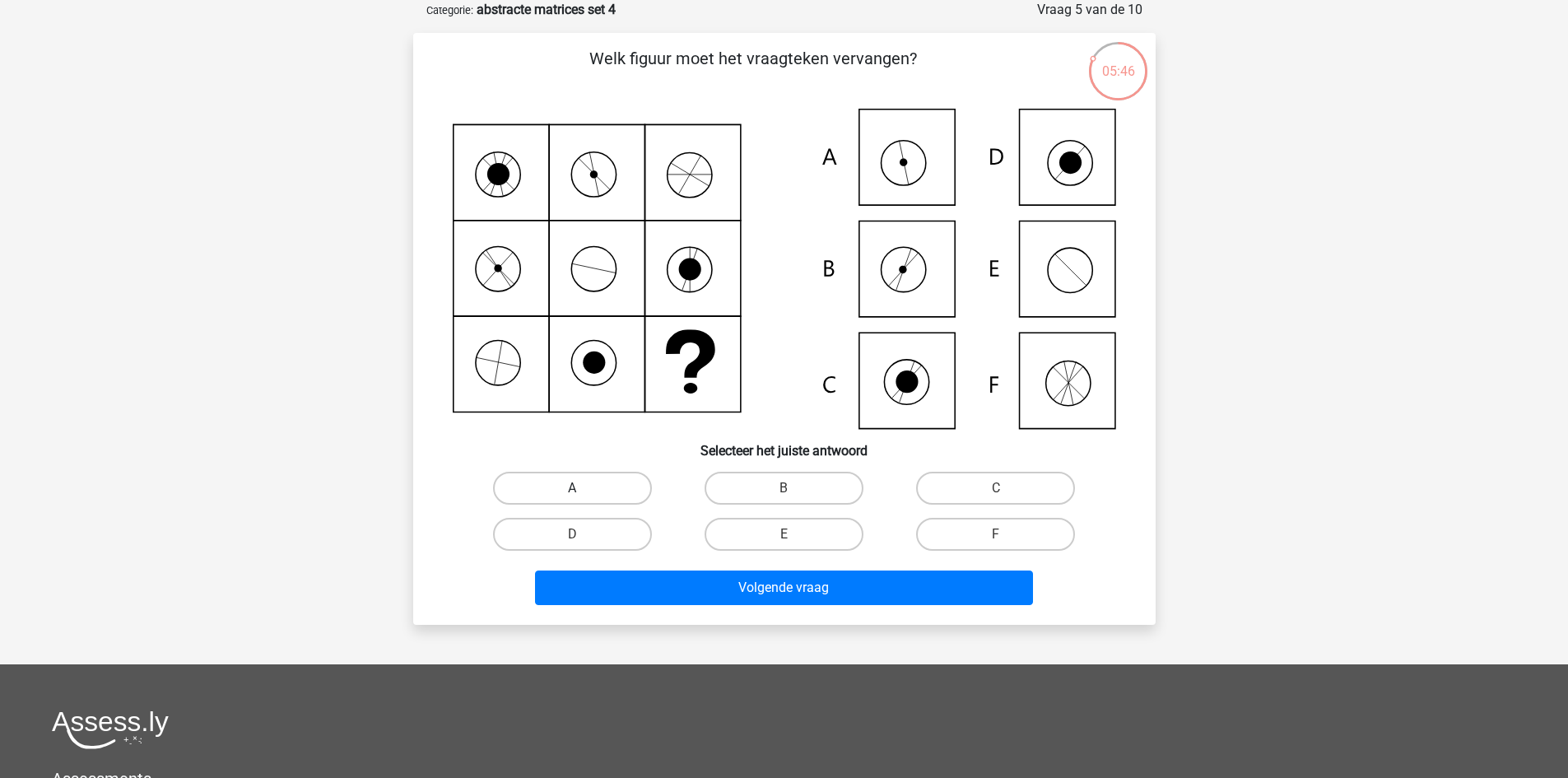
click at [615, 496] on label "A" at bounding box center [573, 488] width 159 height 33
click at [583, 496] on input "A" at bounding box center [577, 494] width 11 height 11
radio input "true"
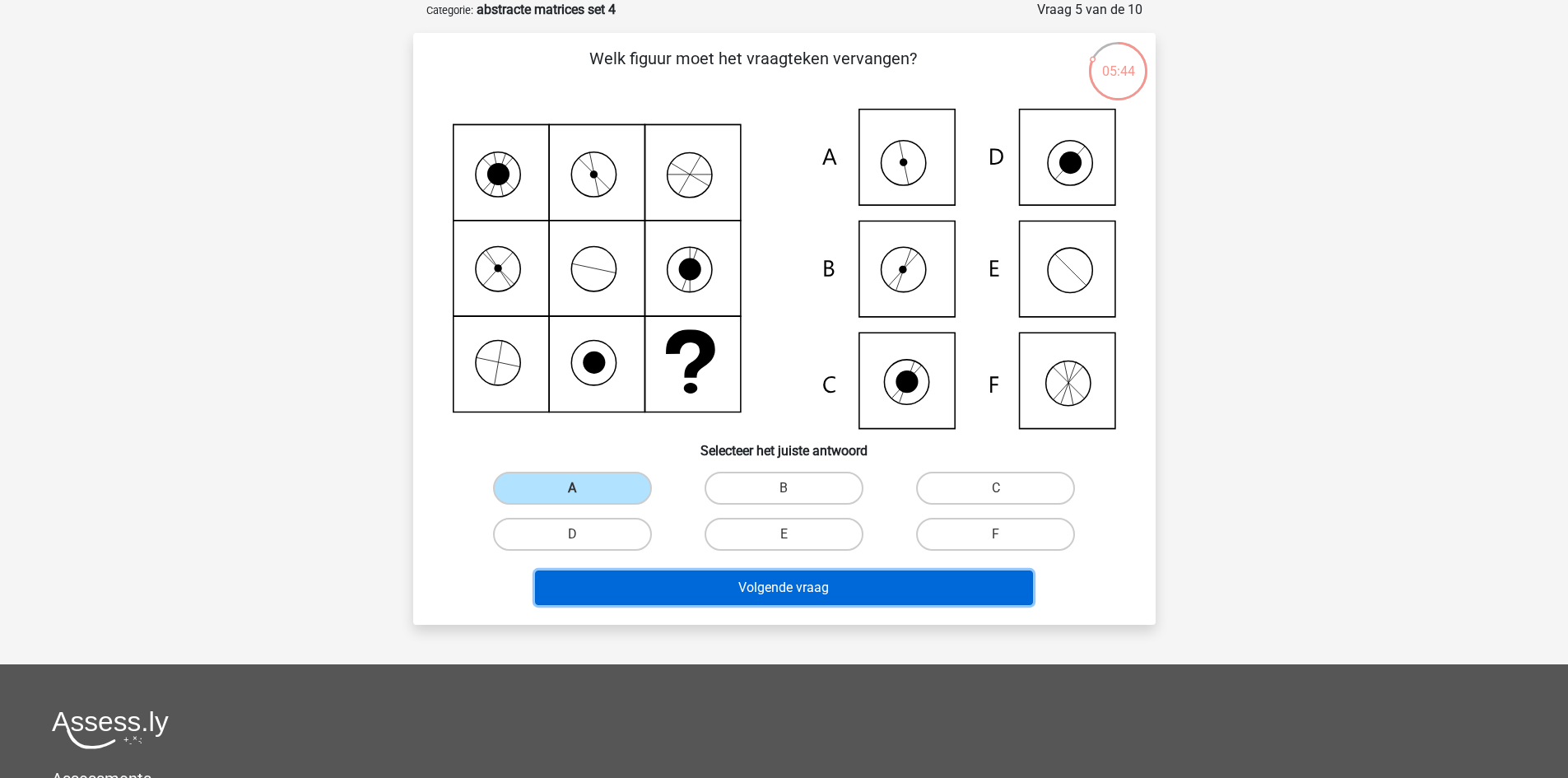
click at [779, 577] on button "Volgende vraag" at bounding box center [783, 588] width 498 height 35
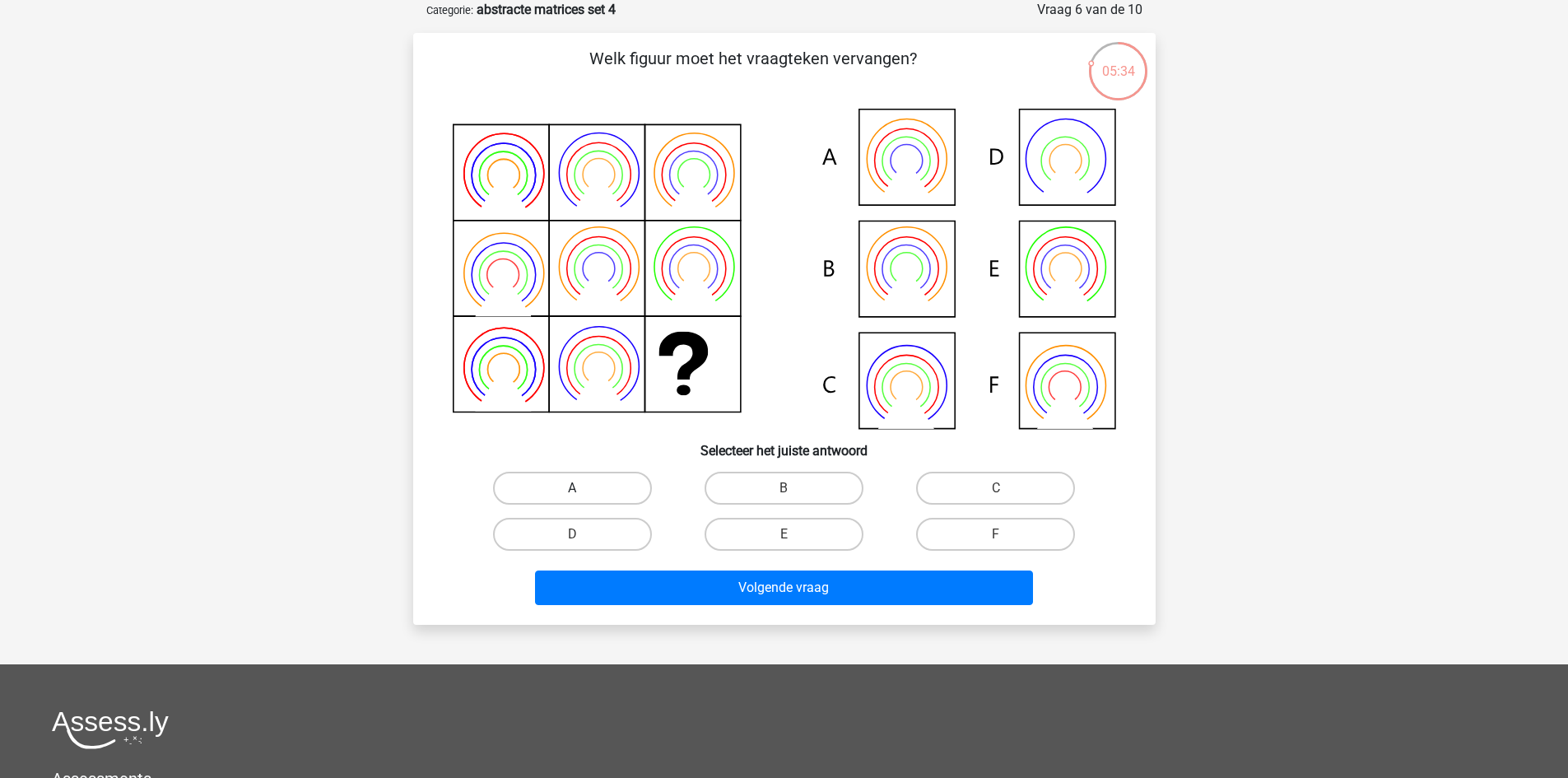
click at [618, 482] on label "A" at bounding box center [573, 488] width 159 height 33
click at [583, 488] on input "A" at bounding box center [577, 494] width 11 height 11
radio input "true"
click at [800, 477] on label "B" at bounding box center [784, 488] width 159 height 33
click at [794, 488] on input "B" at bounding box center [789, 494] width 11 height 11
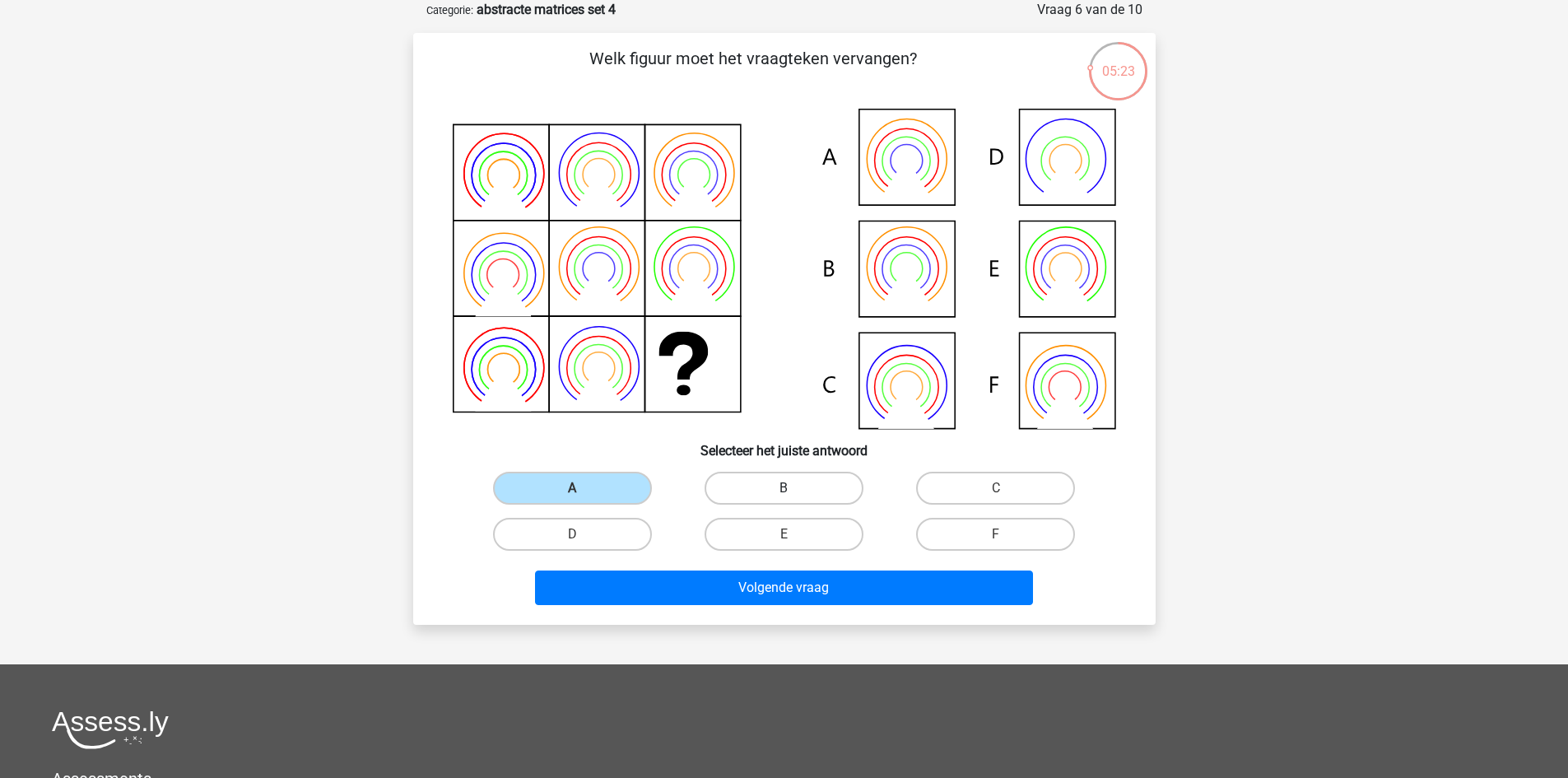
radio input "true"
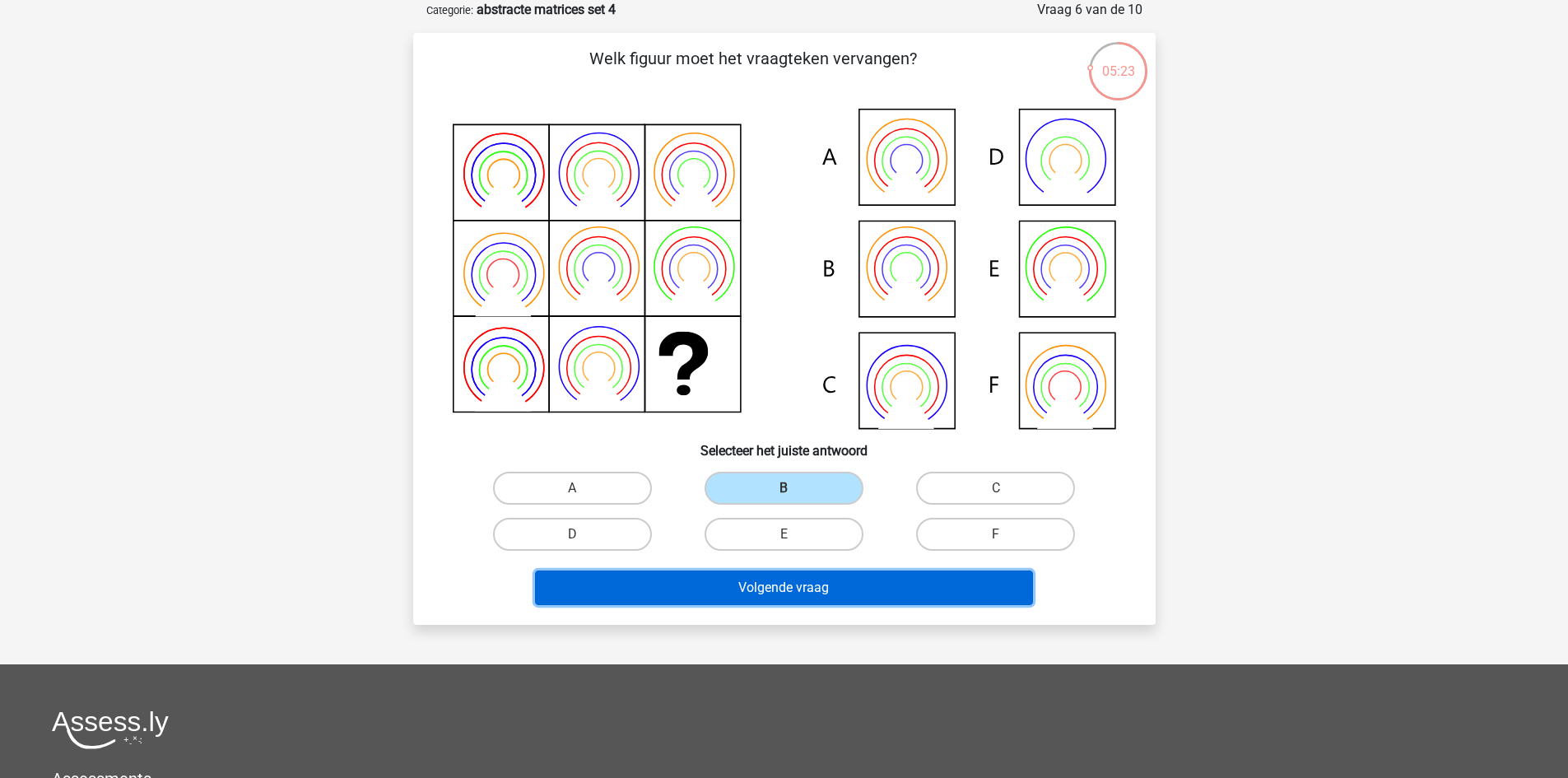
click at [789, 592] on button "Volgende vraag" at bounding box center [783, 588] width 498 height 35
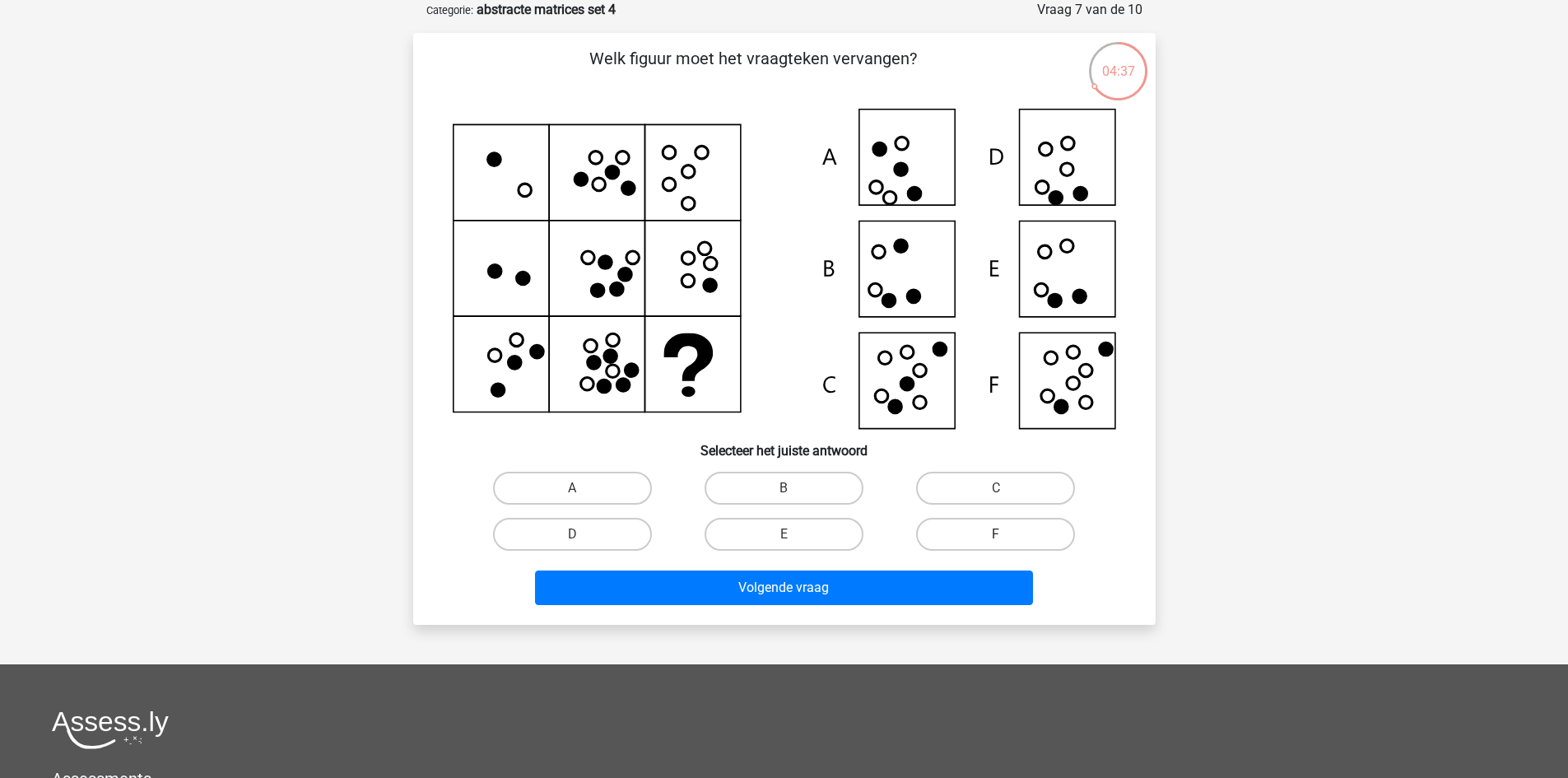
click at [958, 532] on label "F" at bounding box center [995, 535] width 159 height 33
click at [996, 535] on input "F" at bounding box center [1001, 540] width 11 height 11
radio input "true"
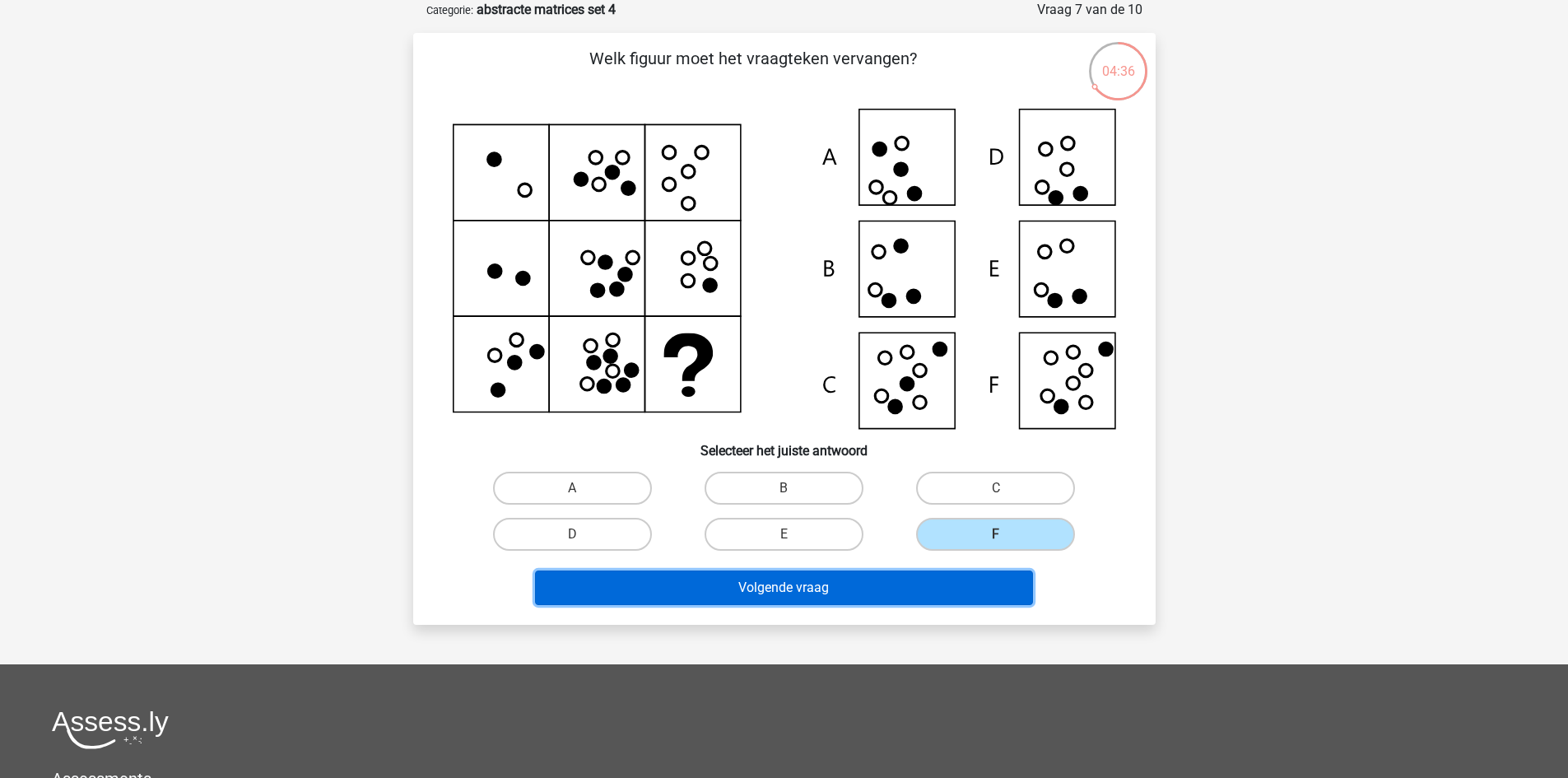
click at [928, 601] on button "Volgende vraag" at bounding box center [783, 588] width 498 height 35
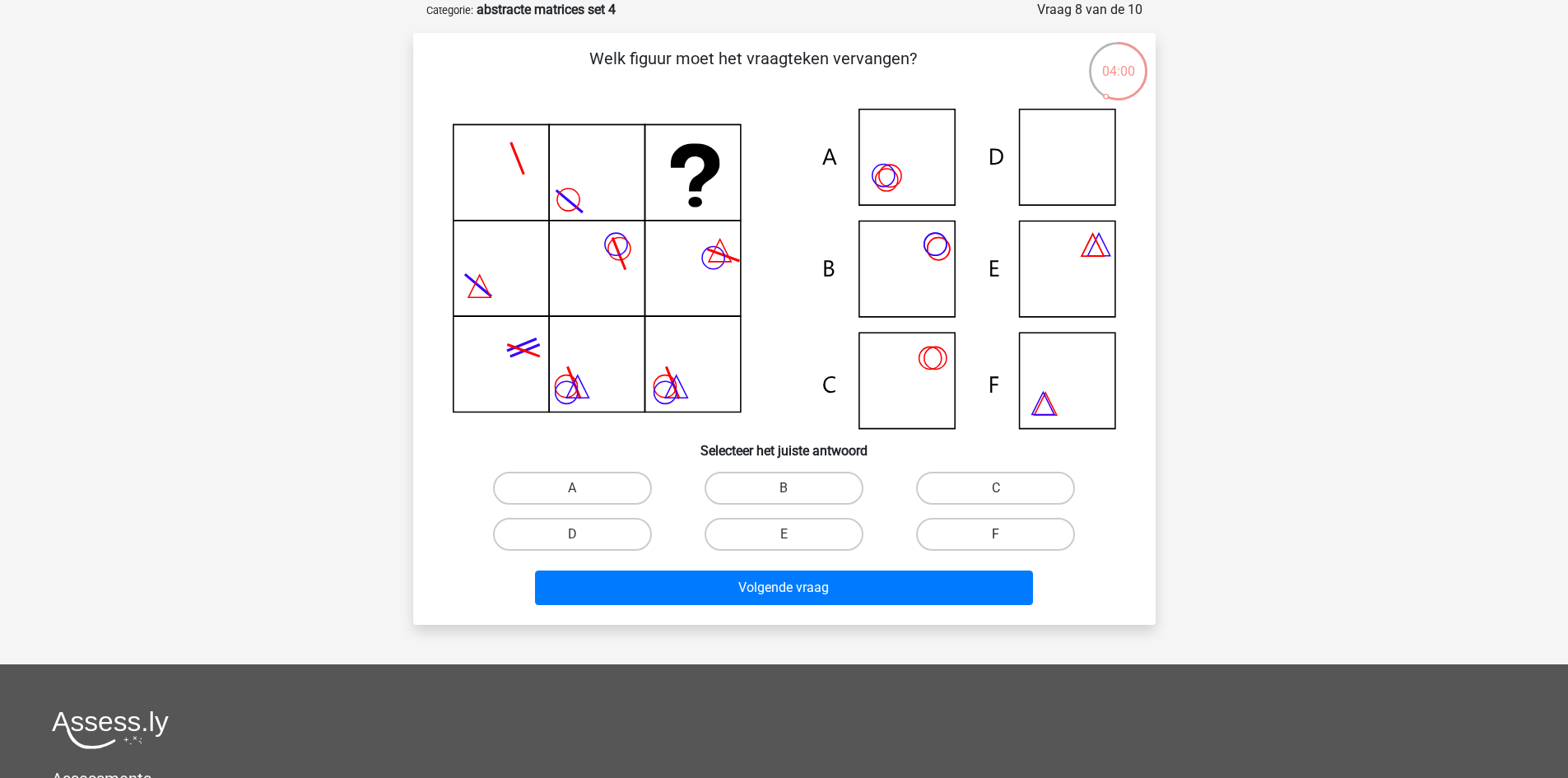
click at [966, 538] on label "F" at bounding box center [995, 535] width 159 height 33
click at [996, 538] on input "F" at bounding box center [1001, 540] width 11 height 11
radio input "true"
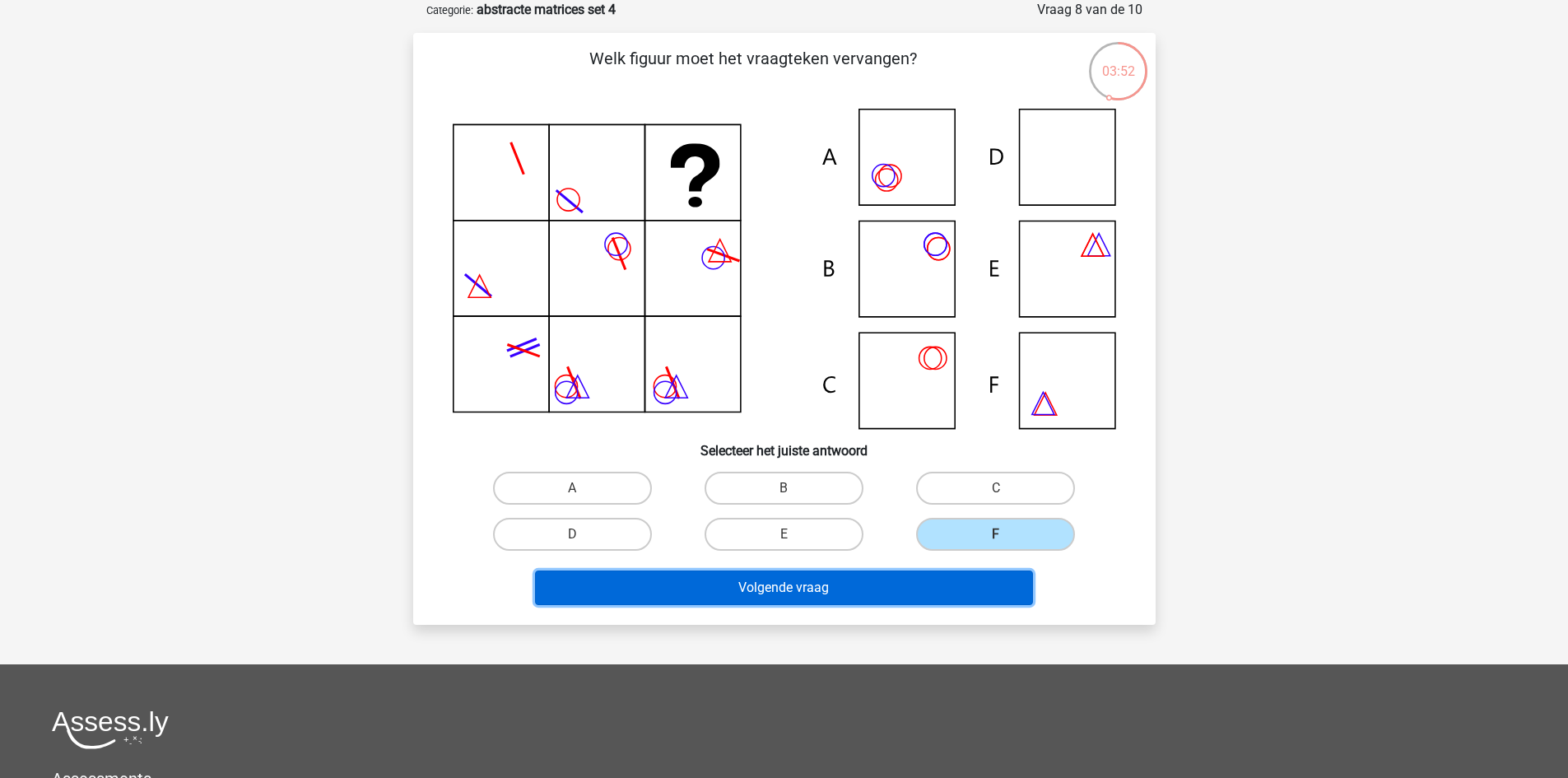
click at [818, 586] on button "Volgende vraag" at bounding box center [783, 588] width 498 height 35
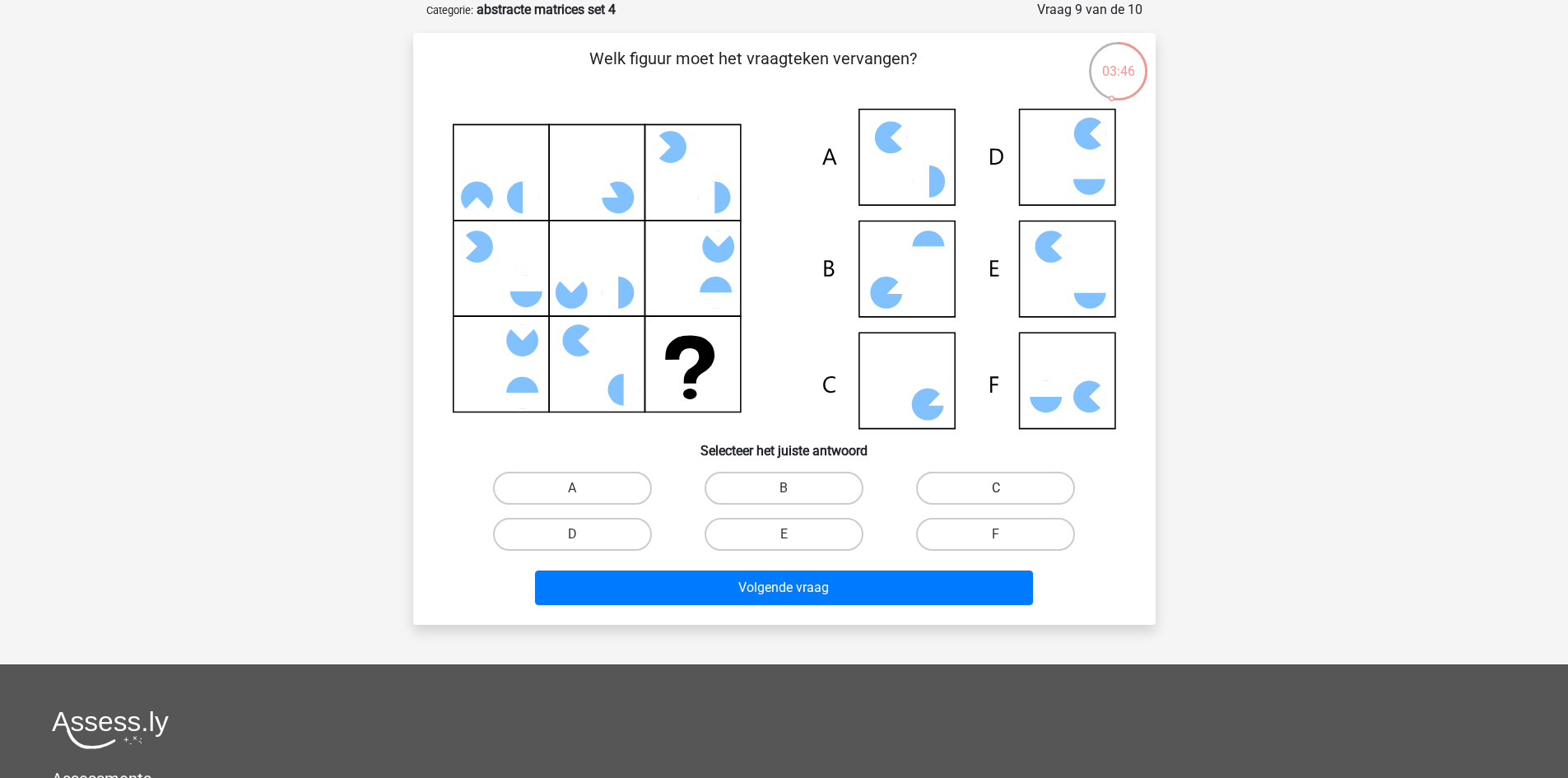
click at [962, 495] on label "C" at bounding box center [995, 488] width 159 height 33
click at [996, 495] on input "C" at bounding box center [1001, 494] width 11 height 11
radio input "true"
drag, startPoint x: 514, startPoint y: 465, endPoint x: 1183, endPoint y: 329, distance: 682.7
click at [1183, 329] on div "peter cornelisvervoorn@hotmail.com Nederlands English" at bounding box center [784, 508] width 1568 height 1181
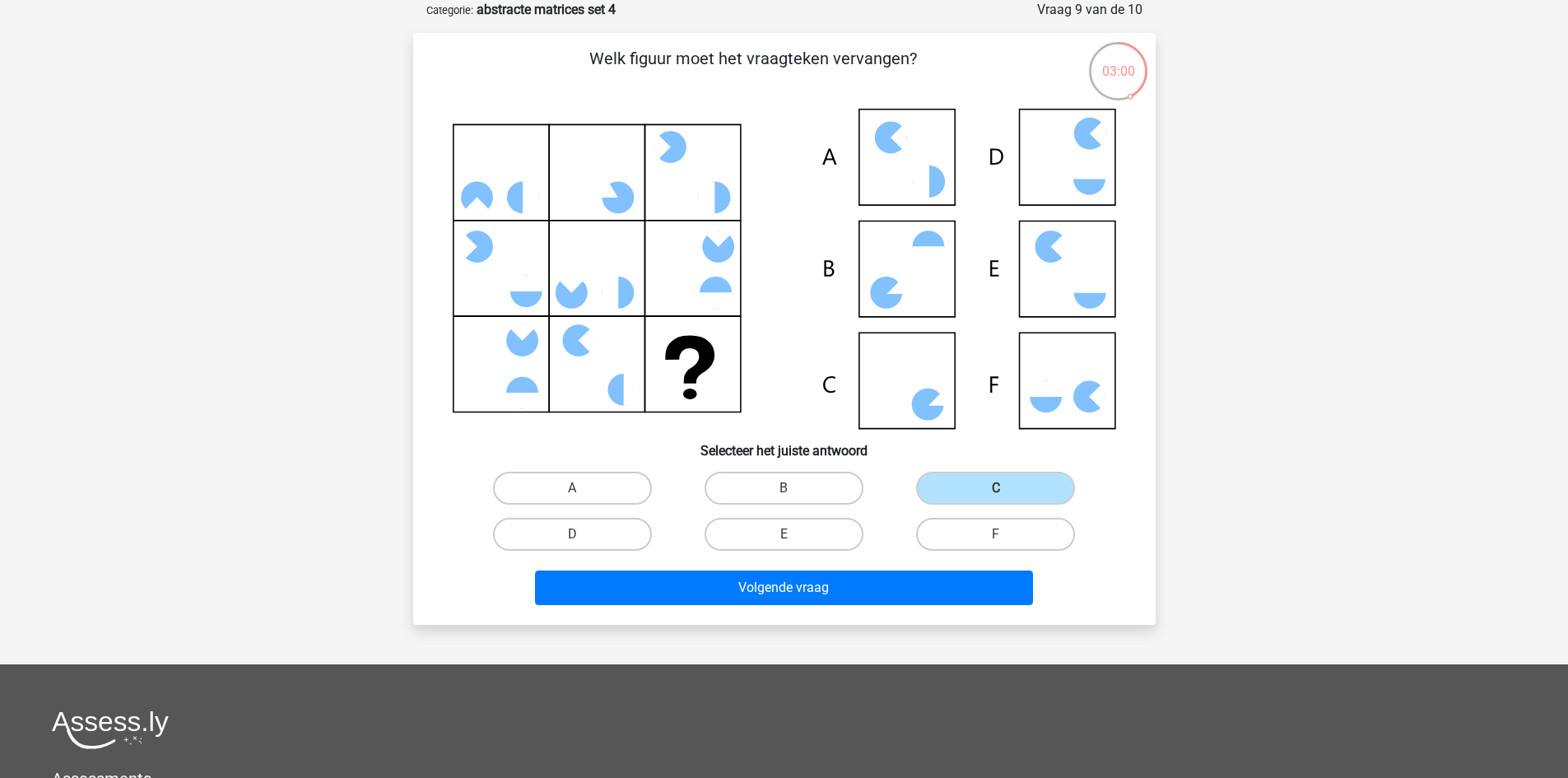
click at [599, 505] on div "A" at bounding box center [572, 488] width 211 height 46
click at [609, 478] on label "A" at bounding box center [573, 488] width 159 height 33
click at [583, 488] on input "A" at bounding box center [577, 494] width 11 height 11
radio input "true"
click at [754, 534] on label "E" at bounding box center [784, 535] width 159 height 33
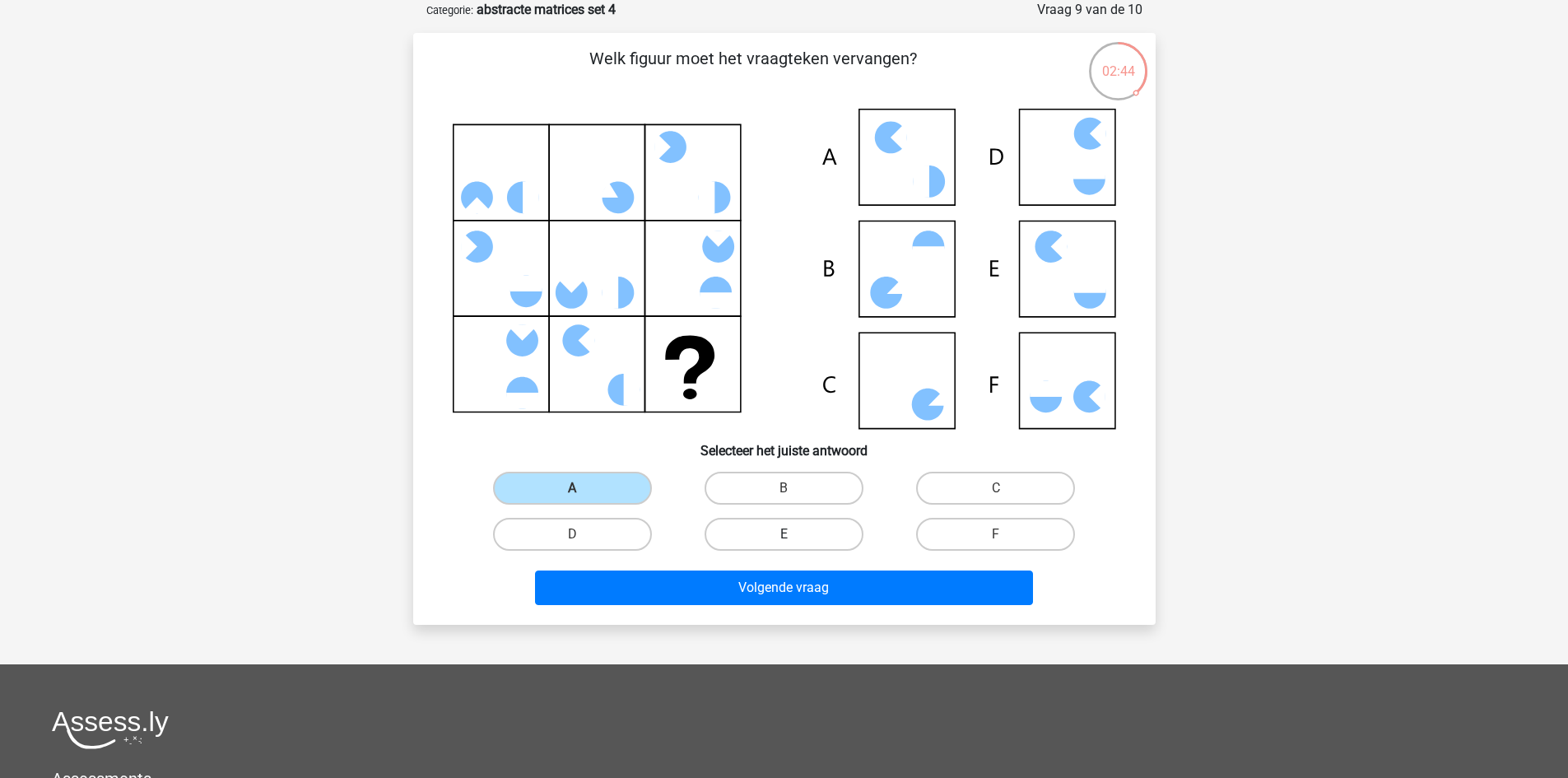
click at [783, 535] on input "E" at bounding box center [789, 540] width 11 height 11
radio input "true"
drag, startPoint x: 912, startPoint y: 460, endPoint x: 967, endPoint y: 492, distance: 63.6
click at [921, 464] on div "Welk figuur moet het vraagteken vervangen? Selecteer het juiste antwoord A B C" at bounding box center [784, 328] width 729 height 566
click at [967, 492] on label "C" at bounding box center [995, 488] width 159 height 33
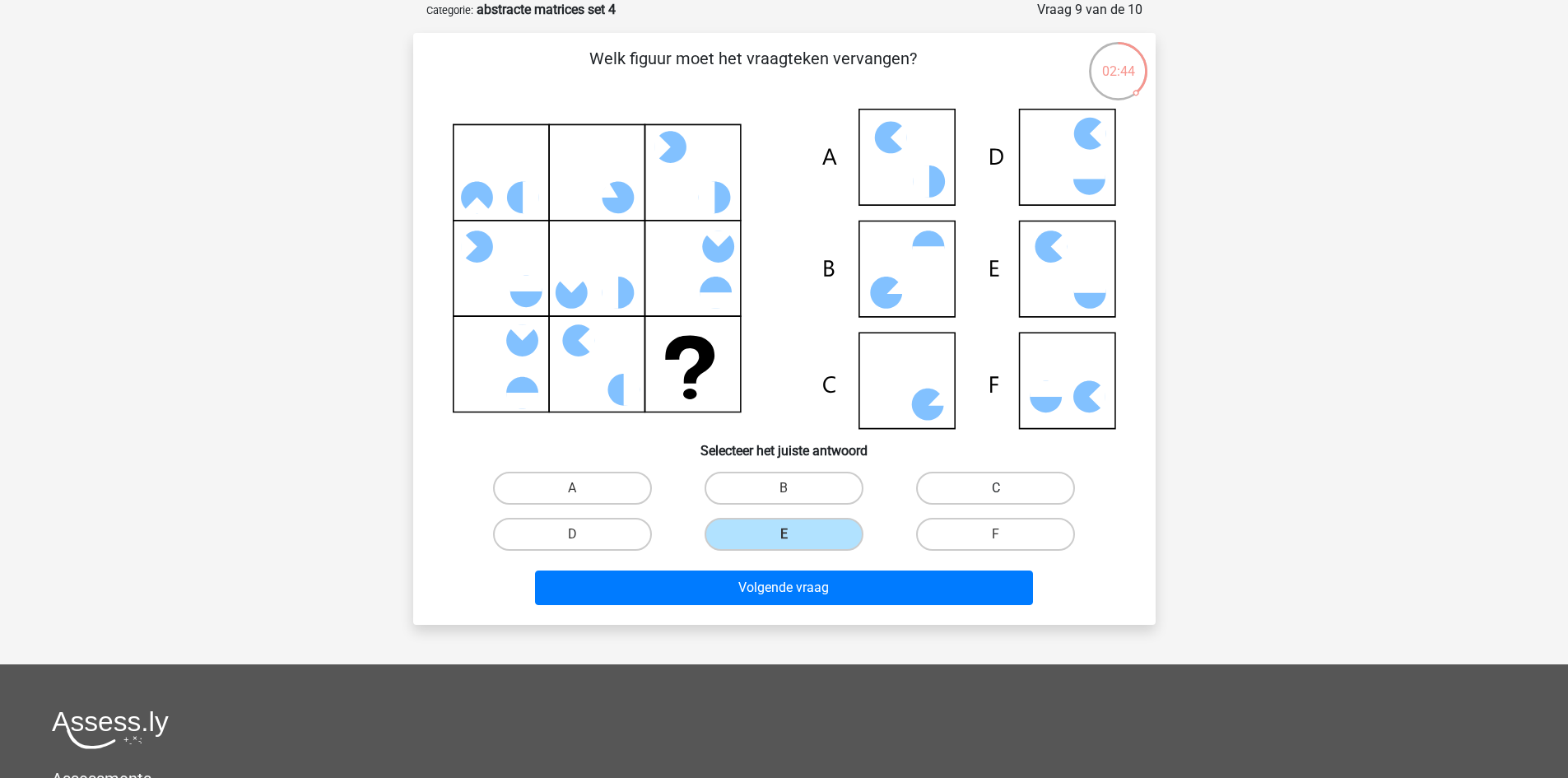
click at [996, 492] on input "C" at bounding box center [1001, 494] width 11 height 11
radio input "true"
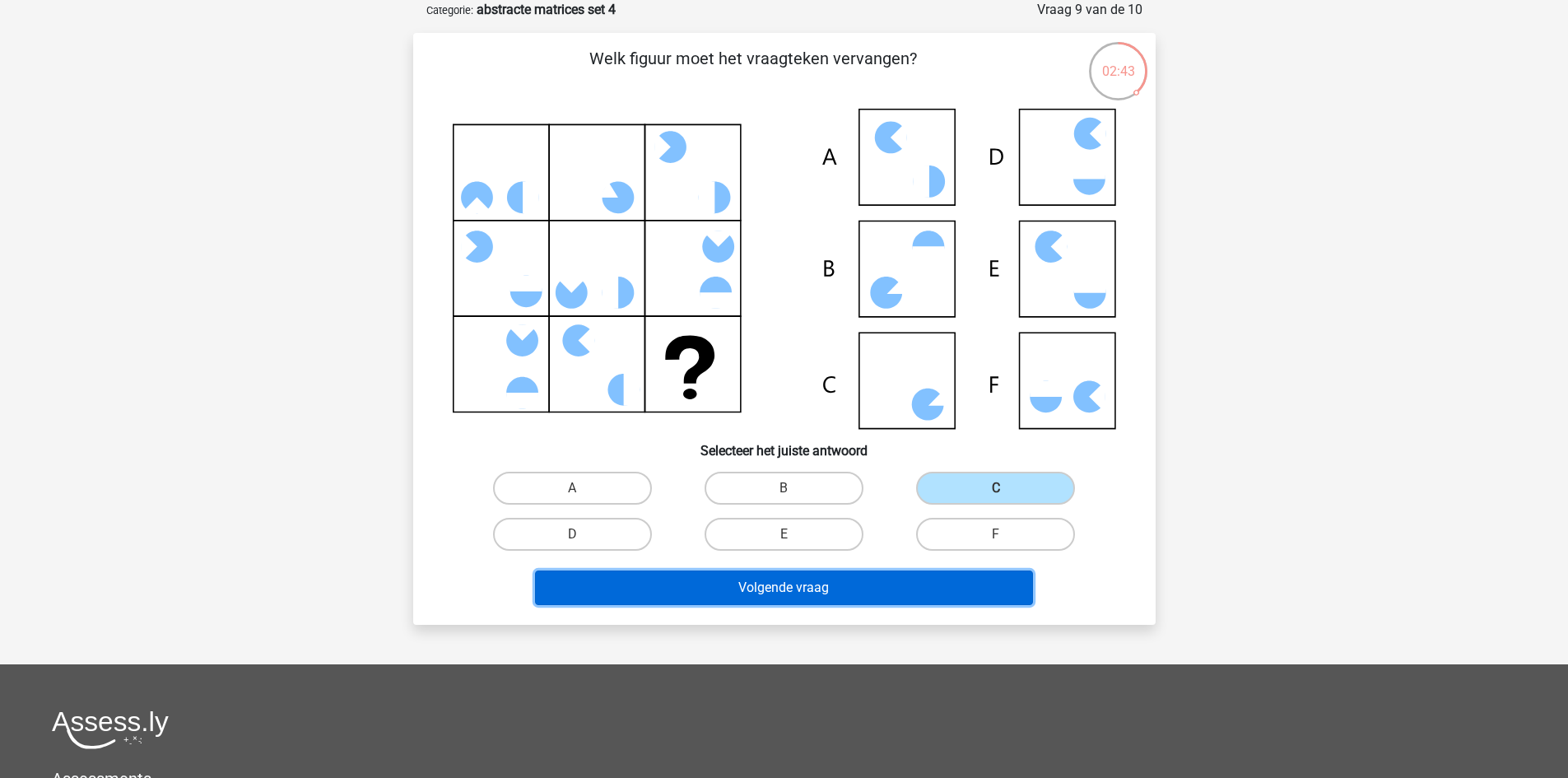
click at [899, 591] on button "Volgende vraag" at bounding box center [783, 588] width 498 height 35
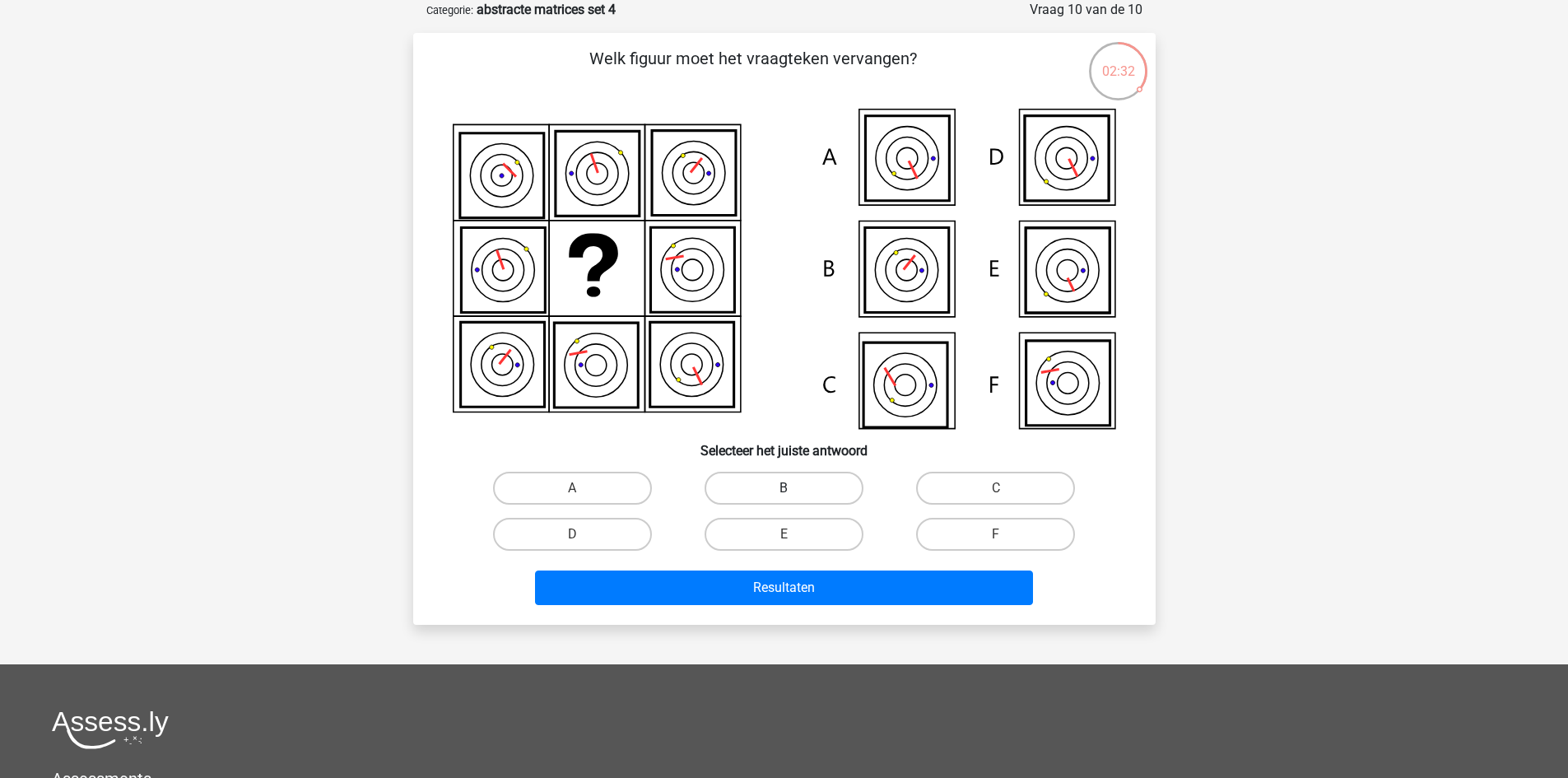
click at [802, 480] on label "B" at bounding box center [784, 488] width 159 height 33
click at [794, 488] on input "B" at bounding box center [789, 494] width 11 height 11
radio input "true"
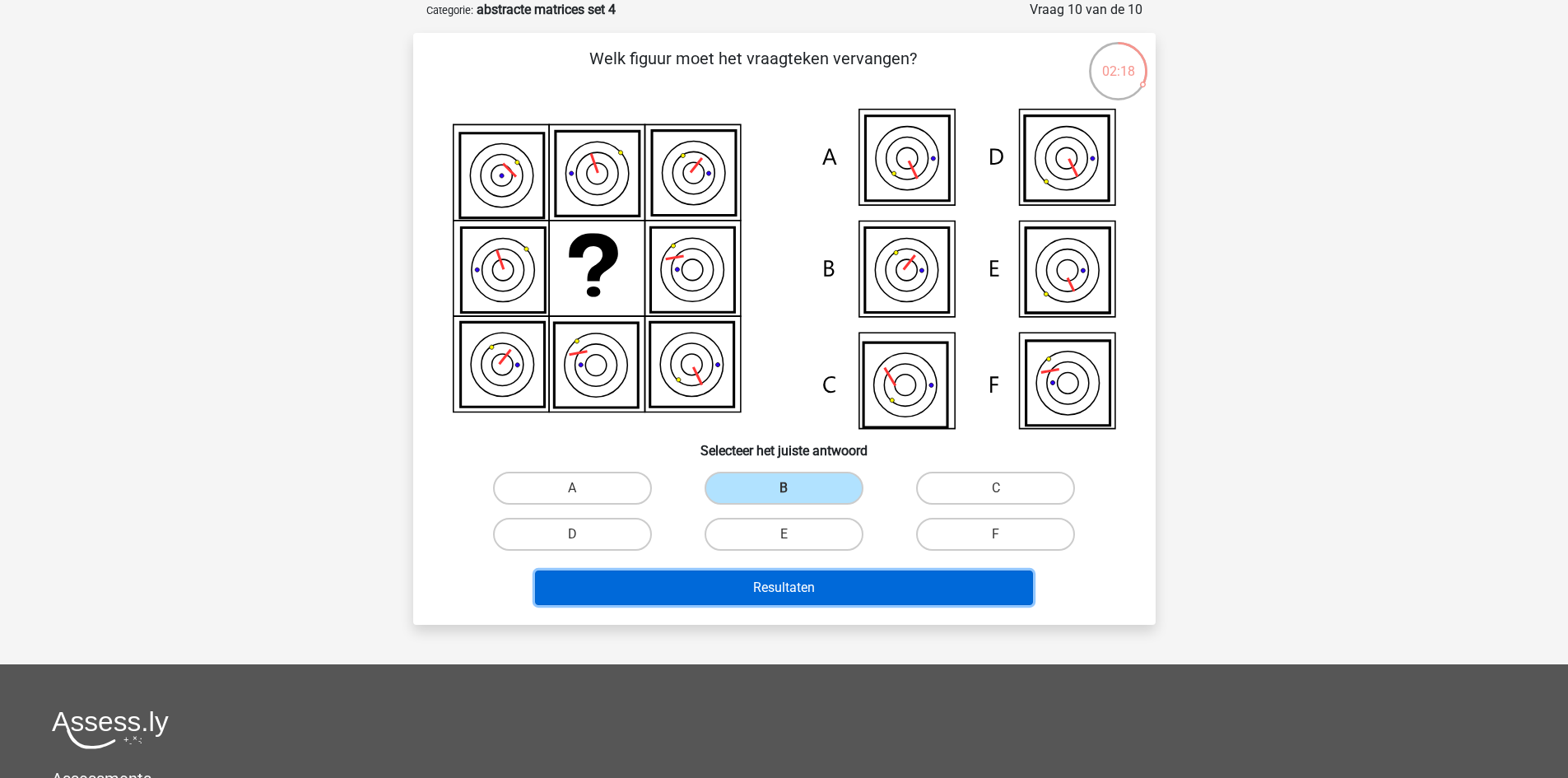
click at [783, 596] on button "Resultaten" at bounding box center [783, 588] width 498 height 35
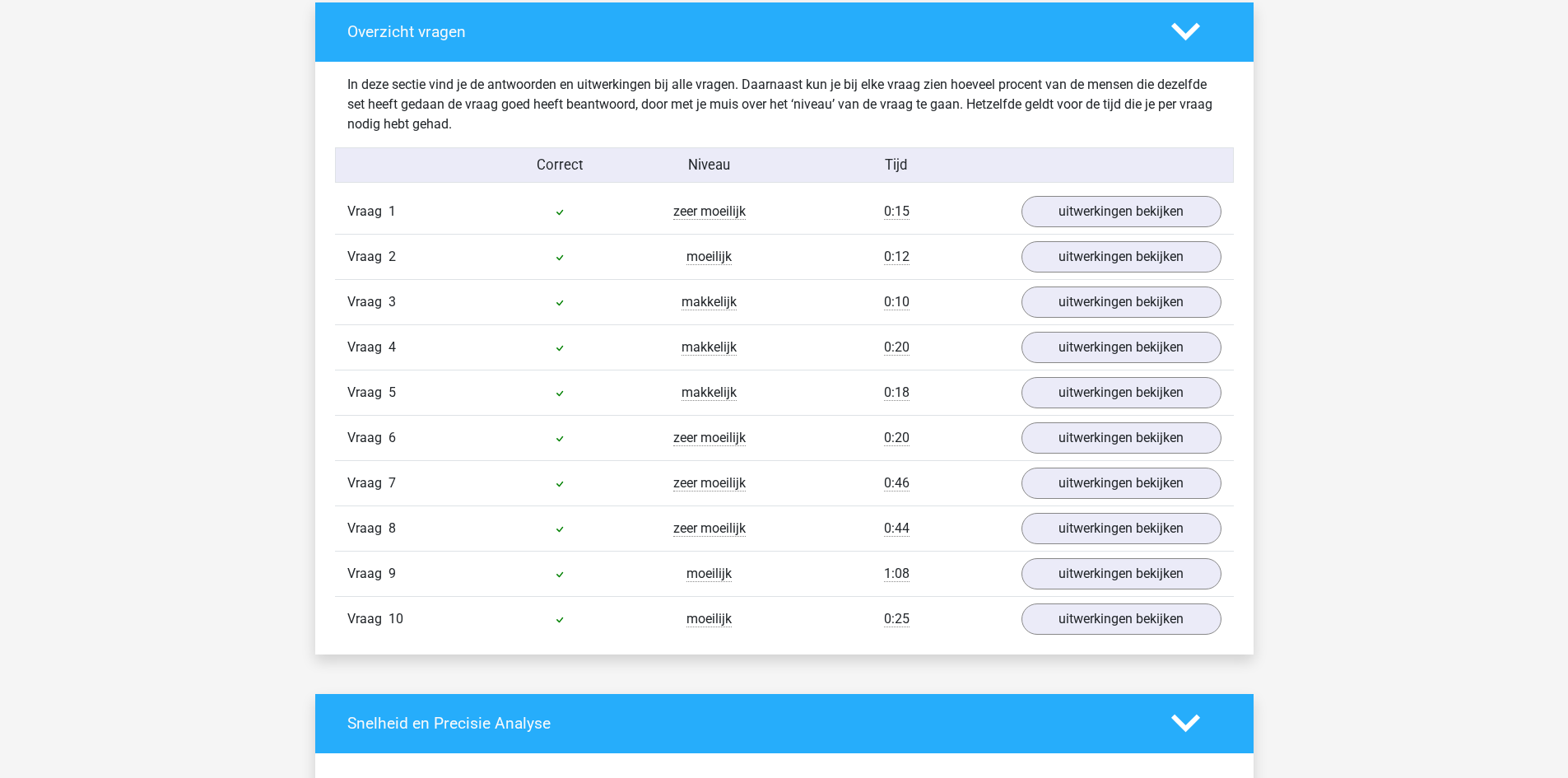
scroll to position [1071, 0]
